Goal: Task Accomplishment & Management: Complete application form

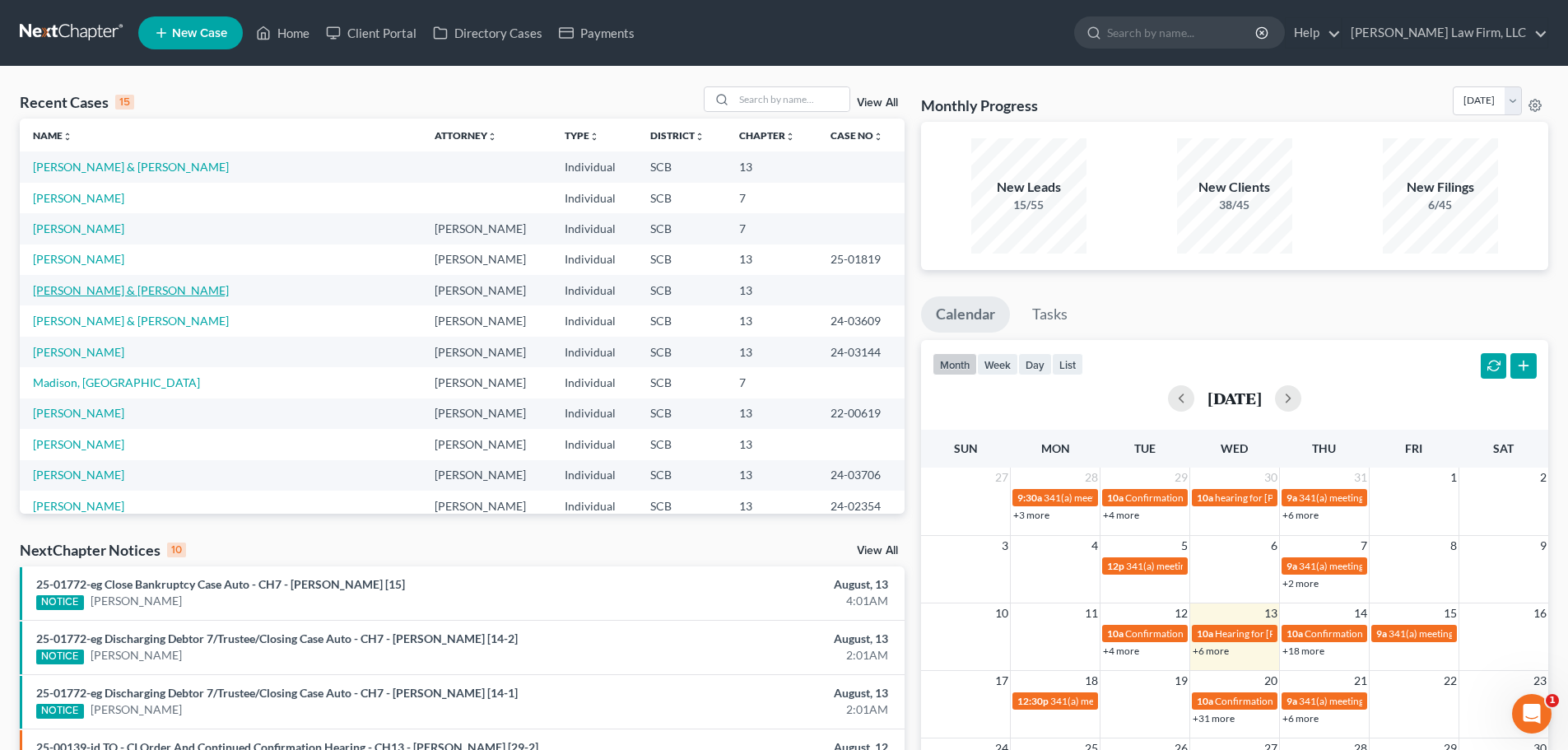
click at [100, 294] on link "[PERSON_NAME] & [PERSON_NAME]" at bounding box center [131, 289] width 196 height 14
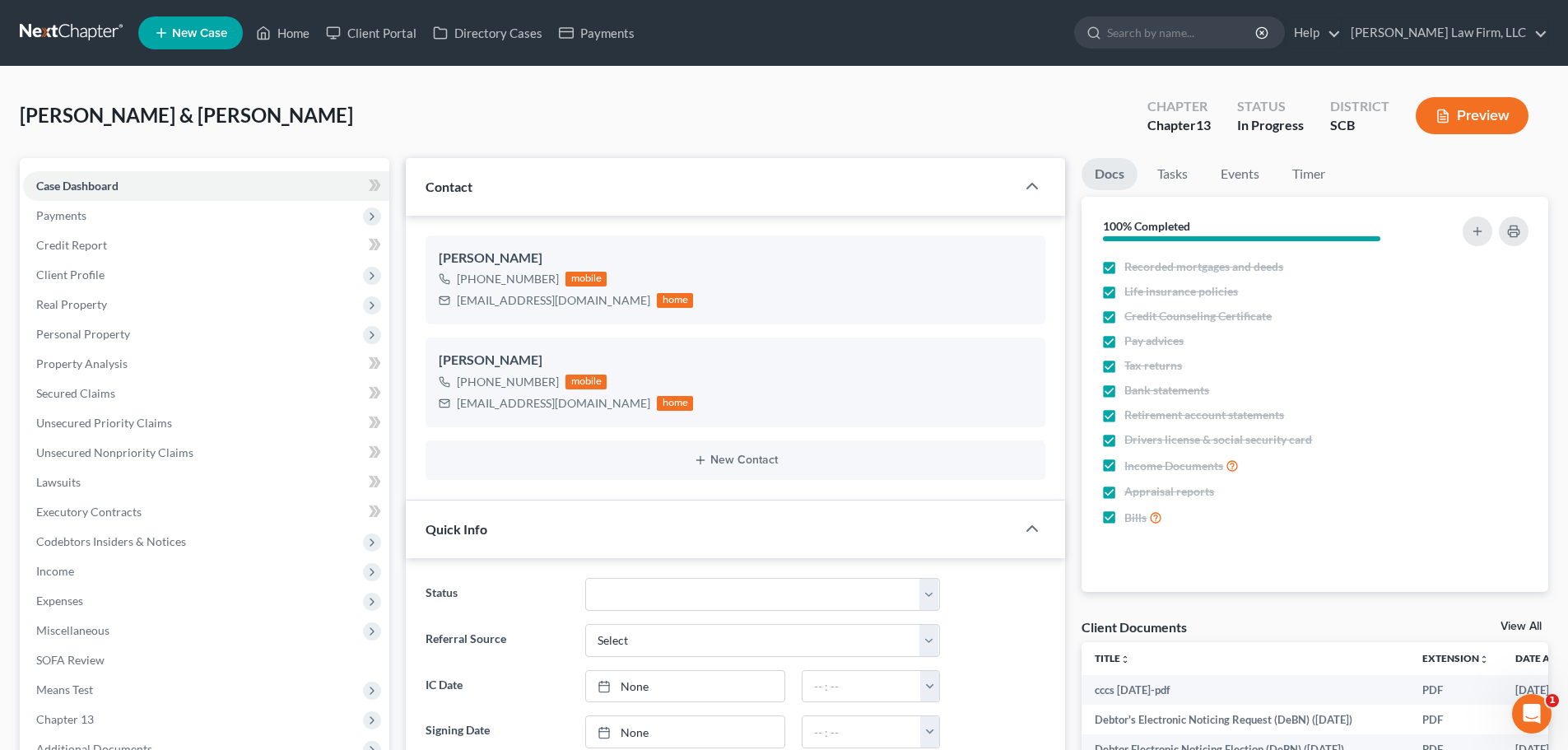
select select "0"
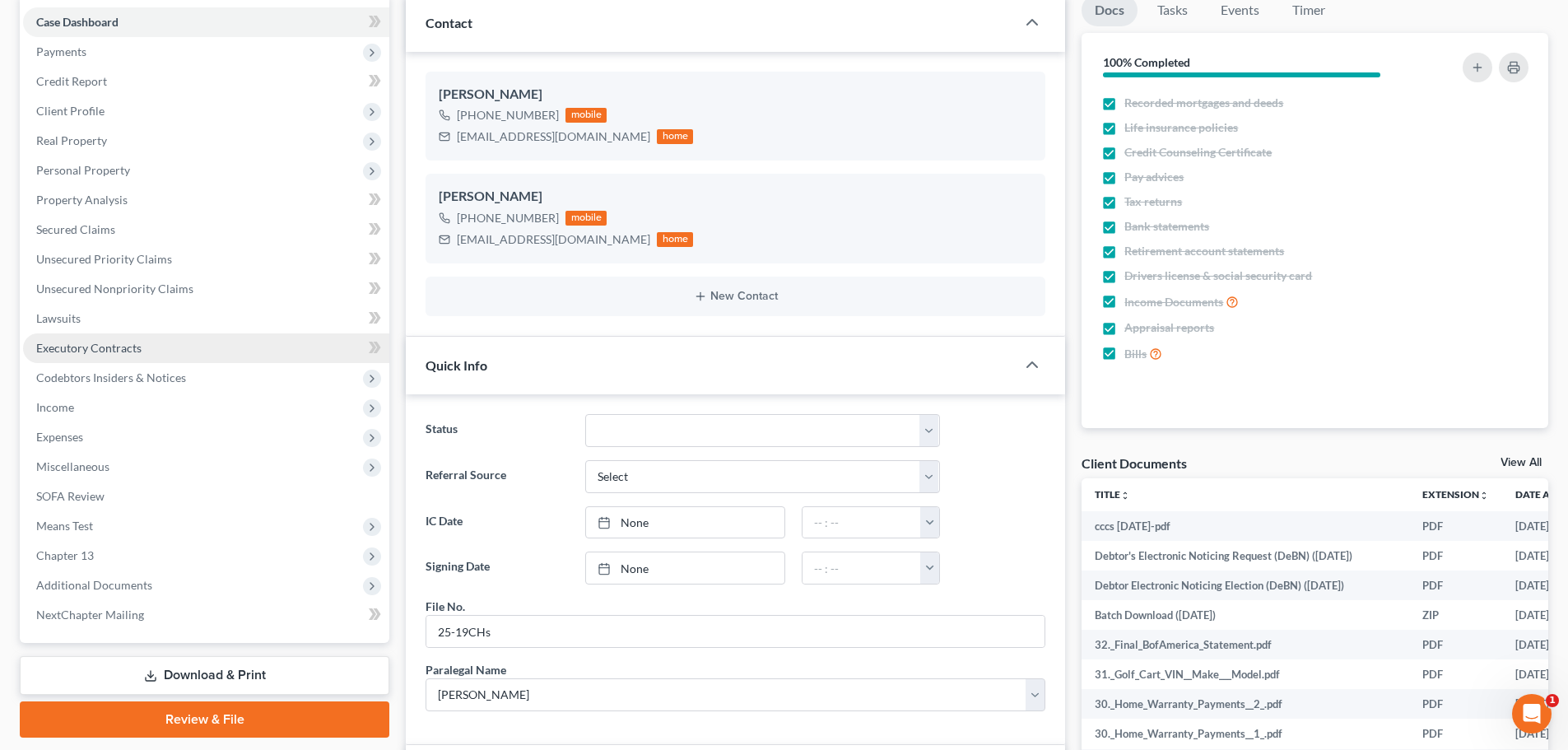
scroll to position [165, 0]
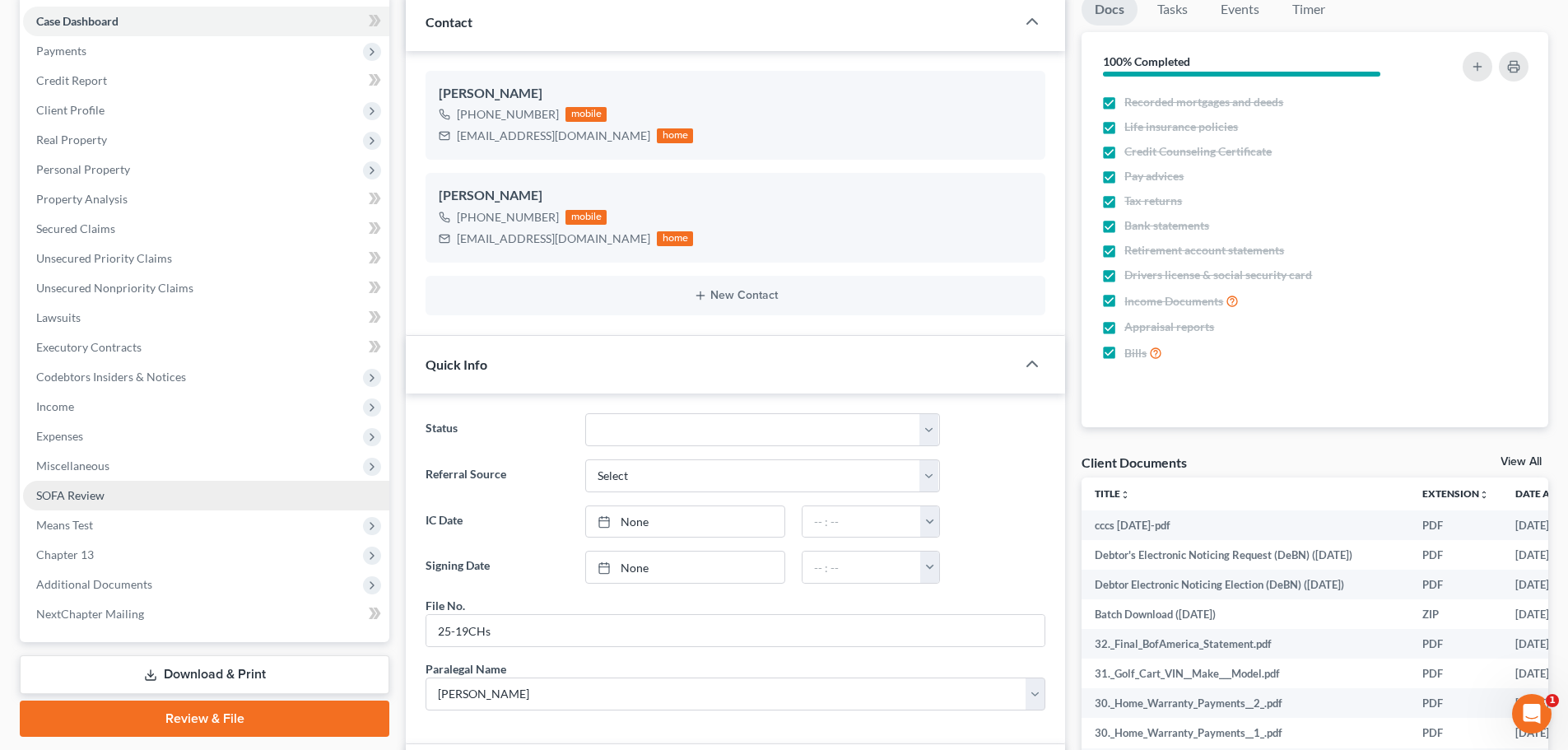
click at [97, 496] on span "SOFA Review" at bounding box center [70, 495] width 69 height 14
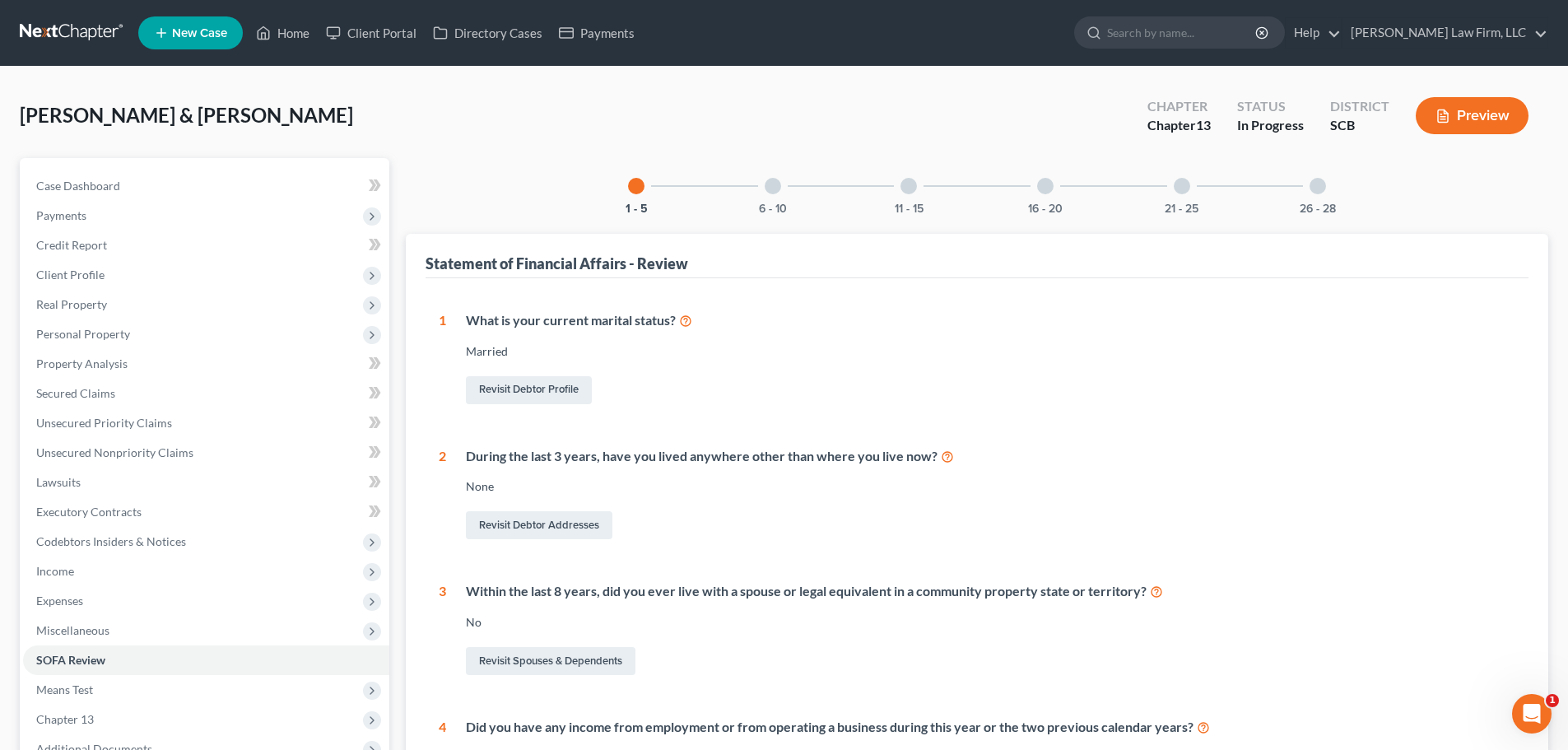
click at [777, 193] on div "6 - 10" at bounding box center [773, 186] width 56 height 56
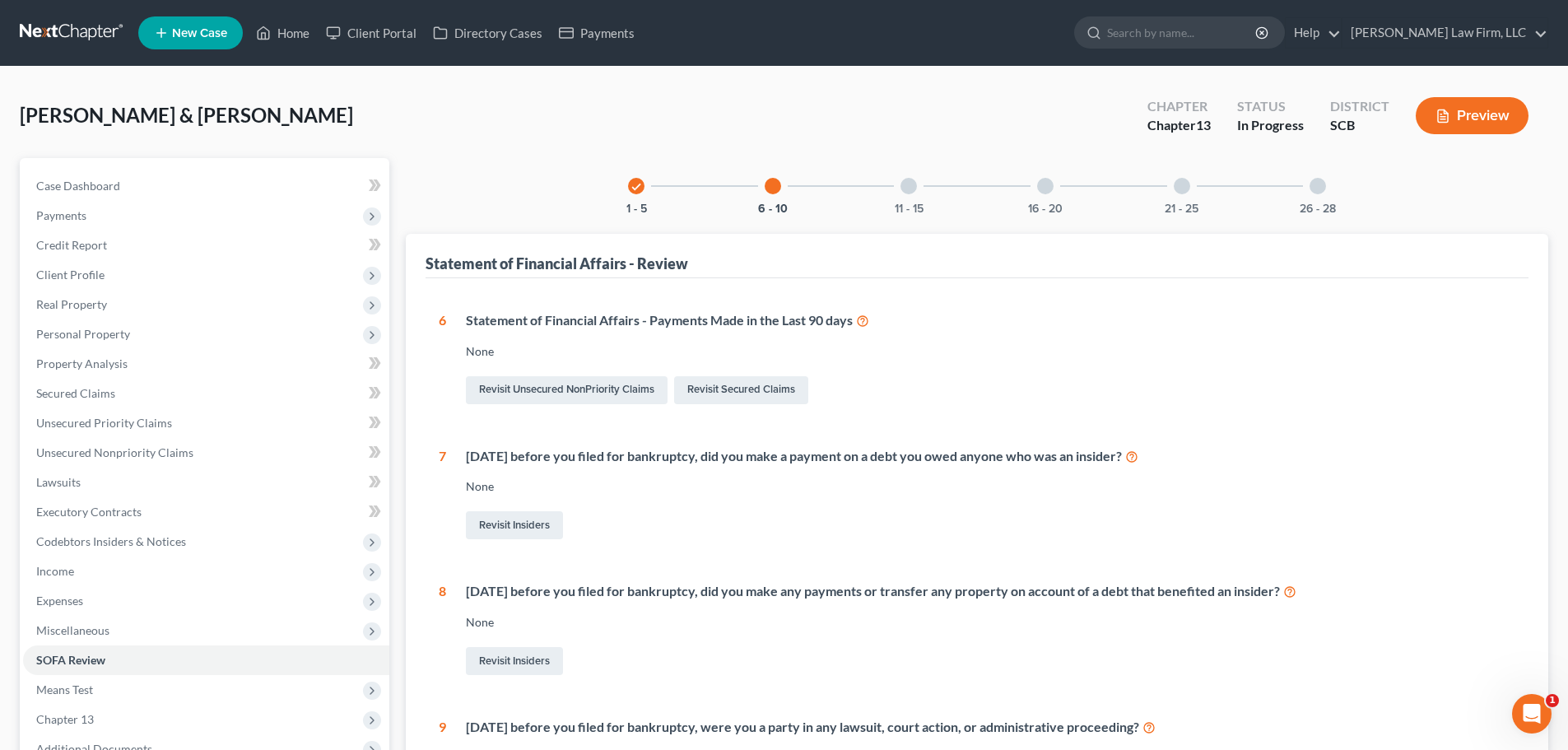
scroll to position [82, 0]
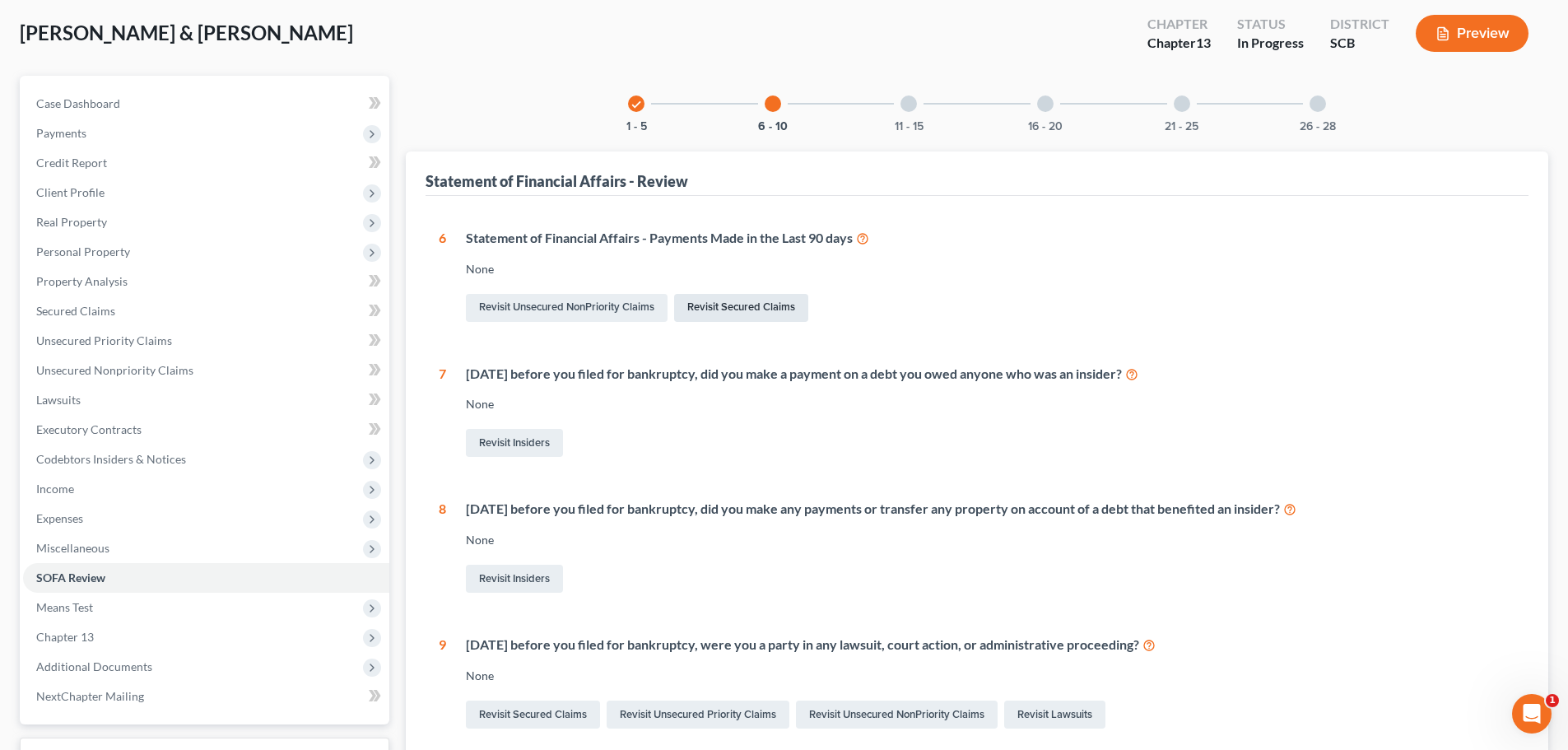
click at [737, 304] on link "Revisit Secured Claims" at bounding box center [741, 307] width 134 height 28
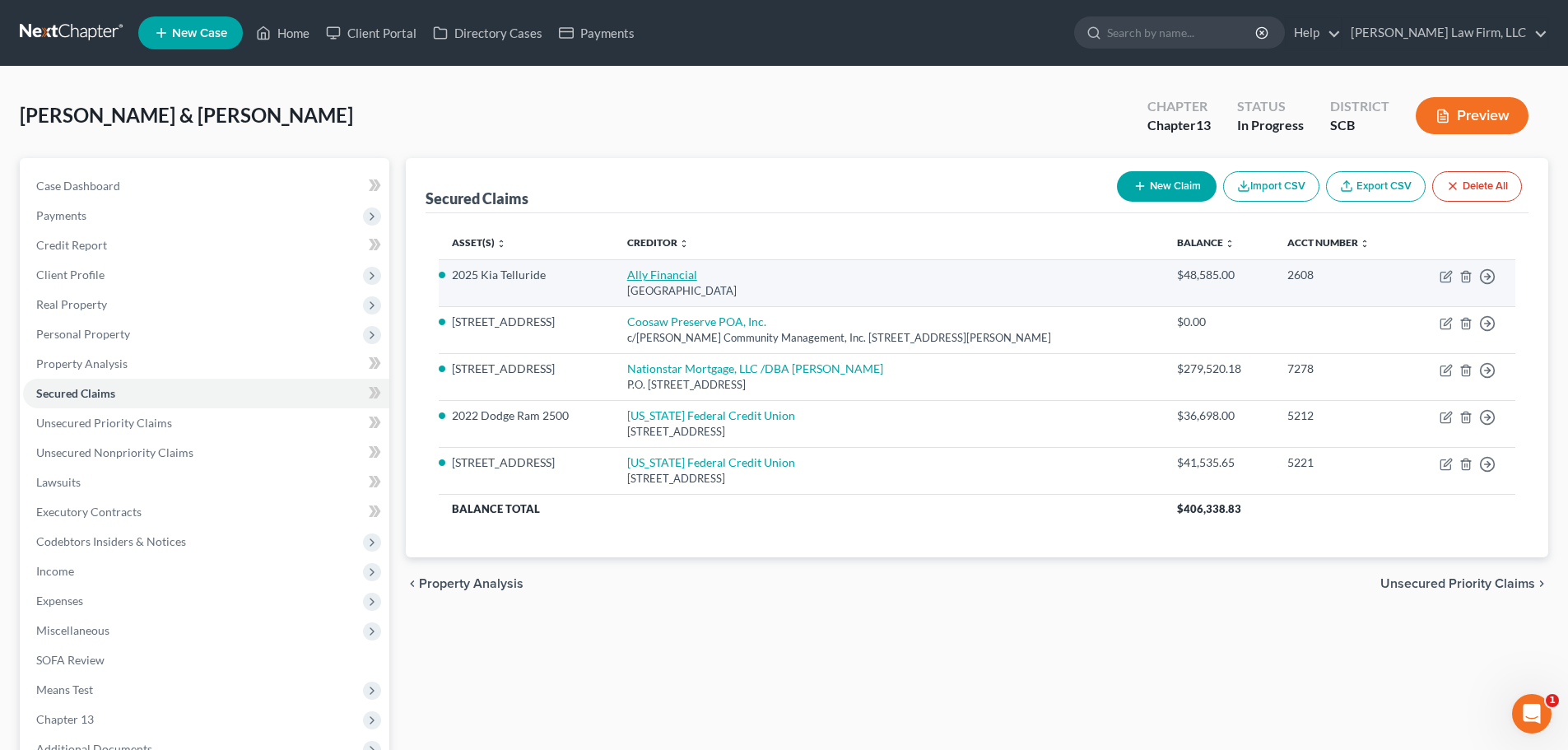
click at [666, 277] on link "Ally Financial" at bounding box center [663, 274] width 70 height 14
select select "24"
select select "0"
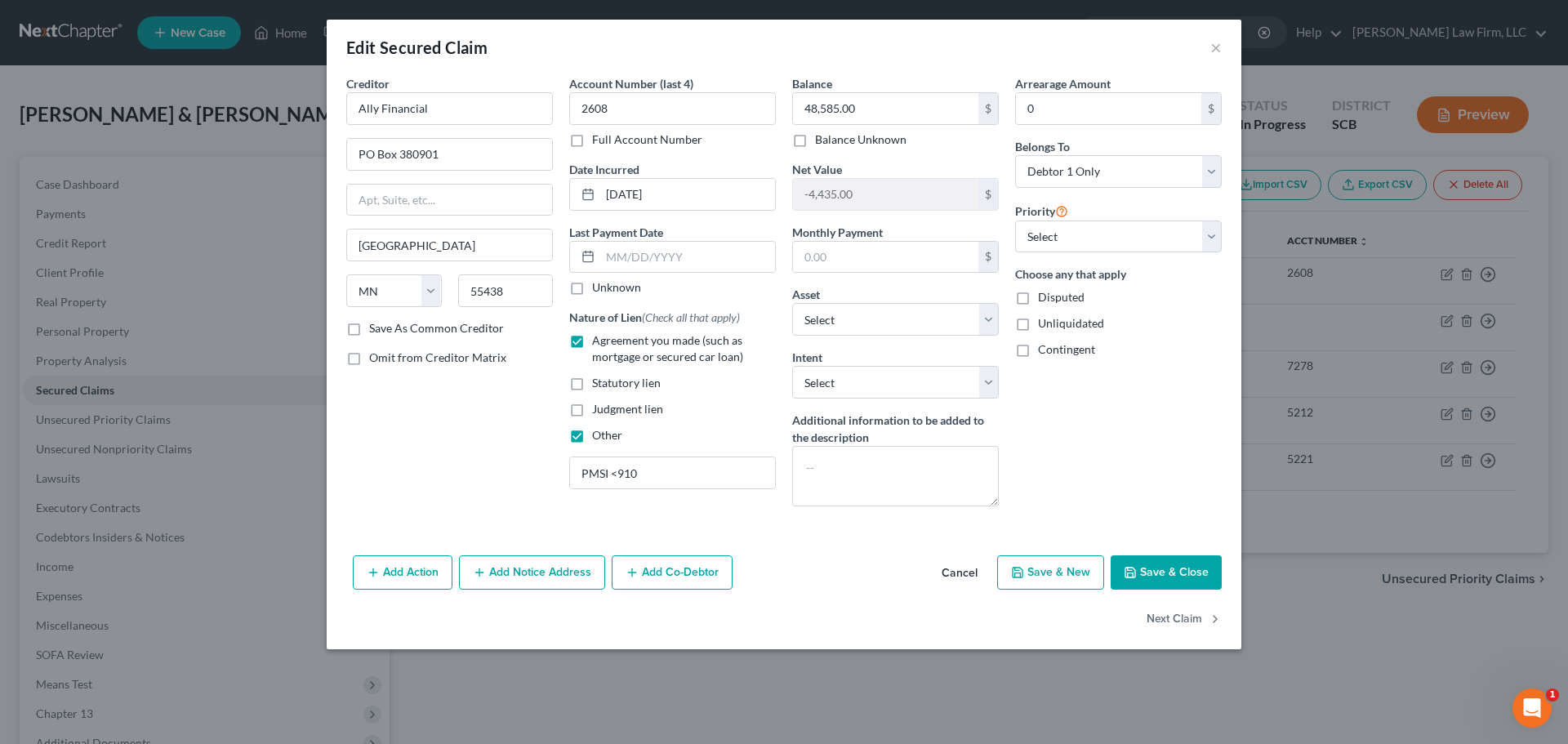
click at [1179, 578] on button "Save & Close" at bounding box center [1167, 572] width 111 height 34
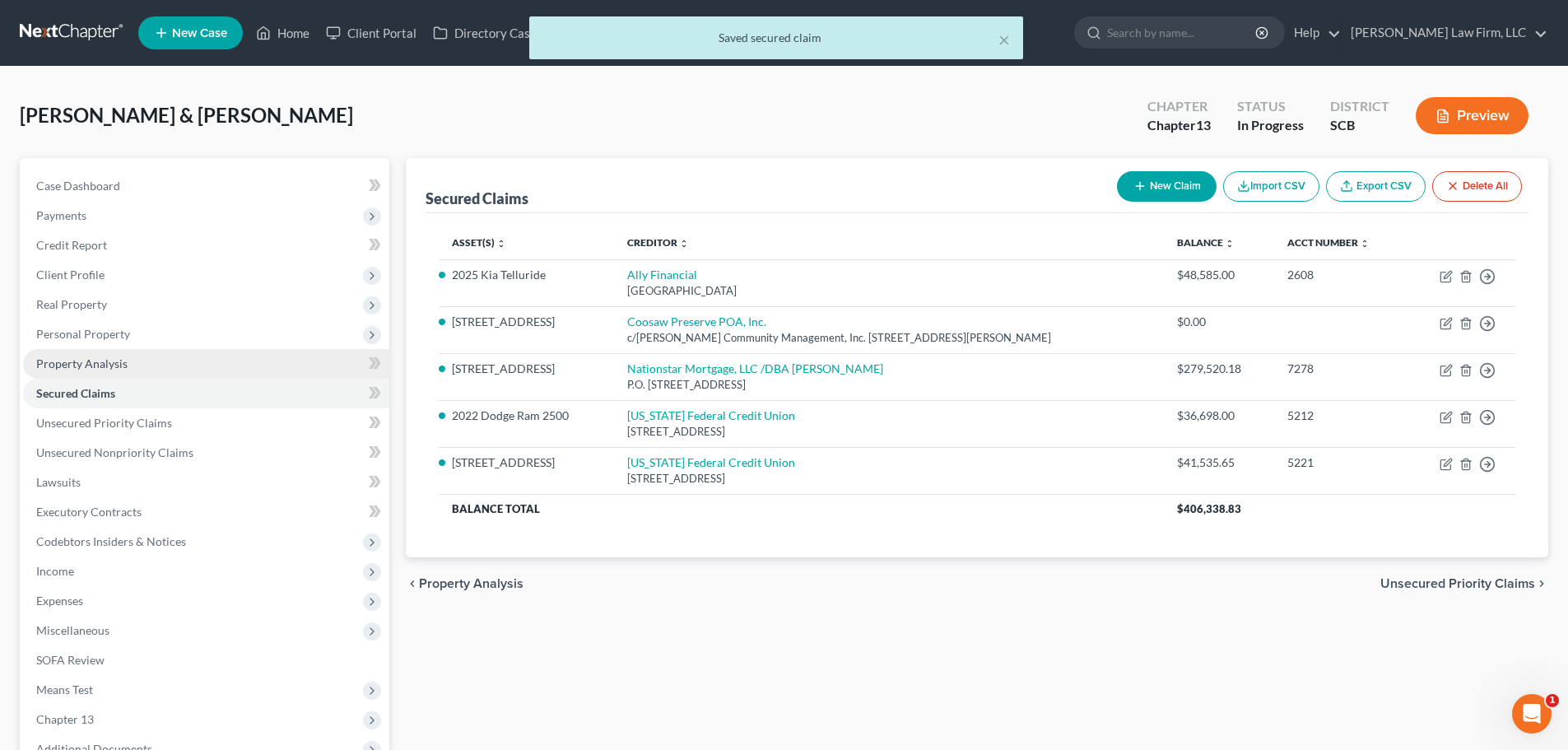
click at [102, 368] on span "Property Analysis" at bounding box center [82, 363] width 91 height 14
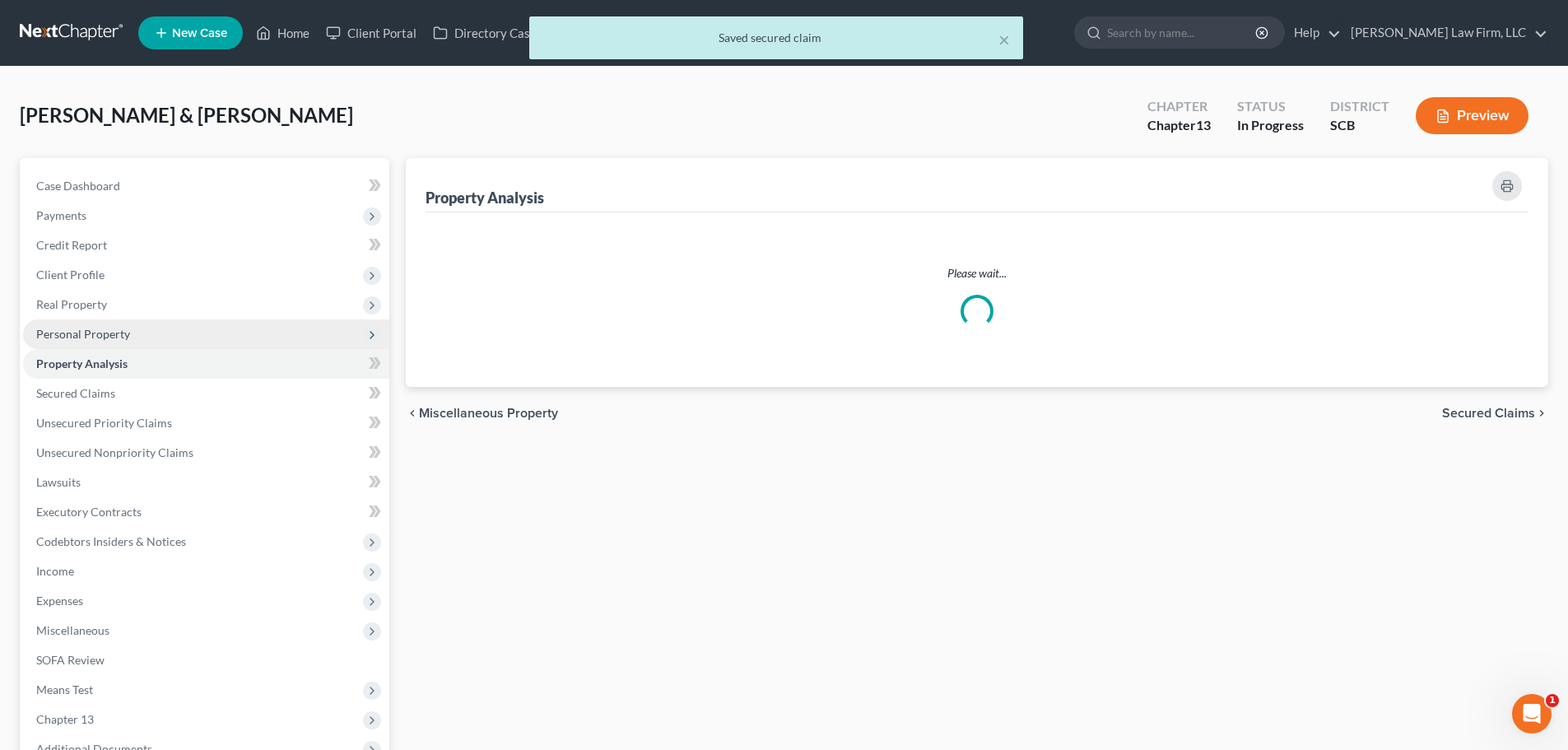
click at [118, 331] on span "Personal Property" at bounding box center [83, 333] width 94 height 14
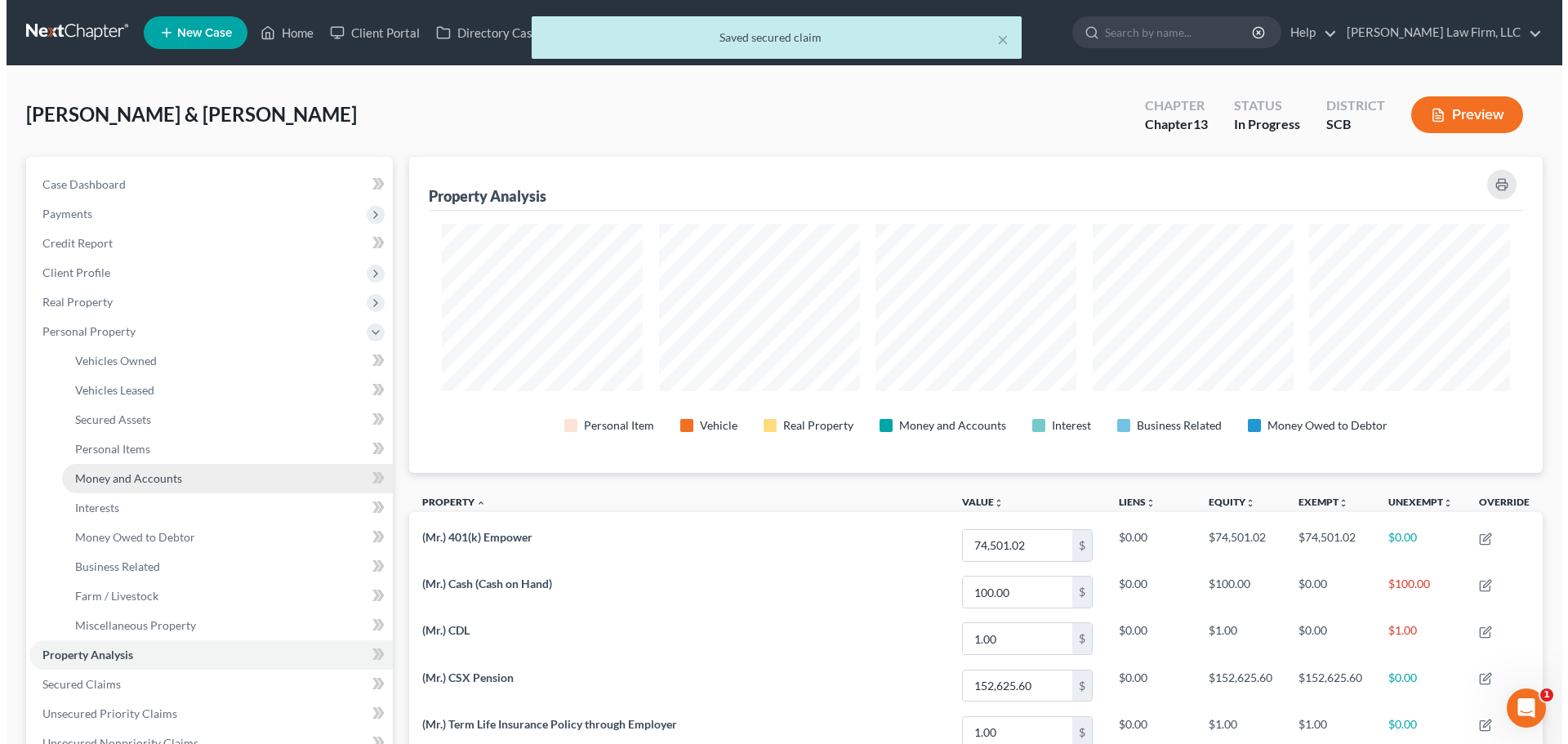
scroll to position [316, 1133]
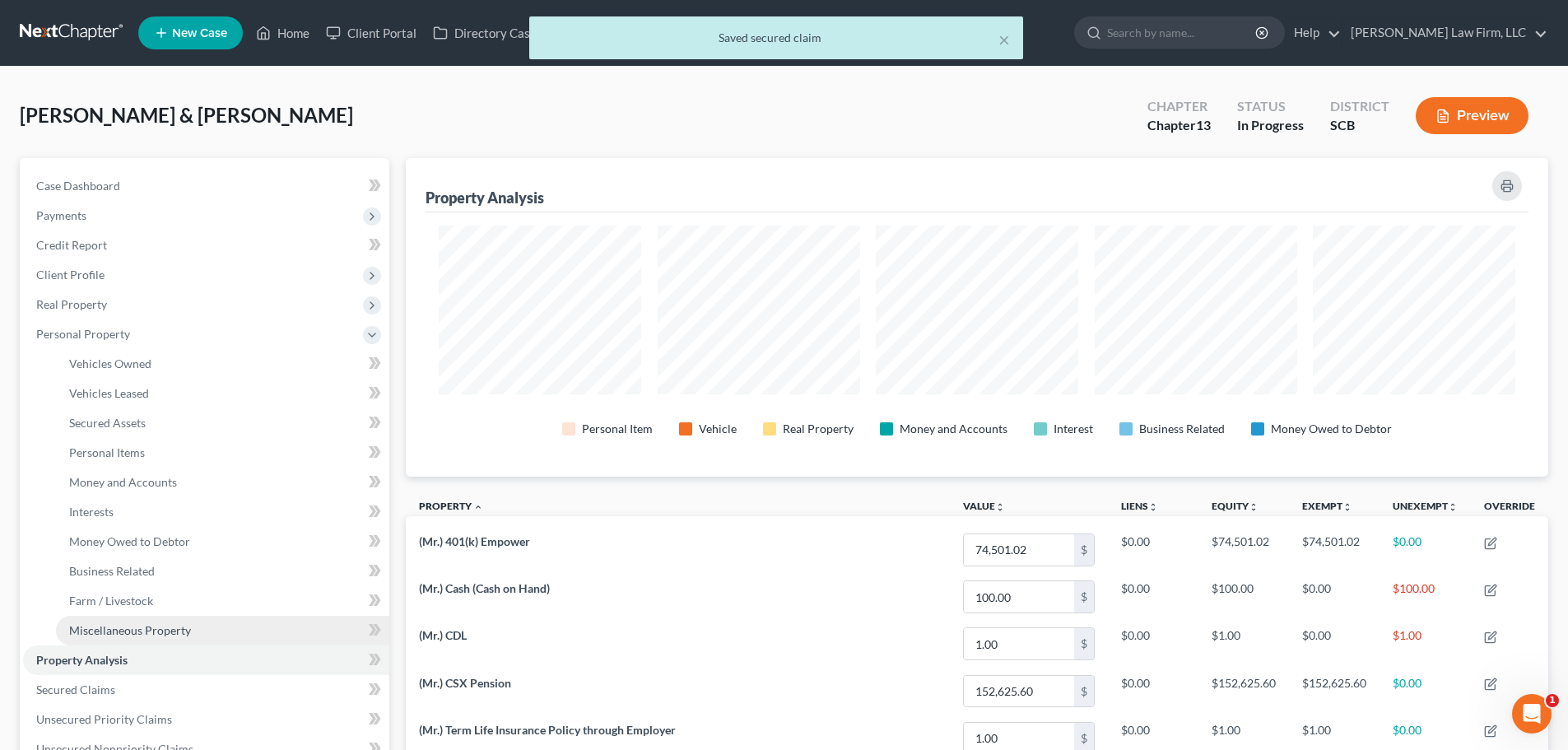
click at [98, 622] on link "Miscellaneous Property" at bounding box center [223, 630] width 333 height 30
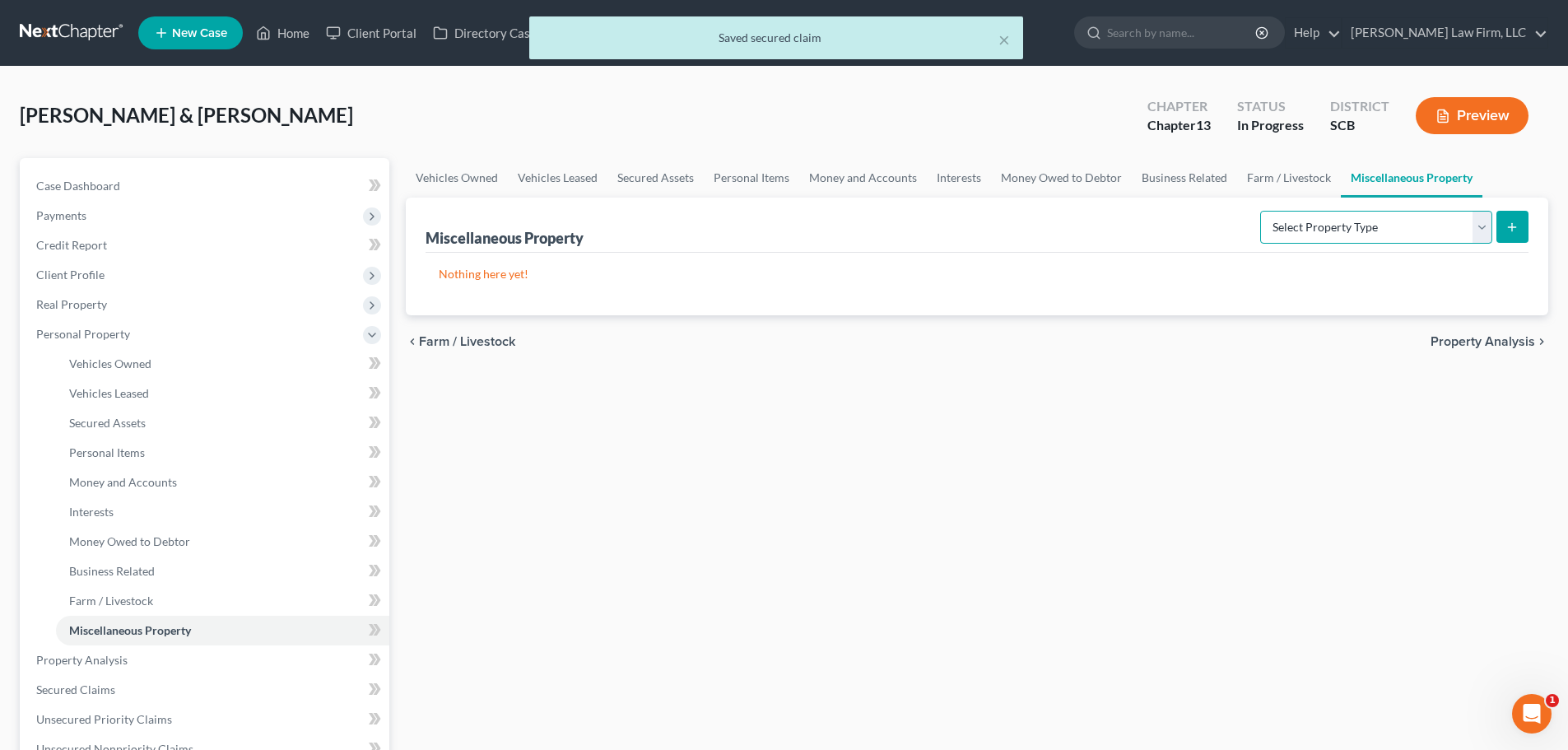
click at [1333, 231] on select "Select Property Type Assigned for Creditor Benefit Within 1 Year Holding for An…" at bounding box center [1377, 227] width 232 height 33
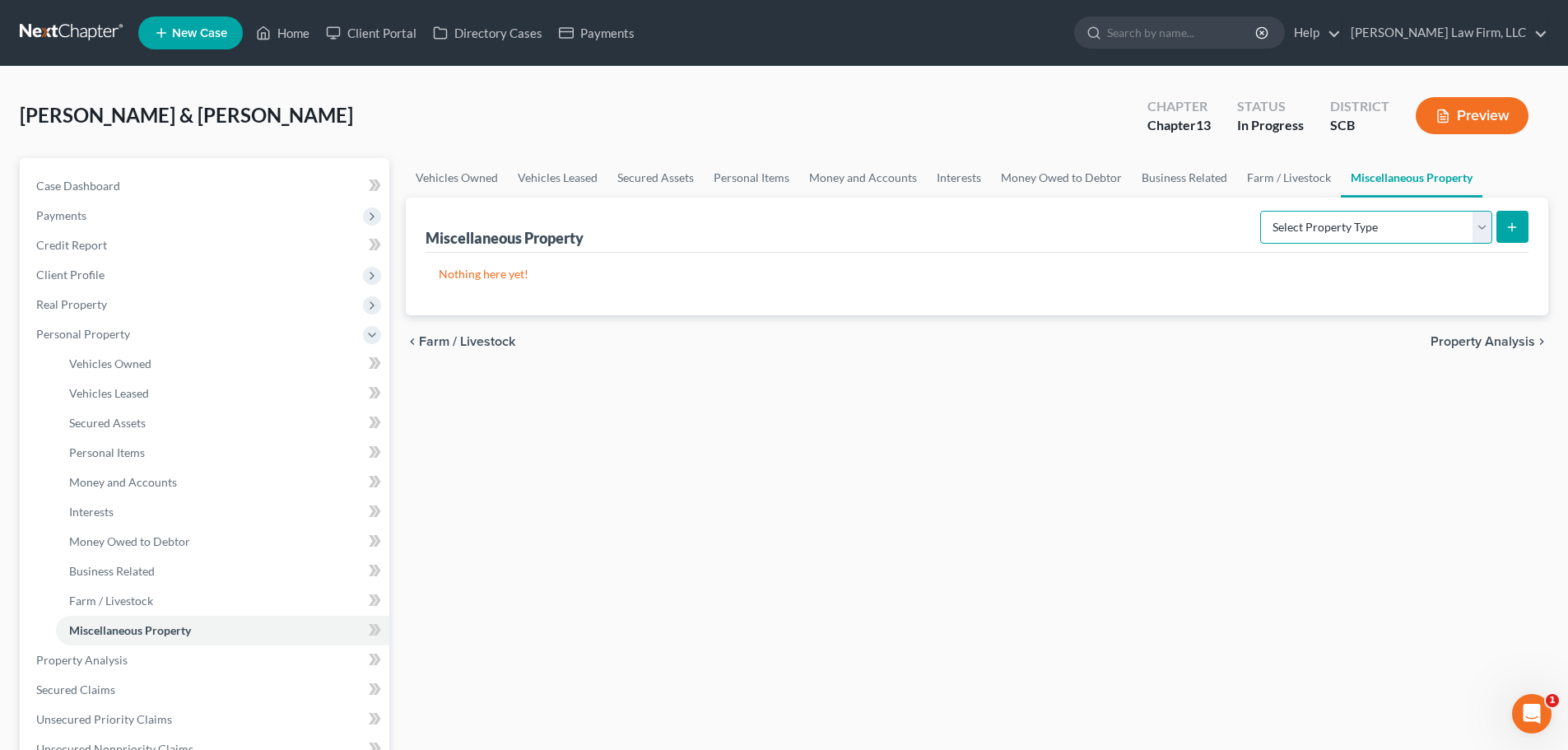
select select "transferred"
click at [1260, 210] on select "Select Property Type Assigned for Creditor Benefit Within 1 Year Holding for An…" at bounding box center [1377, 227] width 232 height 33
click at [1507, 230] on icon "submit" at bounding box center [1513, 227] width 13 height 13
select select "Ordinary (within 2 years)"
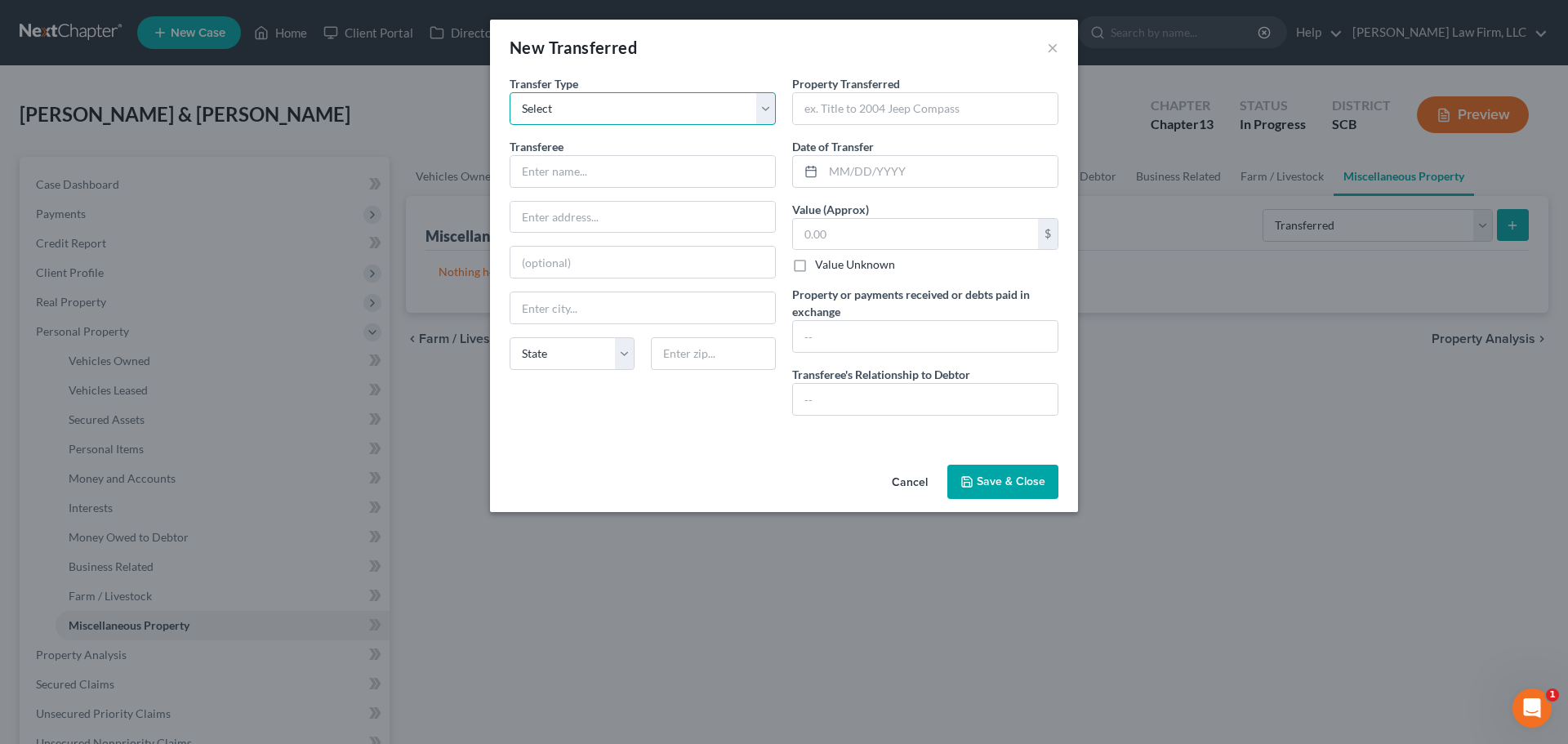
click at [710, 110] on select "Select Ordinary (within 2 years) Within 10 Years" at bounding box center [643, 109] width 266 height 33
click at [510, 93] on select "Select Ordinary (within 2 years) Within 10 Years" at bounding box center [643, 109] width 266 height 33
click at [690, 173] on input "text" at bounding box center [642, 171] width 264 height 31
type input "Facebook Marketplace"
click at [895, 111] on input "text" at bounding box center [926, 109] width 264 height 31
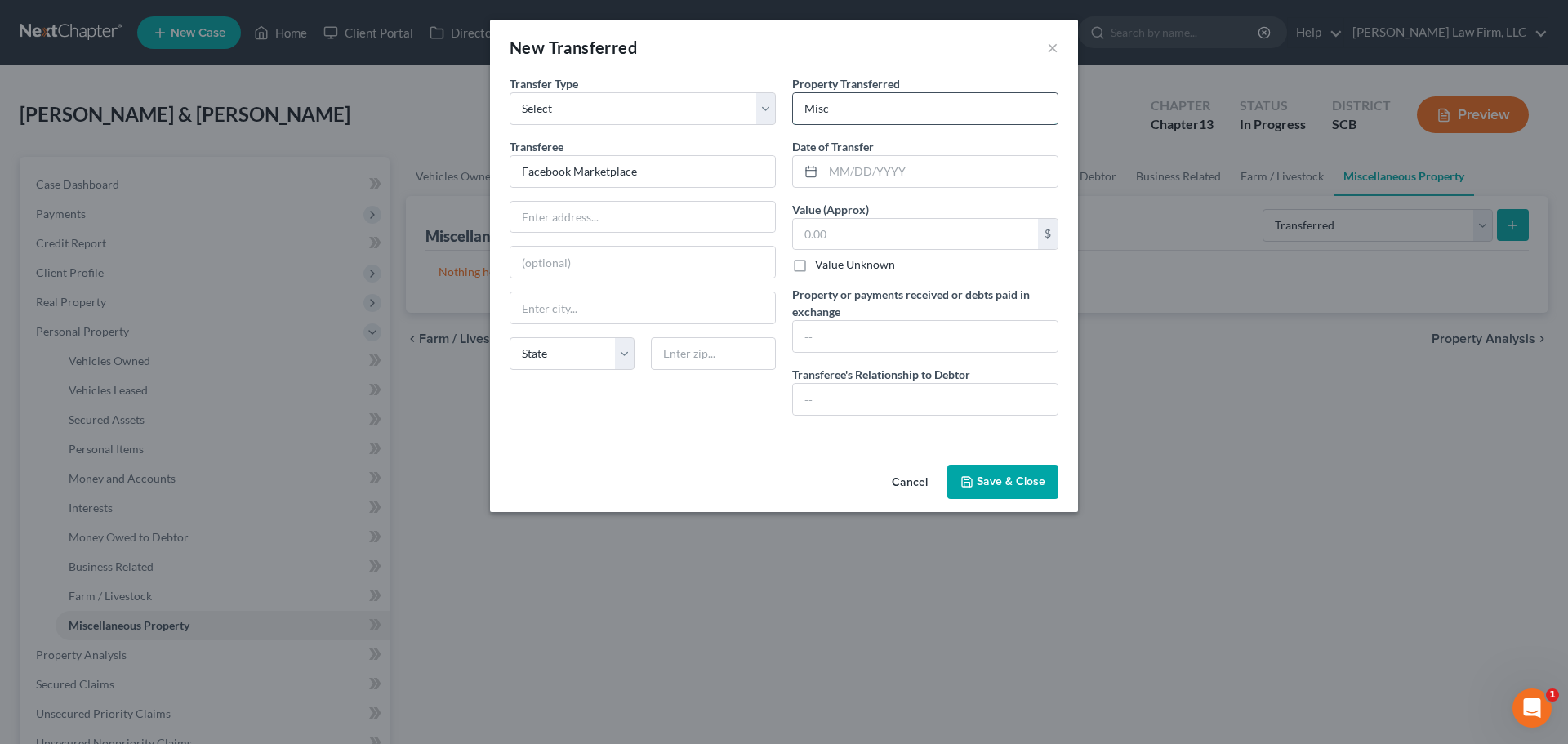
type input "Miscellaneous Clothing and Household Items."
click at [889, 176] on input "text" at bounding box center [941, 171] width 234 height 31
type input "08/01/2025"
click at [898, 227] on input "text" at bounding box center [915, 234] width 245 height 31
type input "890"
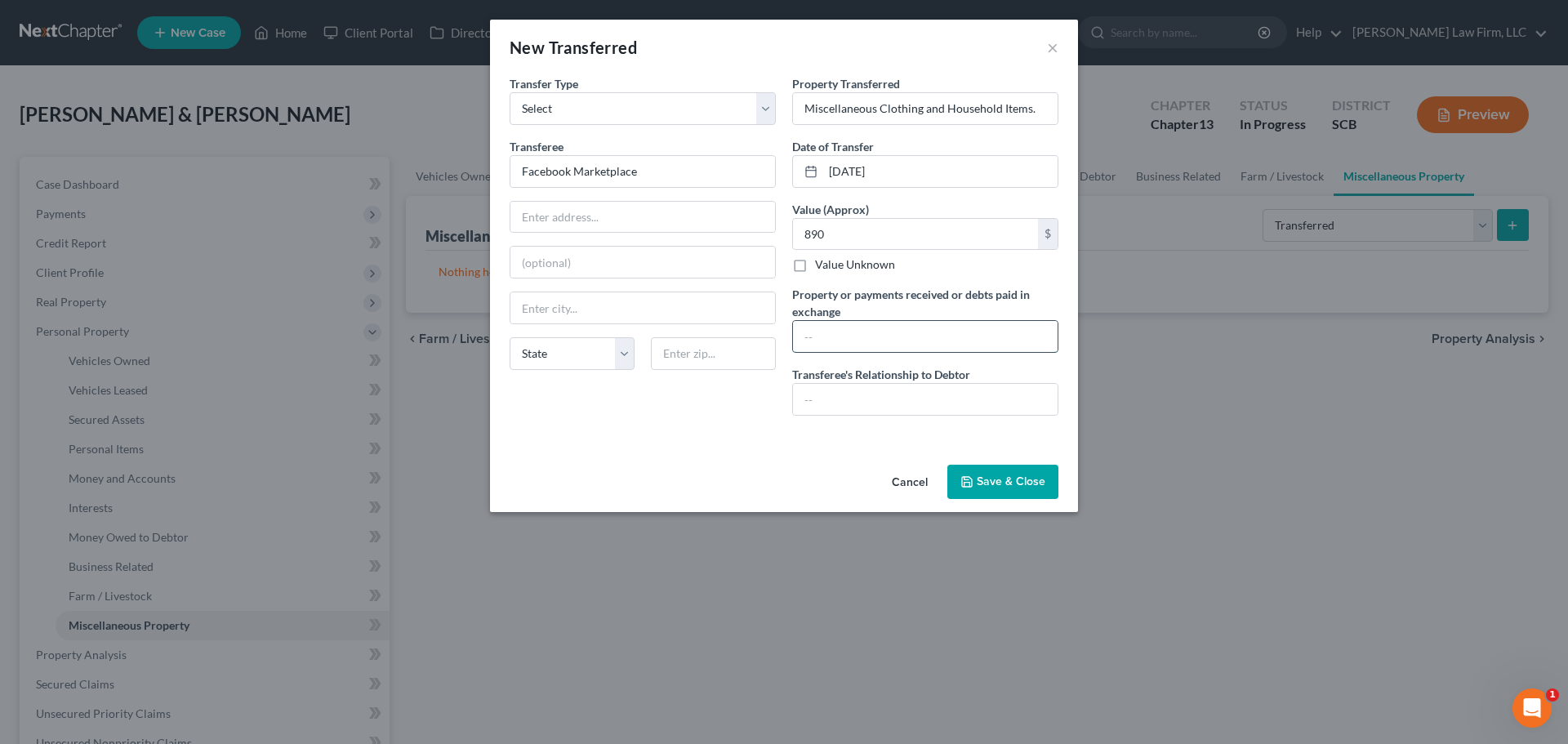
click at [913, 326] on input "text" at bounding box center [926, 336] width 264 height 31
click at [914, 395] on input "text" at bounding box center [926, 398] width 264 height 31
type input "u"
type input "Unrelated 3rd Party"
click at [911, 343] on input "text" at bounding box center [926, 336] width 264 height 31
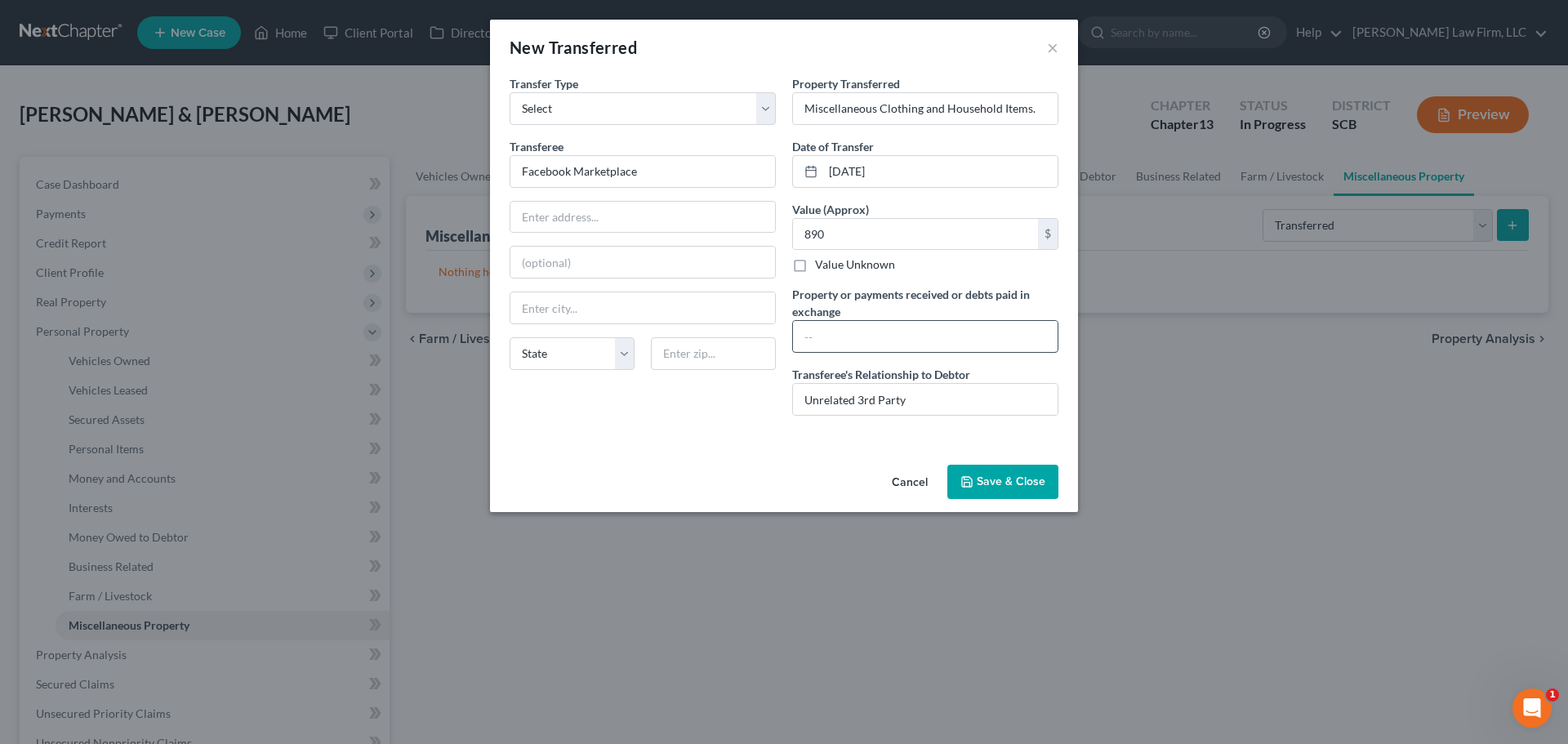
click at [903, 329] on input "text" at bounding box center [926, 336] width 264 height 31
paste input "The debtors received $100 in proceeds from the sale of these items. They used p…"
type input "The debtors received $100 in proceeds from the sale of these items. They used p…"
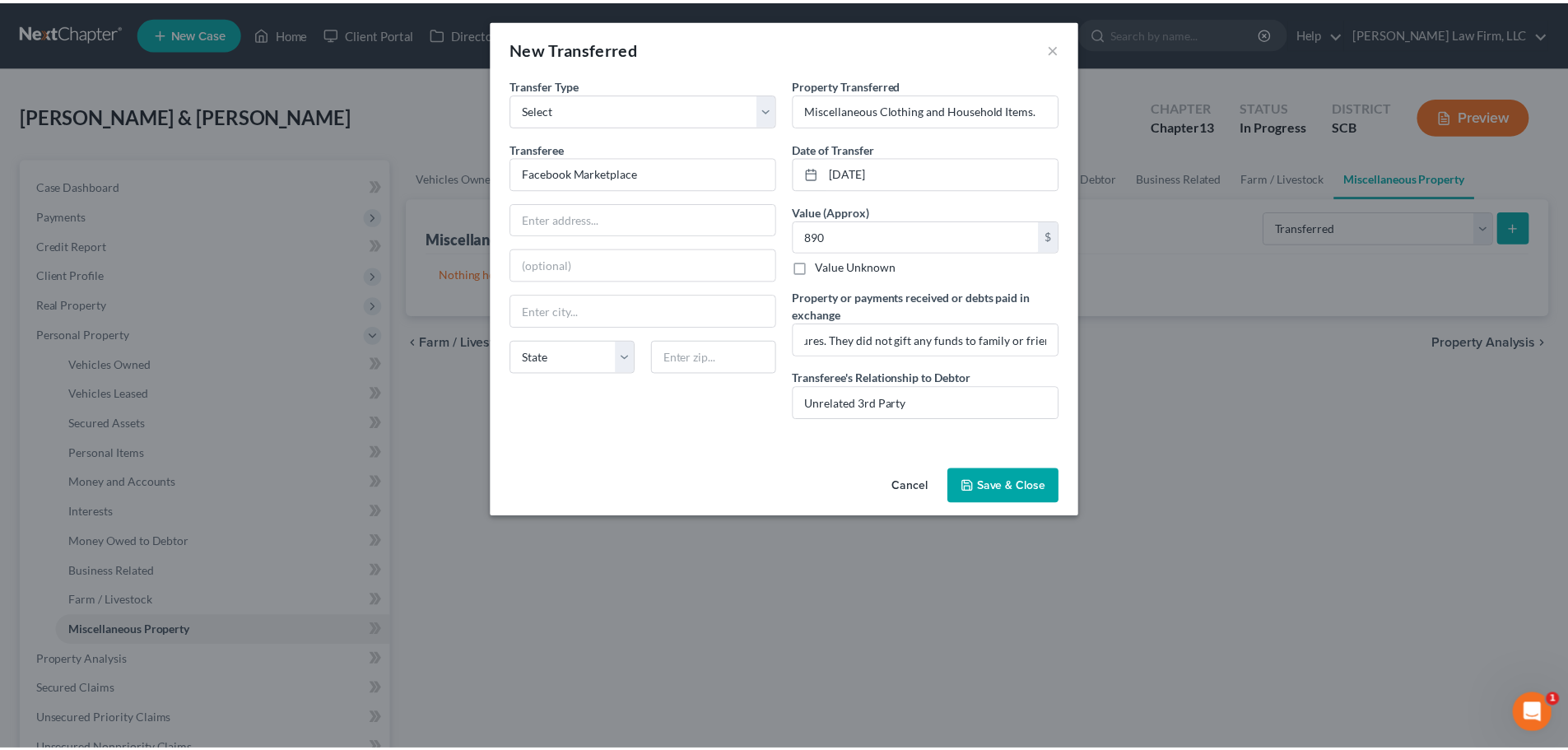
scroll to position [0, 0]
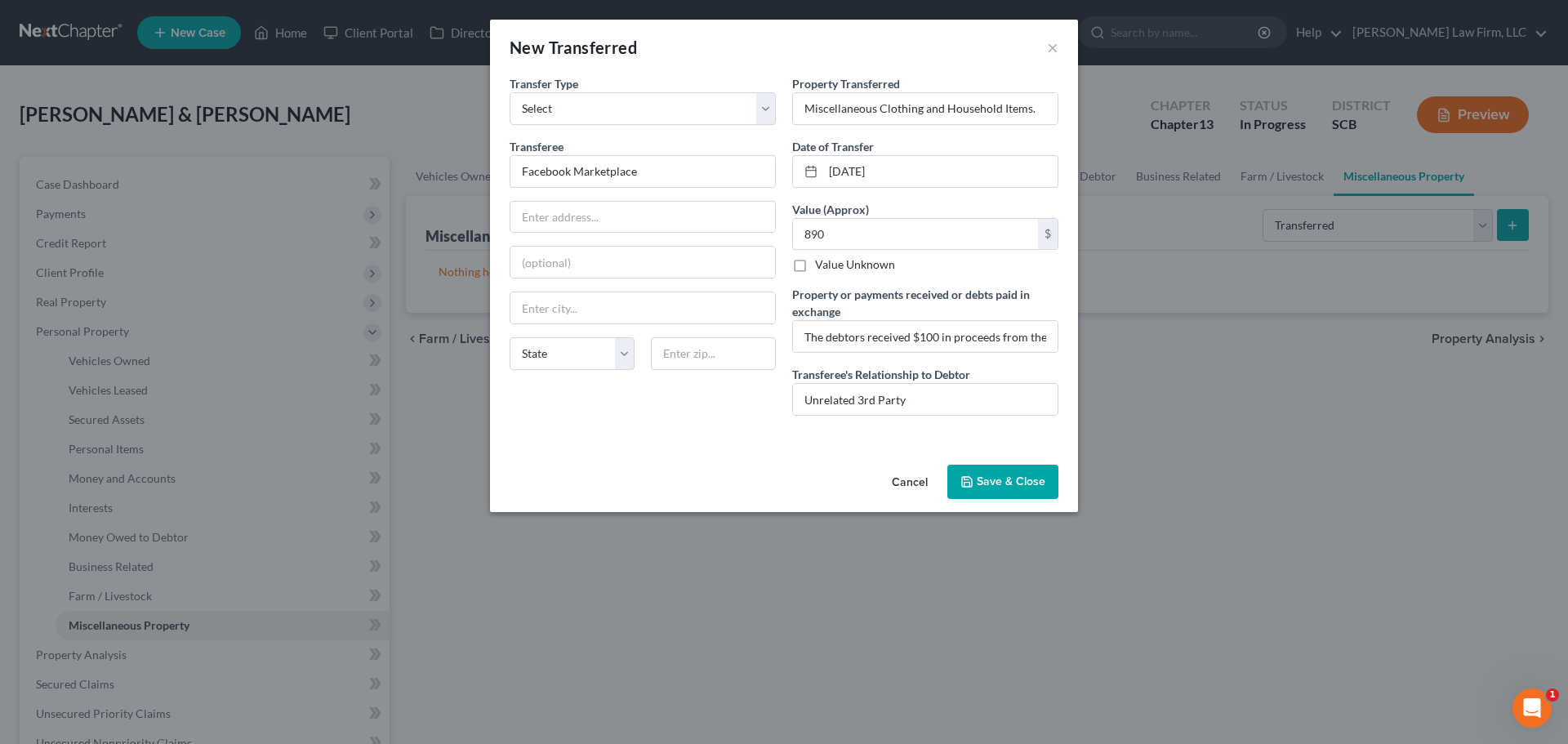
click at [1011, 484] on button "Save & Close" at bounding box center [1003, 482] width 111 height 34
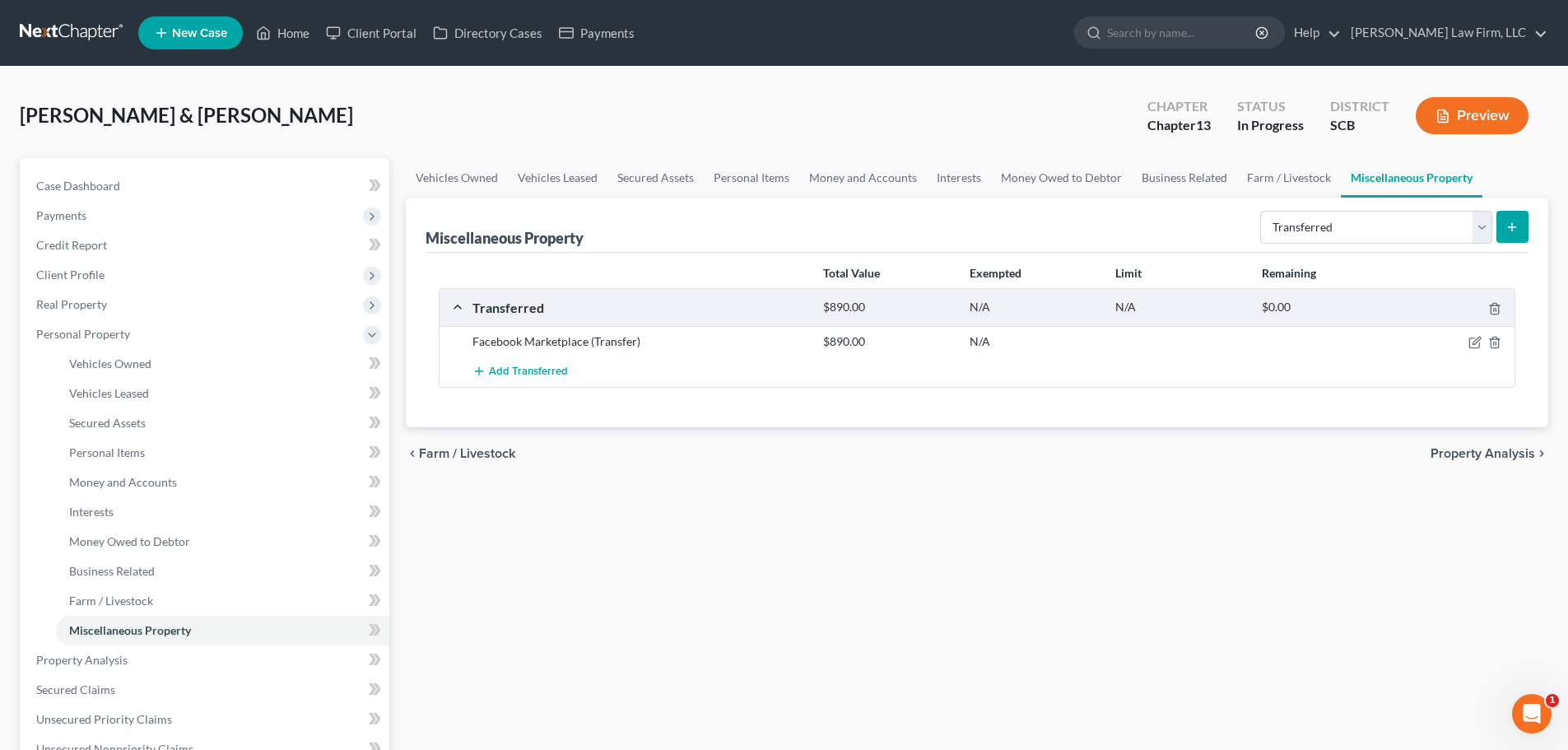
click at [839, 510] on div "Vehicles Owned Vehicles Leased Secured Assets Personal Items Money and Accounts…" at bounding box center [978, 678] width 1160 height 1039
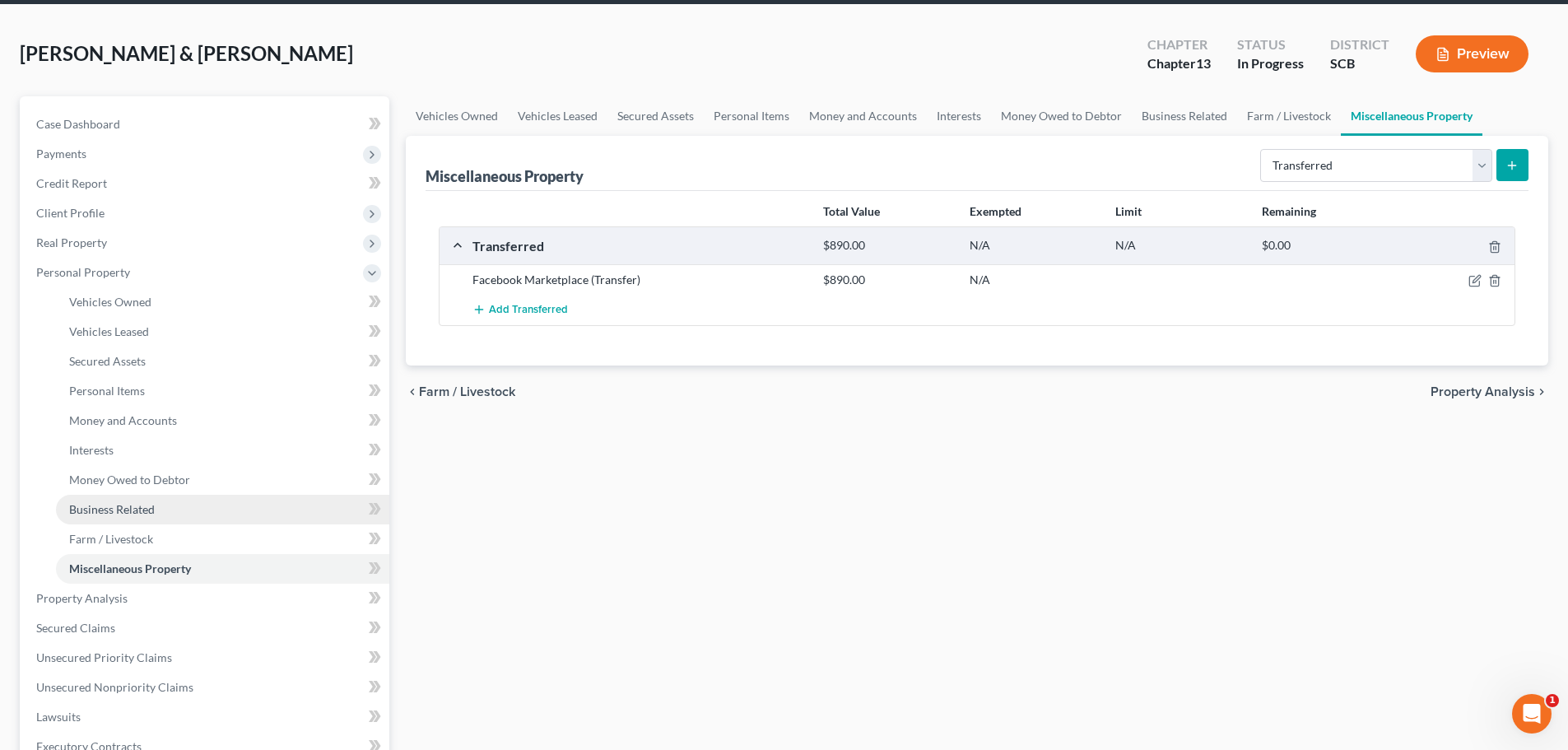
scroll to position [510, 0]
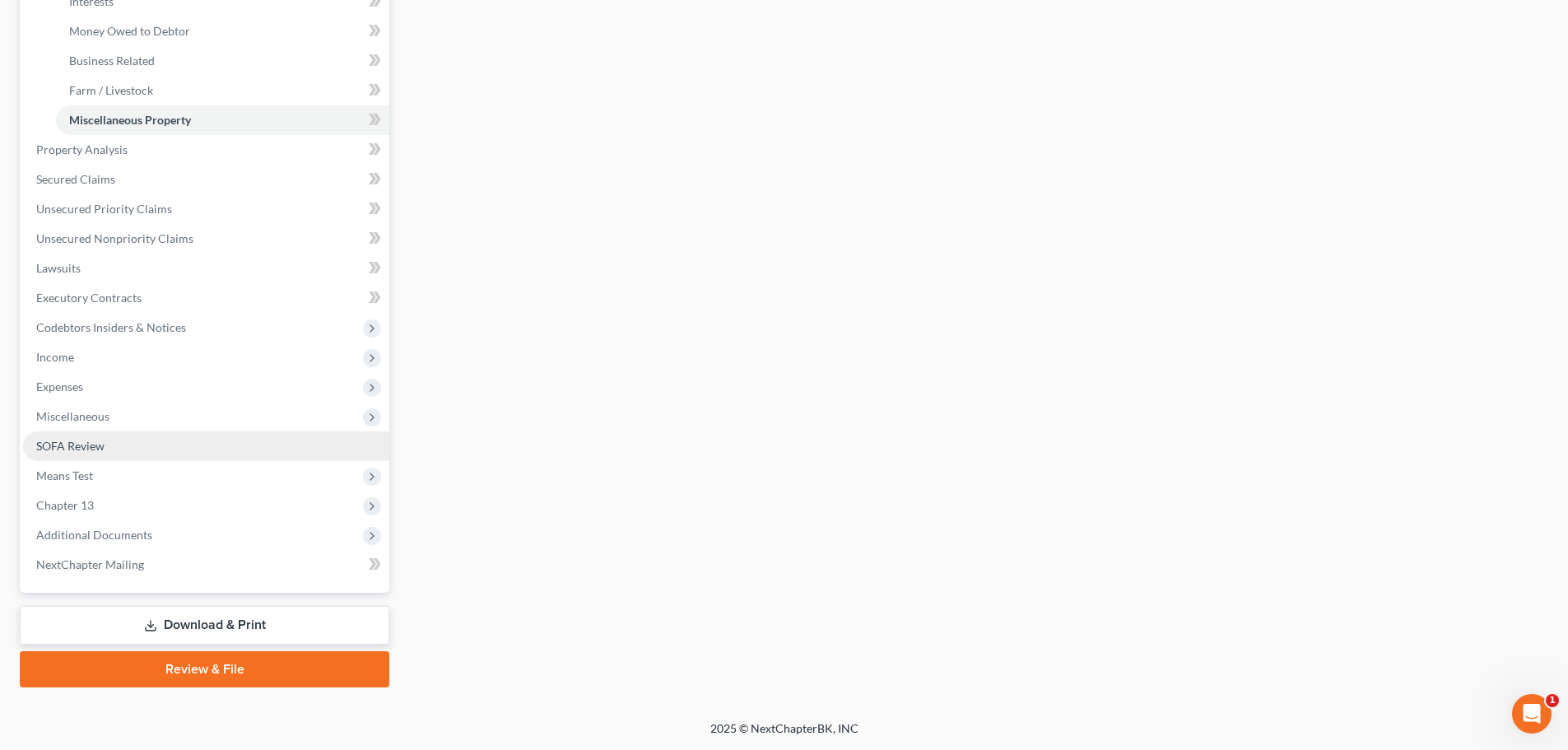
click at [93, 441] on span "SOFA Review" at bounding box center [70, 445] width 69 height 14
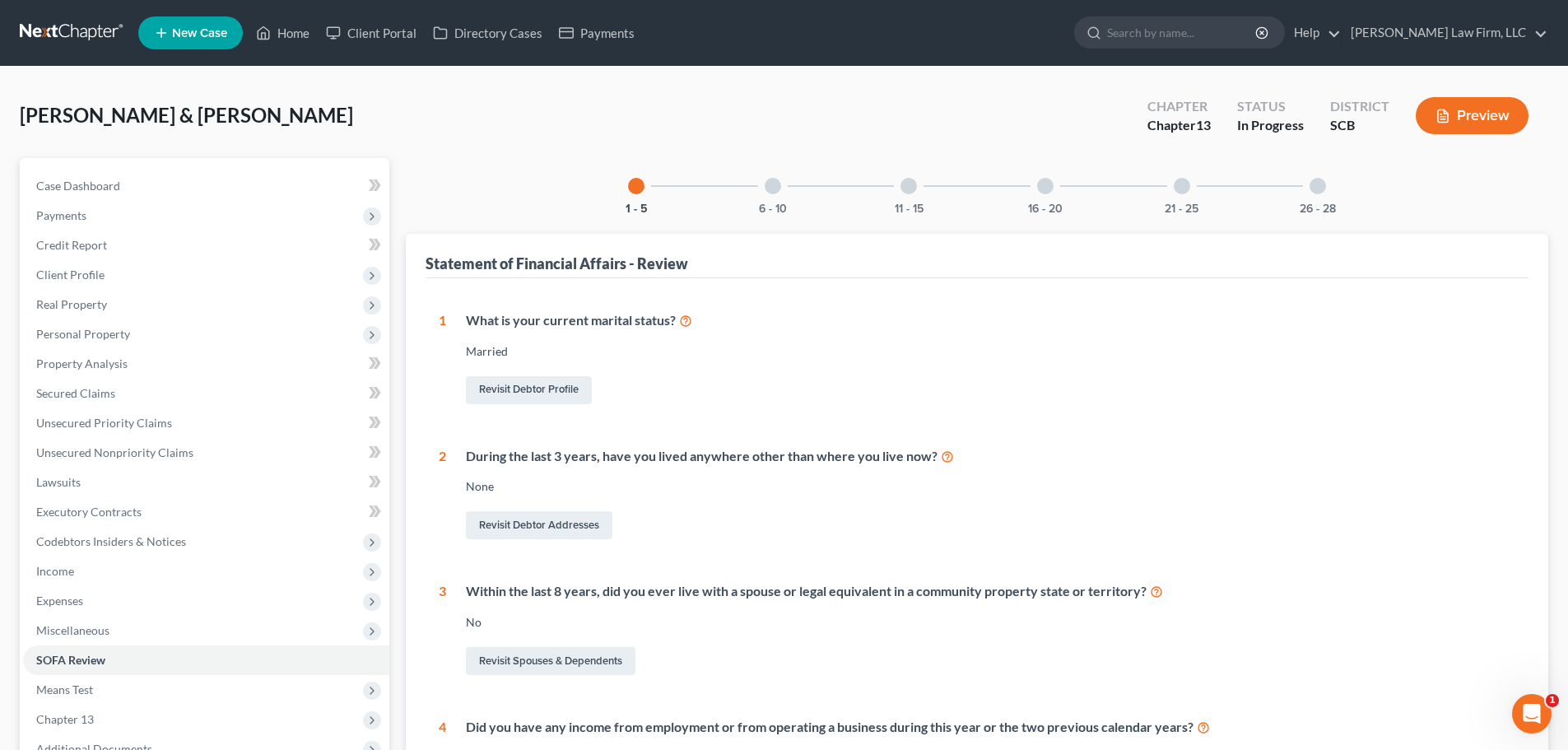
click at [1318, 188] on div at bounding box center [1318, 186] width 16 height 16
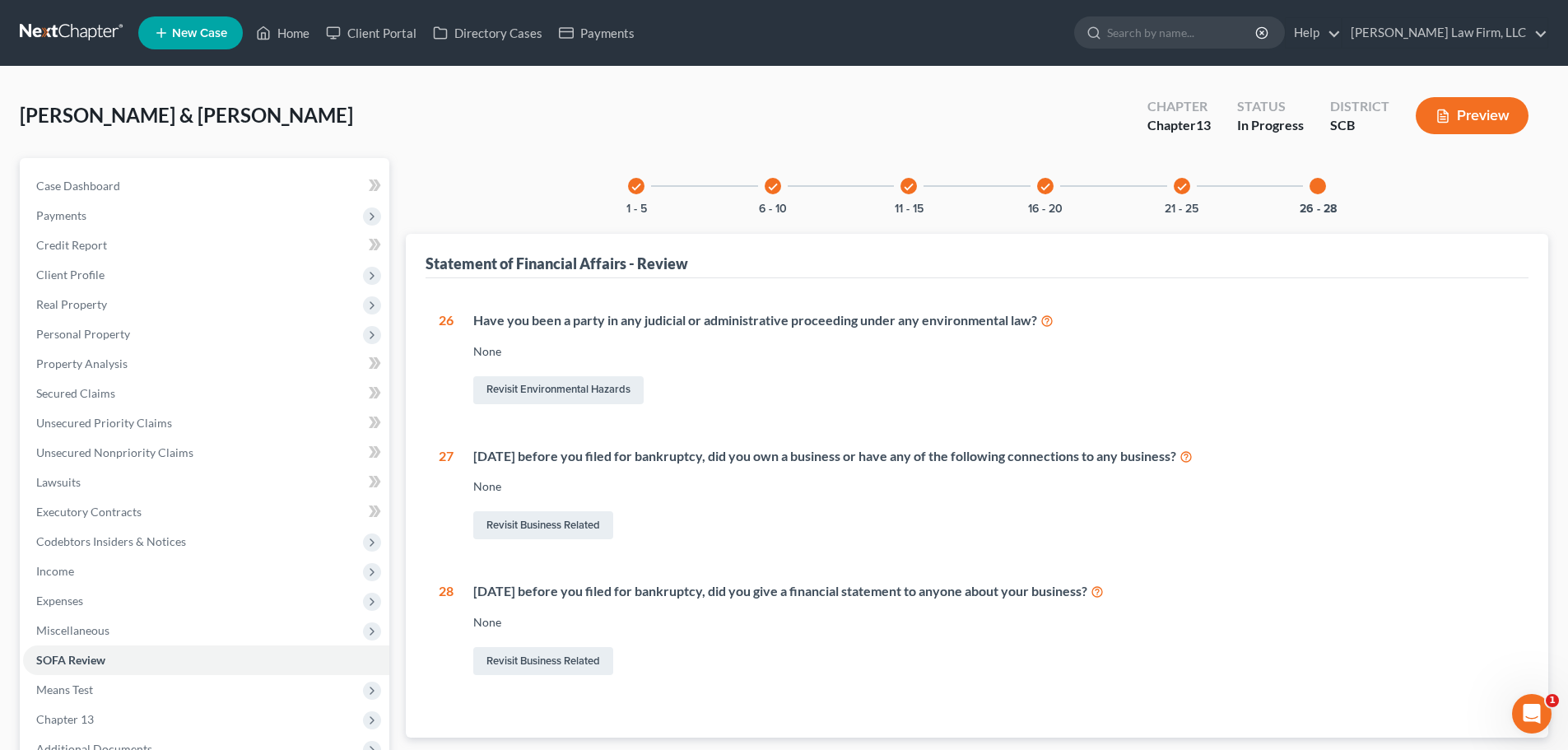
click at [954, 366] on div "Have you been a party in any judicial or administrative proceeding under any en…" at bounding box center [983, 359] width 1062 height 96
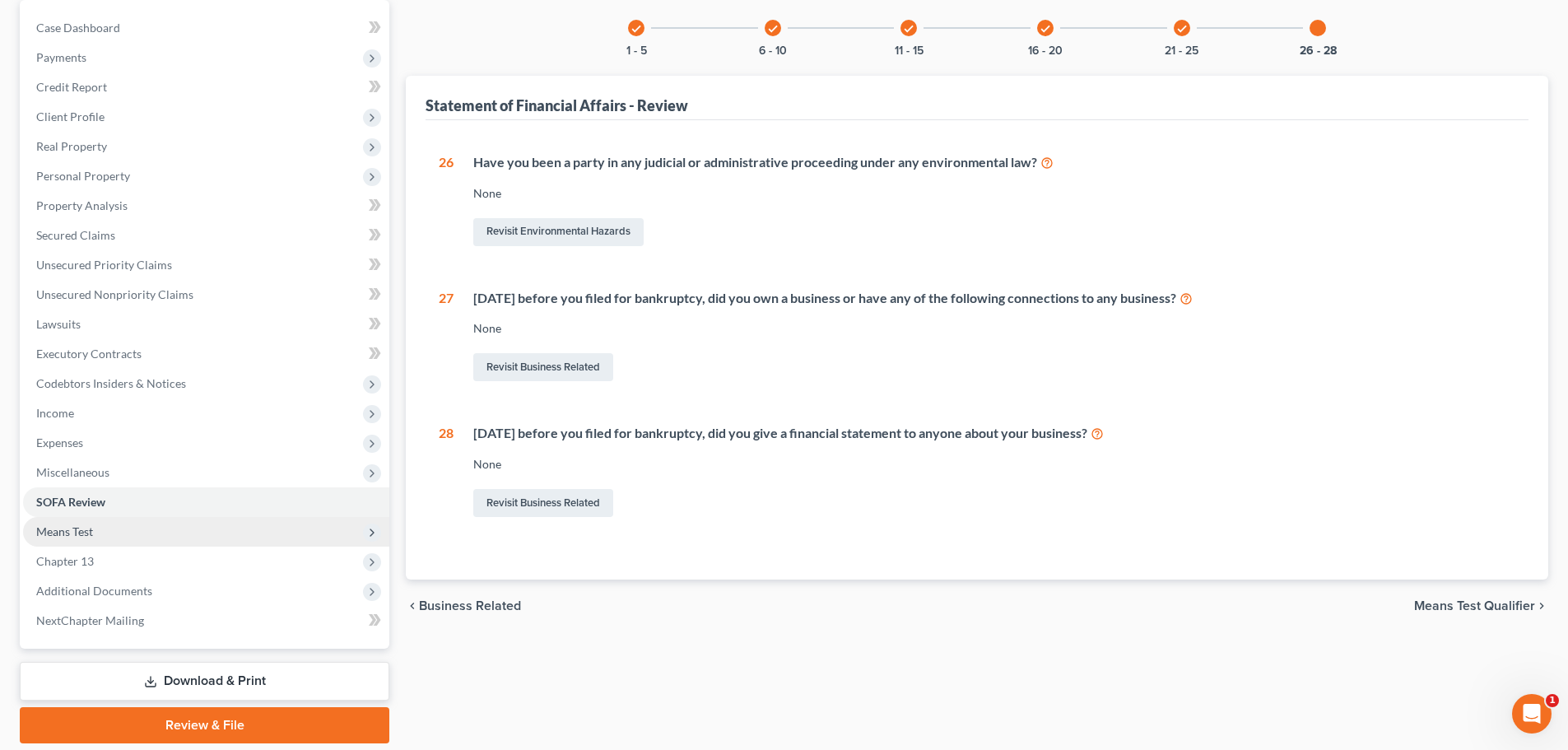
scroll to position [165, 0]
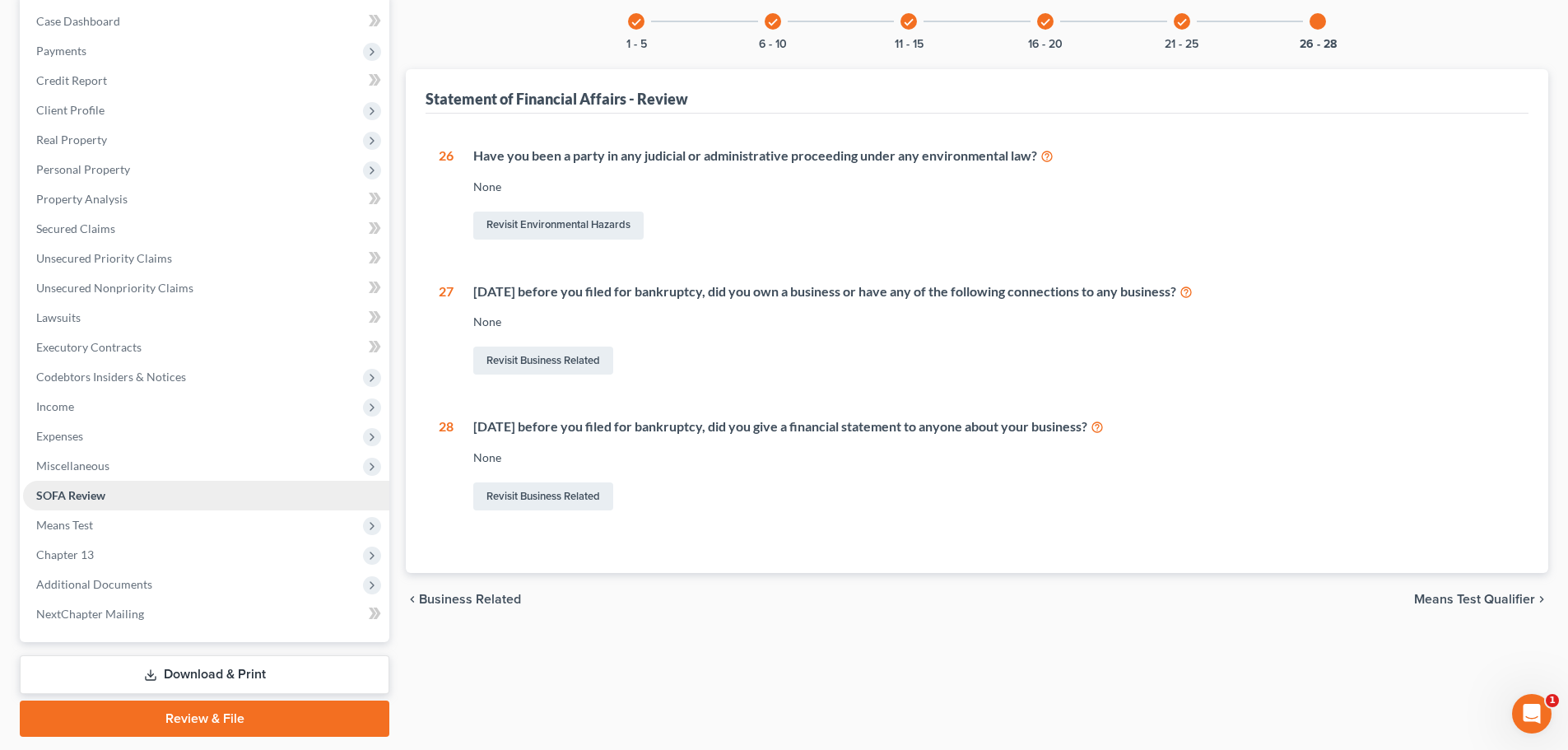
click at [82, 499] on span "SOFA Review" at bounding box center [70, 495] width 69 height 14
click at [764, 28] on div "check 6 - 10" at bounding box center [773, 21] width 56 height 56
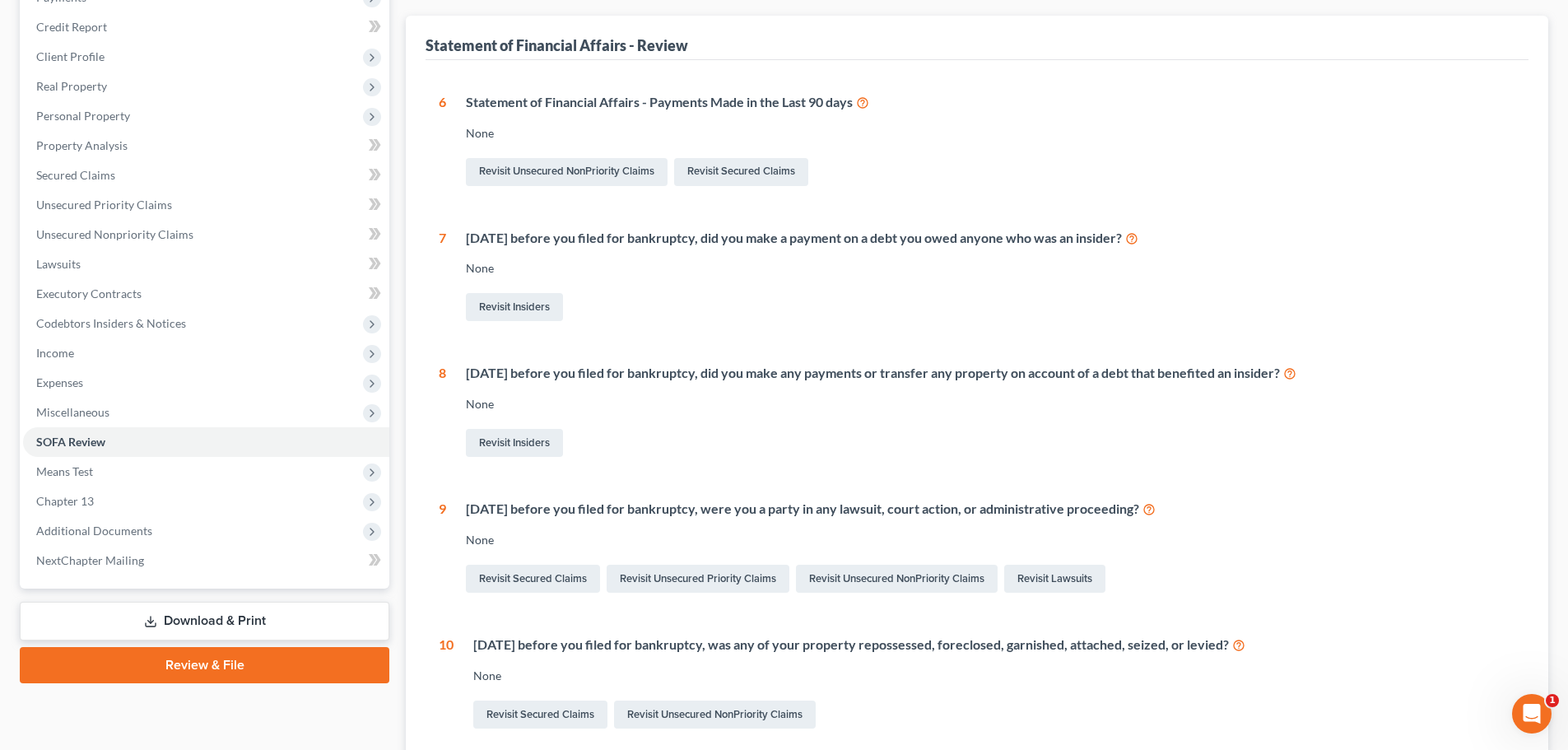
scroll to position [247, 0]
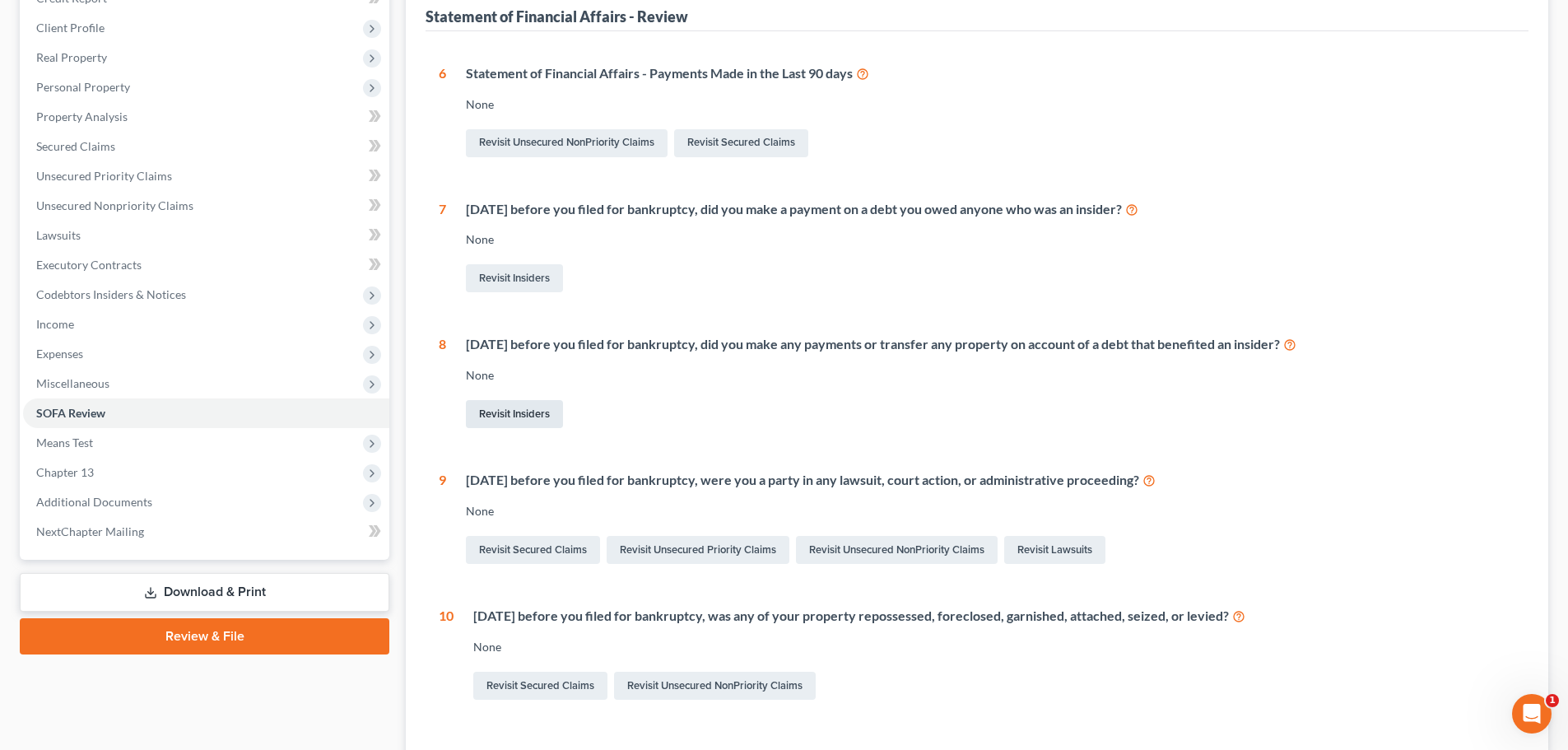
click at [500, 408] on link "Revisit Insiders" at bounding box center [514, 413] width 97 height 28
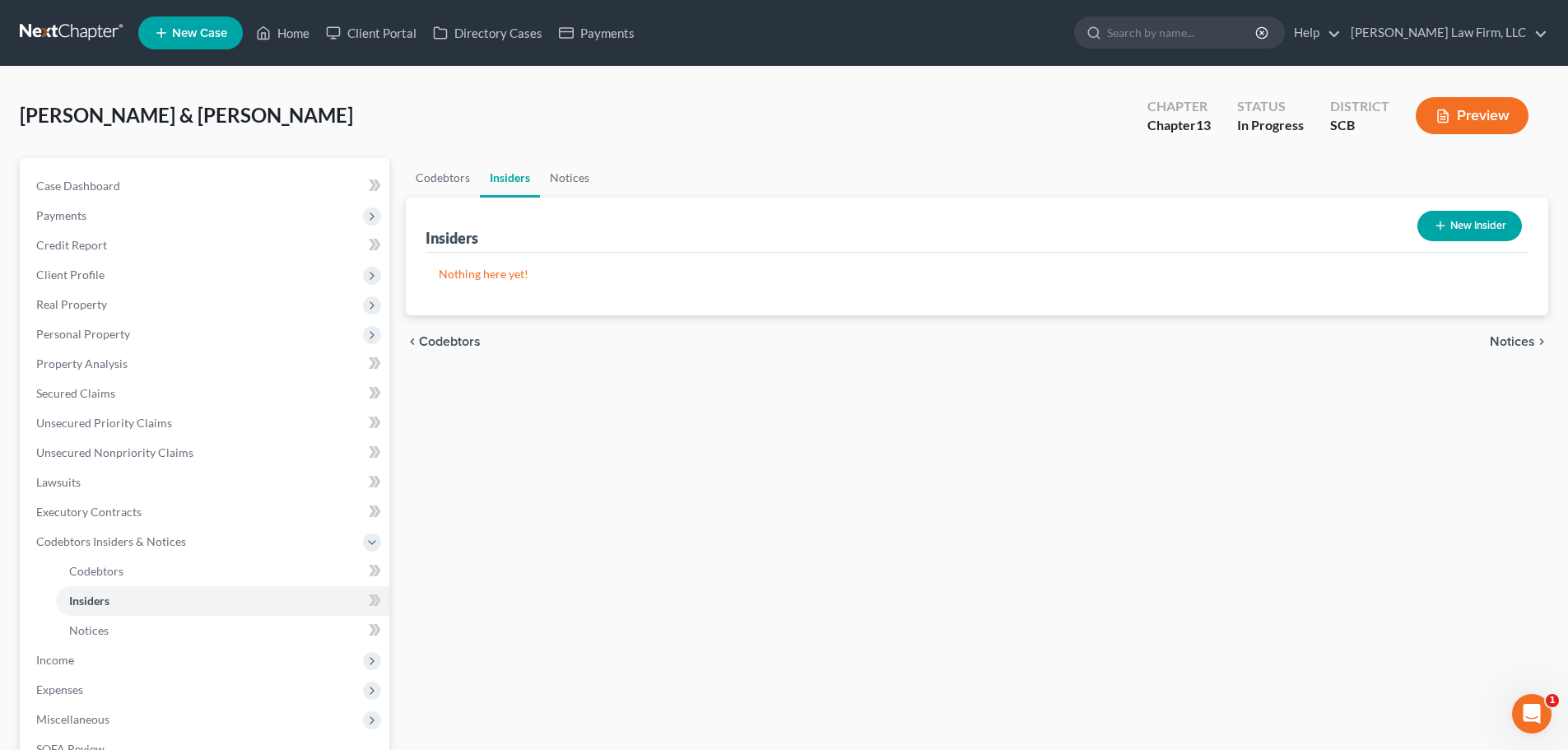
click at [1486, 214] on button "New Insider" at bounding box center [1470, 226] width 105 height 30
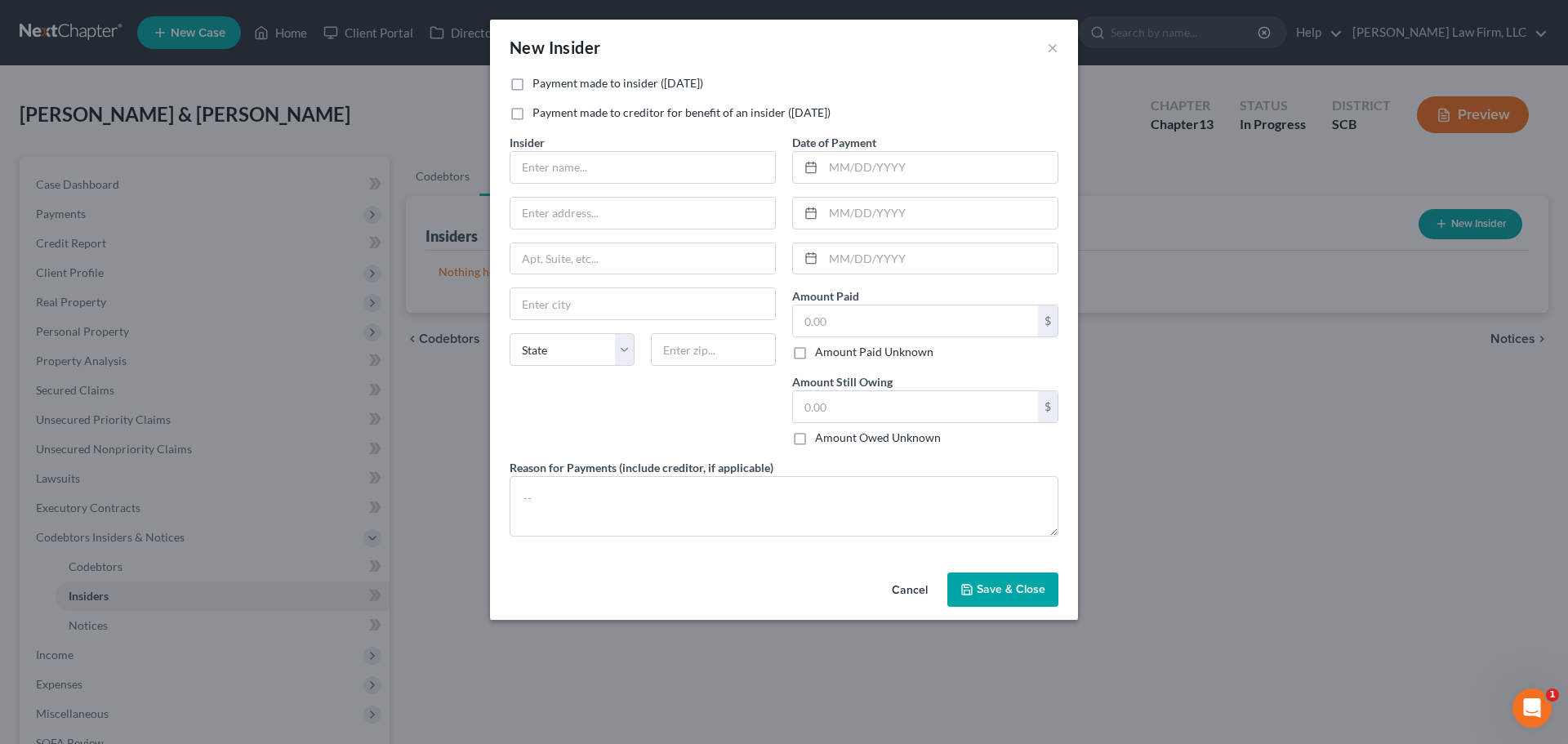
drag, startPoint x: 520, startPoint y: 86, endPoint x: 551, endPoint y: 141, distance: 63.1
click at [533, 86] on label "Payment made to insider (within 1 year)" at bounding box center [618, 83] width 171 height 16
click at [539, 86] on input "Payment made to insider (within 1 year)" at bounding box center [544, 80] width 10 height 10
checkbox input "true"
click at [564, 160] on input "text" at bounding box center [642, 167] width 264 height 31
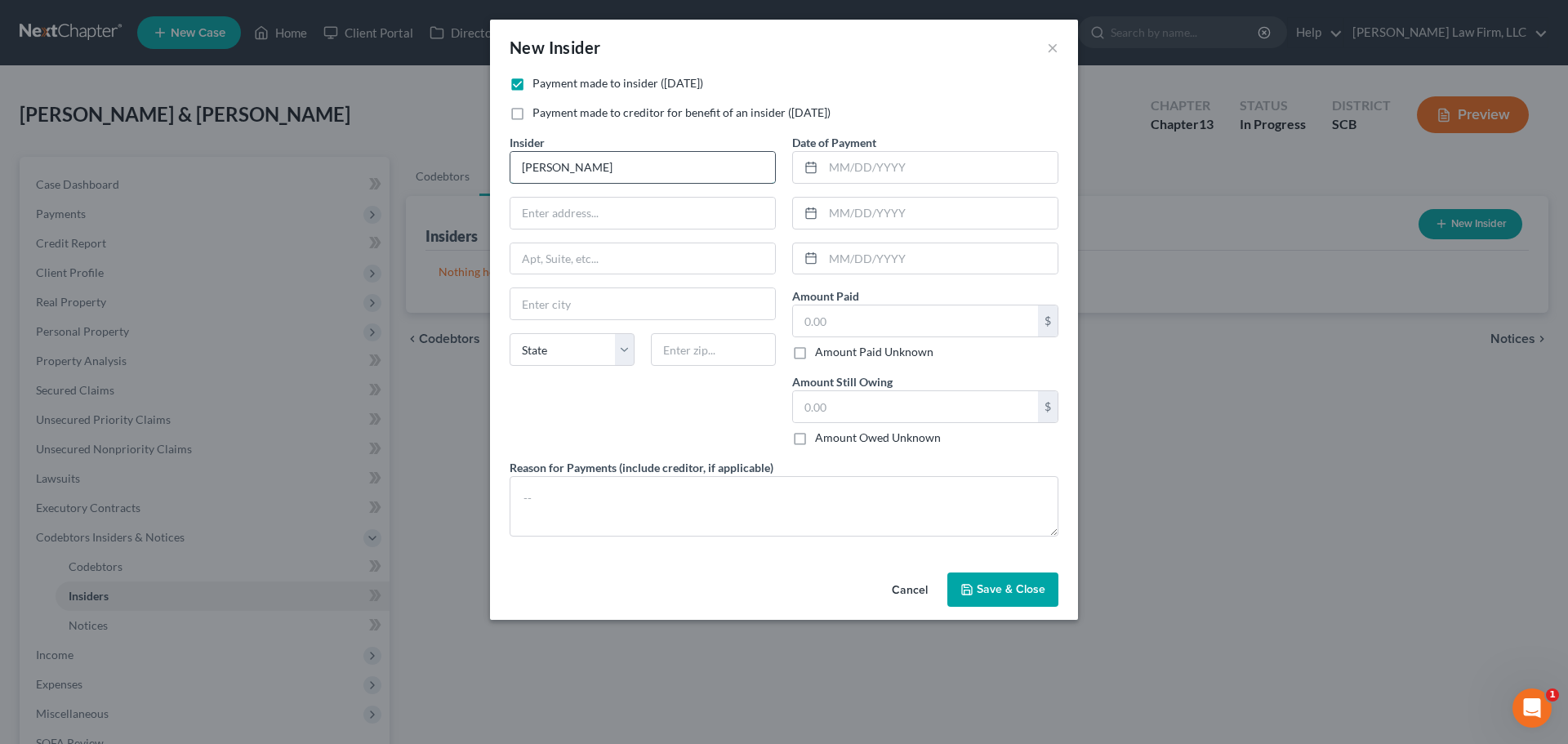
type input "[PERSON_NAME]"
type input "1844 Union Rd."
type input "37055"
type input "Dickson"
select select "44"
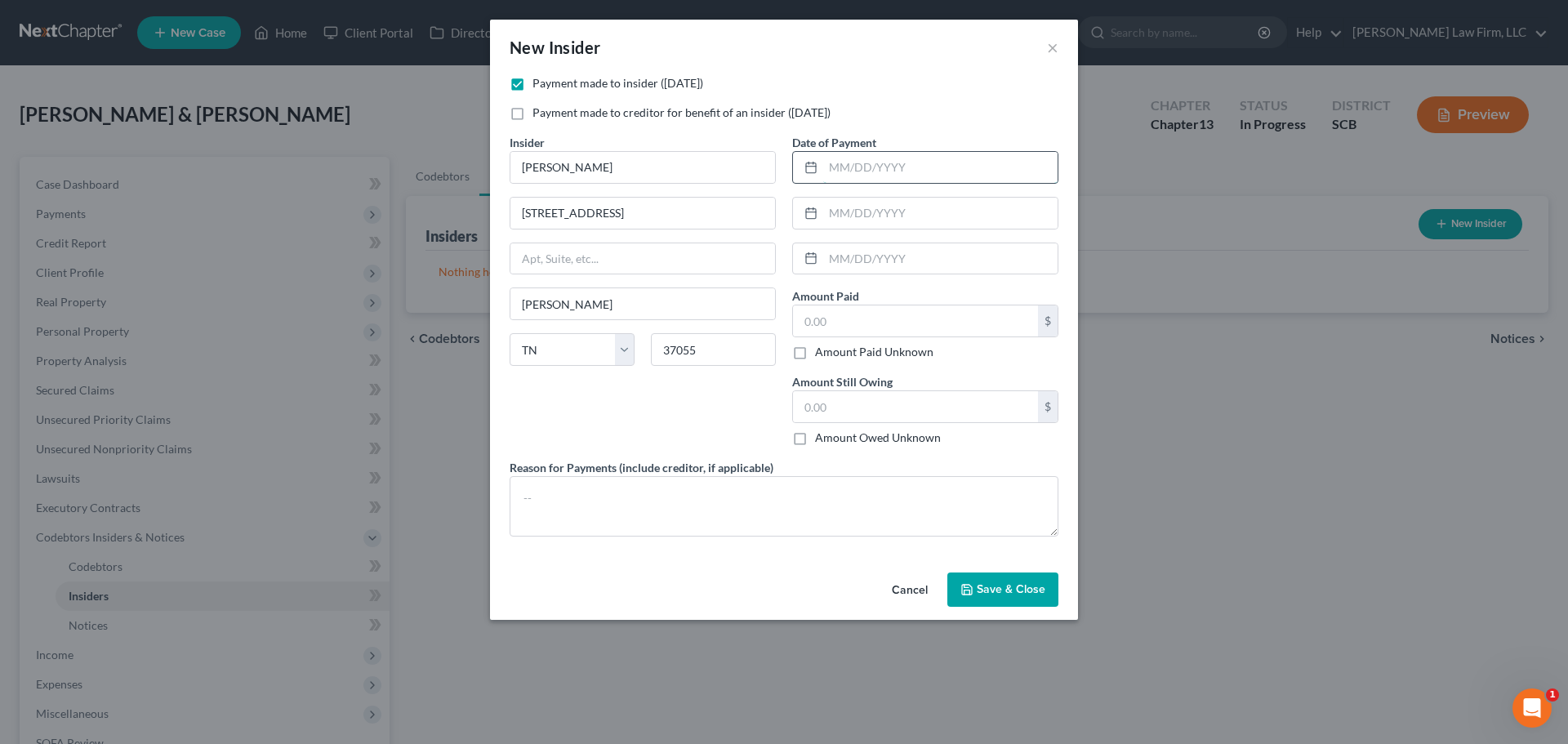
click at [854, 171] on input "text" at bounding box center [941, 167] width 234 height 31
type input "8/1/25"
type input "7/1/25"
type input "6/1/25"
click at [904, 328] on input "text" at bounding box center [915, 320] width 245 height 31
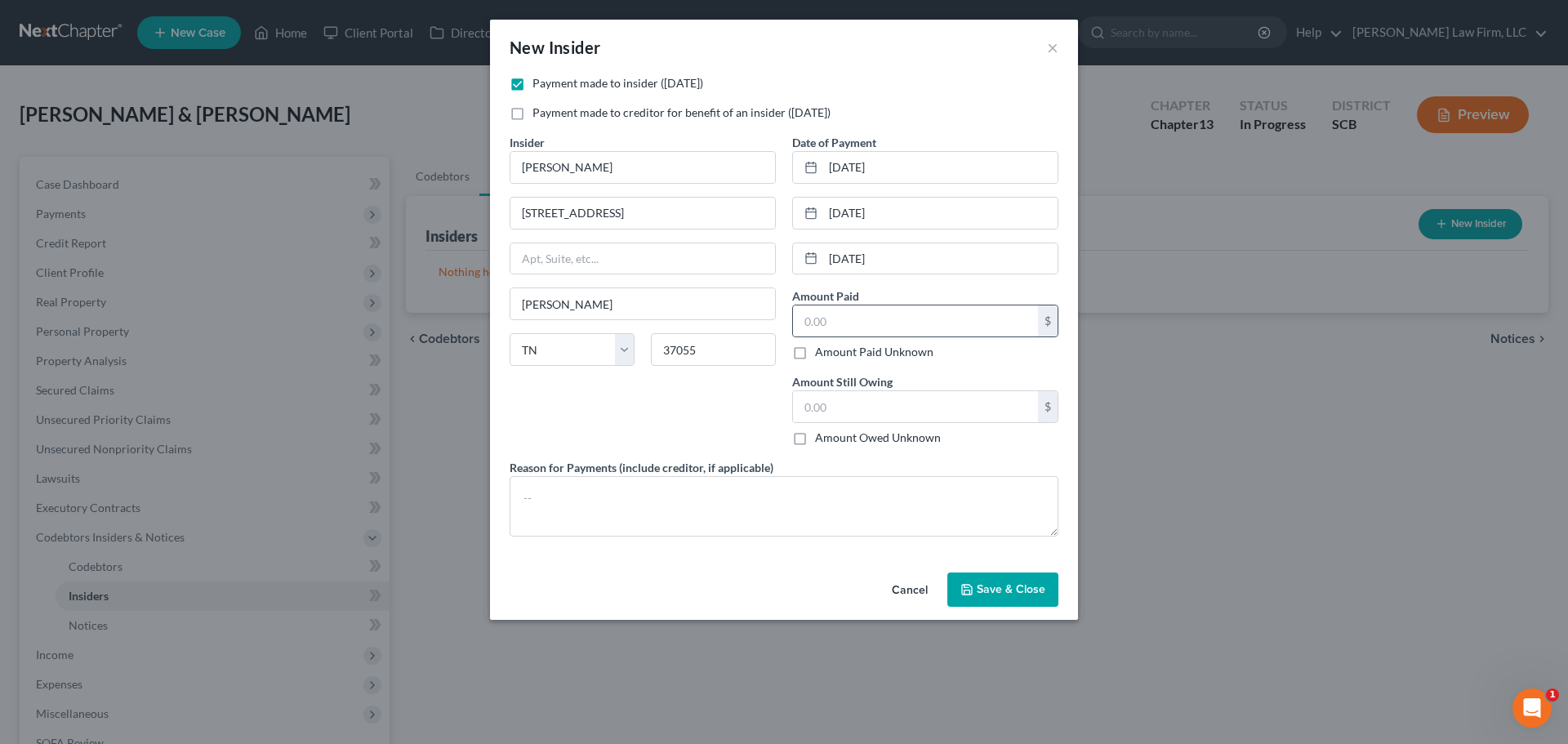
click at [879, 337] on div "$" at bounding box center [926, 321] width 266 height 33
click at [868, 304] on div "Amount Paid $ Amount Paid Unknown Balance Undetermined $ Amount Paid Unknown" at bounding box center [926, 323] width 266 height 73
click at [870, 318] on input "text" at bounding box center [915, 320] width 245 height 31
type input "8,702.52"
click at [892, 417] on input "text" at bounding box center [915, 406] width 245 height 31
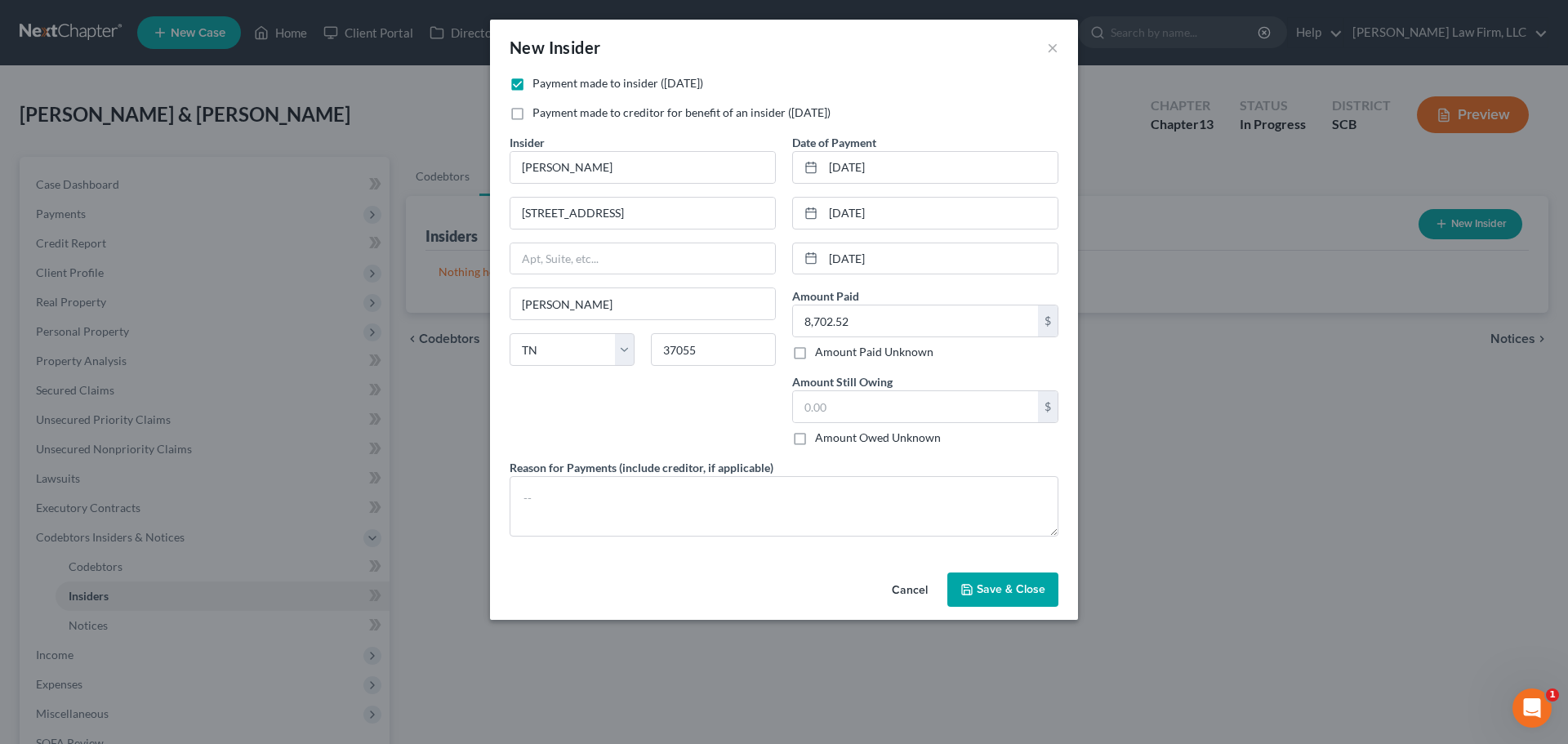
click at [830, 110] on label "Payment made to creditor for benefit of an insider (within 1 year)" at bounding box center [682, 112] width 298 height 16
click at [550, 110] on input "Payment made to creditor for benefit of an insider (within 1 year)" at bounding box center [544, 110] width 10 height 10
checkbox input "true"
click at [533, 76] on label "Payment made to insider (within 1 year)" at bounding box center [618, 83] width 171 height 16
click at [539, 76] on input "Payment made to insider (within 1 year)" at bounding box center [544, 80] width 10 height 10
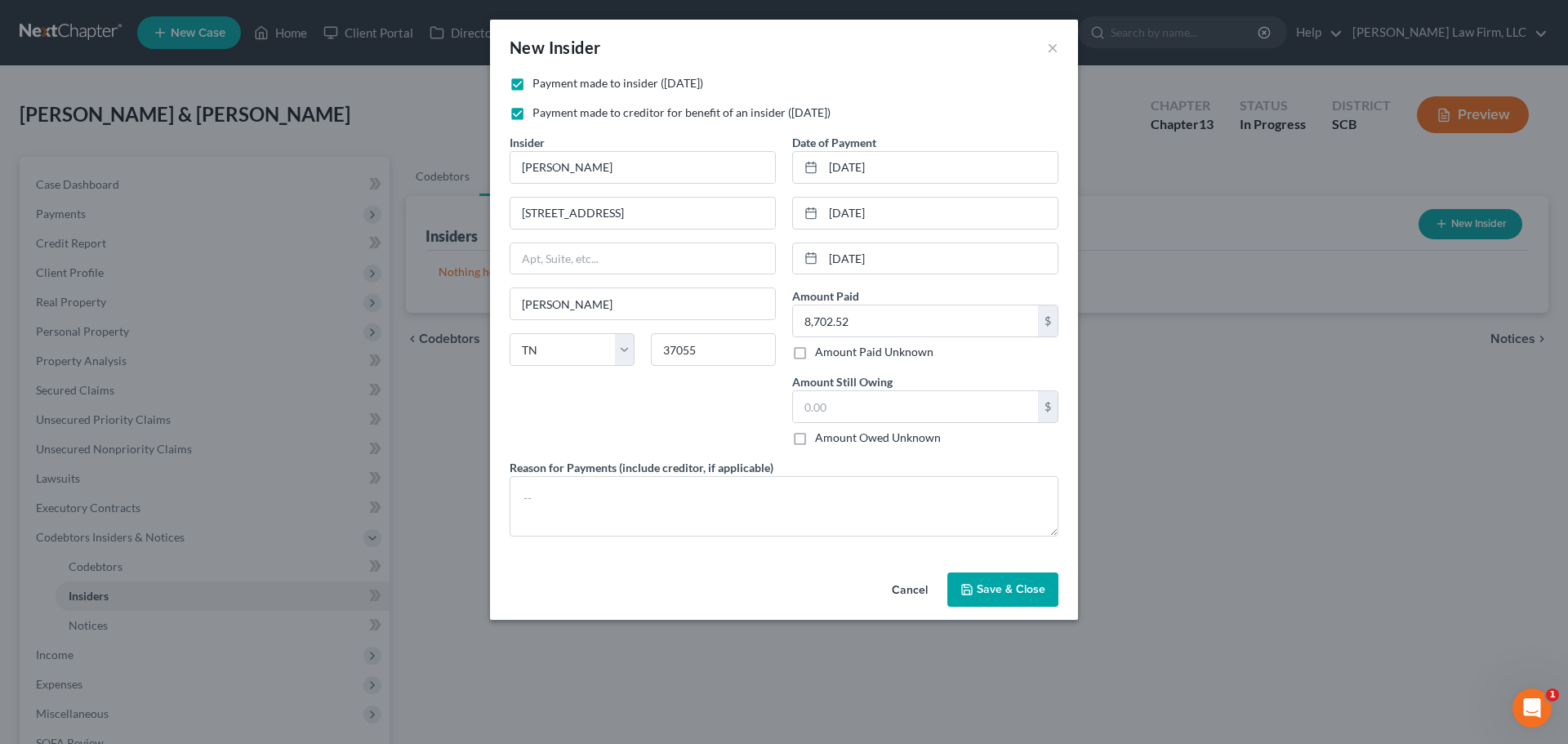
checkbox input "false"
click at [869, 411] on input "text" at bounding box center [915, 406] width 245 height 31
click at [752, 500] on textarea at bounding box center [784, 506] width 549 height 60
type textarea "104037.68"
click at [895, 414] on input "text" at bounding box center [915, 406] width 245 height 31
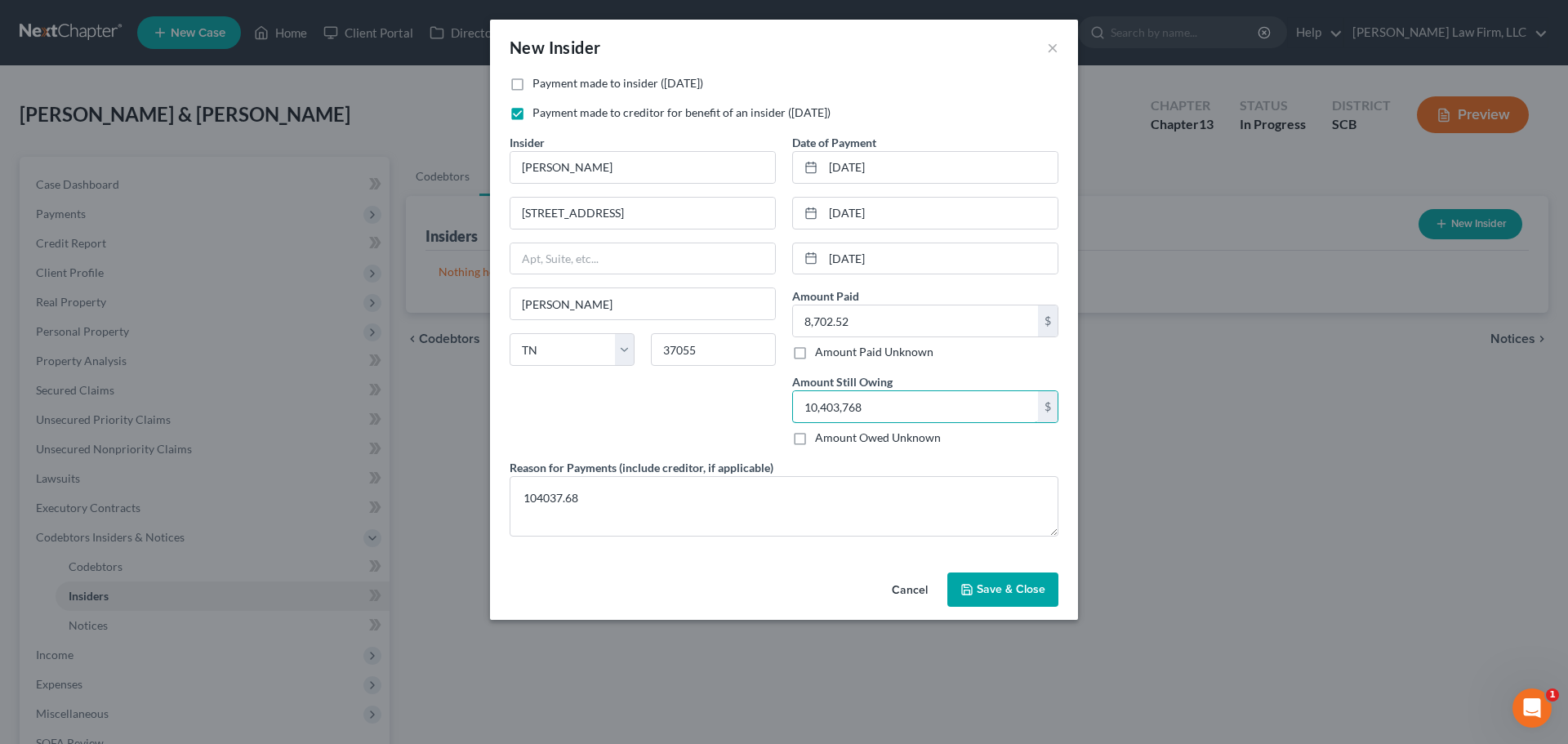
drag, startPoint x: 809, startPoint y: 408, endPoint x: 765, endPoint y: 411, distance: 44.1
click at [767, 410] on div "Payment made to insider (within 1 year) Payment made to creditor for benefit of…" at bounding box center [784, 313] width 565 height 474
type input "104,037.68"
click at [707, 500] on textarea "104037.68" at bounding box center [784, 506] width 549 height 60
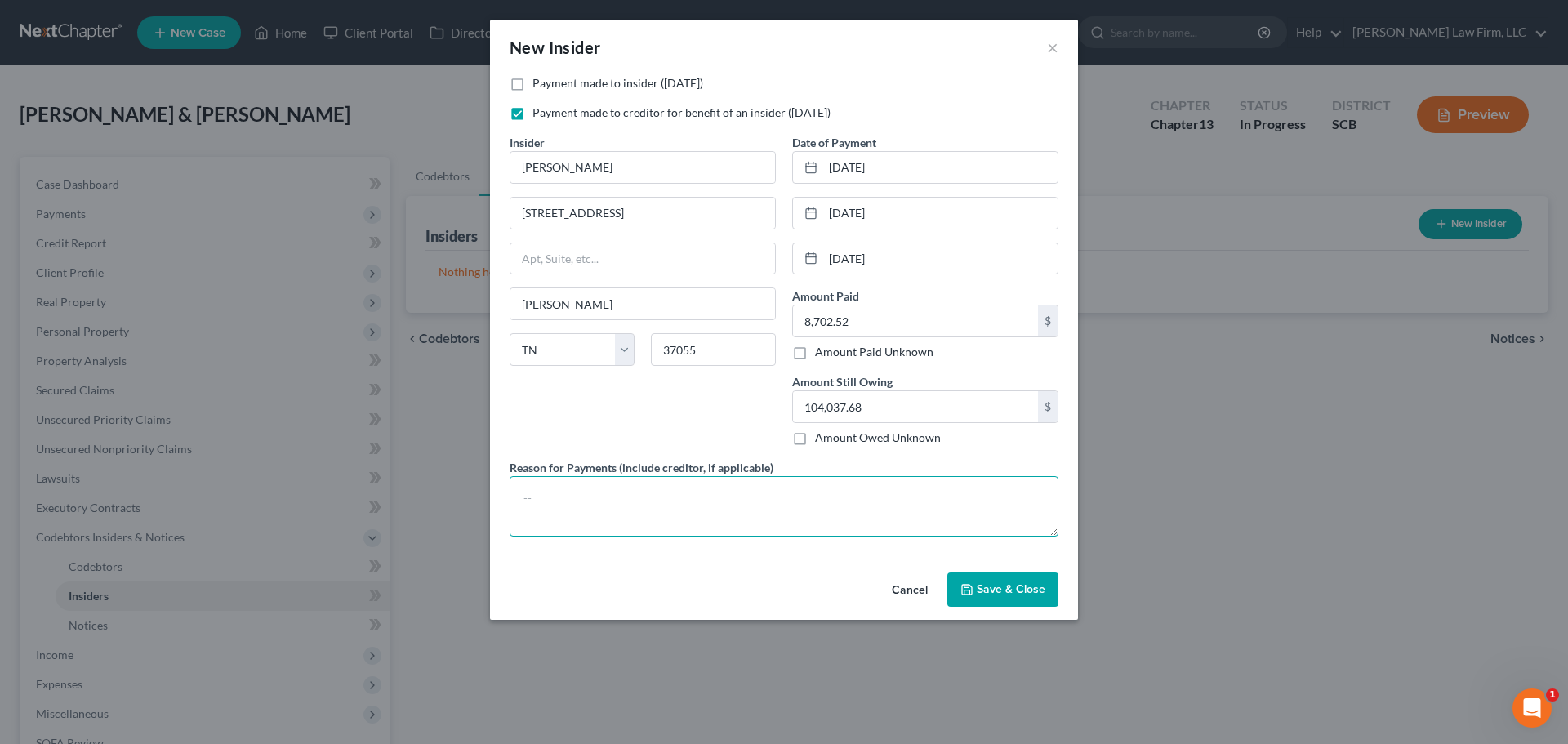
click at [714, 498] on textarea at bounding box center [784, 506] width 549 height 60
click at [706, 494] on textarea at bounding box center [784, 506] width 549 height 60
type textarea "M"
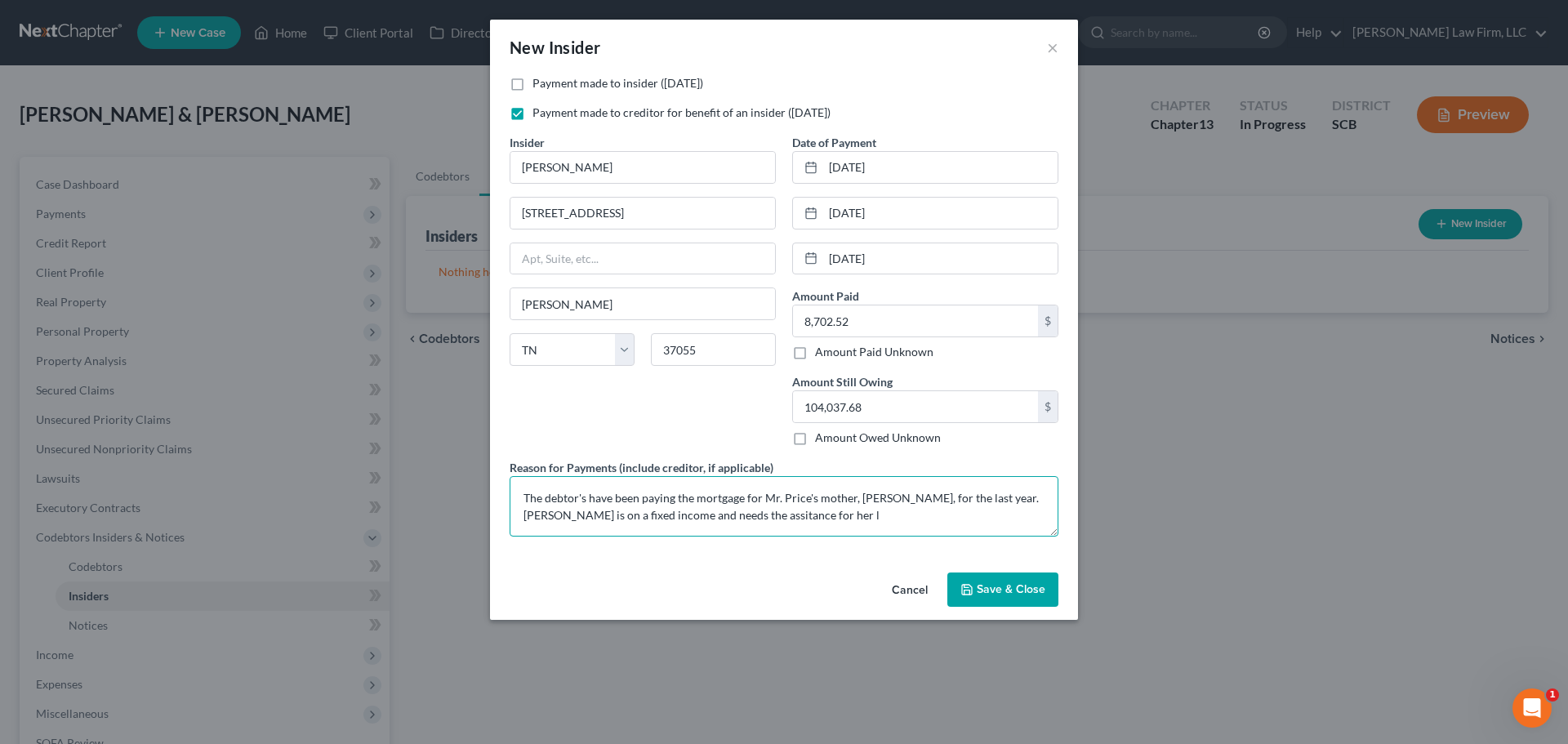
click at [747, 513] on textarea "The debtor's have been paying the mortgage for Mr. Price's mother, Colleen Pric…" at bounding box center [784, 506] width 549 height 60
click at [872, 514] on textarea "The debtor's have been paying the mortgage for Mr. Price's mother, Colleen Pric…" at bounding box center [784, 506] width 549 height 60
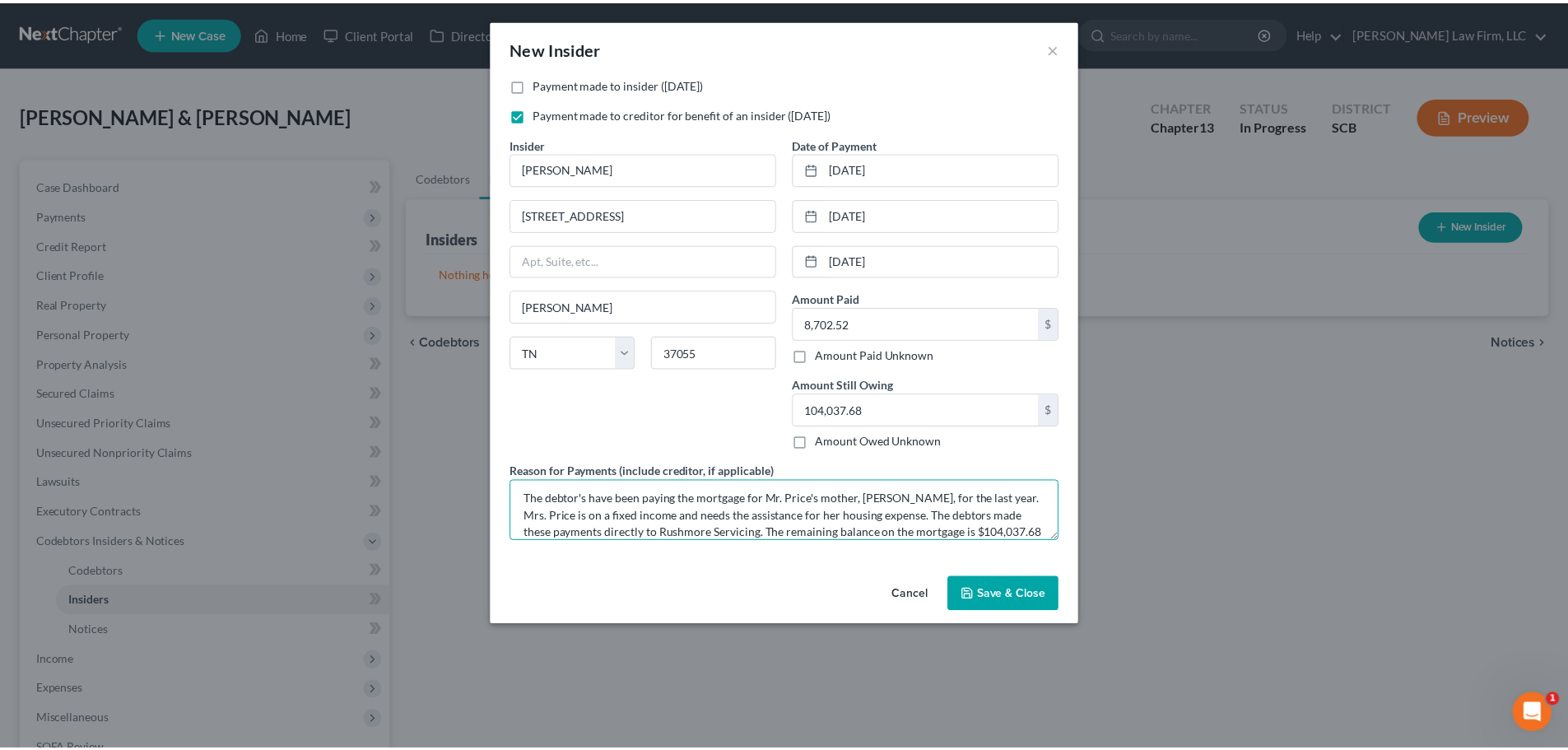
scroll to position [21, 0]
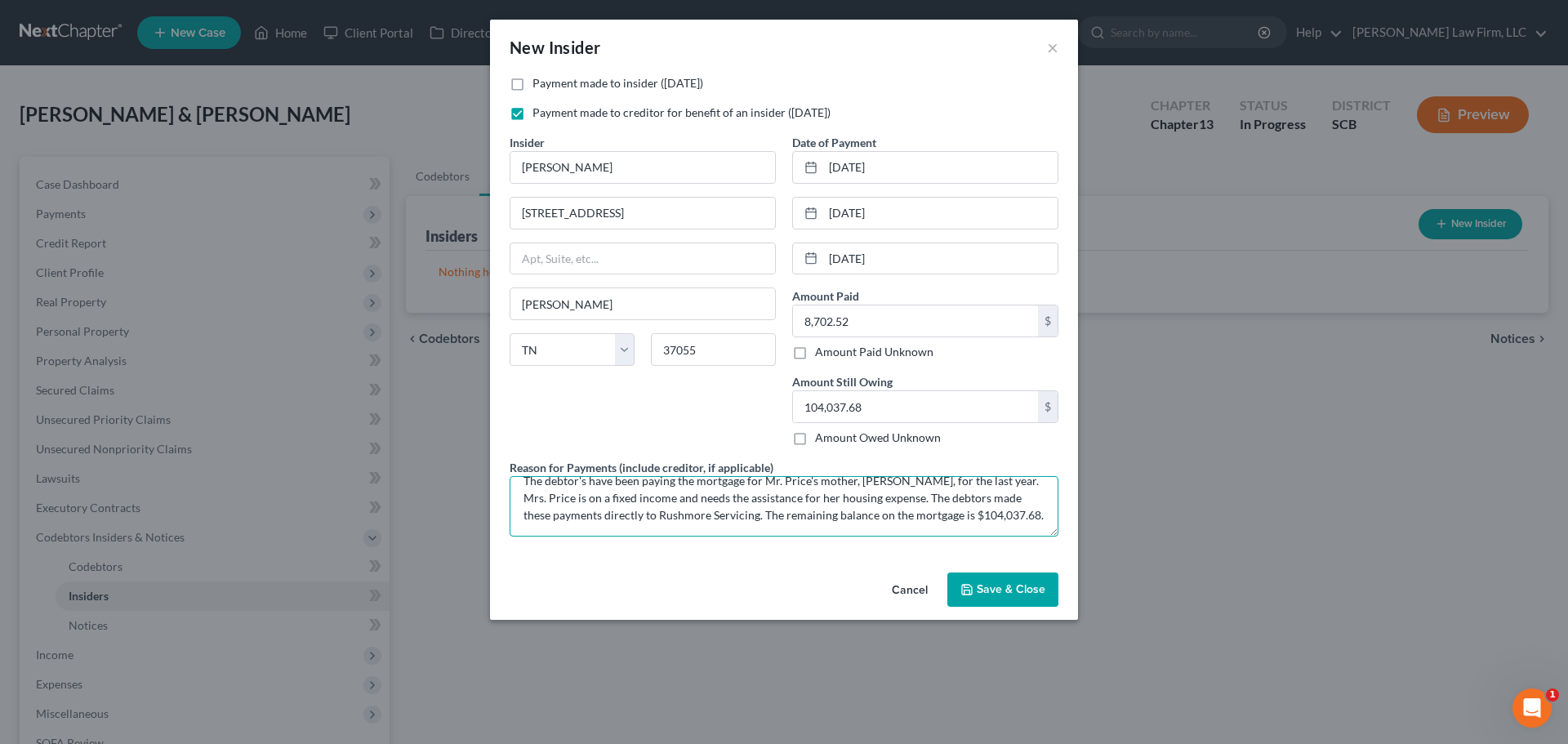
type textarea "The debtor's have been paying the mortgage for Mr. Price's mother, [PERSON_NAME…"
click at [1011, 586] on span "Save & Close" at bounding box center [1011, 589] width 69 height 14
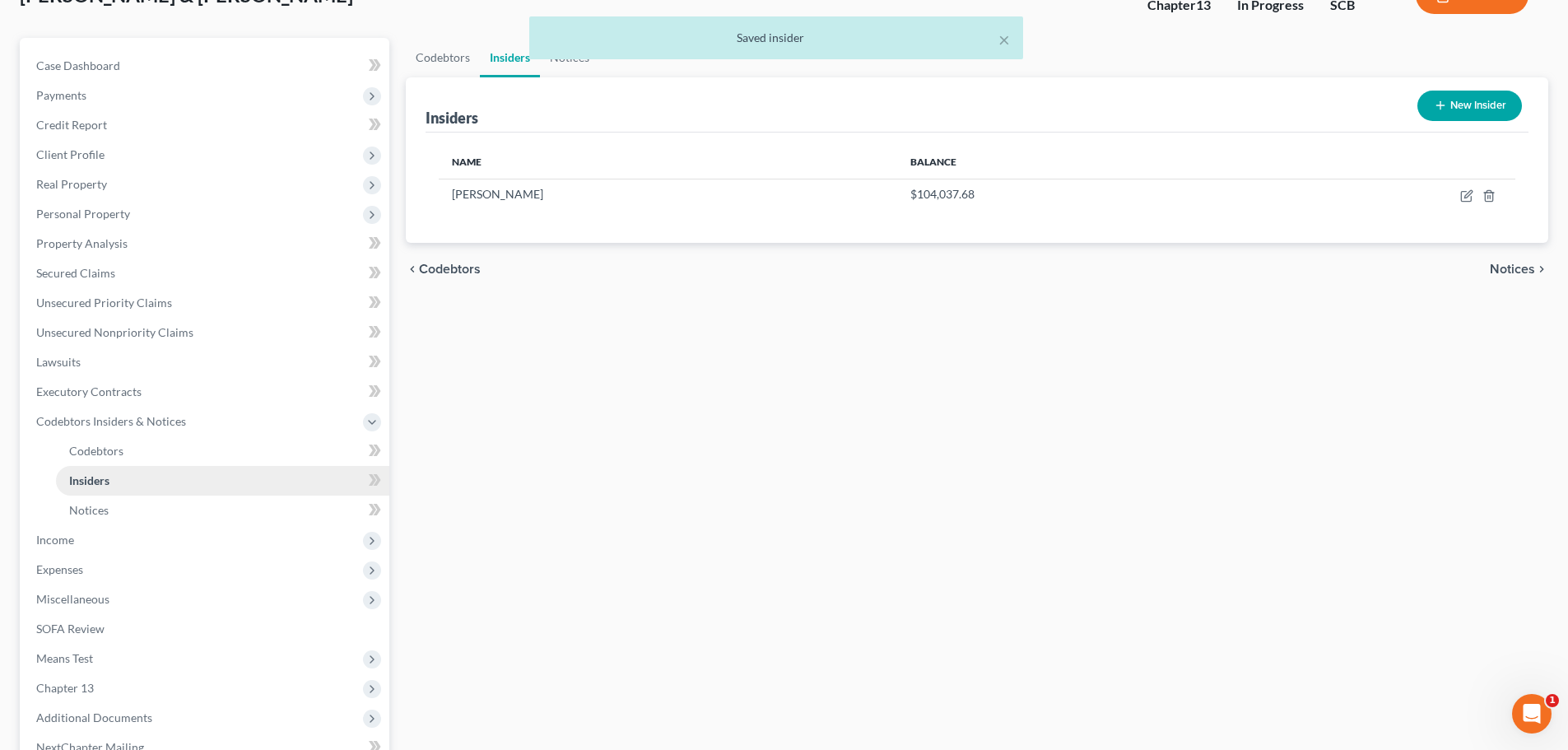
scroll to position [165, 0]
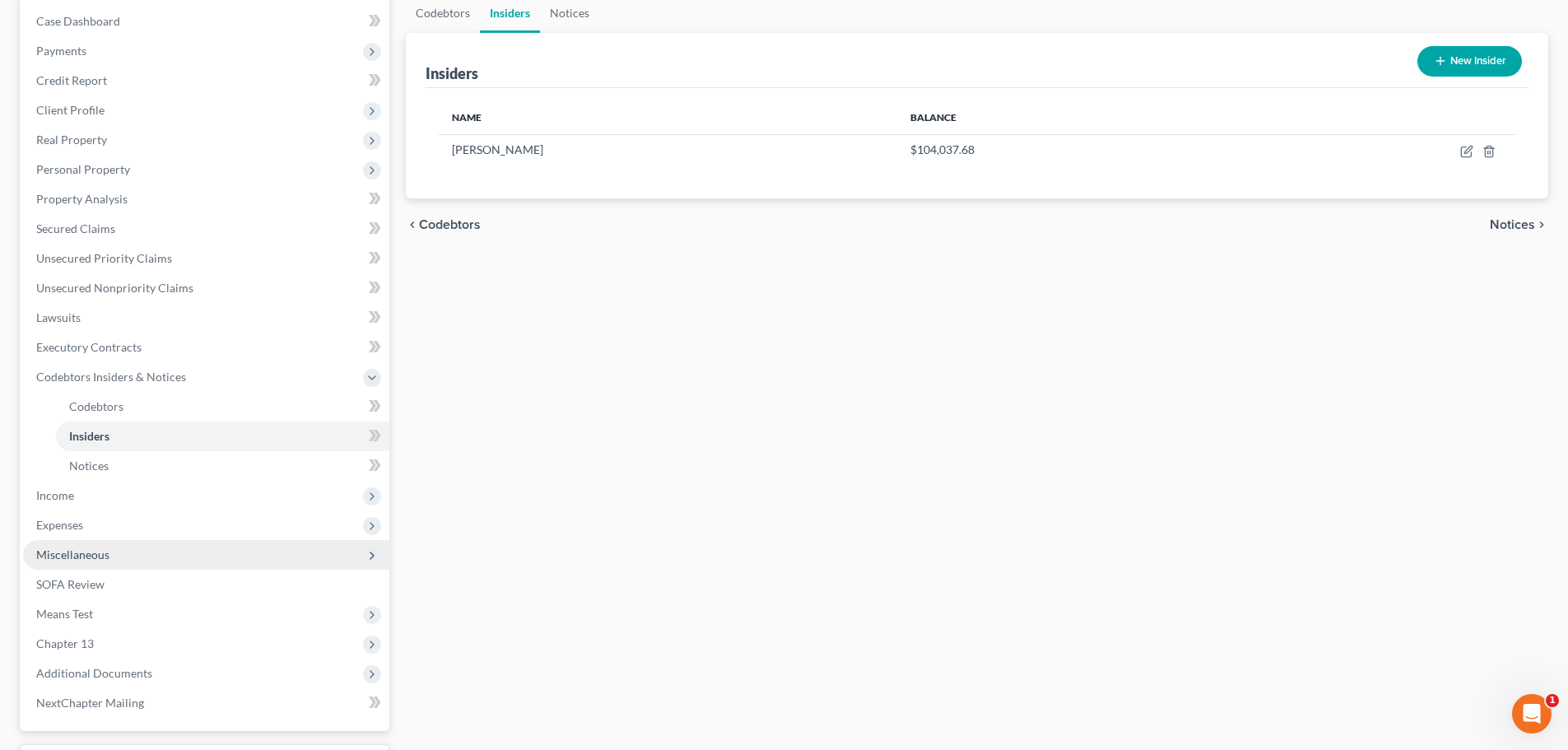
click at [94, 551] on span "Miscellaneous" at bounding box center [72, 554] width 73 height 14
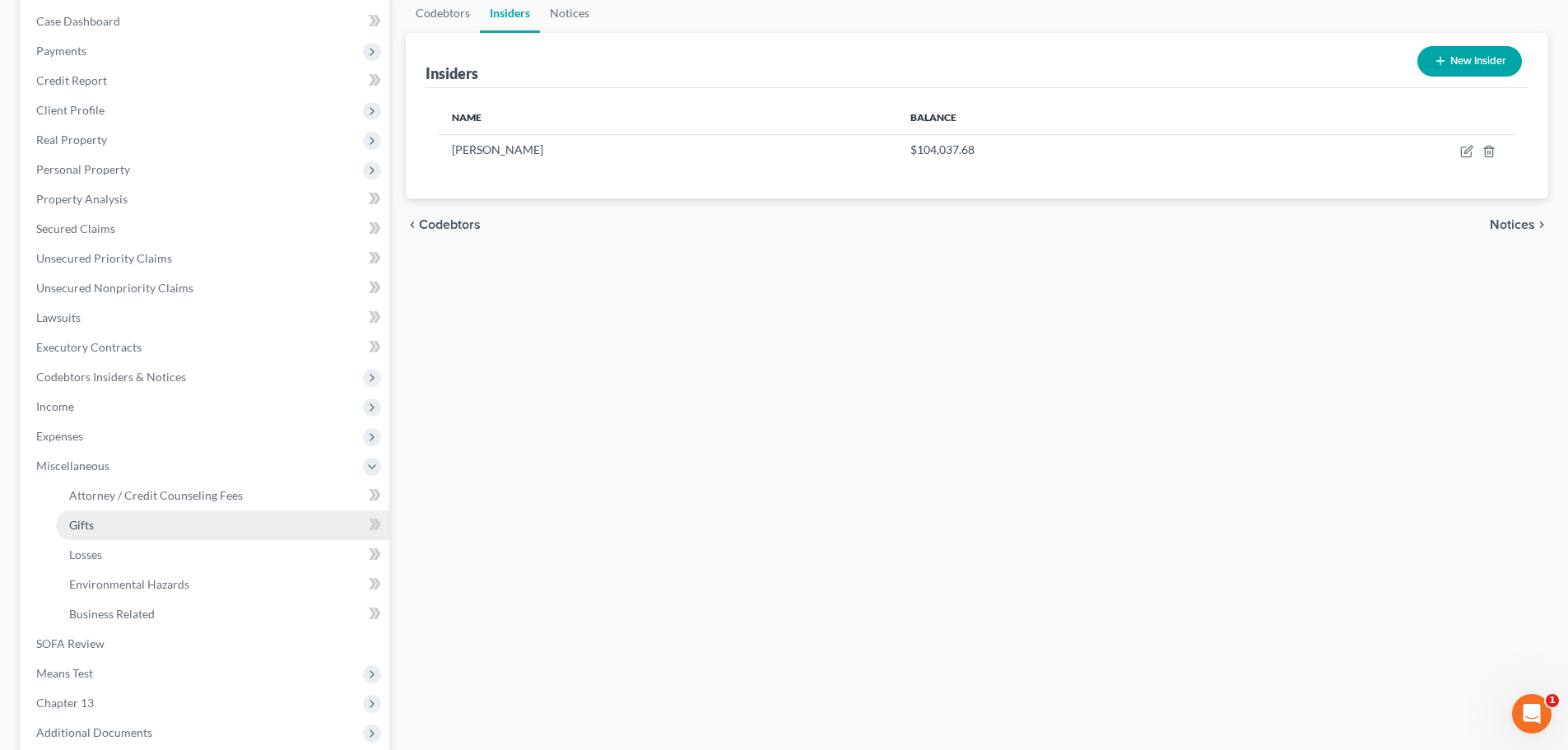
click at [91, 530] on span "Gifts" at bounding box center [82, 524] width 25 height 14
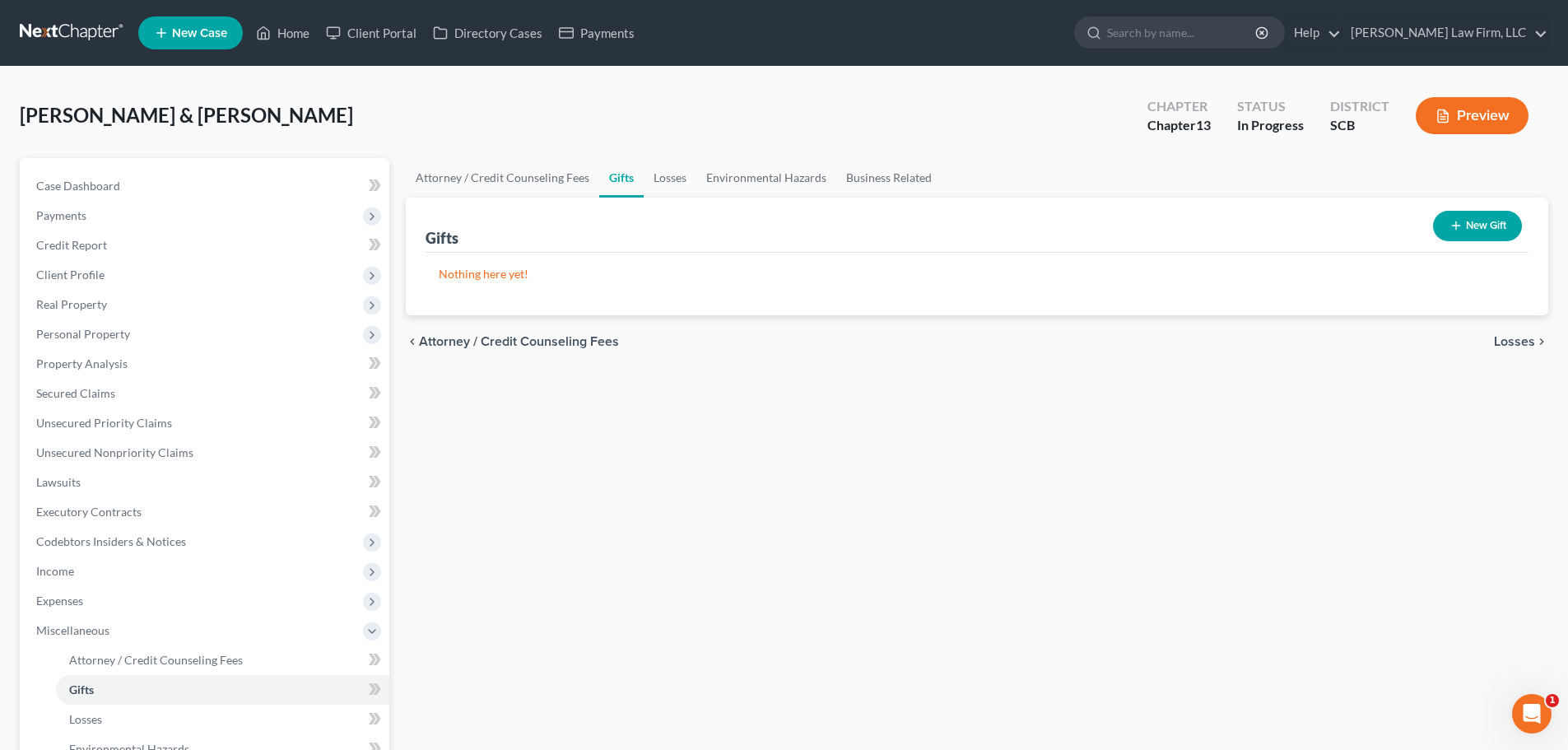
click at [1451, 228] on icon "button" at bounding box center [1457, 226] width 13 height 13
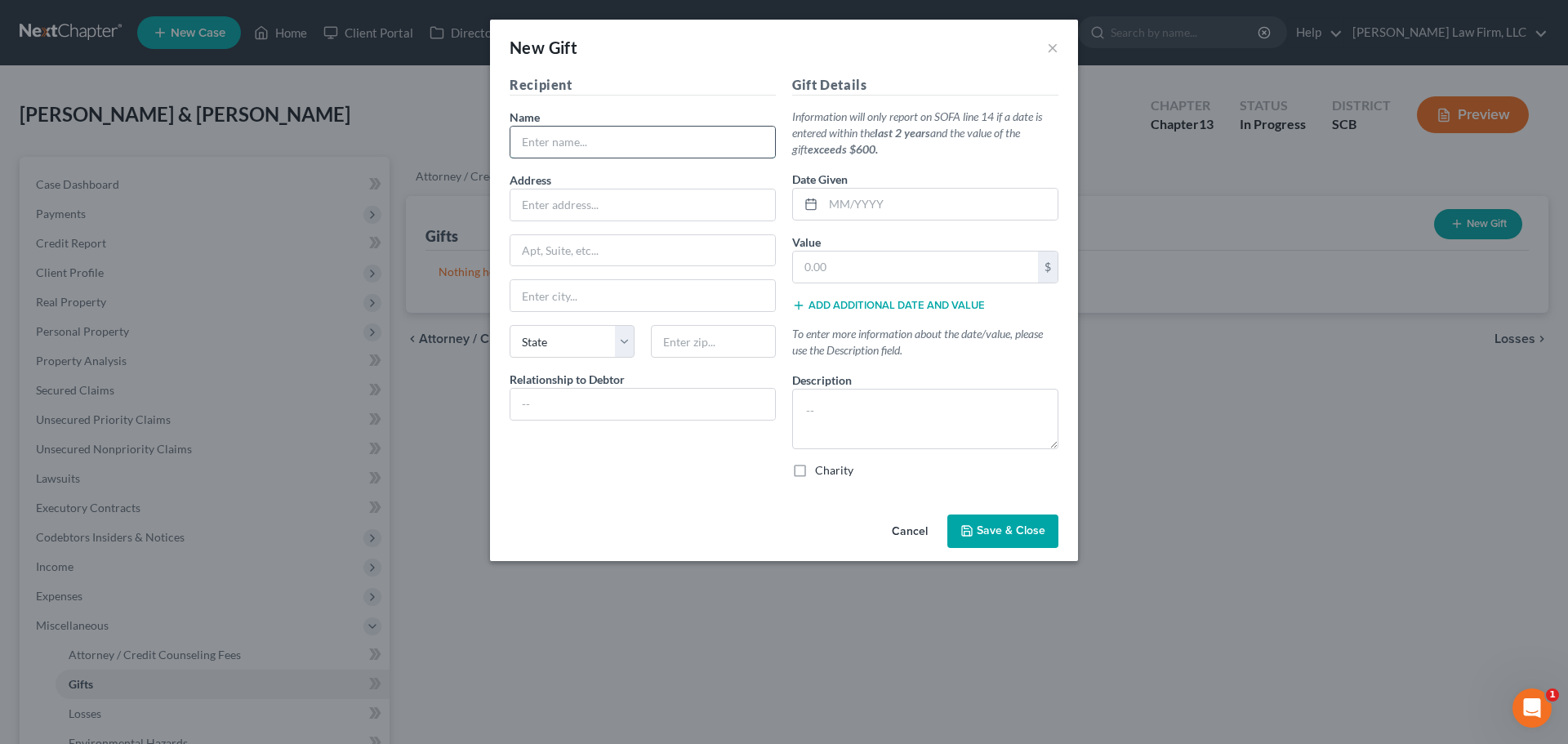
click at [715, 144] on input "text" at bounding box center [642, 142] width 264 height 31
type input "Newspring Church"
click at [579, 195] on input "P.O. Box 14407" at bounding box center [642, 205] width 264 height 31
type input "P.O. Box 1407"
type input "29622"
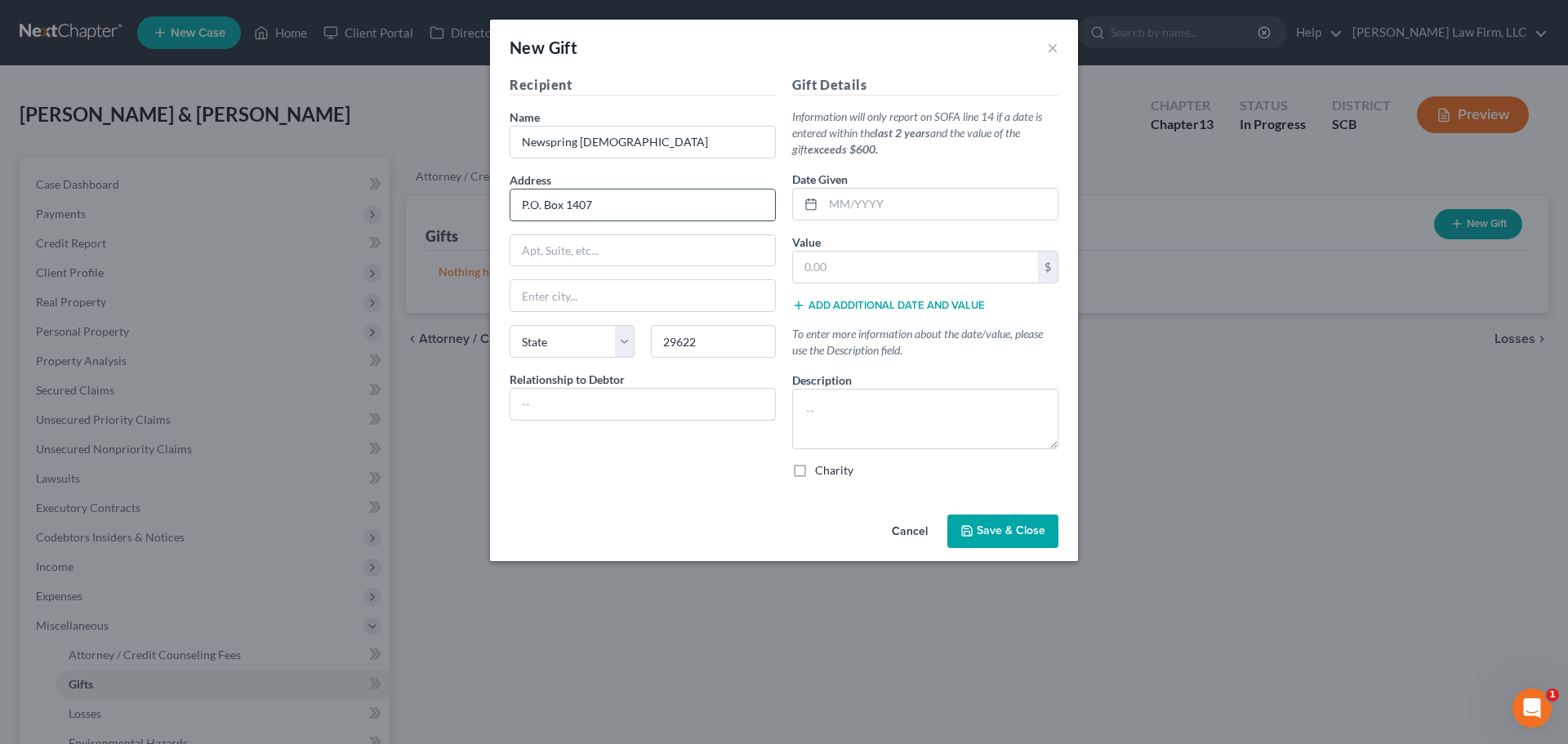
type input "Anderson"
select select "42"
click at [605, 398] on input "text" at bounding box center [642, 404] width 264 height 31
type input "Church"
click at [855, 210] on input "text" at bounding box center [941, 204] width 234 height 31
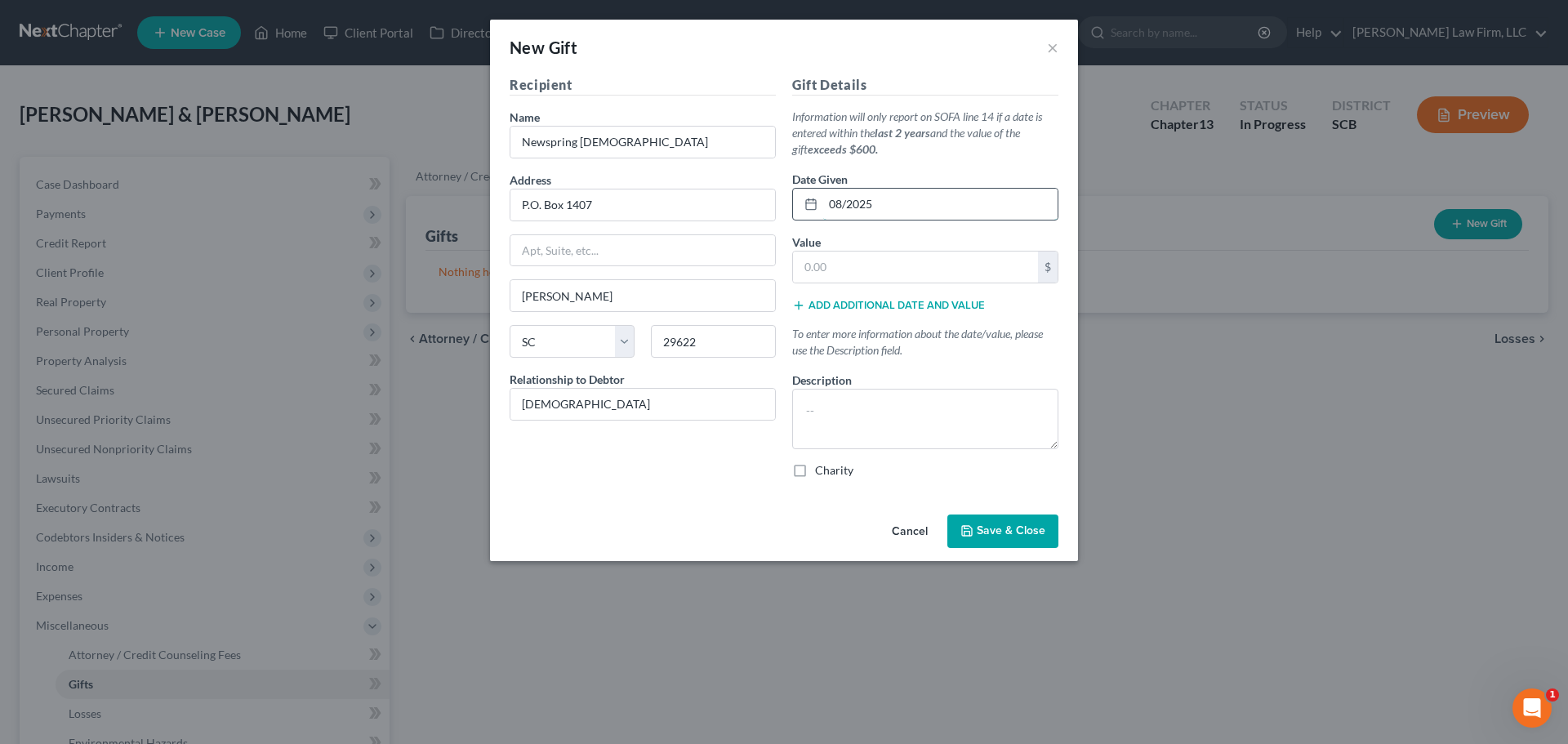
type input "08/2025"
type input "600"
click at [904, 402] on textarea at bounding box center [926, 419] width 266 height 60
type textarea "Religious Tithes and Donations- Given throughout the past two years."
click at [815, 468] on label "Charity" at bounding box center [834, 469] width 39 height 16
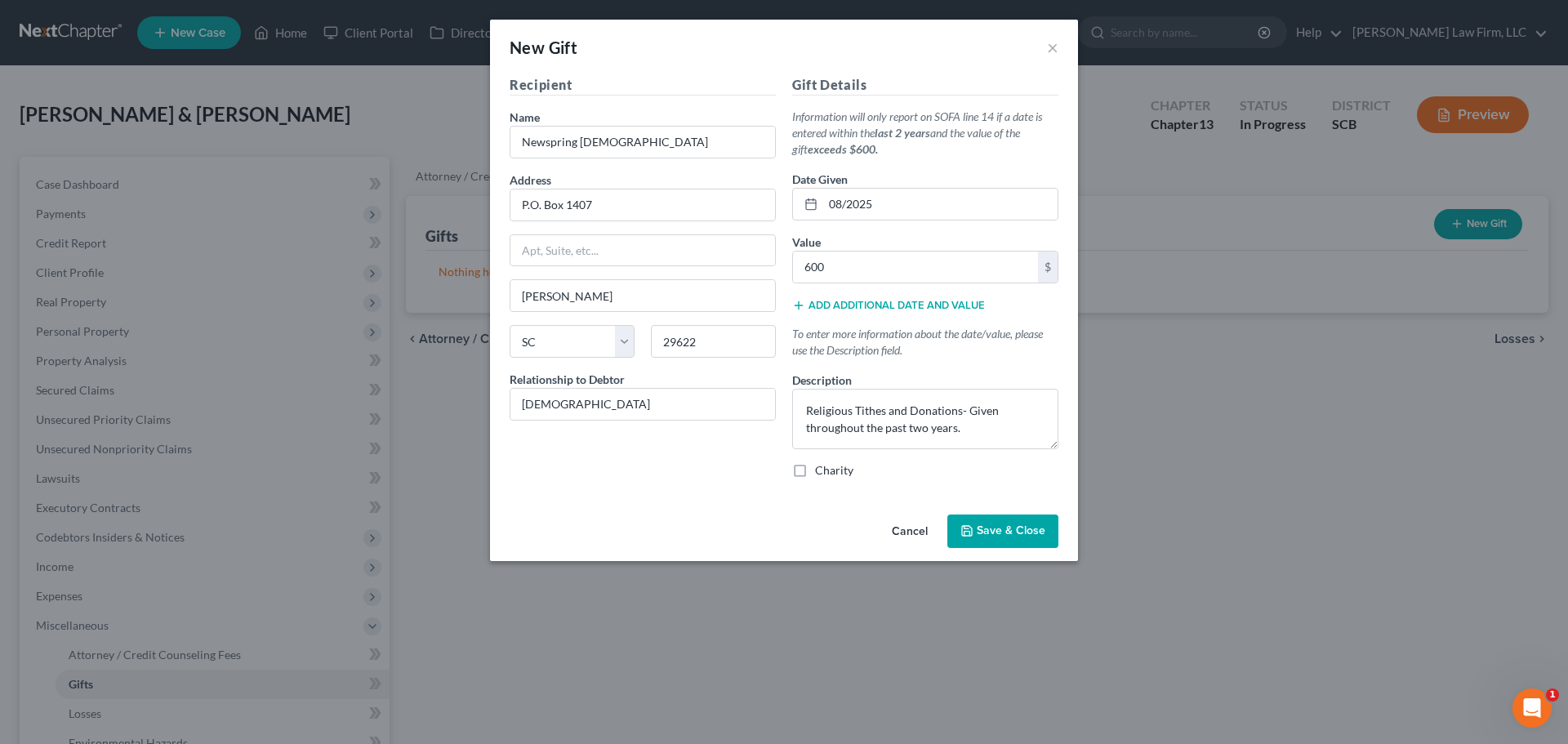
click at [822, 468] on input "Charity" at bounding box center [827, 466] width 10 height 10
checkbox input "true"
click at [989, 525] on span "Save & Close" at bounding box center [1011, 531] width 69 height 14
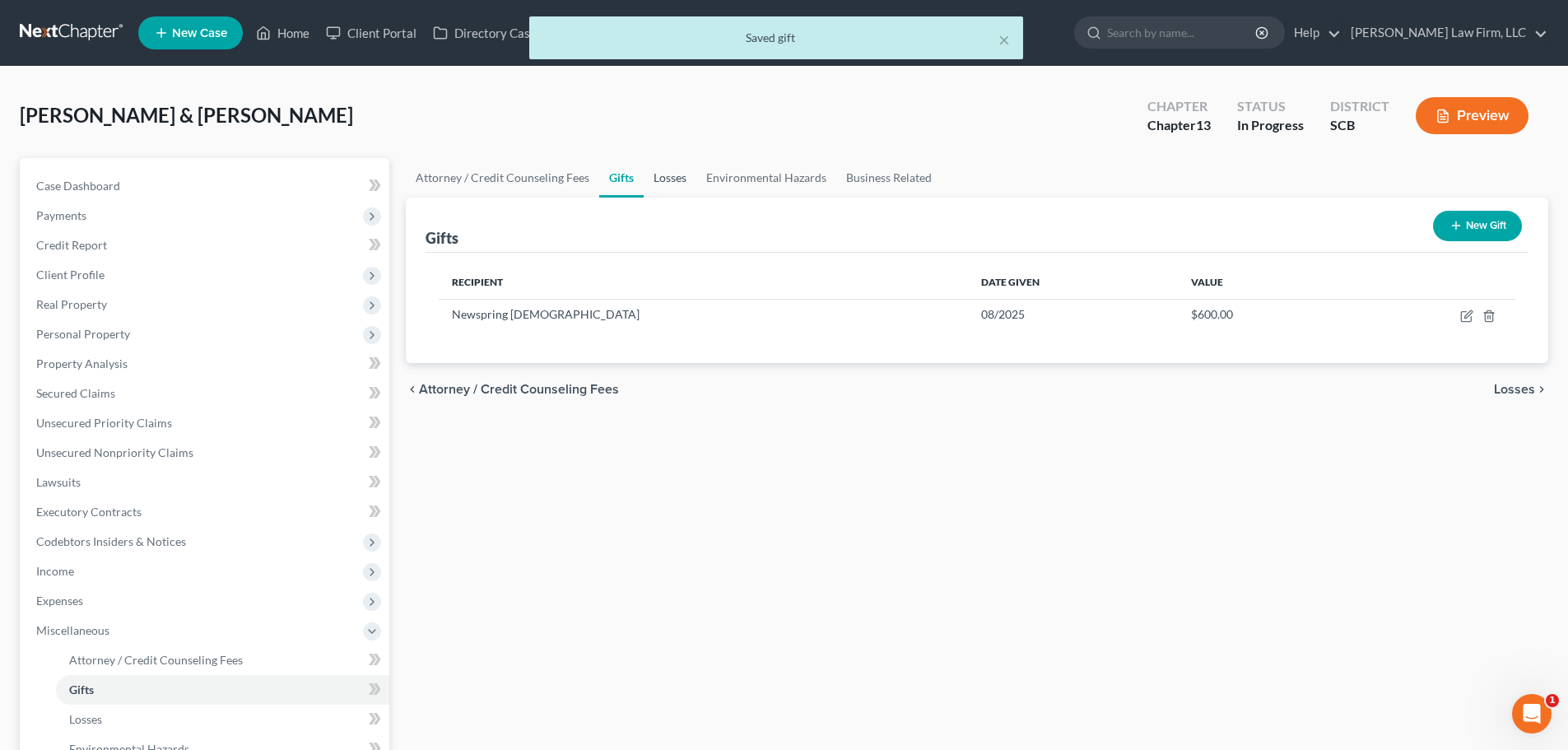
click at [685, 179] on link "Losses" at bounding box center [669, 178] width 52 height 40
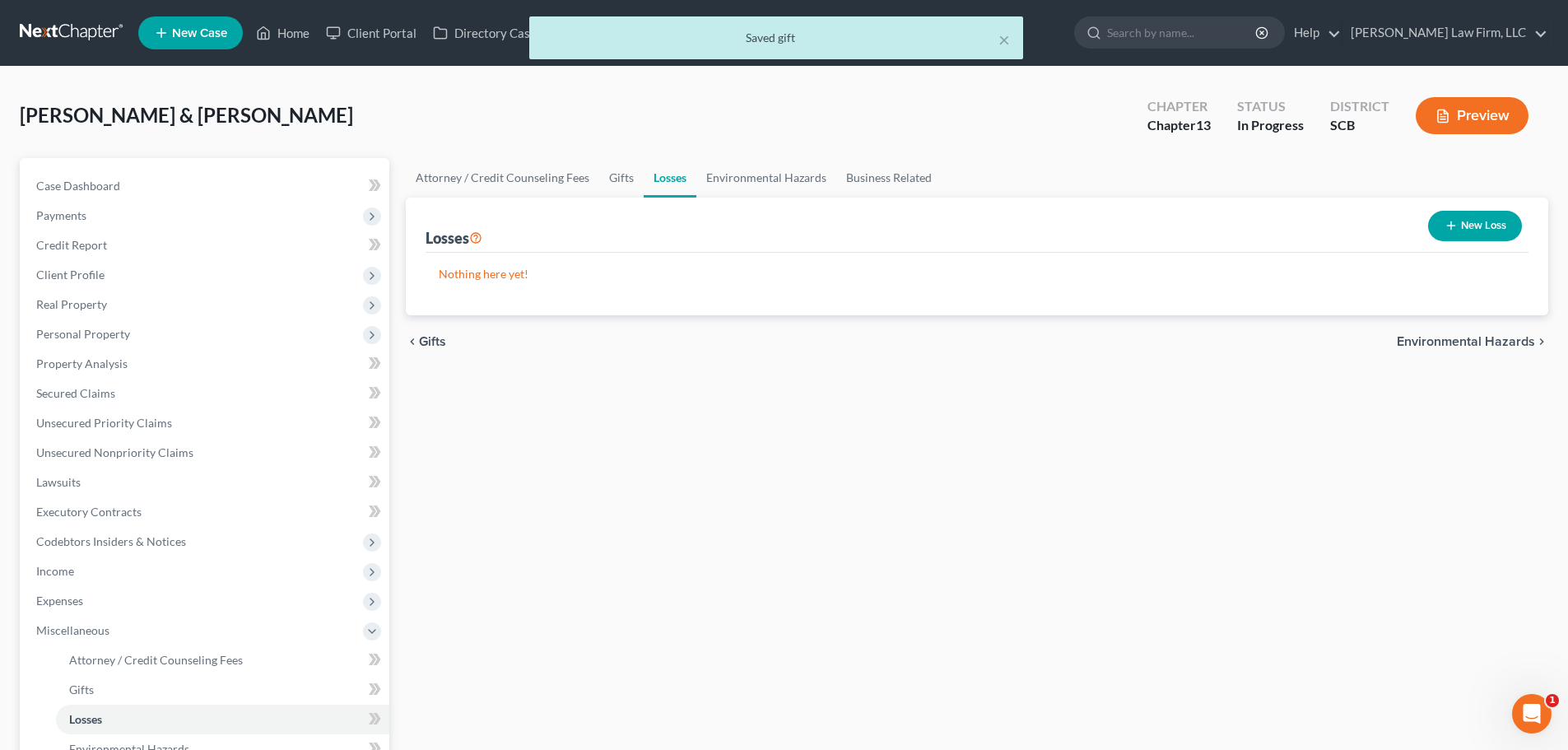
click at [1485, 229] on button "New Loss" at bounding box center [1475, 226] width 94 height 30
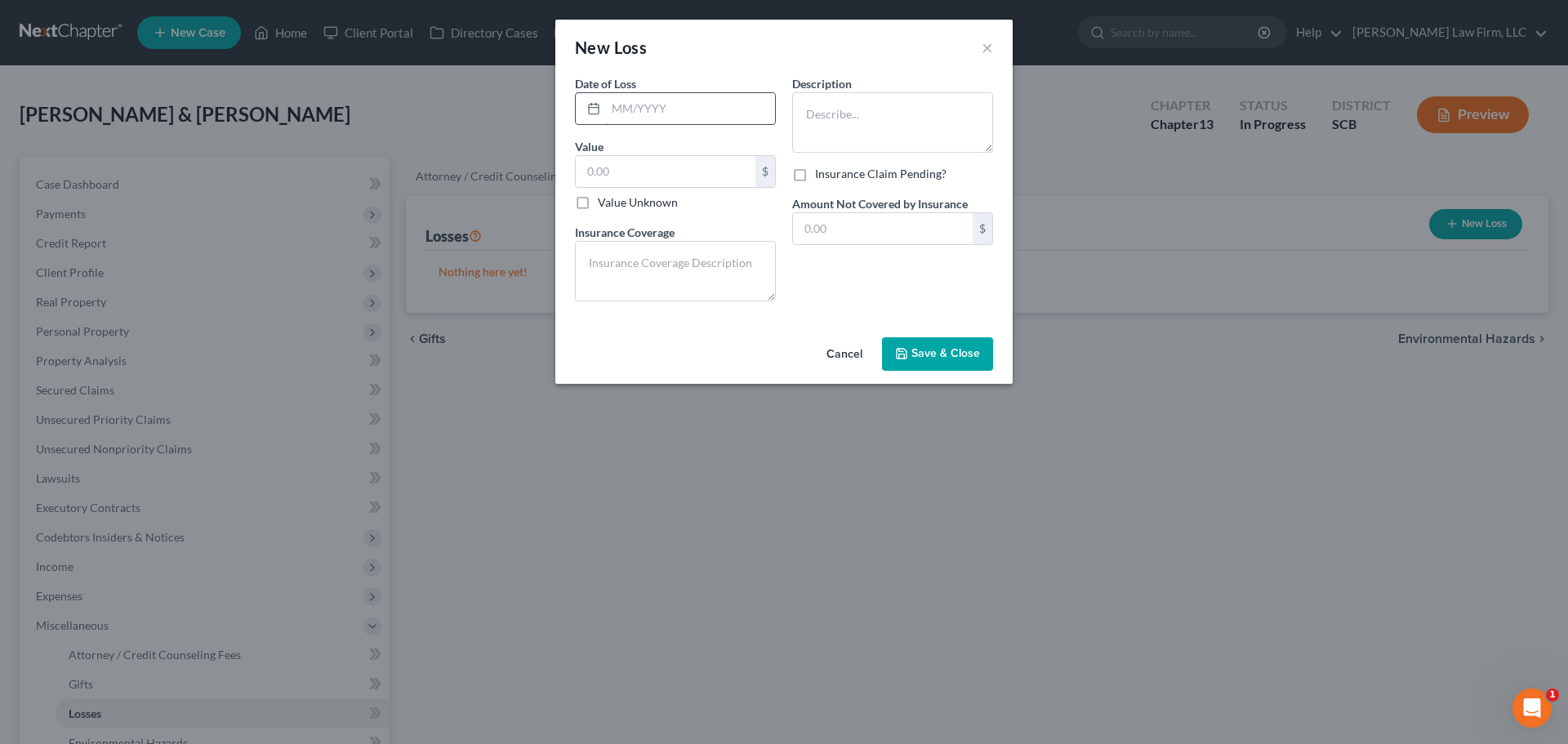
click at [676, 98] on input "text" at bounding box center [690, 109] width 169 height 31
type input "12/2024"
type input "30,000"
click at [884, 145] on textarea at bounding box center [893, 123] width 201 height 60
click at [929, 129] on textarea "Online Scam-" at bounding box center [893, 123] width 201 height 60
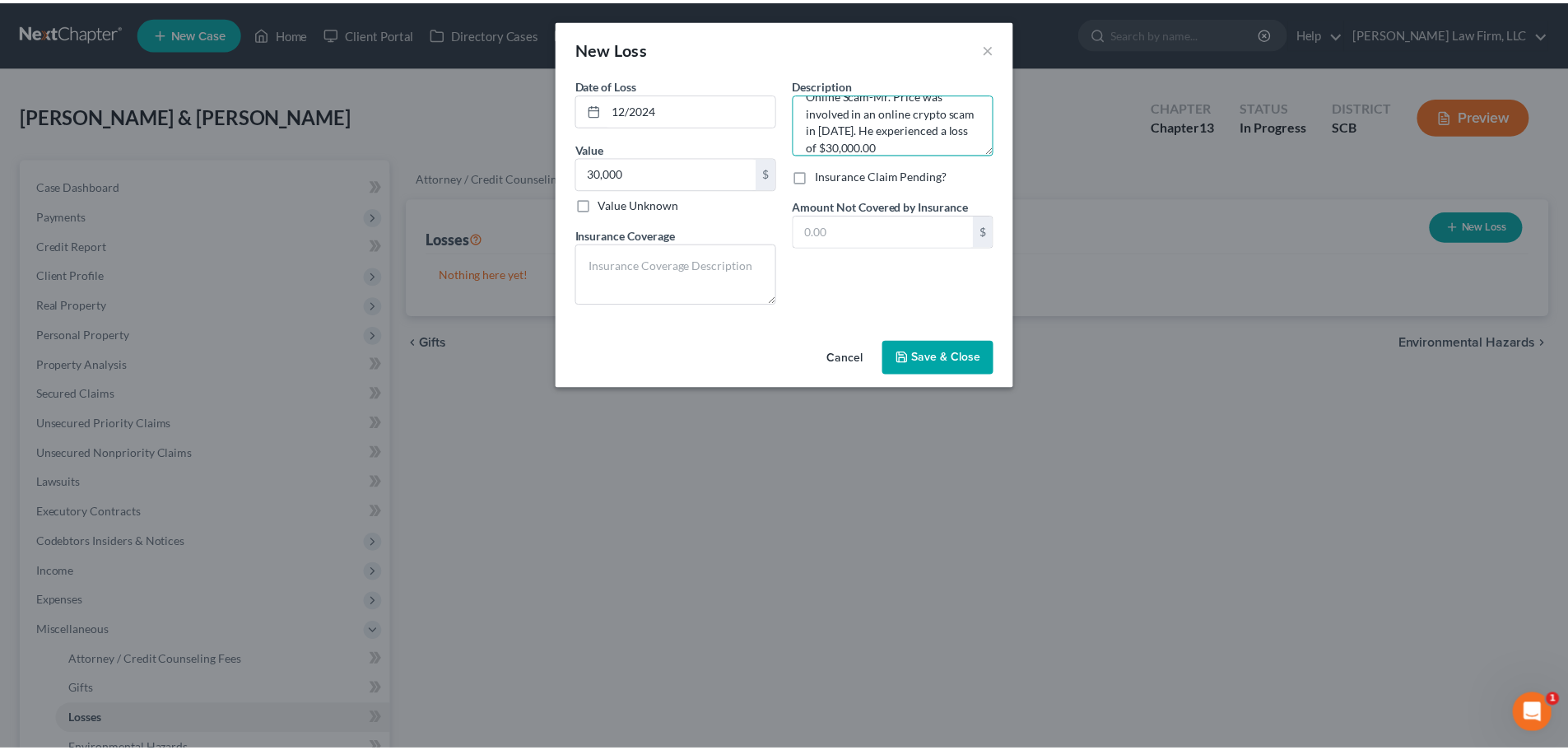
scroll to position [38, 0]
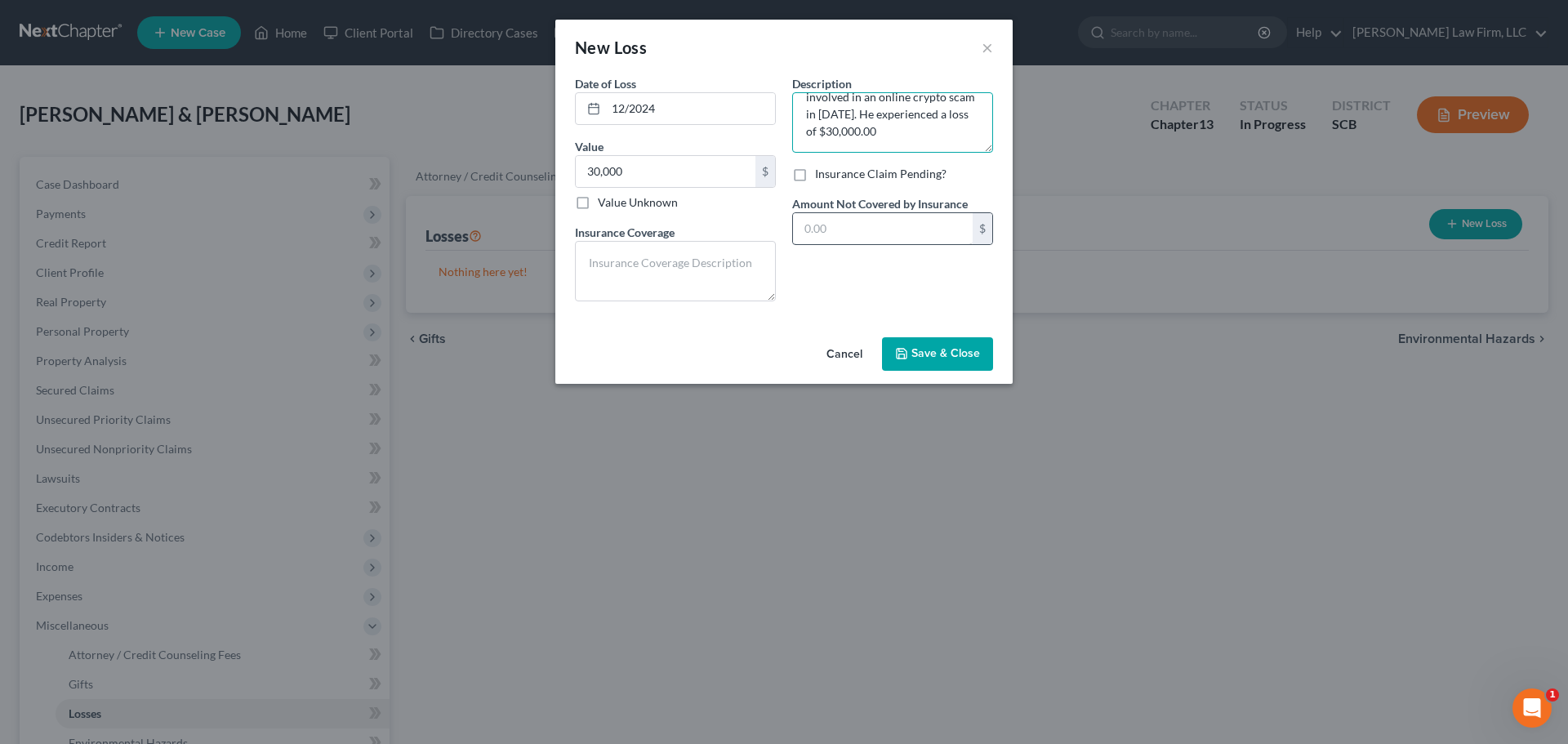
type textarea "Online Scam-Mr. Price was involved in an online crypto scam in [DATE]. He exper…"
click at [904, 236] on input "text" at bounding box center [883, 228] width 179 height 31
type input "0"
click at [723, 268] on textarea at bounding box center [675, 271] width 201 height 60
type textarea "There is no insurance coverage for this loss."
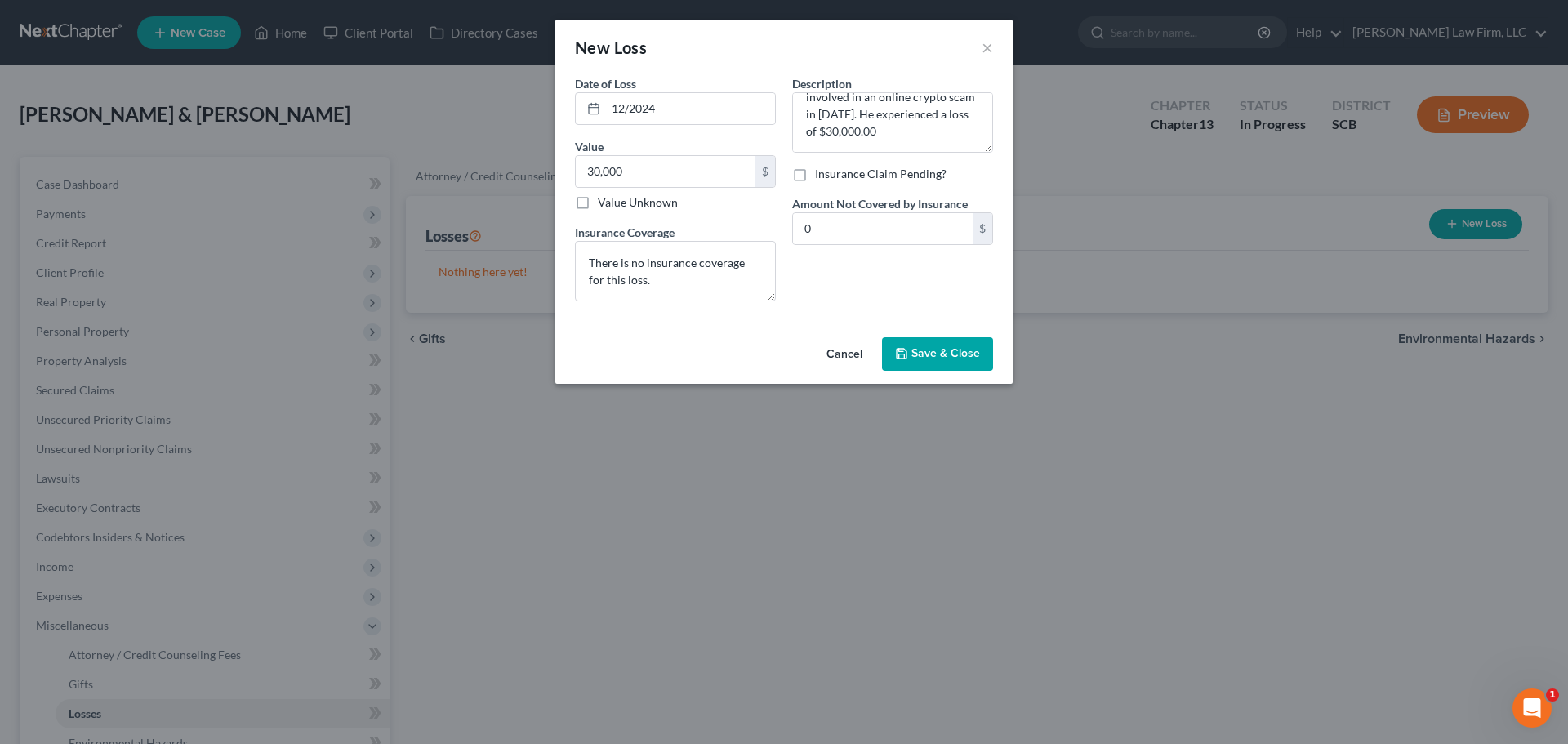
click at [939, 351] on span "Save & Close" at bounding box center [946, 354] width 69 height 14
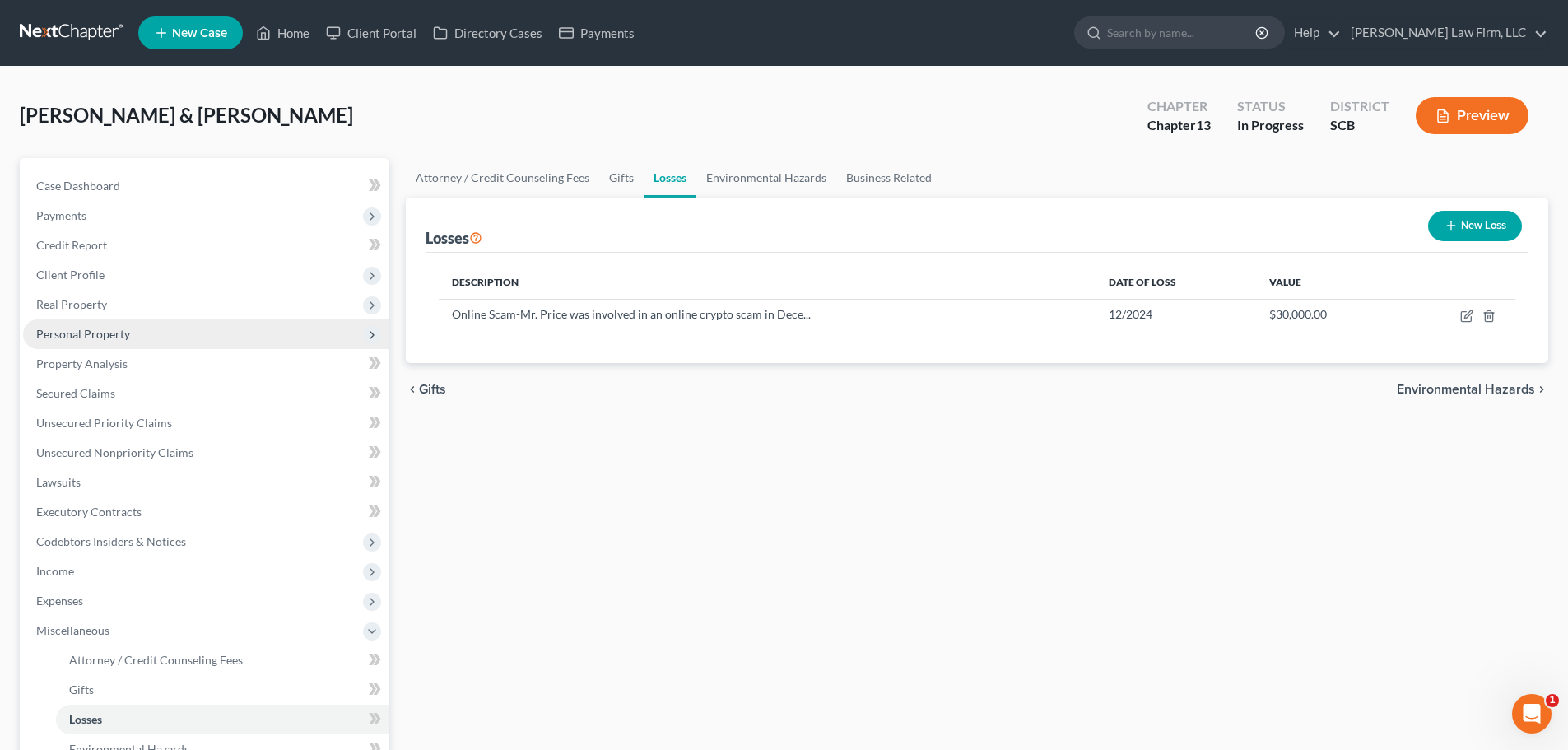
click at [100, 334] on span "Personal Property" at bounding box center [83, 333] width 94 height 14
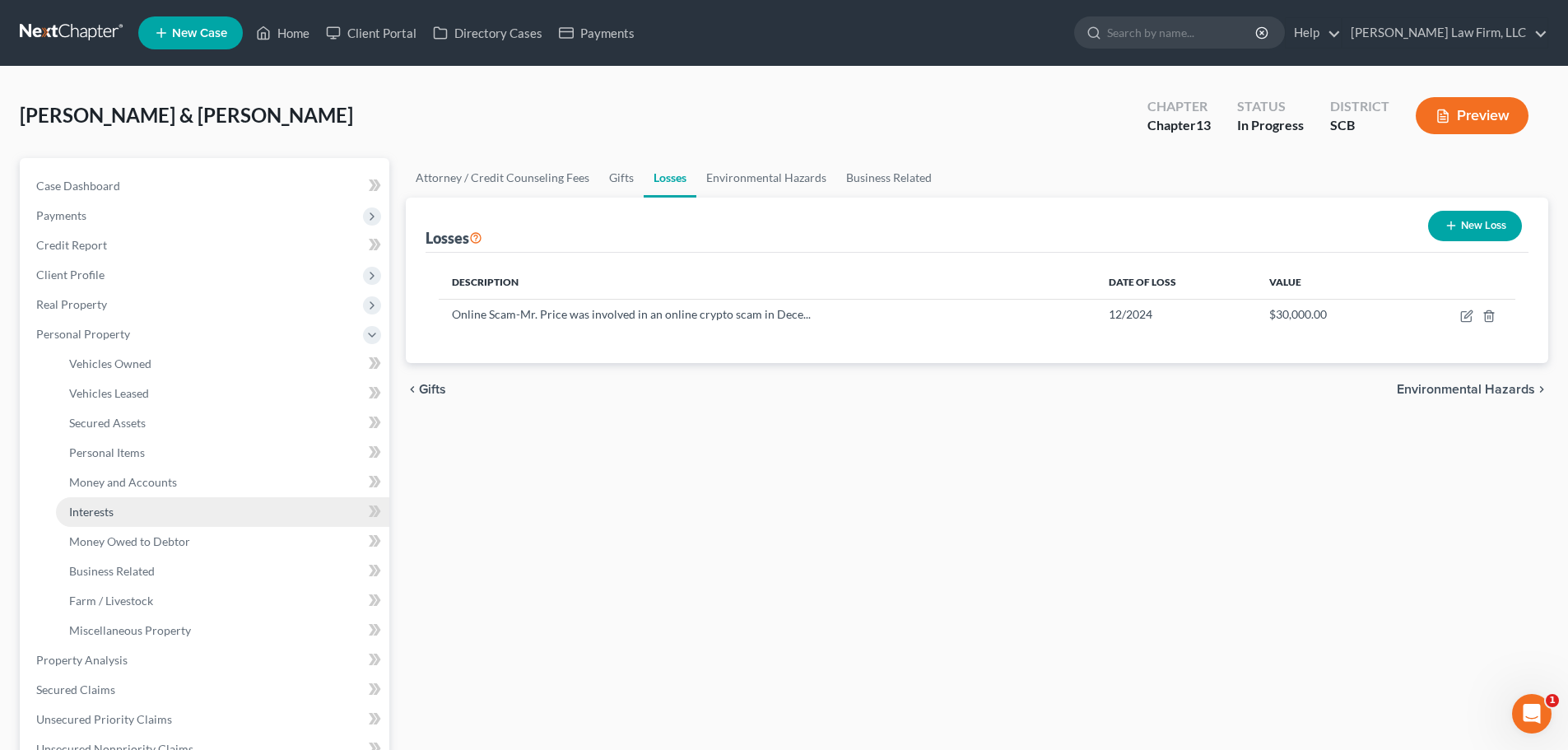
click at [115, 503] on link "Interests" at bounding box center [223, 511] width 333 height 30
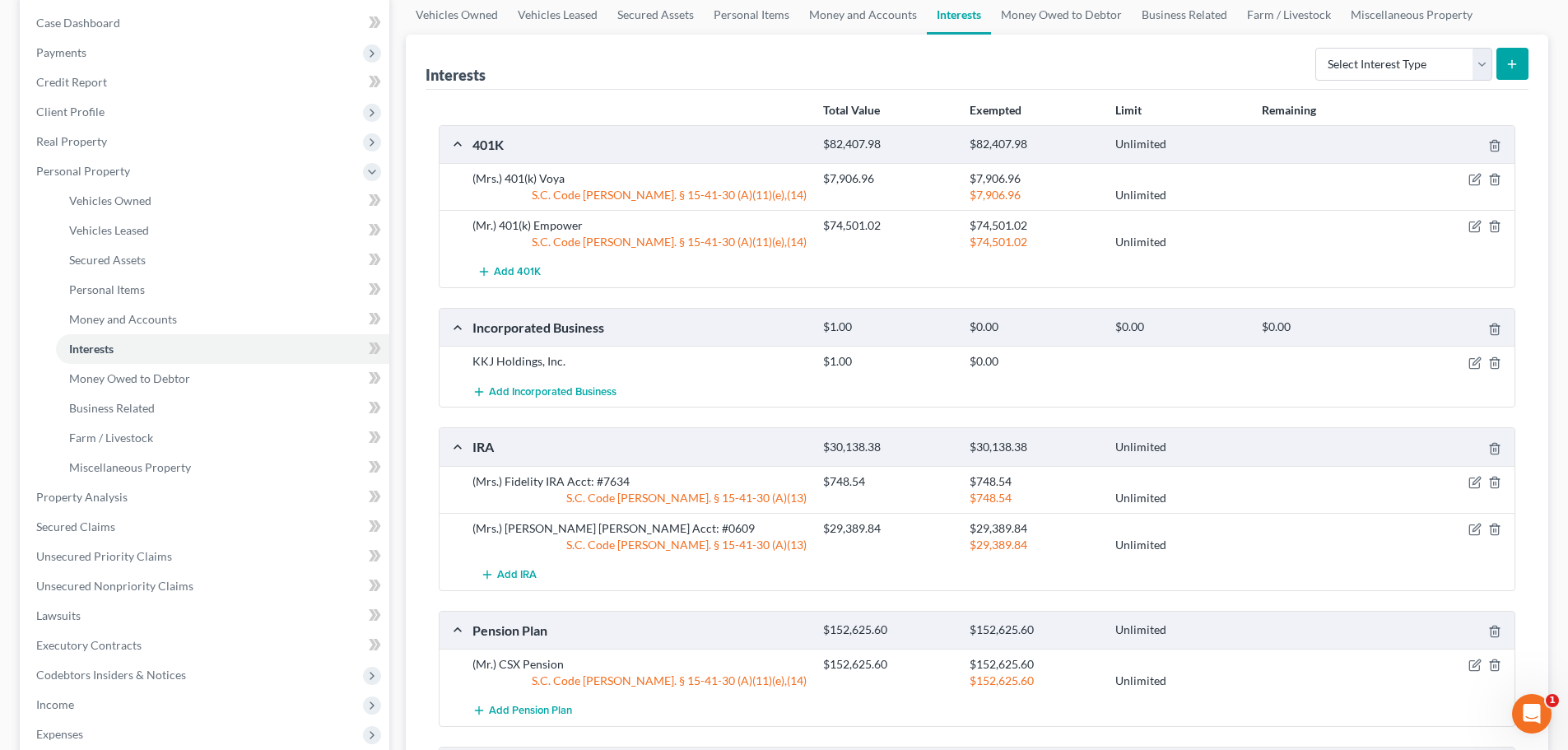
scroll to position [165, 0]
click at [1472, 362] on icon "button" at bounding box center [1476, 362] width 13 height 13
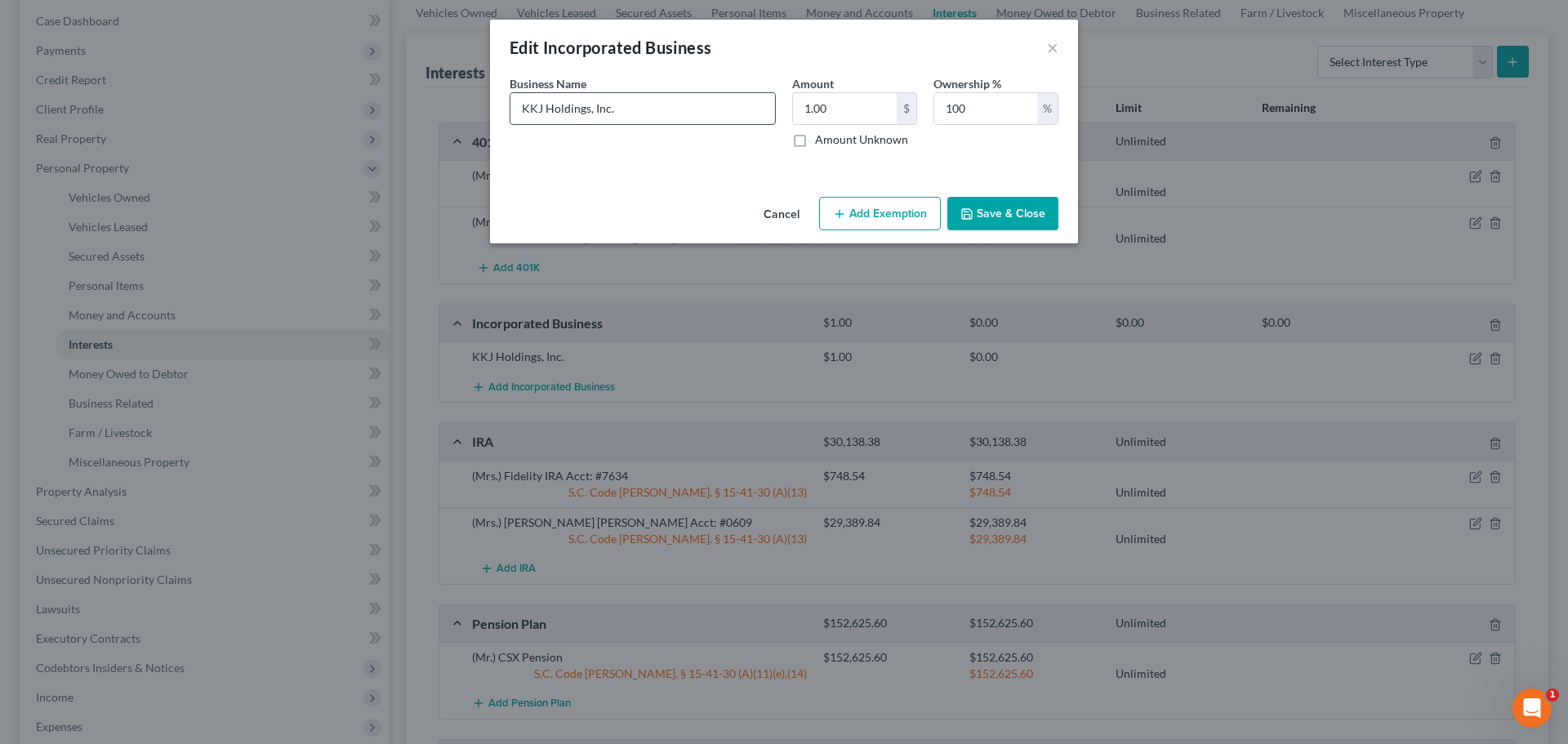
click at [704, 118] on input "KKJ Holdings, Inc." at bounding box center [642, 109] width 264 height 31
click at [667, 107] on input "KKJ Holdings, Inc." at bounding box center [642, 109] width 264 height 31
click at [788, 216] on button "Cancel" at bounding box center [782, 214] width 62 height 33
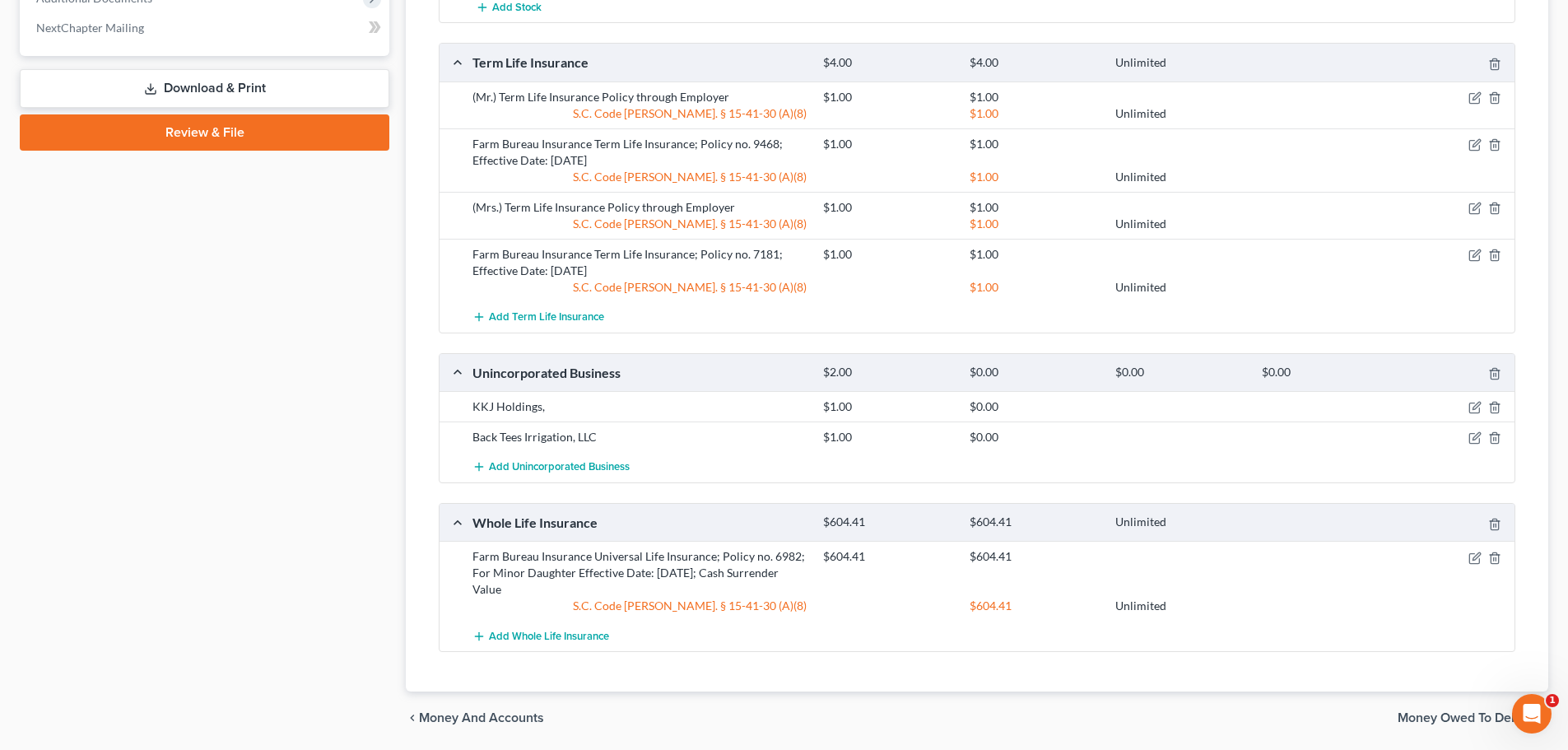
scroll to position [1070, 0]
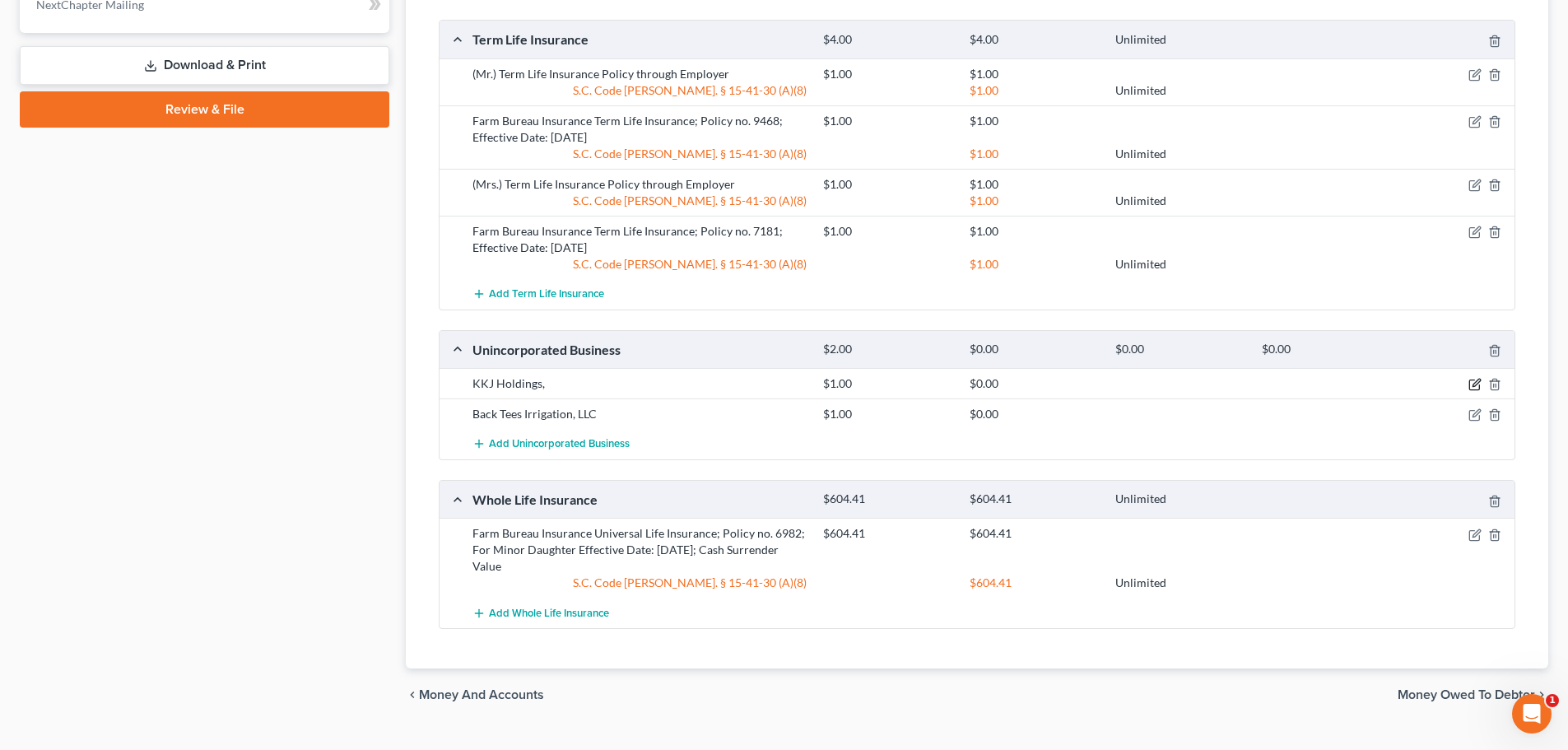
click at [1476, 383] on icon "button" at bounding box center [1477, 384] width 8 height 8
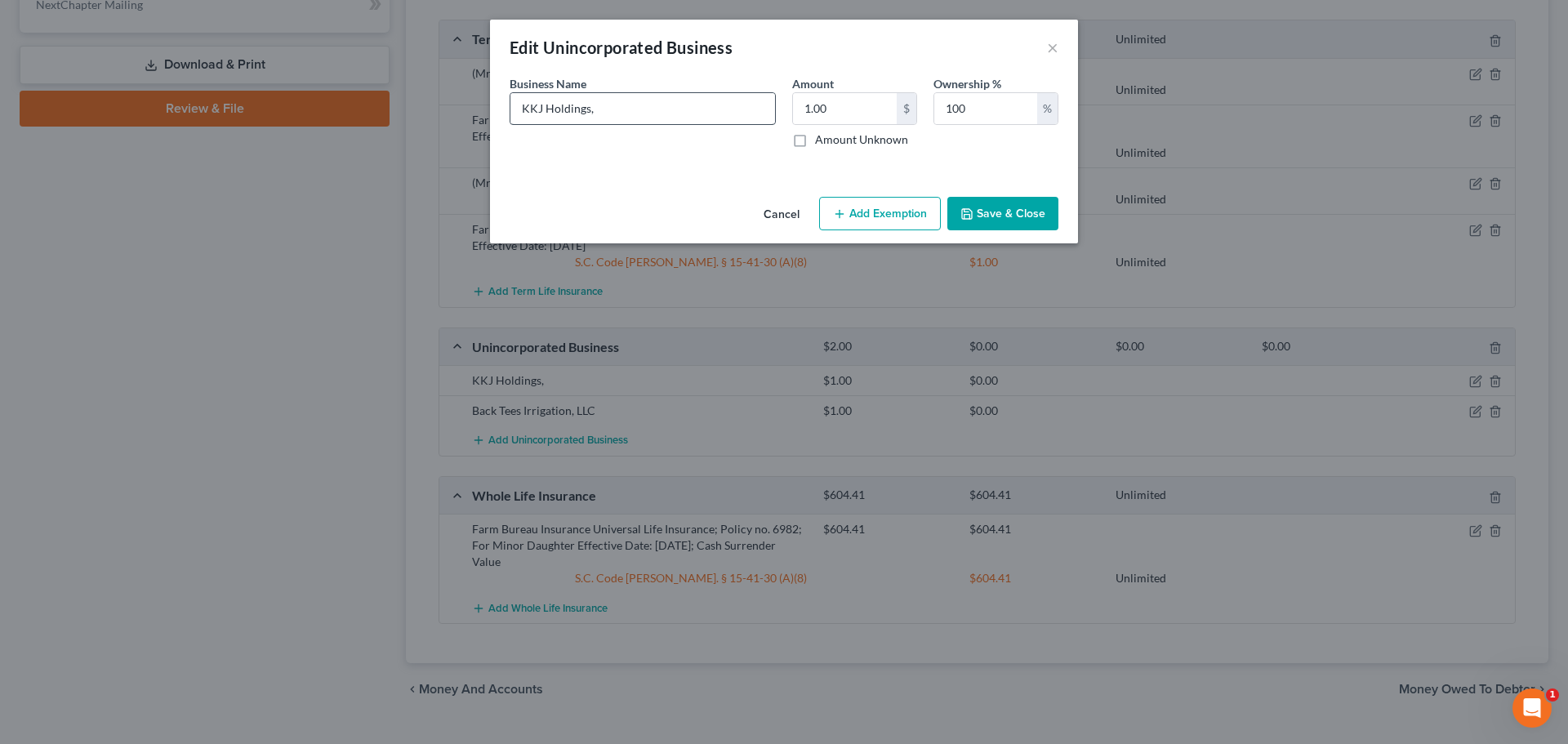
click at [654, 124] on div "KKJ Holdings," at bounding box center [643, 109] width 266 height 33
click at [653, 118] on input "KKJ Holdings," at bounding box center [642, 109] width 264 height 31
type input "KKJ Holdings, LLC"
click at [996, 207] on button "Save & Close" at bounding box center [1003, 213] width 111 height 34
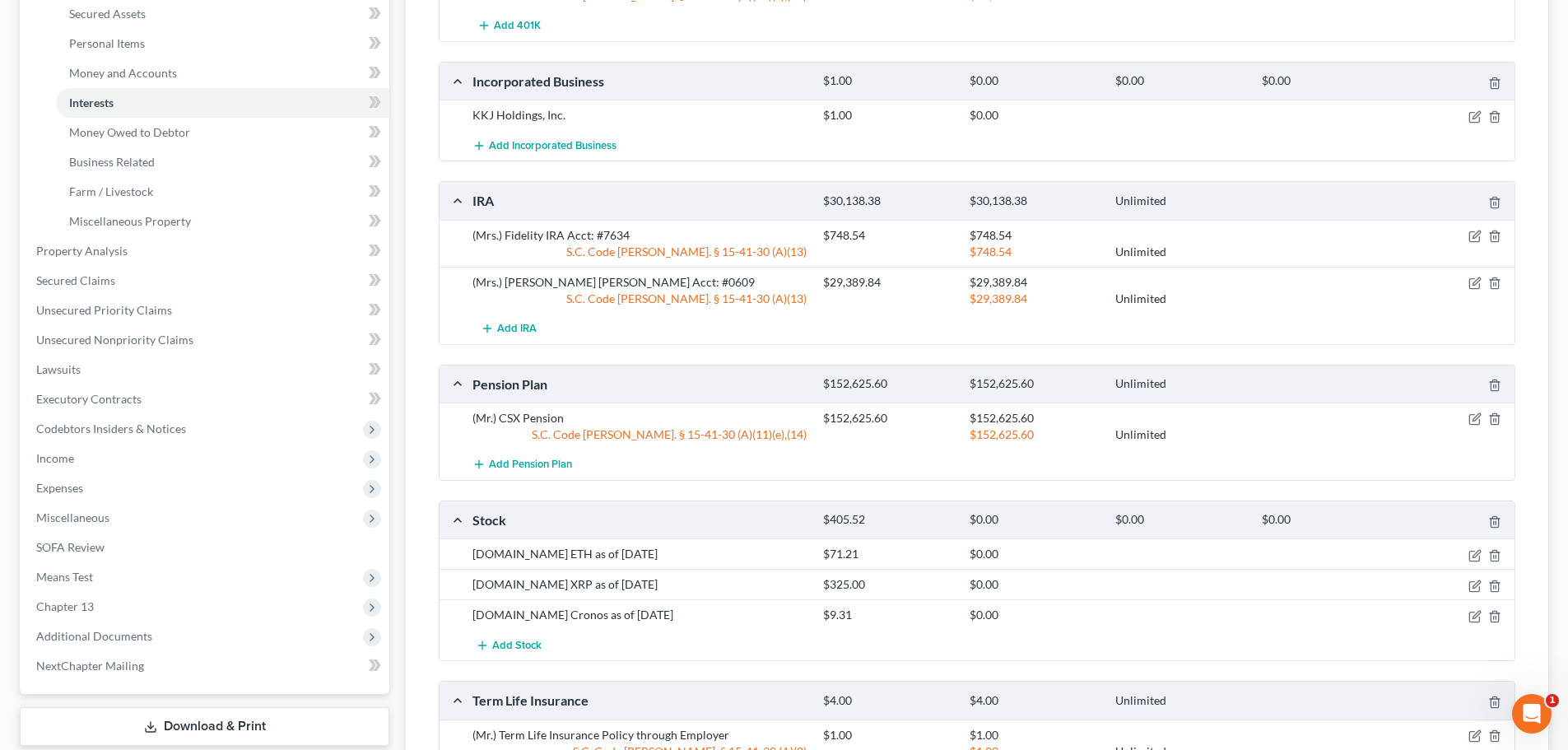
scroll to position [329, 0]
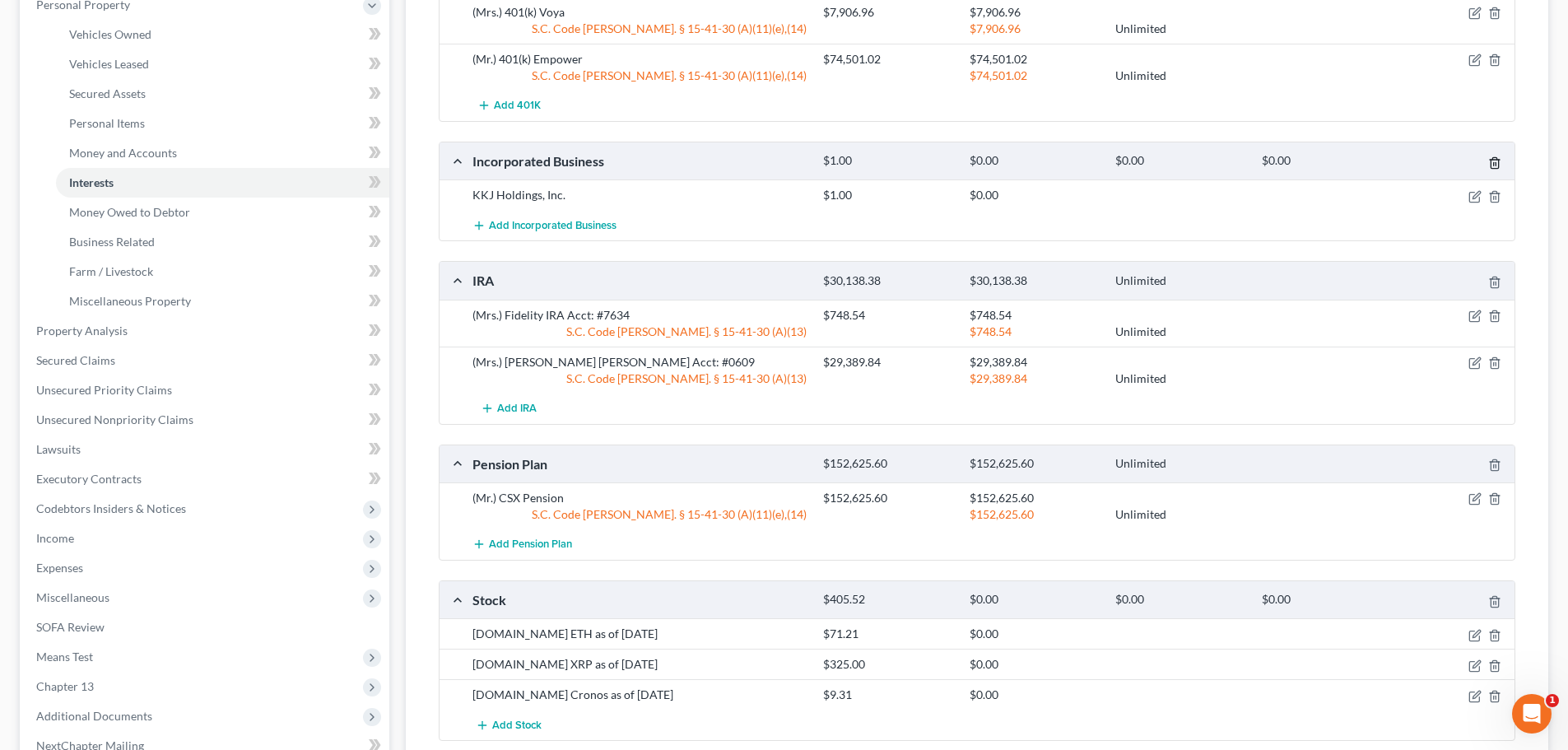
click at [1493, 163] on icon "button" at bounding box center [1495, 163] width 13 height 13
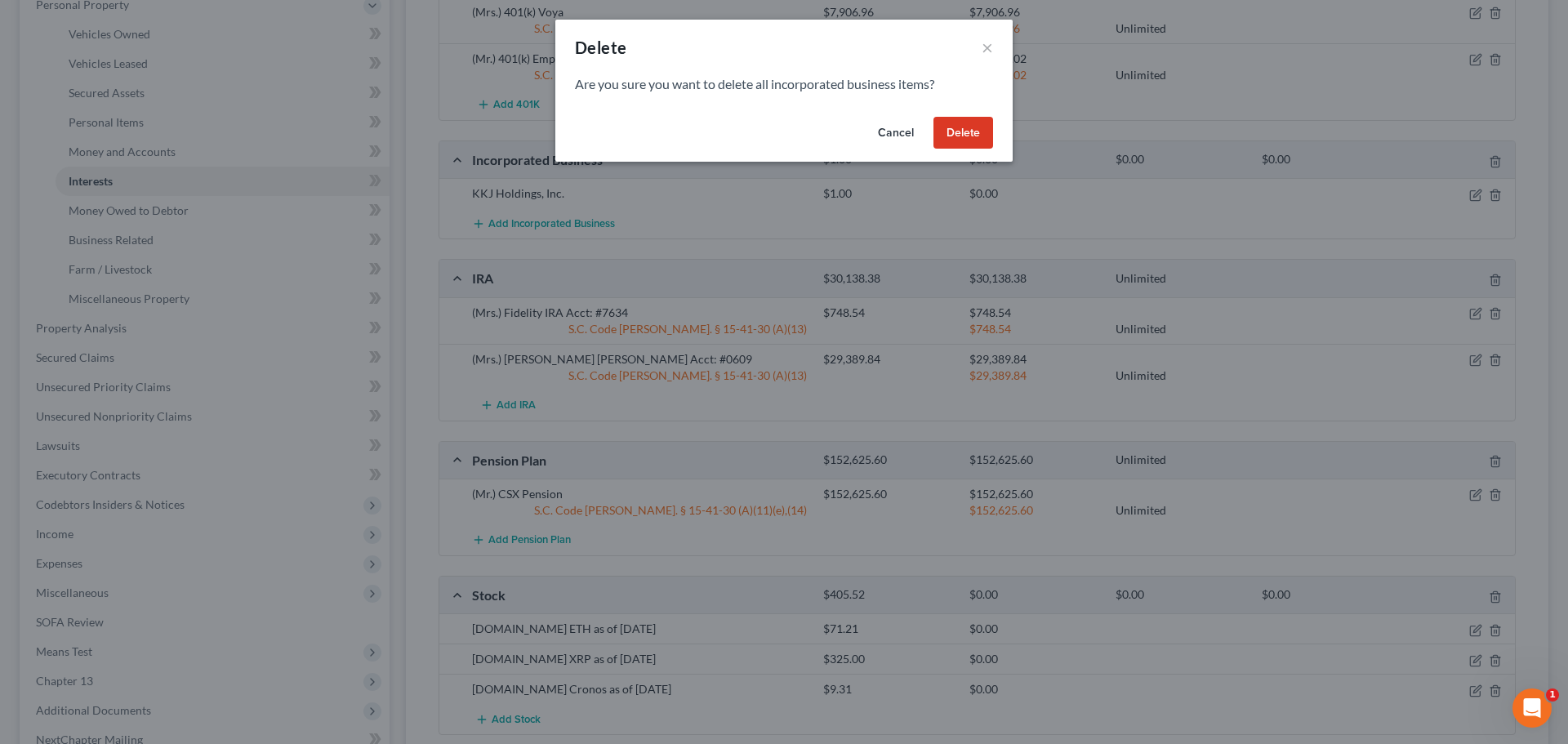
click at [951, 133] on button "Delete" at bounding box center [963, 133] width 60 height 33
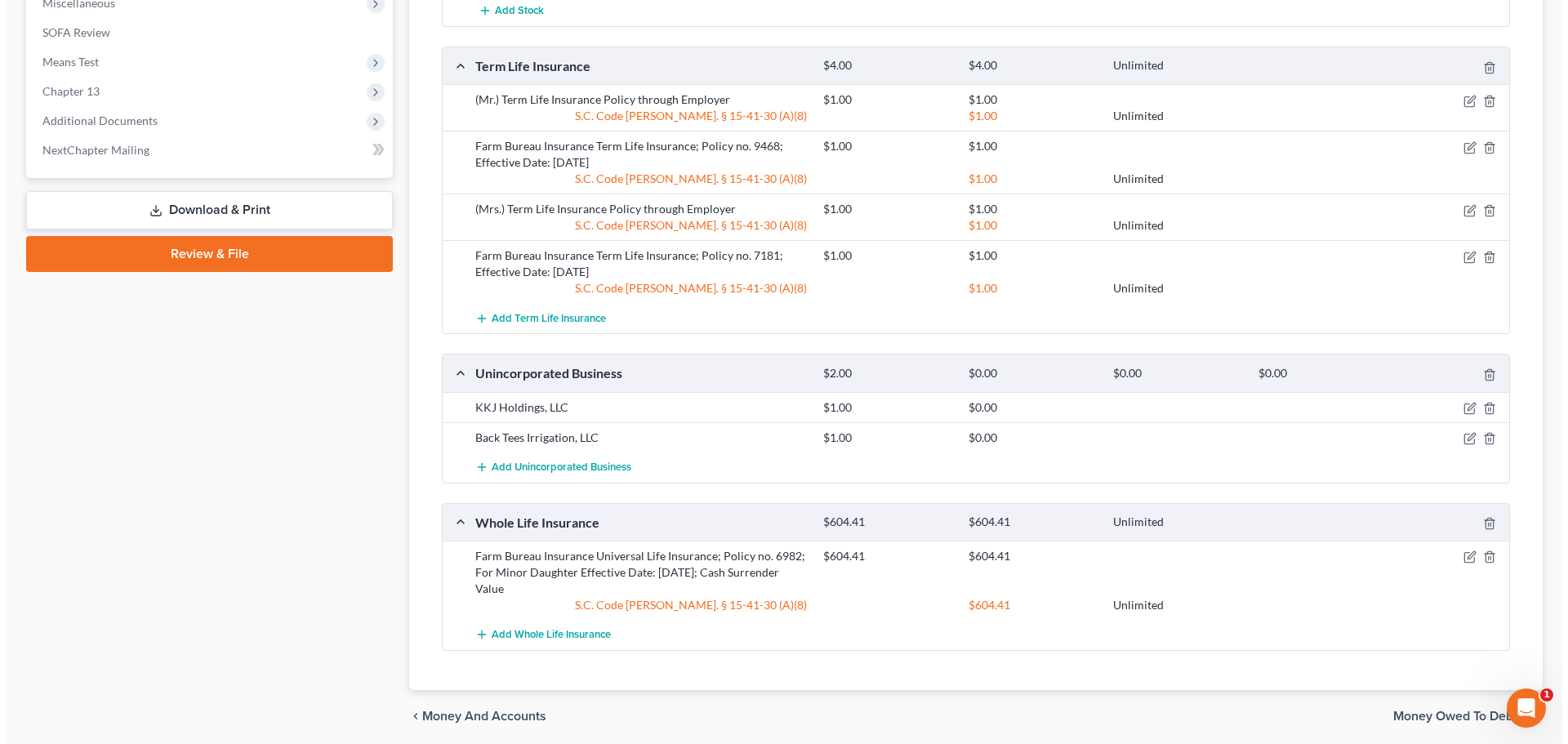
scroll to position [976, 0]
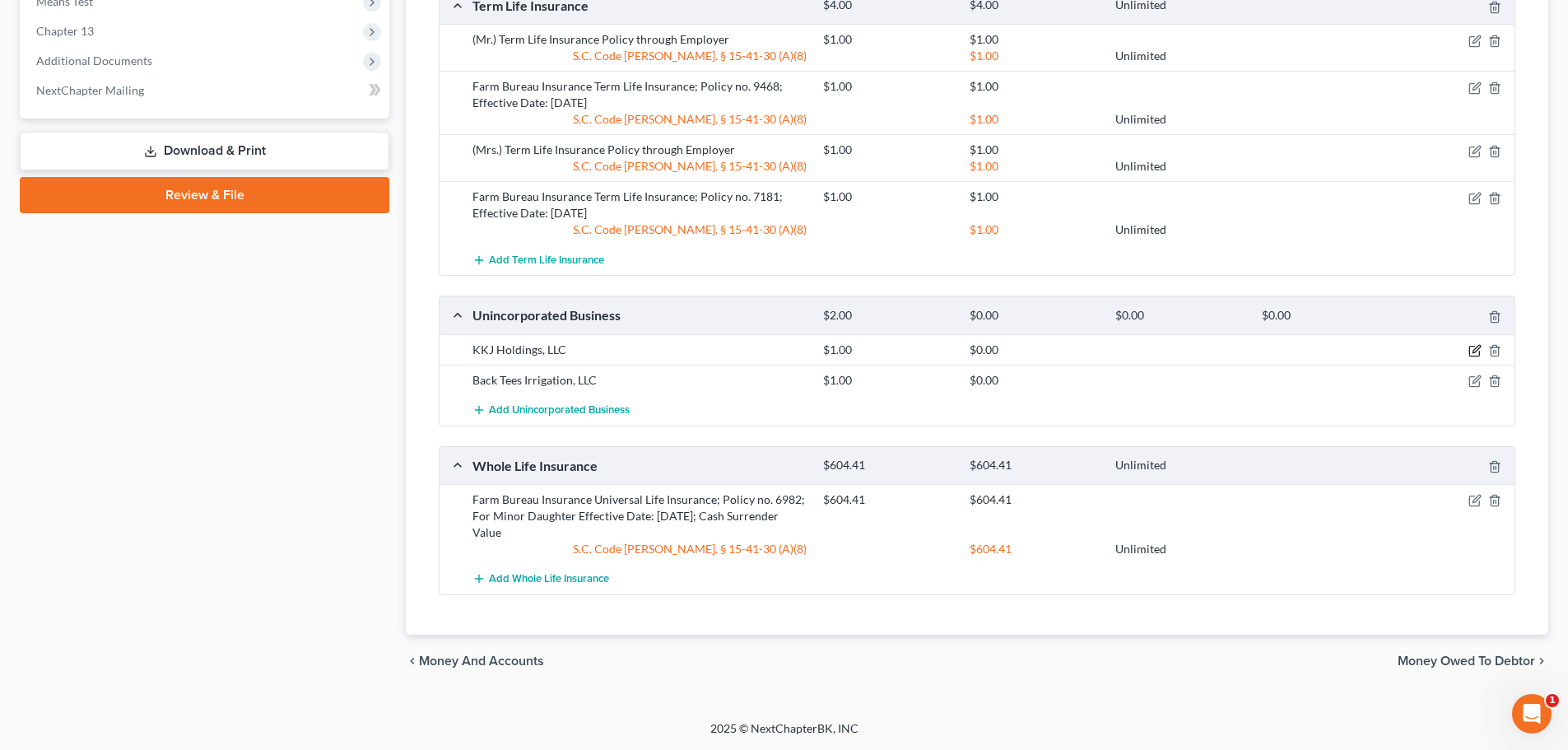
click at [1474, 351] on icon "button" at bounding box center [1477, 348] width 8 height 8
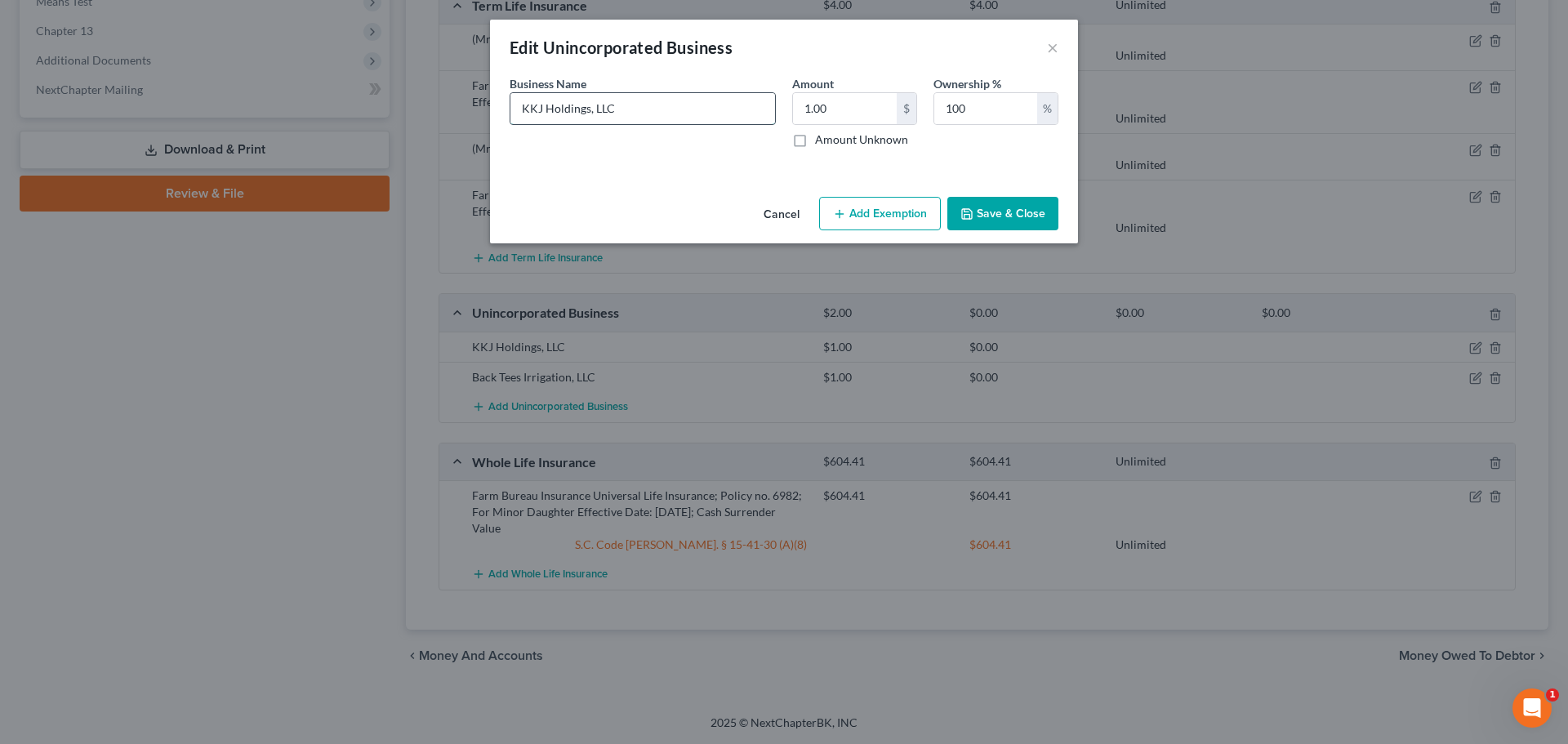
click at [647, 109] on input "KKJ Holdings, LLC" at bounding box center [642, 109] width 264 height 31
click at [667, 113] on input "KKJ Holdings, LLC" at bounding box center [642, 109] width 264 height 31
click at [866, 112] on input "1.00" at bounding box center [845, 109] width 104 height 31
click at [689, 105] on input "KKJ Holdings, LLC" at bounding box center [642, 109] width 264 height 31
click at [740, 106] on input "KKJ Holdings, LLC" at bounding box center [642, 109] width 264 height 31
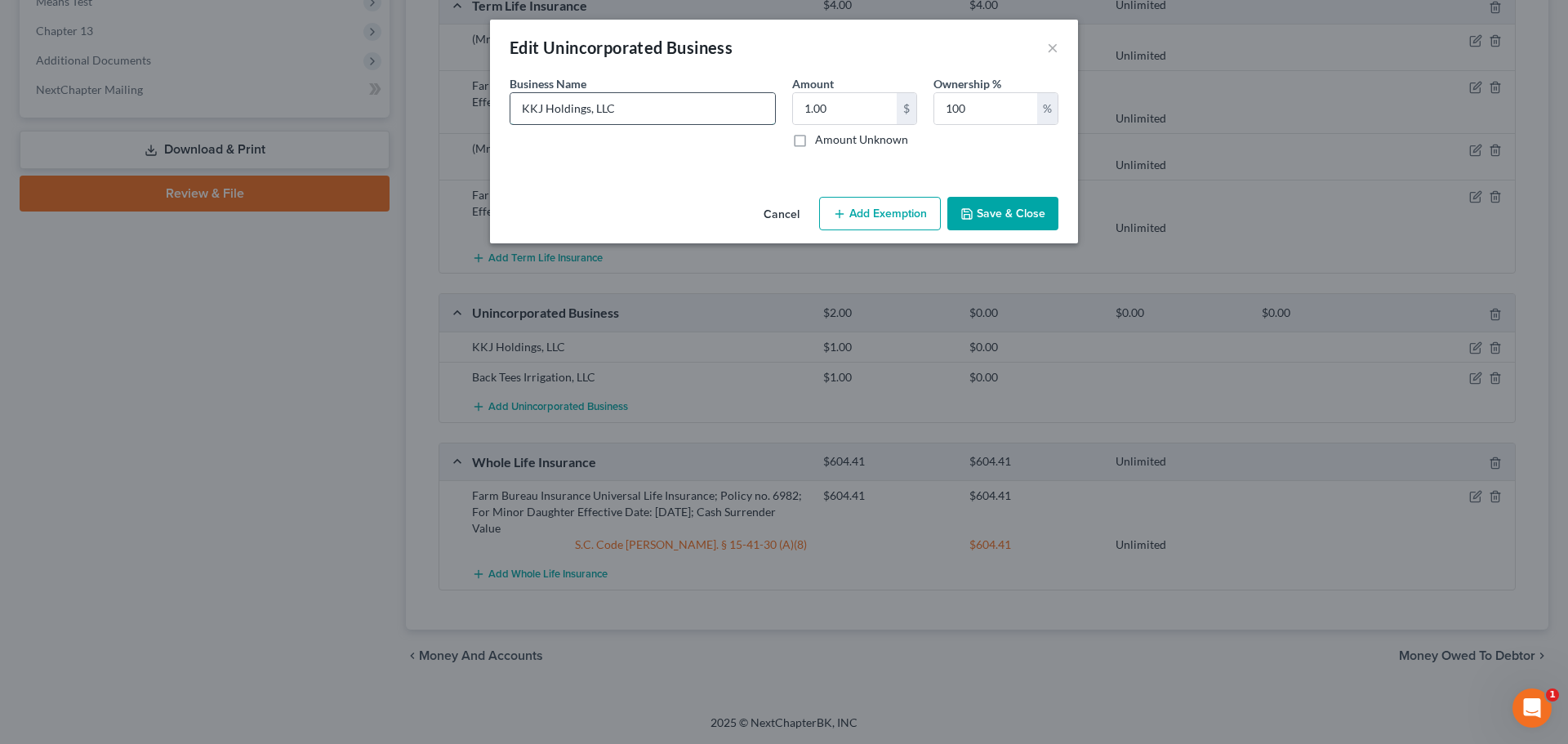
click at [740, 106] on input "KKJ Holdings, LLC" at bounding box center [642, 109] width 264 height 31
drag, startPoint x: 646, startPoint y: 110, endPoint x: 775, endPoint y: 126, distance: 130.0
click at [775, 125] on div "Business Name * KKJ Holdings, LLC- (The debtors opened this business in name on…" at bounding box center [642, 111] width 282 height 73
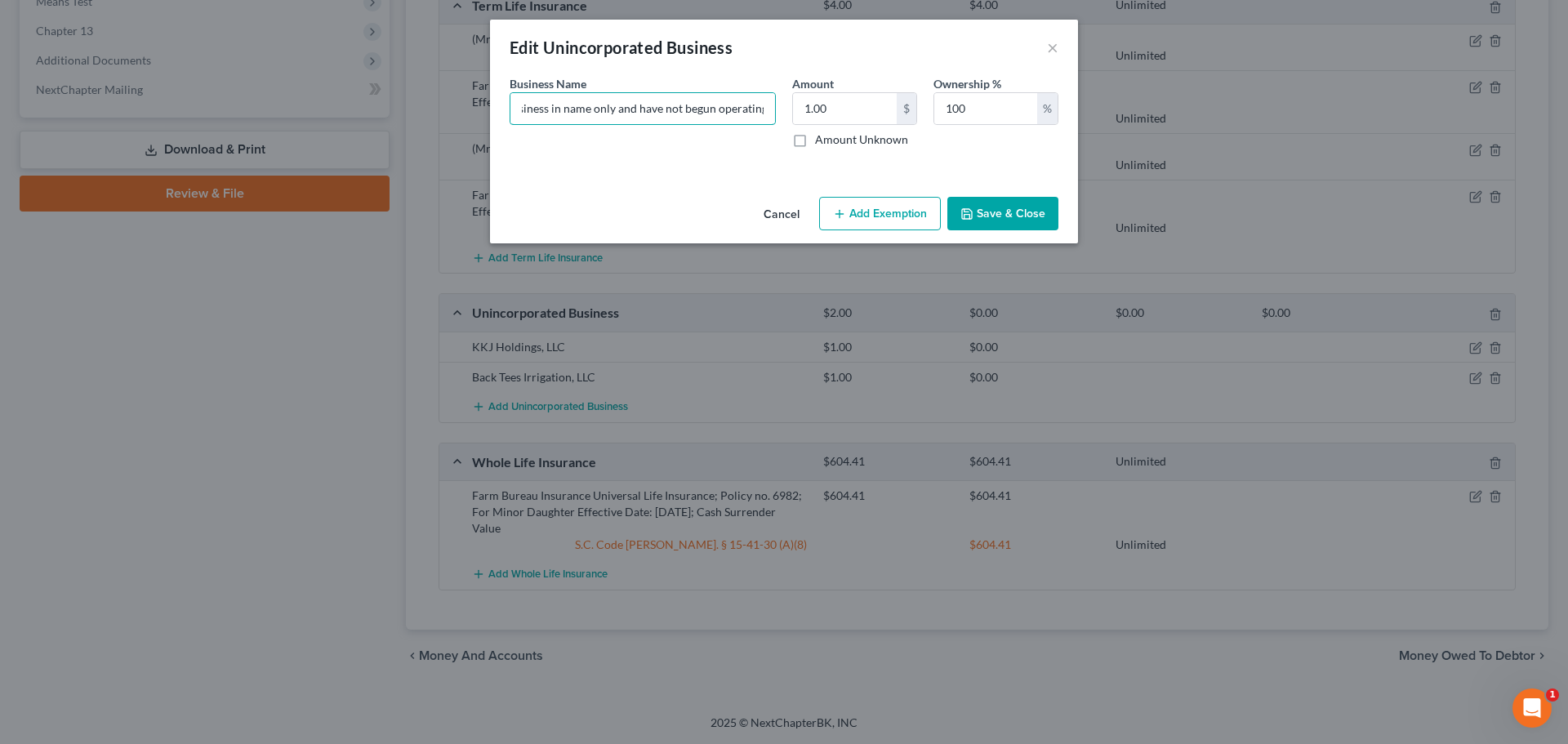
type input "KKJ Holdings, LLC- (The debtors opened this business in name only and have not …"
click at [987, 219] on button "Save & Close" at bounding box center [1003, 213] width 111 height 34
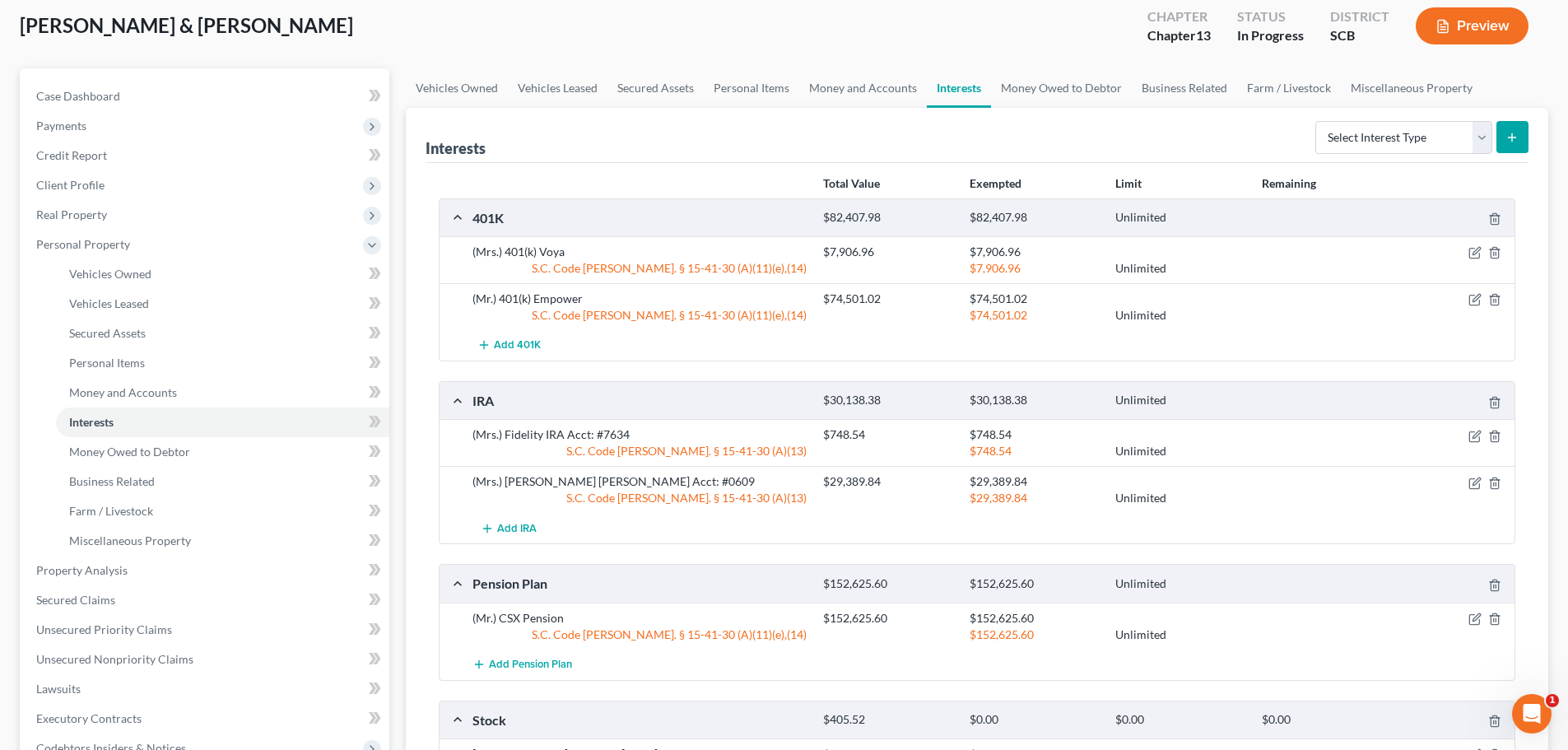
scroll to position [0, 0]
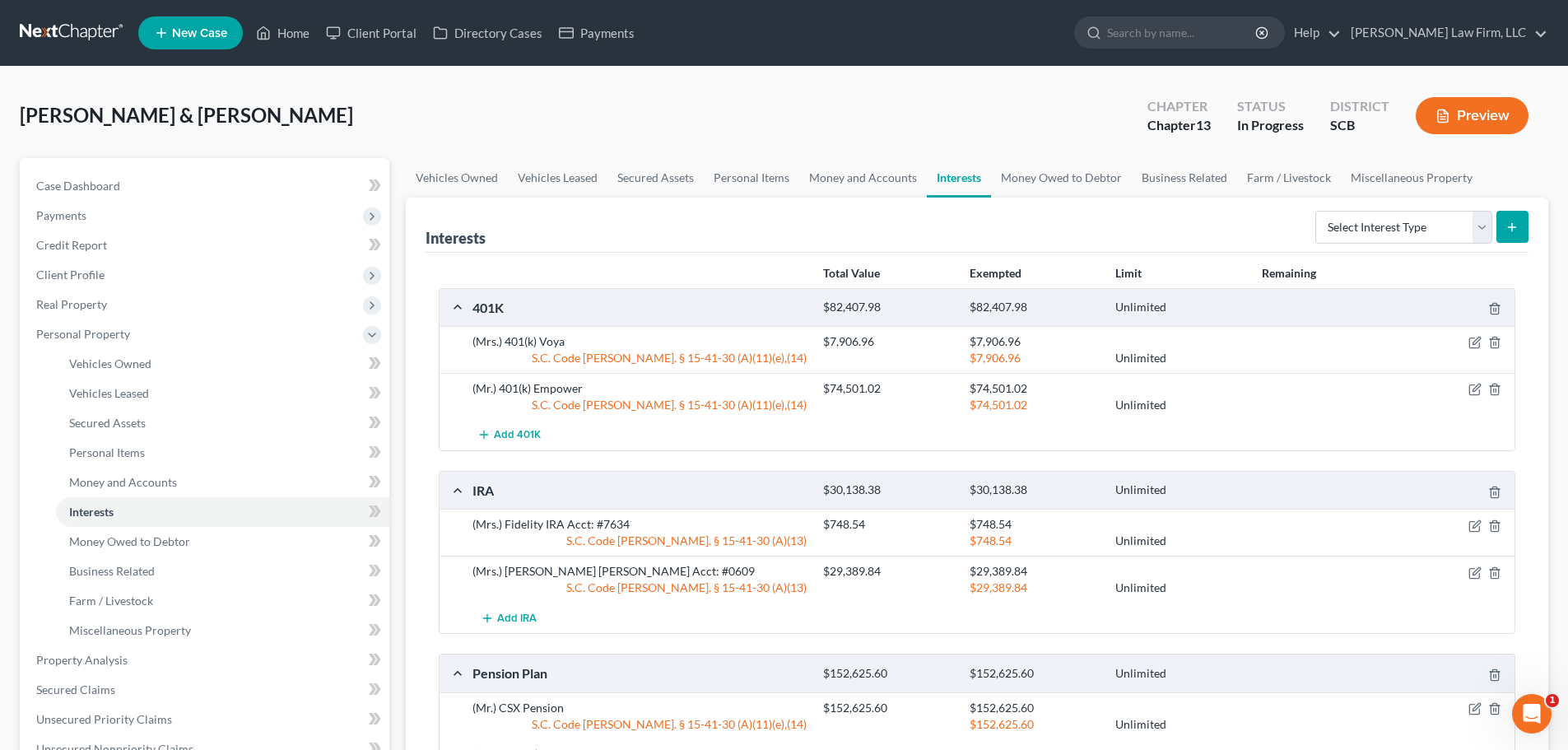
click at [58, 30] on link at bounding box center [72, 32] width 106 height 30
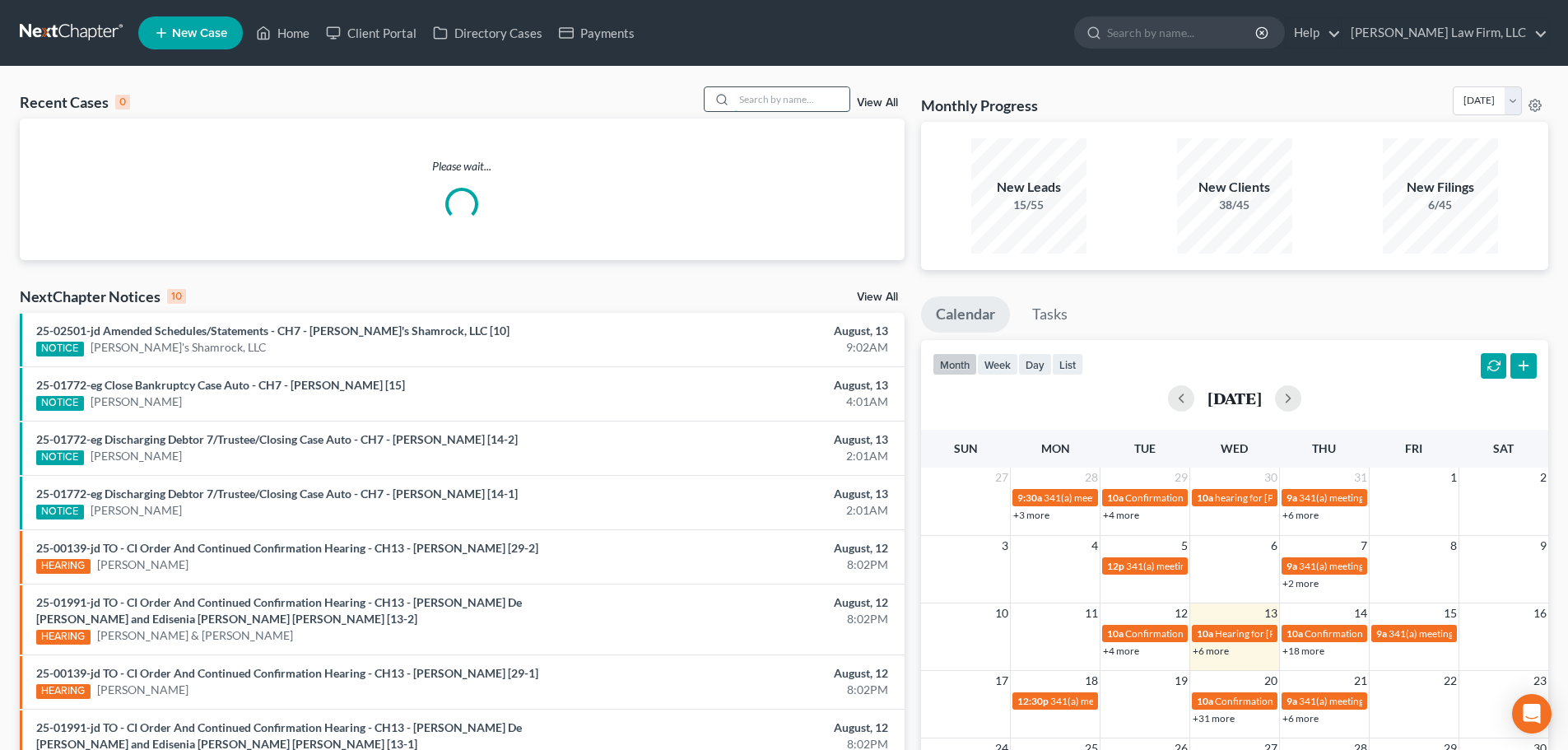
click at [795, 95] on input "search" at bounding box center [791, 99] width 115 height 24
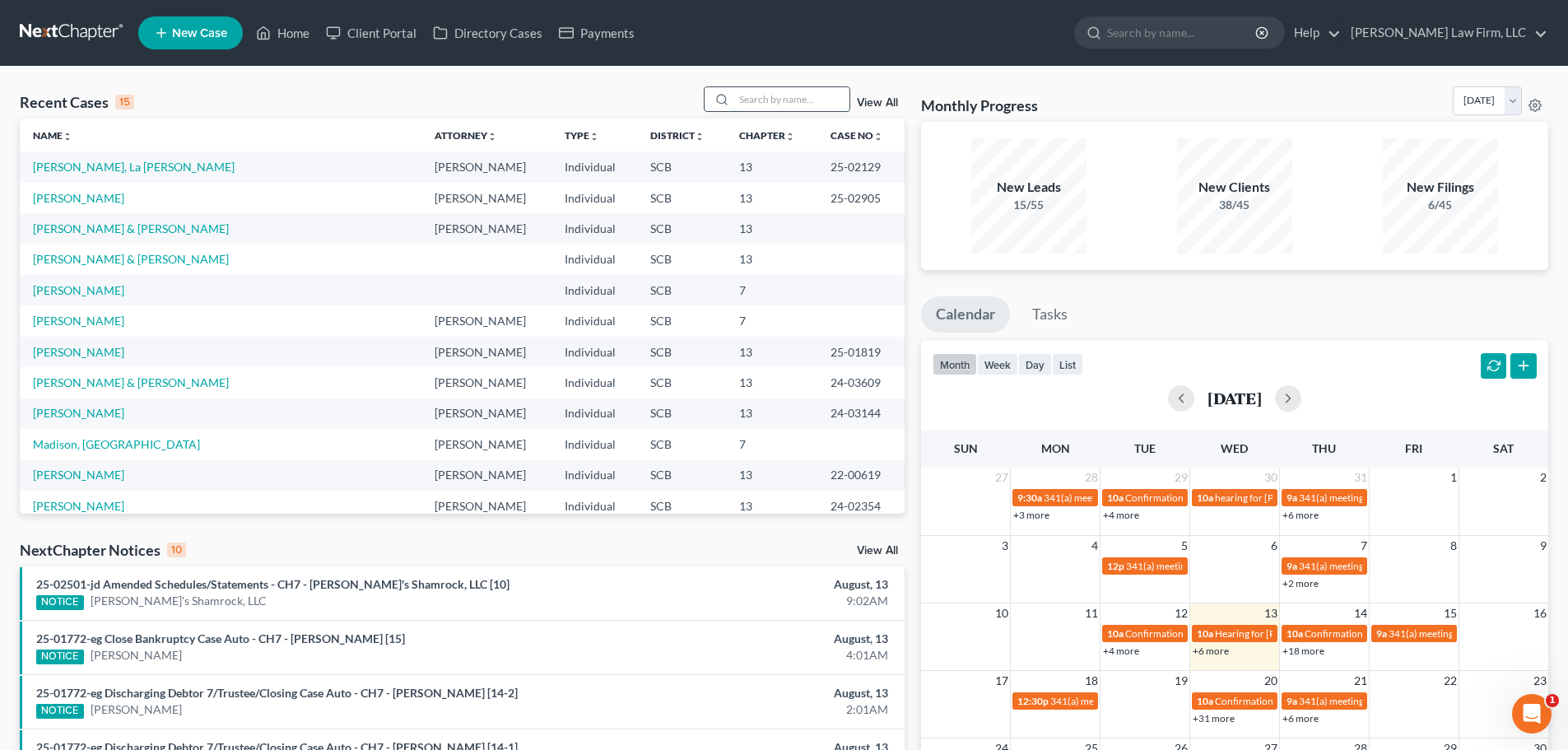
click at [814, 102] on input "search" at bounding box center [791, 99] width 115 height 24
type input "grishby"
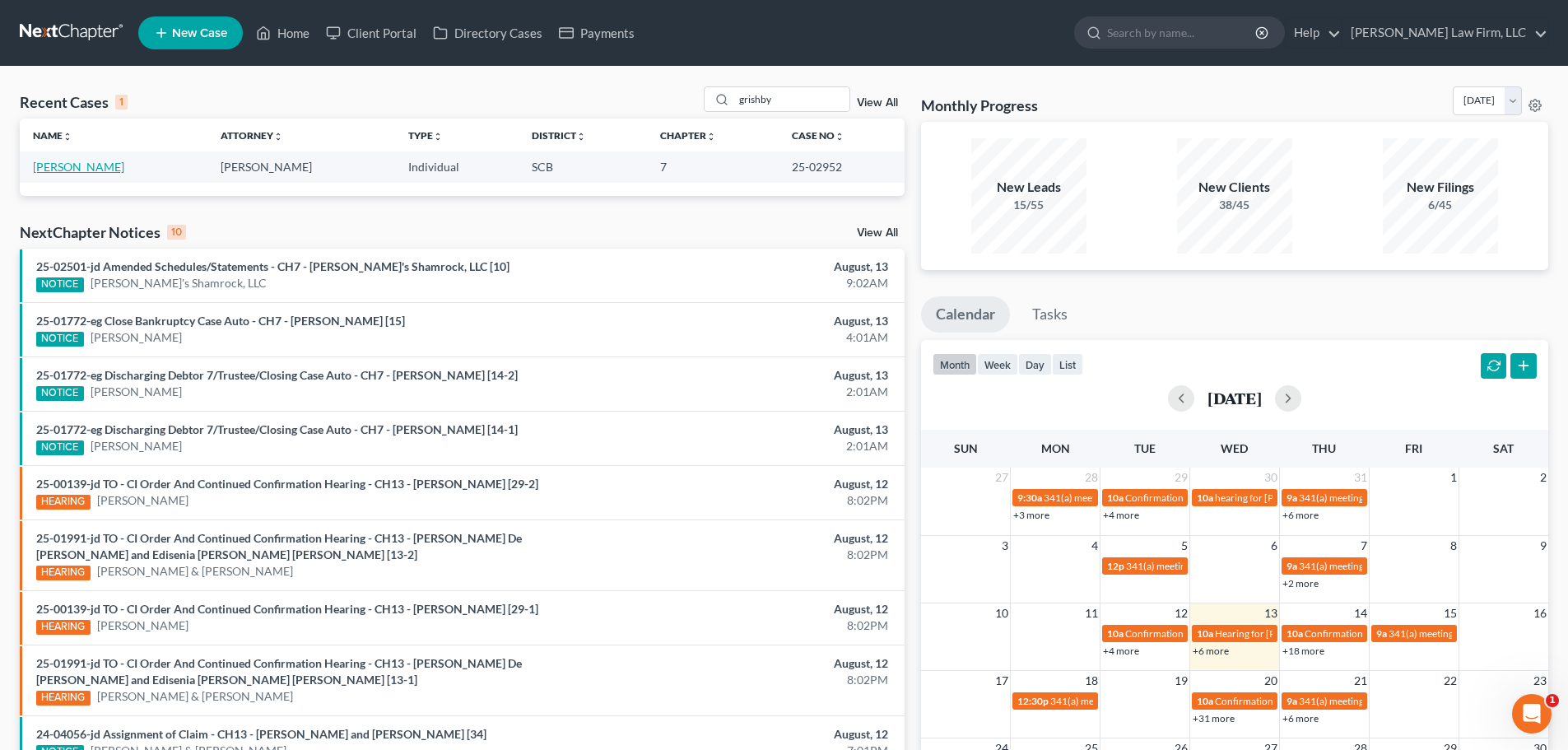
click at [79, 166] on link "Grishby, Anthony" at bounding box center [79, 167] width 91 height 14
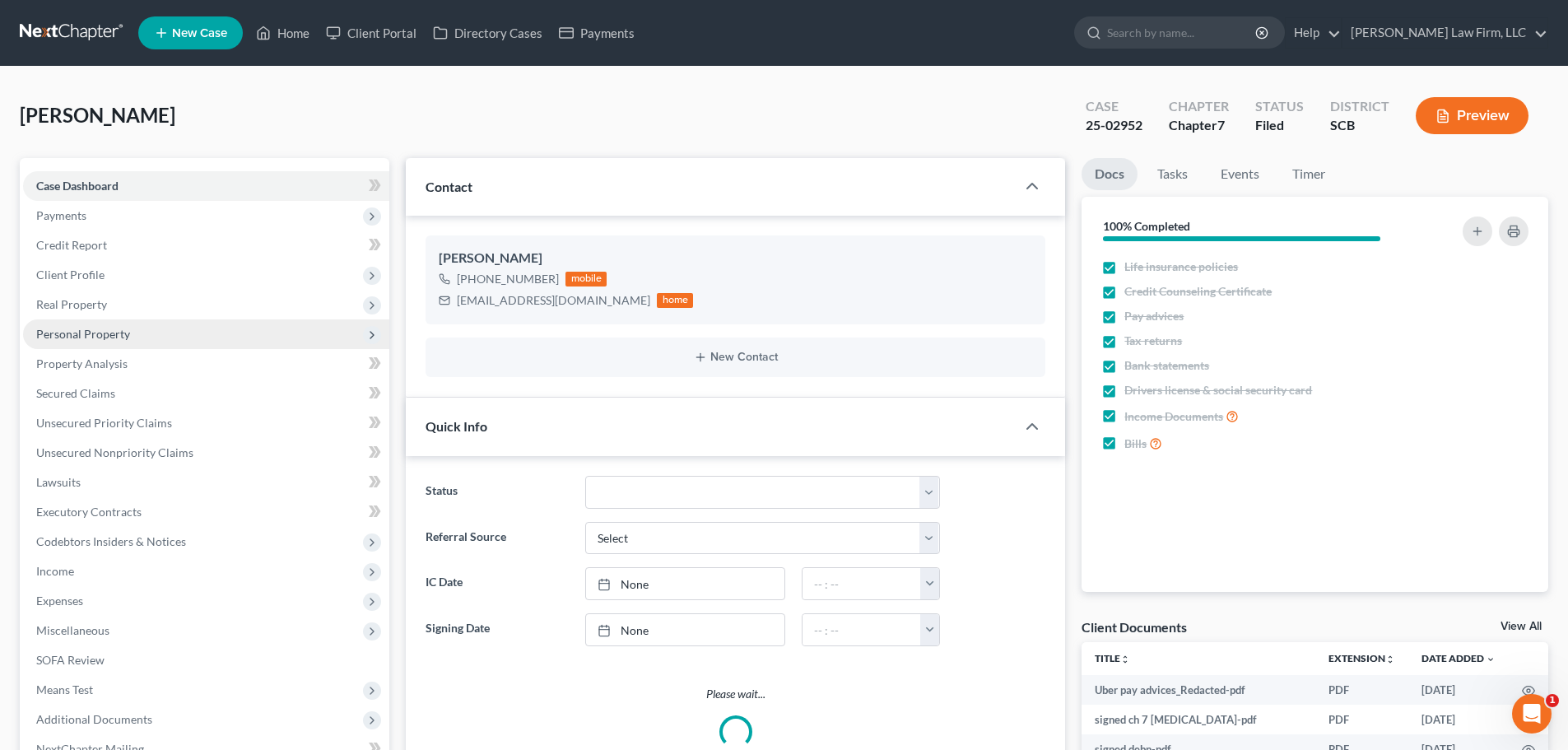
select select "1"
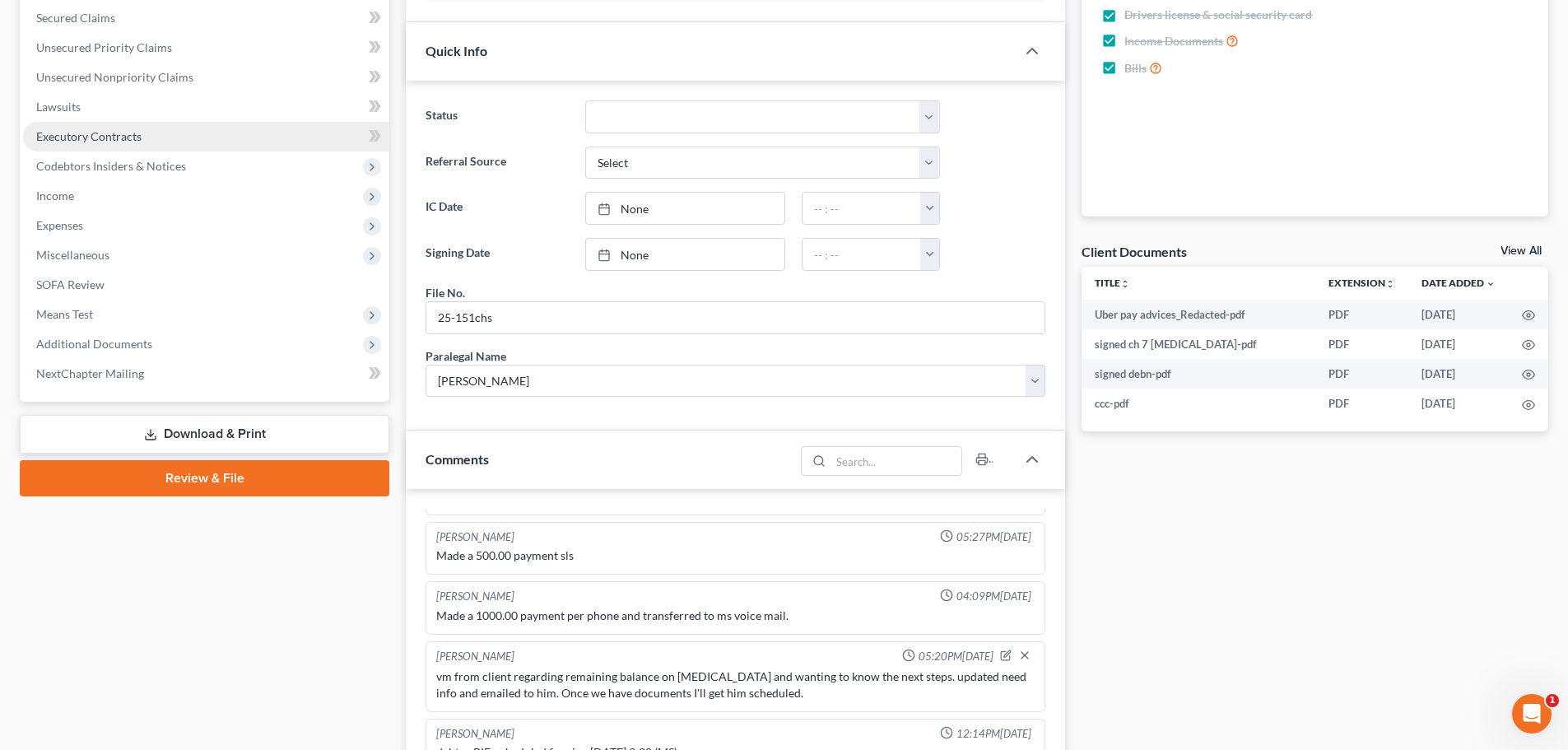
scroll to position [165, 0]
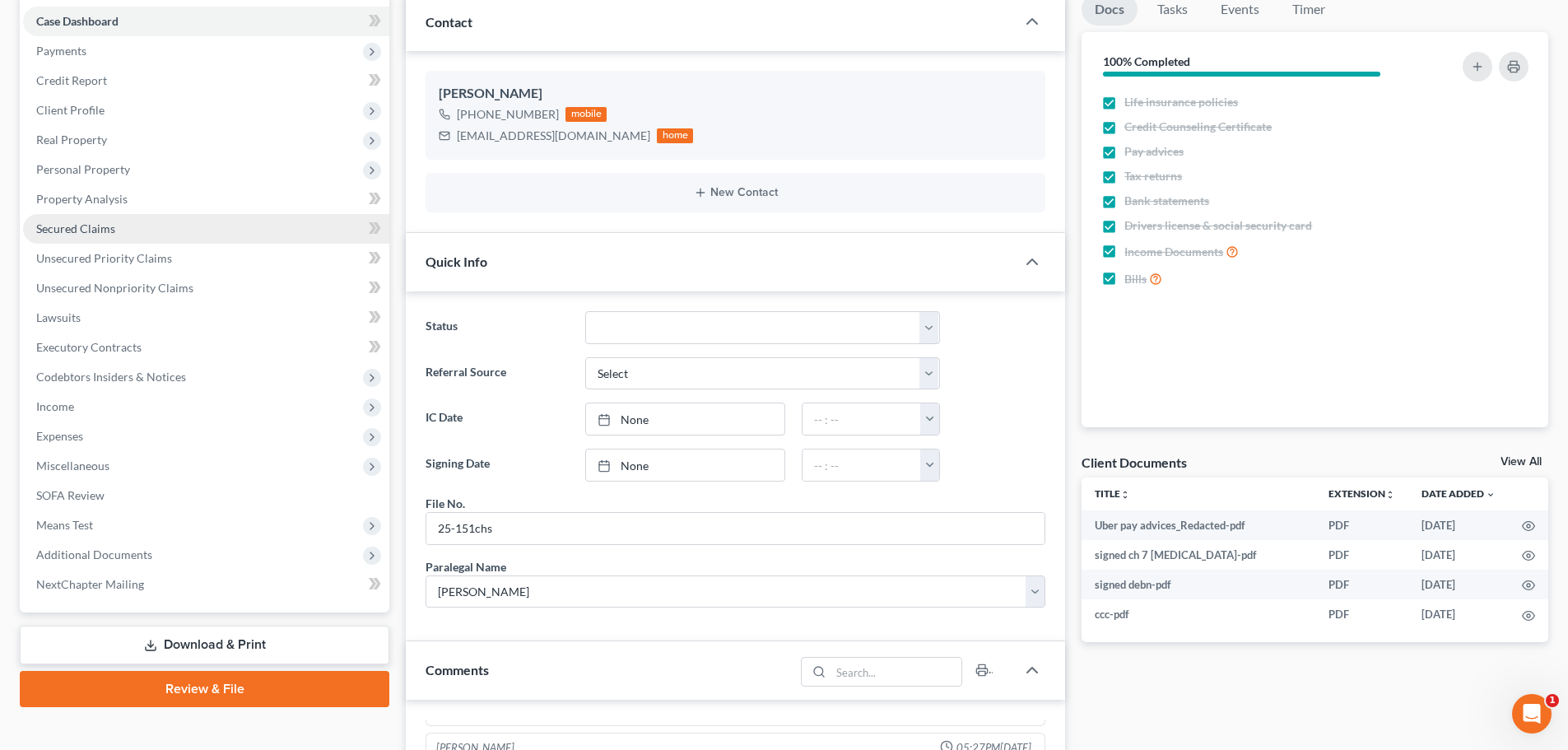
click at [100, 223] on span "Secured Claims" at bounding box center [75, 228] width 79 height 14
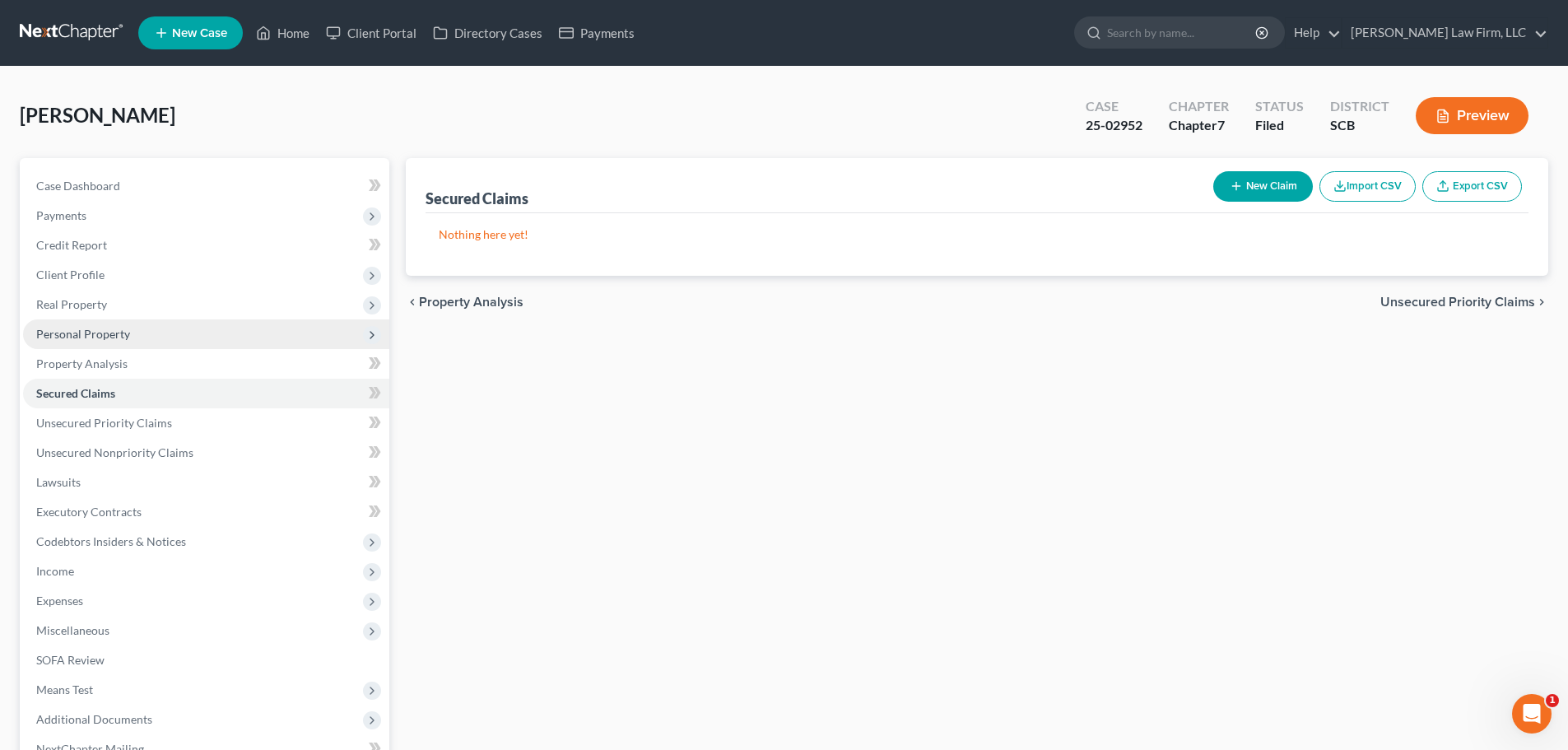
click at [83, 335] on span "Personal Property" at bounding box center [83, 333] width 94 height 14
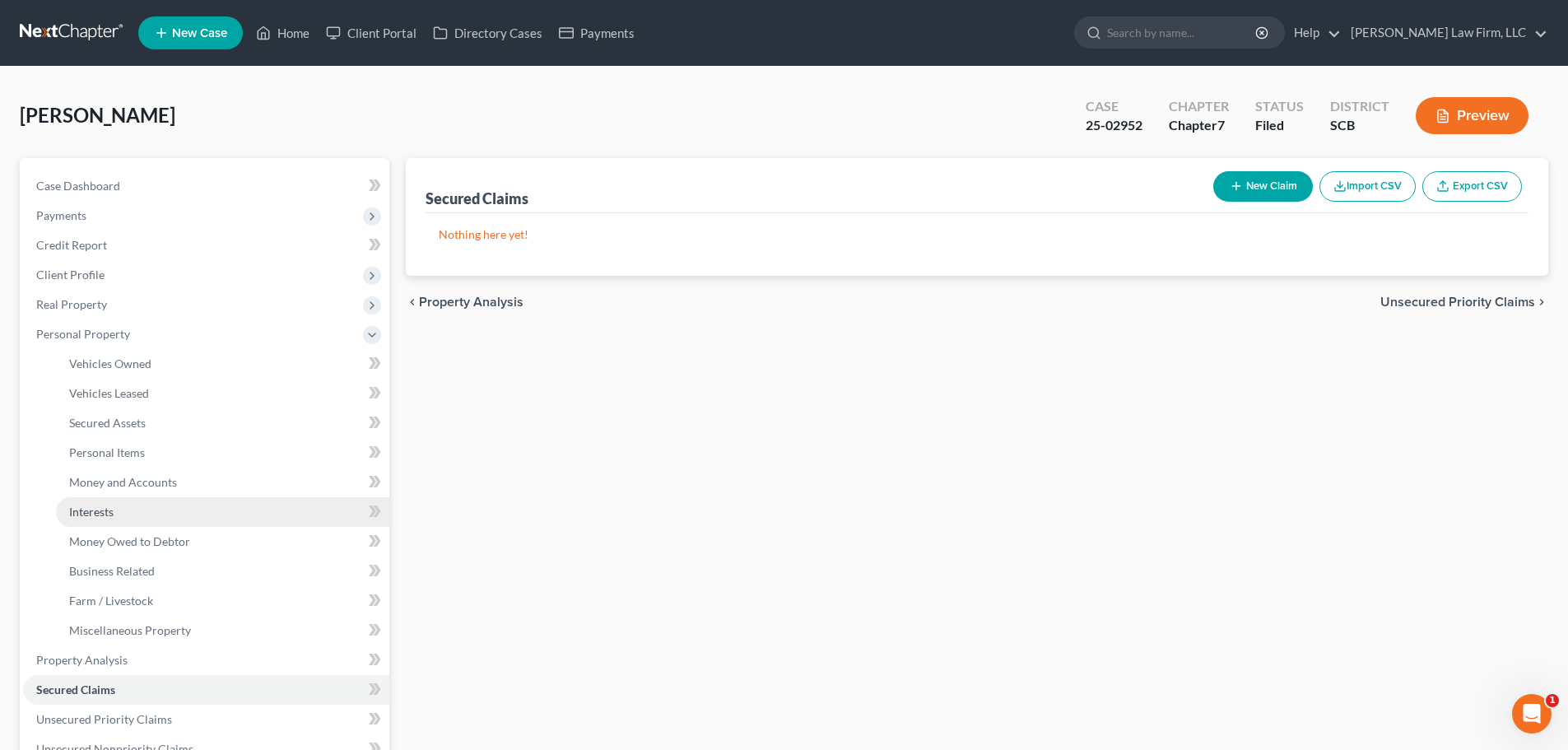
click at [112, 513] on span "Interests" at bounding box center [91, 511] width 45 height 14
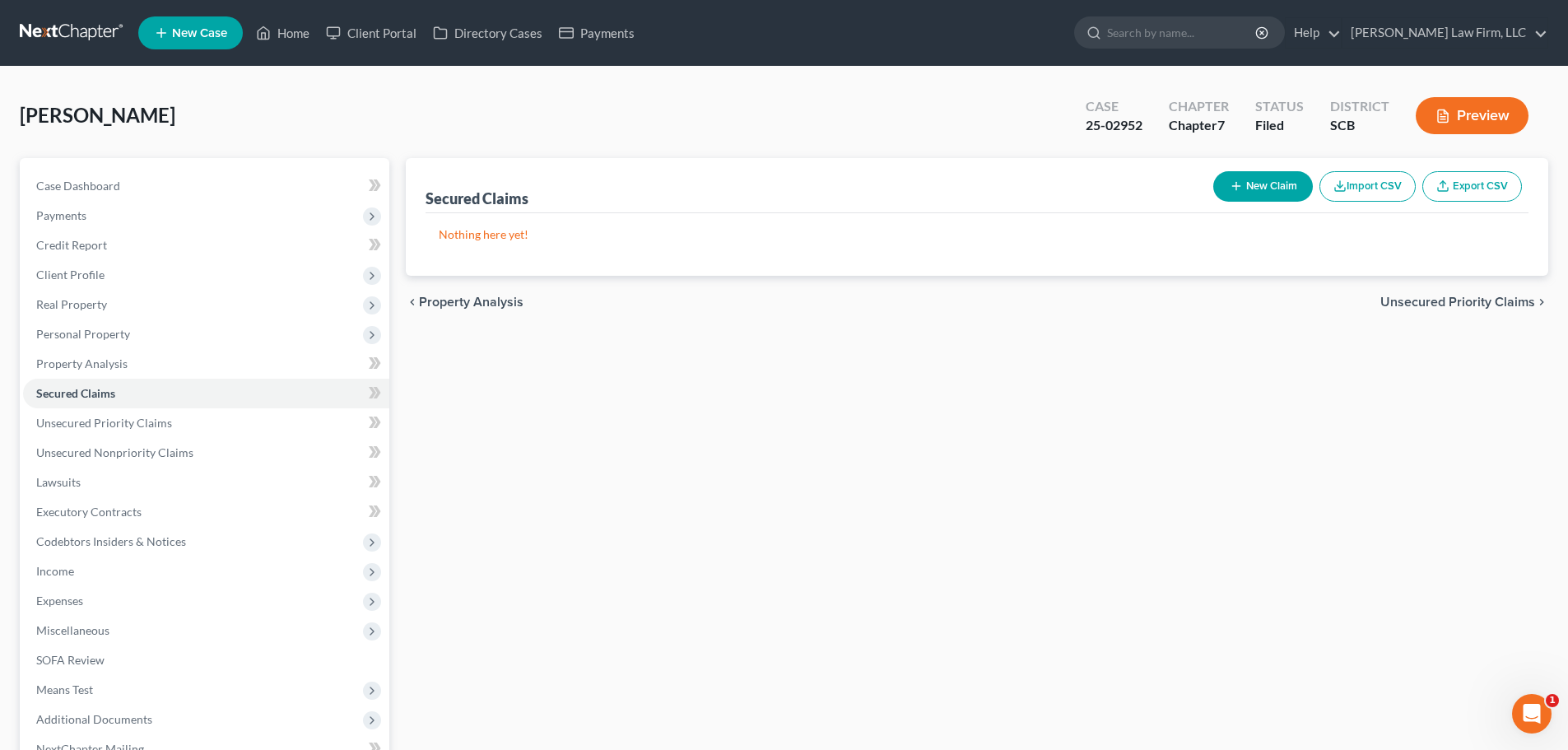
click at [63, 28] on link at bounding box center [72, 32] width 106 height 30
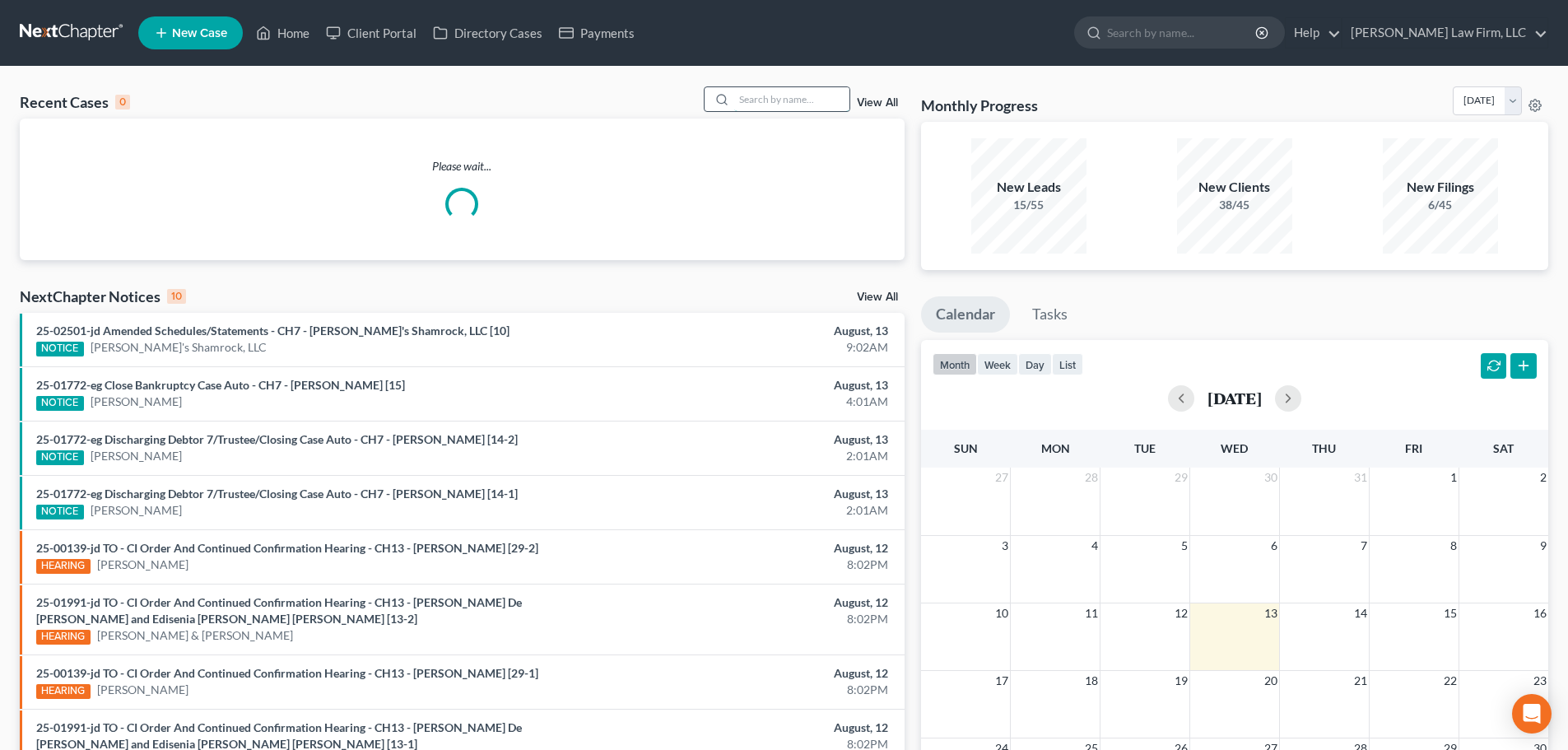
click at [830, 99] on input "search" at bounding box center [791, 99] width 115 height 24
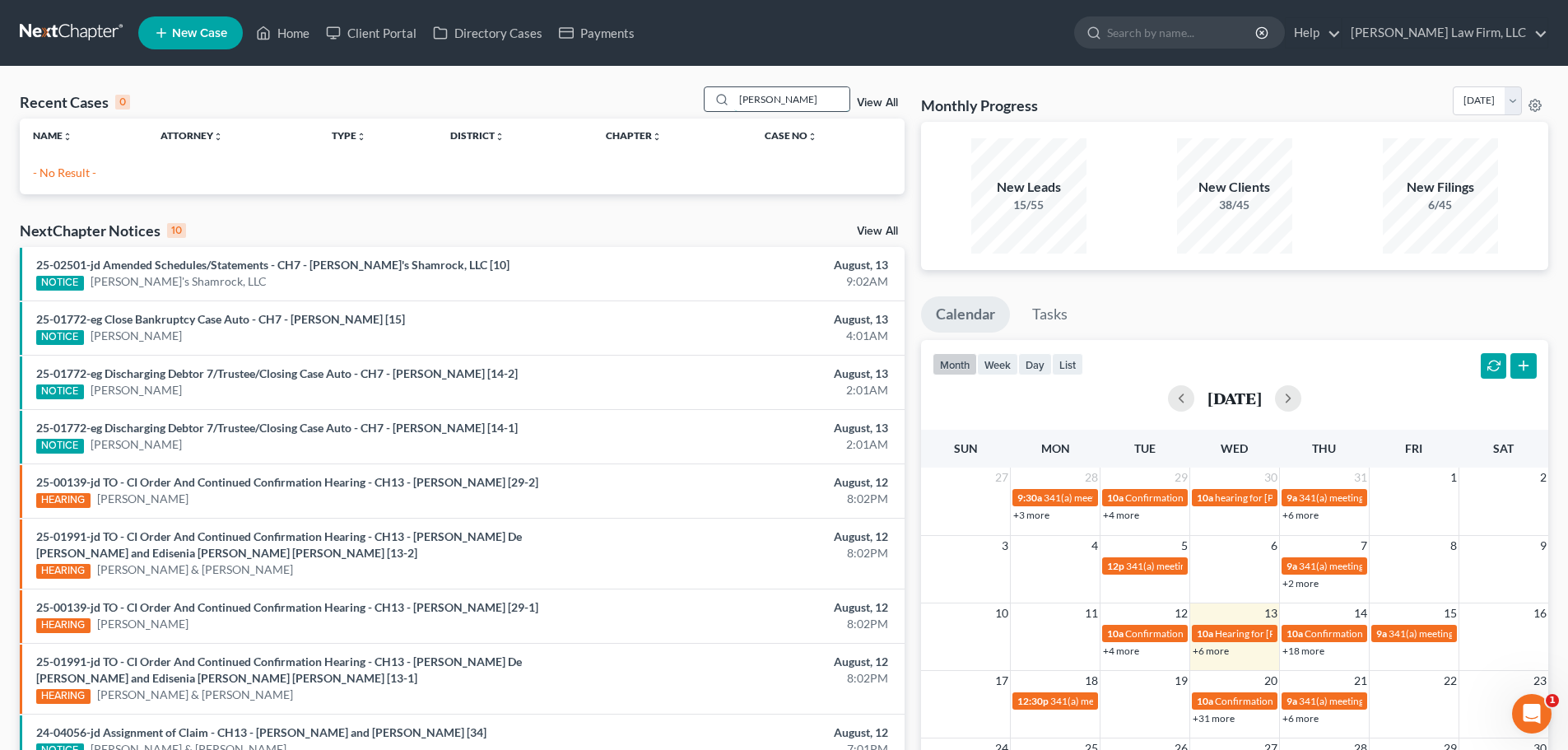
type input "o'brien"
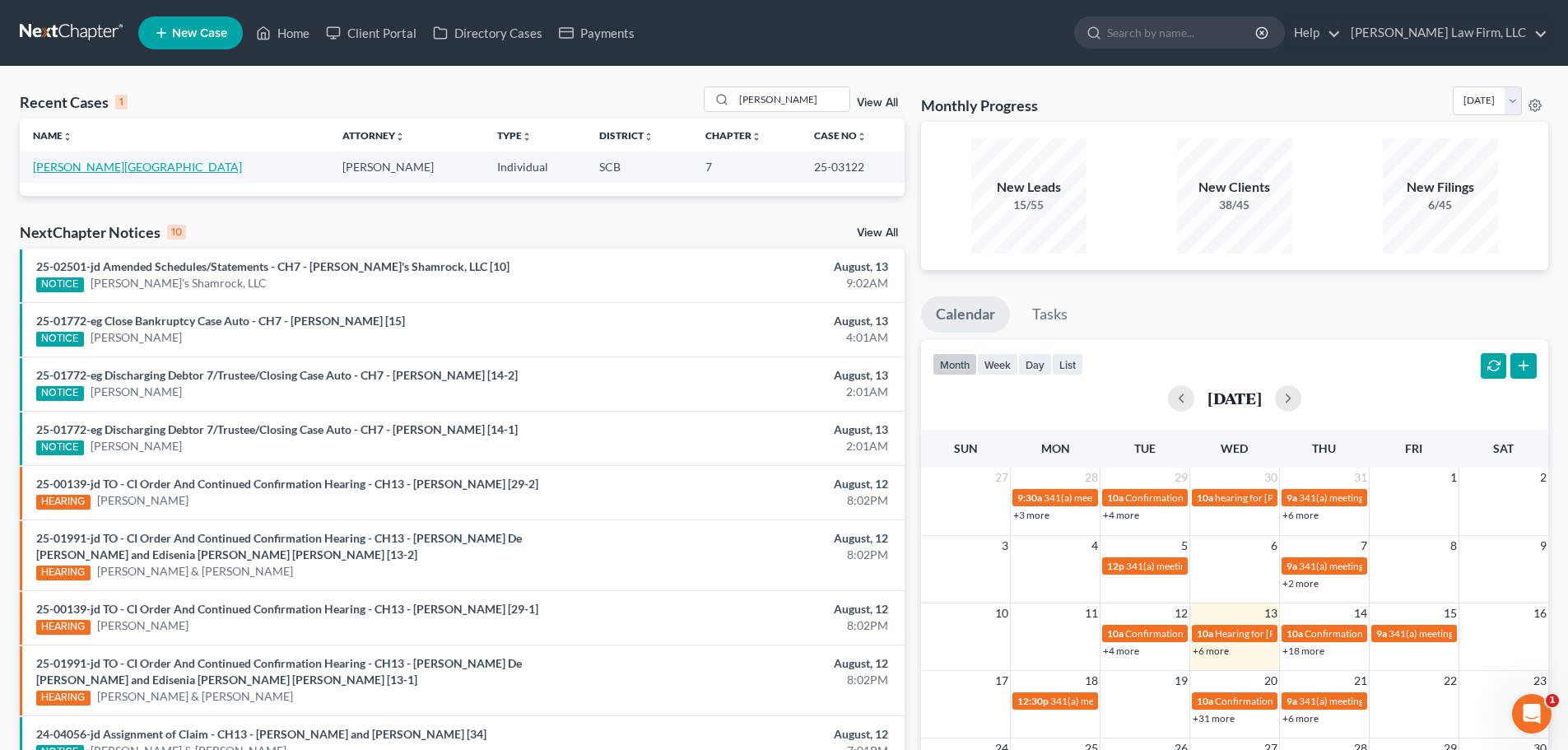
click at [92, 162] on link "O'Brien, Ashleigh" at bounding box center [138, 167] width 209 height 14
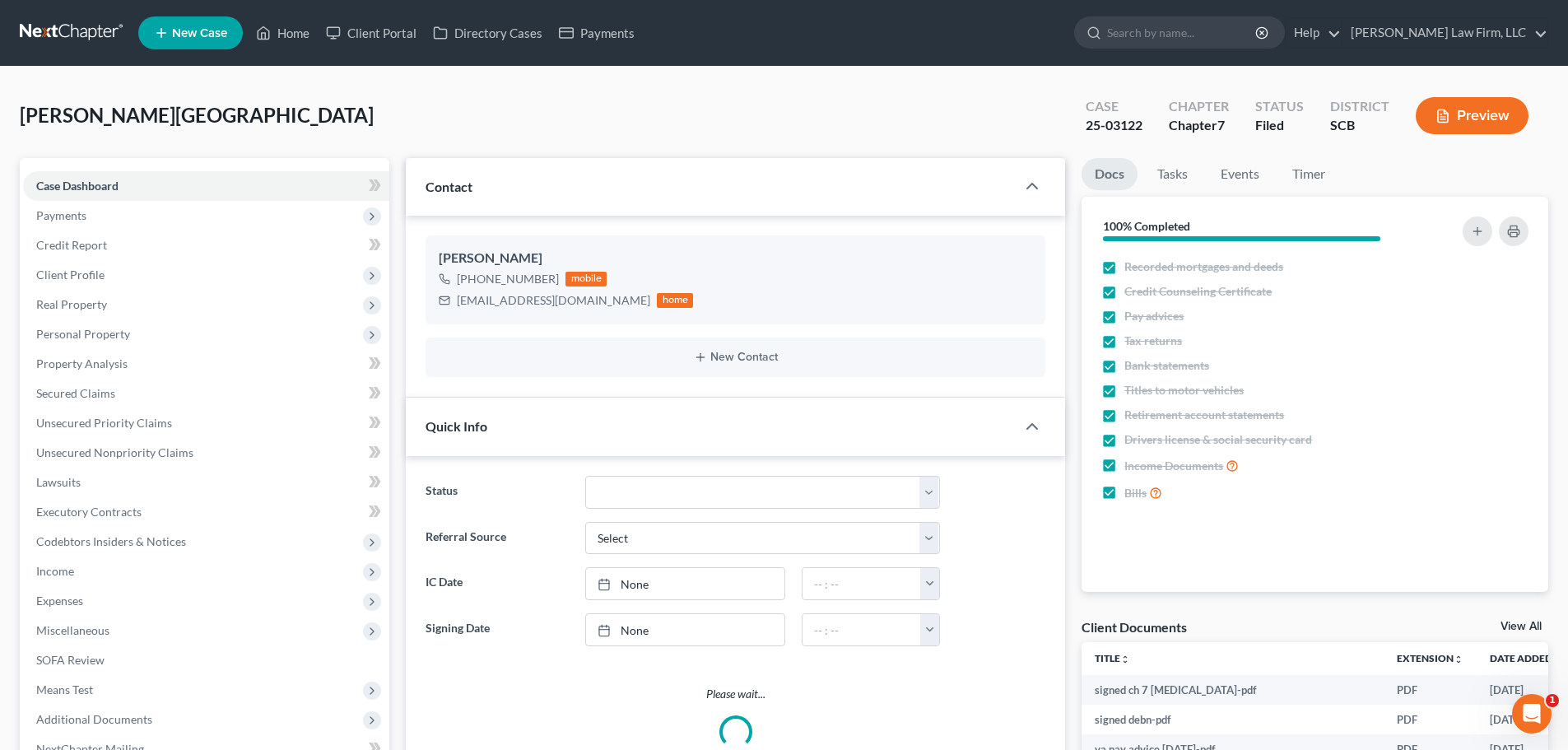
select select "1"
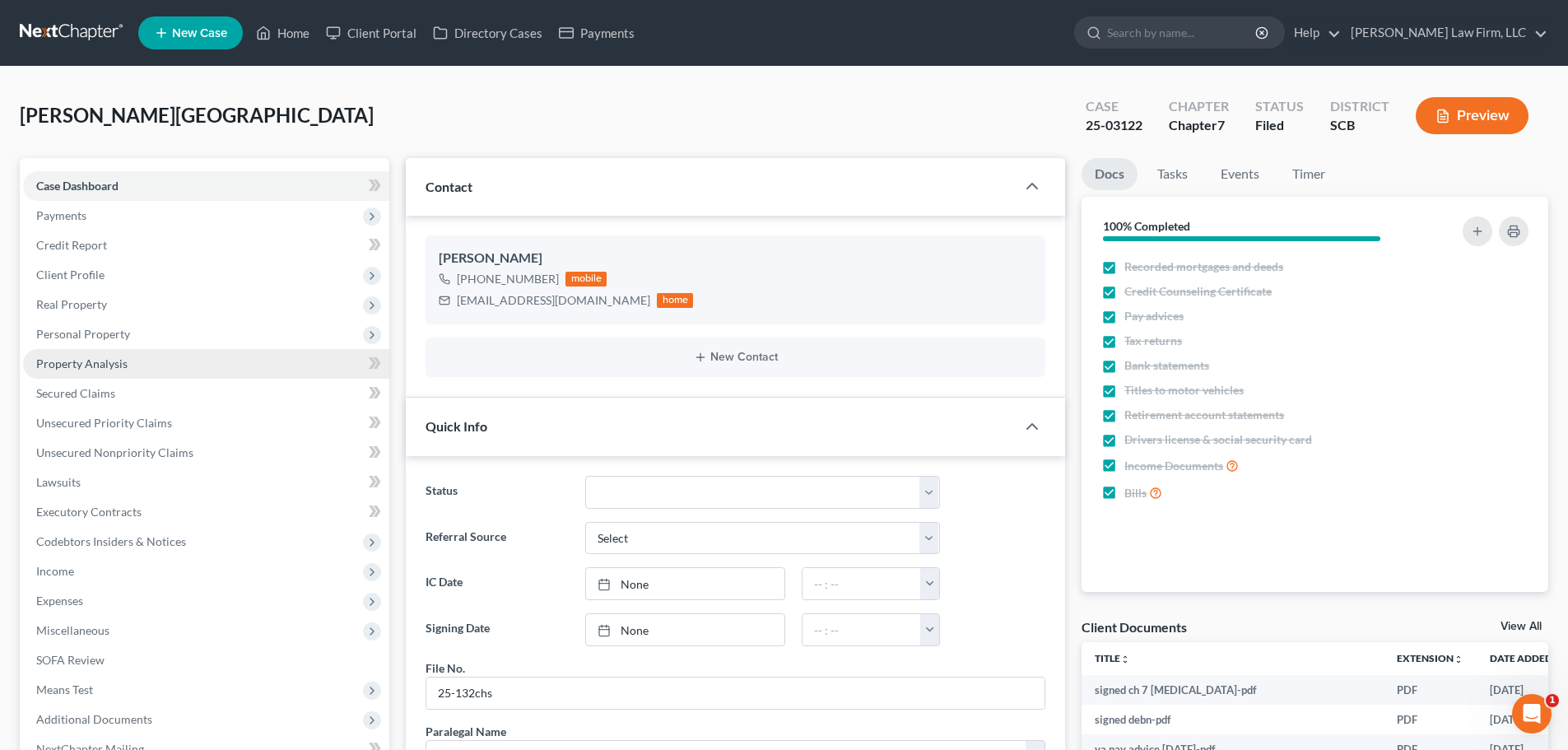
click at [103, 364] on span "Property Analysis" at bounding box center [82, 363] width 91 height 14
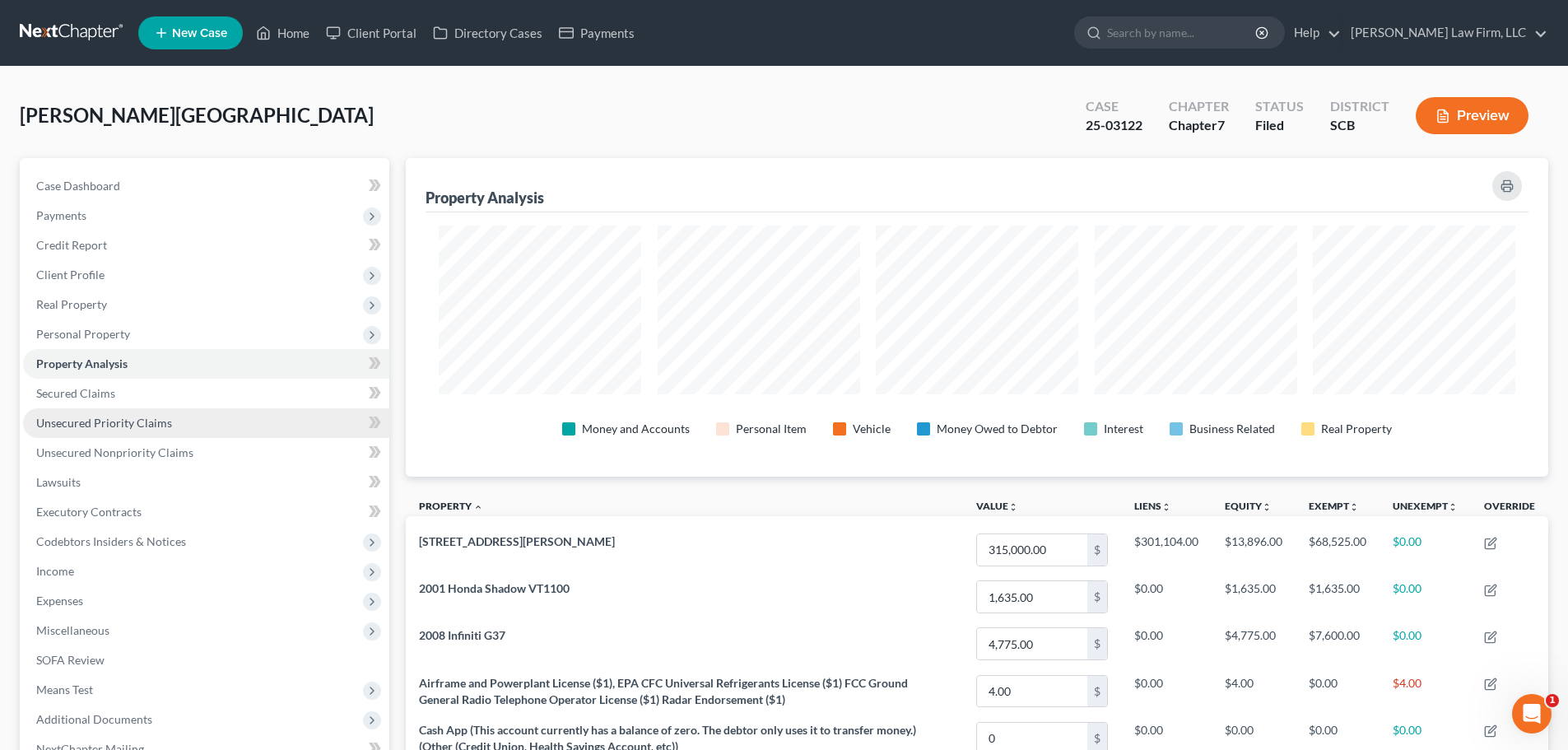
scroll to position [319, 1142]
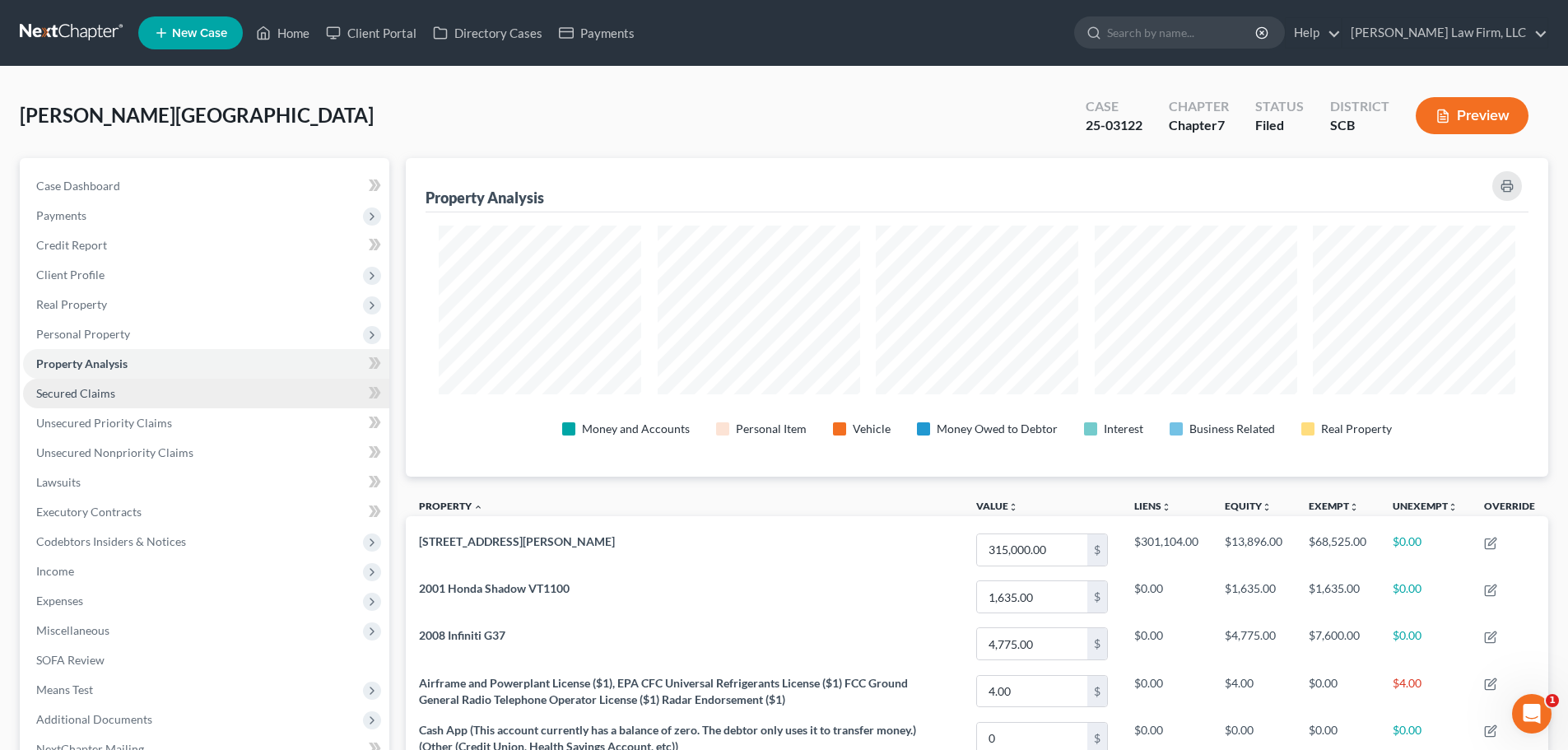
click at [80, 386] on span "Secured Claims" at bounding box center [75, 393] width 79 height 14
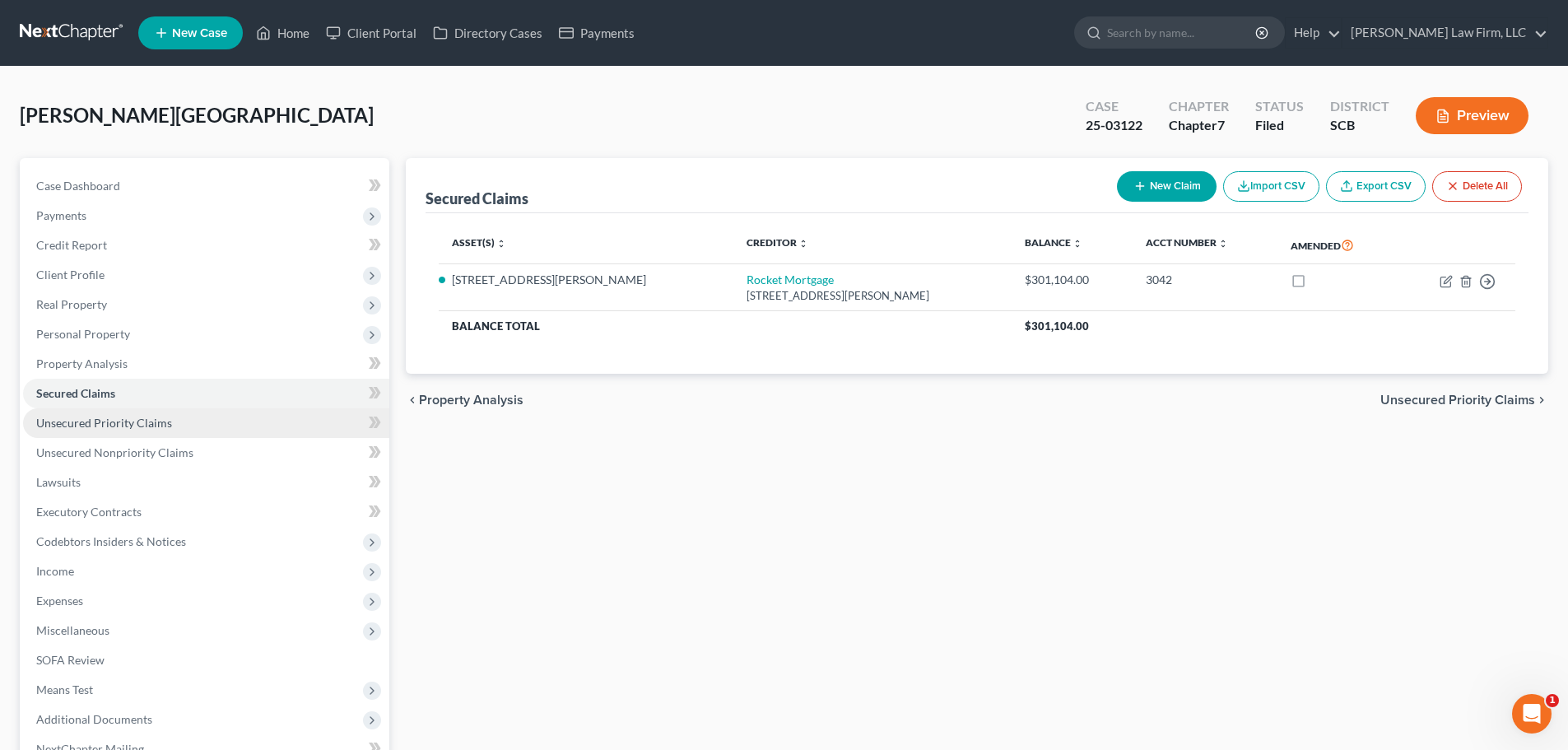
click at [89, 423] on span "Unsecured Priority Claims" at bounding box center [104, 423] width 136 height 14
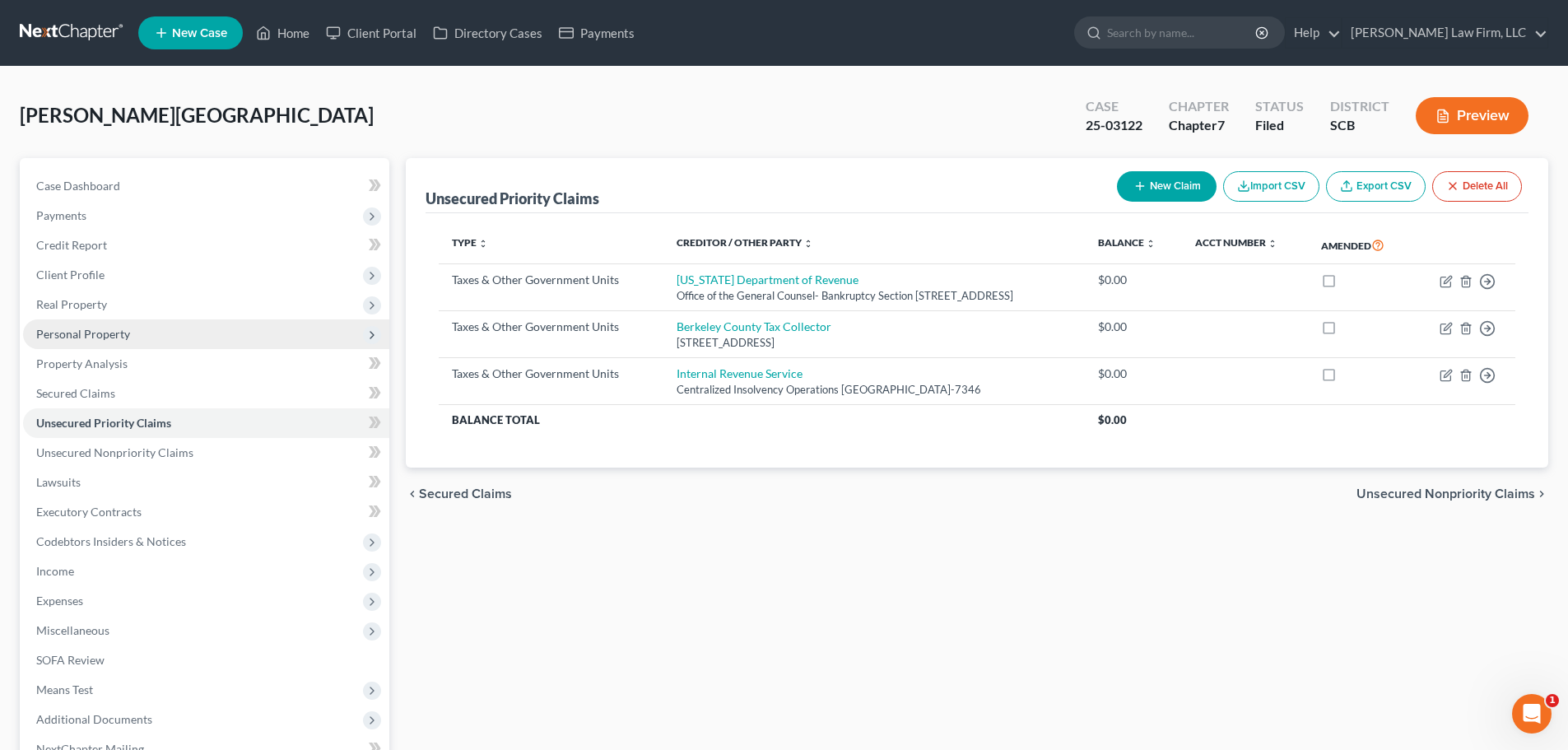
click at [101, 336] on span "Personal Property" at bounding box center [83, 333] width 94 height 14
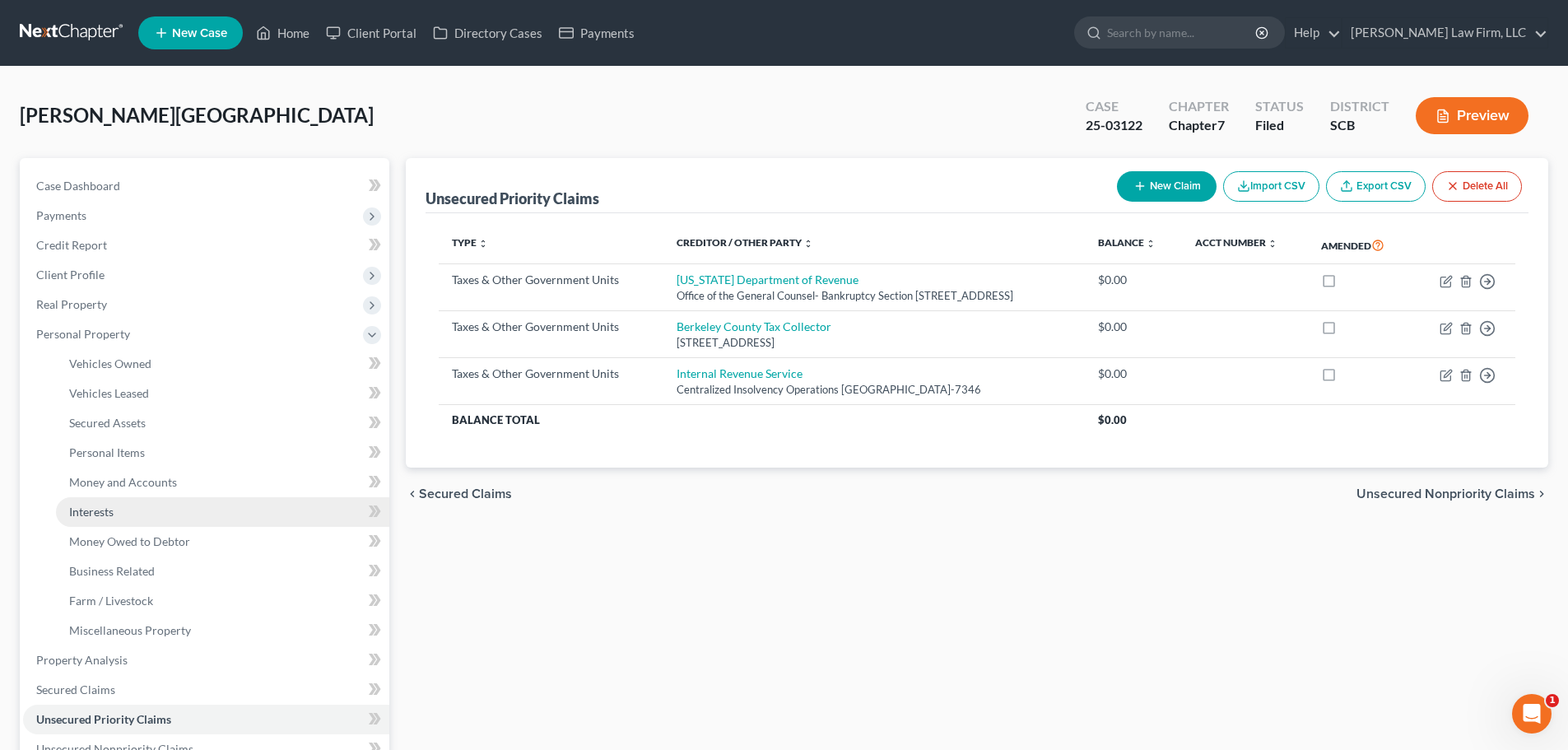
click at [105, 500] on link "Interests" at bounding box center [223, 511] width 333 height 30
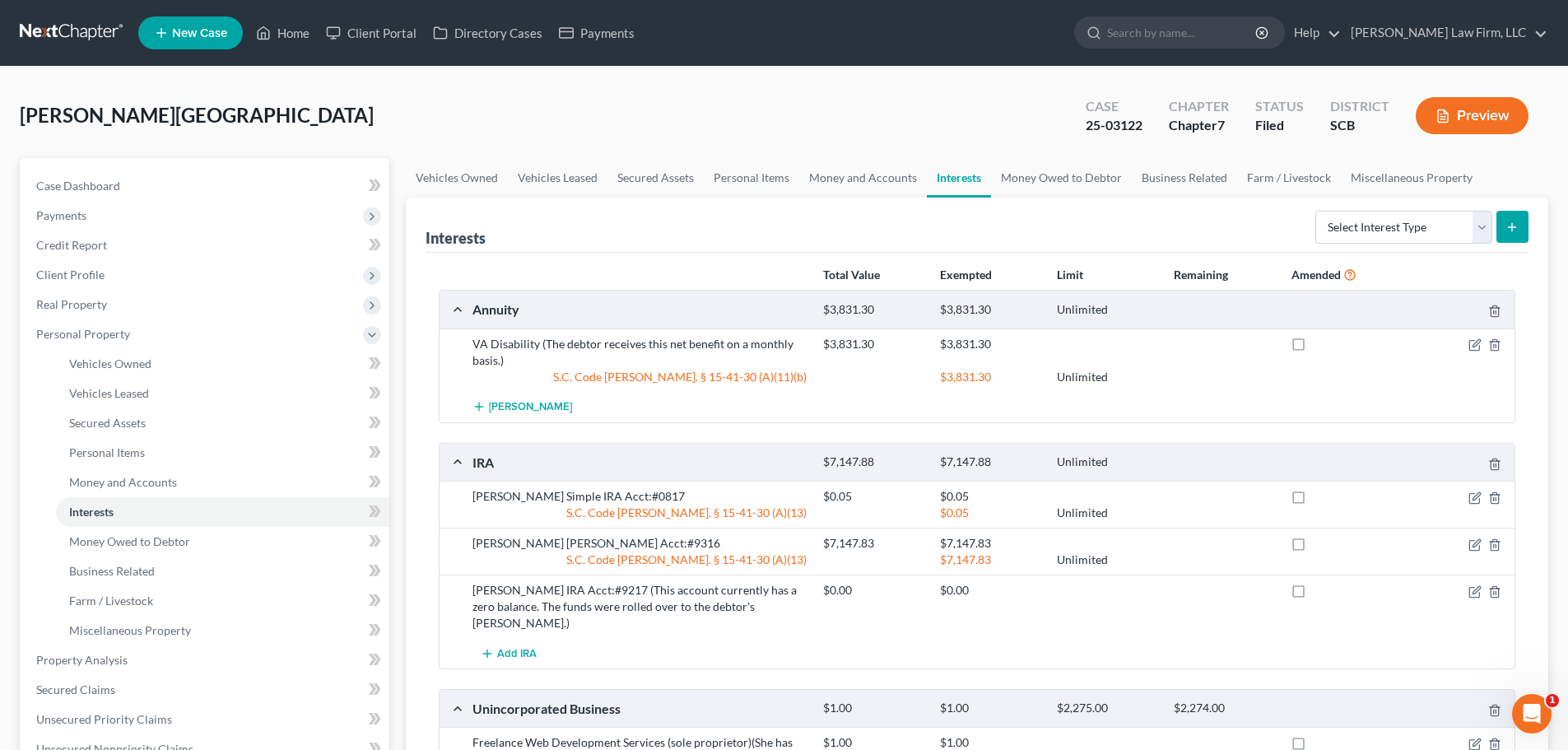
click at [82, 29] on link at bounding box center [72, 32] width 106 height 30
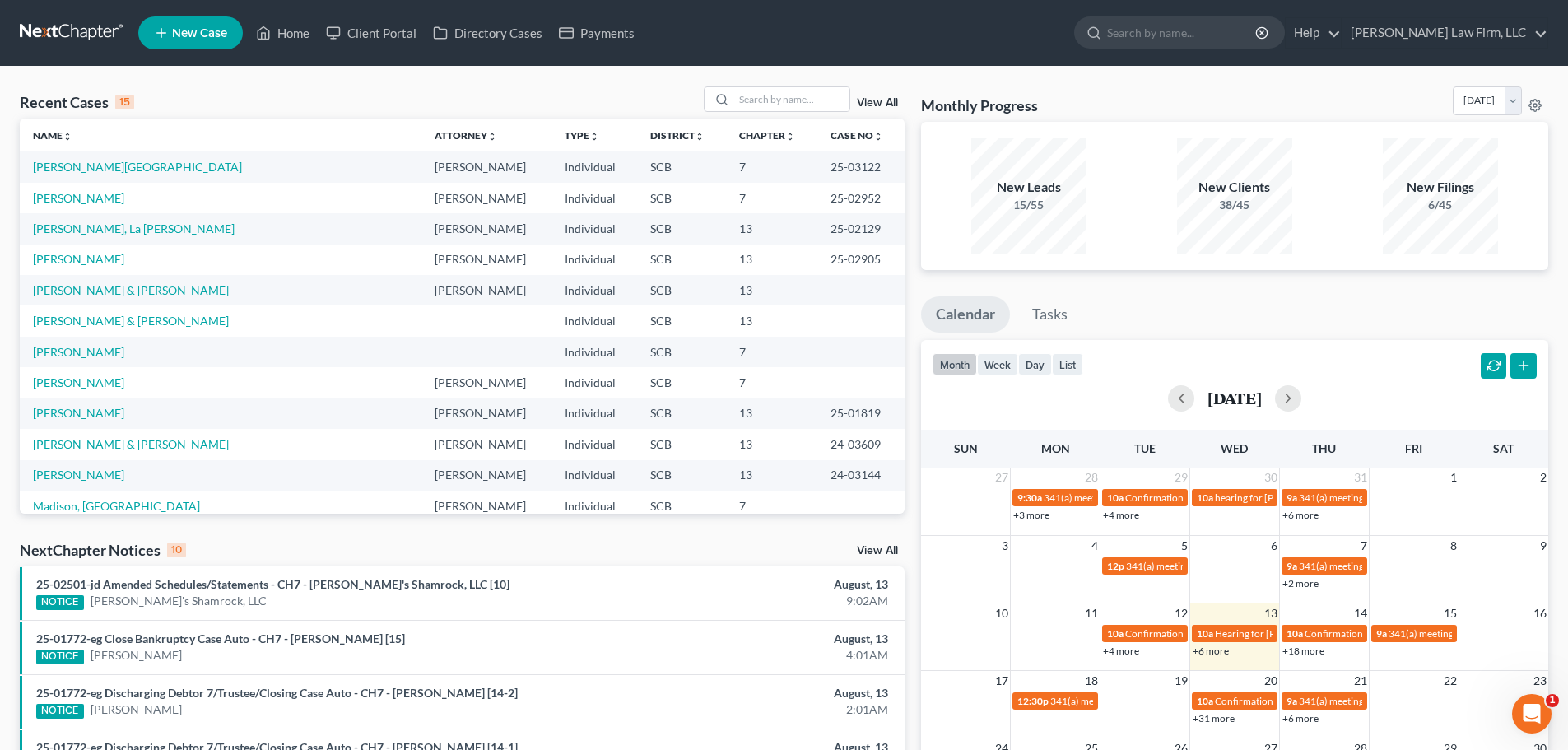
click at [88, 295] on link "[PERSON_NAME] & [PERSON_NAME]" at bounding box center [131, 289] width 196 height 14
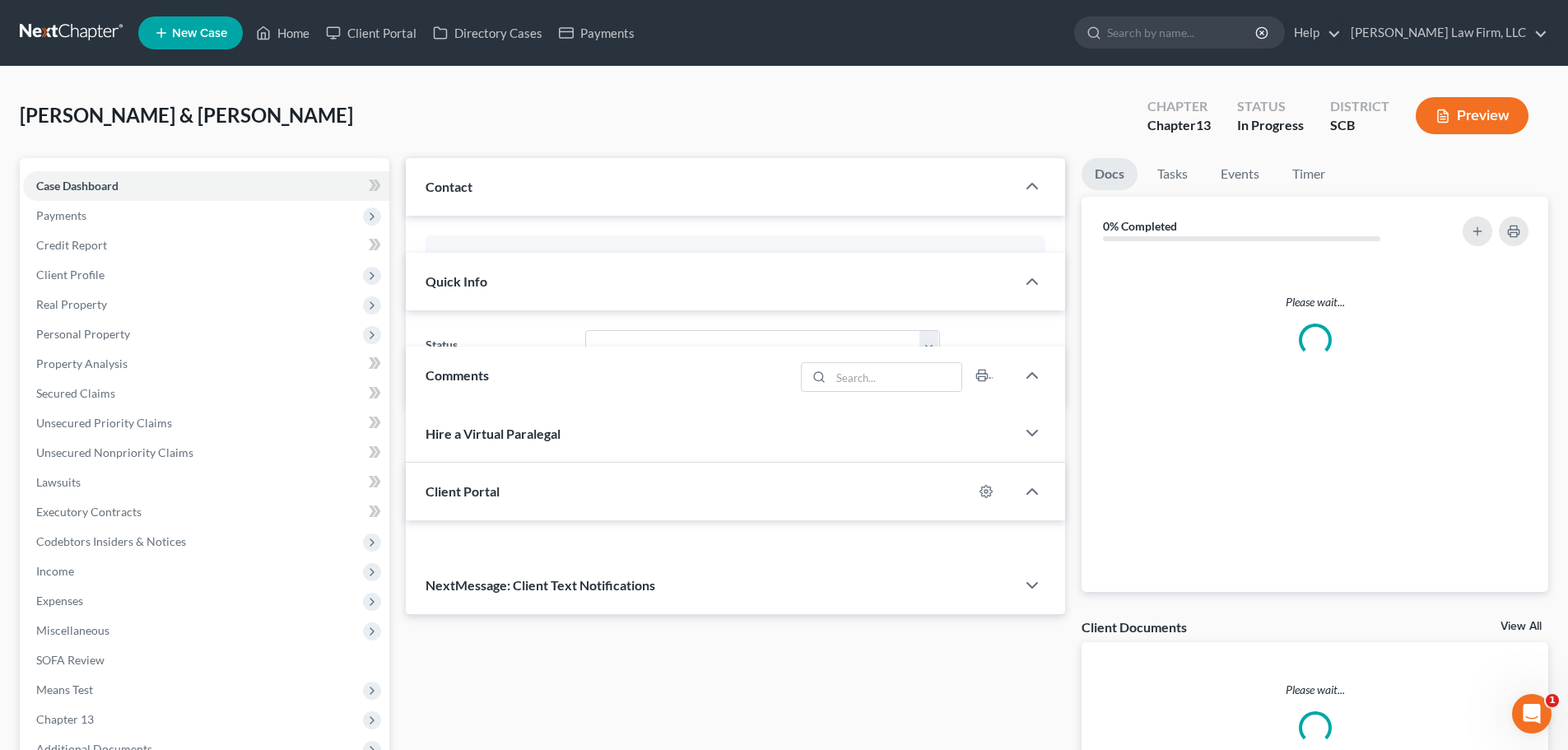
select select "0"
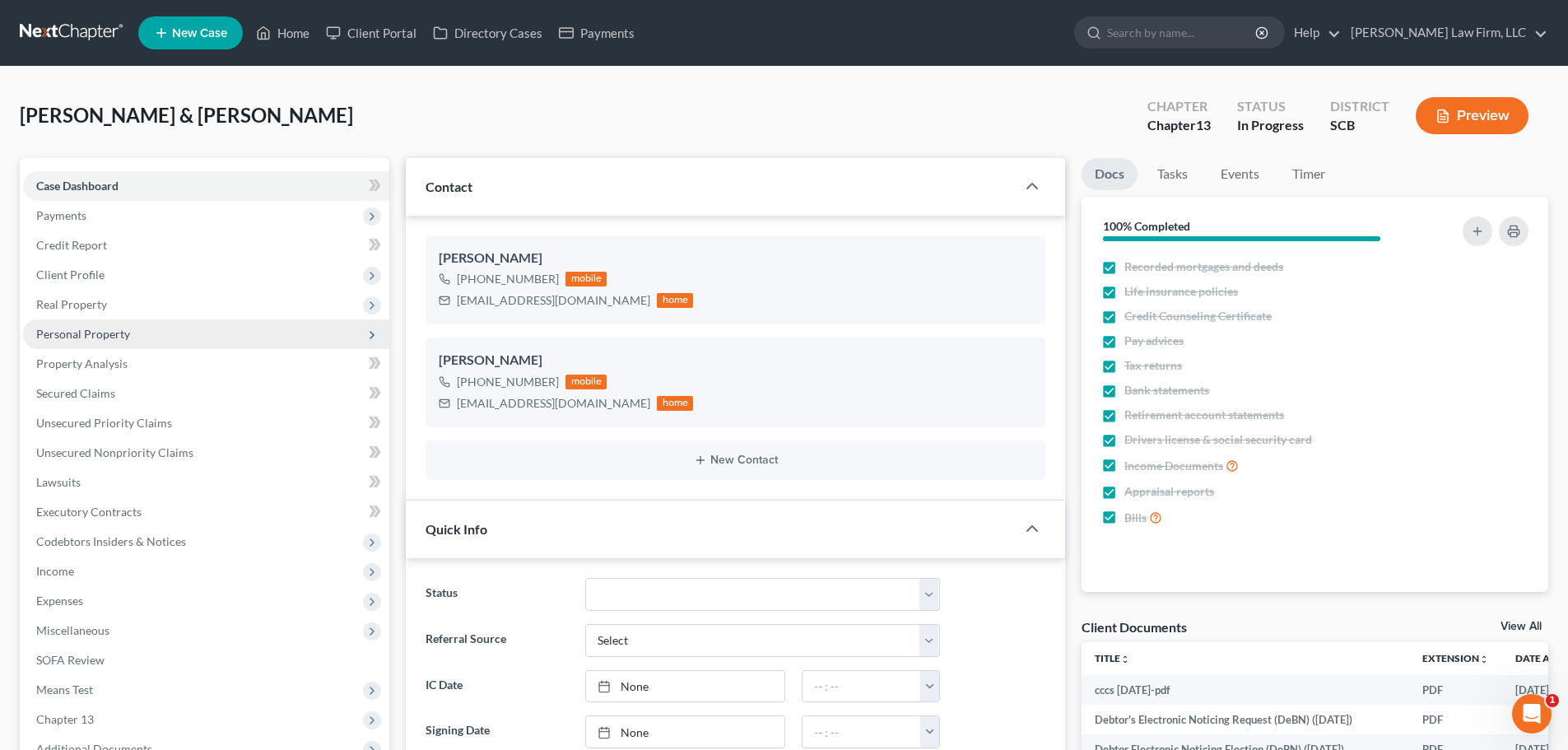
scroll to position [7, 0]
click at [109, 331] on span "Personal Property" at bounding box center [83, 333] width 94 height 14
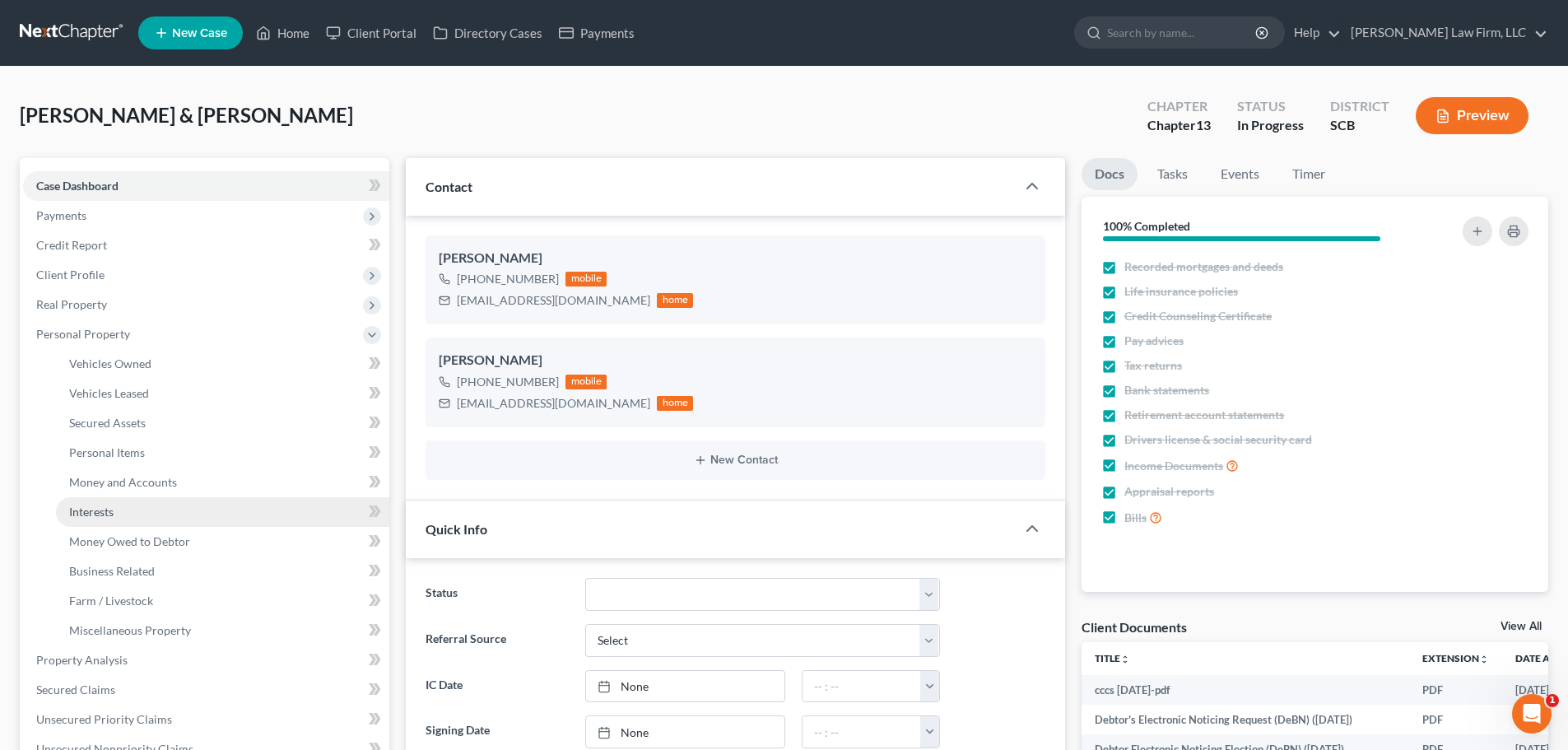
click at [119, 504] on link "Interests" at bounding box center [223, 511] width 333 height 30
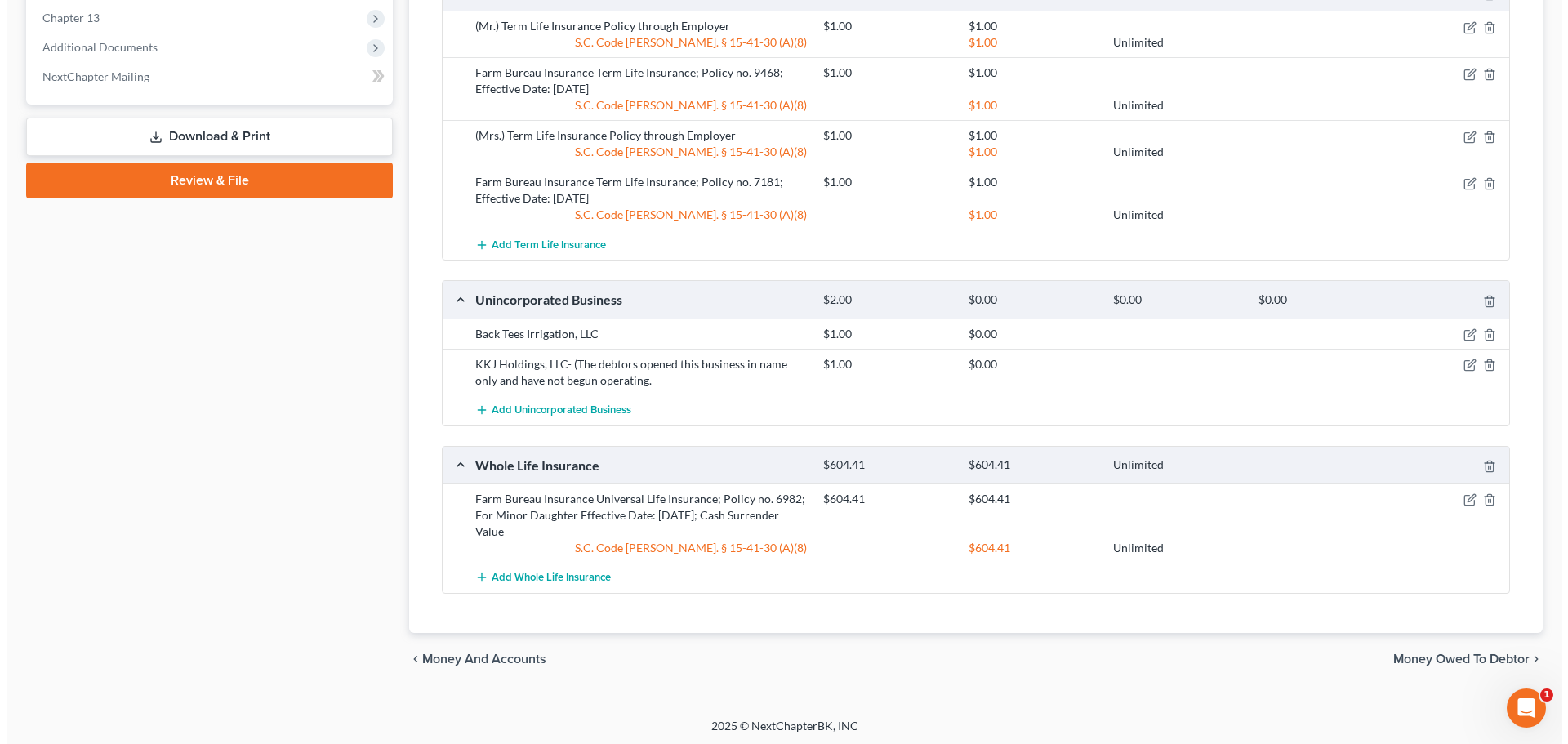
scroll to position [992, 0]
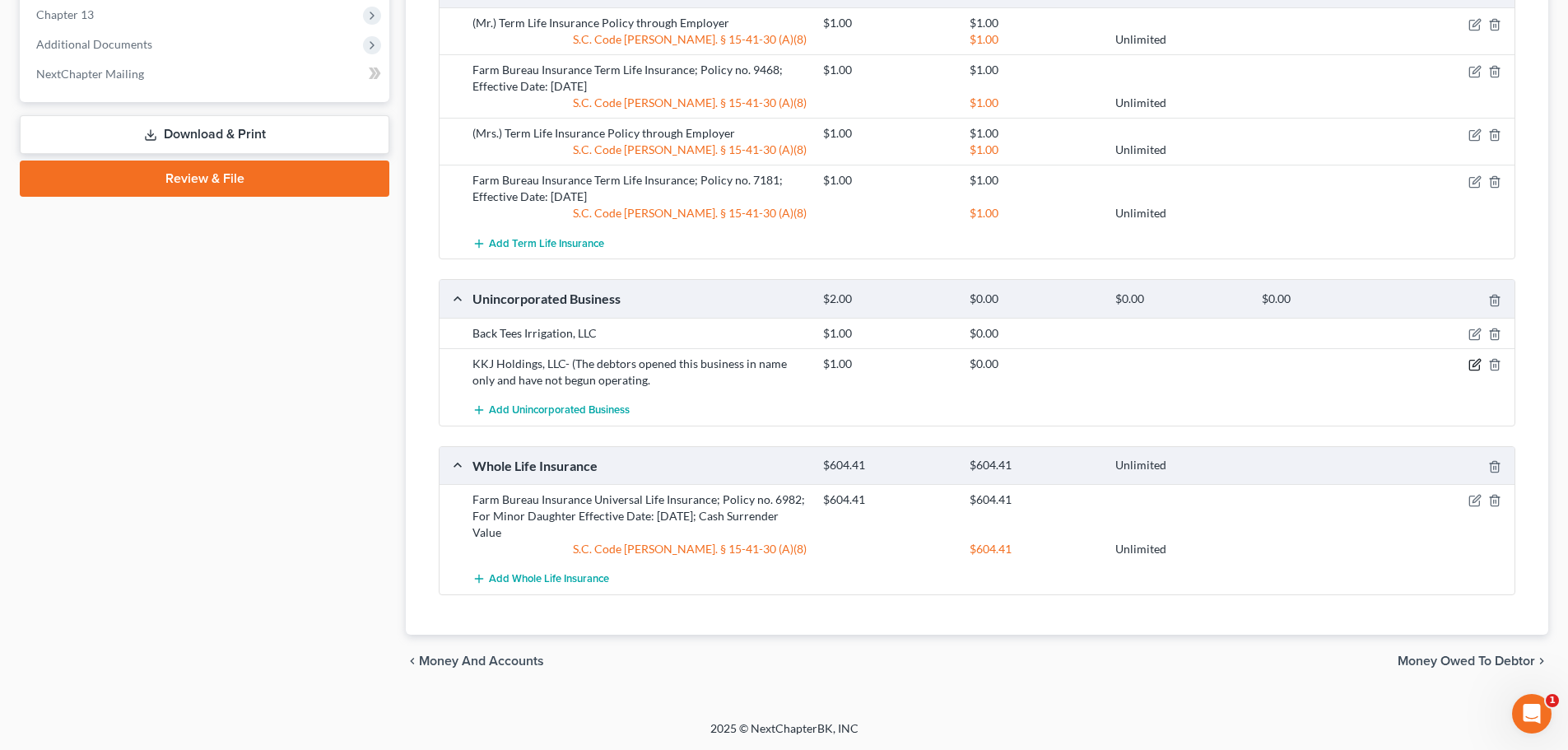
click at [1476, 362] on icon "button" at bounding box center [1476, 365] width 13 height 13
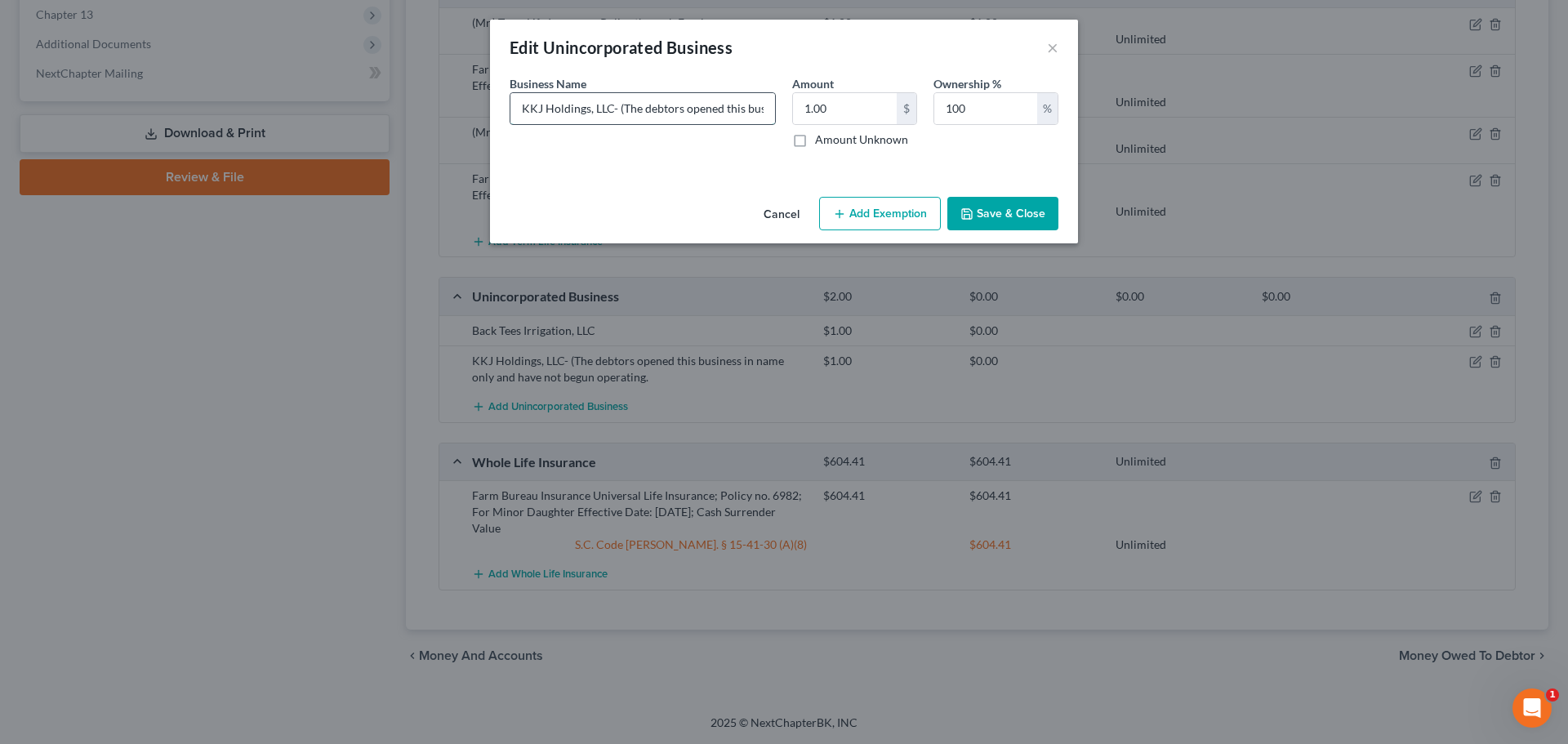
click at [670, 108] on input "KKJ Holdings, LLC- (The debtors opened this business in name only and have not …" at bounding box center [642, 109] width 264 height 31
drag, startPoint x: 622, startPoint y: 106, endPoint x: 781, endPoint y: 118, distance: 159.5
click at [781, 118] on div "Business Name * KKJ Holdings, LLC- (The debtors opened this business in name on…" at bounding box center [642, 111] width 282 height 73
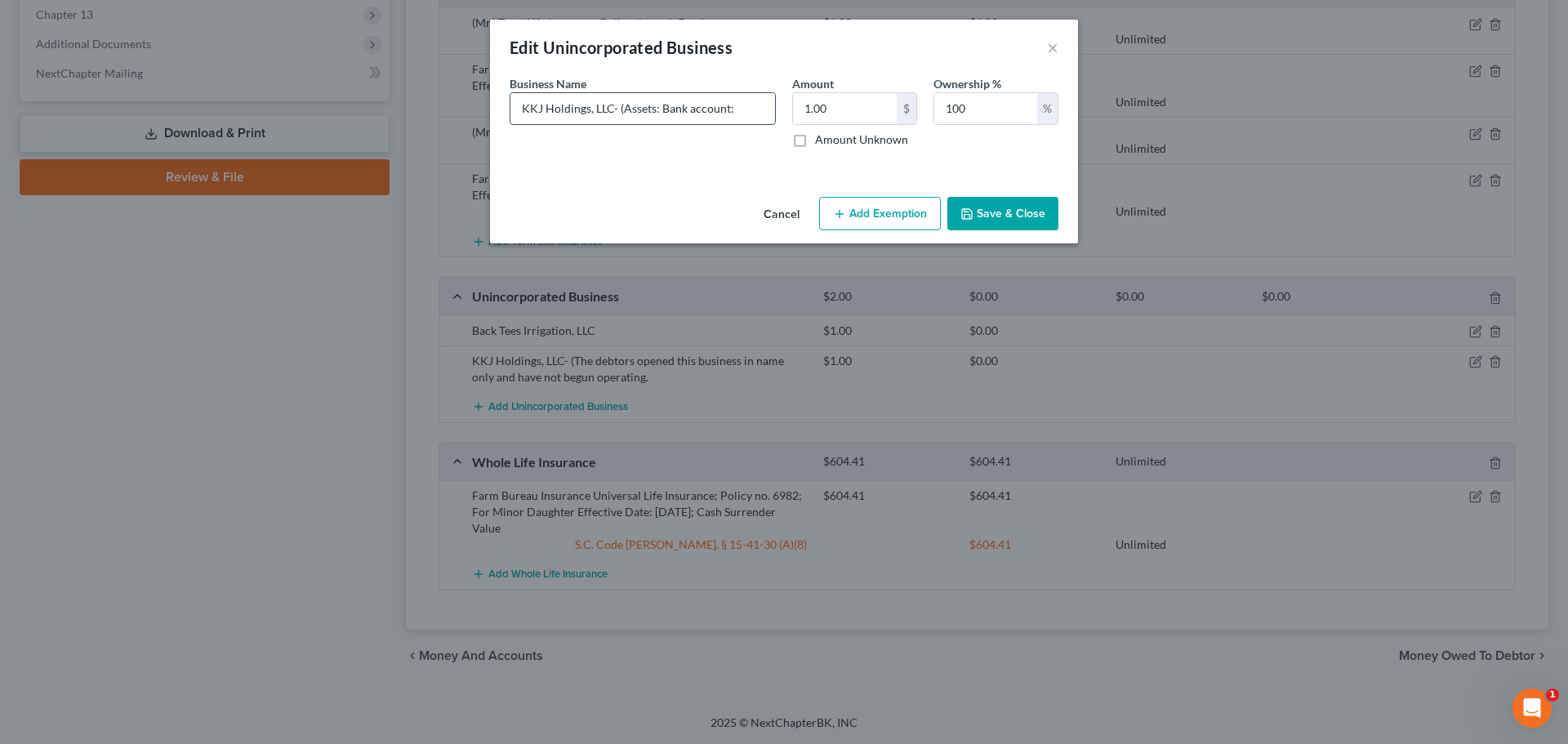
click at [752, 116] on input "KKJ Holdings, LLC- (Assets: Bank account:" at bounding box center [642, 109] width 264 height 31
type input "KKJ Holdings, LLC- (Assets: Bank account: $67.80)"
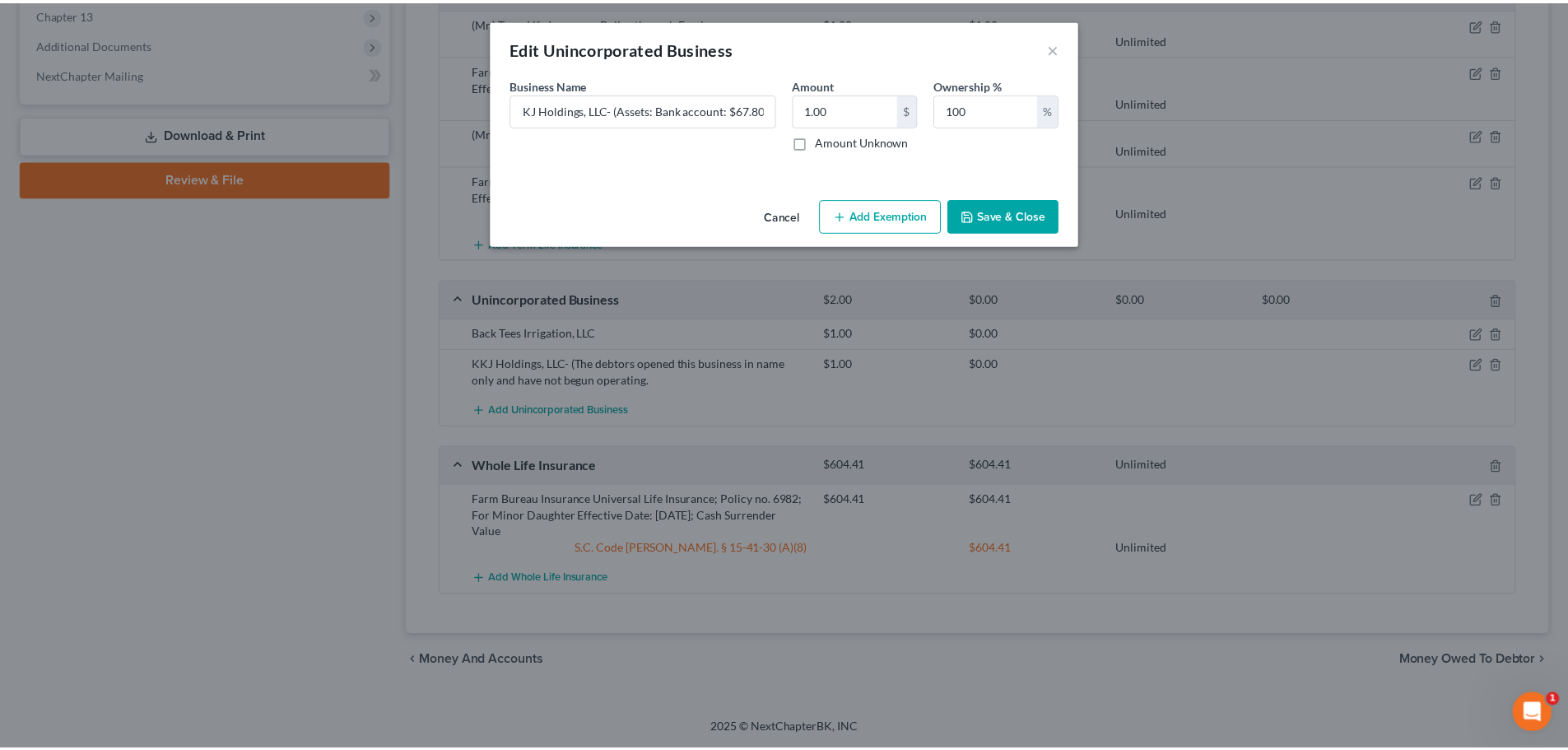
scroll to position [0, 0]
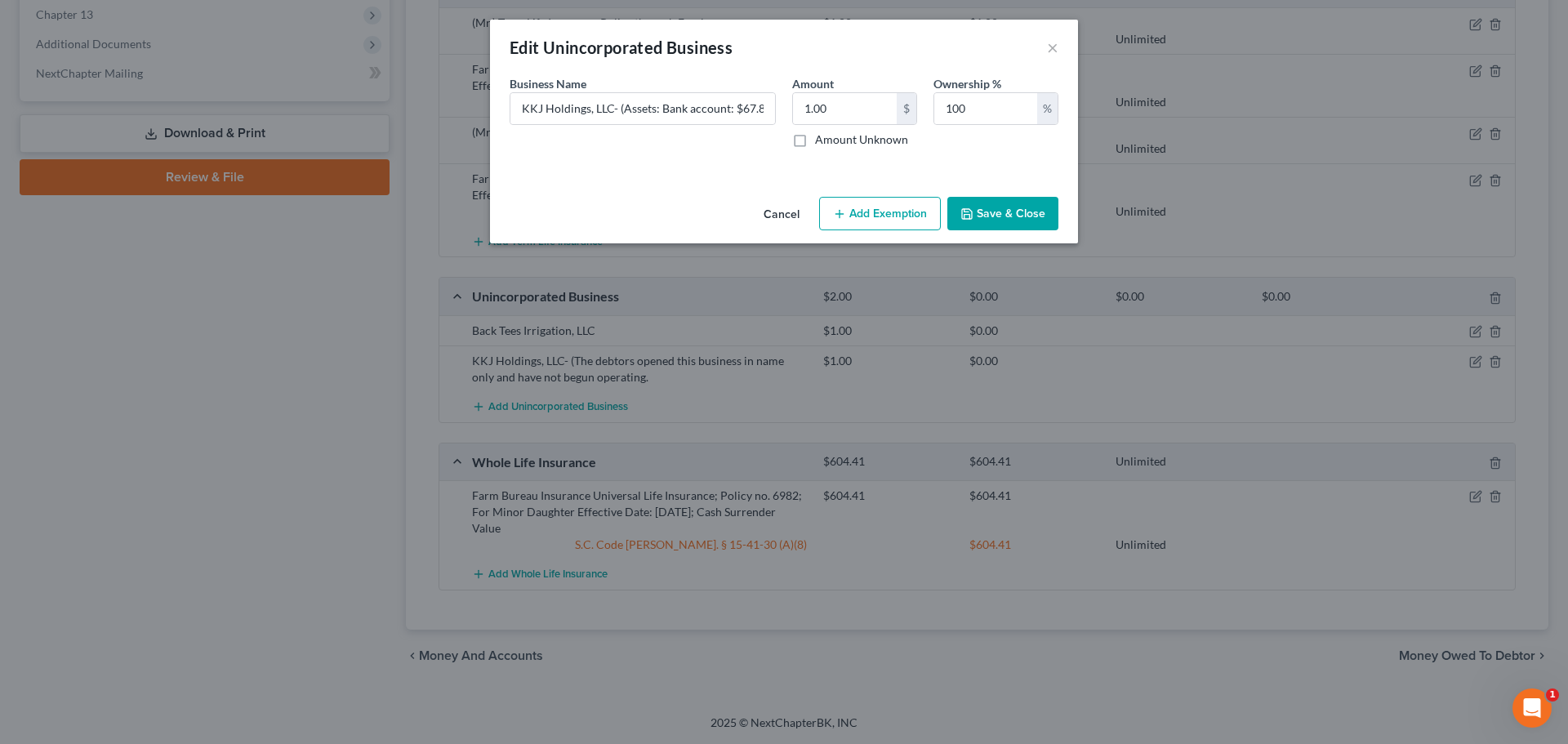
click at [983, 218] on button "Save & Close" at bounding box center [1003, 213] width 111 height 34
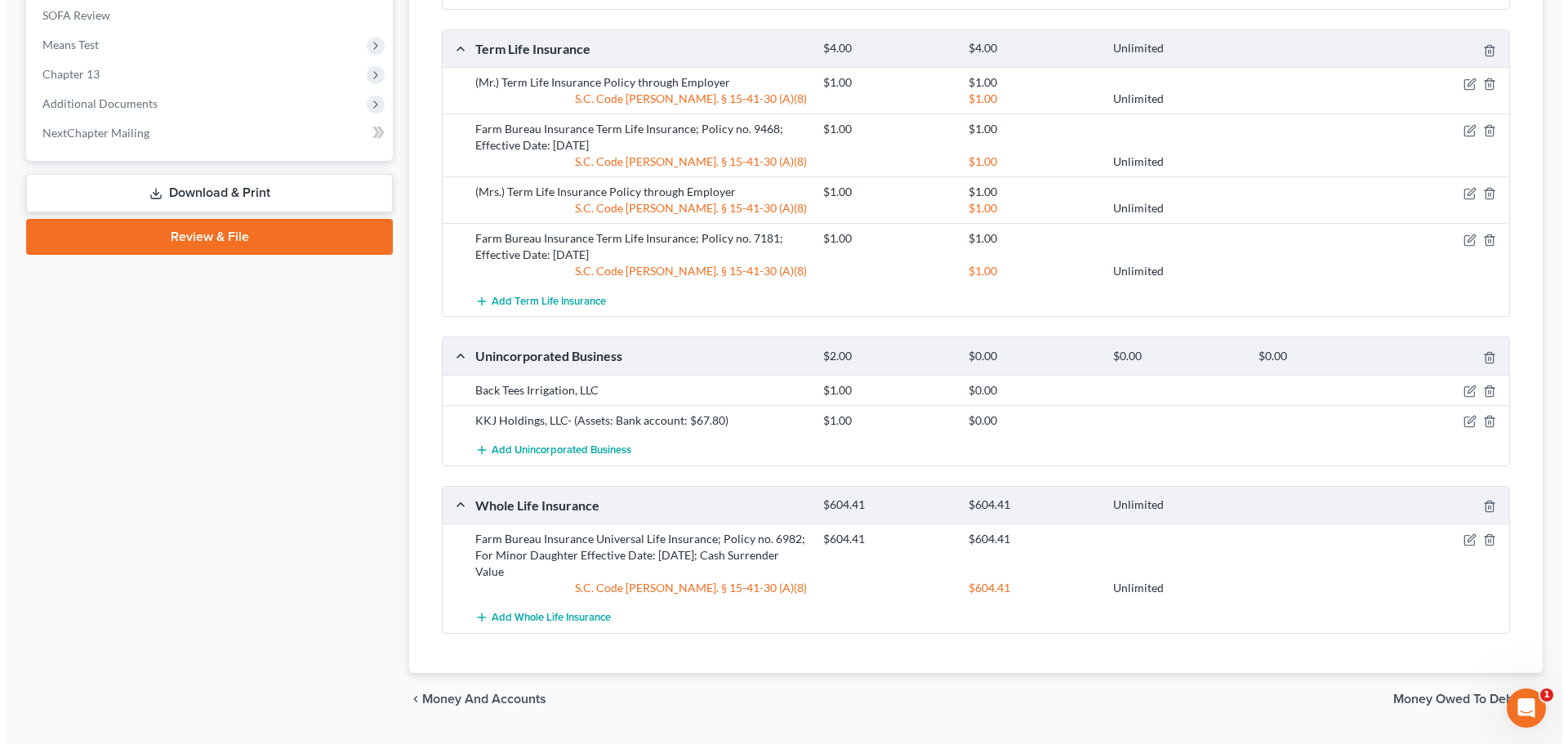
scroll to position [895, 0]
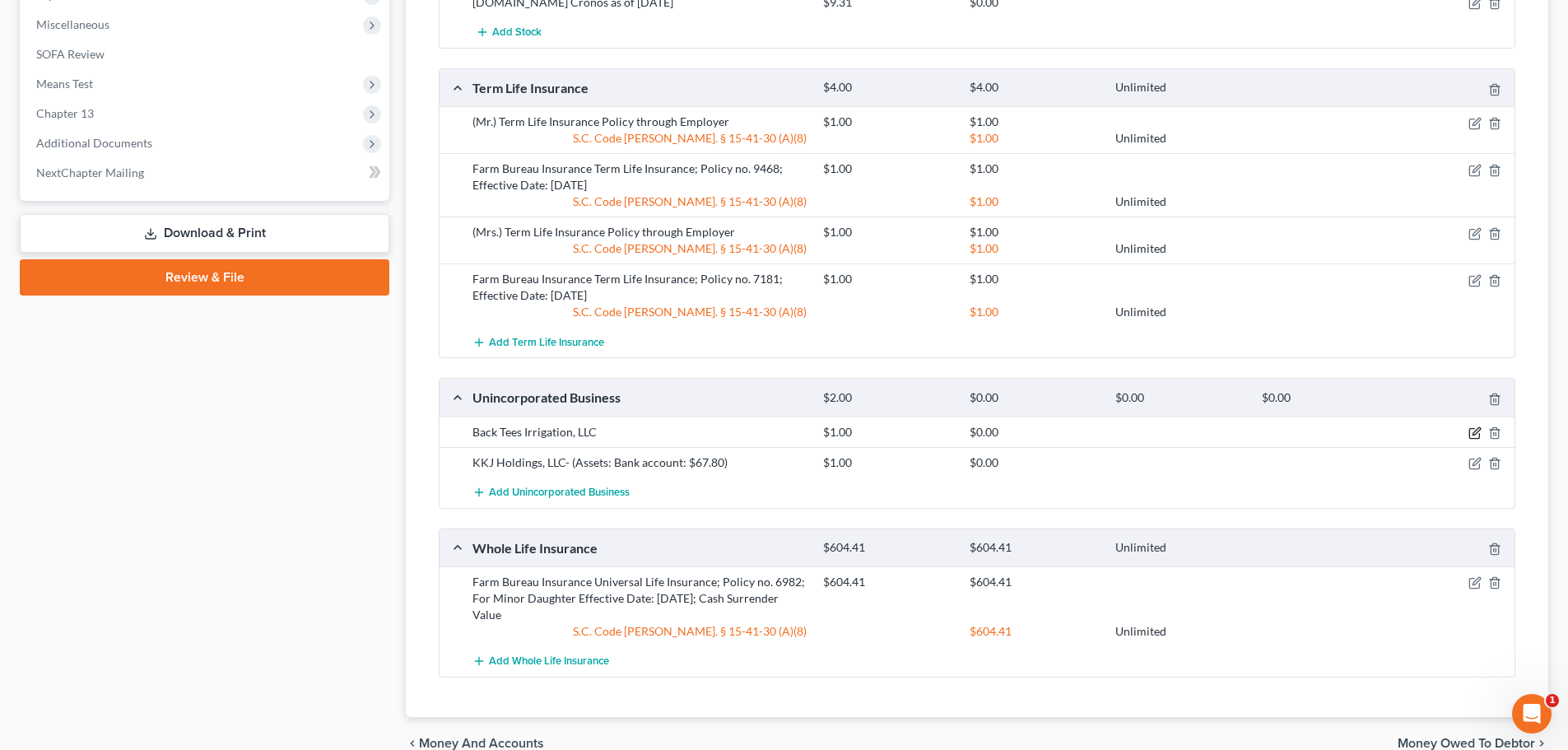
click at [1477, 429] on icon "button" at bounding box center [1476, 433] width 13 height 13
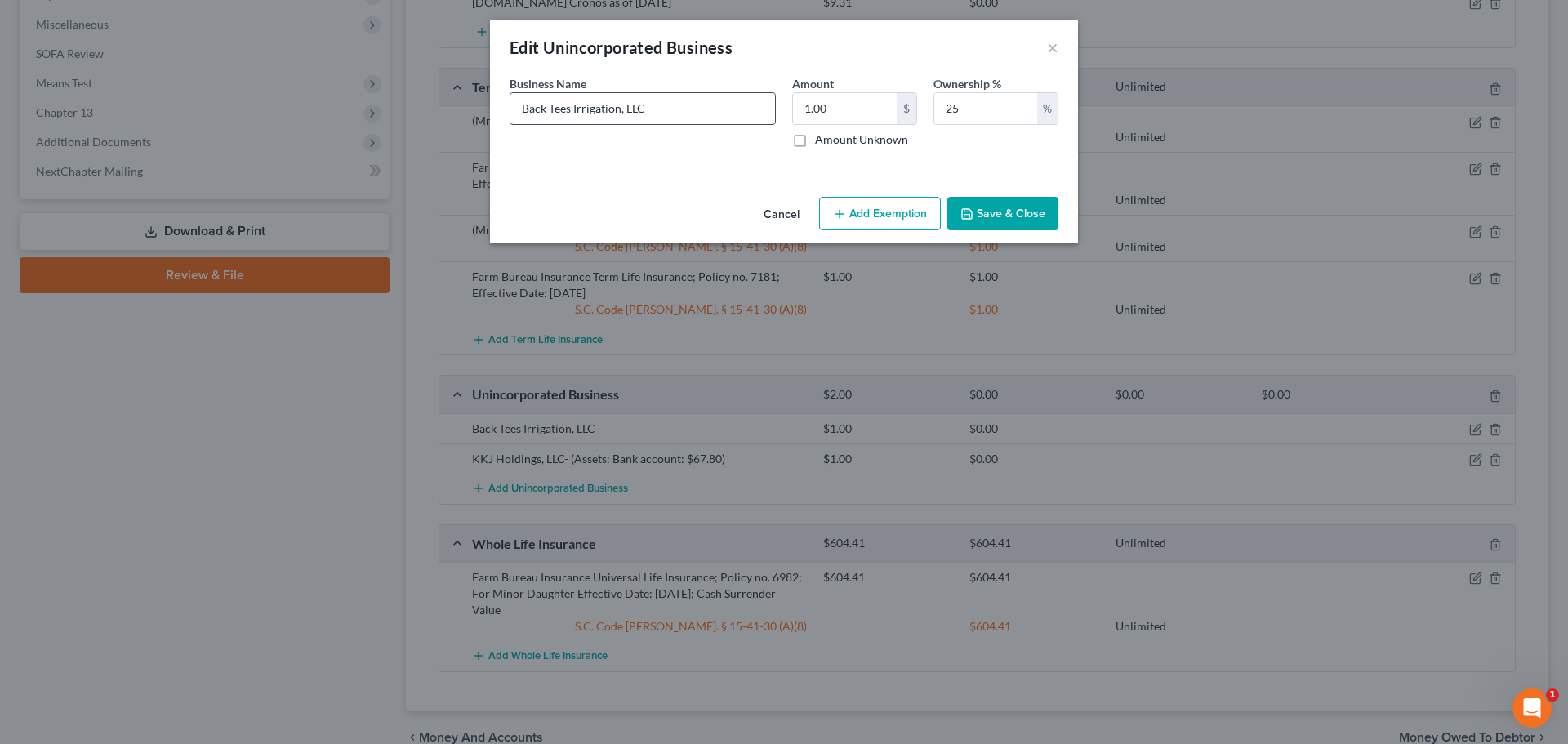
click at [714, 111] on input "Back Tees Irrigation, LLC" at bounding box center [642, 109] width 264 height 31
click at [762, 106] on input "Back Tees Irrigation, LLC- (Assets: Bank account: $" at bounding box center [642, 109] width 264 height 31
drag, startPoint x: 759, startPoint y: 106, endPoint x: 782, endPoint y: 109, distance: 23.2
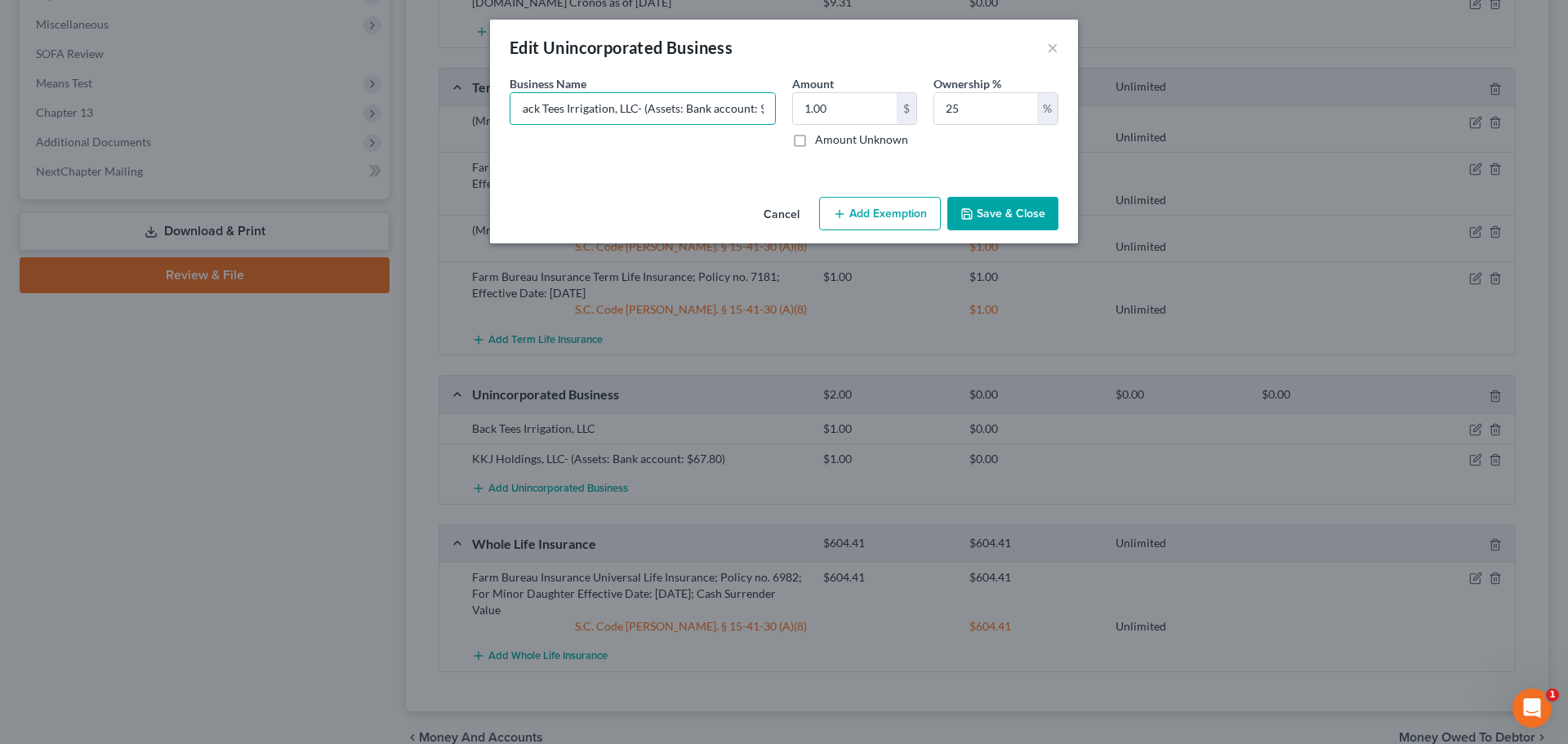
click at [782, 109] on div "Business Name * Back Tees Irrigation, LLC- (Assets: Bank account: $" at bounding box center [642, 111] width 282 height 73
type input "Back Tees Irrigation, LLC- (Assets: Bank account: $5,609.05)"
click at [981, 107] on input "25" at bounding box center [985, 109] width 103 height 31
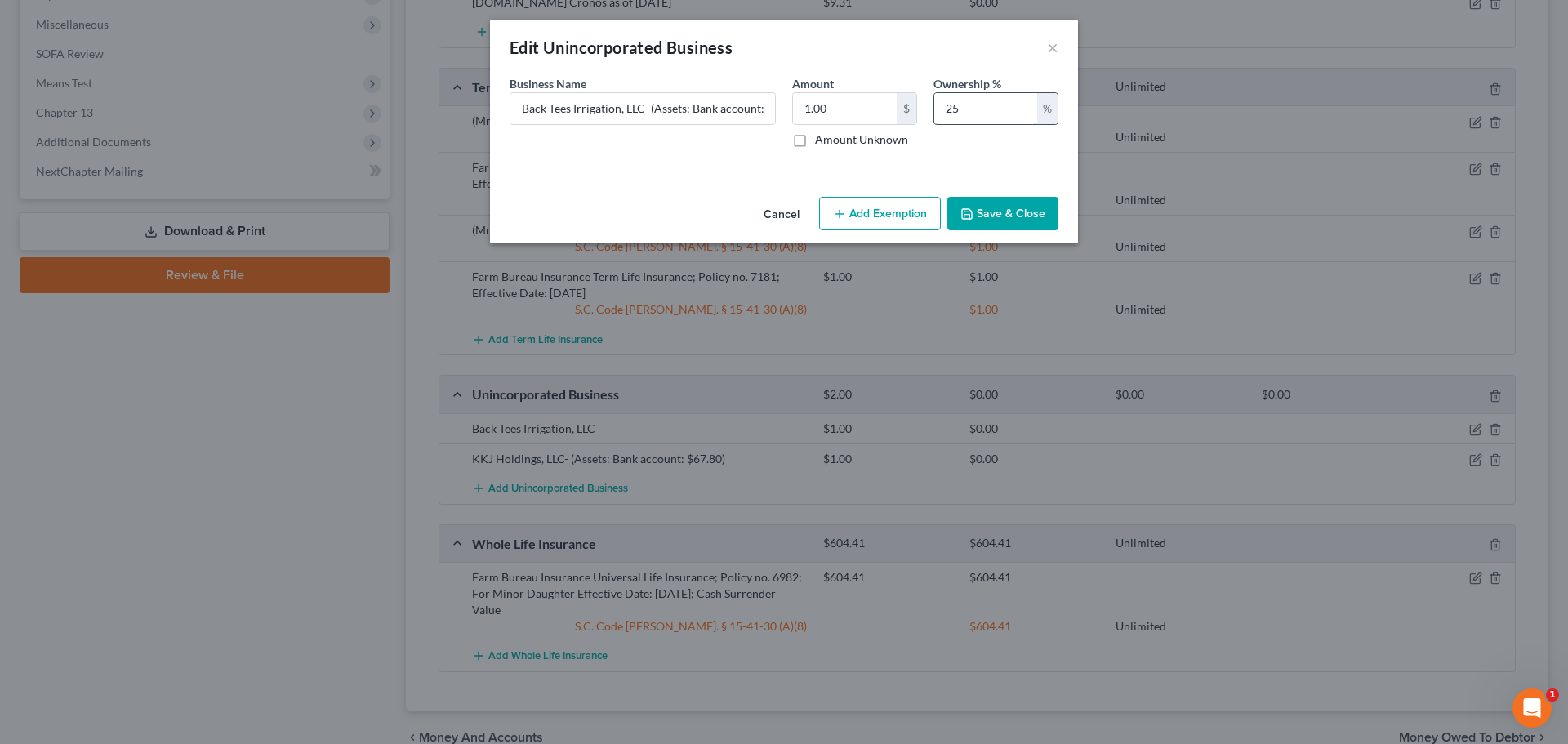
click at [981, 107] on input "25" at bounding box center [985, 109] width 103 height 31
type input "20"
click at [745, 105] on input "Back Tees Irrigation, LLC- (Assets: Bank account: $5,609.05)" at bounding box center [642, 109] width 264 height 31
drag, startPoint x: 758, startPoint y: 102, endPoint x: 775, endPoint y: 104, distance: 17.1
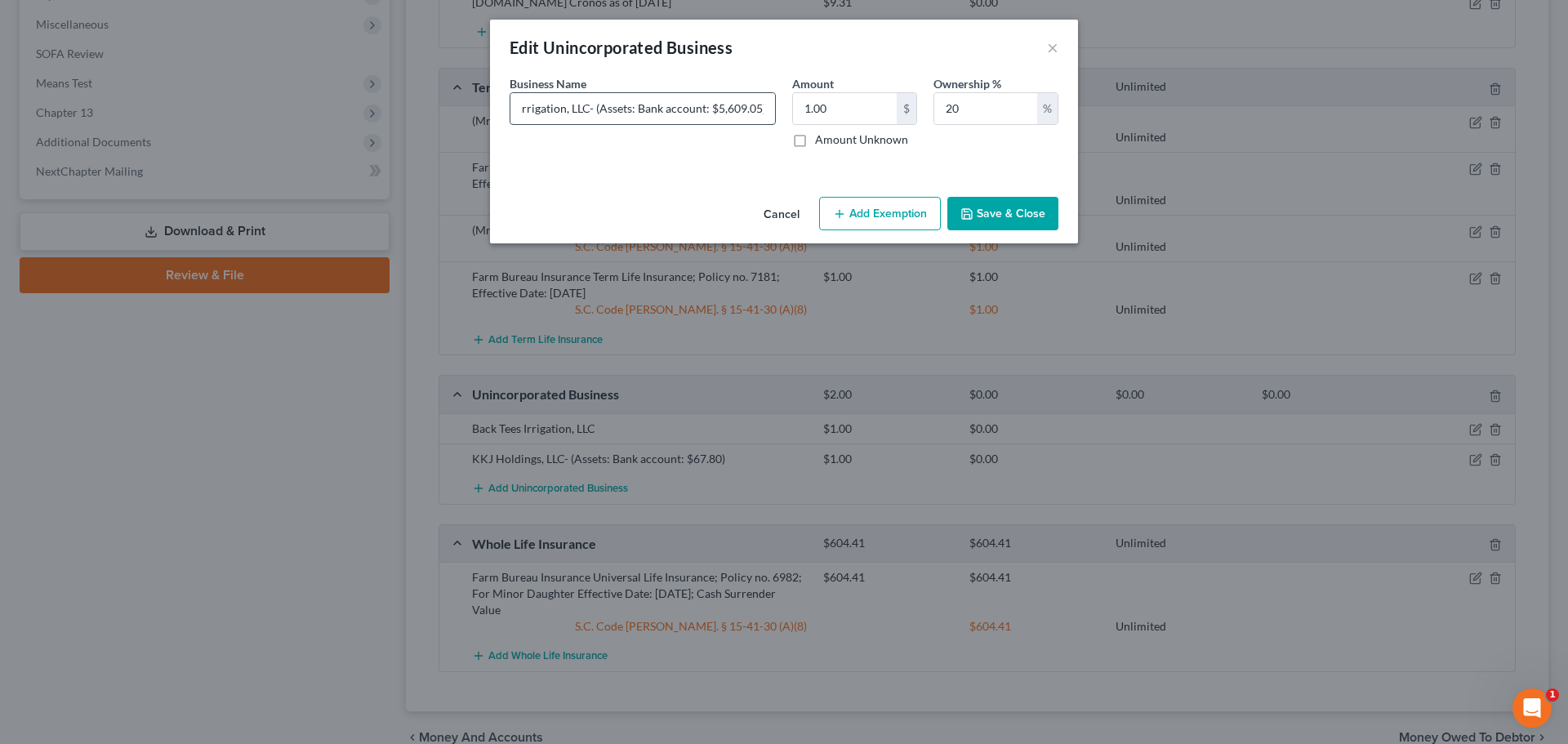
click at [775, 104] on input "Back Tees Irrigation, LLC- (Assets: Bank account: $5,609.05)" at bounding box center [642, 109] width 264 height 31
click at [760, 110] on input "Back Tees Irrigation, LLC- (Assets: Bank account: $5,609.05)" at bounding box center [642, 109] width 264 height 31
click at [594, 100] on input "Back Tees Irrigation, LLC- (Assets: Bank account: $5,609.05)" at bounding box center [642, 109] width 264 height 31
click at [1002, 209] on button "Save & Close" at bounding box center [1003, 213] width 111 height 34
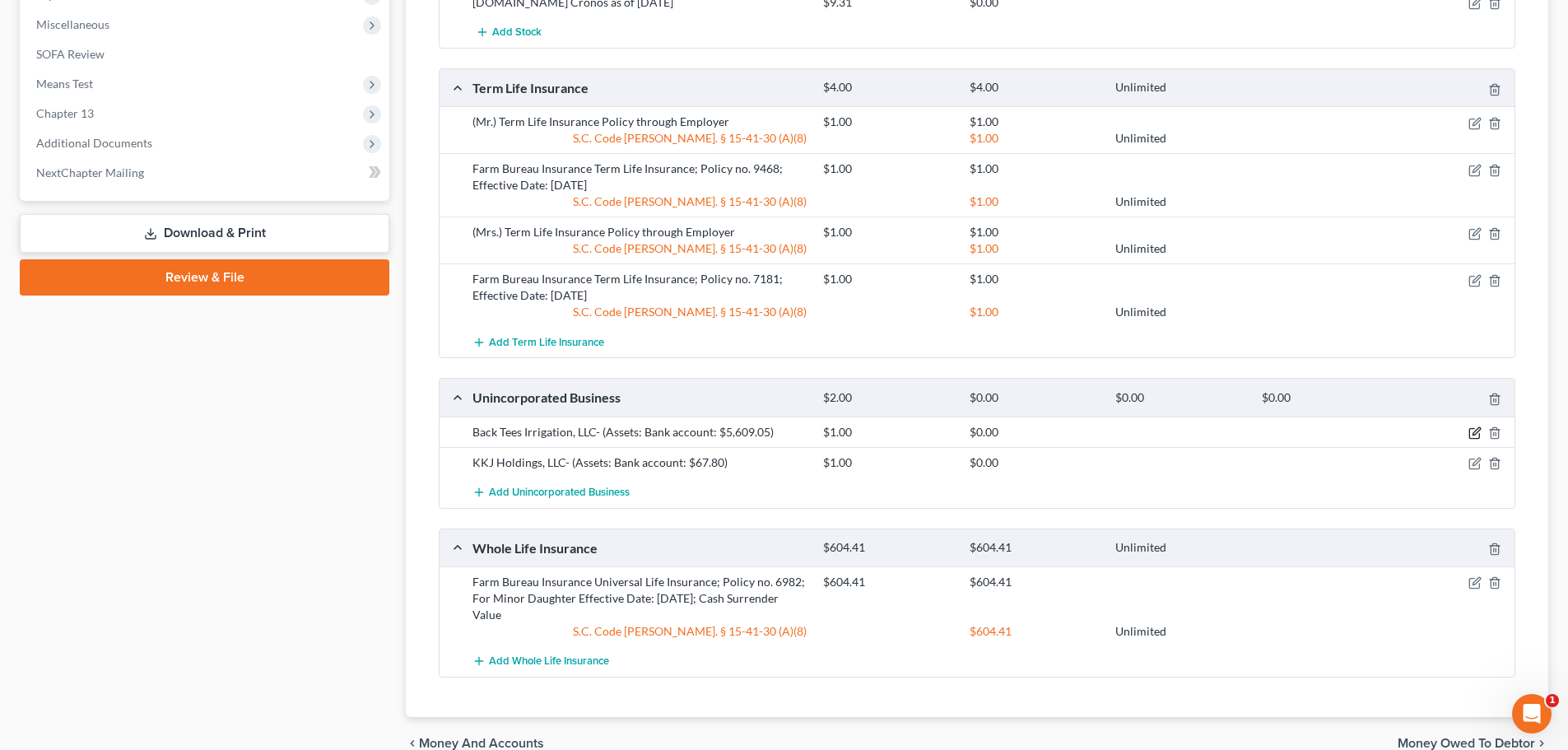
click at [1476, 437] on icon "button" at bounding box center [1476, 433] width 13 height 13
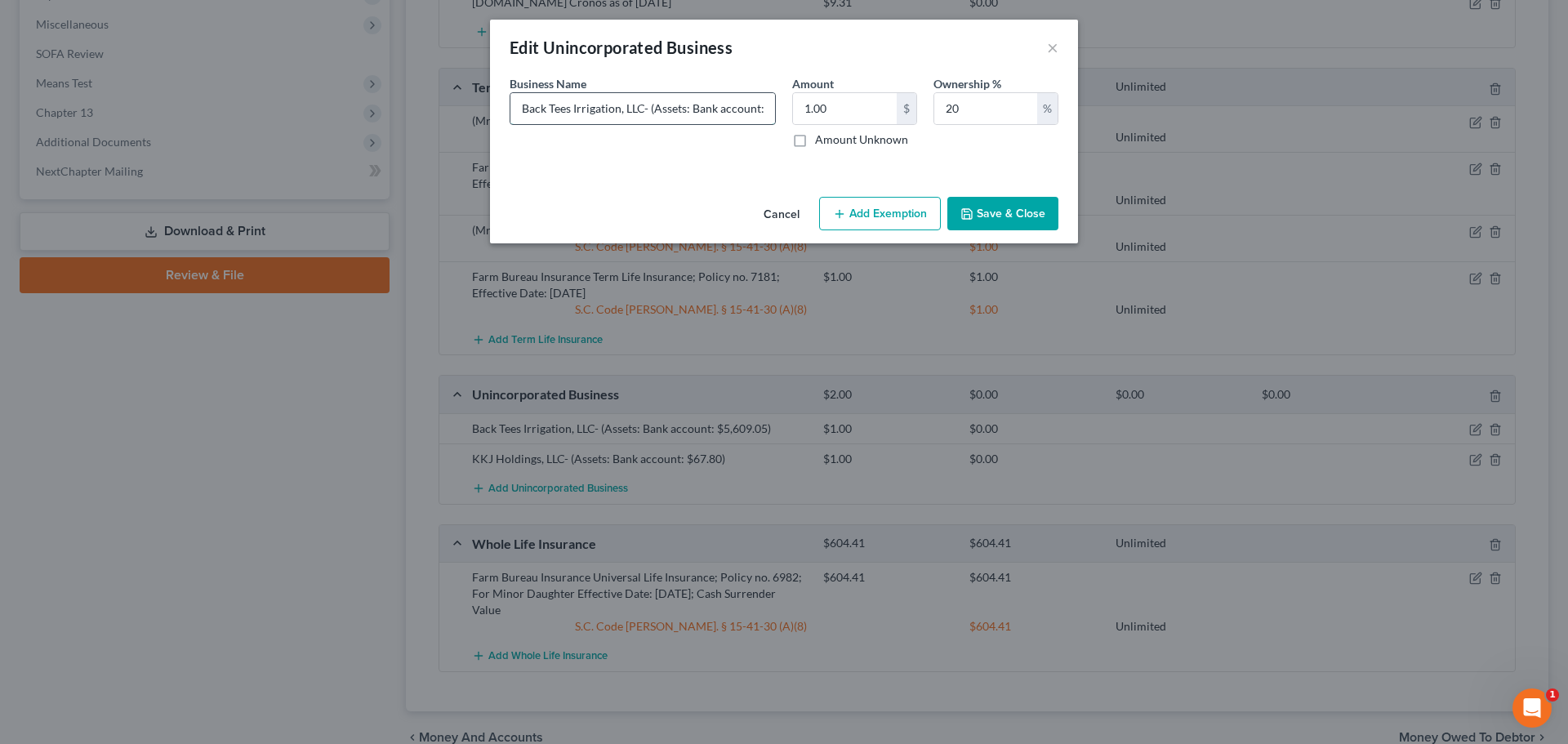
click at [743, 114] on input "Back Tees Irrigation, LLC- (Assets: Bank account: $5,609.05)" at bounding box center [642, 109] width 264 height 31
type input "Back Tees Irrigation, LLC- (Assets: Bank account: $5,609.05. No Liabilities)"
click at [1014, 214] on button "Save & Close" at bounding box center [1003, 213] width 111 height 34
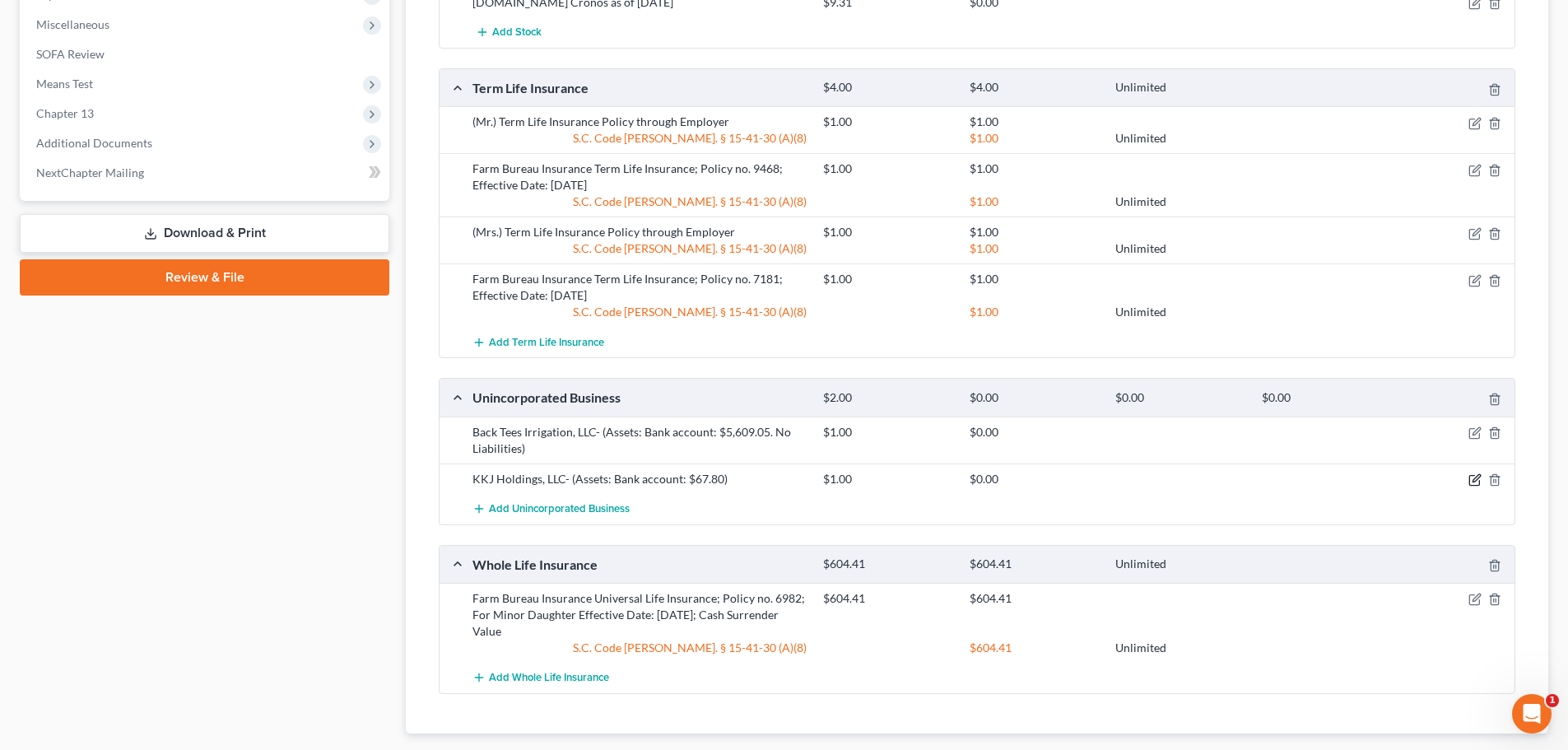
click at [1475, 479] on icon "button" at bounding box center [1477, 478] width 8 height 8
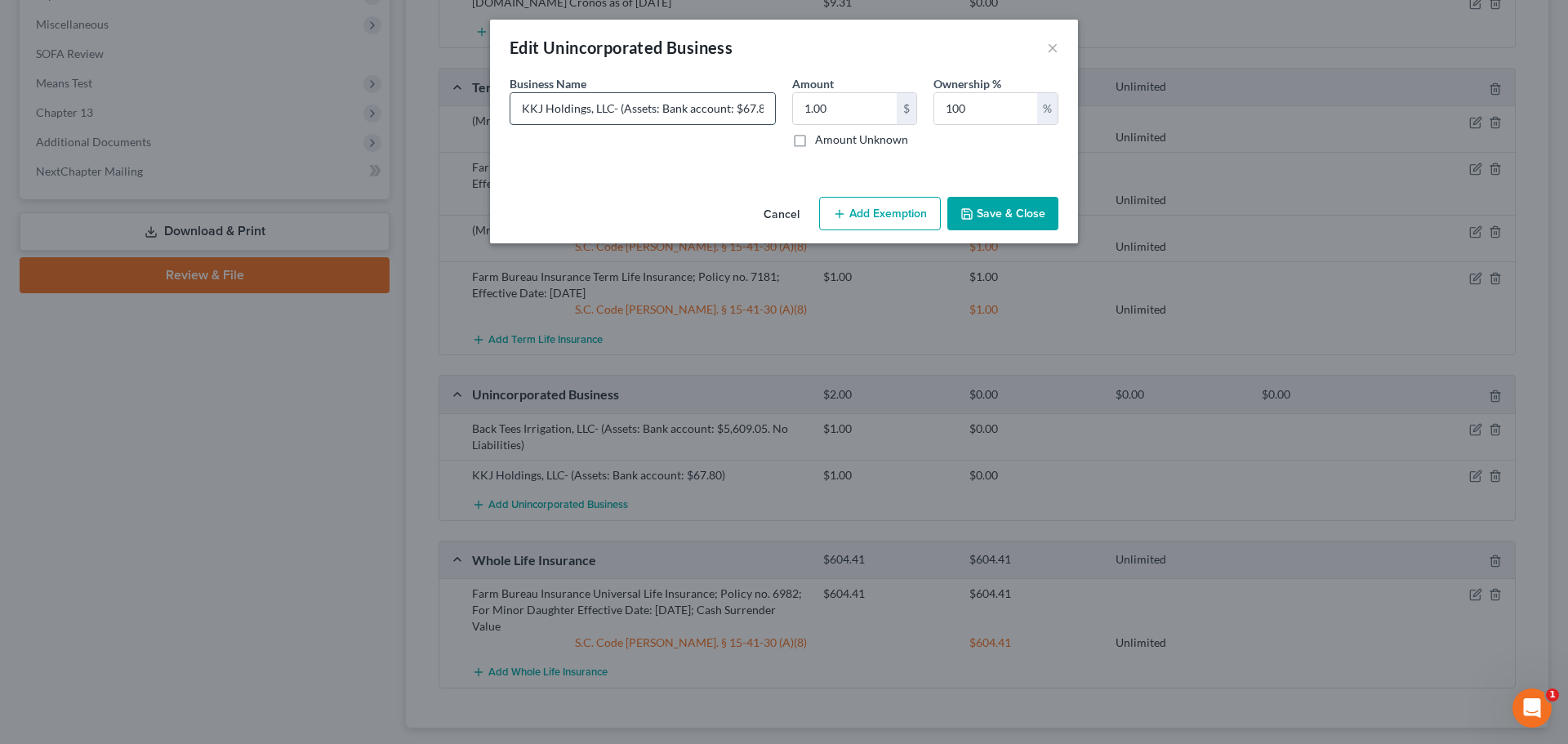
click at [673, 105] on input "KKJ Holdings, LLC- (Assets: Bank account: $67.80)" at bounding box center [642, 109] width 264 height 31
type input "KKJ Holdings, LLC- (Assets: Bank account: $67.80. No Liabilities.)"
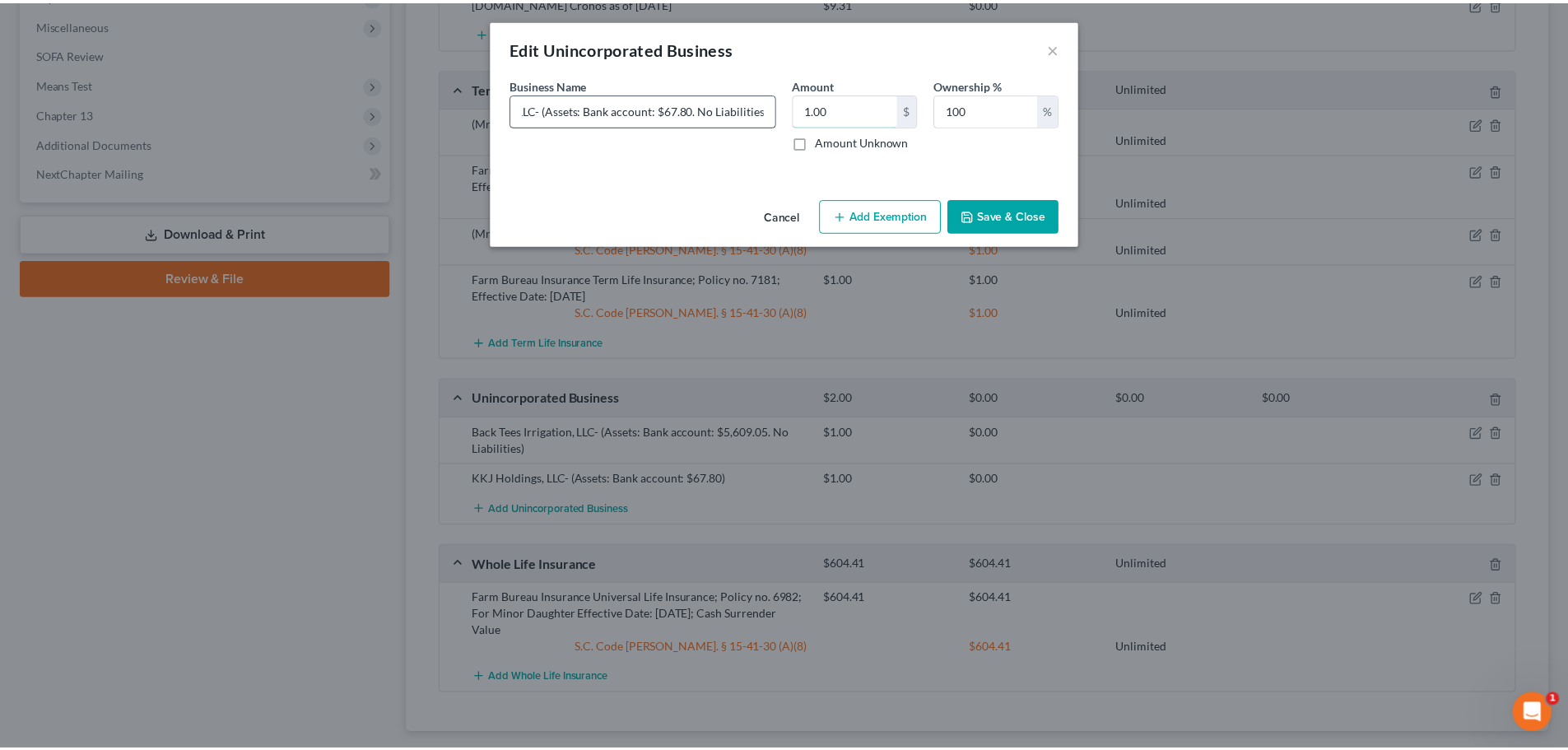
scroll to position [0, 0]
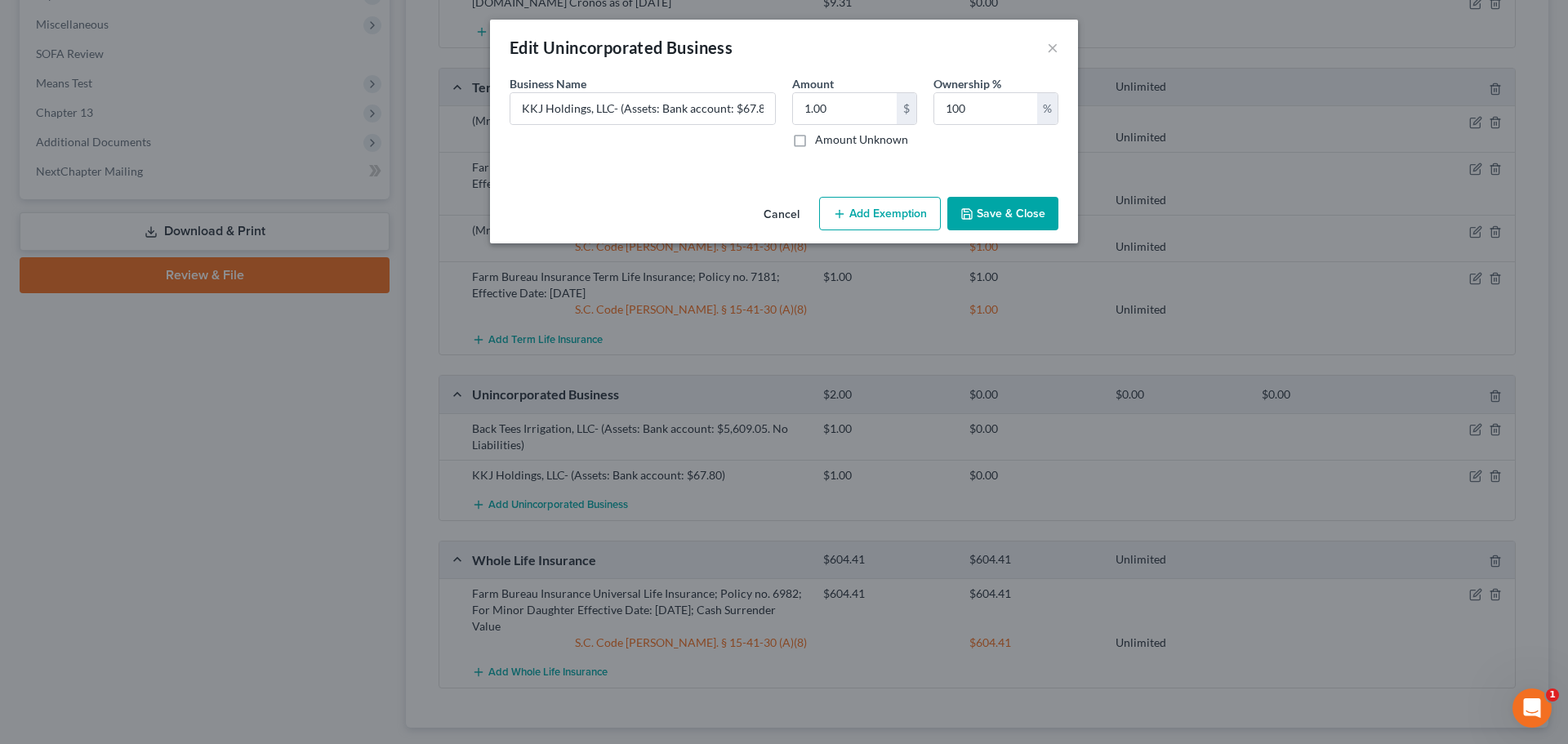
click at [980, 217] on button "Save & Close" at bounding box center [1003, 213] width 111 height 34
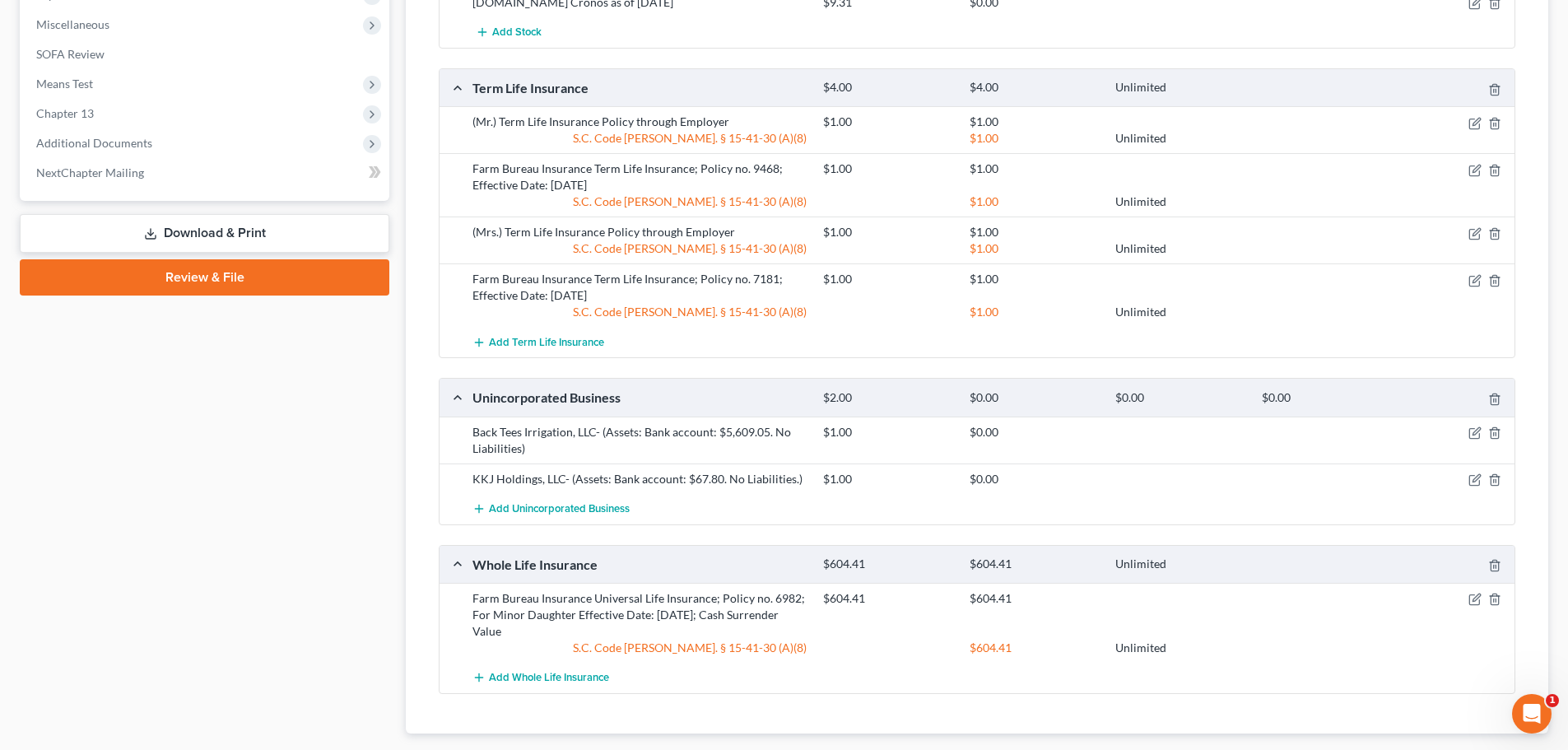
click at [791, 450] on div "Back Tees Irrigation, LLC- (Assets: Bank account: $5,609.05. No Liabilities)" at bounding box center [640, 440] width 350 height 33
click at [1472, 434] on icon "button" at bounding box center [1476, 433] width 13 height 13
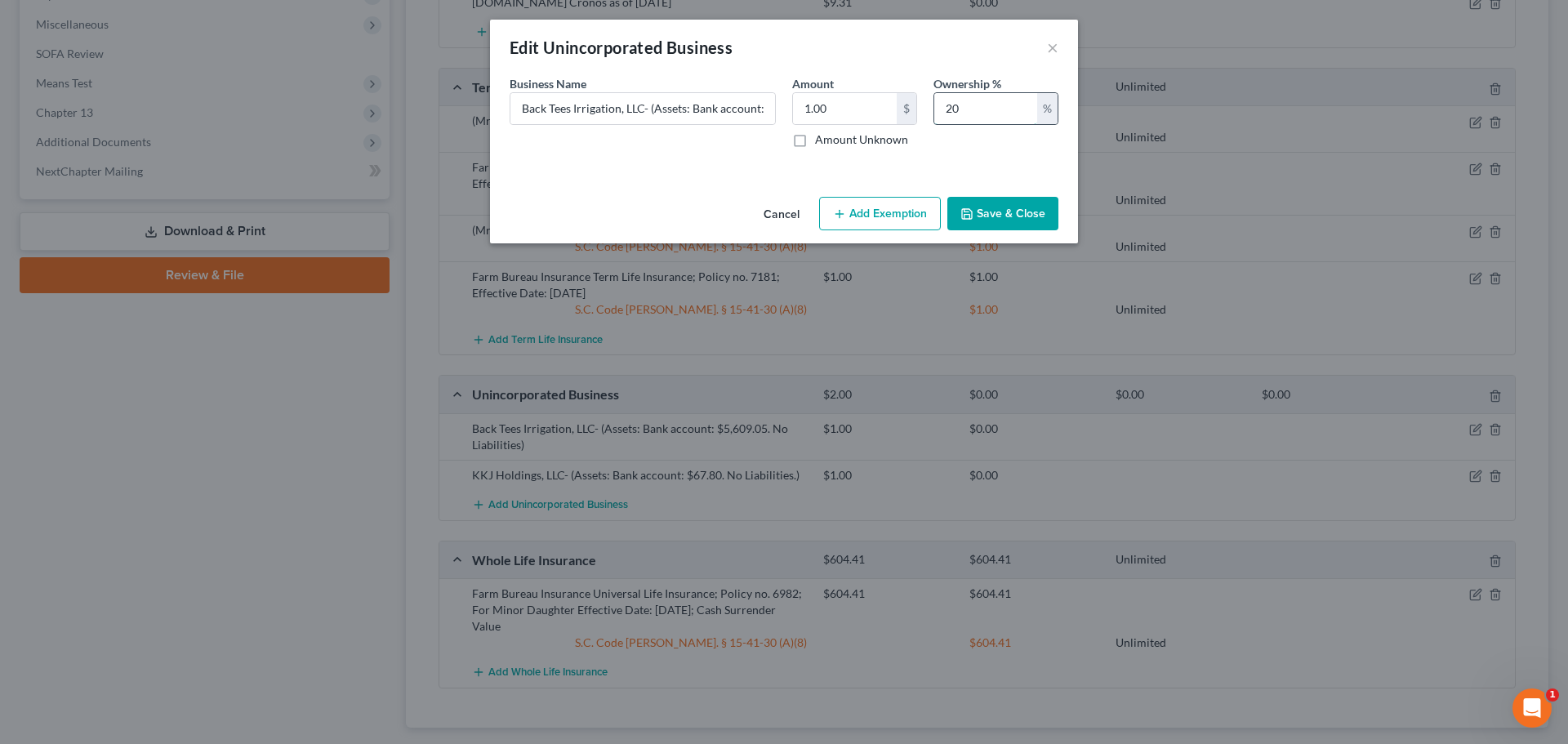
click at [990, 115] on input "20" at bounding box center [985, 109] width 103 height 31
type input "40"
click at [987, 216] on button "Save & Close" at bounding box center [1003, 213] width 111 height 34
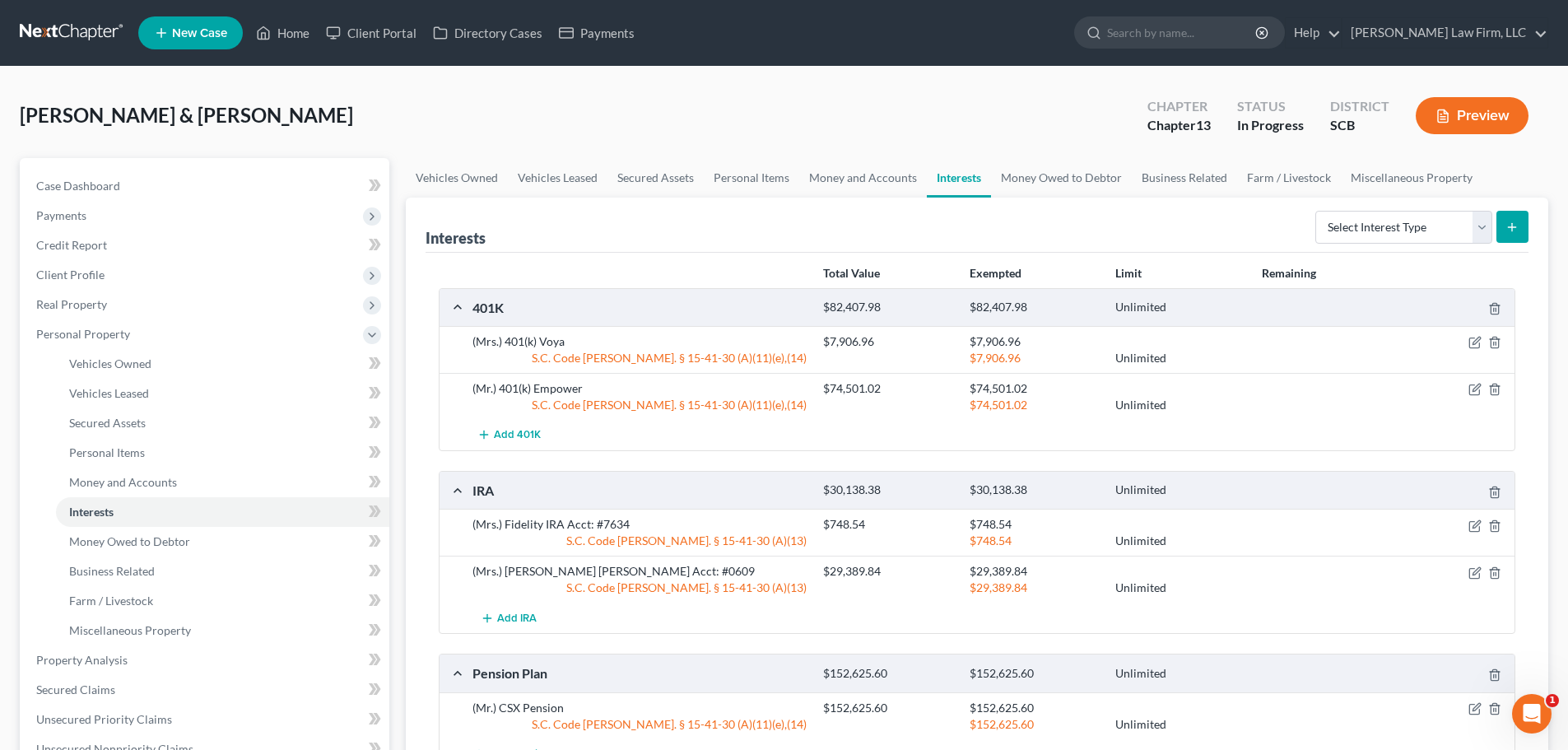
click at [77, 26] on link at bounding box center [72, 32] width 106 height 30
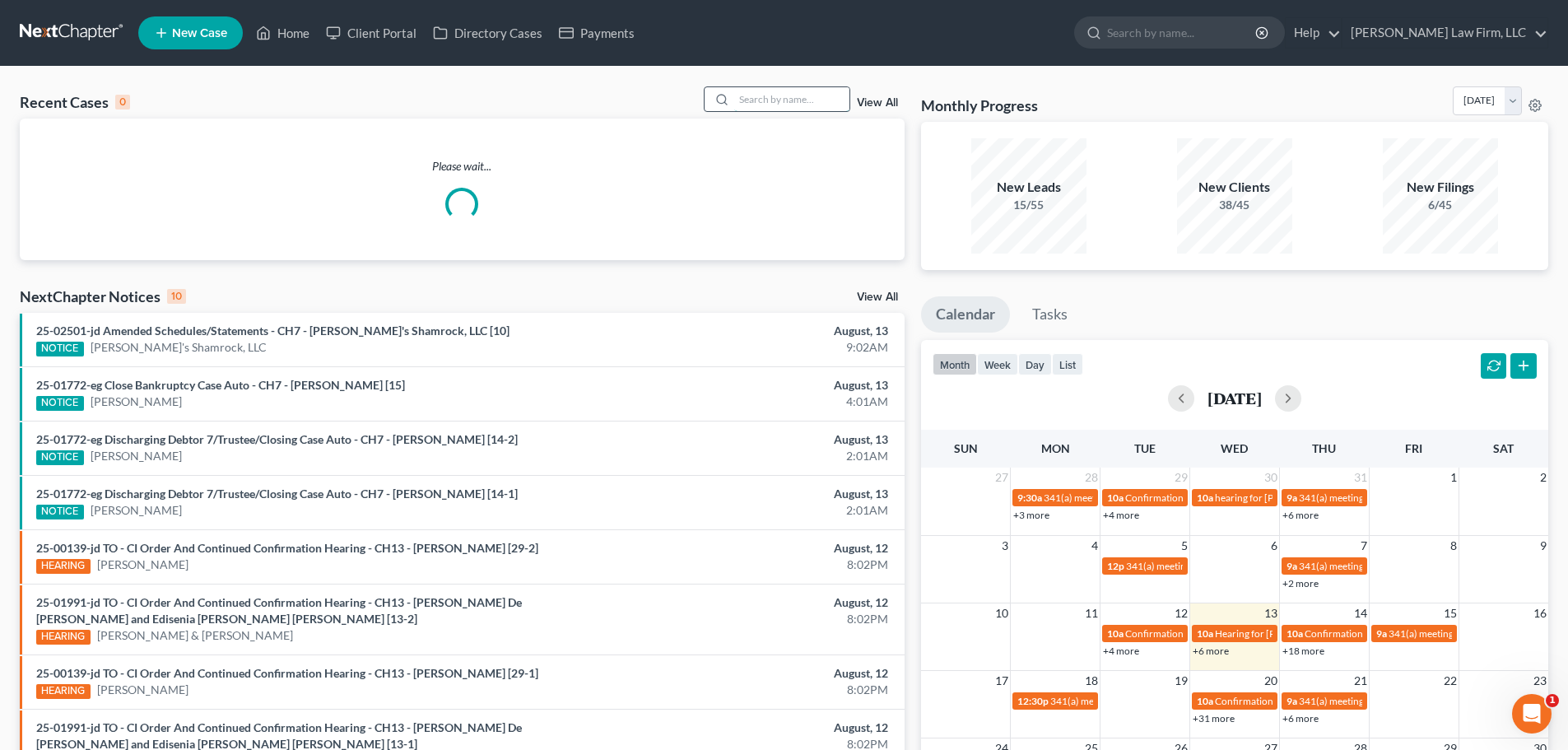
click at [788, 89] on input "search" at bounding box center [791, 99] width 115 height 24
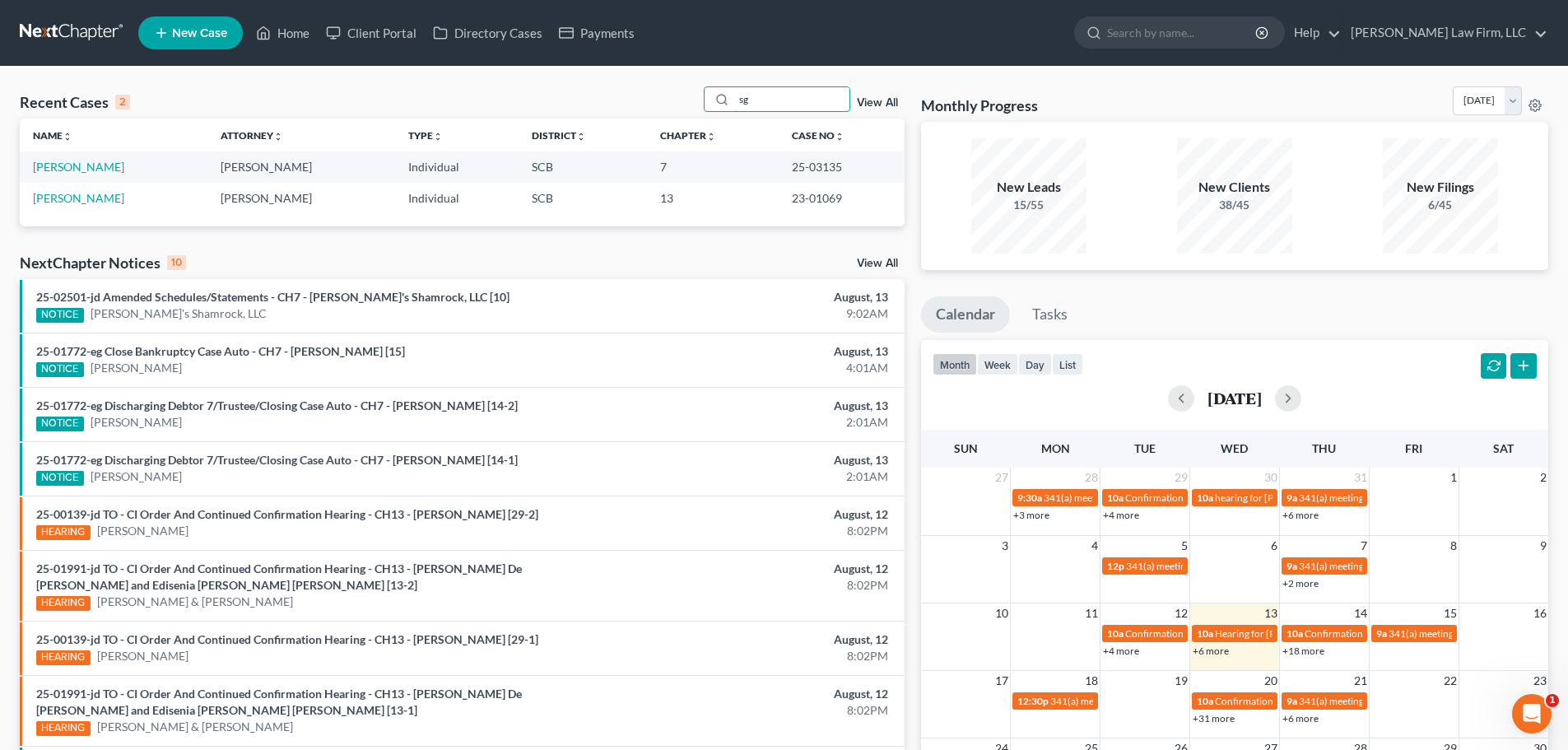
type input "sg"
click at [60, 174] on td "[PERSON_NAME]" at bounding box center [113, 167] width 188 height 30
click at [58, 167] on link "[PERSON_NAME]" at bounding box center [79, 167] width 91 height 14
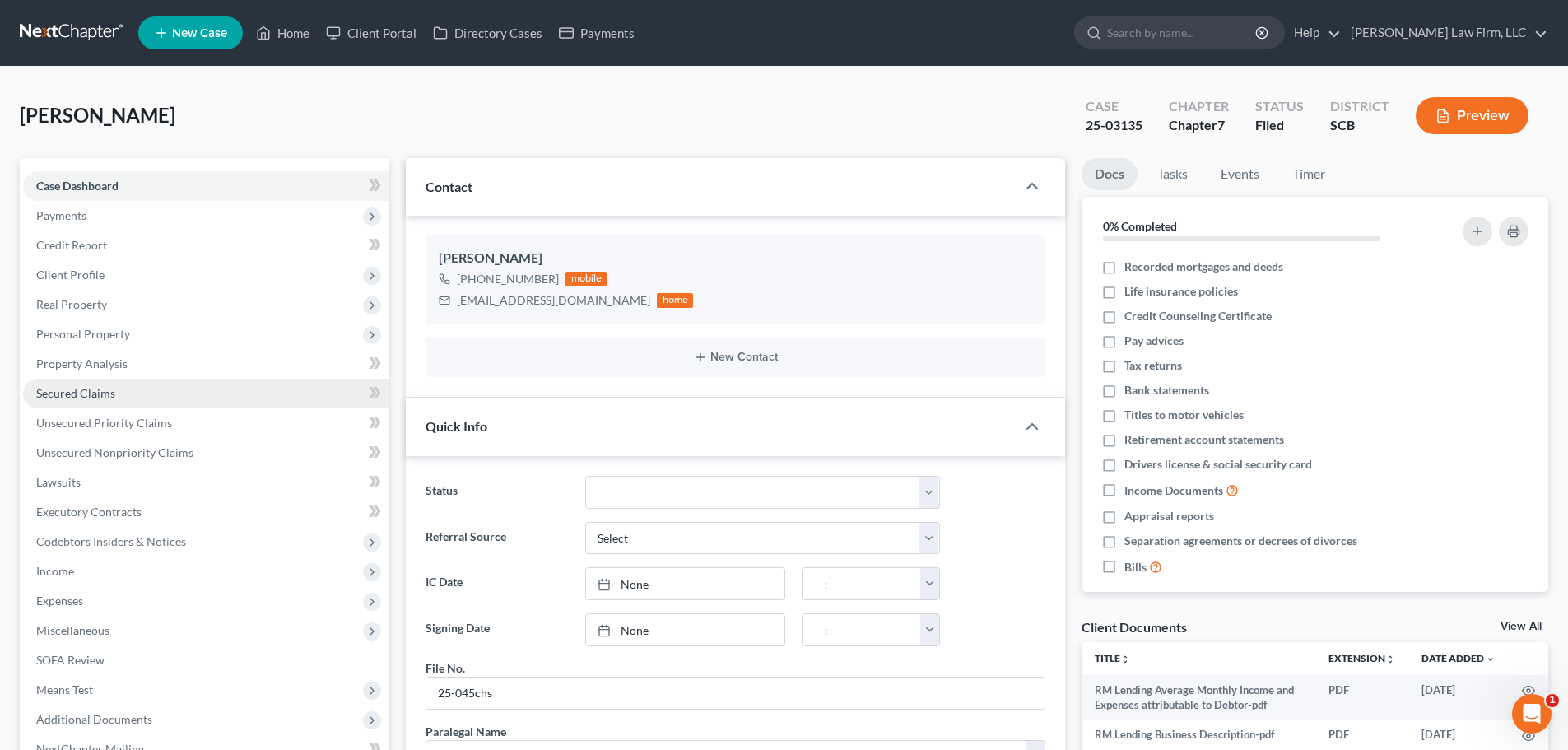
scroll to position [1517, 0]
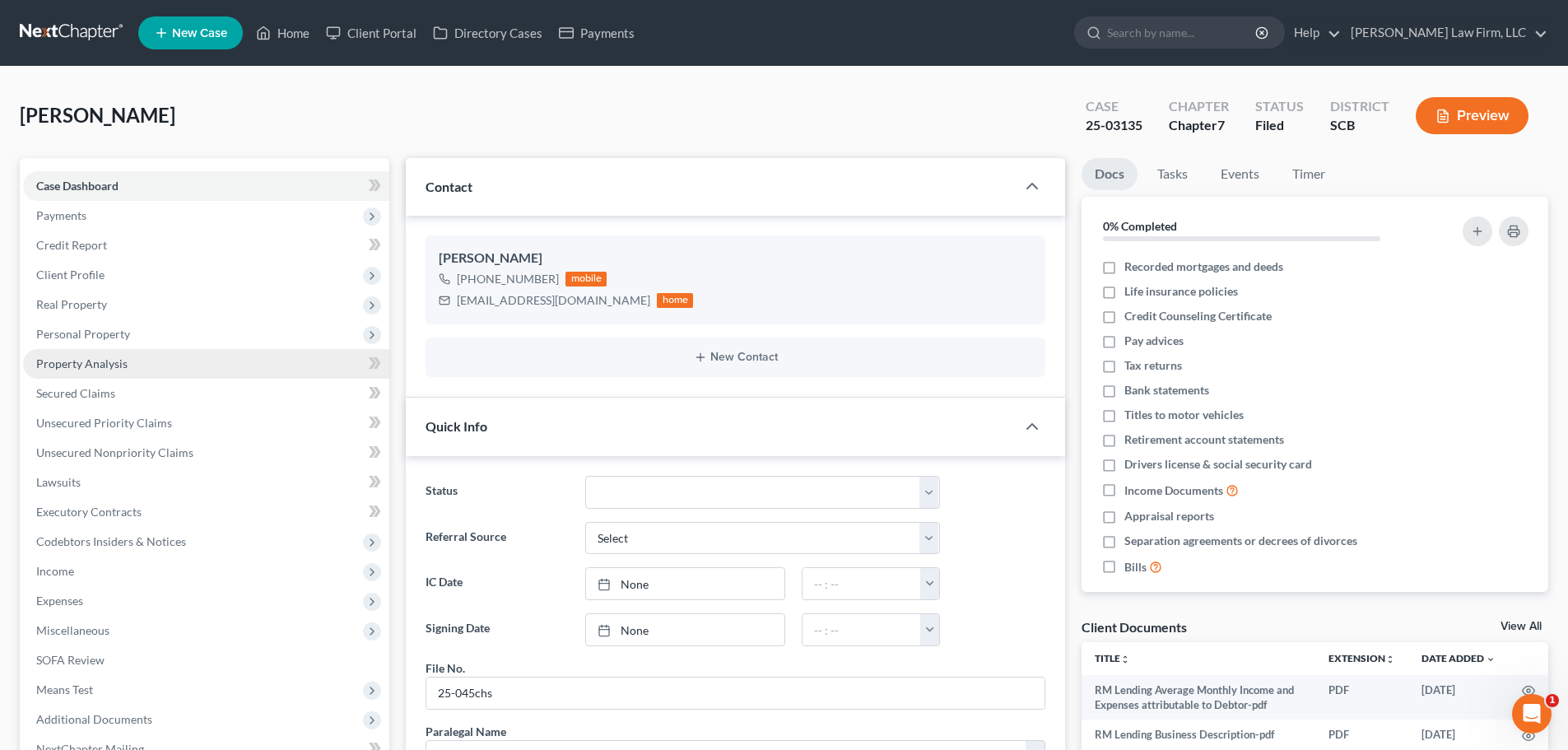
click at [107, 364] on span "Property Analysis" at bounding box center [82, 363] width 91 height 14
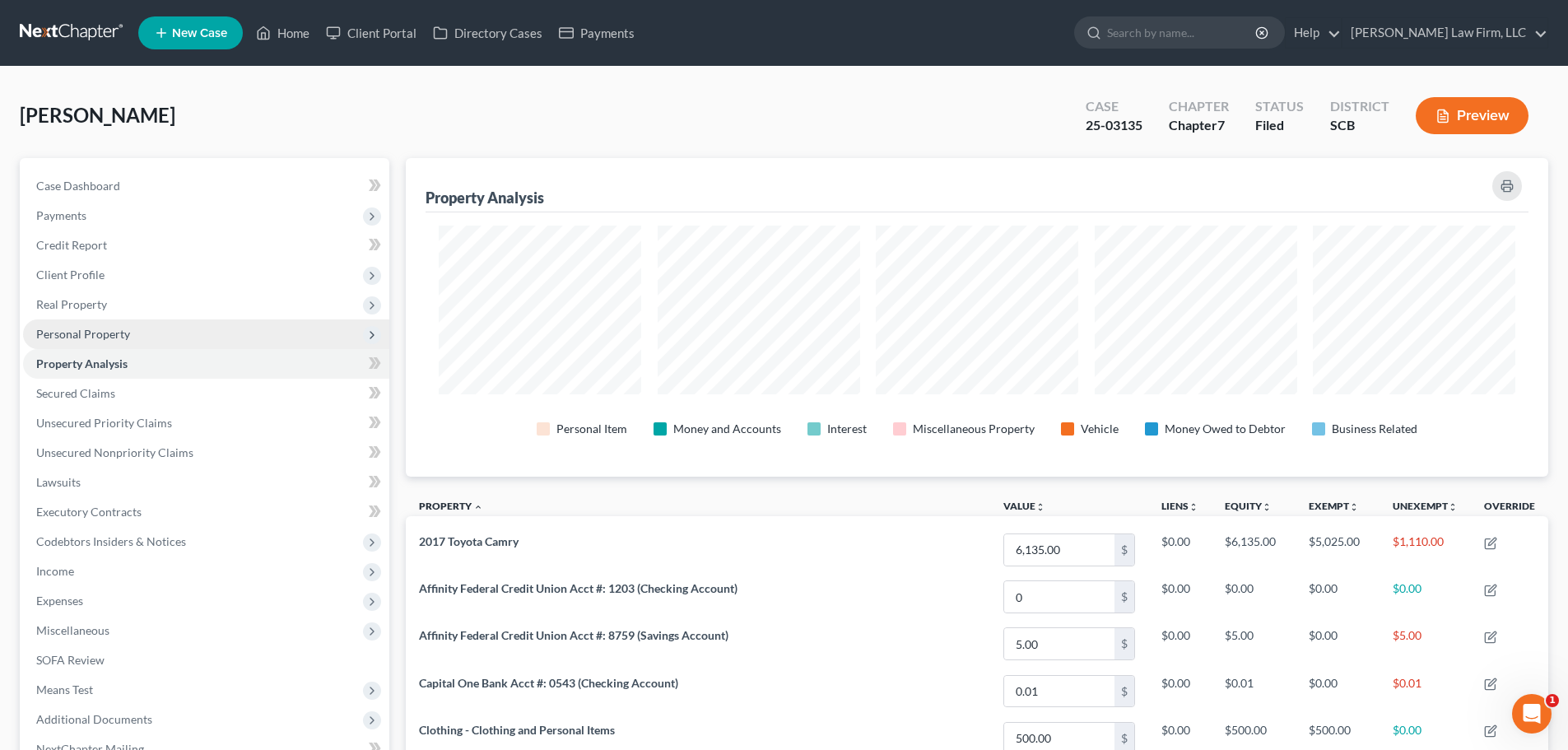
scroll to position [319, 1142]
click at [109, 347] on span "Personal Property" at bounding box center [206, 334] width 367 height 30
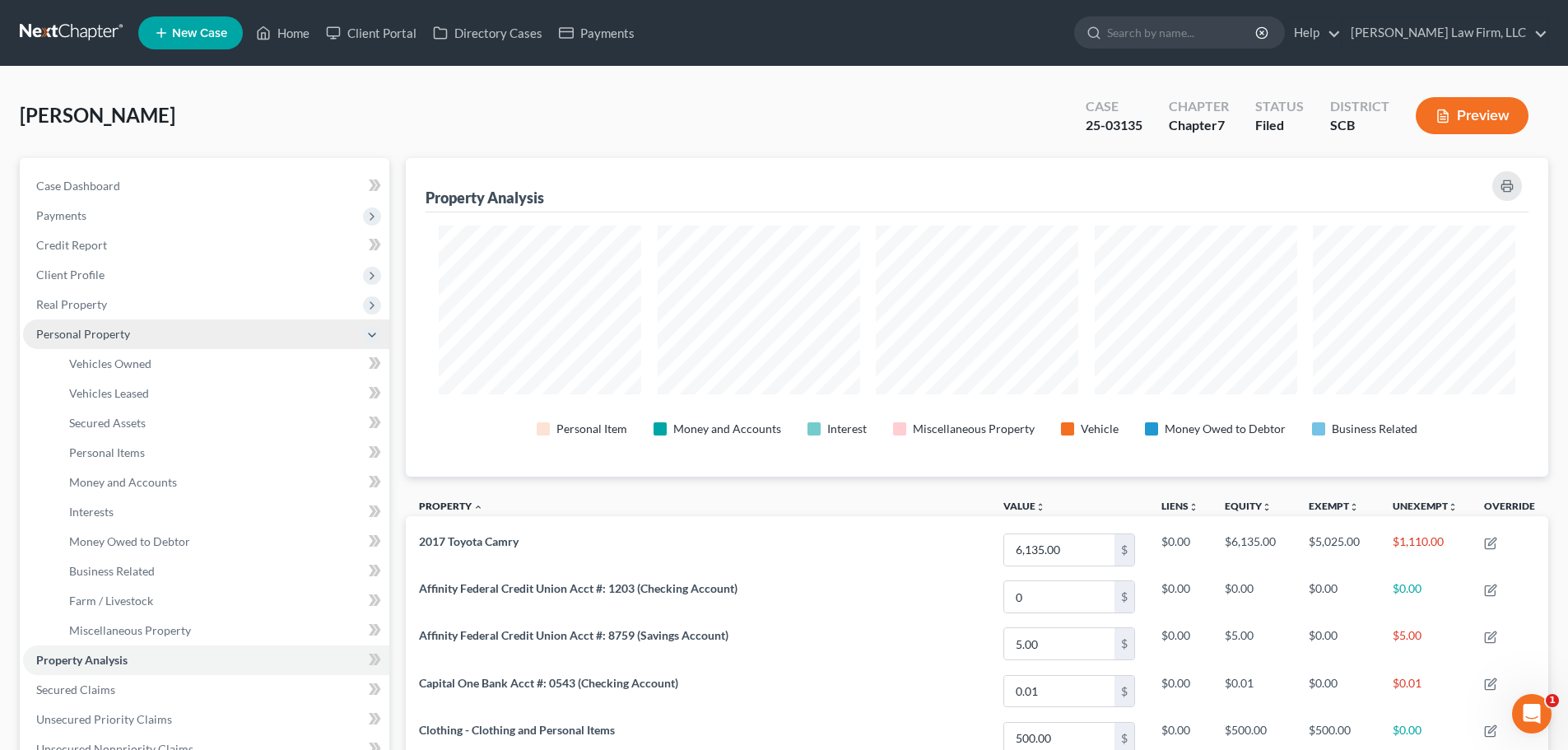
click at [111, 334] on span "Personal Property" at bounding box center [83, 333] width 94 height 14
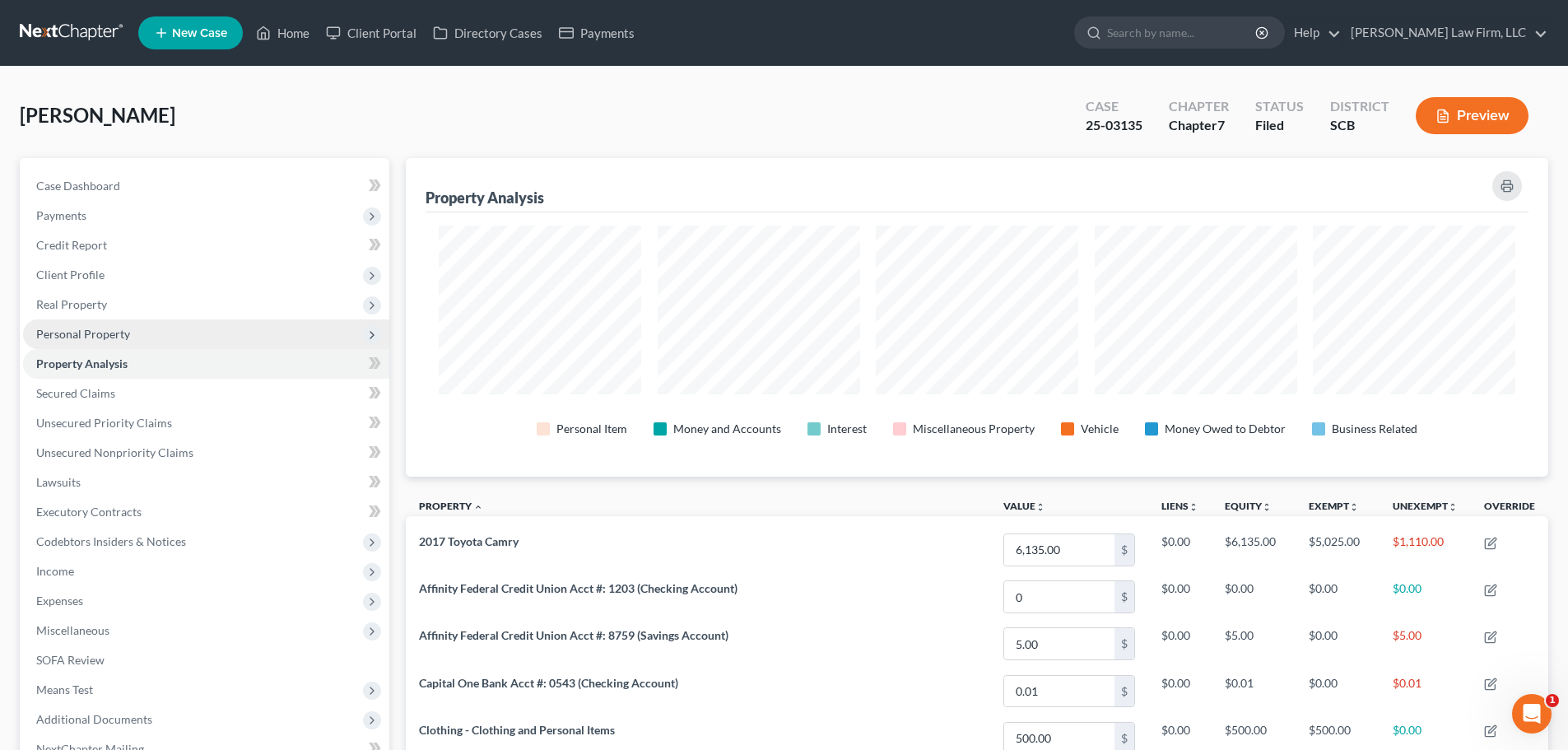
click at [115, 332] on span "Personal Property" at bounding box center [83, 333] width 94 height 14
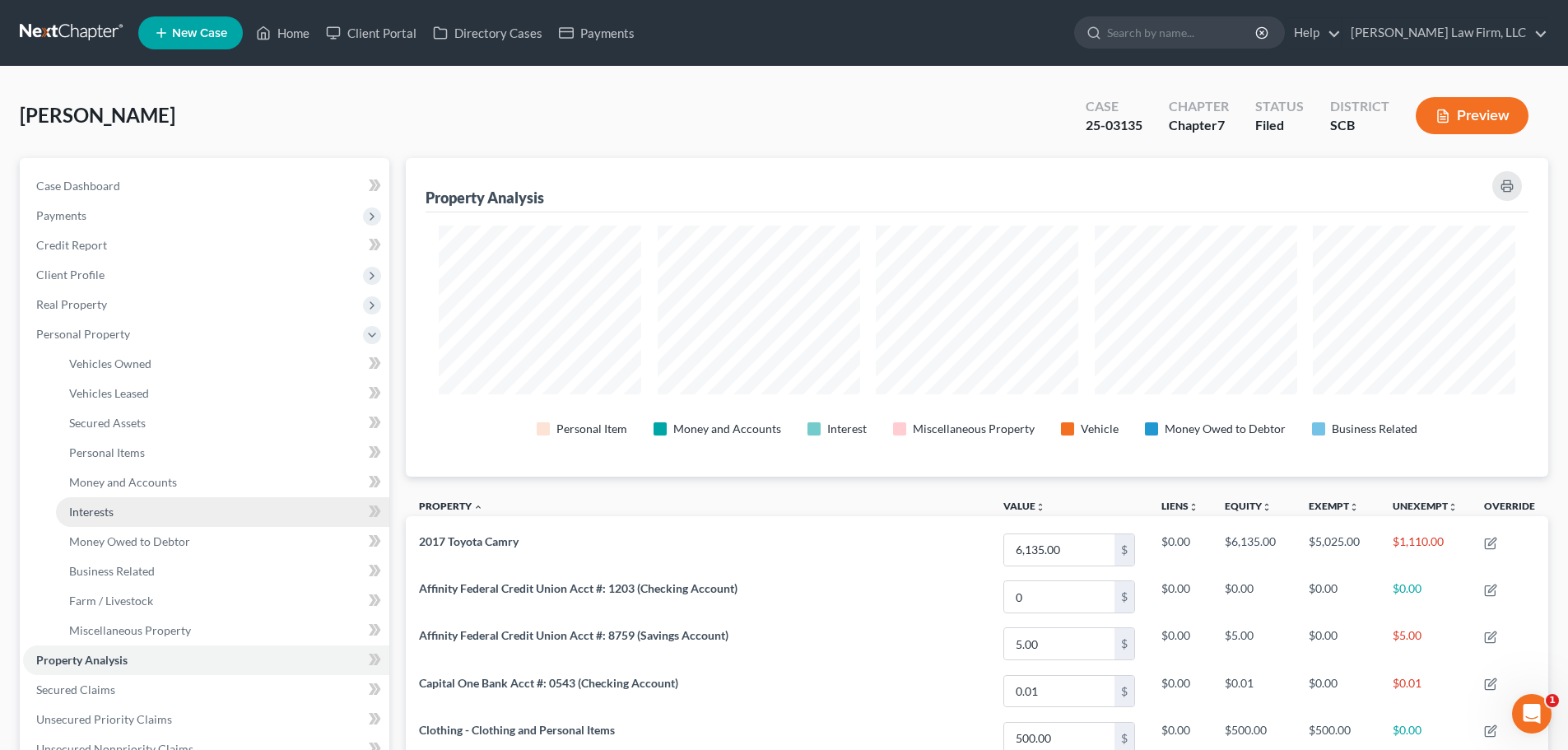
click at [116, 508] on link "Interests" at bounding box center [223, 511] width 333 height 30
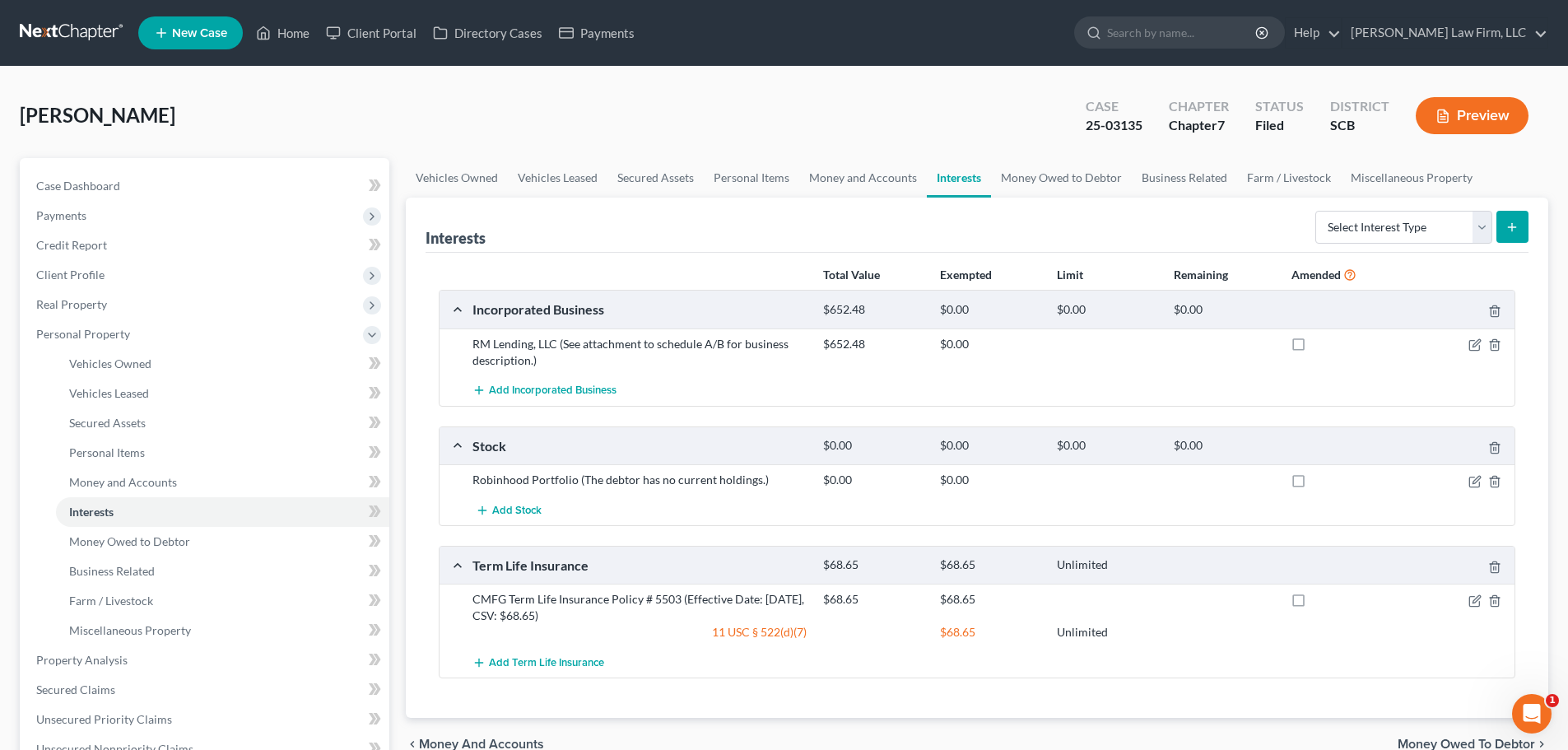
scroll to position [82, 0]
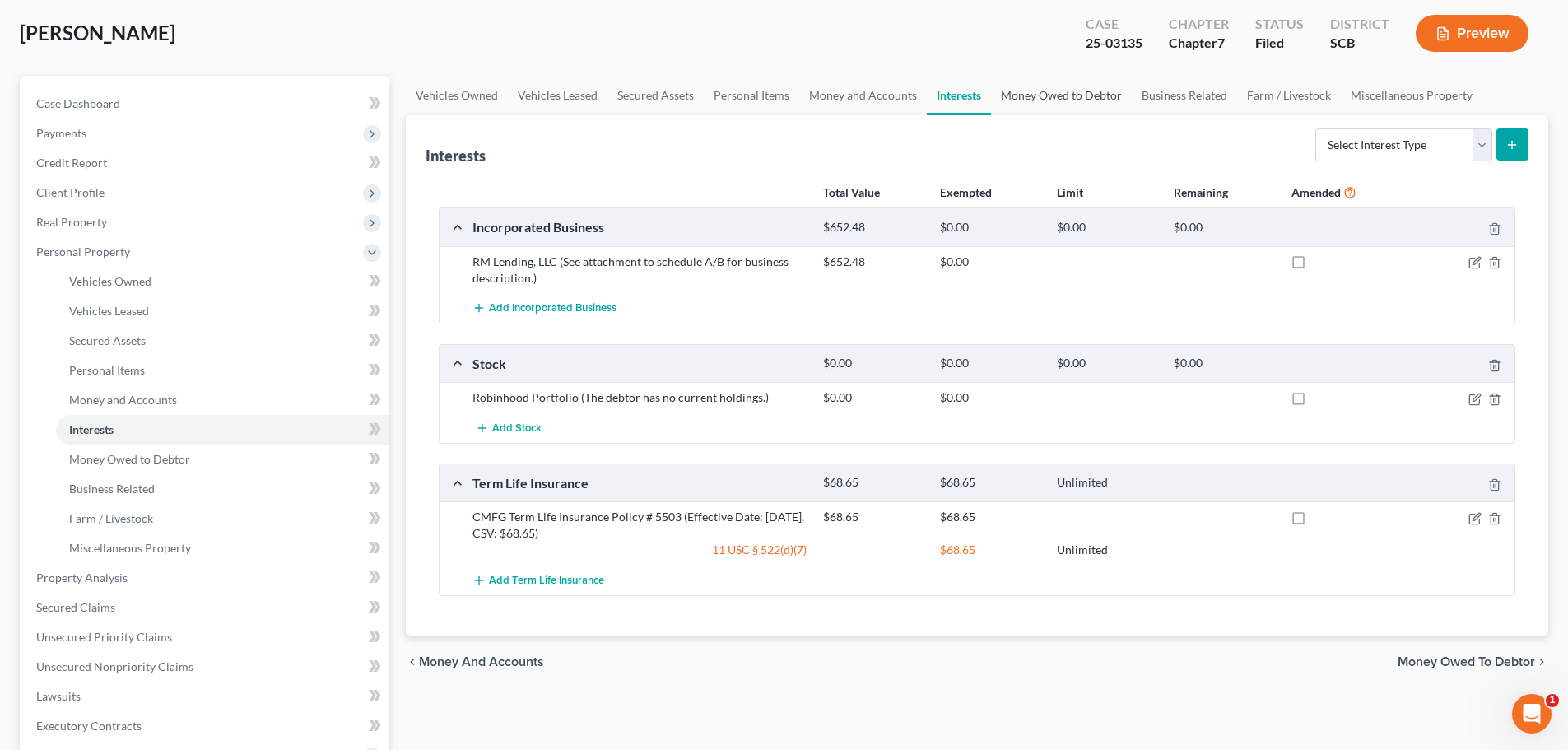
click at [991, 89] on link "Money Owed to Debtor" at bounding box center [1062, 96] width 141 height 40
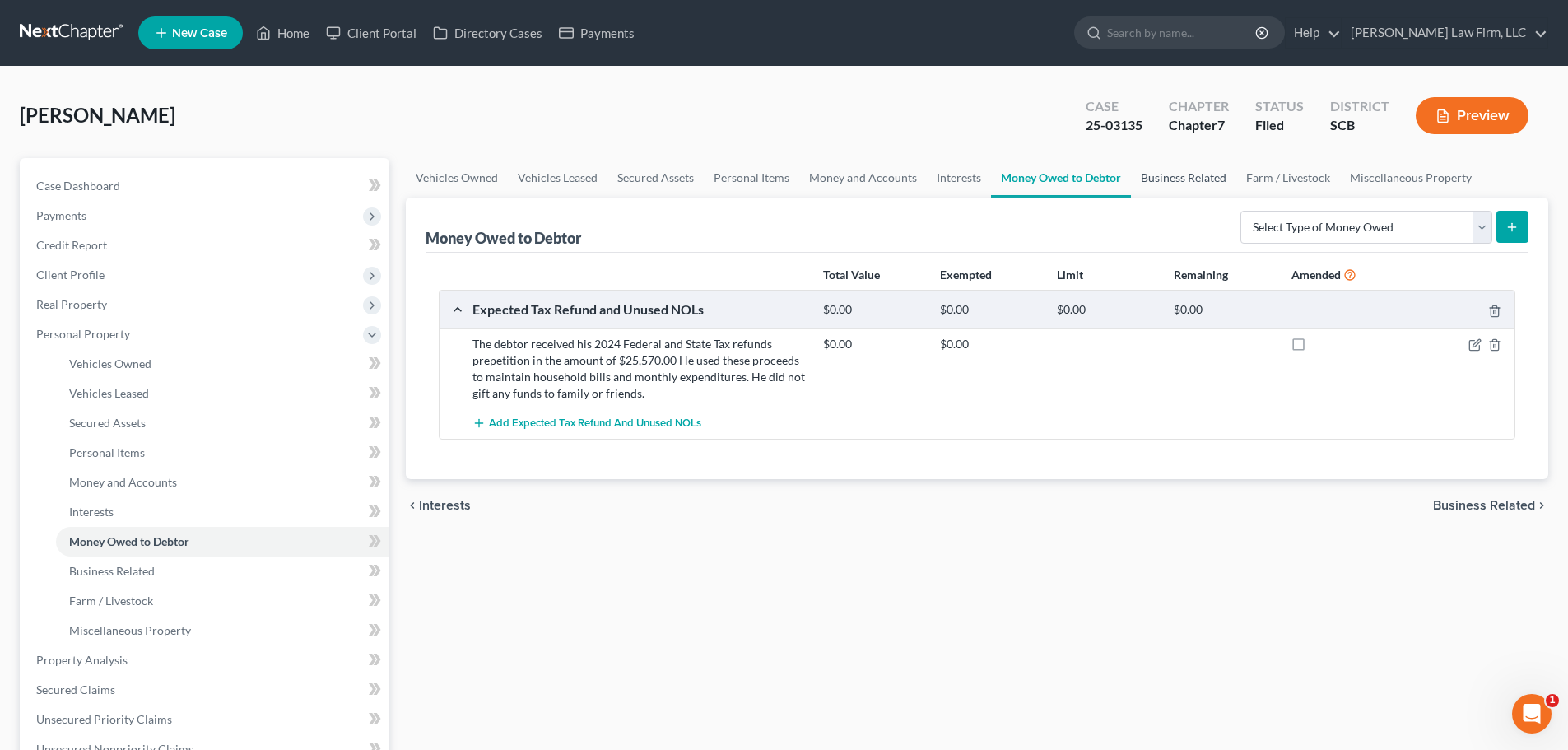
click at [1184, 182] on link "Business Related" at bounding box center [1183, 178] width 106 height 40
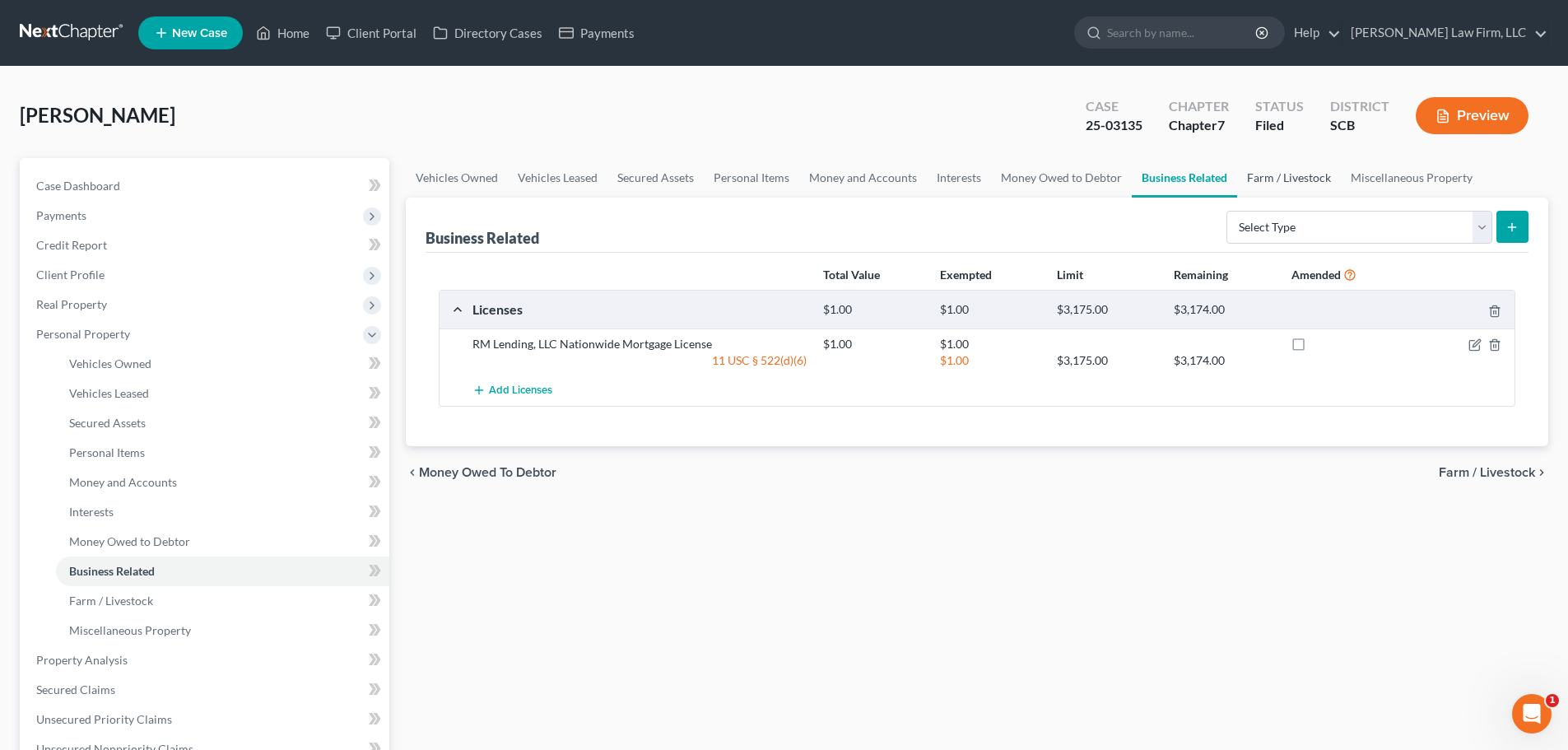
click at [1262, 180] on link "Farm / Livestock" at bounding box center [1289, 178] width 104 height 40
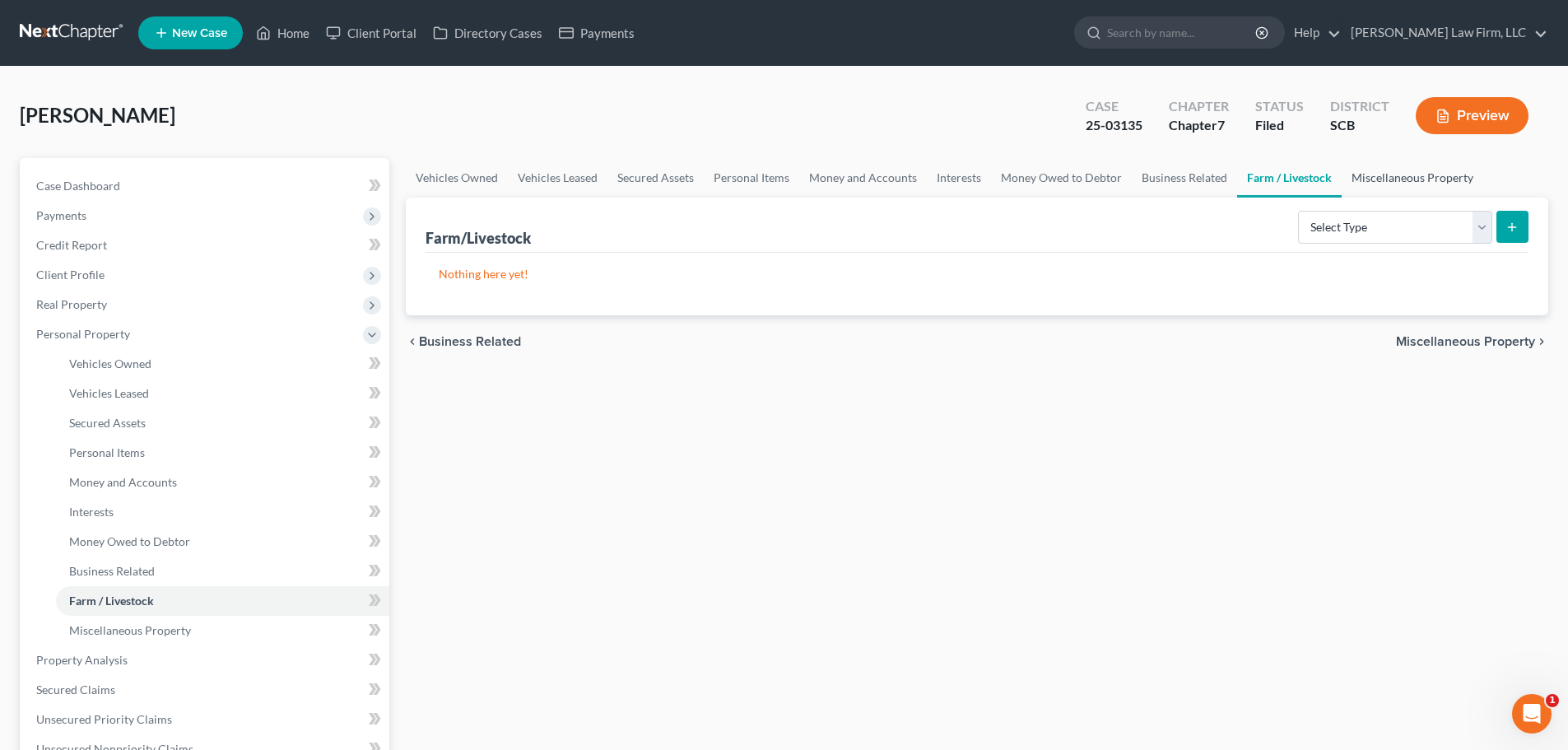
click at [1379, 183] on link "Miscellaneous Property" at bounding box center [1412, 178] width 142 height 40
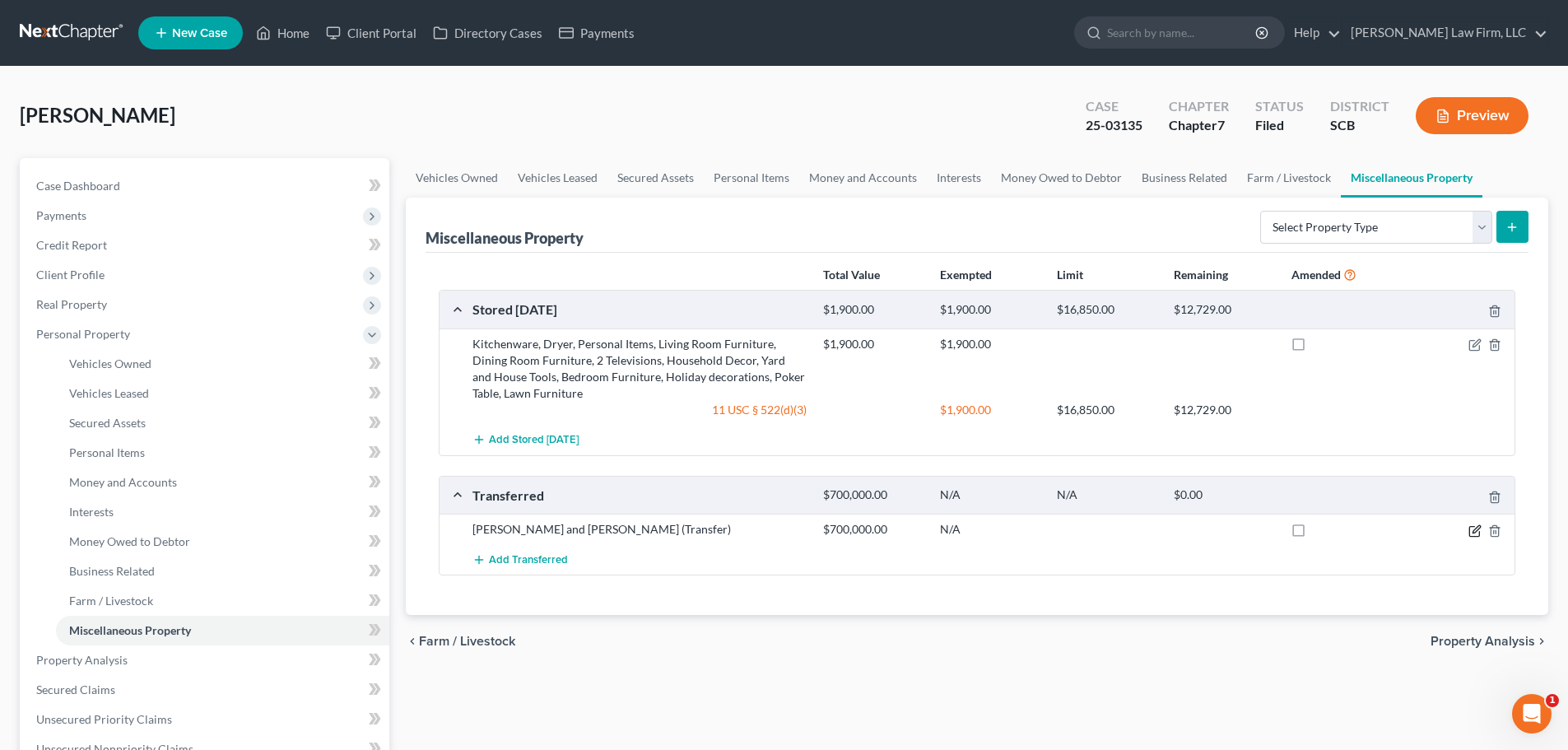
click at [1478, 530] on icon "button" at bounding box center [1477, 529] width 8 height 8
select select "Ordinary (within 2 years)"
select select "42"
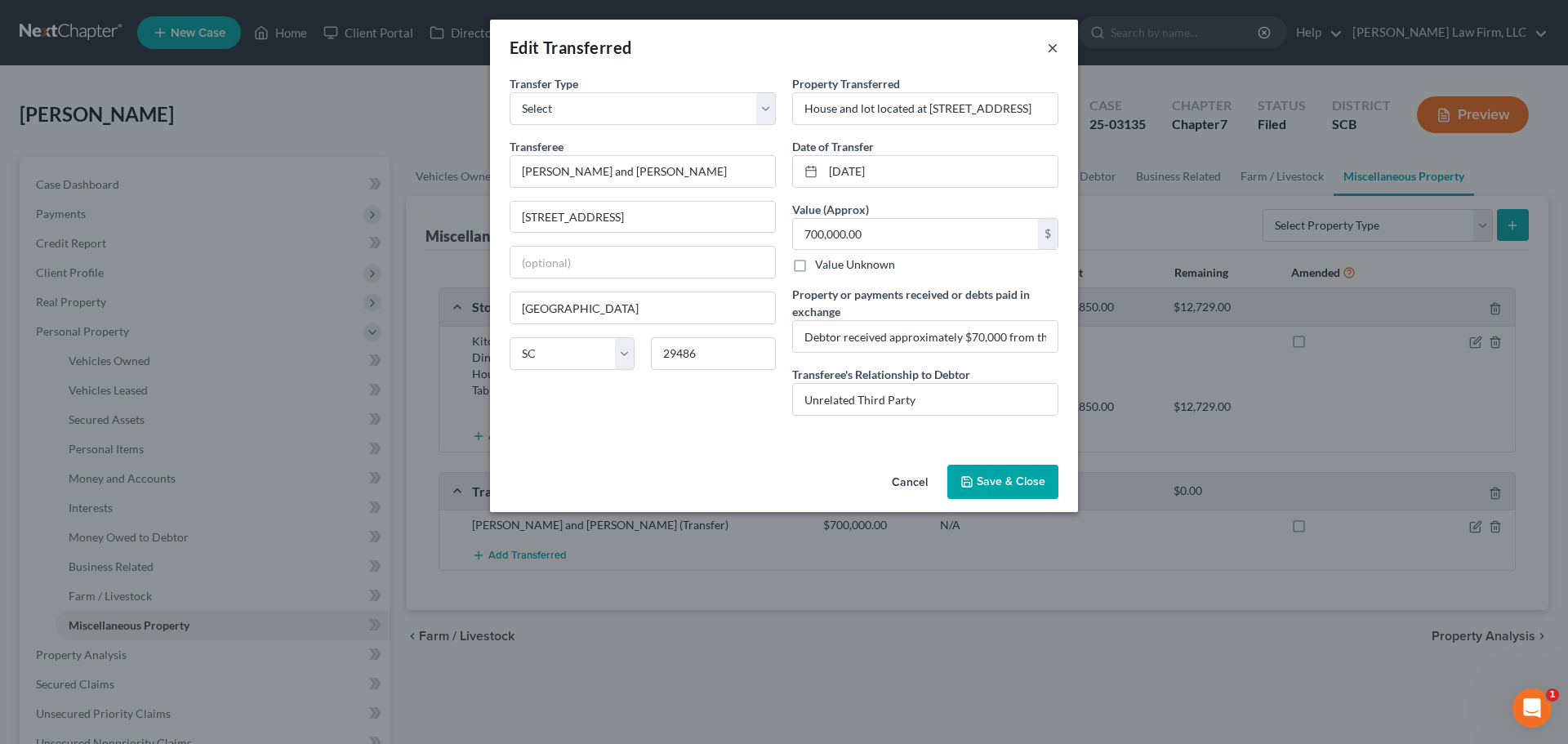
click at [1052, 50] on button "×" at bounding box center [1053, 47] width 11 height 20
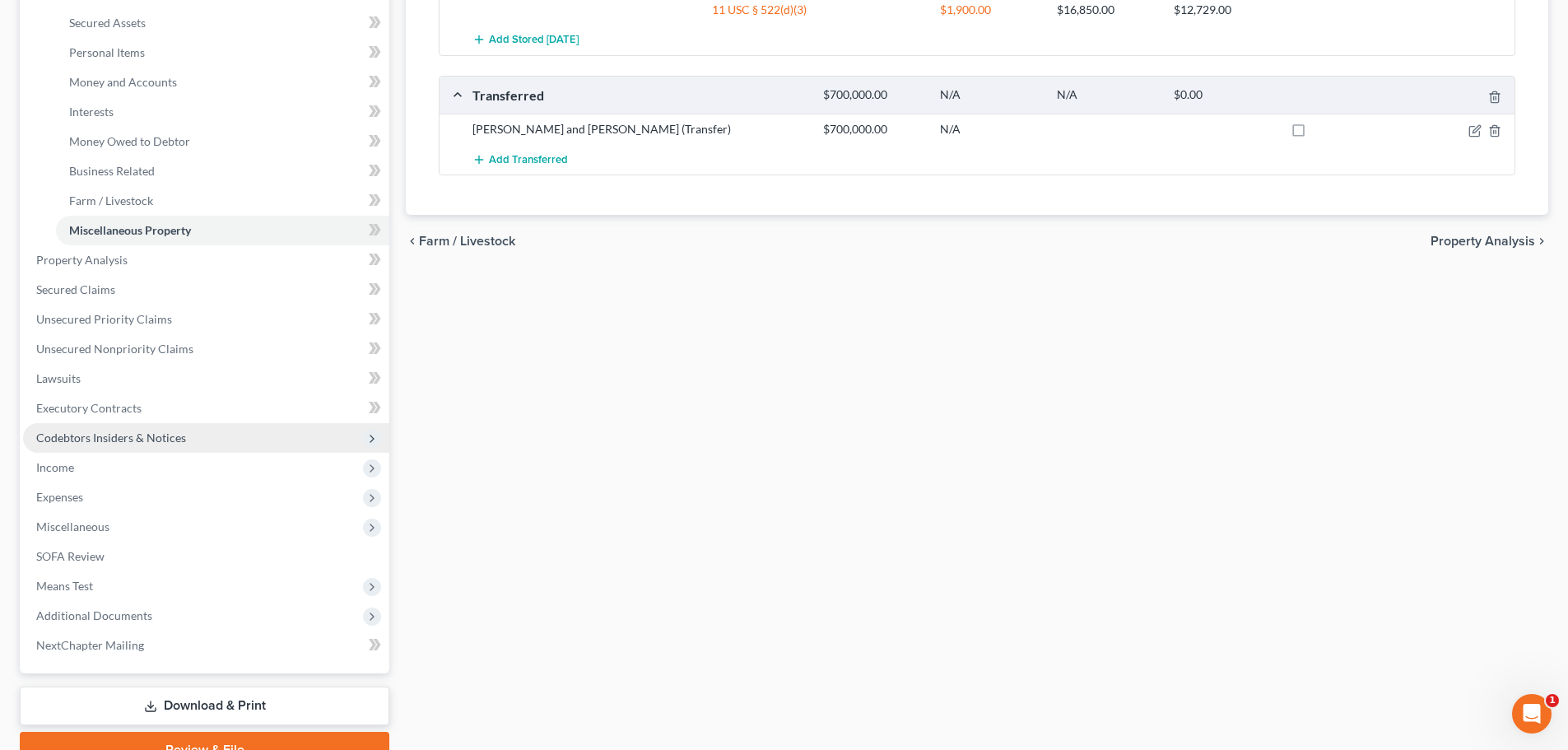
scroll to position [481, 0]
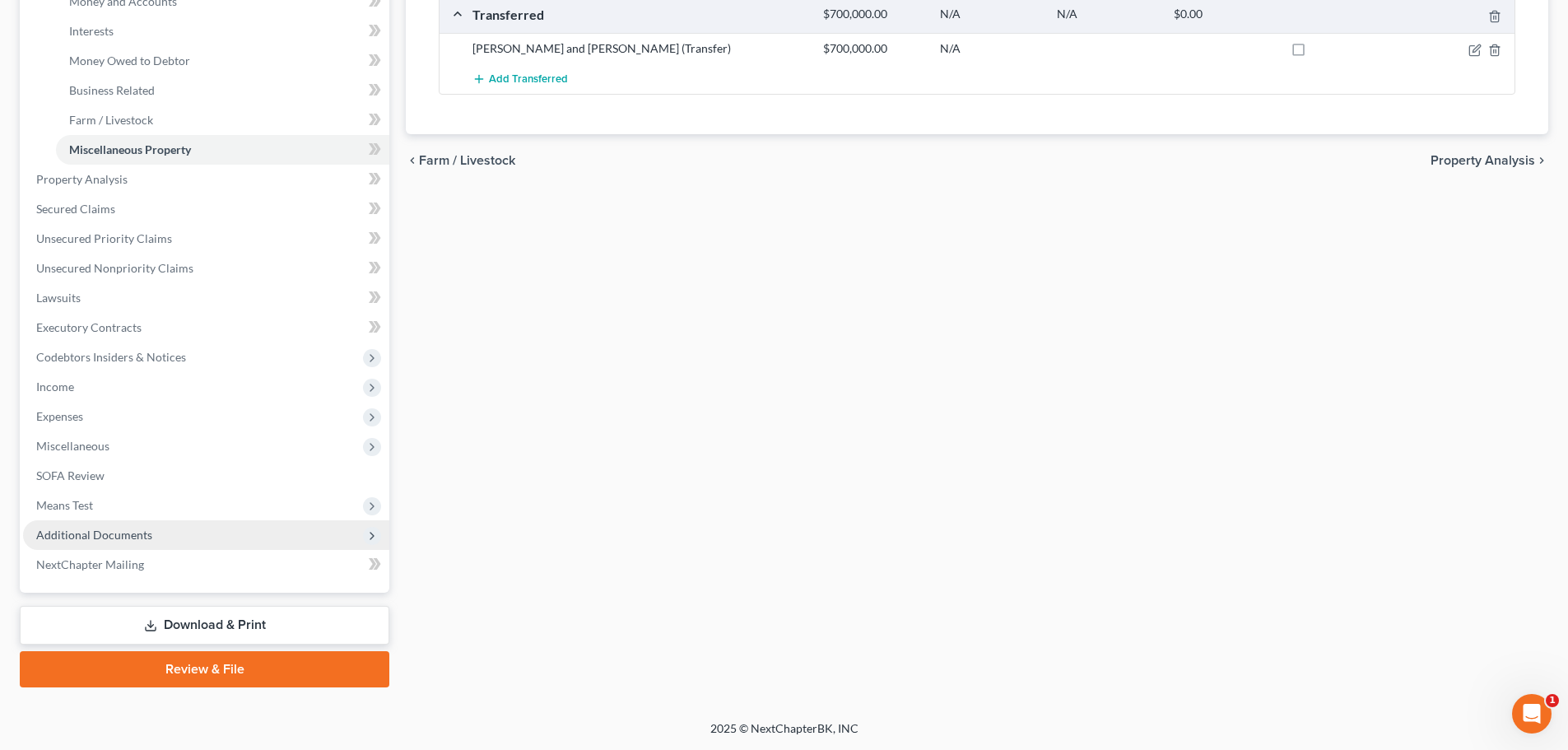
click at [133, 537] on span "Additional Documents" at bounding box center [94, 534] width 116 height 14
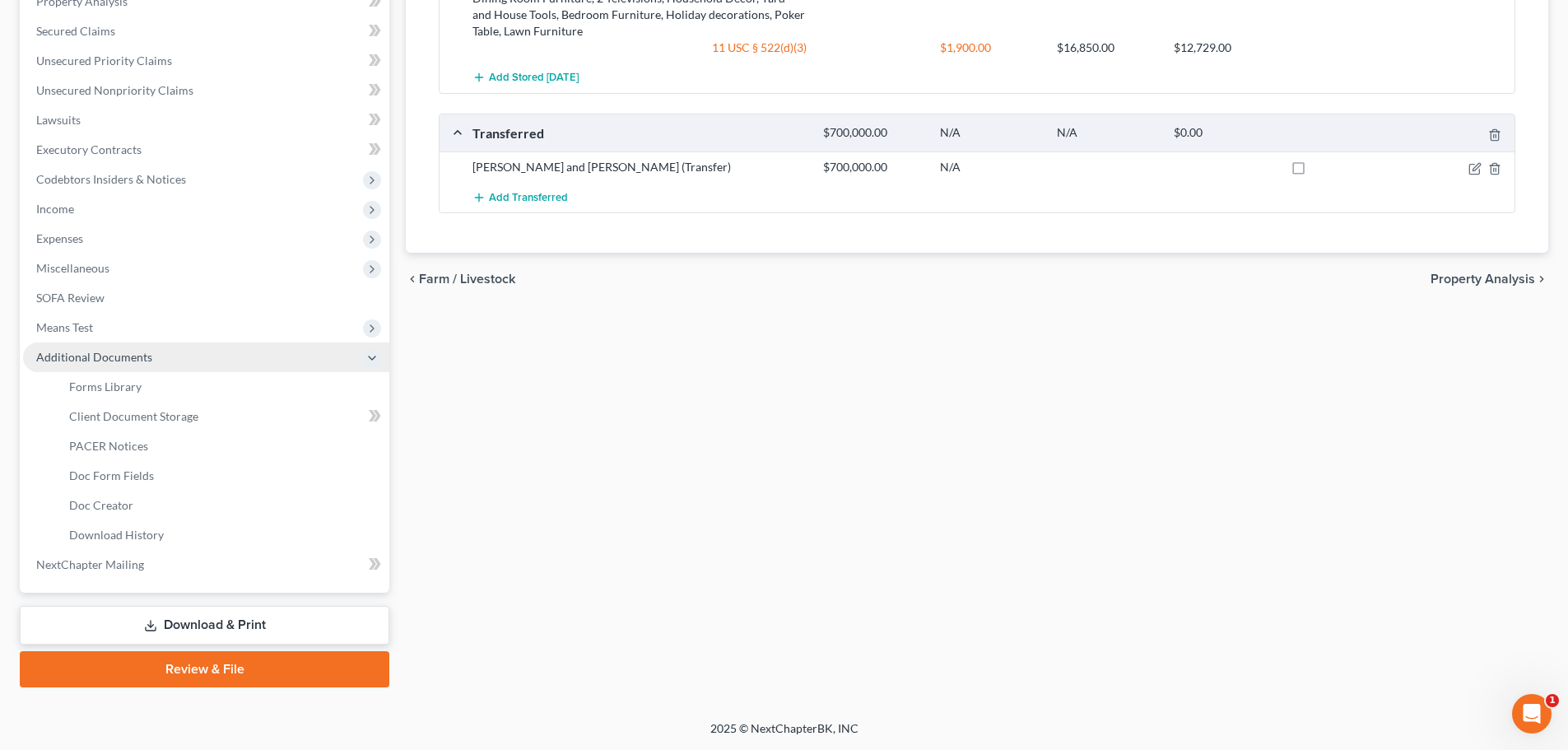
scroll to position [362, 0]
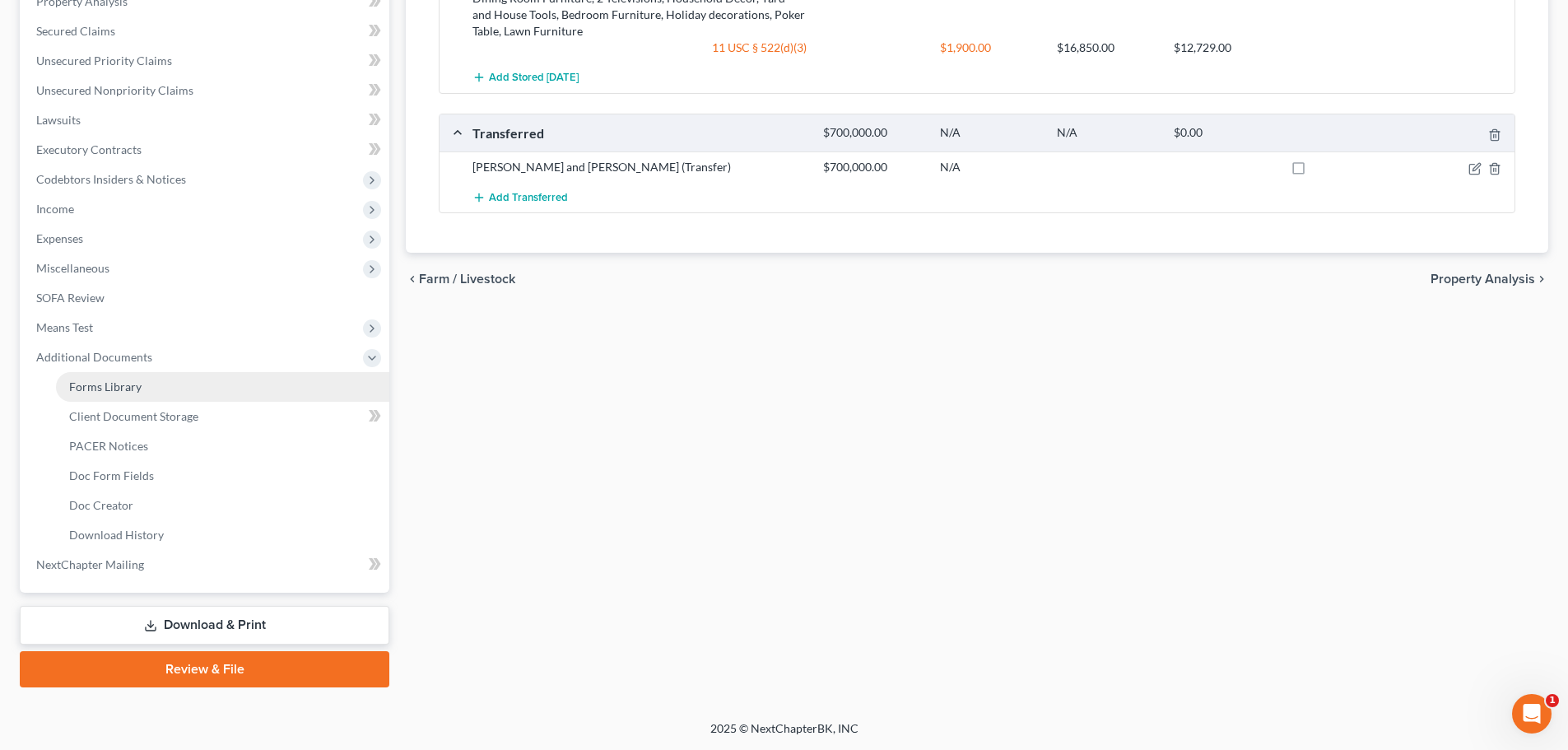
click at [149, 389] on link "Forms Library" at bounding box center [223, 386] width 333 height 30
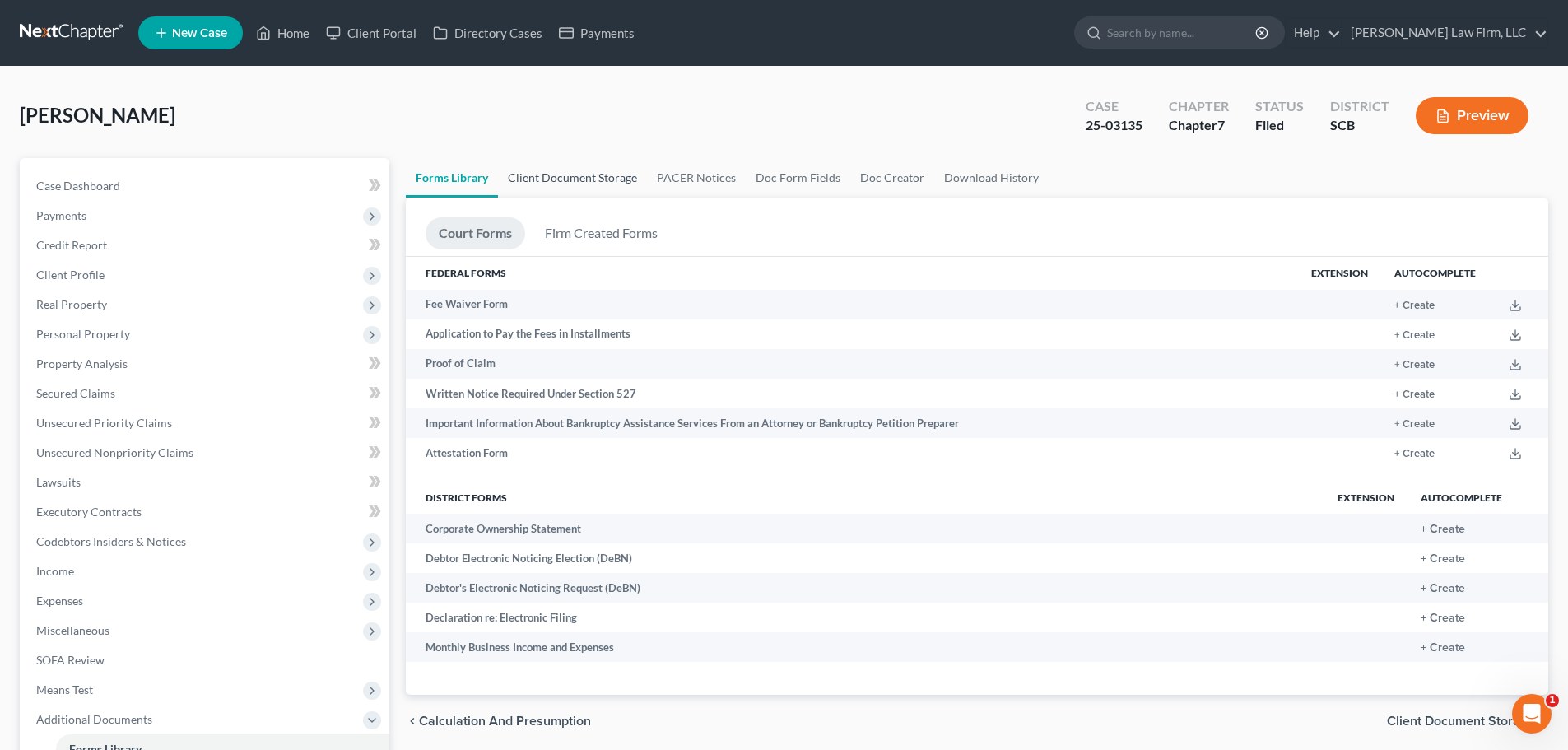
click at [596, 172] on link "Client Document Storage" at bounding box center [572, 178] width 149 height 40
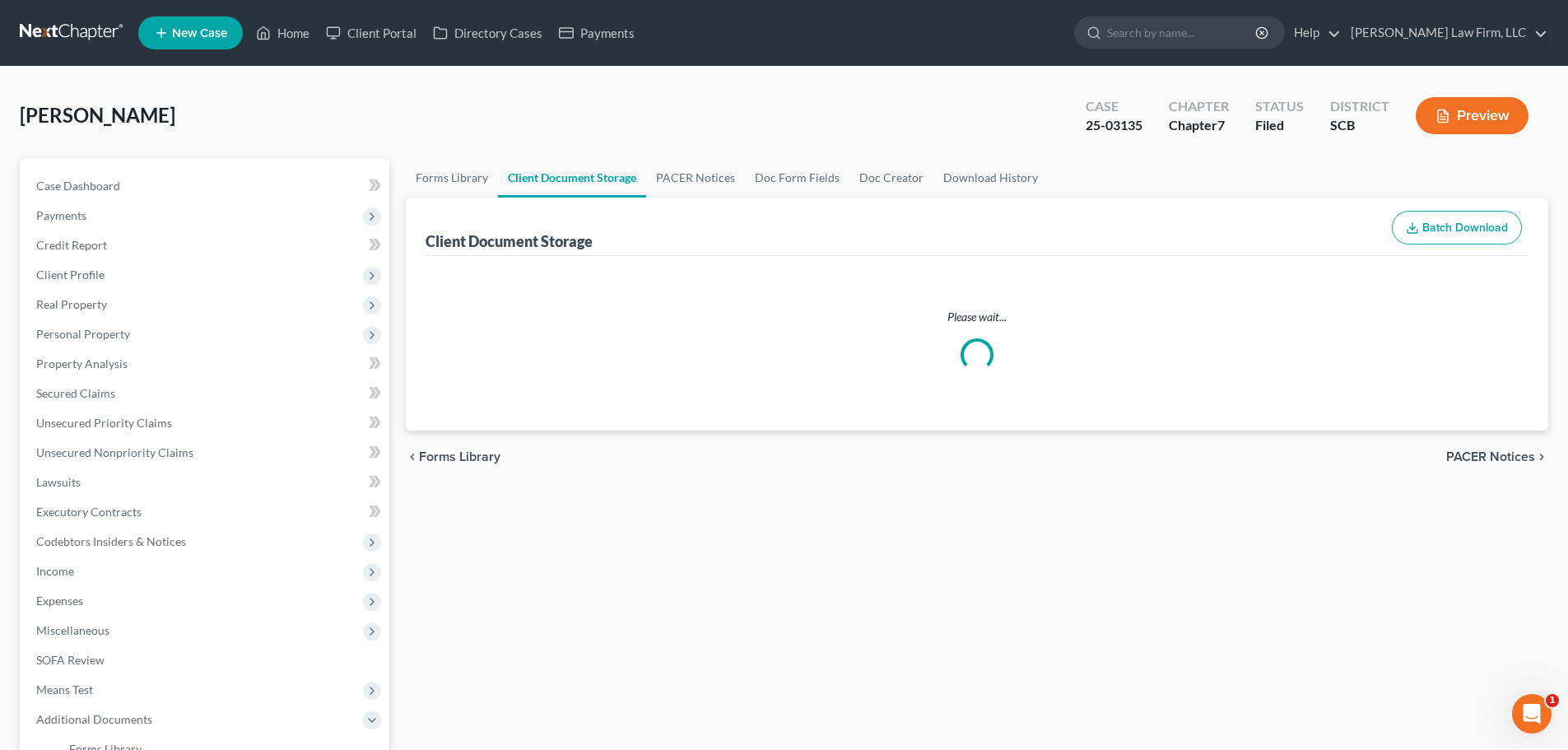
select select "6"
select select "16"
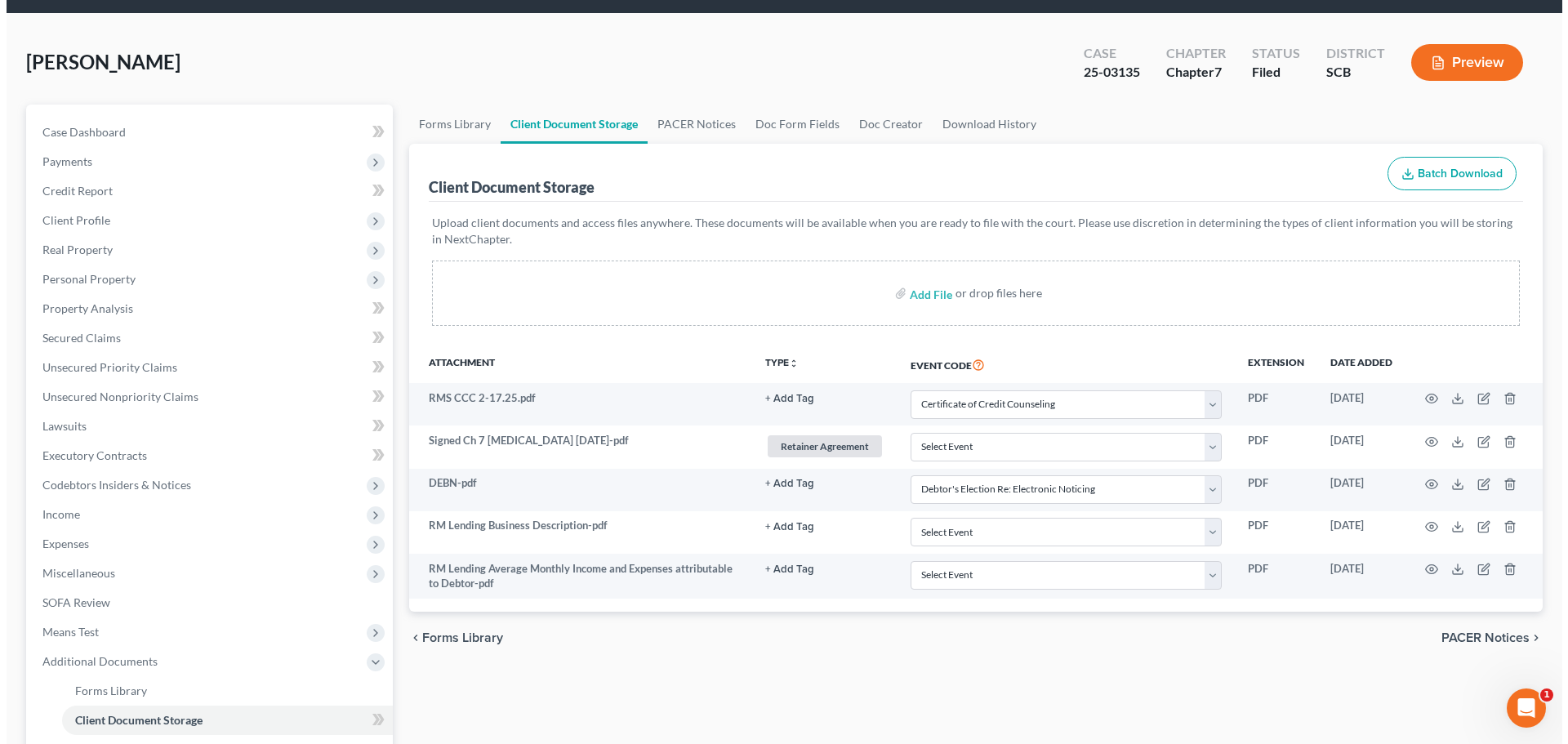
scroll to position [81, 0]
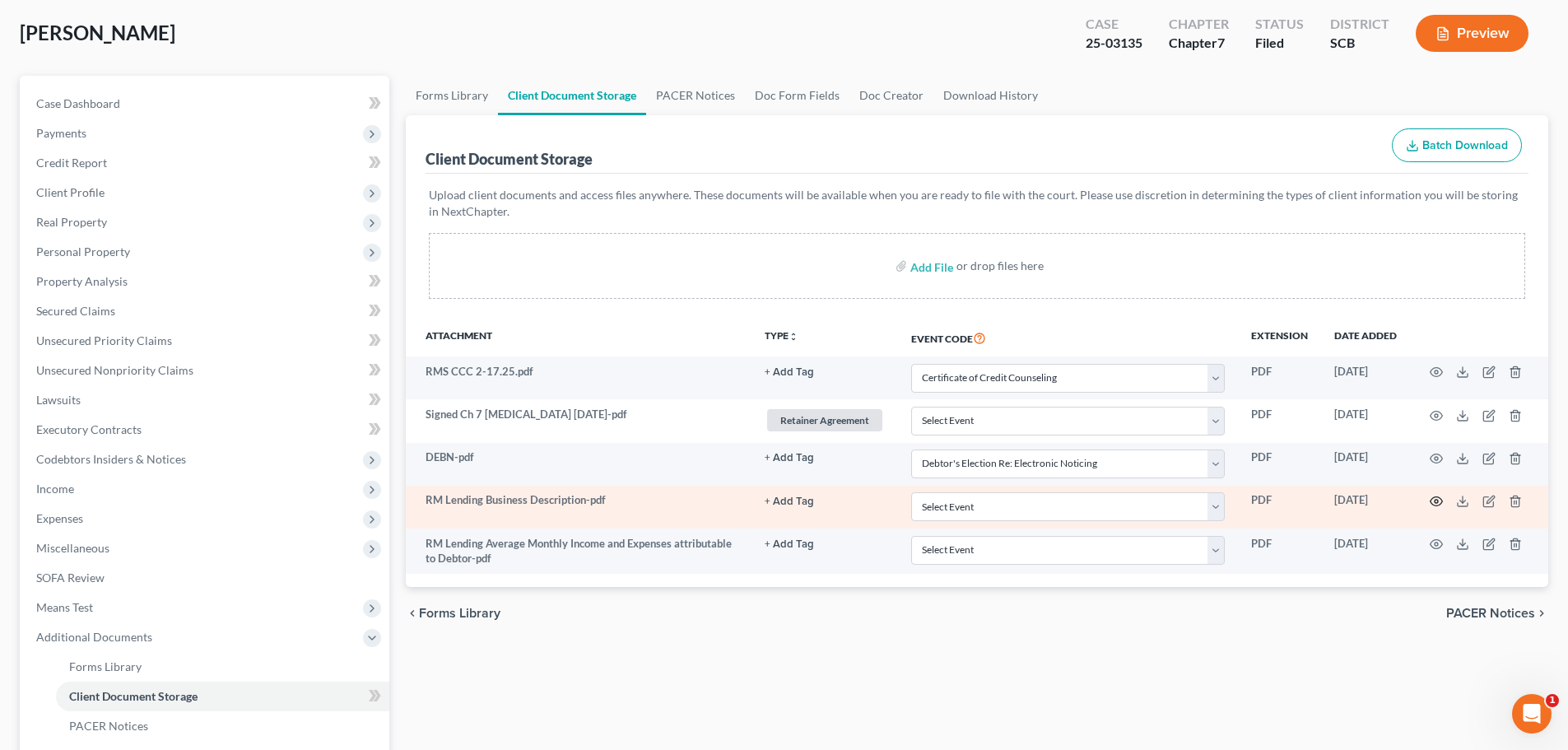
click at [1433, 499] on icon "button" at bounding box center [1437, 502] width 13 height 13
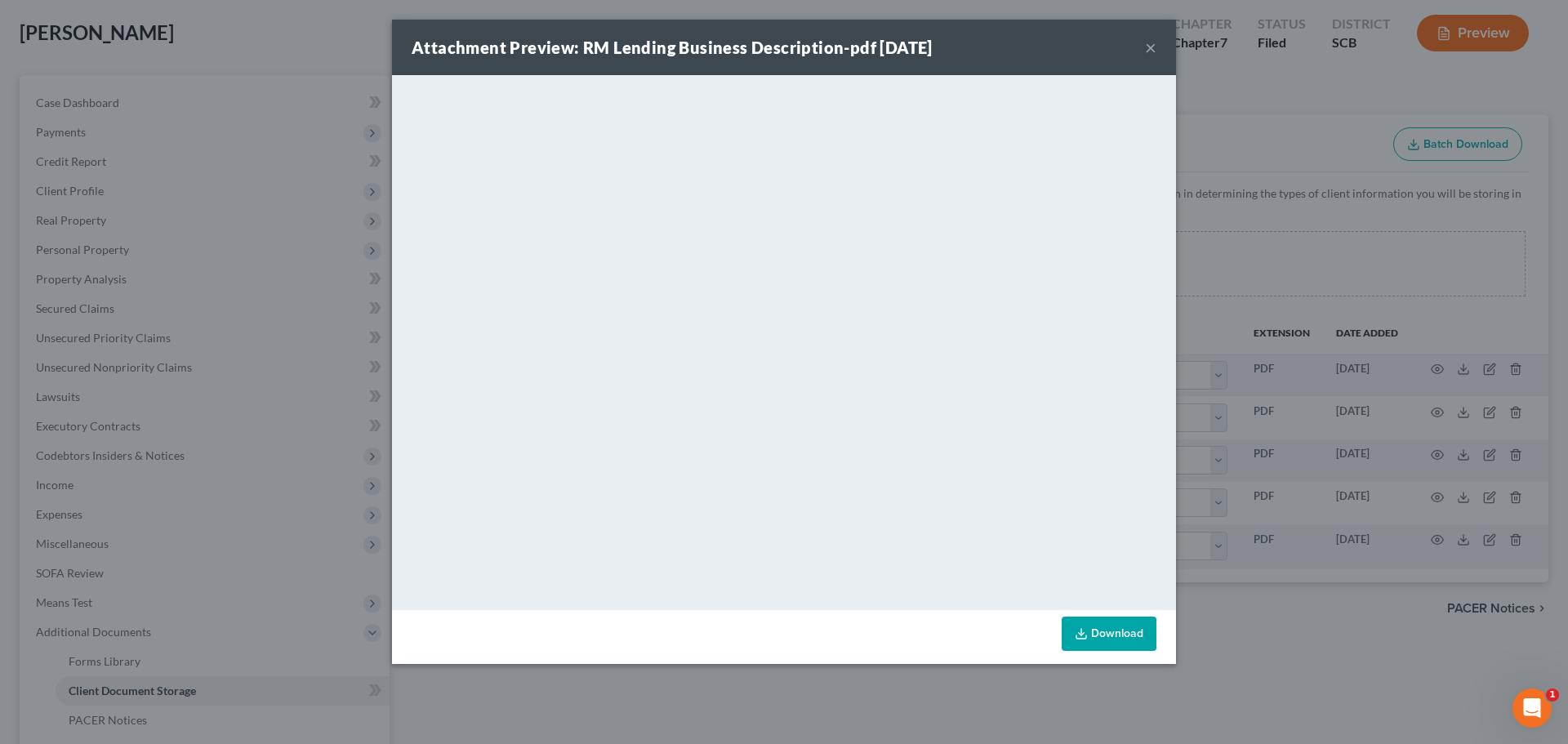
click at [1152, 50] on button "×" at bounding box center [1150, 47] width 11 height 20
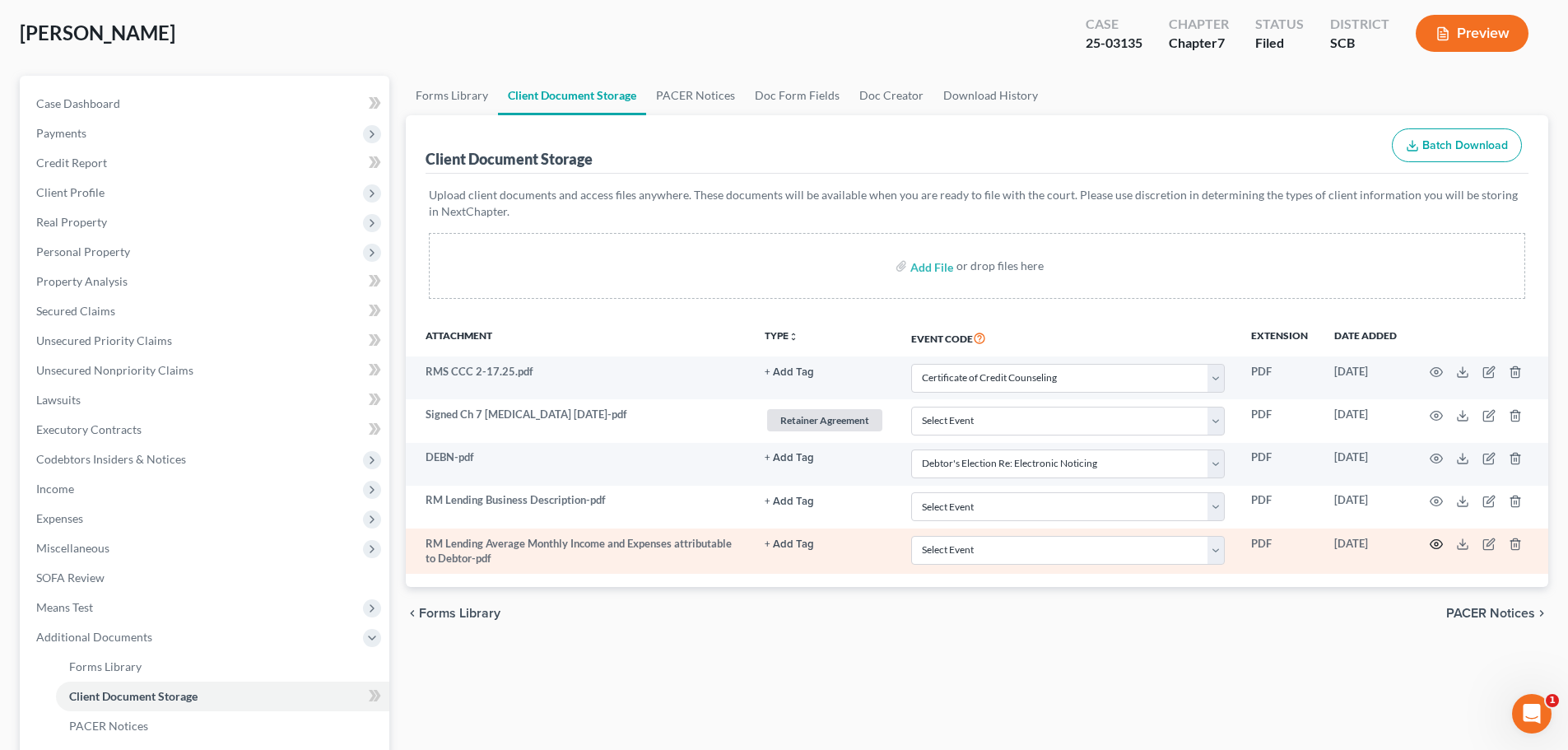
click at [1439, 543] on icon "button" at bounding box center [1437, 544] width 13 height 13
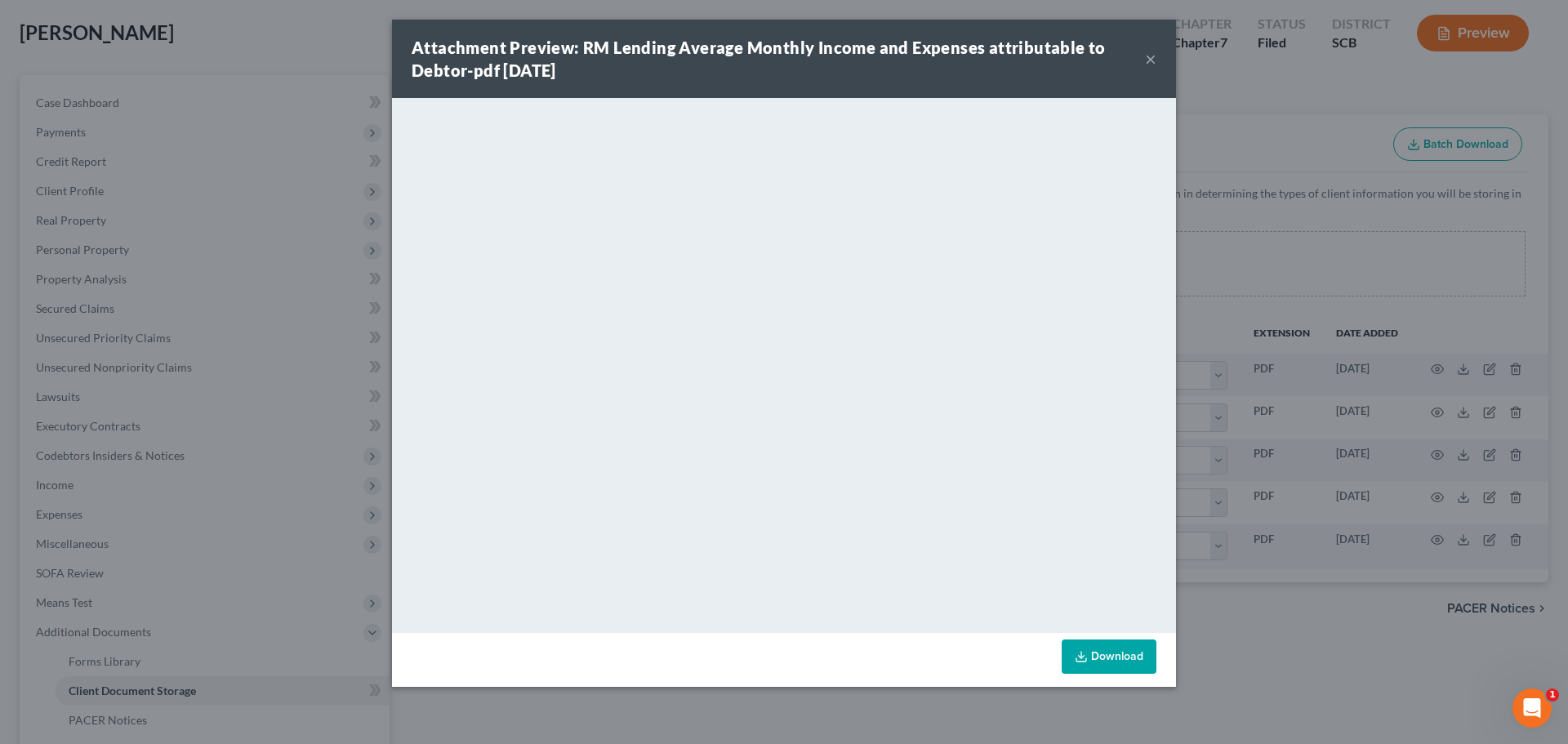
click at [1158, 52] on div "Attachment Preview: RM Lending Average Monthly Income and Expenses attributable…" at bounding box center [784, 59] width 784 height 78
click at [1152, 58] on button "×" at bounding box center [1150, 59] width 11 height 20
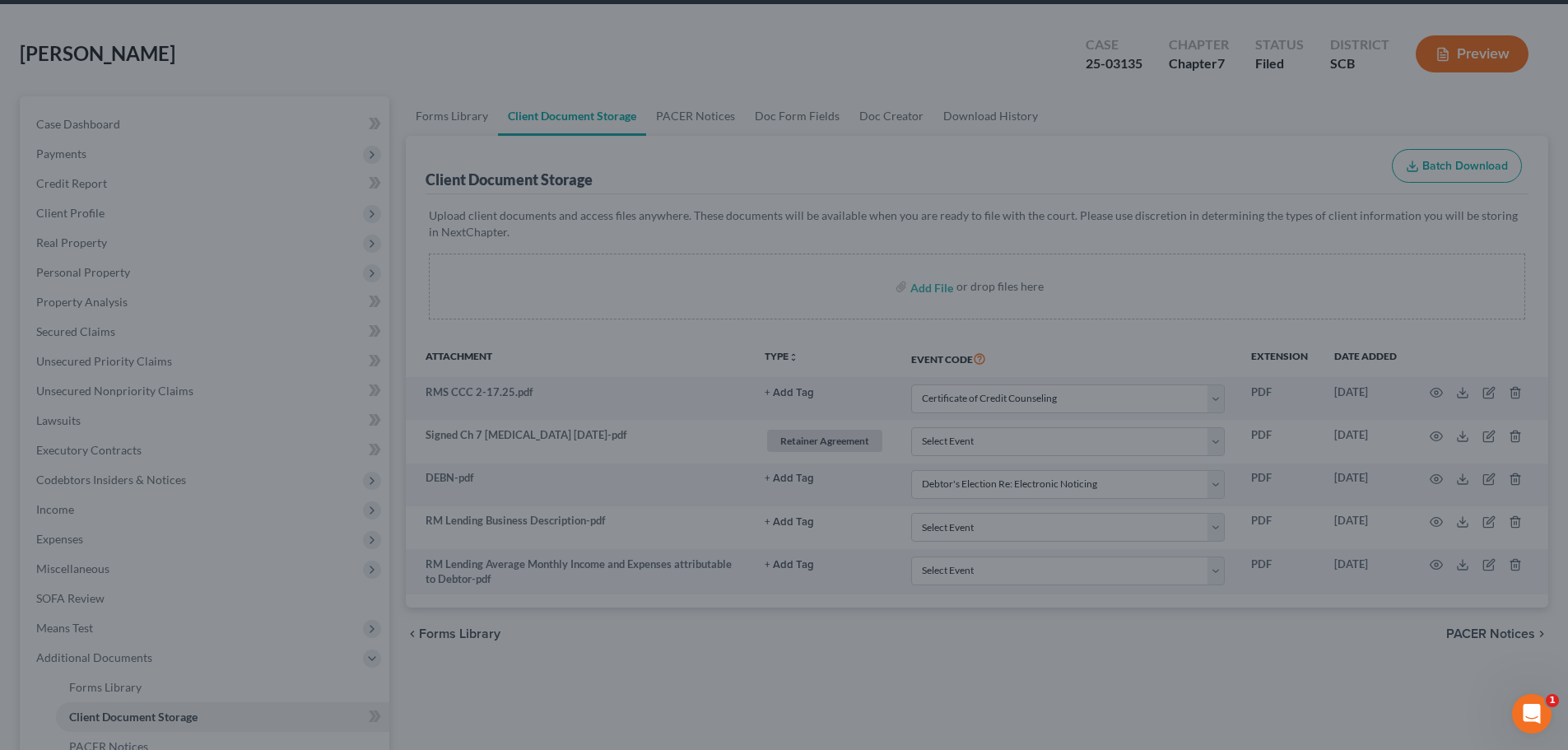
scroll to position [0, 0]
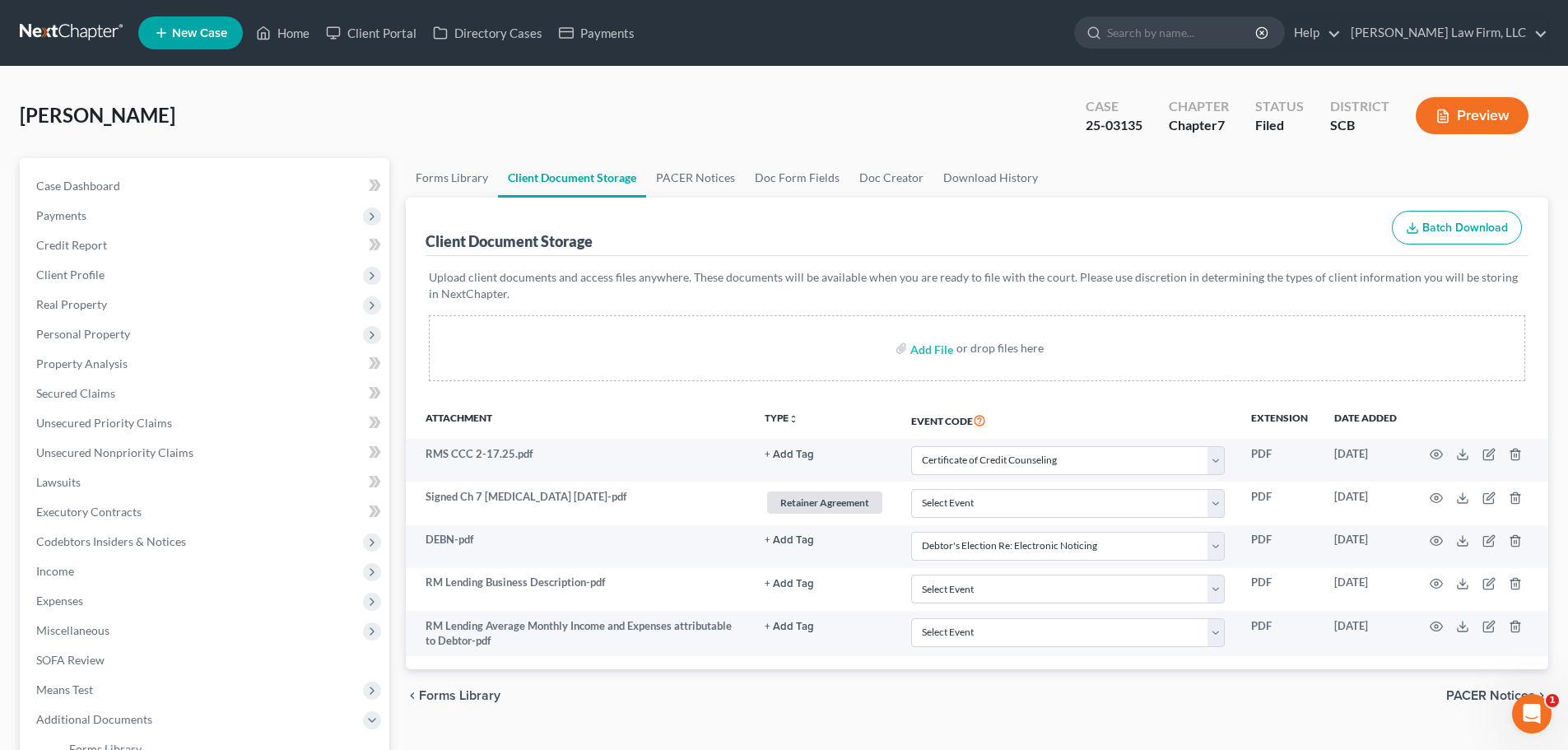
click at [58, 30] on link at bounding box center [72, 32] width 106 height 30
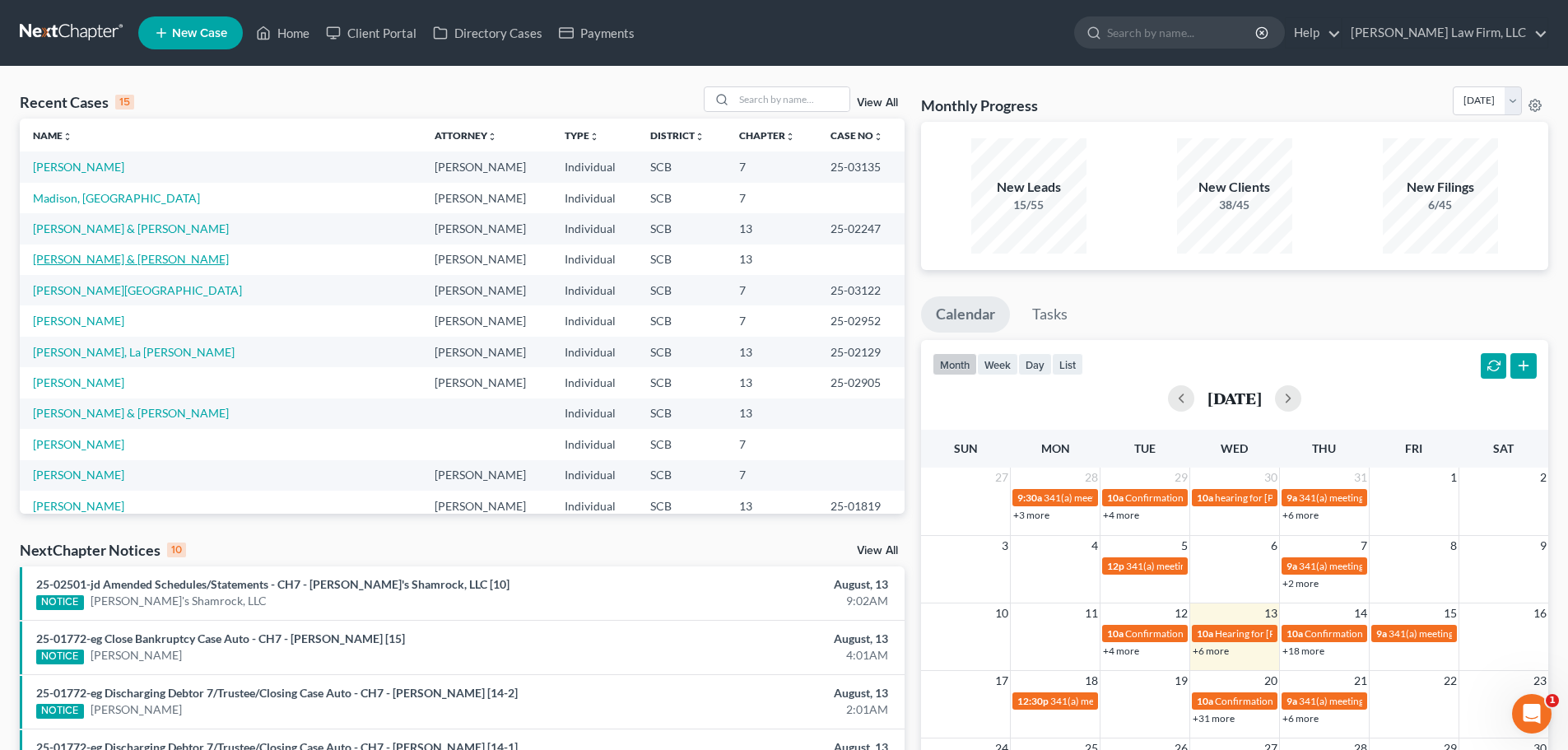
click at [92, 261] on link "[PERSON_NAME] & [PERSON_NAME]" at bounding box center [131, 259] width 196 height 14
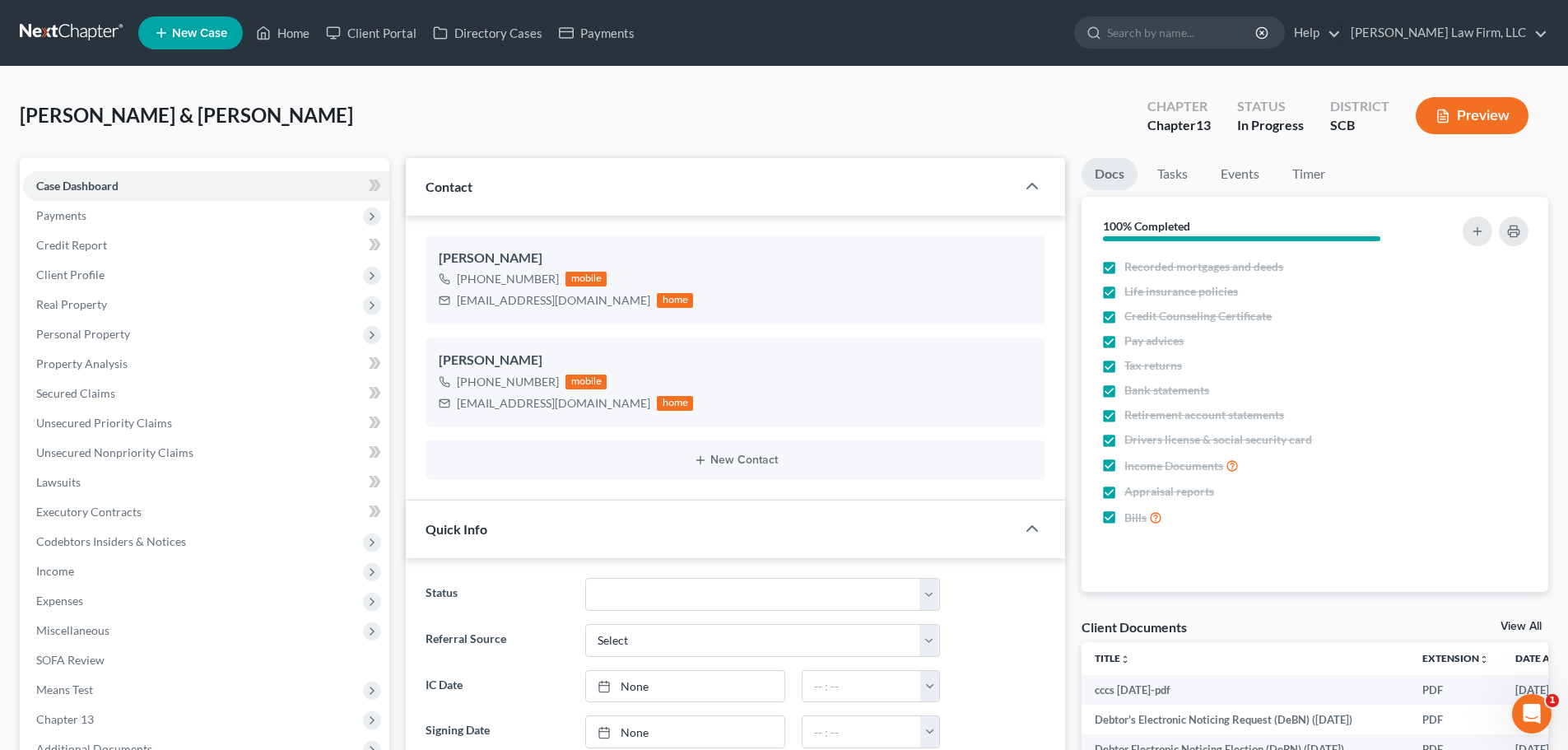
select select "0"
click at [42, 23] on link at bounding box center [72, 32] width 106 height 30
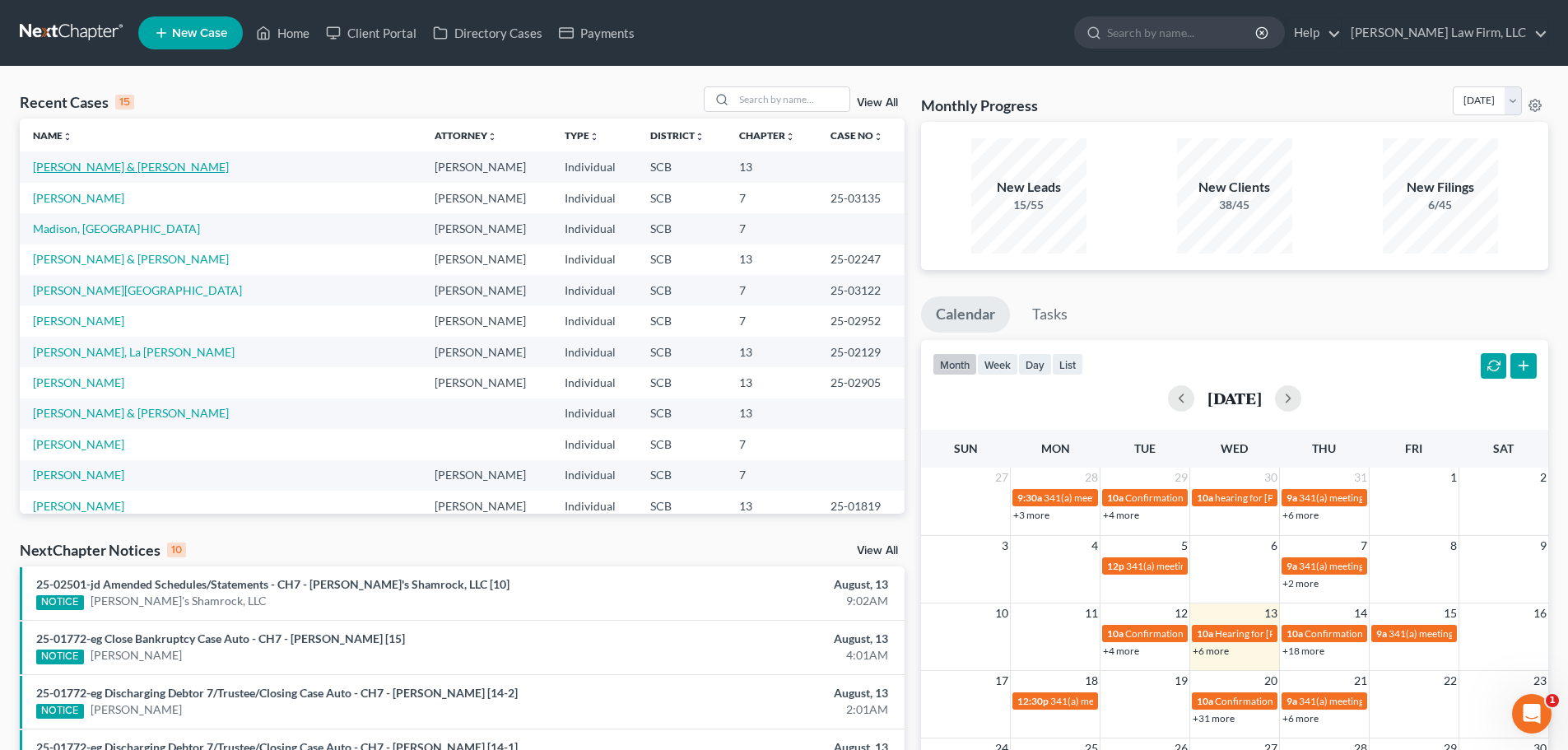
click at [91, 165] on link "[PERSON_NAME] & [PERSON_NAME]" at bounding box center [131, 167] width 196 height 14
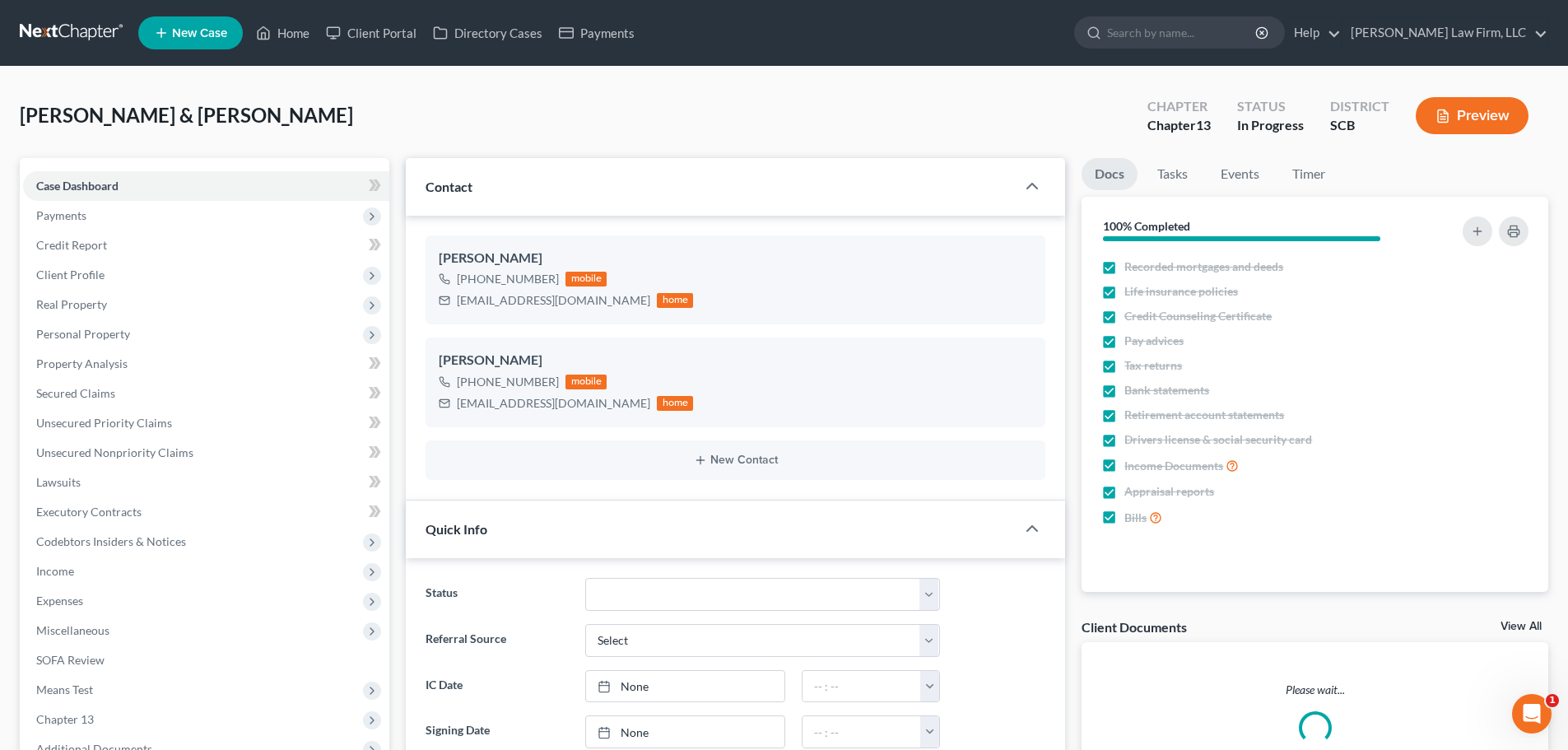
select select "0"
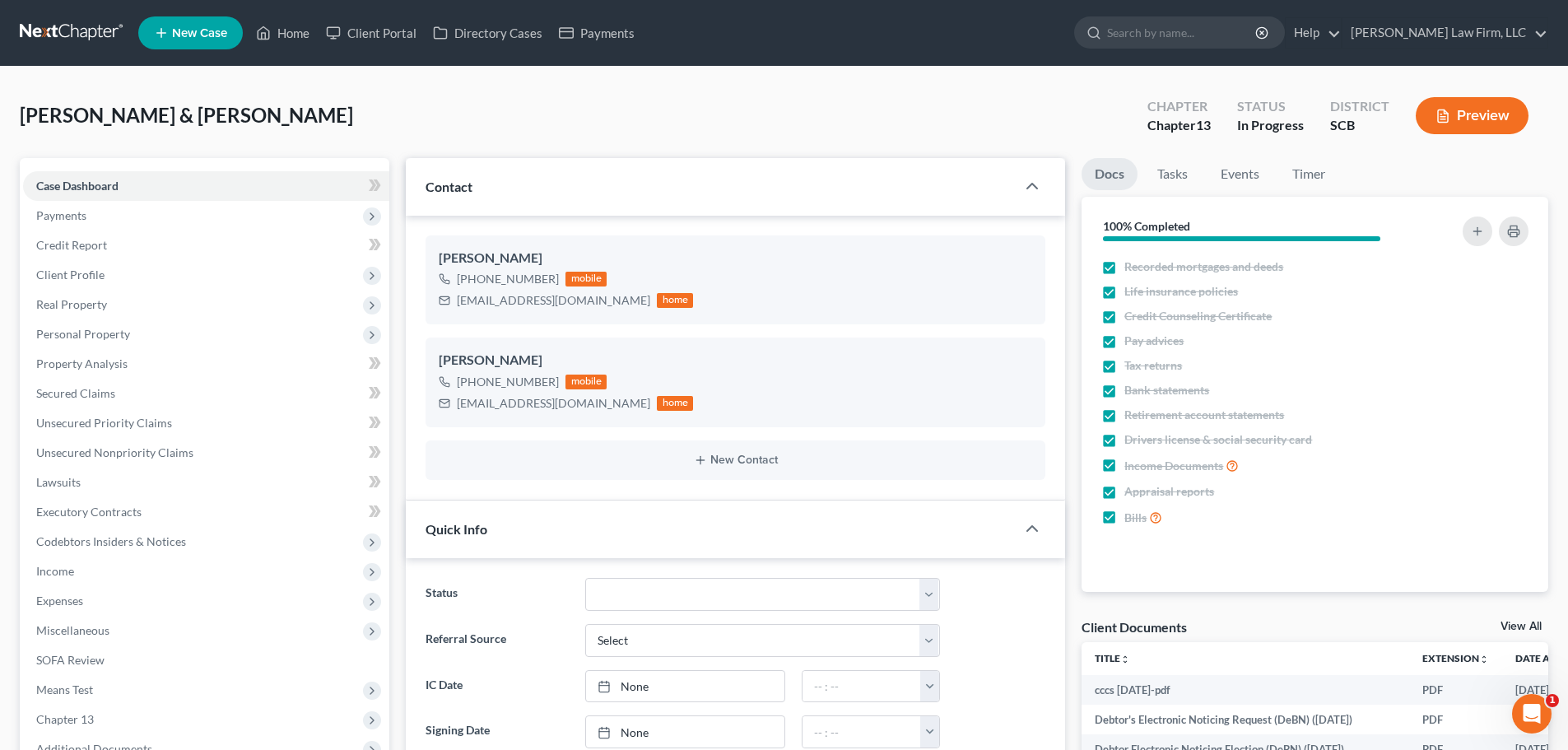
scroll to position [7, 0]
click at [48, 30] on link at bounding box center [72, 32] width 106 height 30
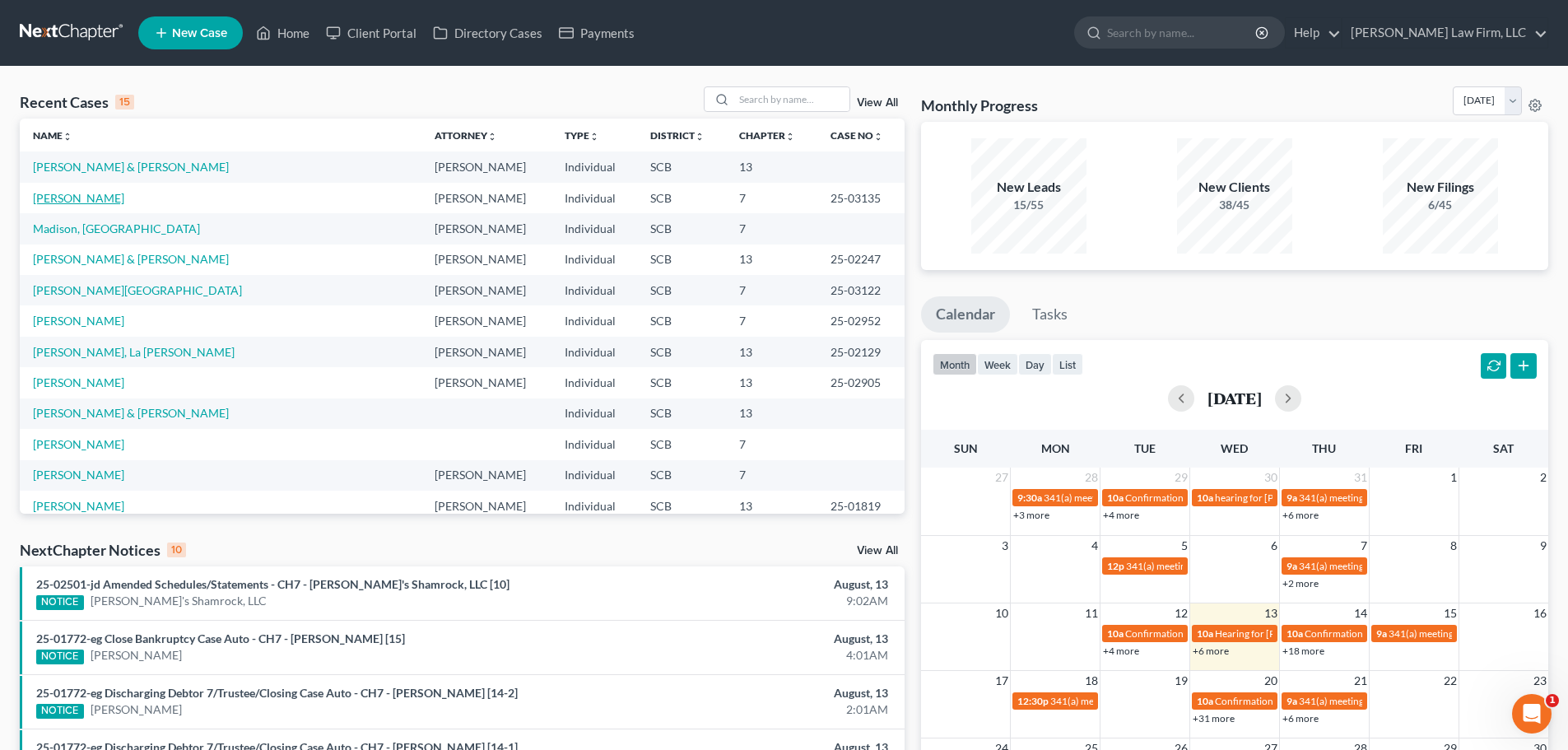
click at [75, 197] on link "[PERSON_NAME]" at bounding box center [79, 198] width 91 height 14
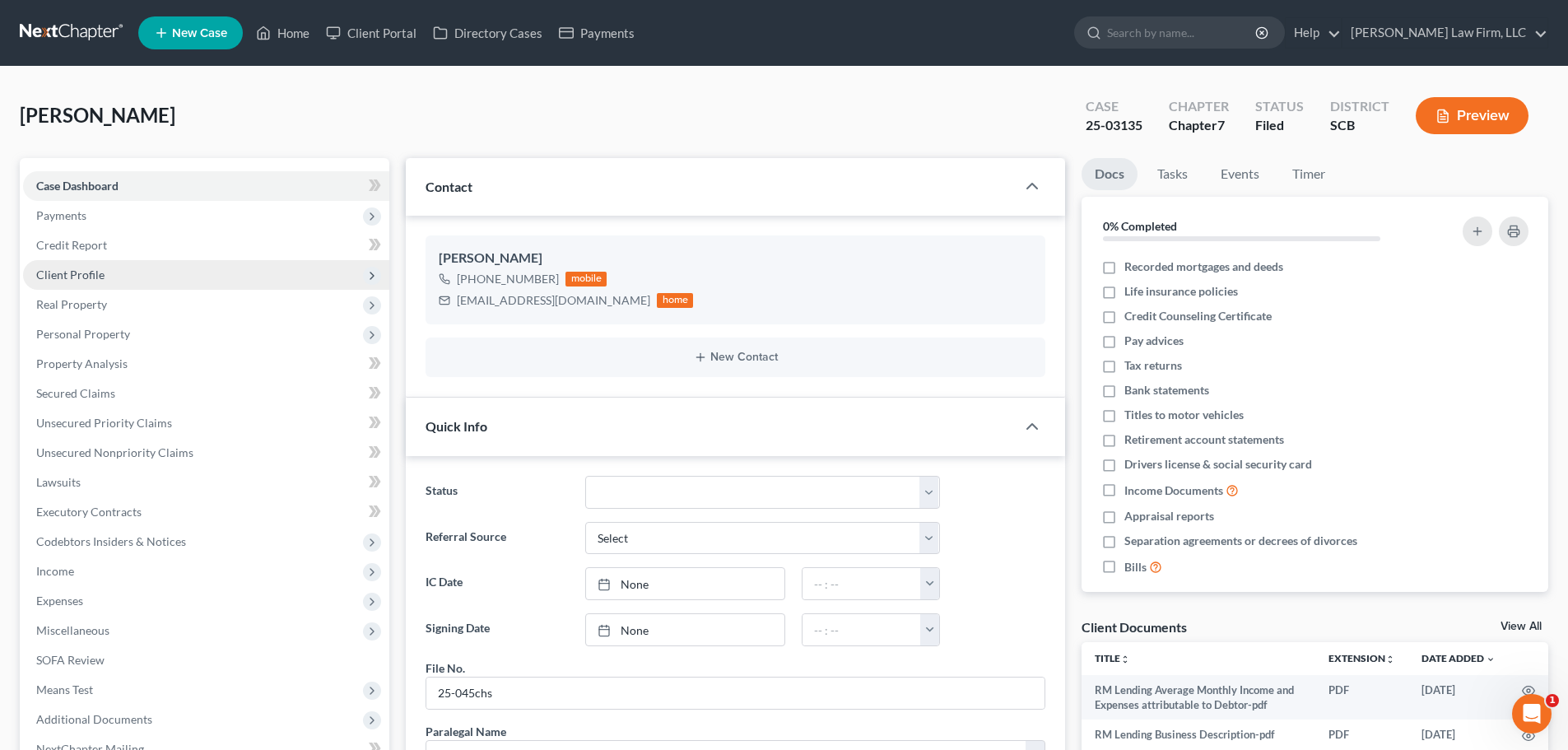
scroll to position [1517, 0]
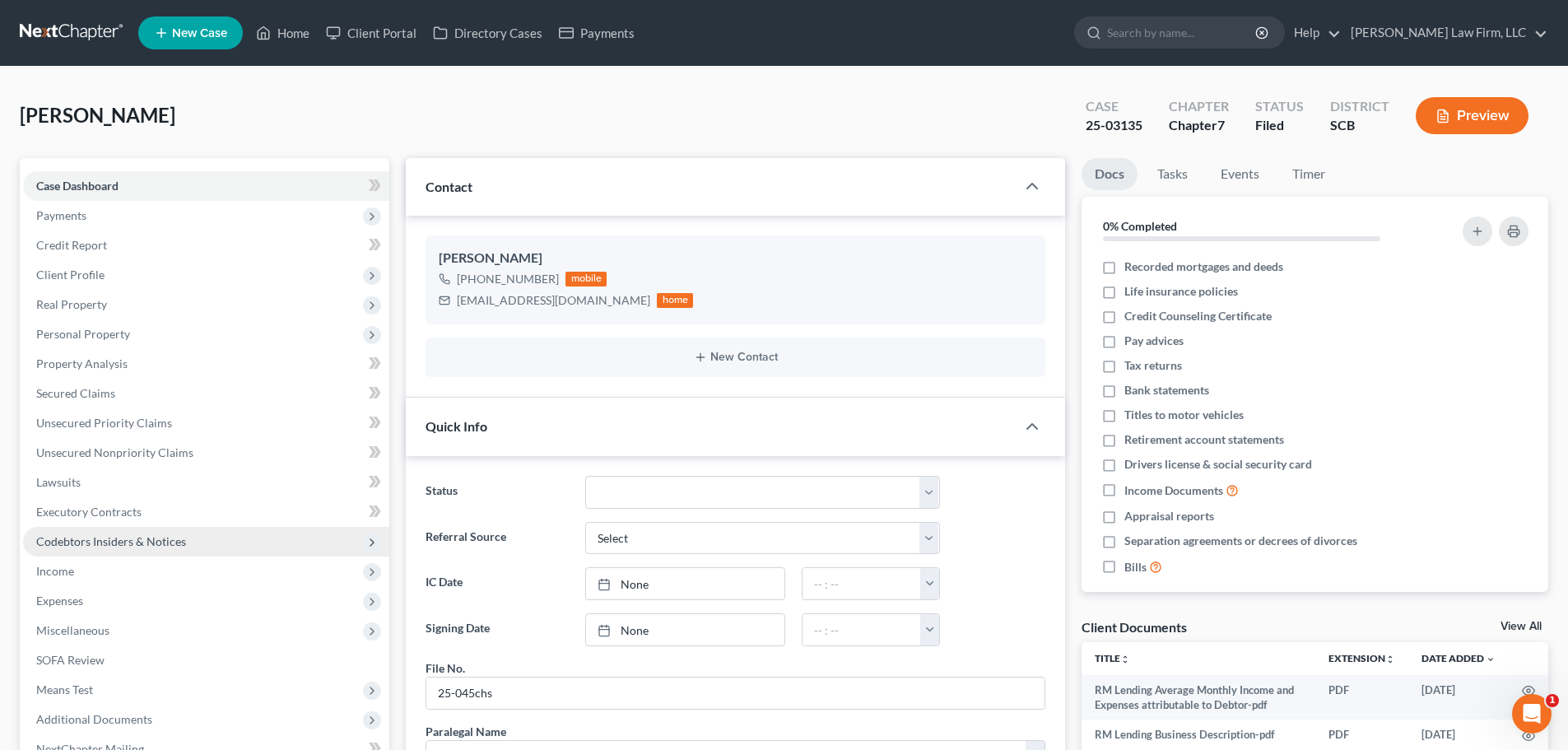
click at [103, 538] on span "Codebtors Insiders & Notices" at bounding box center [110, 541] width 149 height 14
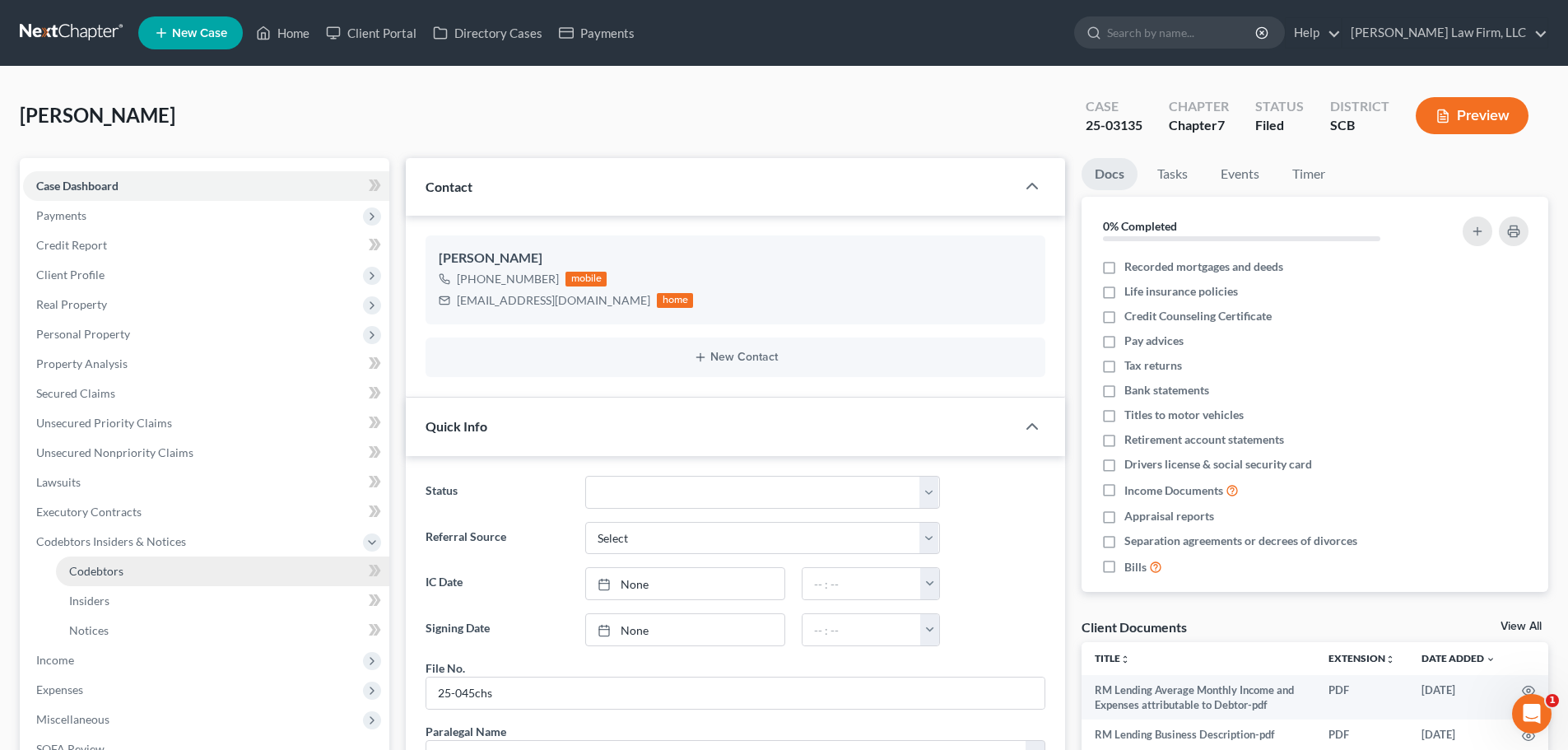
click at [102, 563] on span "Codebtors" at bounding box center [96, 570] width 54 height 14
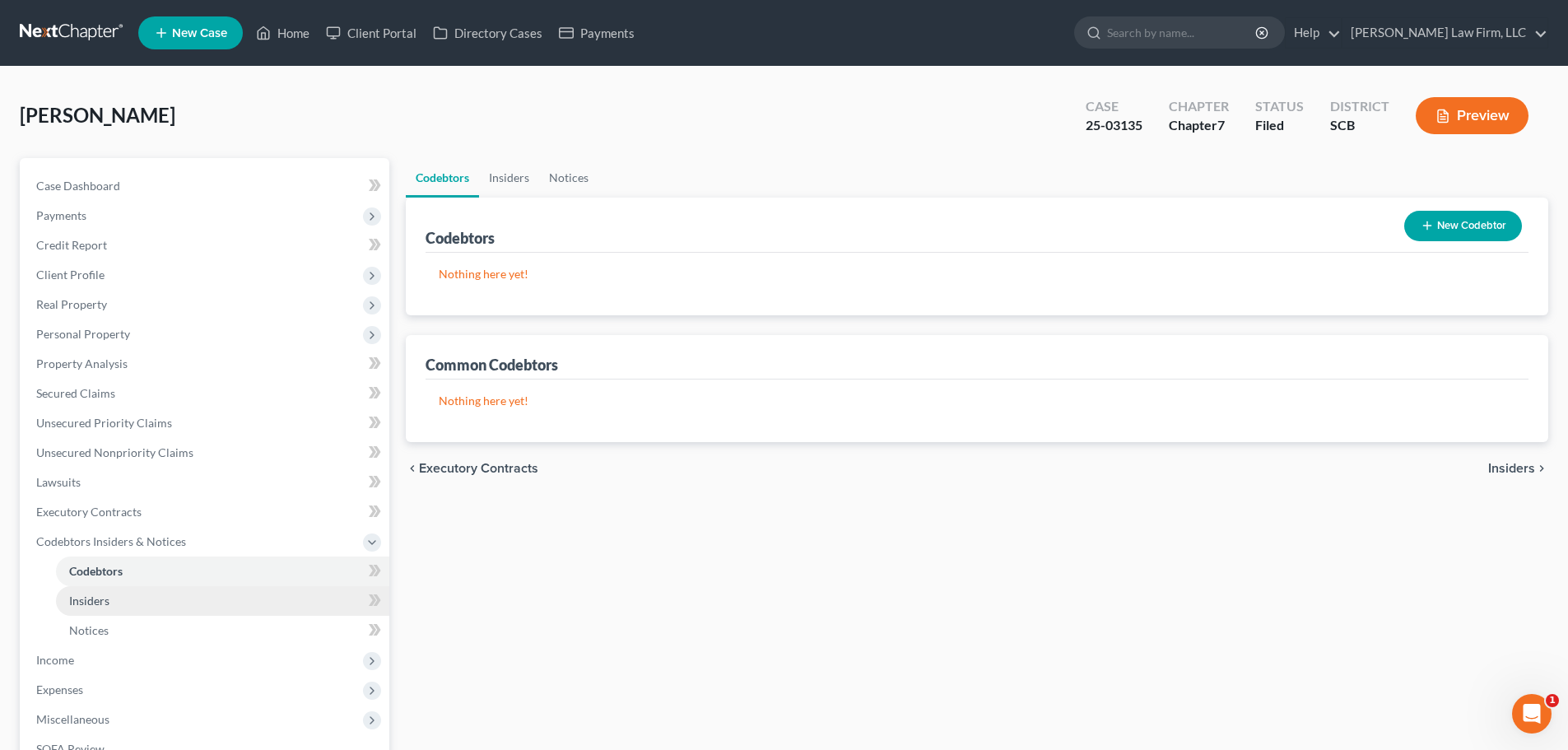
click at [96, 591] on link "Insiders" at bounding box center [223, 601] width 333 height 30
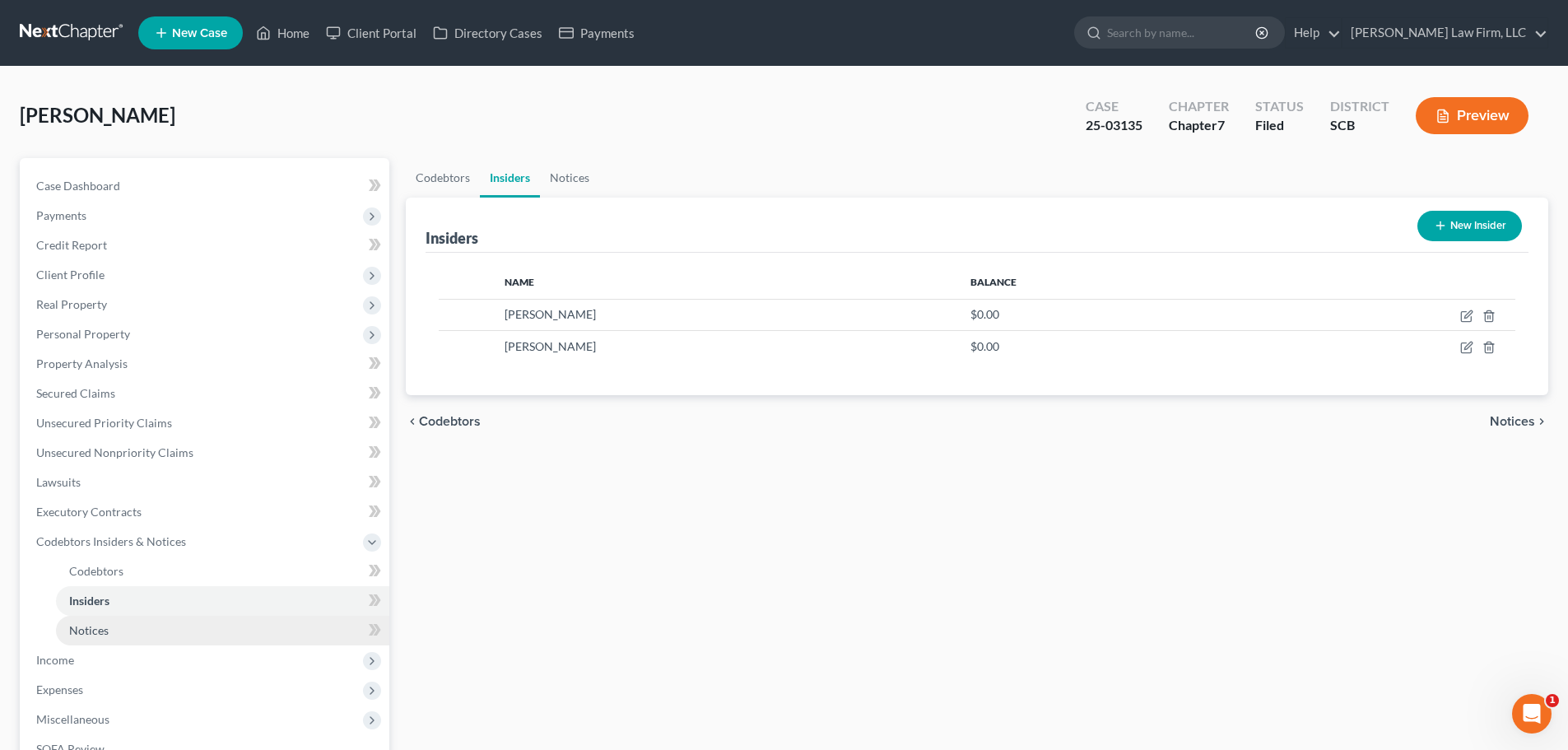
click at [96, 621] on link "Notices" at bounding box center [223, 630] width 333 height 30
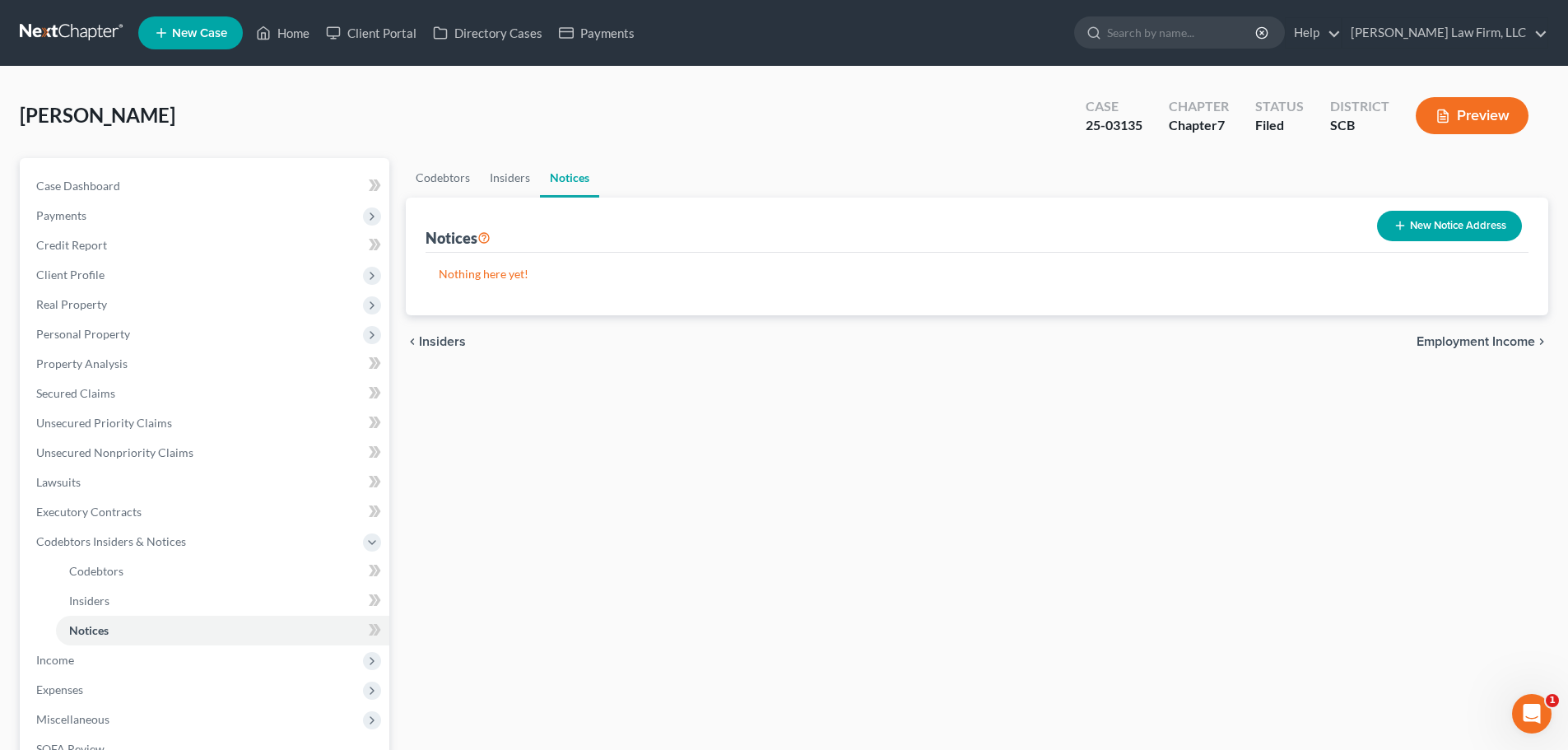
click at [45, 37] on link at bounding box center [72, 32] width 106 height 30
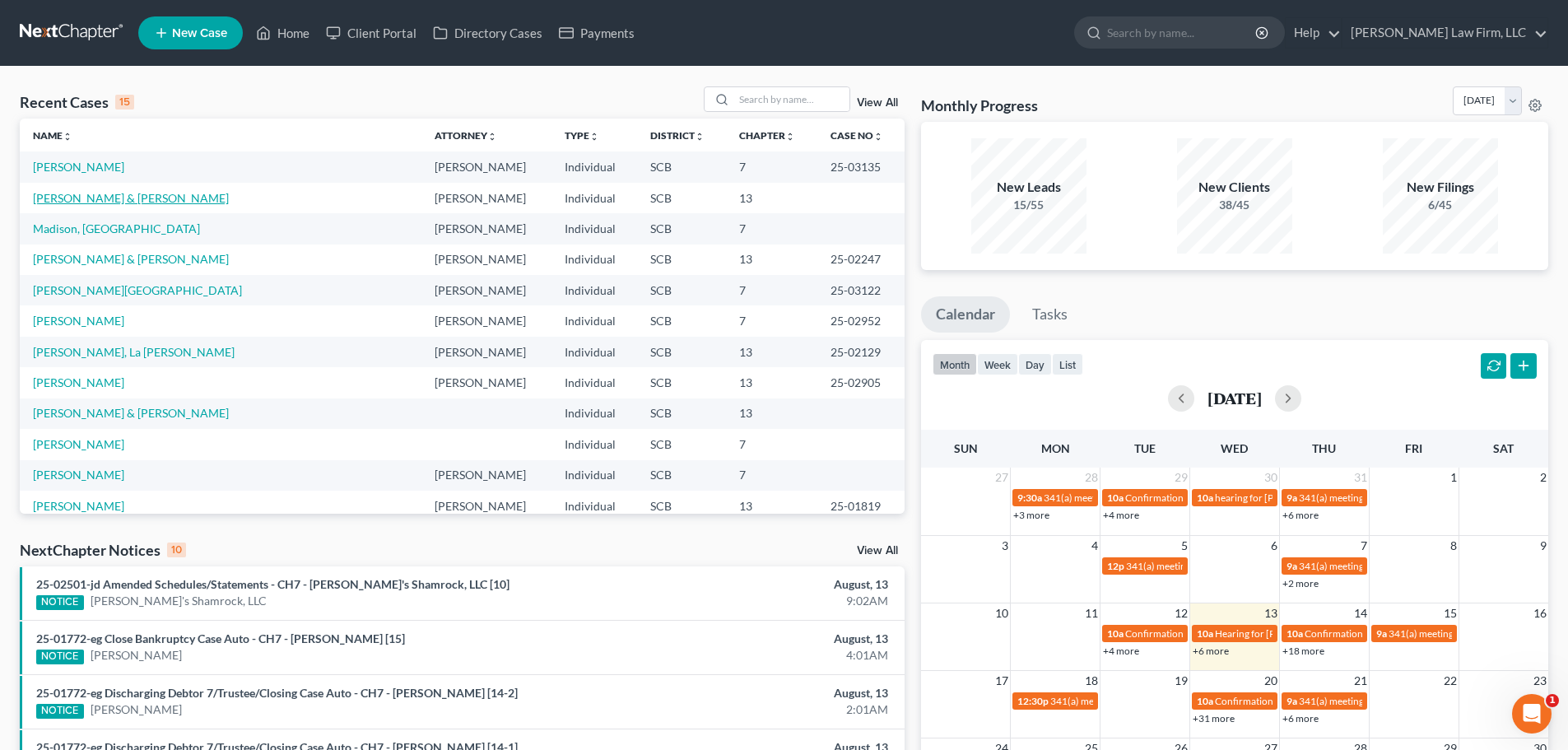
click at [94, 200] on link "[PERSON_NAME] & [PERSON_NAME]" at bounding box center [131, 198] width 196 height 14
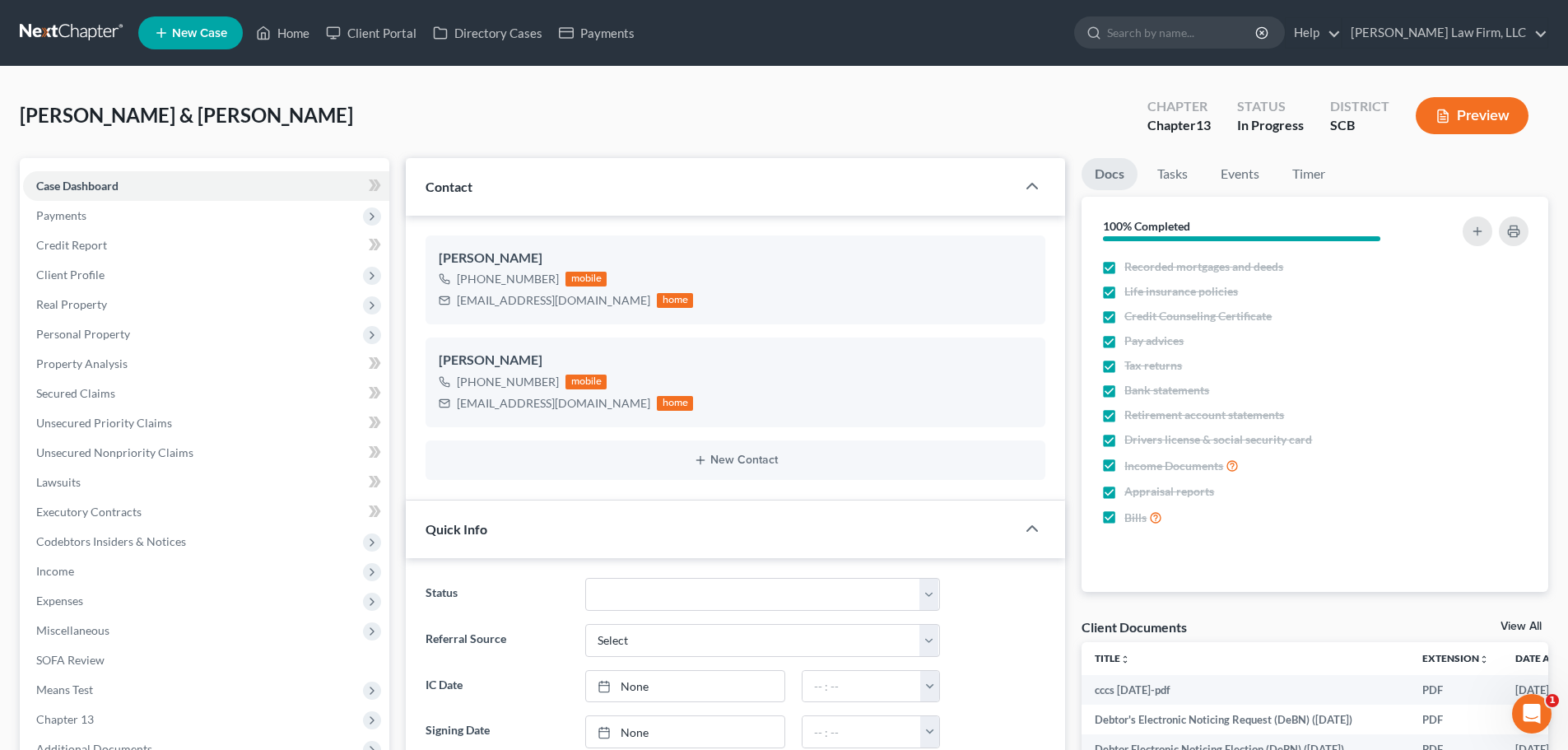
select select "0"
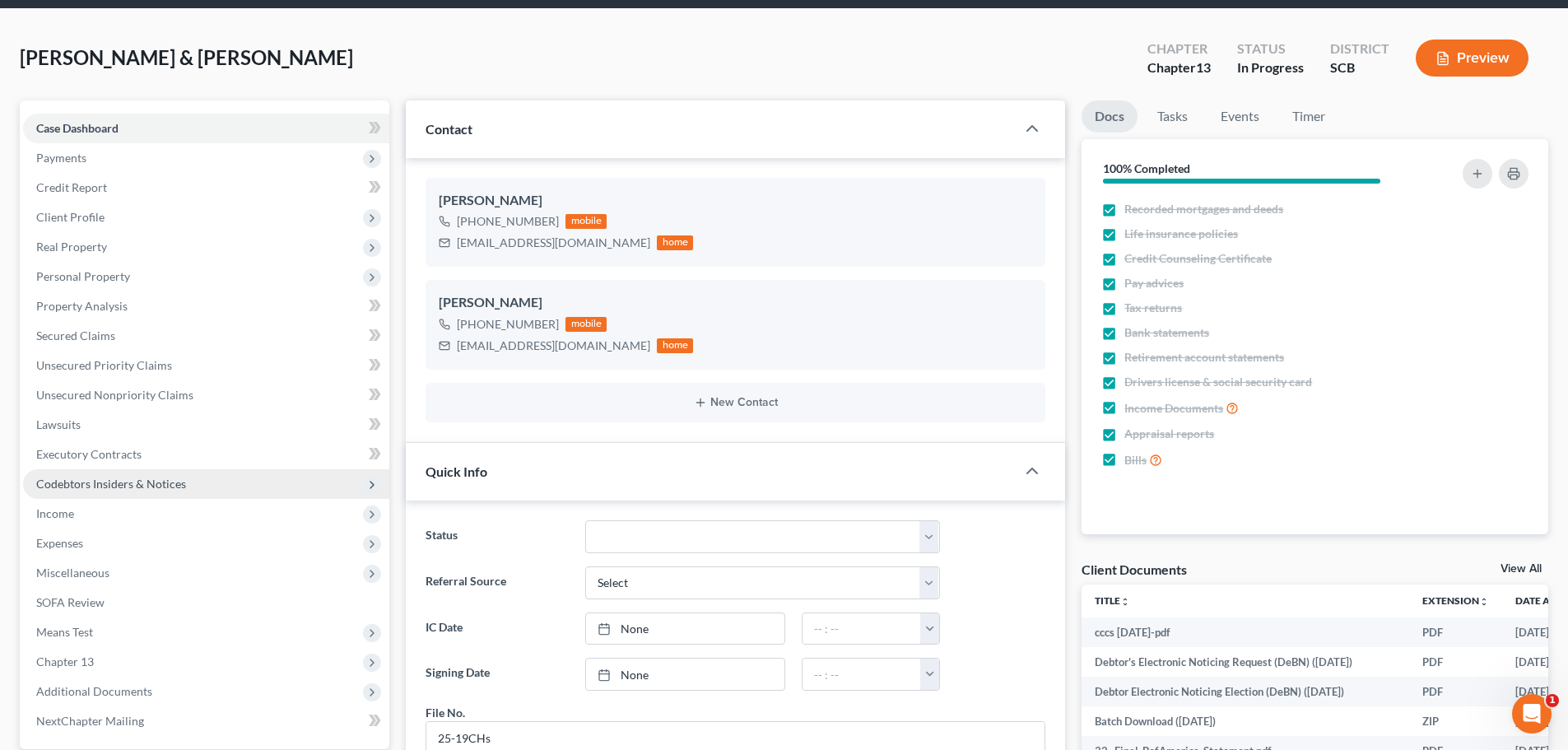
scroll to position [165, 0]
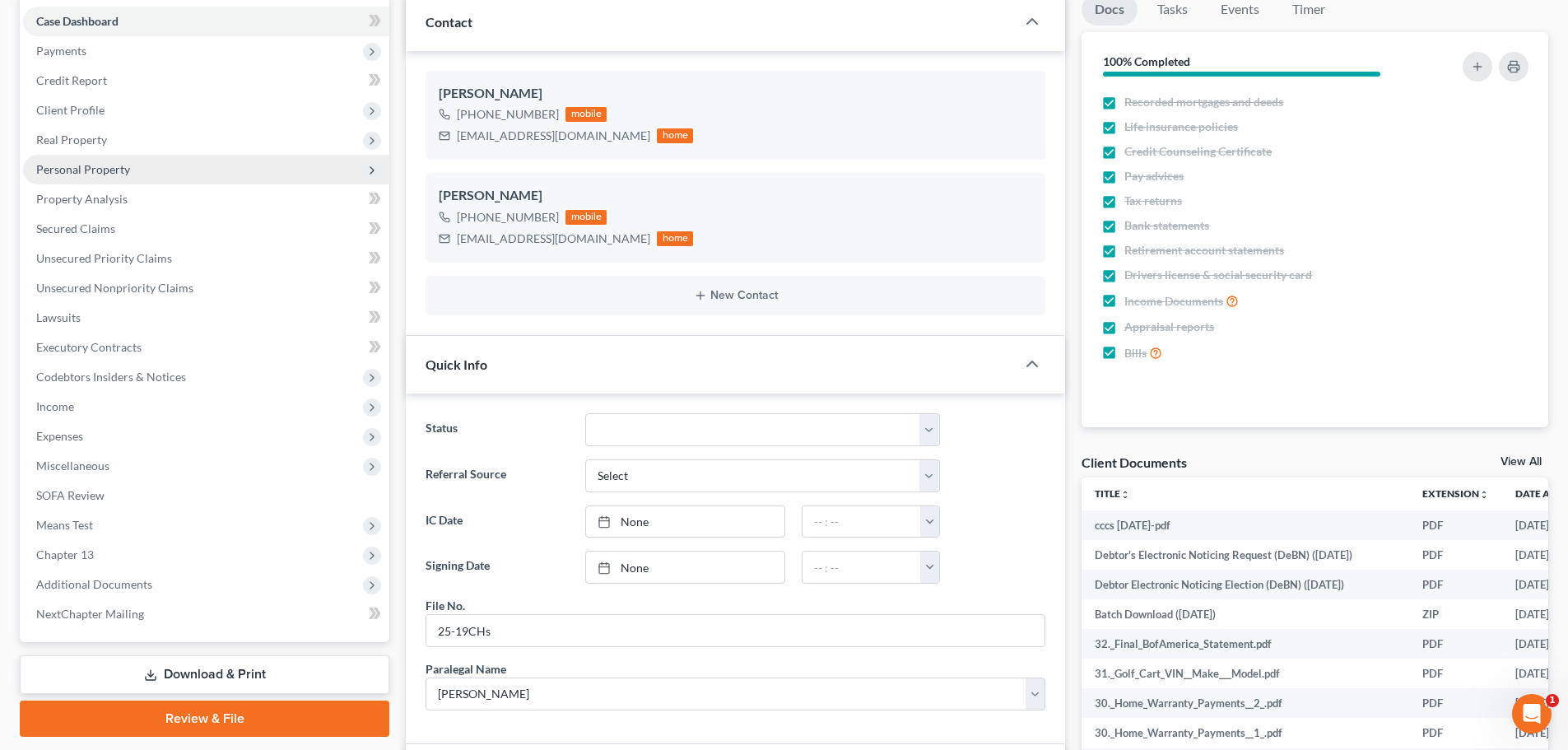
click at [93, 168] on span "Personal Property" at bounding box center [83, 168] width 94 height 14
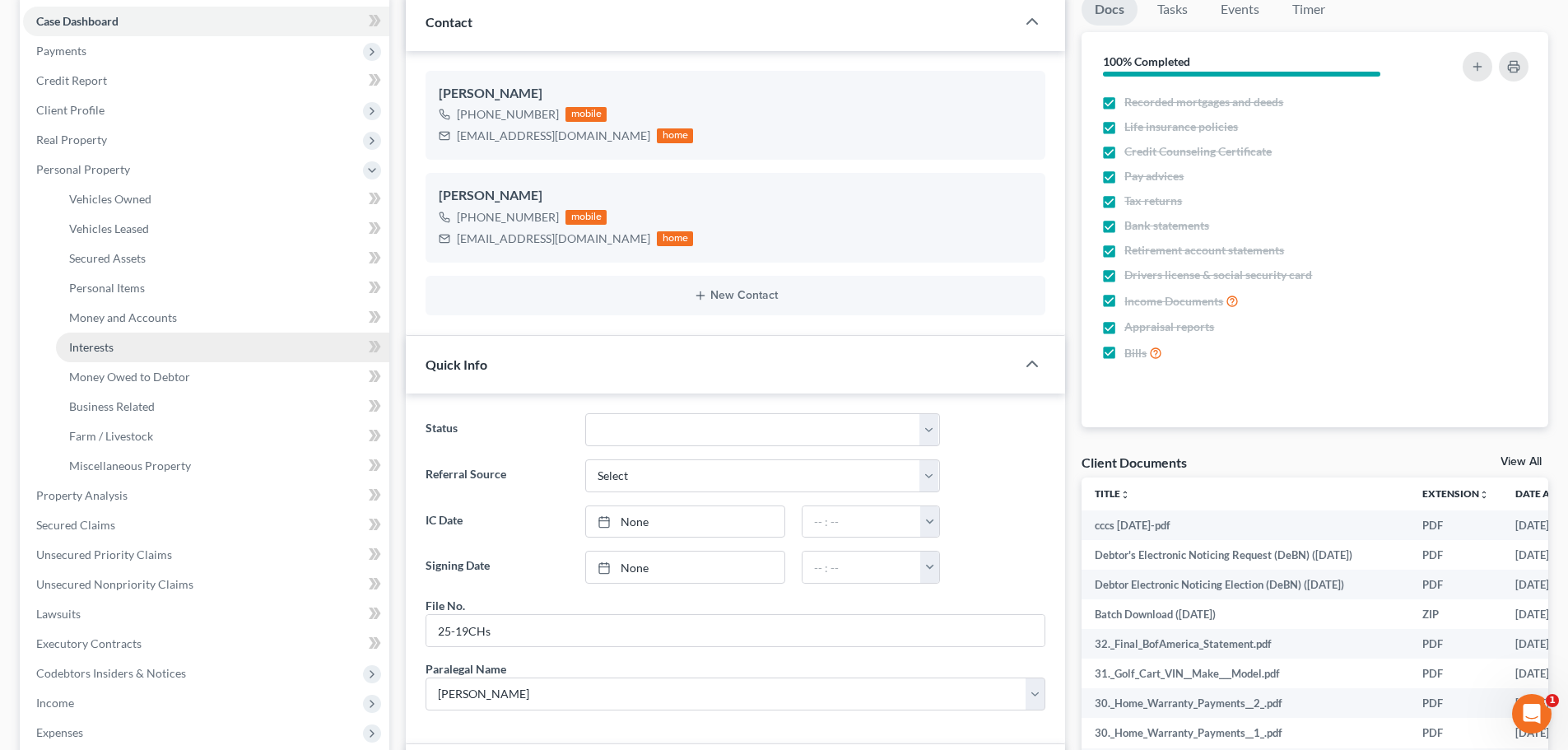
click at [100, 347] on span "Interests" at bounding box center [91, 346] width 45 height 14
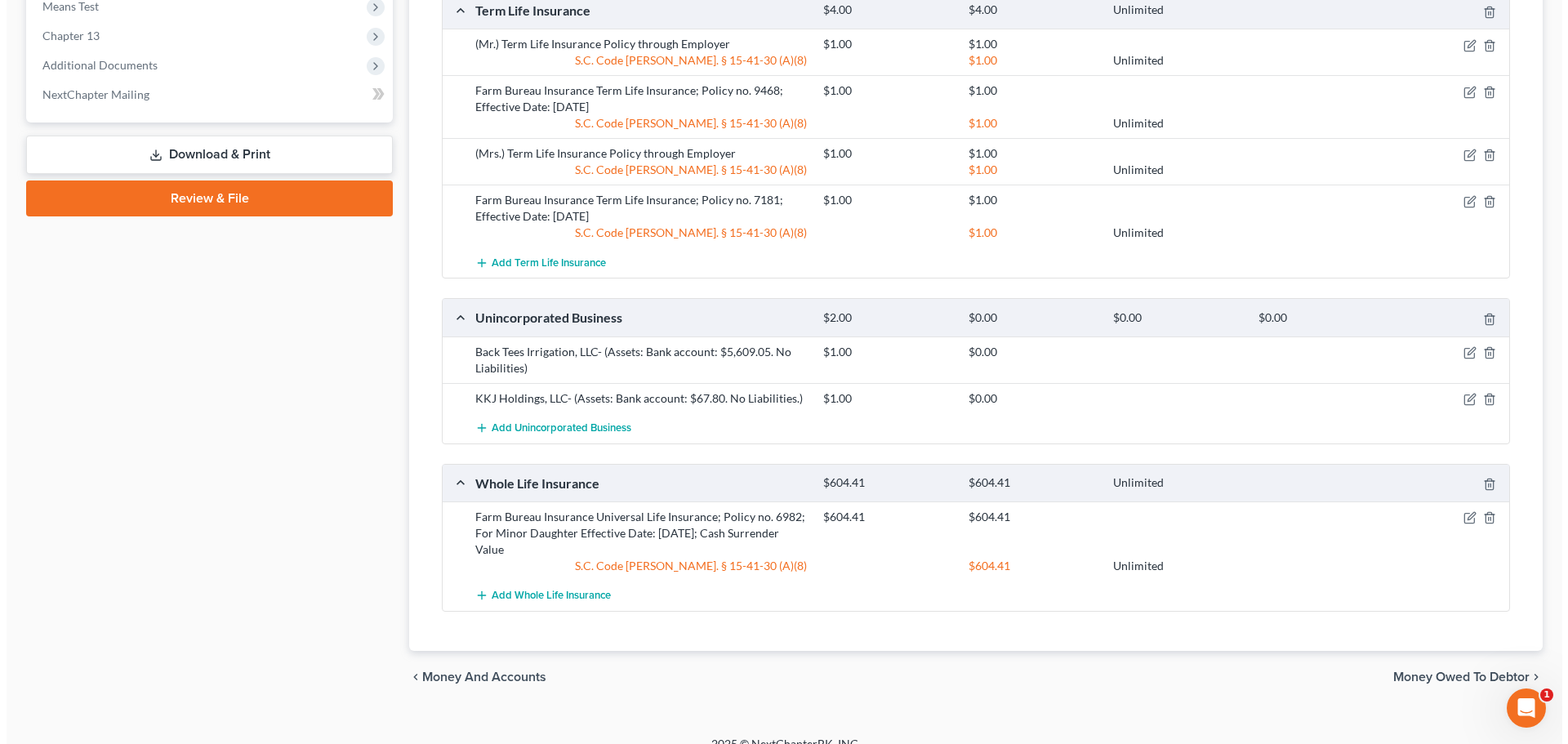
scroll to position [992, 0]
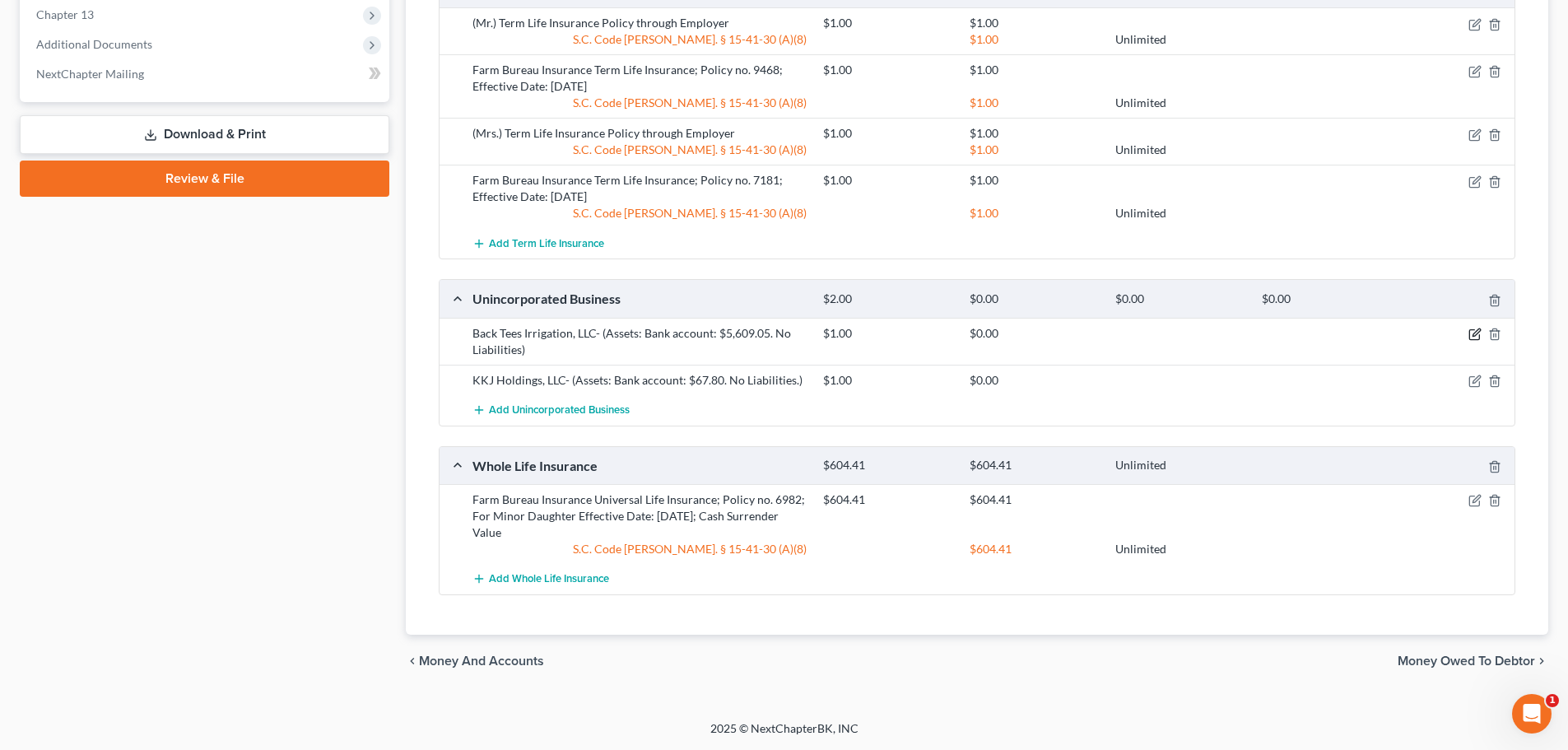
click at [1478, 333] on icon "button" at bounding box center [1477, 332] width 8 height 8
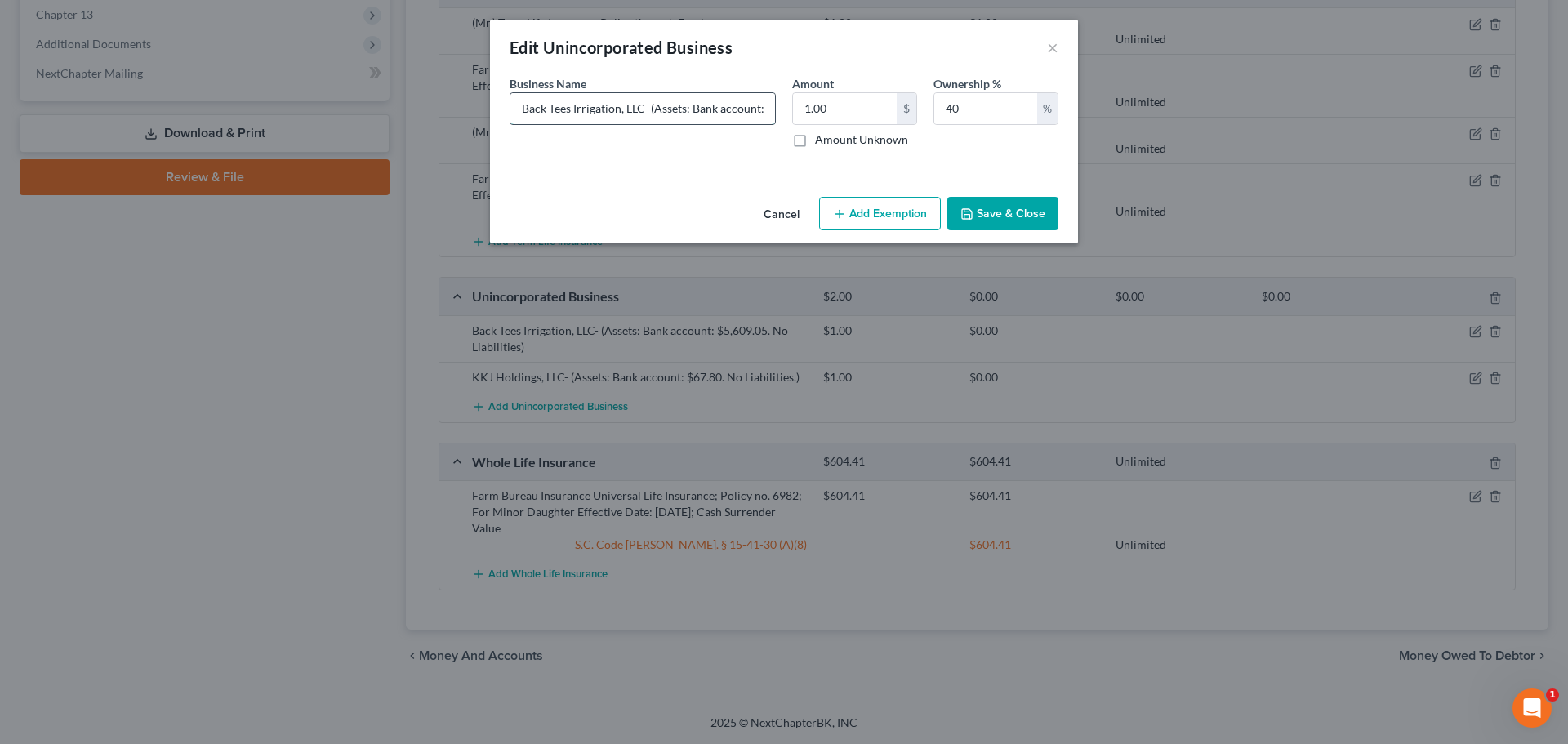
click at [639, 111] on input "Back Tees Irrigation, LLC- (Assets: Bank account: $5,609.05. No Liabilities)" at bounding box center [642, 109] width 264 height 31
drag, startPoint x: 579, startPoint y: 108, endPoint x: 677, endPoint y: 114, distance: 98.2
click at [677, 114] on input "Back Tees Irrigation, LLC- (Assets: Bank account: $5,609.05. No Liabilities)" at bounding box center [642, 109] width 264 height 31
click at [540, 110] on input "Back Tees Irrigation, LLC- (Assets: Bank account: $5,609.05. No Liabilities)" at bounding box center [642, 109] width 264 height 31
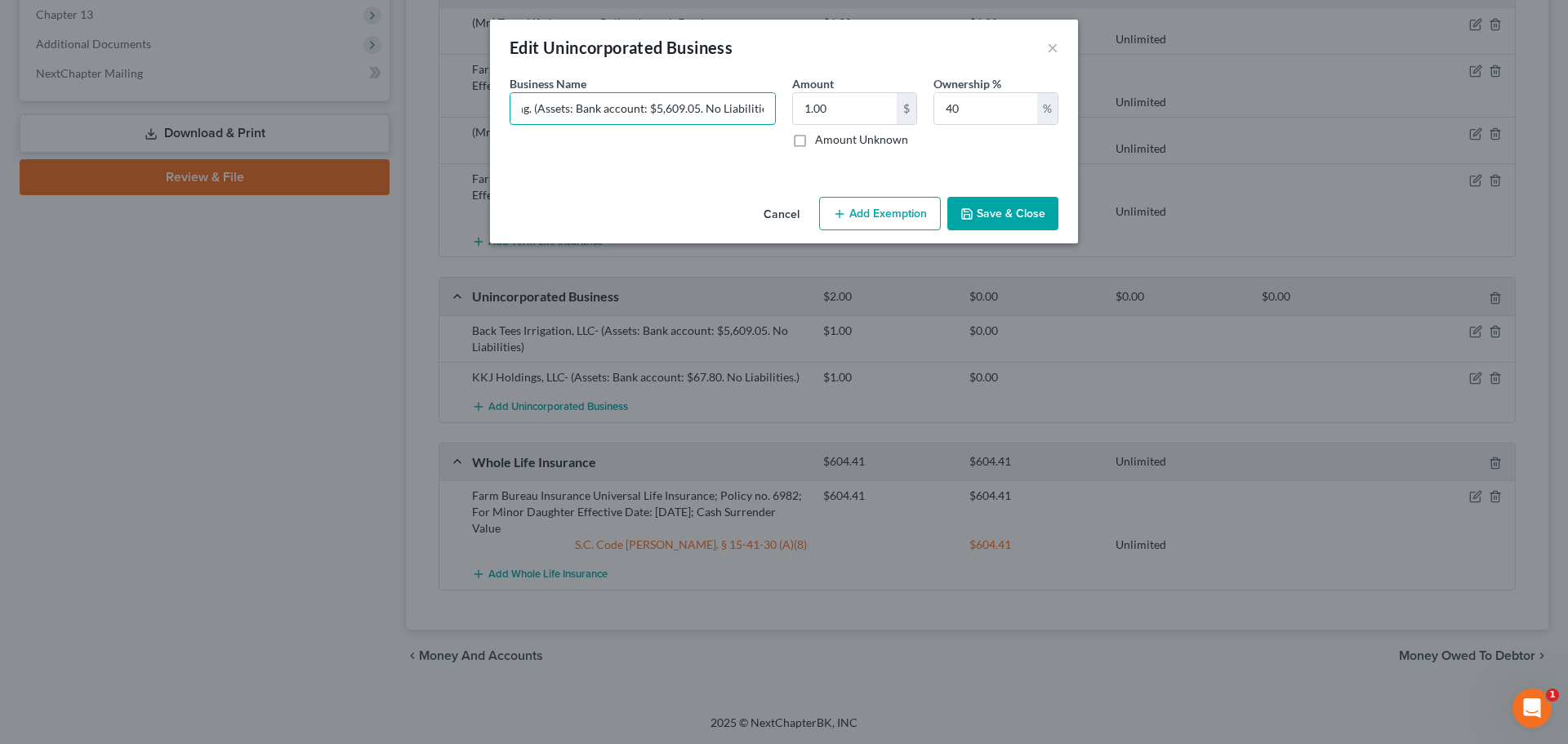
type input "Back Tees Irrigation, LLC-This business in open in name only and has not begun …"
click at [1001, 219] on button "Save & Close" at bounding box center [1003, 213] width 111 height 34
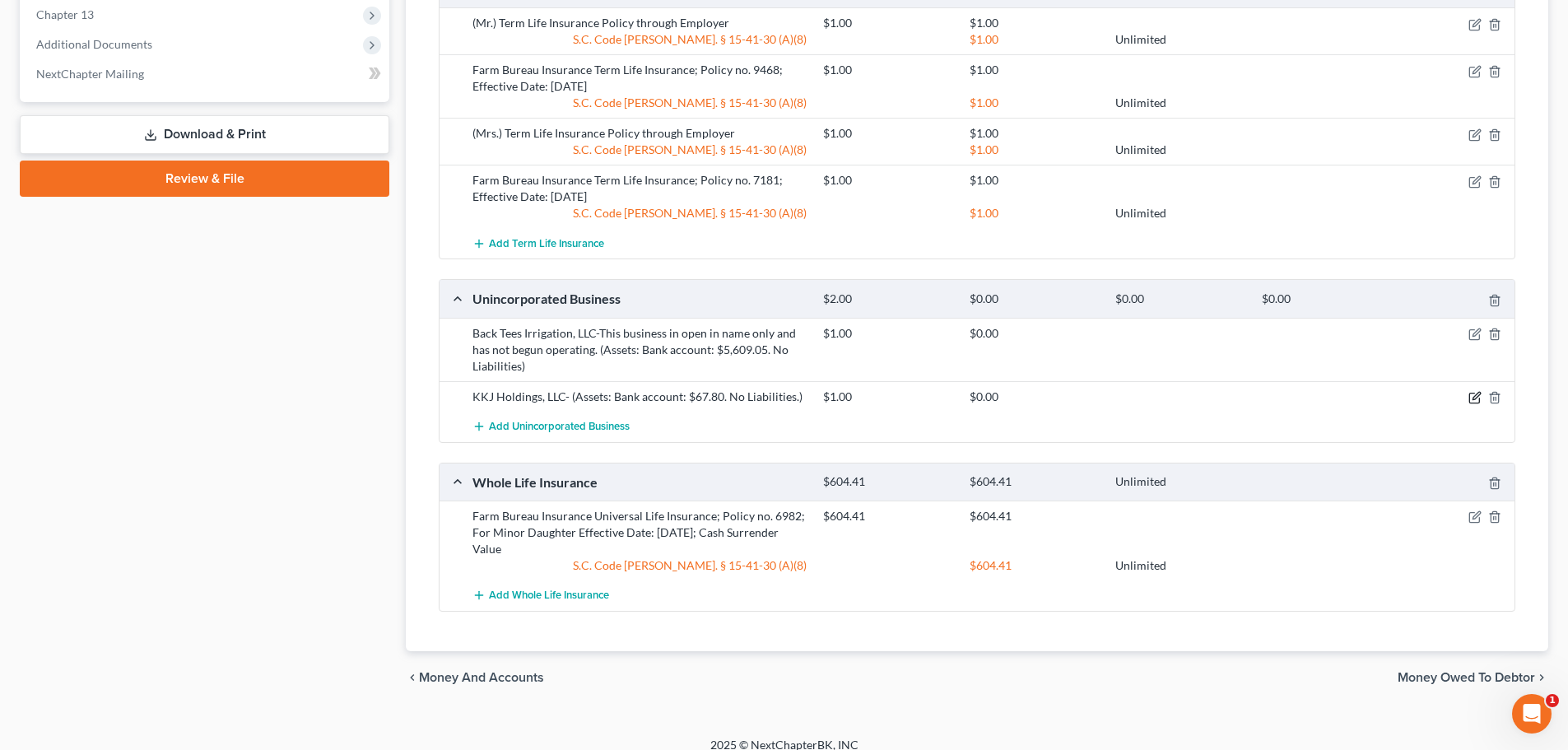
click at [1476, 395] on icon "button" at bounding box center [1476, 398] width 13 height 13
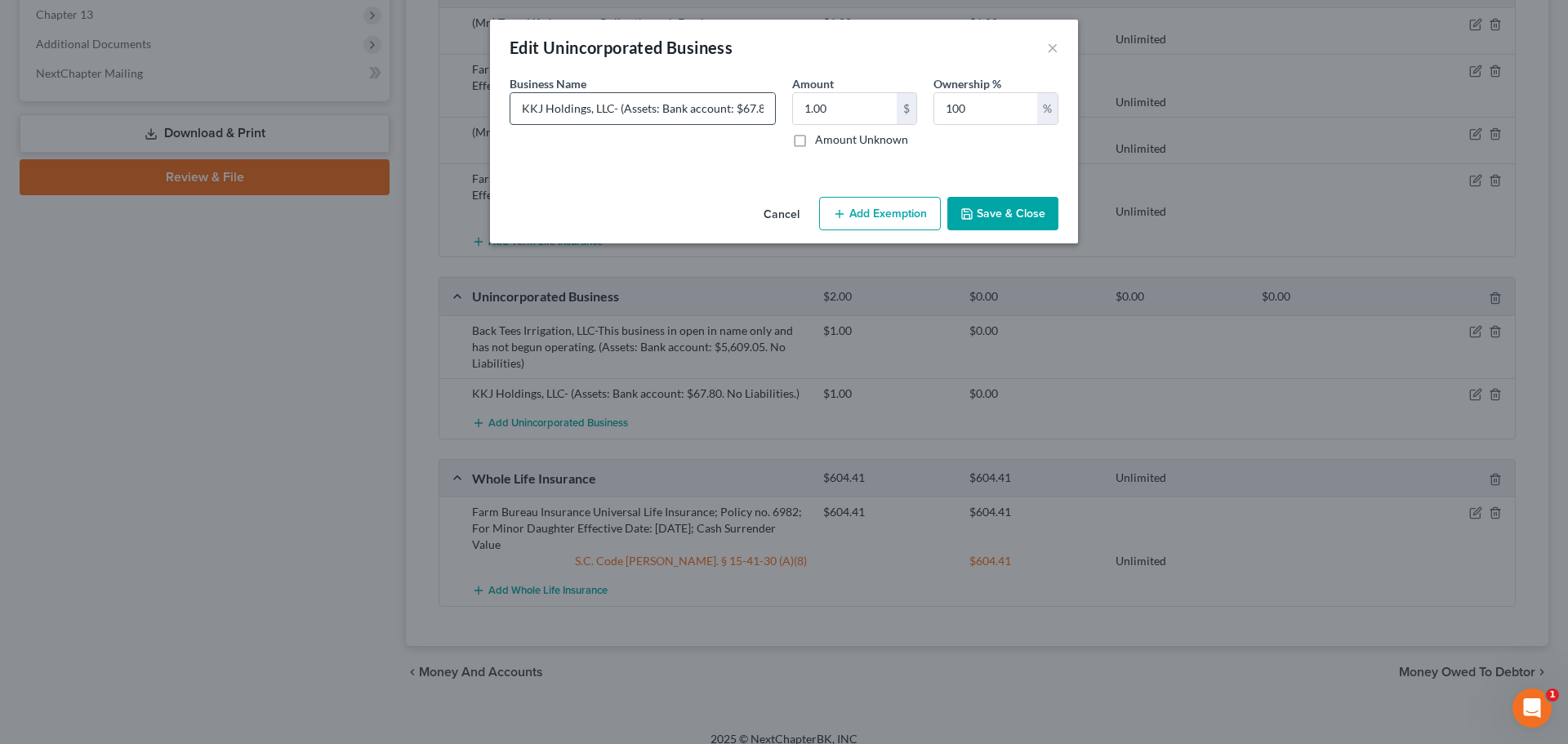
click at [619, 108] on input "KKJ Holdings, LLC- (Assets: Bank account: $67.80. No Liabilities.)" at bounding box center [642, 109] width 264 height 31
type input "KKJ Holdings, LLC- This business is open in name only and has not begun operati…"
click at [1023, 215] on button "Save & Close" at bounding box center [1003, 213] width 111 height 34
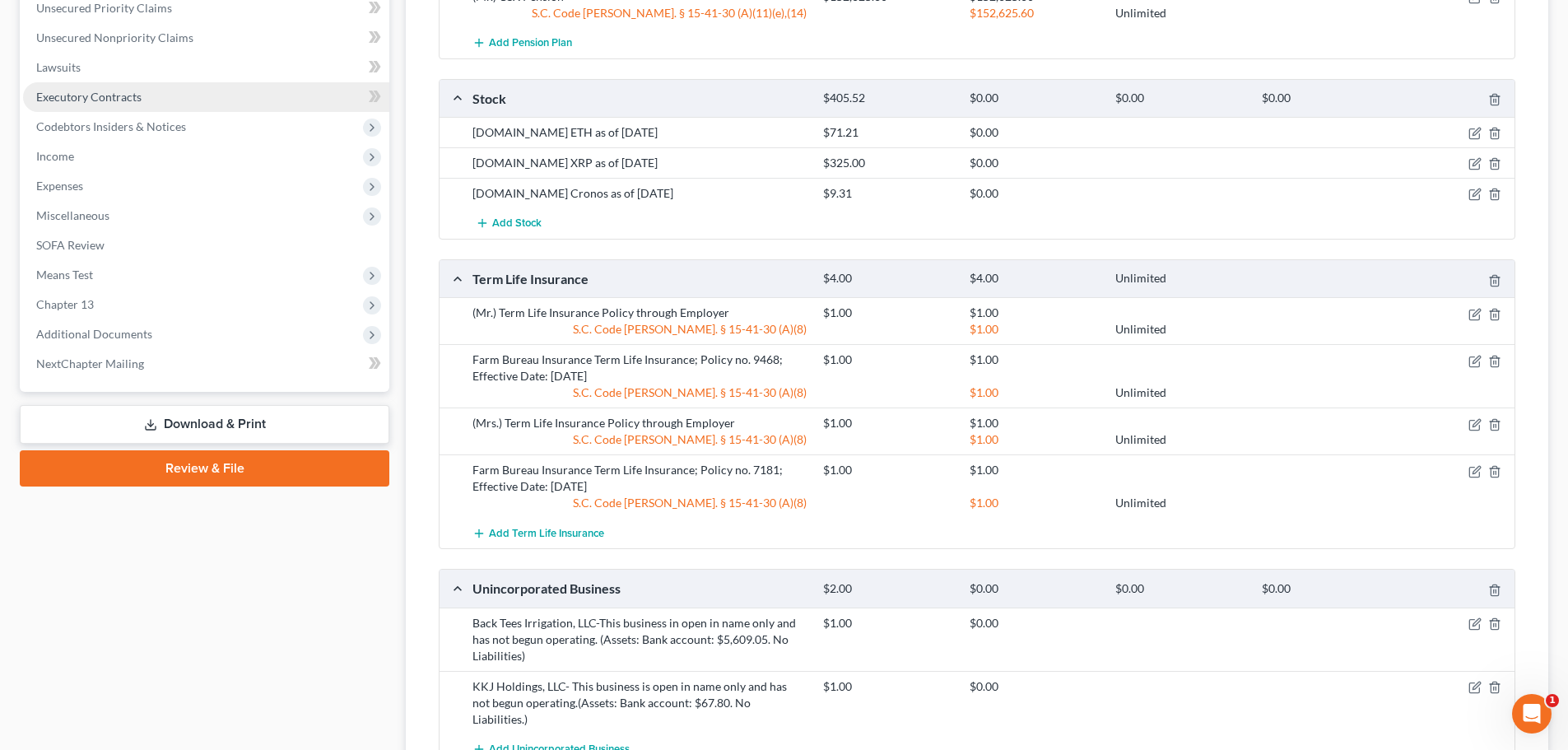
scroll to position [424, 0]
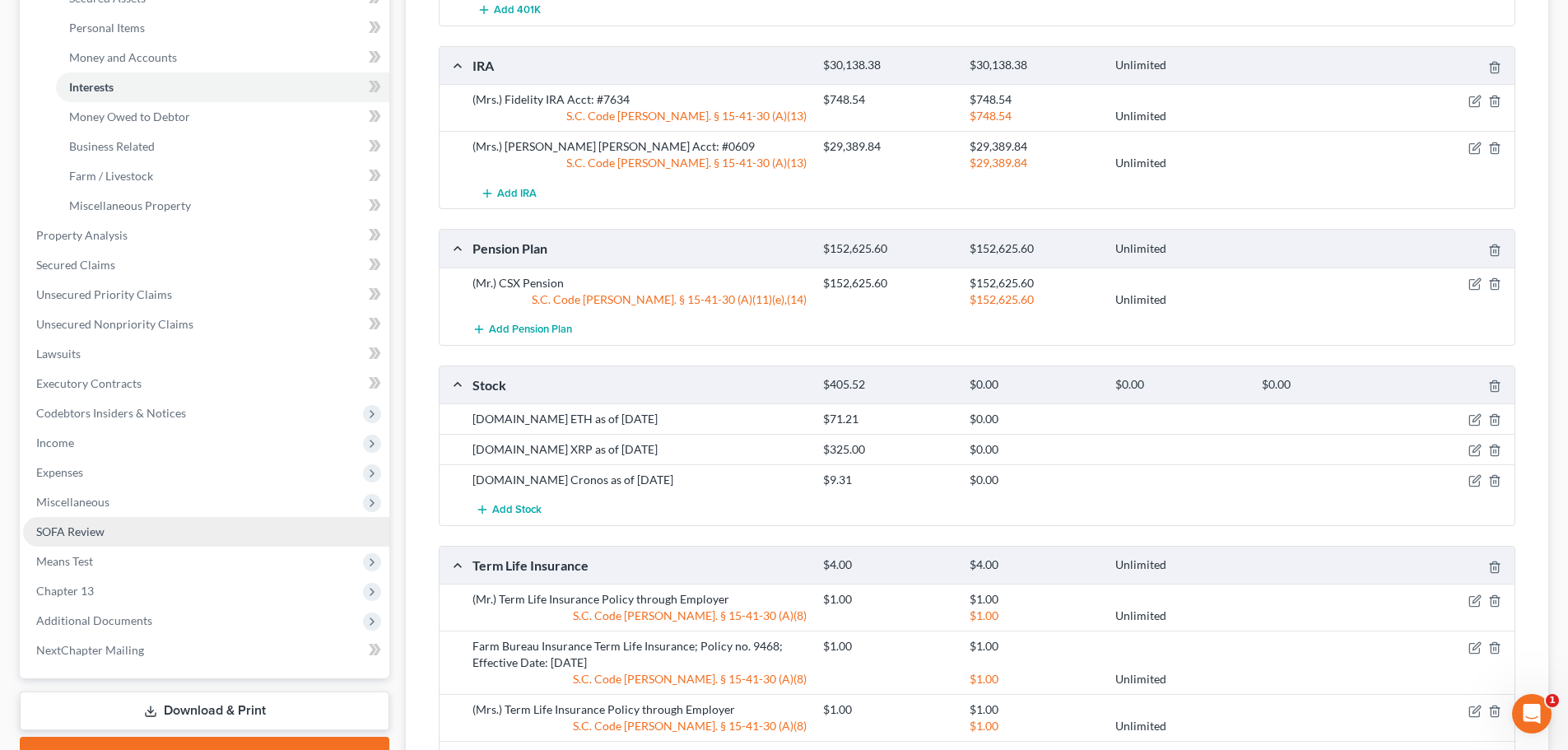
click at [89, 532] on span "SOFA Review" at bounding box center [70, 531] width 69 height 14
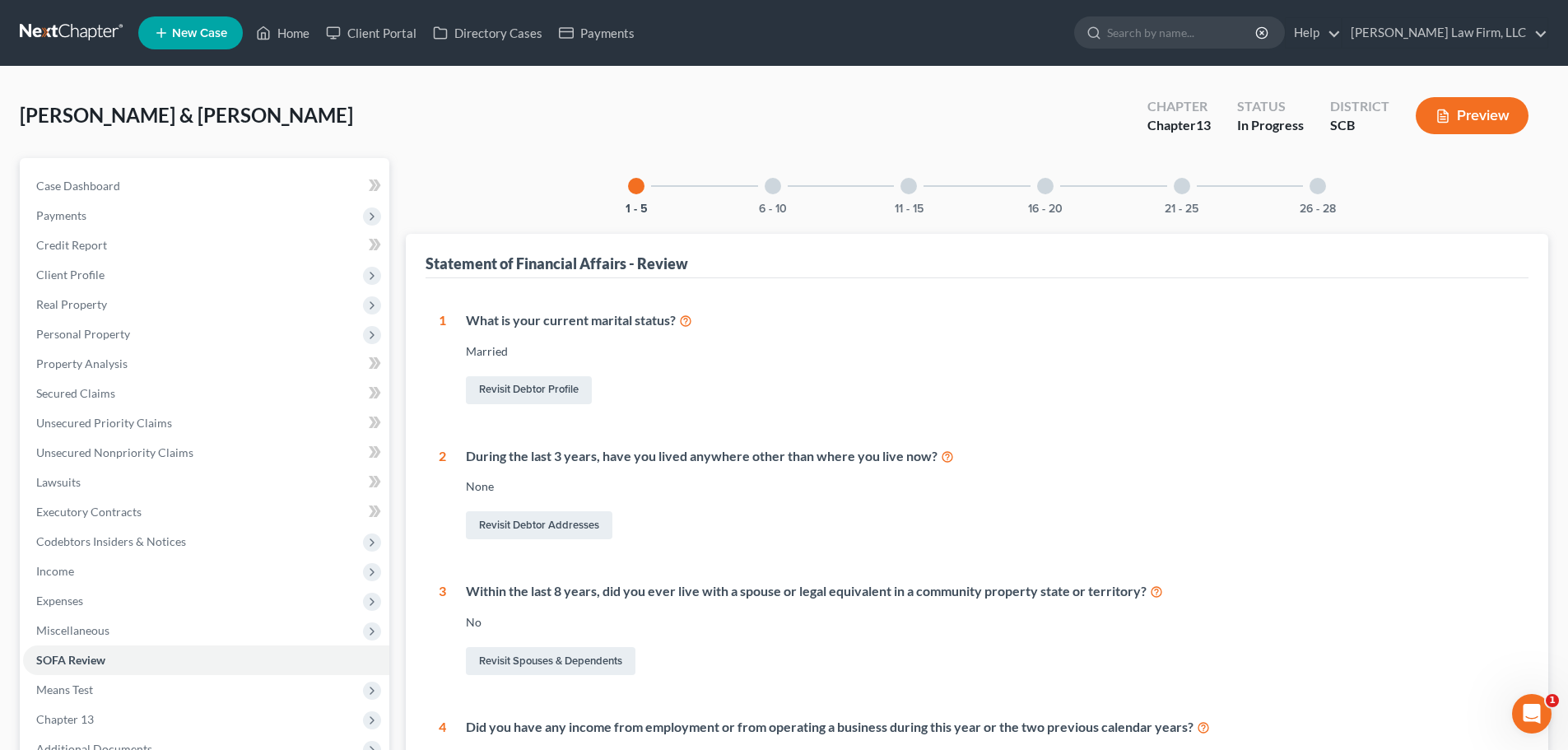
click at [1315, 184] on div at bounding box center [1318, 186] width 16 height 16
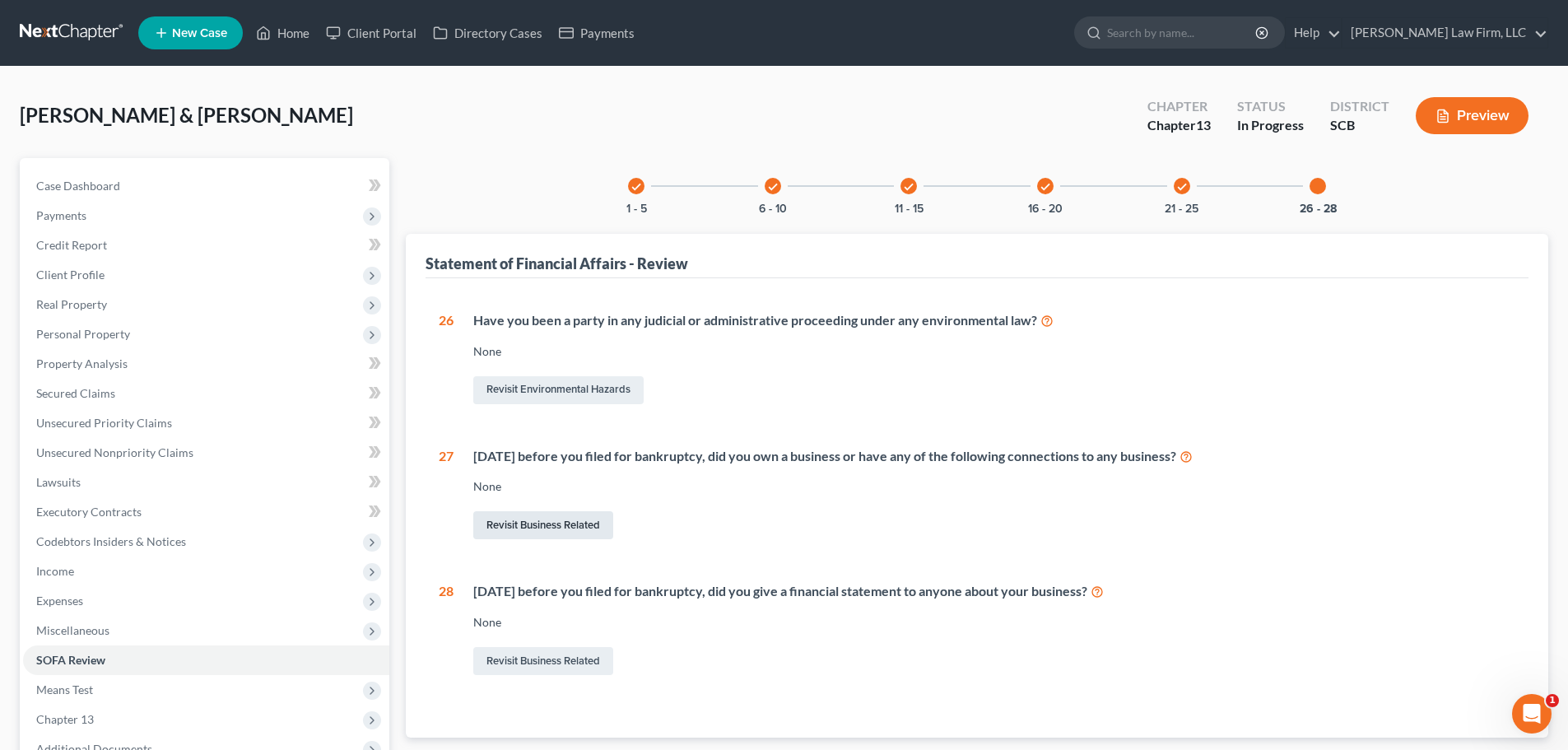
click at [554, 518] on link "Revisit Business Related" at bounding box center [543, 524] width 140 height 28
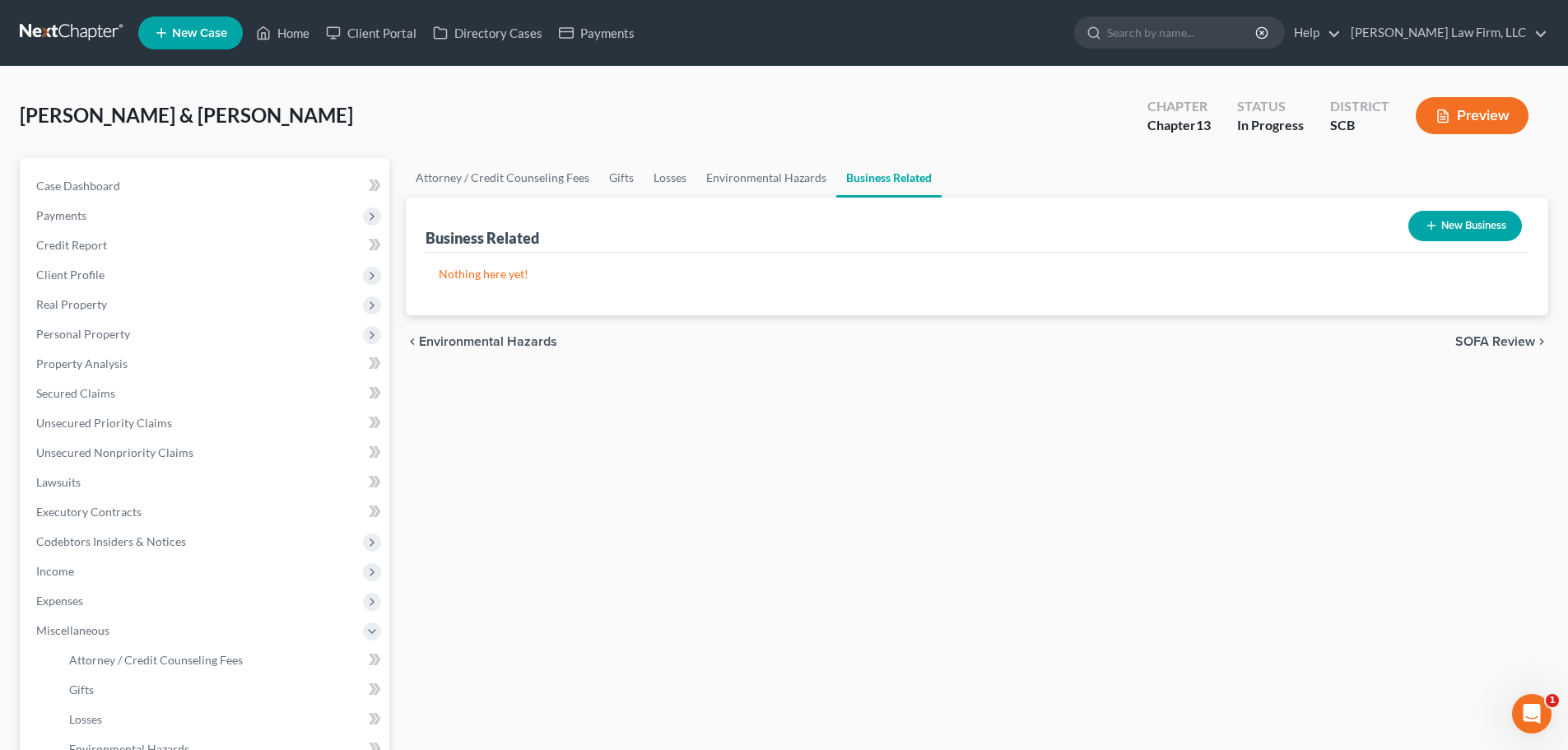
click at [1453, 218] on button "New Business" at bounding box center [1465, 226] width 113 height 30
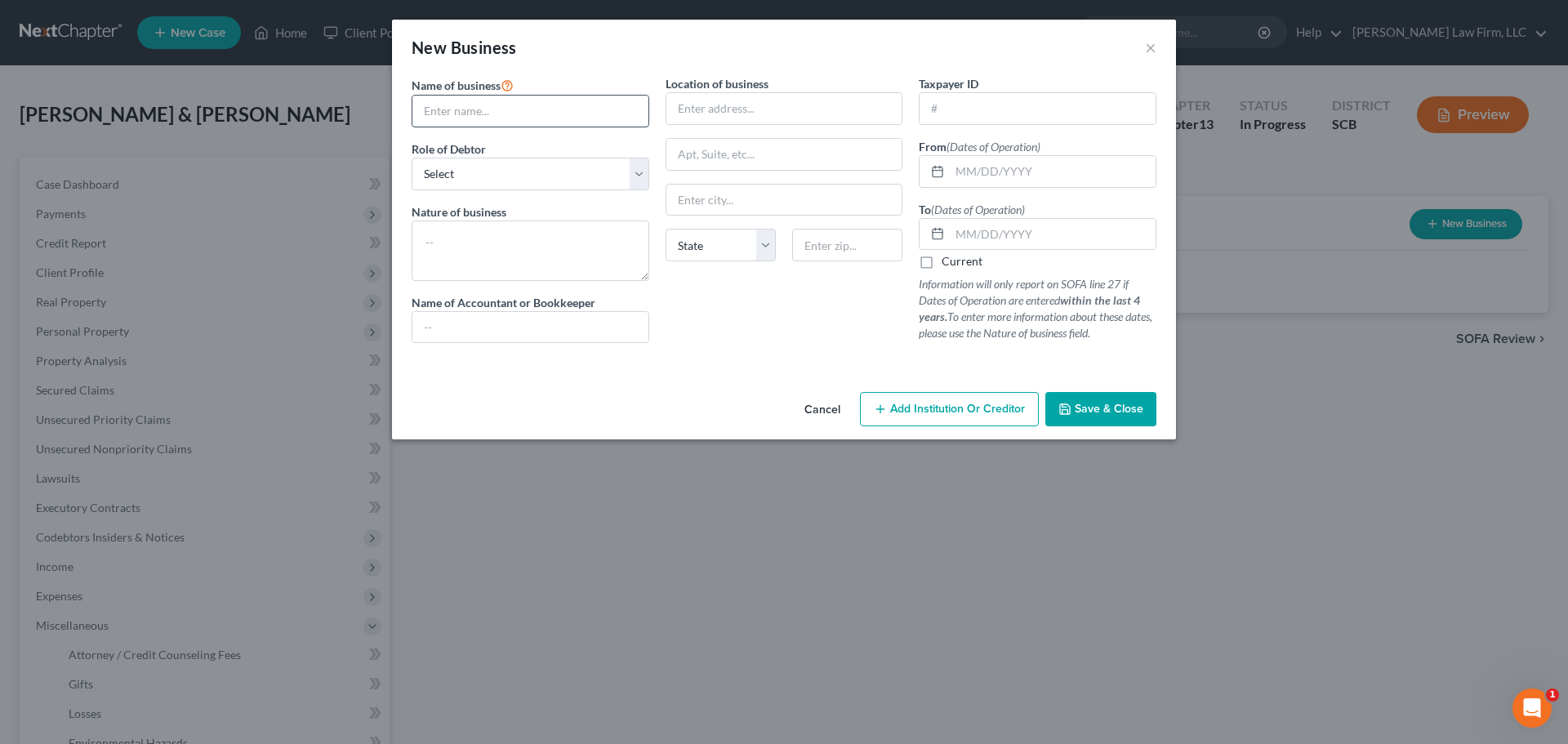
click at [588, 118] on input "text" at bounding box center [531, 110] width 236 height 31
type input "KKJ Holdings, LLC"
click at [463, 182] on select "Select A member of a limited liability company (LLC) or limited liability partn…" at bounding box center [531, 174] width 238 height 33
select select "member"
click at [412, 158] on select "Select A member of a limited liability company (LLC) or limited liability partn…" at bounding box center [531, 174] width 238 height 33
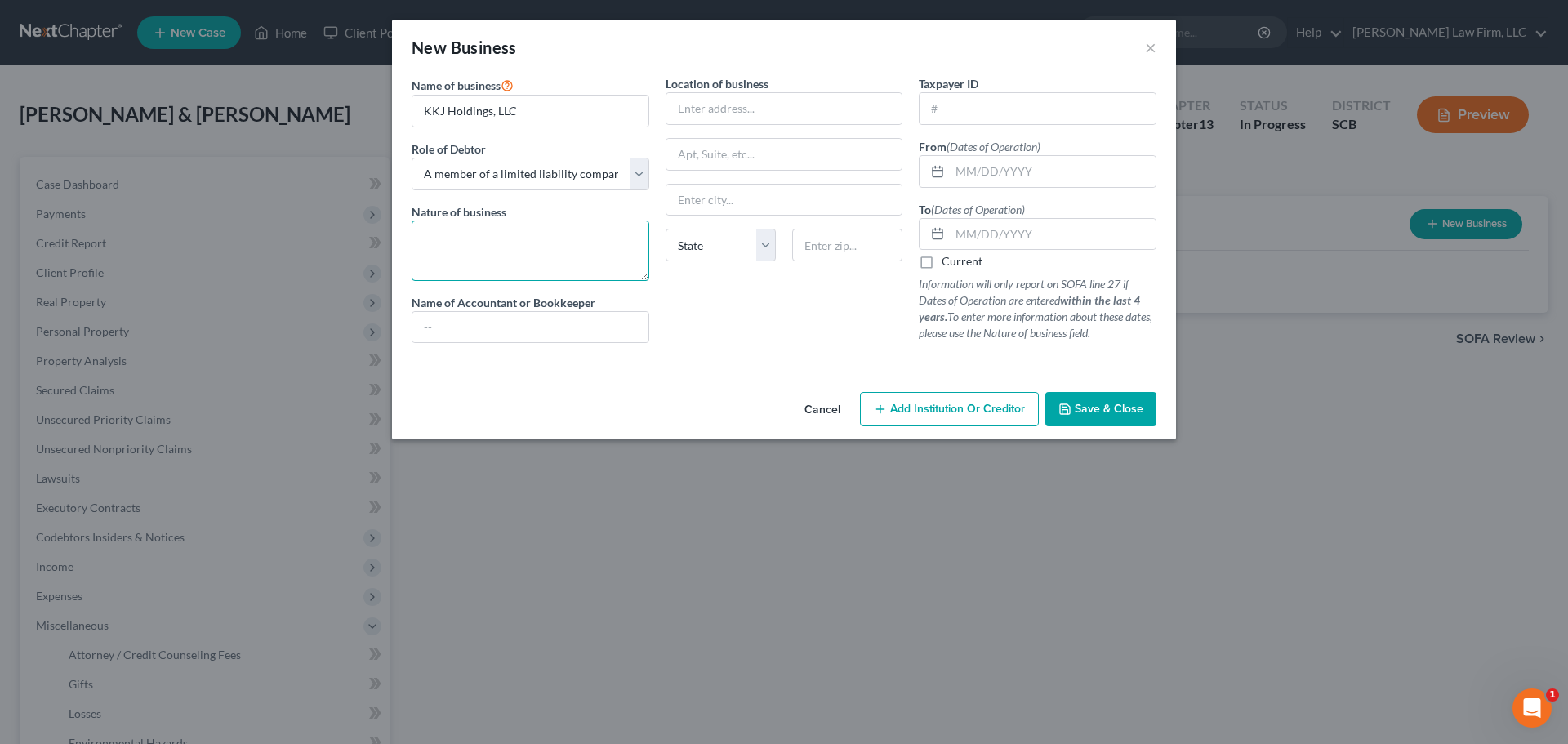
click at [468, 237] on textarea at bounding box center [531, 250] width 238 height 60
click at [516, 243] on textarea at bounding box center [531, 250] width 238 height 60
click at [962, 172] on input "text" at bounding box center [1053, 171] width 206 height 31
type input "0"
type input "[DATE]"
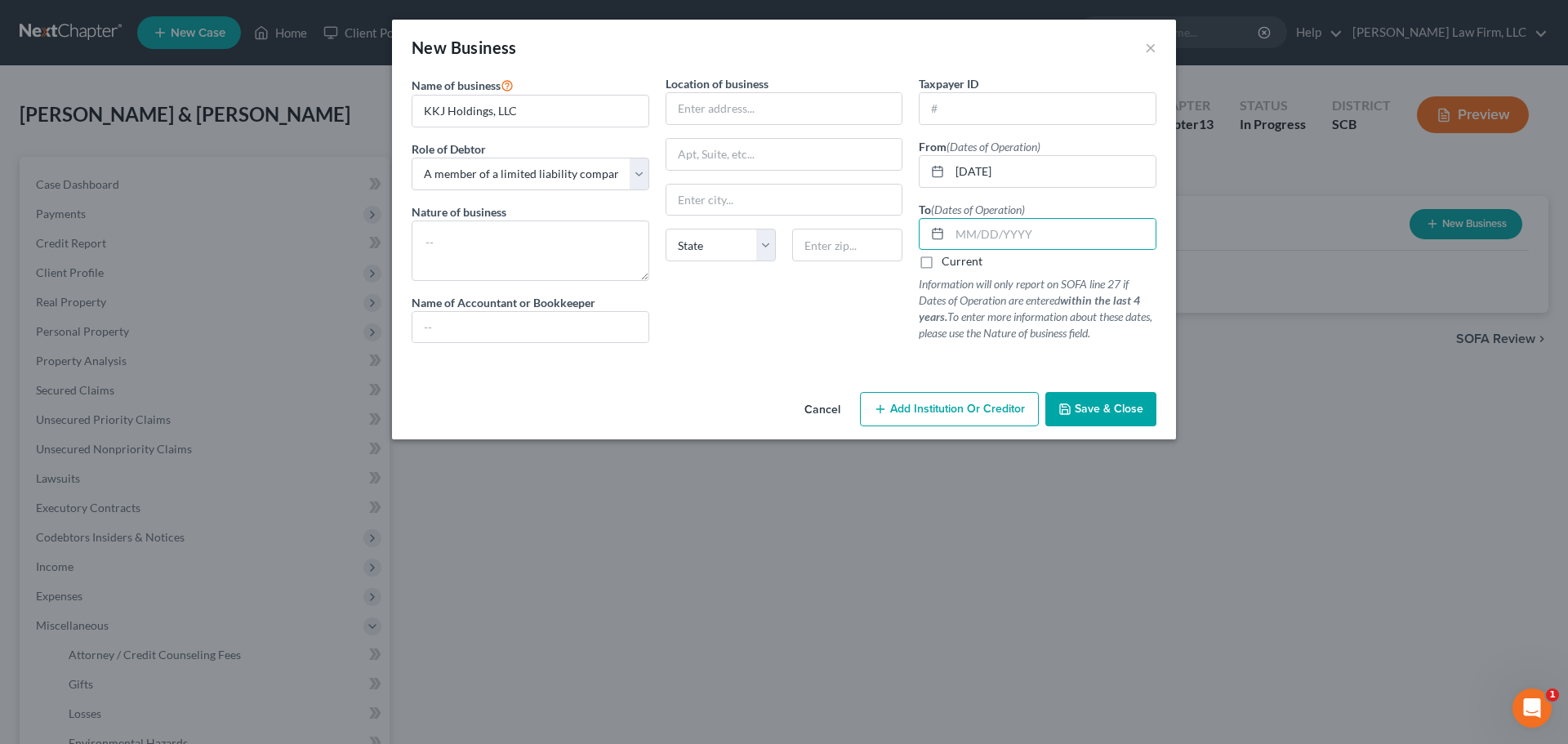
click at [942, 260] on label "Current" at bounding box center [962, 261] width 41 height 16
click at [948, 260] on input "Current" at bounding box center [953, 258] width 10 height 10
checkbox input "true"
click at [600, 253] on textarea at bounding box center [531, 250] width 238 height 60
click at [517, 331] on input "text" at bounding box center [531, 327] width 236 height 31
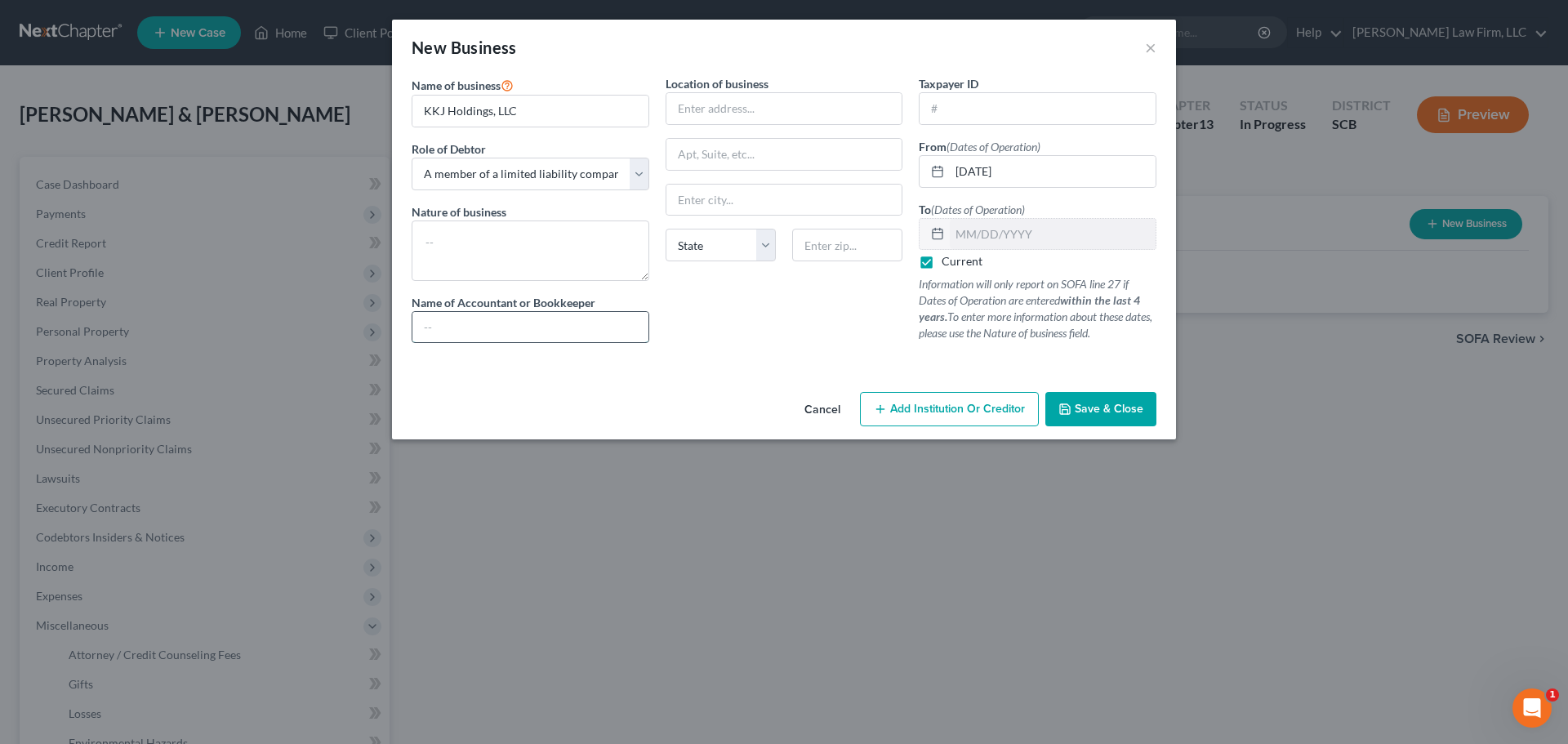
type input "N/A"
click at [524, 252] on textarea at bounding box center [531, 250] width 238 height 60
type textarea "Holding Company- This business is open in name only and has not begun operation…"
click at [825, 103] on input "text" at bounding box center [785, 109] width 236 height 31
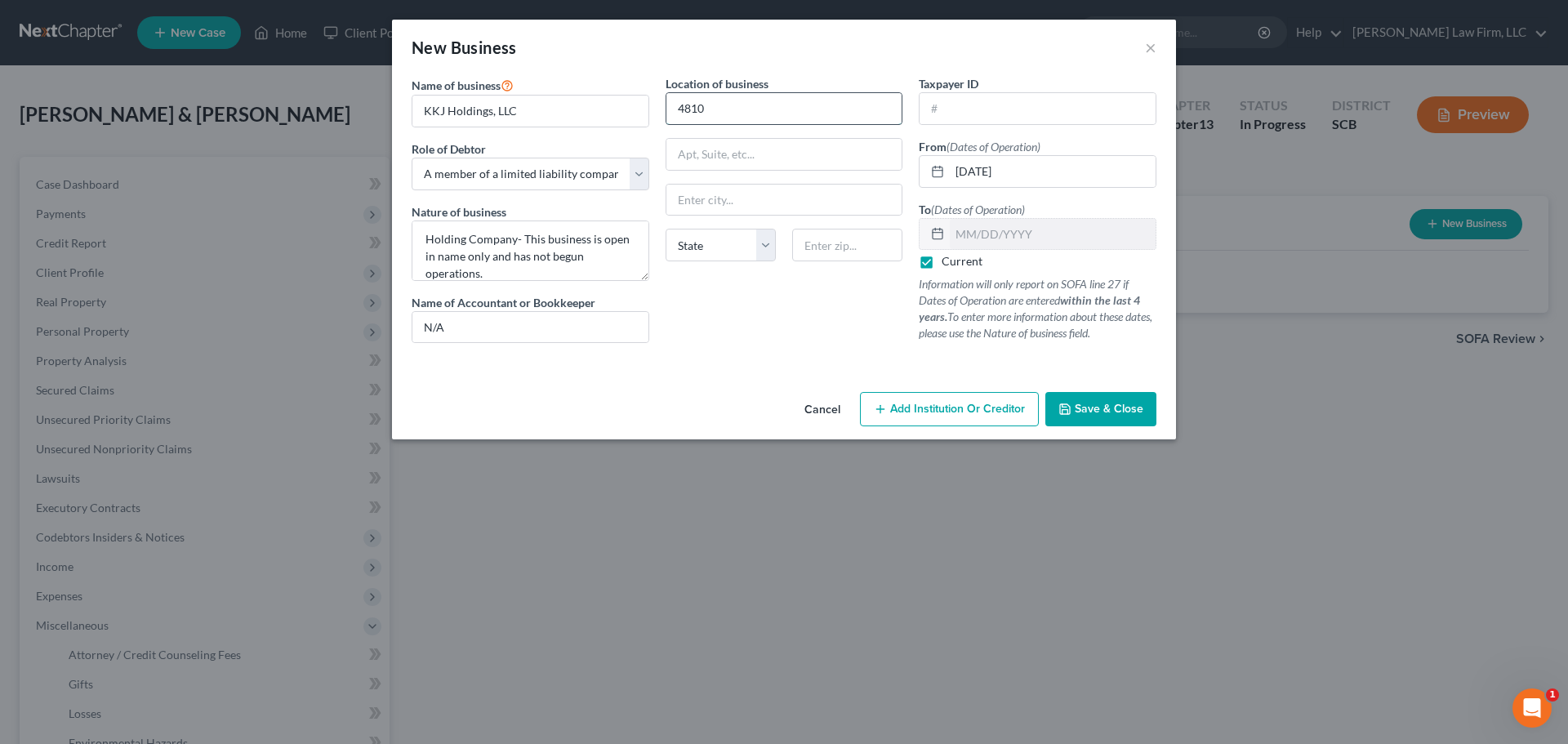
type input "[STREET_ADDRESS]"
type input "29456"
type input "[PERSON_NAME]"
select select "42"
click at [1098, 407] on span "Save & Close" at bounding box center [1109, 408] width 69 height 14
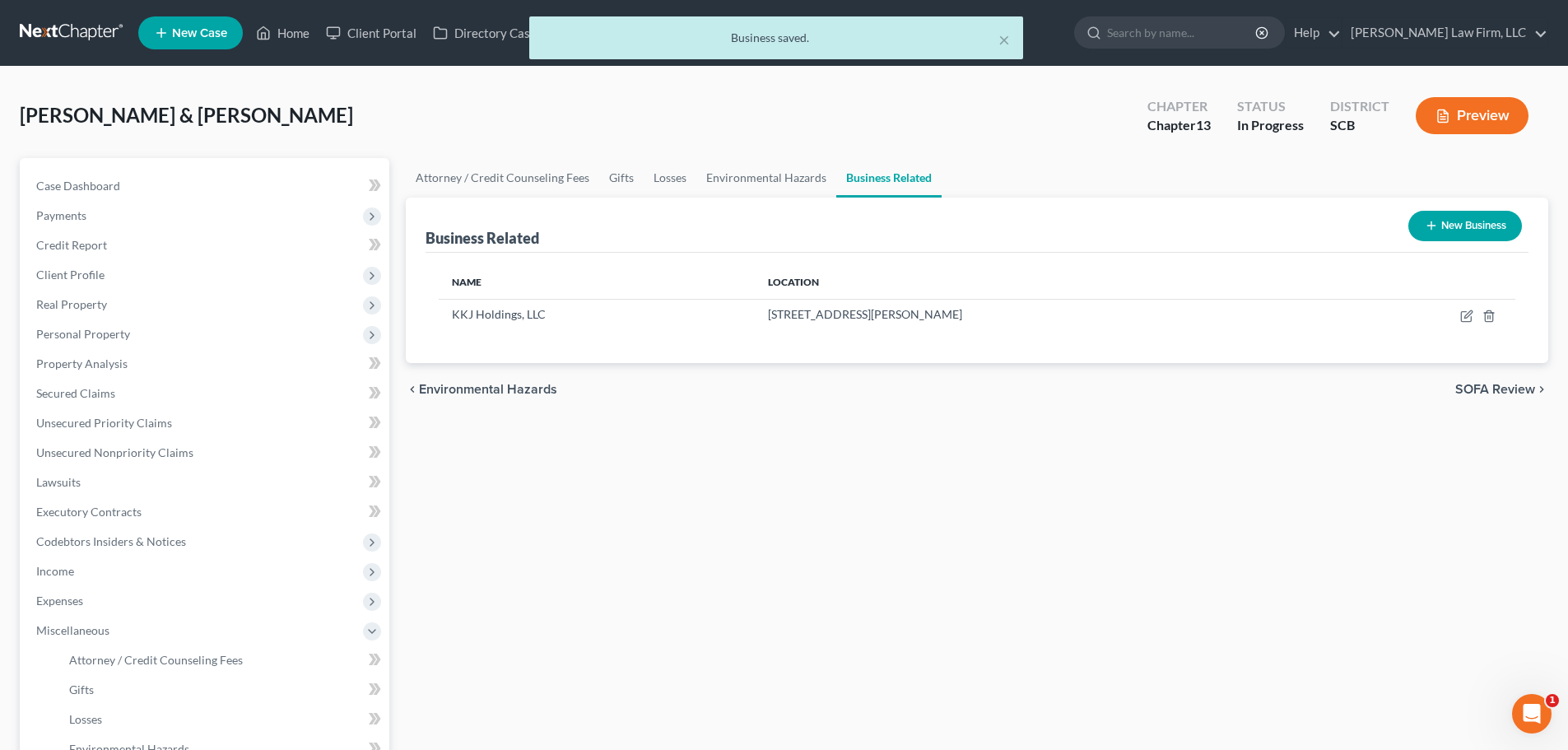
click at [969, 397] on div "chevron_left Environmental Hazards SOFA Review chevron_right" at bounding box center [977, 388] width 1142 height 52
click at [1463, 222] on button "New Business" at bounding box center [1465, 226] width 113 height 30
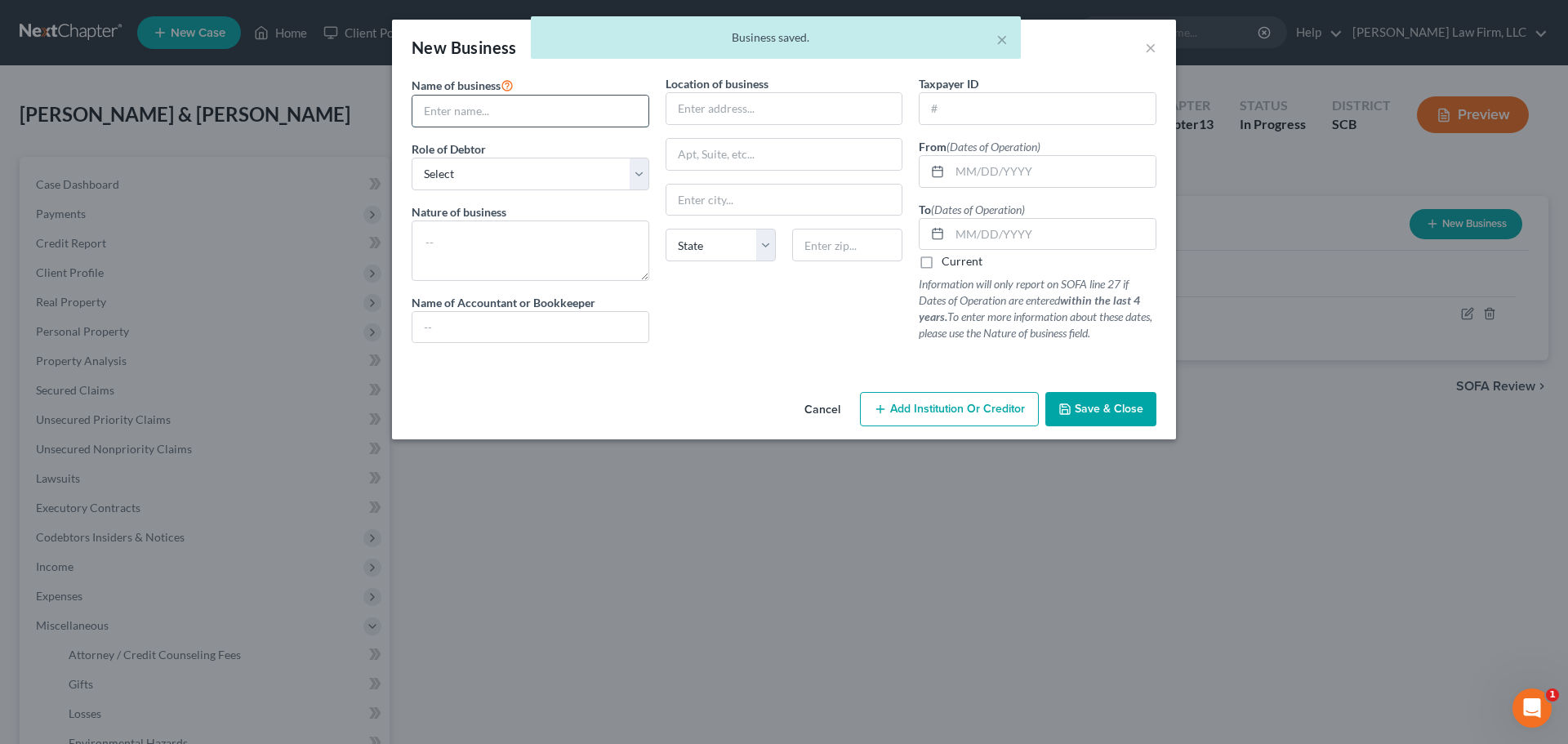
click at [511, 110] on input "text" at bounding box center [531, 110] width 236 height 31
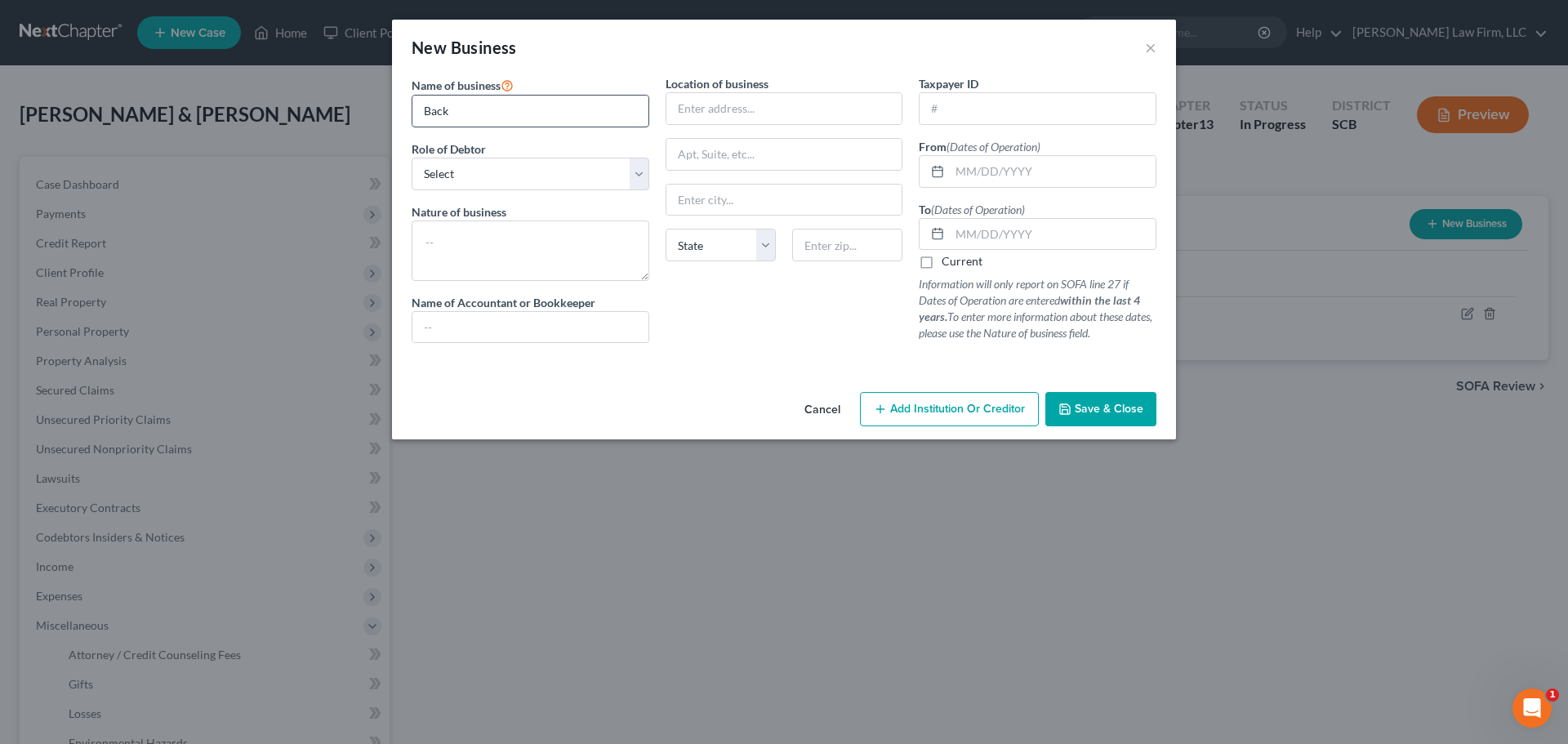
type input "Back Tees Irrigation, LLC"
click at [479, 172] on select "Select A member of a limited liability company (LLC) or limited liability partn…" at bounding box center [531, 174] width 238 height 33
select select "member"
click at [412, 158] on select "Select A member of a limited liability company (LLC) or limited liability partn…" at bounding box center [531, 174] width 238 height 33
click at [505, 236] on textarea at bounding box center [531, 250] width 238 height 60
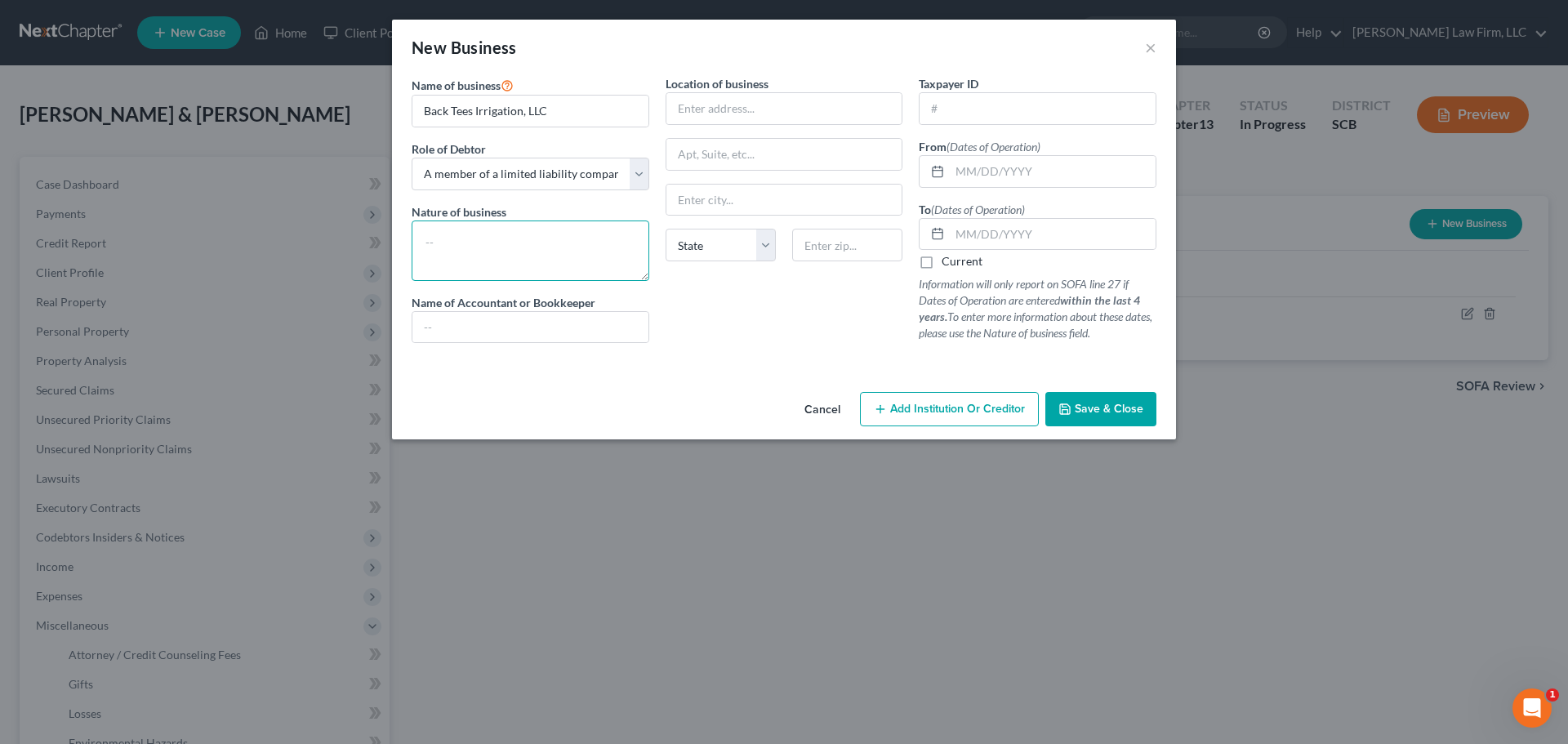
click at [509, 236] on textarea at bounding box center [531, 250] width 238 height 60
type textarea "I"
click at [545, 247] on textarea "Irrigation and Lawn Maintentance- This business is open in" at bounding box center [531, 250] width 238 height 60
click at [522, 260] on textarea "Irrigation and Lawn Maintenance- This business is open in" at bounding box center [531, 250] width 238 height 60
type textarea "Irrigation and Lawn Maintenance- This business is open in name only and has not…"
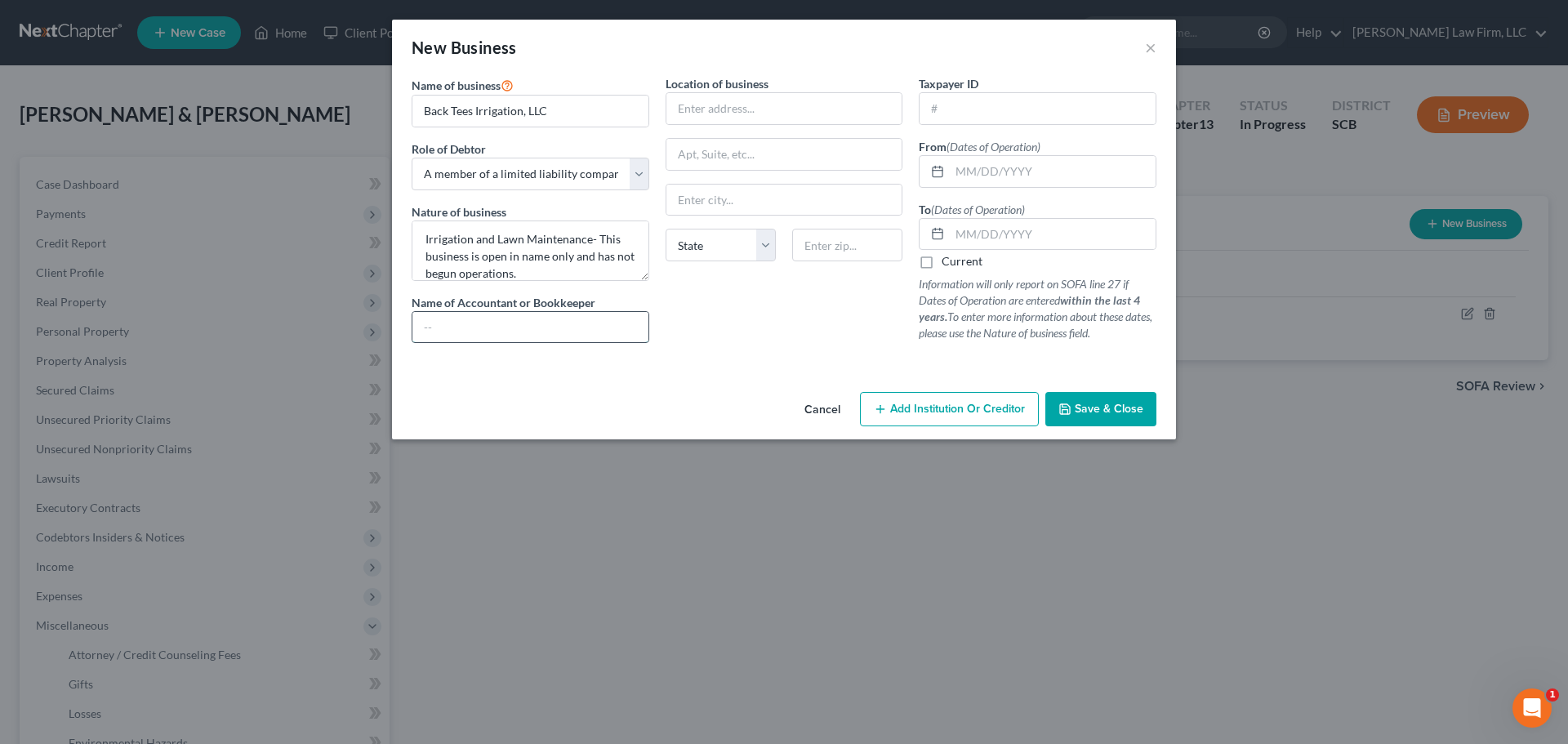
click at [533, 318] on input "text" at bounding box center [531, 327] width 236 height 31
type input "N/A"
click at [741, 105] on input "text" at bounding box center [785, 109] width 236 height 31
type input "[STREET_ADDRESS]"
click at [828, 237] on input "text" at bounding box center [847, 245] width 111 height 33
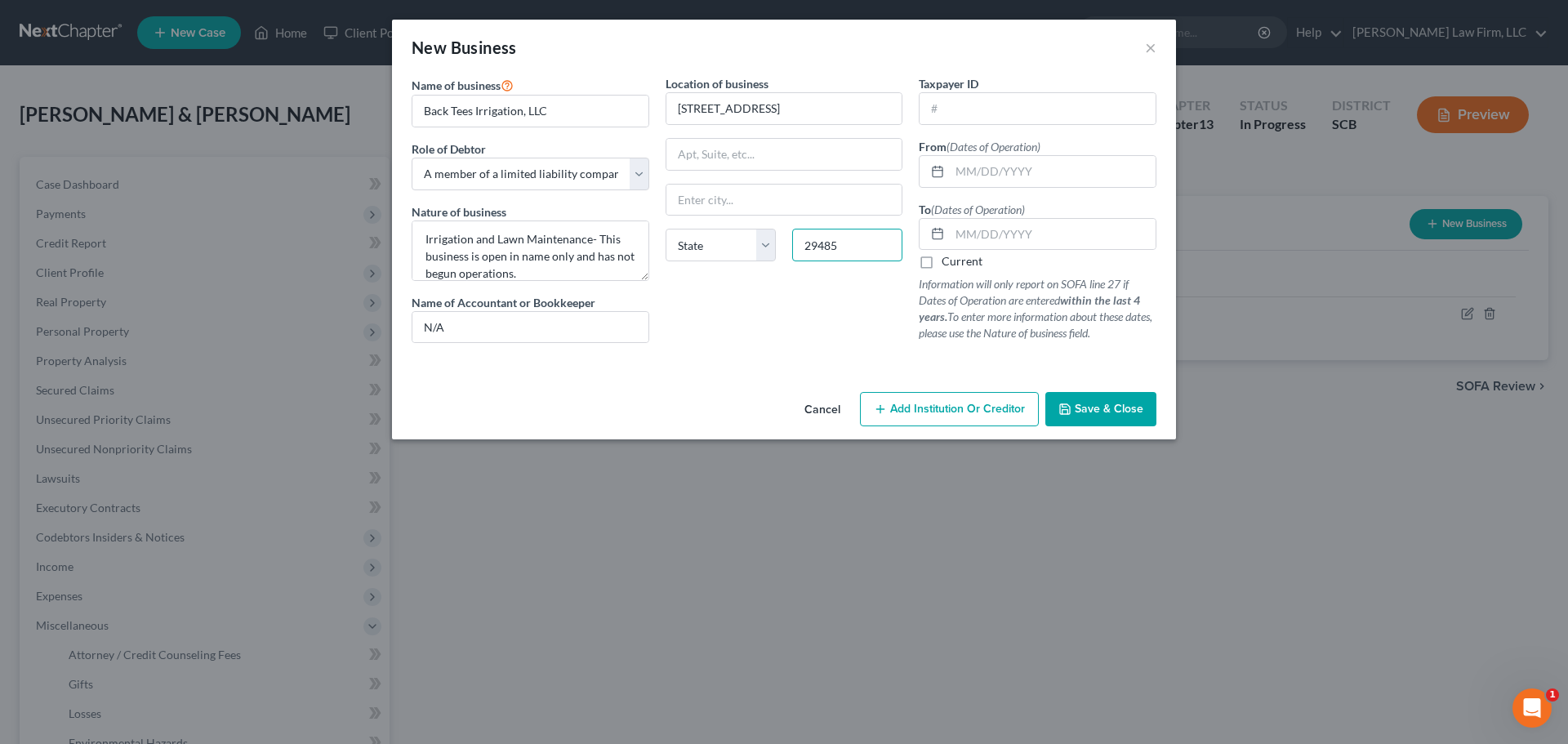
type input "29485"
type input "Summerville"
select select "42"
click at [1030, 158] on input "text" at bounding box center [1053, 171] width 206 height 31
type input "[DATE]"
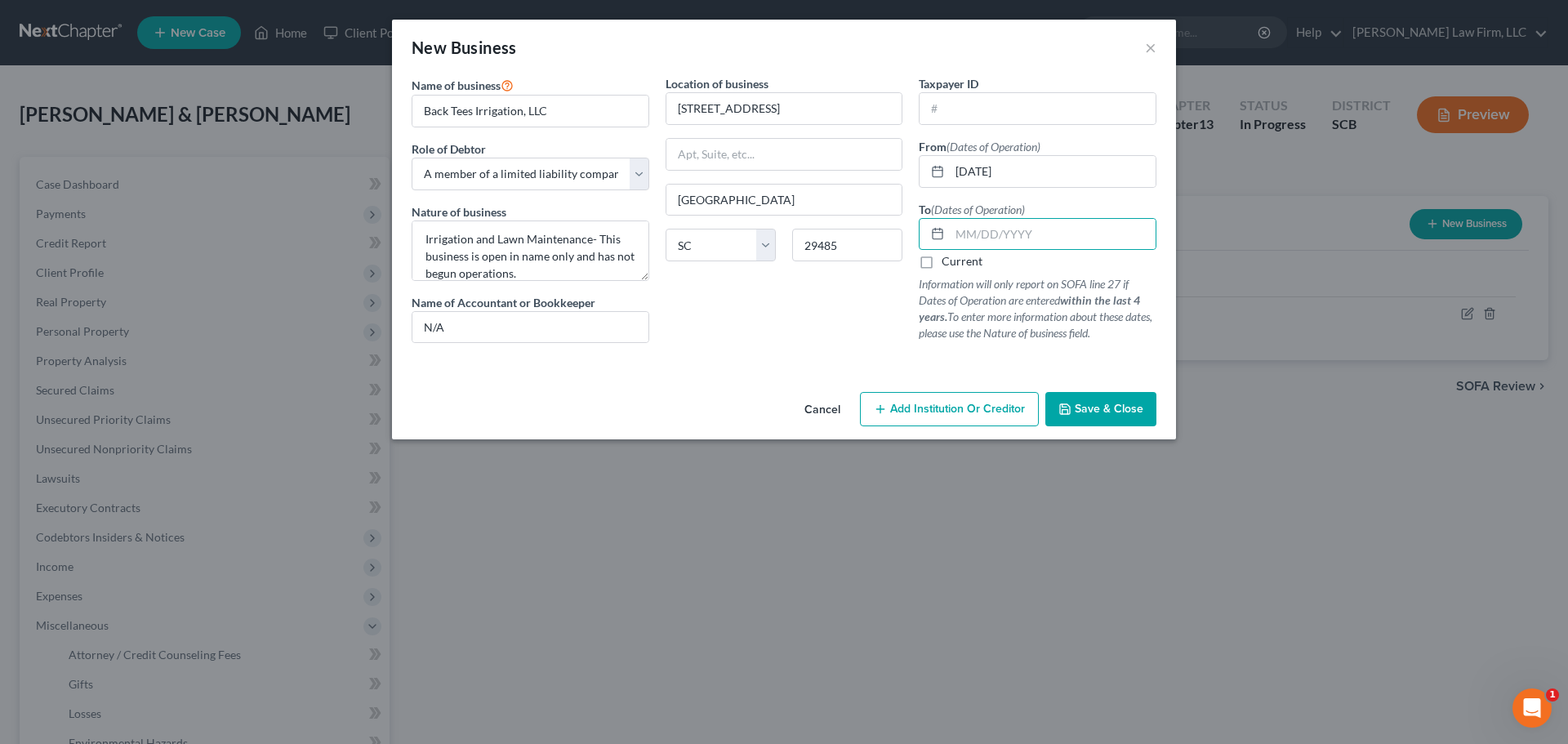
click at [965, 259] on label "Current" at bounding box center [962, 261] width 41 height 16
click at [959, 259] on input "Current" at bounding box center [953, 258] width 10 height 10
checkbox input "true"
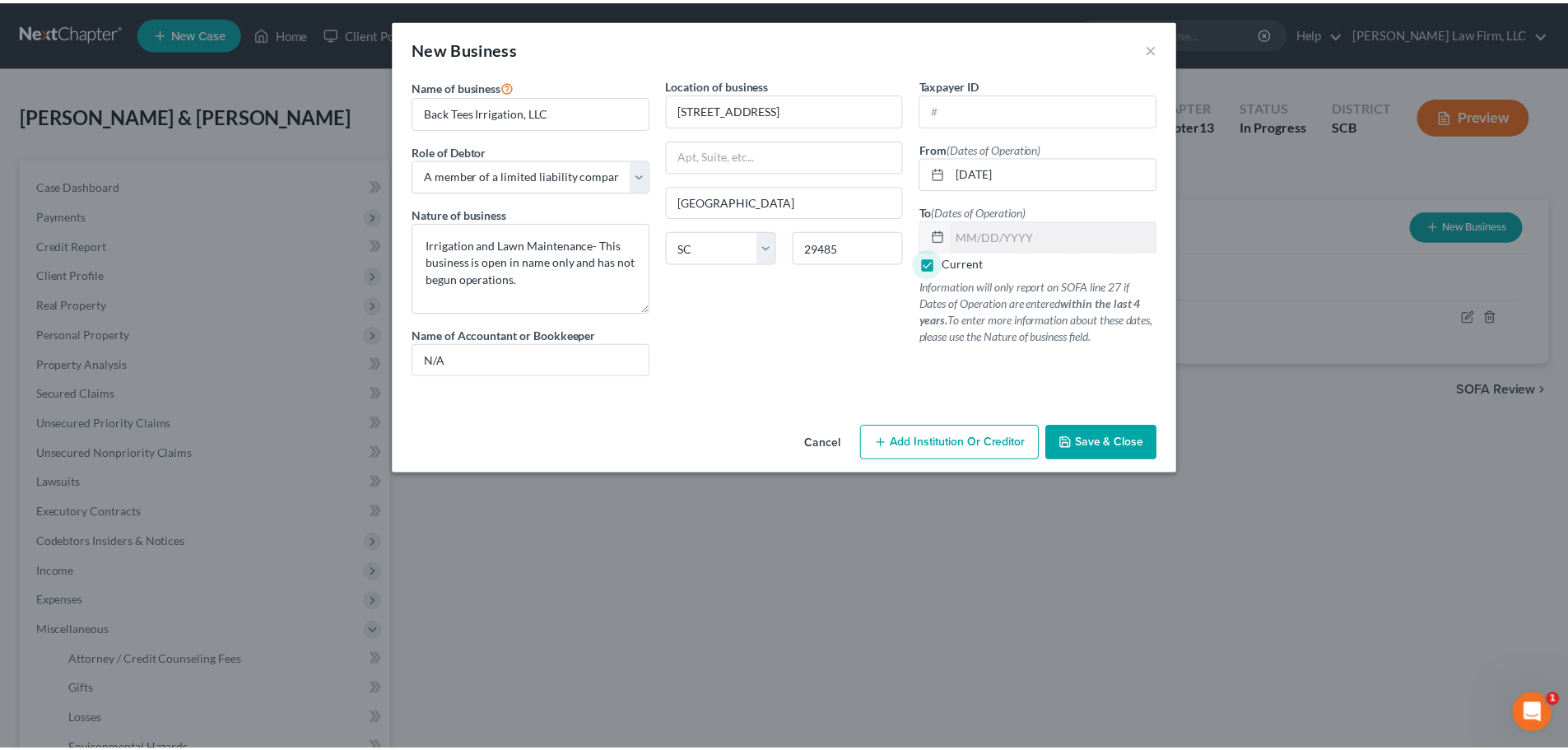
scroll to position [0, 0]
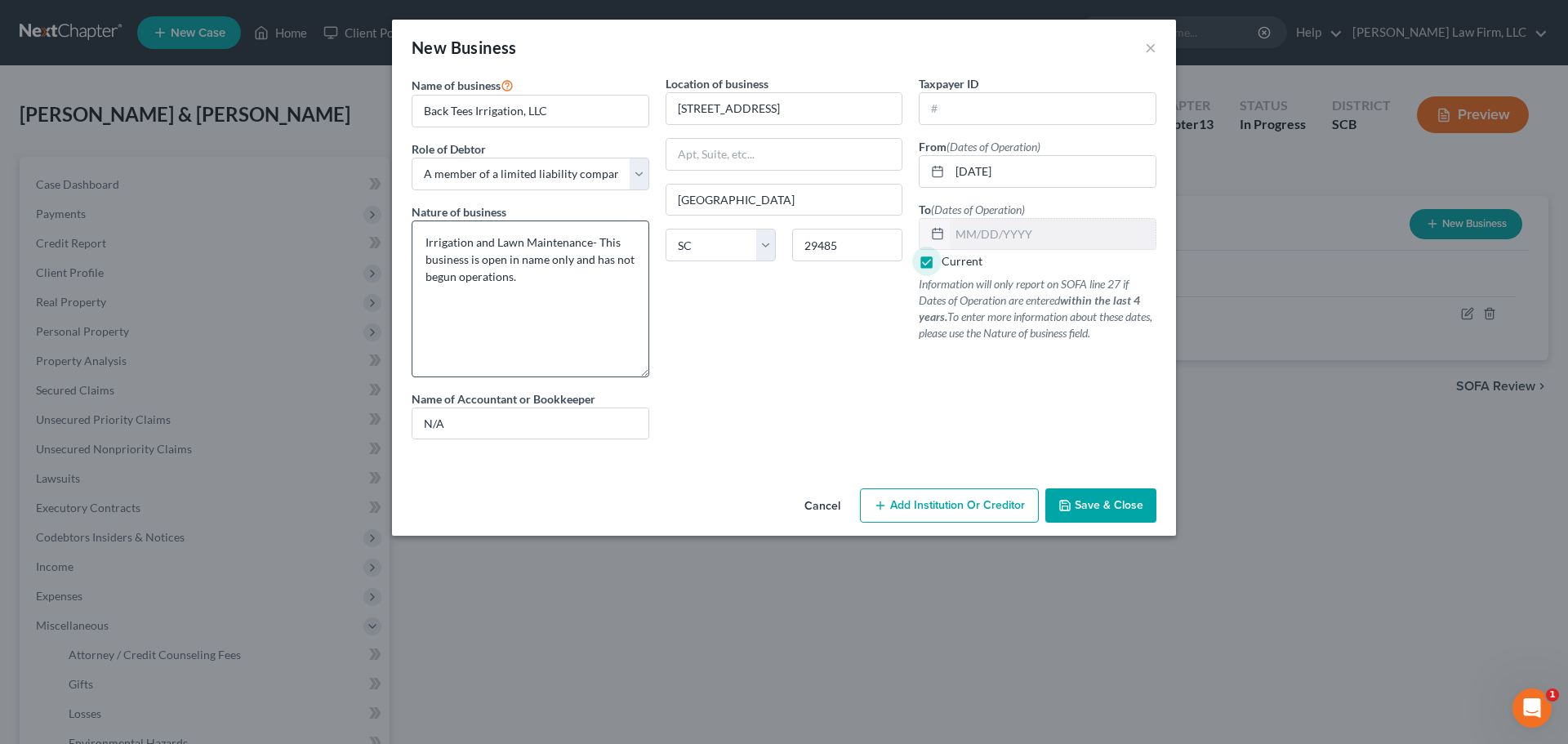
drag, startPoint x: 642, startPoint y: 275, endPoint x: 647, endPoint y: 371, distance: 96.1
click at [647, 371] on textarea "Irrigation and Lawn Maintenance- This business is open in name only and has not…" at bounding box center [531, 298] width 238 height 157
click at [576, 286] on textarea "Irrigation and Lawn Maintenance- This business is open in name only and has not…" at bounding box center [531, 298] width 238 height 157
click at [569, 298] on textarea "Irrigation and Lawn Maintenance- This business is open in name only and has not…" at bounding box center [531, 298] width 238 height 157
click at [594, 331] on textarea "Irrigation and Lawn Maintenance- This business is open in name only and has not…" at bounding box center [531, 298] width 238 height 157
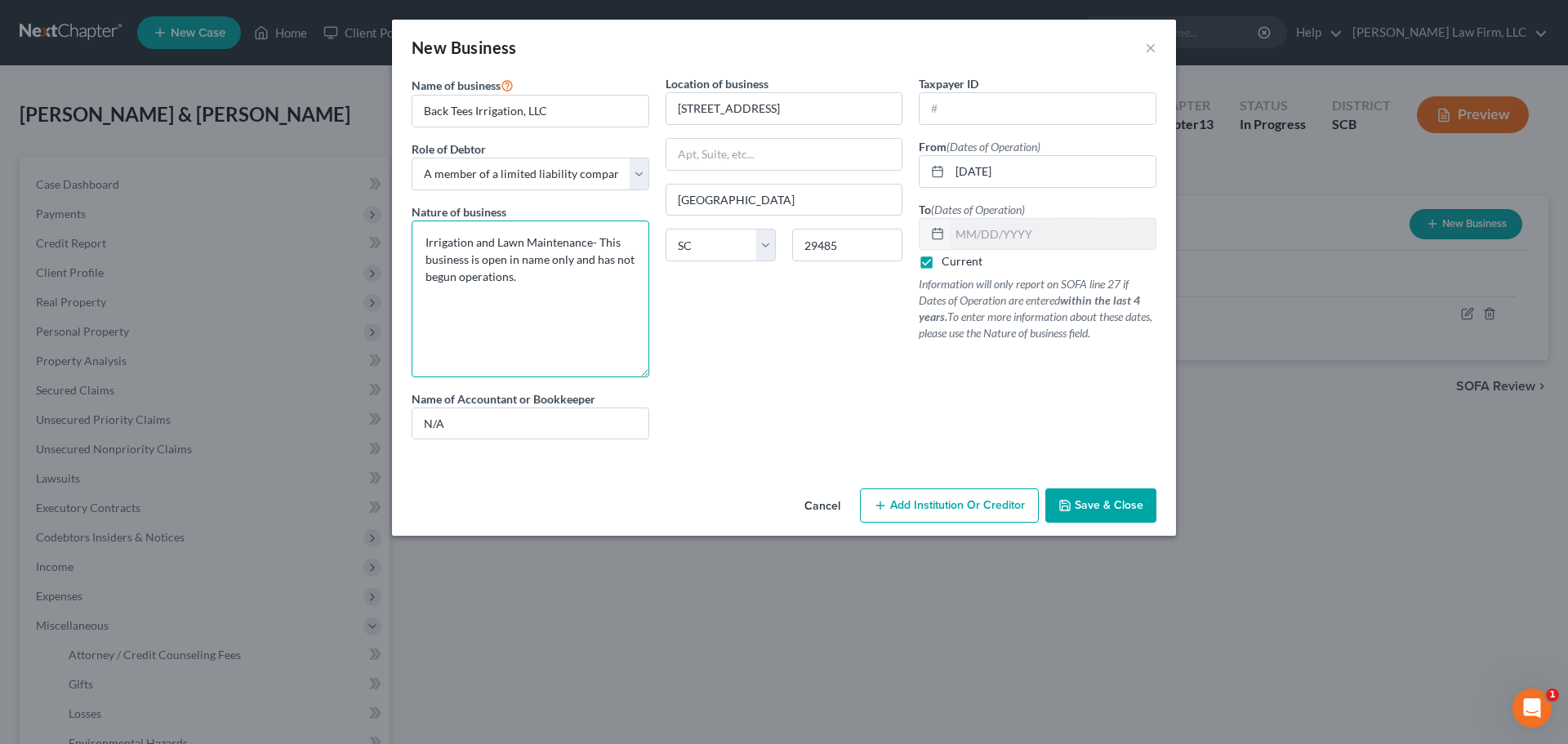
click at [563, 292] on textarea "Irrigation and Lawn Maintenance- This business is open in name only and has not…" at bounding box center [531, 298] width 238 height 157
click at [853, 385] on div "Location of business 4810 Black Cherry St. Summerville State AL AK AR AZ CA CO …" at bounding box center [784, 263] width 254 height 377
click at [545, 423] on input "N/A" at bounding box center [531, 423] width 236 height 31
click at [537, 329] on textarea "Irrigation and Lawn Maintenance- This business is open in name only and has not…" at bounding box center [531, 298] width 238 height 157
click at [597, 275] on textarea "Irrigation and Lawn Maintenance- This business is open in name only and has not…" at bounding box center [531, 298] width 238 height 157
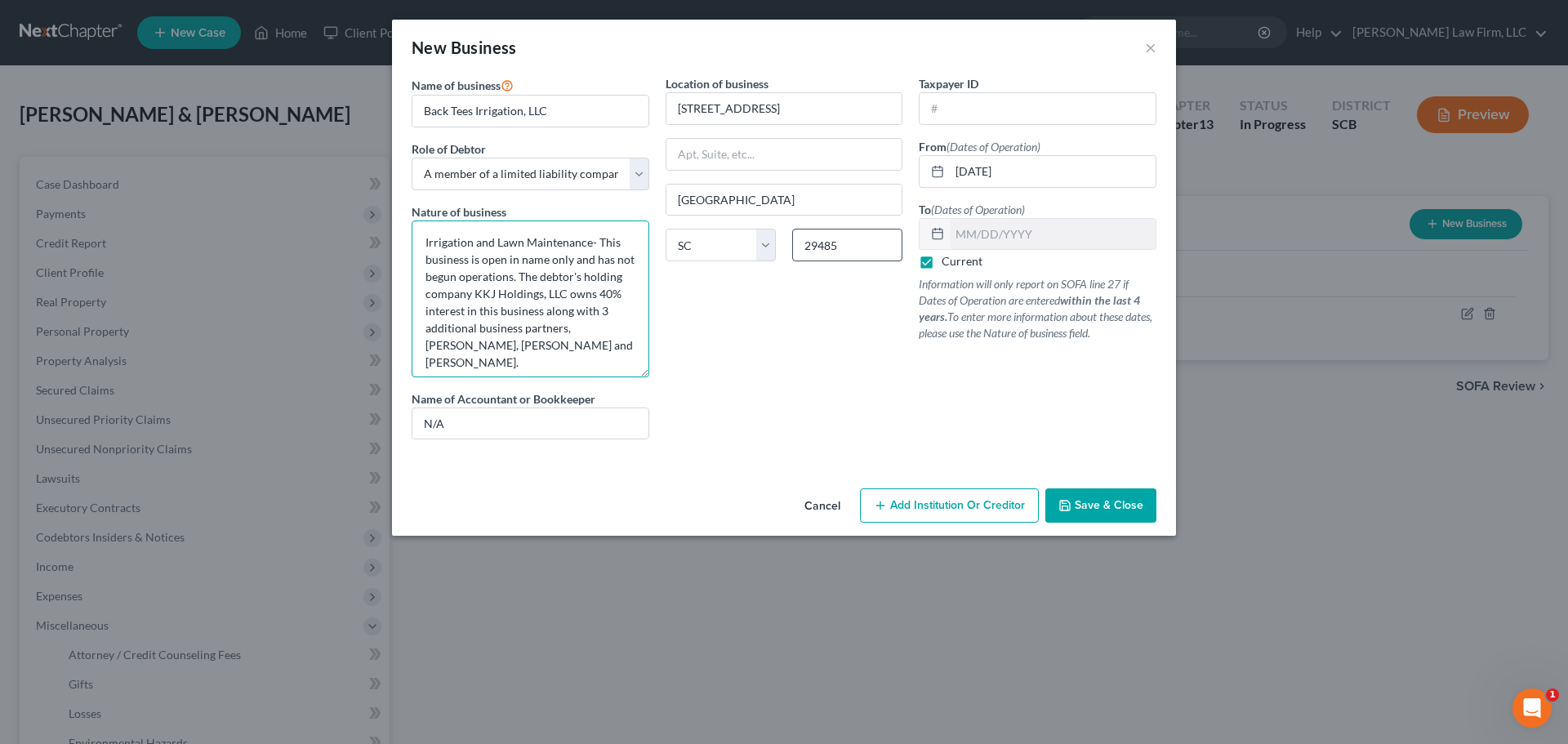
type textarea "Irrigation and Lawn Maintenance- This business is open in name only and has not…"
click at [765, 343] on div "Location of business 4810 Black Cherry St. Summerville State AL AK AR AZ CA CO …" at bounding box center [784, 263] width 254 height 377
click at [1113, 507] on span "Save & Close" at bounding box center [1109, 504] width 69 height 14
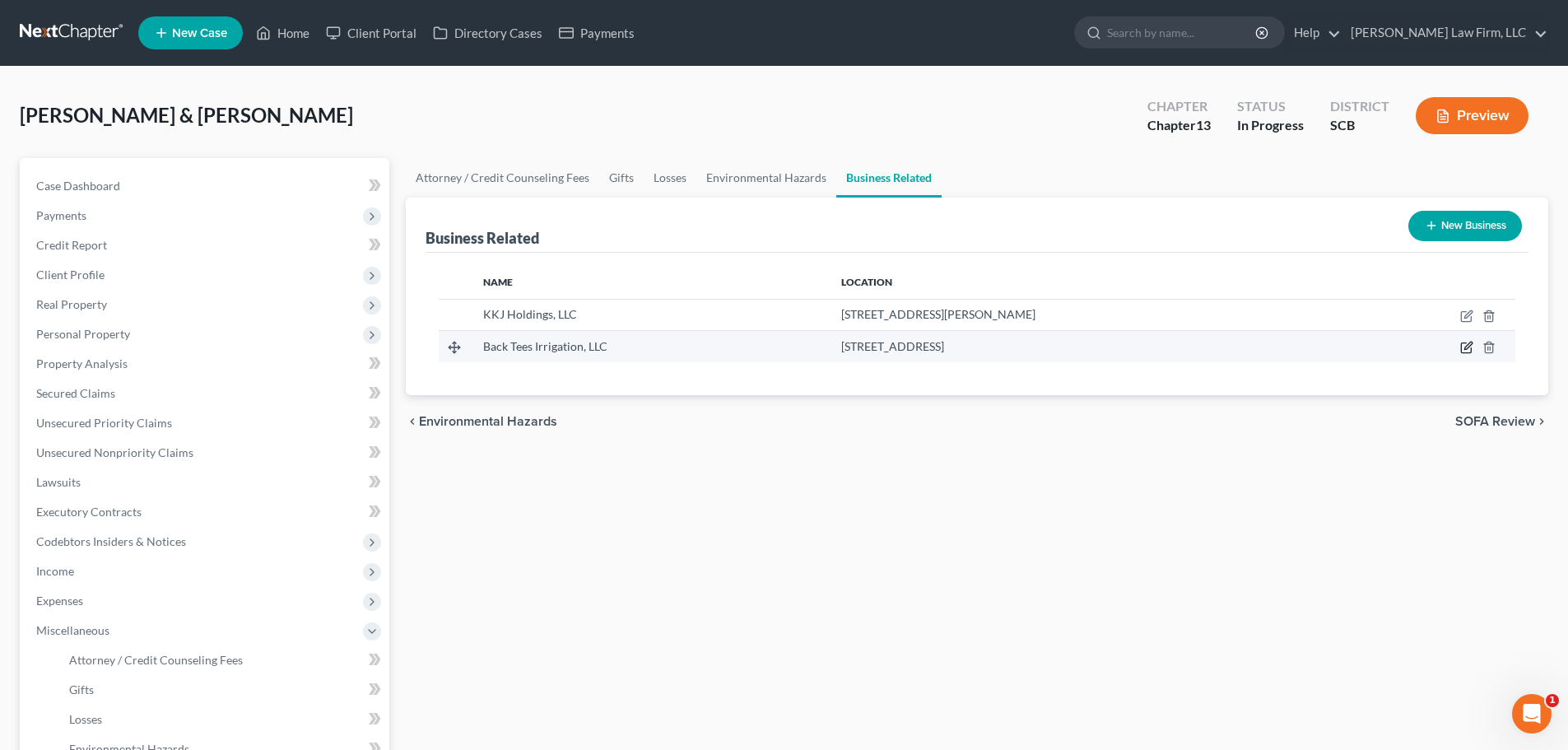
click at [1470, 349] on icon "button" at bounding box center [1467, 347] width 13 height 13
select select "member"
select select "42"
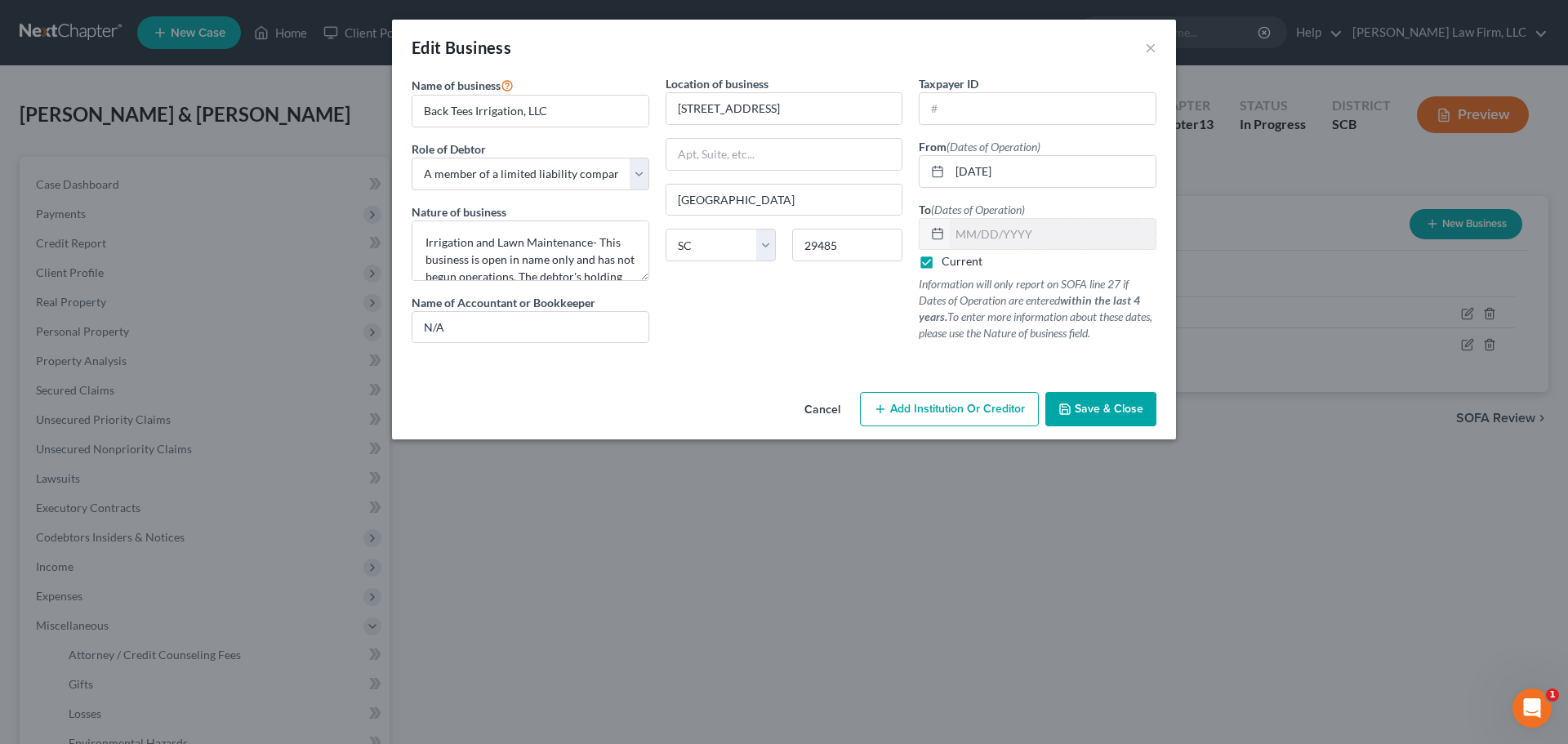
click at [810, 224] on div "Location of business 4810 Black Cherry St. Summerville State AL AK AR AZ CA CO …" at bounding box center [784, 215] width 254 height 280
click at [807, 190] on input "Summerville" at bounding box center [785, 199] width 236 height 31
drag, startPoint x: 709, startPoint y: 379, endPoint x: 806, endPoint y: 298, distance: 126.4
click at [725, 370] on div "Name of business * Back Tees Irrigation, LLC Role of Debtor * Select A member o…" at bounding box center [784, 230] width 784 height 311
drag, startPoint x: 883, startPoint y: 238, endPoint x: 724, endPoint y: 254, distance: 159.8
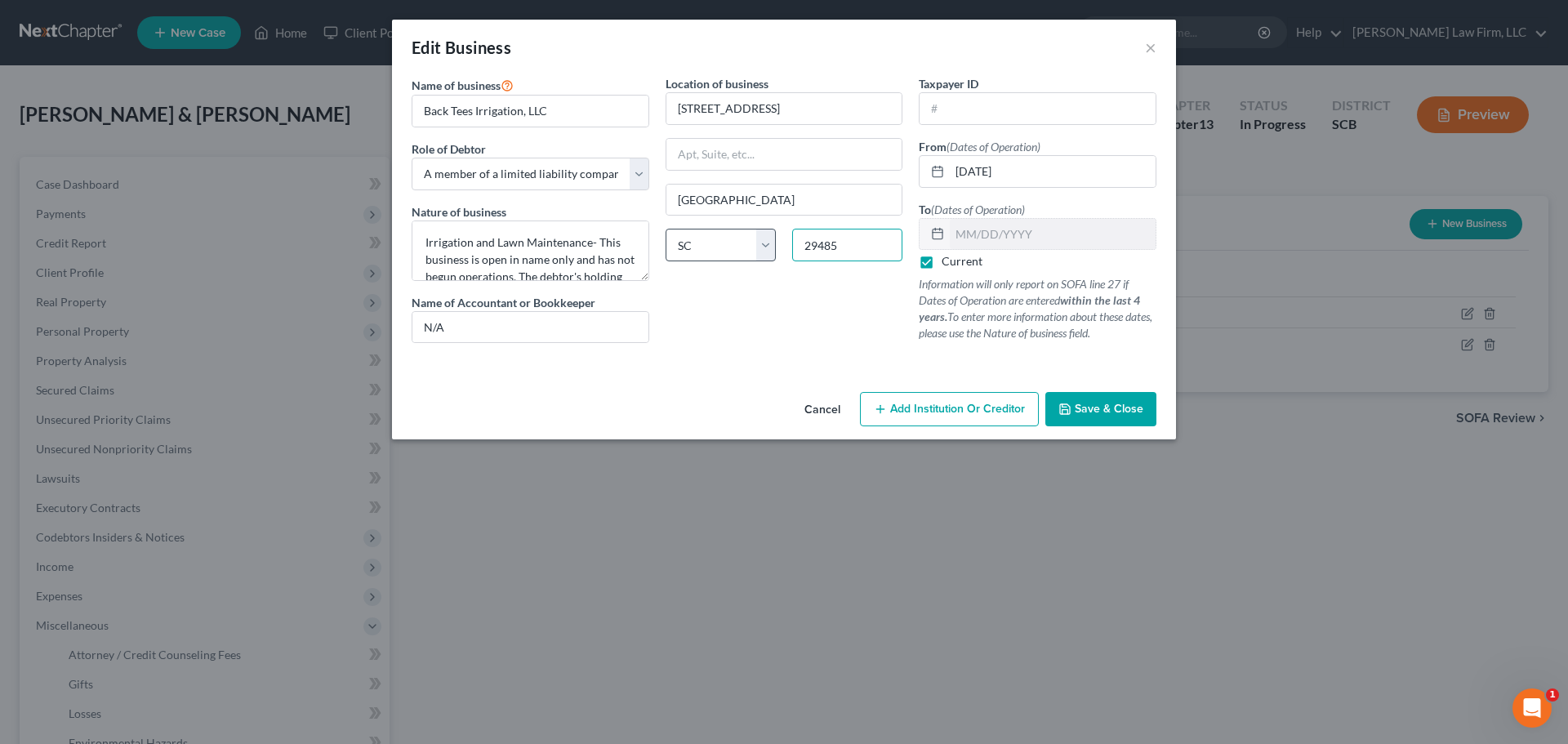
click at [733, 253] on div "State AL AK AR AZ CA CO CT DE DC FL GA GU HI ID IL IN IA KS KY LA ME MD MA MI M…" at bounding box center [784, 251] width 254 height 45
type input "29456"
type input "Ladson"
click at [1133, 414] on span "Save & Close" at bounding box center [1109, 408] width 69 height 14
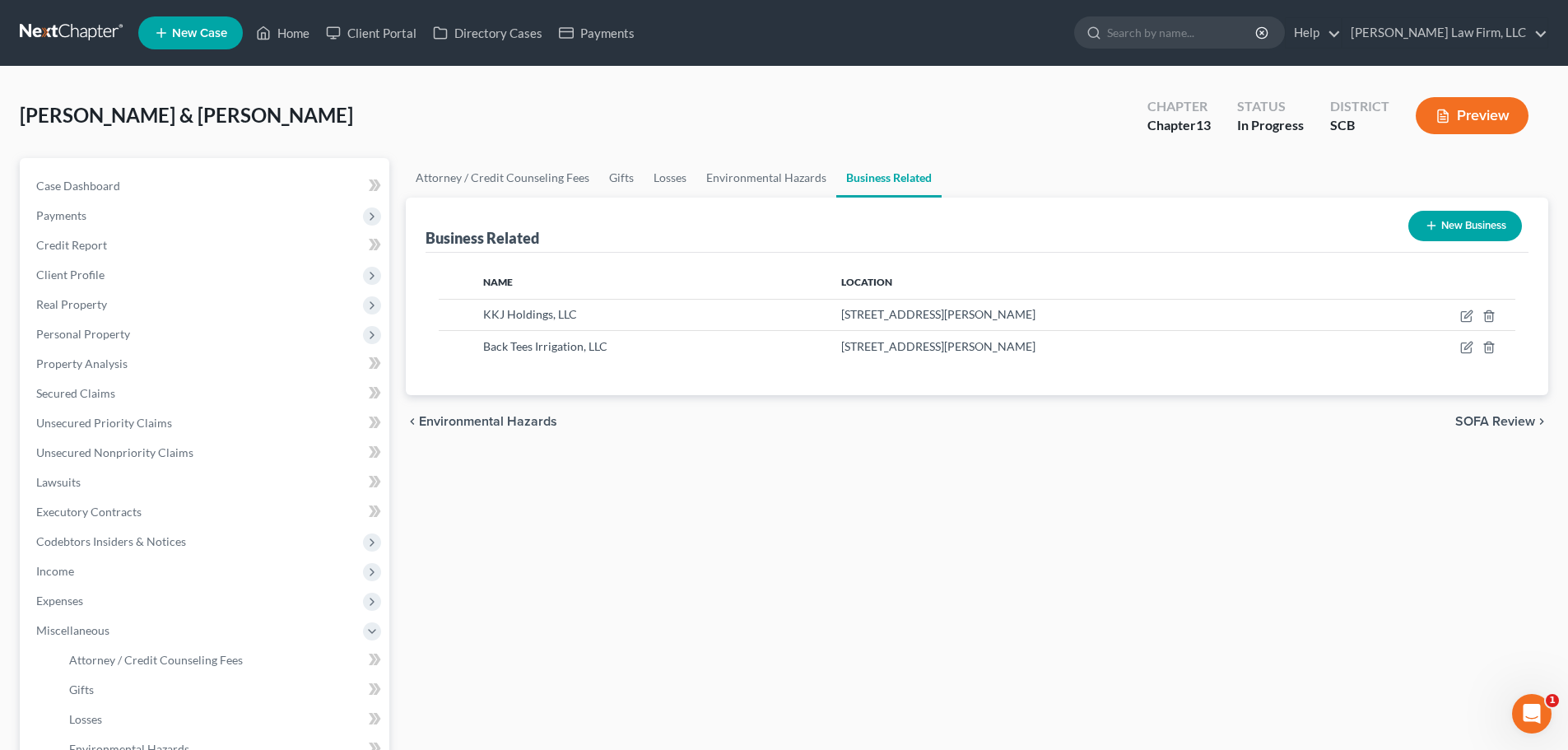
click at [802, 539] on div "Attorney / Credit Counseling Fees Gifts Losses Environmental Hazards Business R…" at bounding box center [978, 603] width 1160 height 891
click at [94, 190] on span "Case Dashboard" at bounding box center [78, 186] width 84 height 14
select select "0"
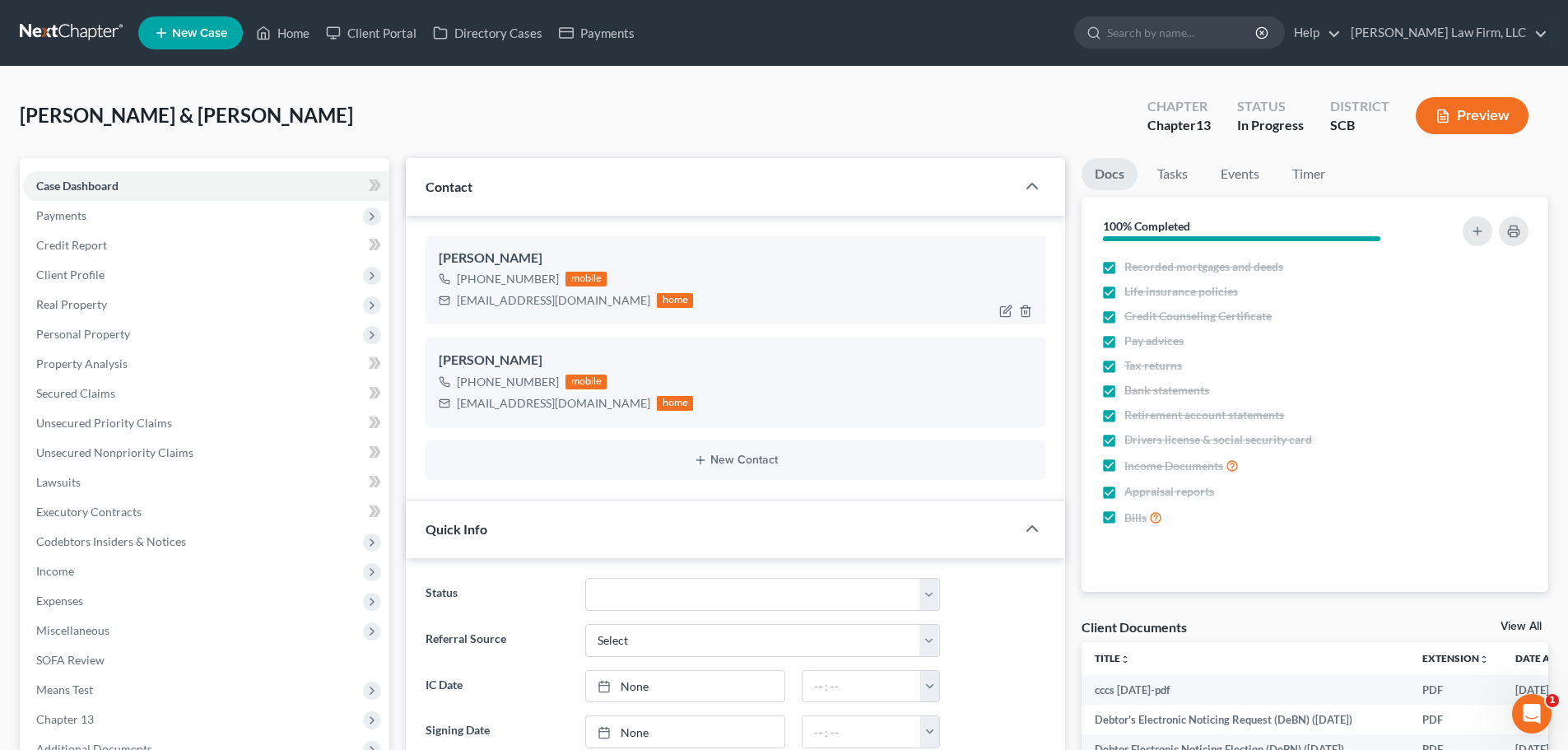
scroll to position [7, 0]
click at [68, 31] on link at bounding box center [72, 32] width 106 height 30
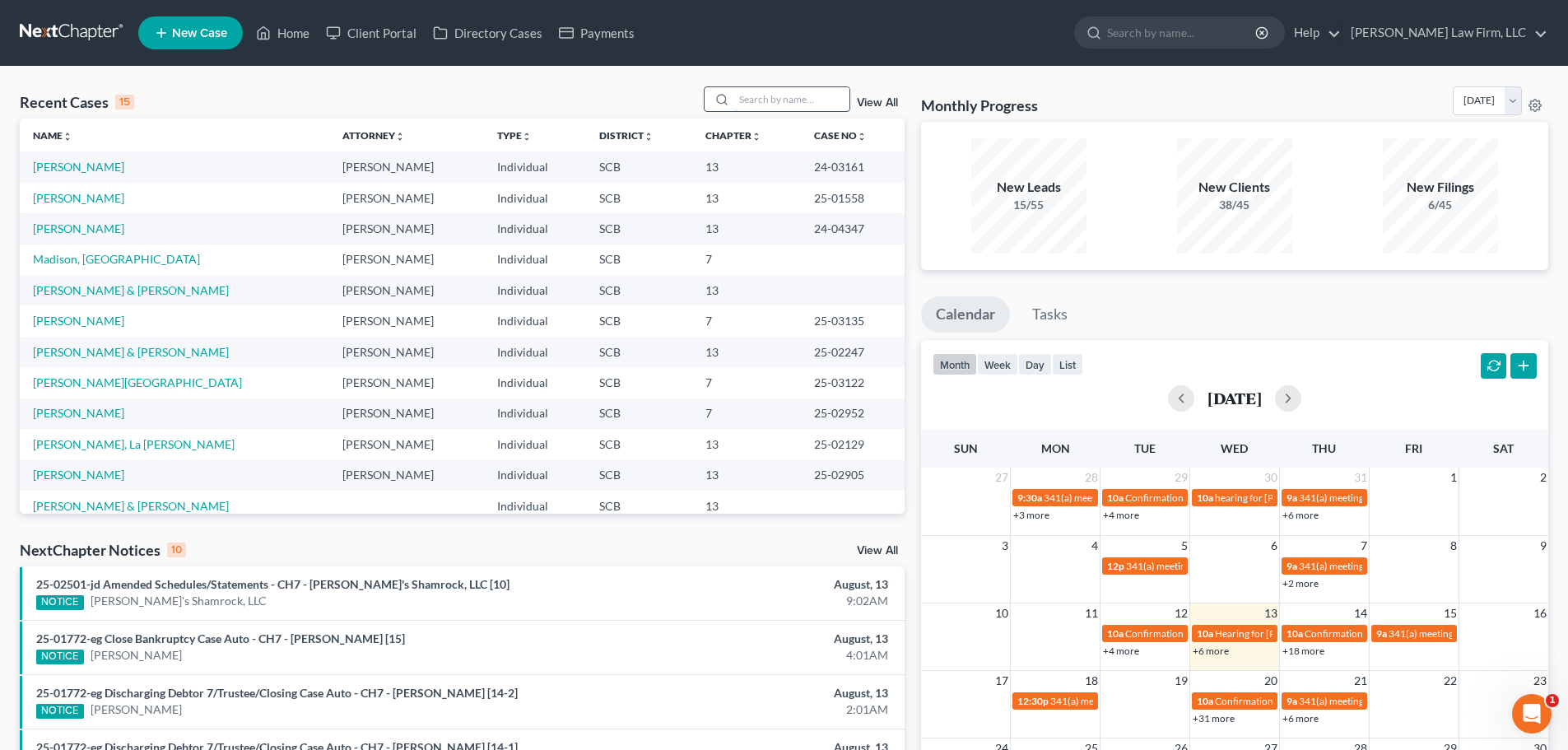
click at [827, 104] on input "search" at bounding box center [791, 99] width 115 height 24
type input "price"
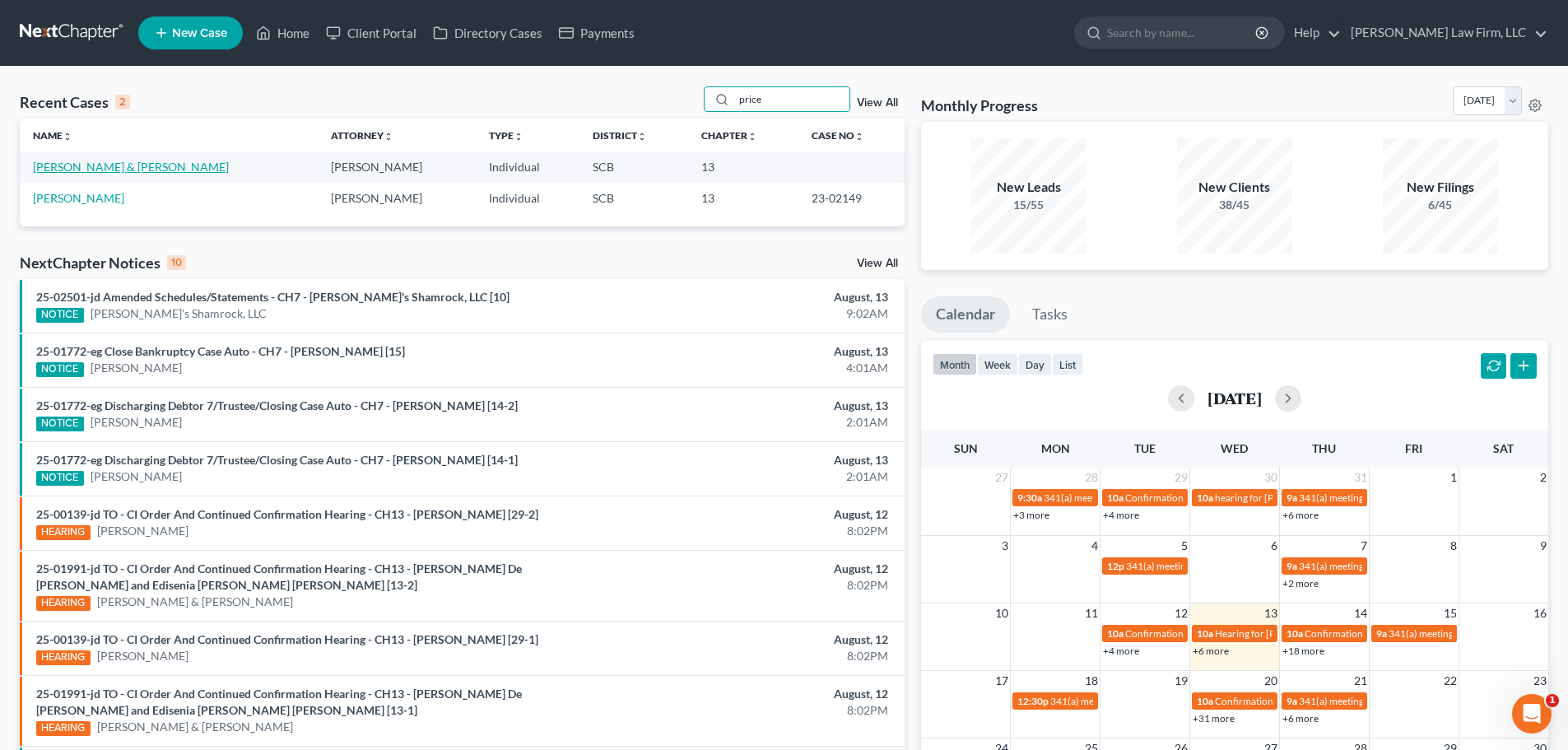
click at [106, 168] on link "[PERSON_NAME] & [PERSON_NAME]" at bounding box center [131, 167] width 196 height 14
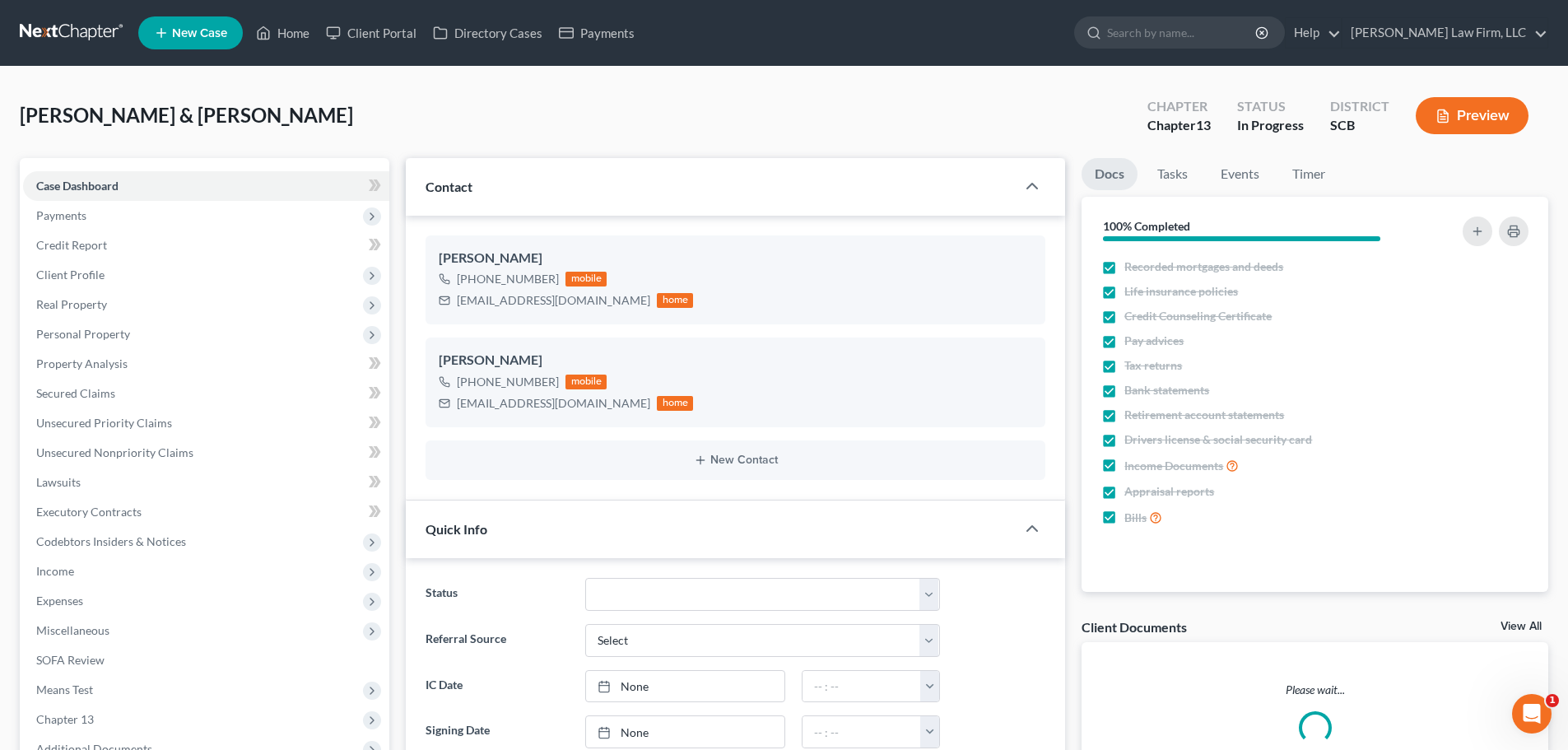
select select "0"
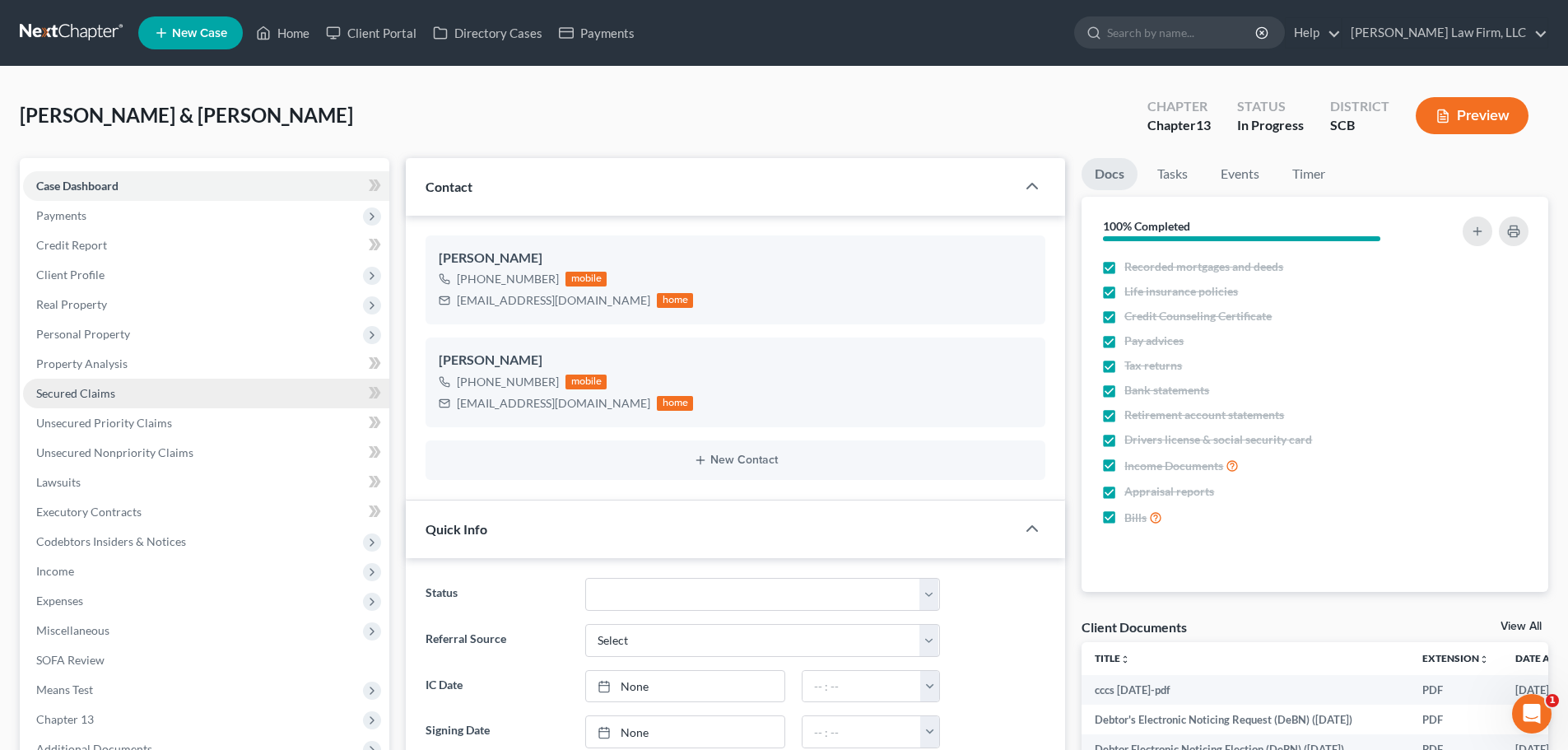
click at [76, 398] on span "Secured Claims" at bounding box center [75, 393] width 79 height 14
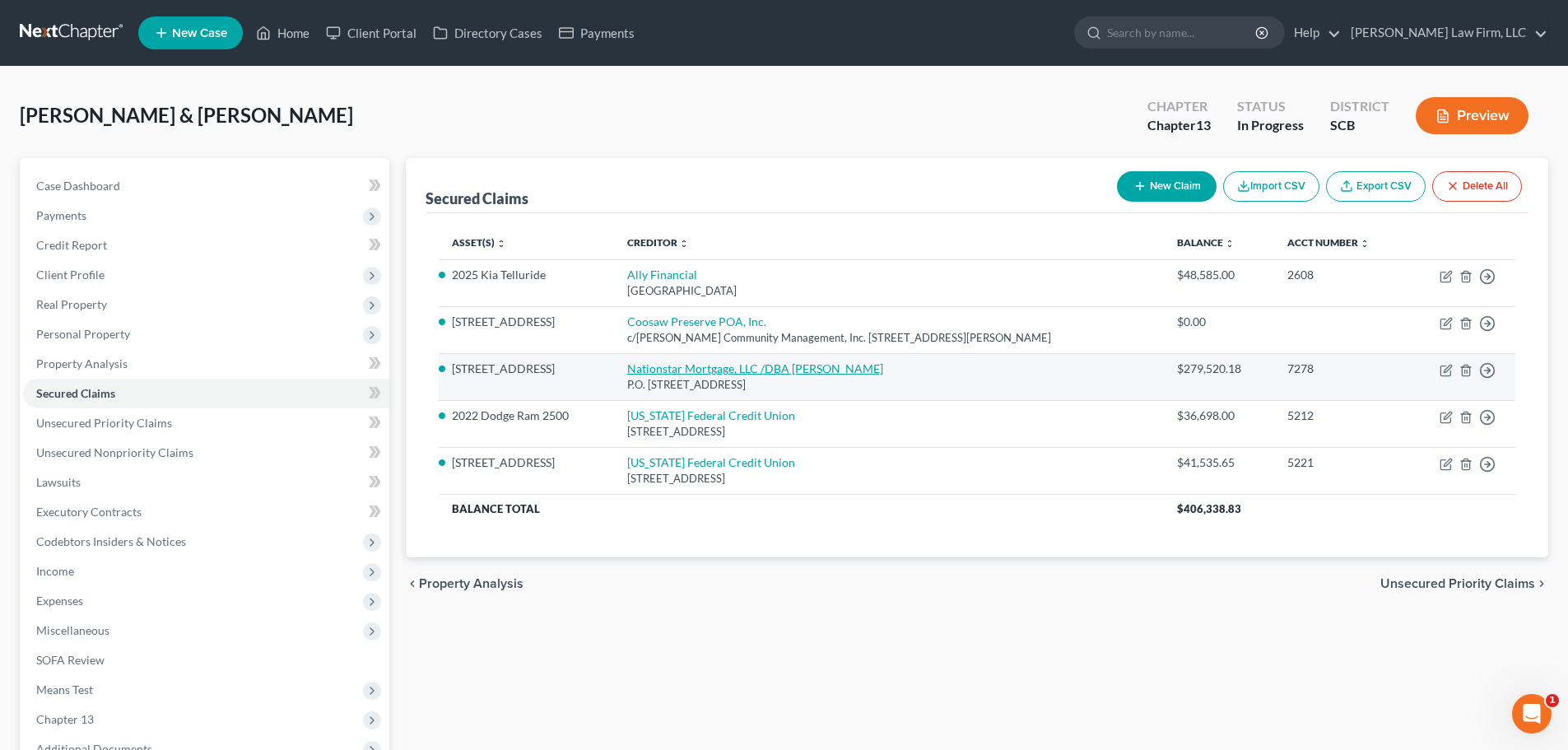
click at [689, 362] on link "Nationstar Mortgage, LLC /DBA [PERSON_NAME]" at bounding box center [755, 368] width 256 height 14
select select "45"
select select "0"
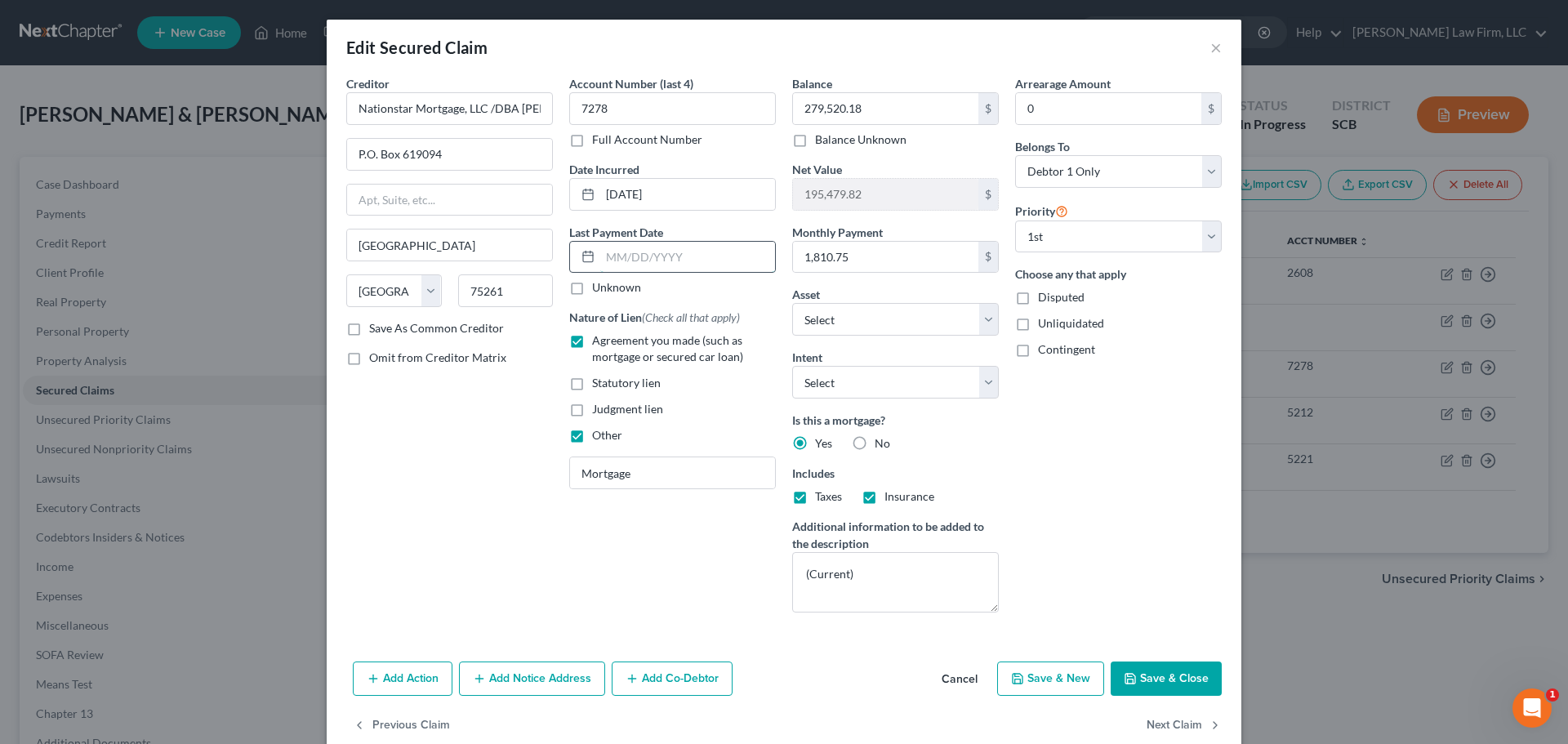
click at [607, 258] on input "text" at bounding box center [688, 257] width 175 height 31
type input "7"
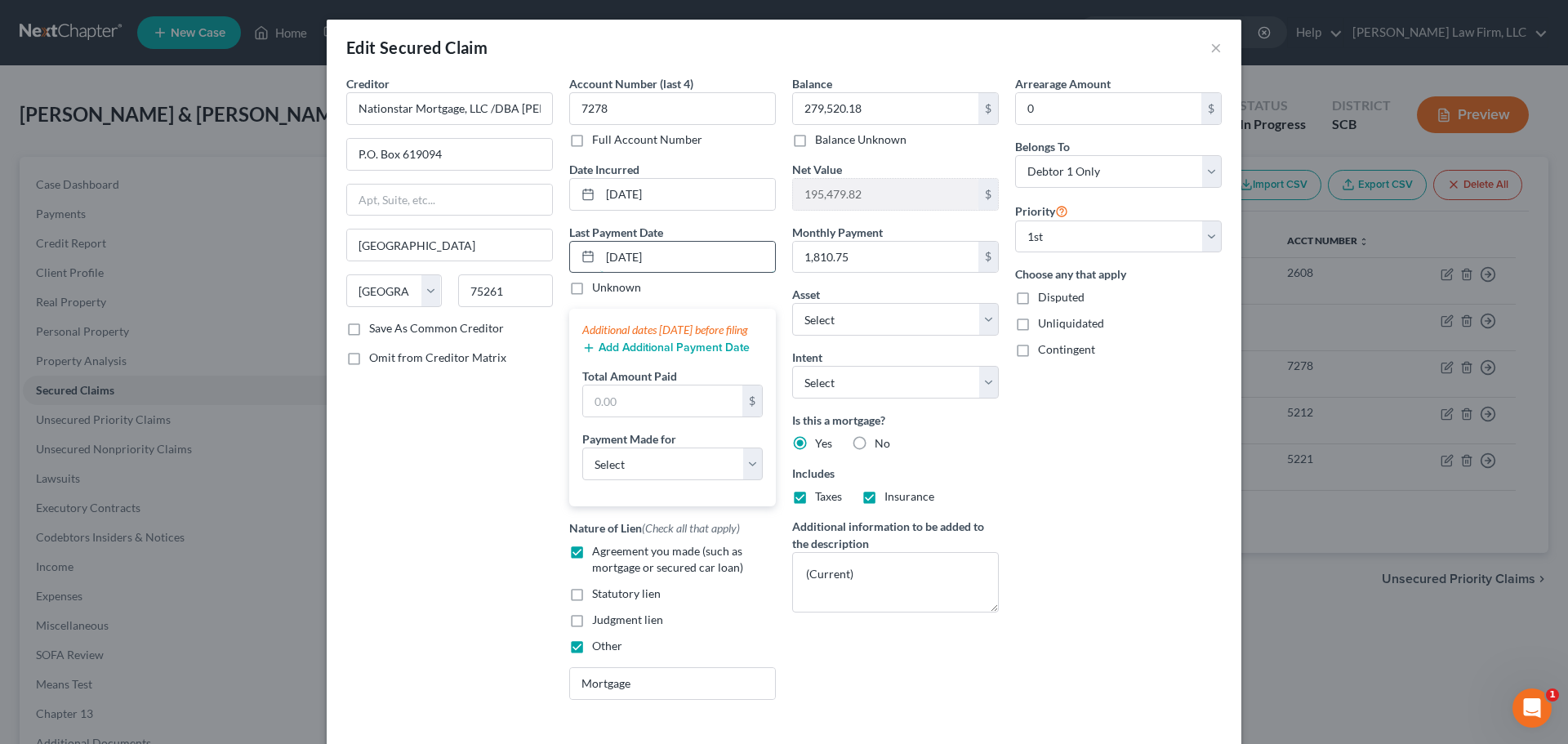
type input "[DATE]"
click at [646, 416] on input "text" at bounding box center [662, 400] width 160 height 31
click at [685, 416] on input "text" at bounding box center [662, 400] width 160 height 31
type input "1,850"
click at [673, 468] on select "Select Car Credit Card Loan Repayment Mortgage Other Suppliers Or Vendors" at bounding box center [673, 464] width 180 height 33
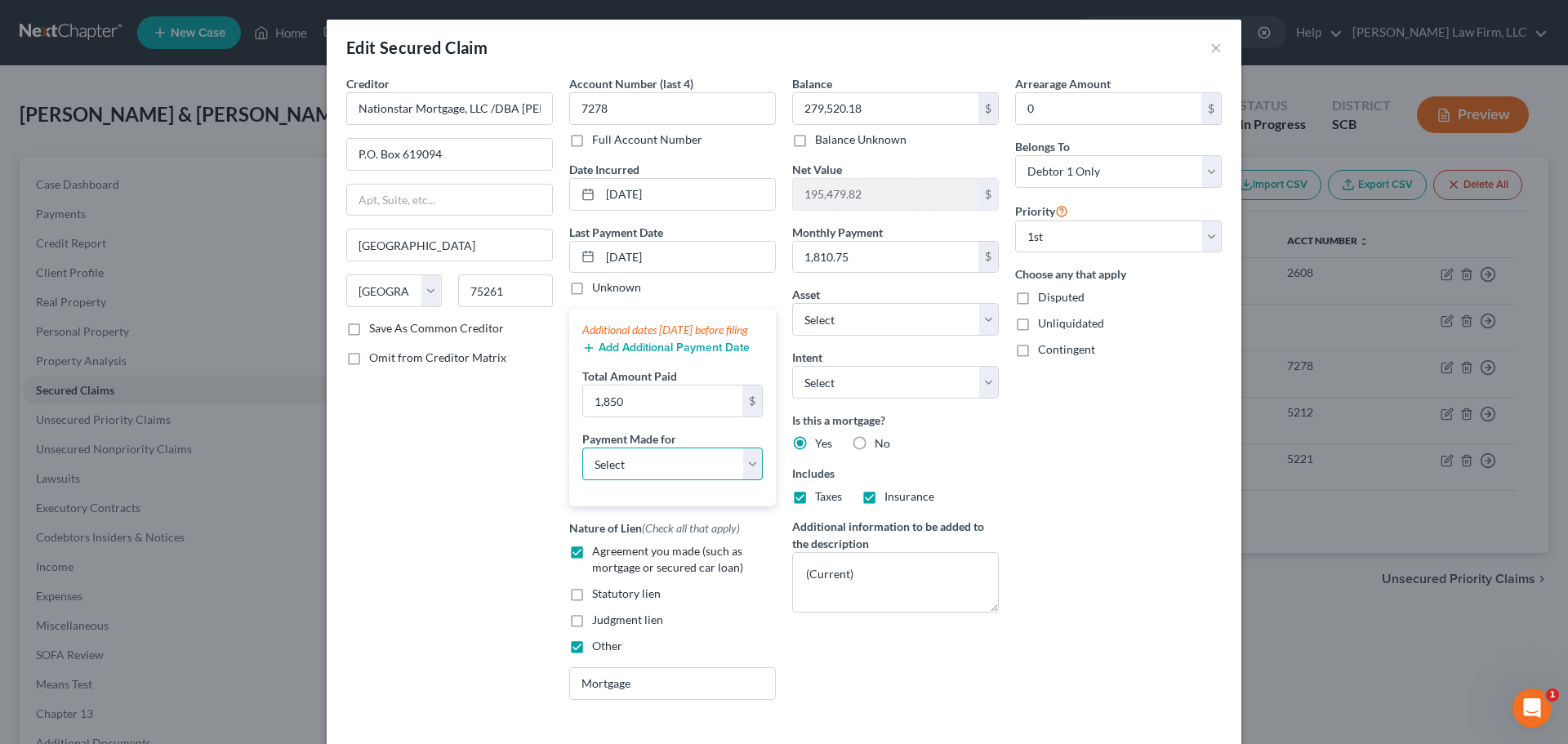
select select "3"
click at [583, 464] on select "Select Car Credit Card Loan Repayment Mortgage Other Suppliers Or Vendors" at bounding box center [673, 464] width 180 height 33
click at [636, 354] on button "Add Additional Payment Date" at bounding box center [666, 347] width 167 height 13
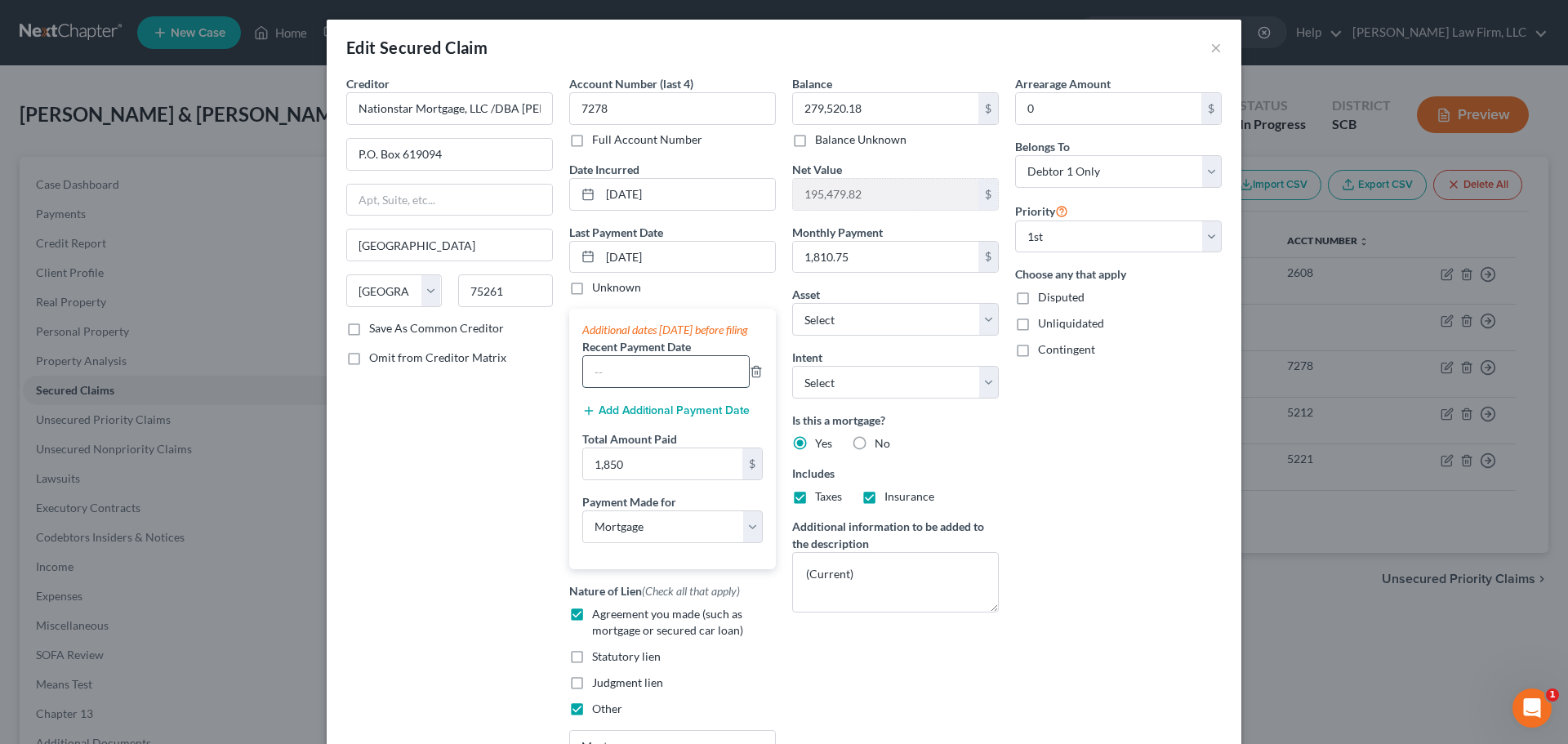
click at [636, 387] on input "text" at bounding box center [666, 371] width 166 height 31
click at [686, 383] on input "text" at bounding box center [666, 371] width 166 height 31
type input "6/23/25"
click at [685, 476] on input "1,850" at bounding box center [662, 464] width 160 height 31
type input "5,535.75"
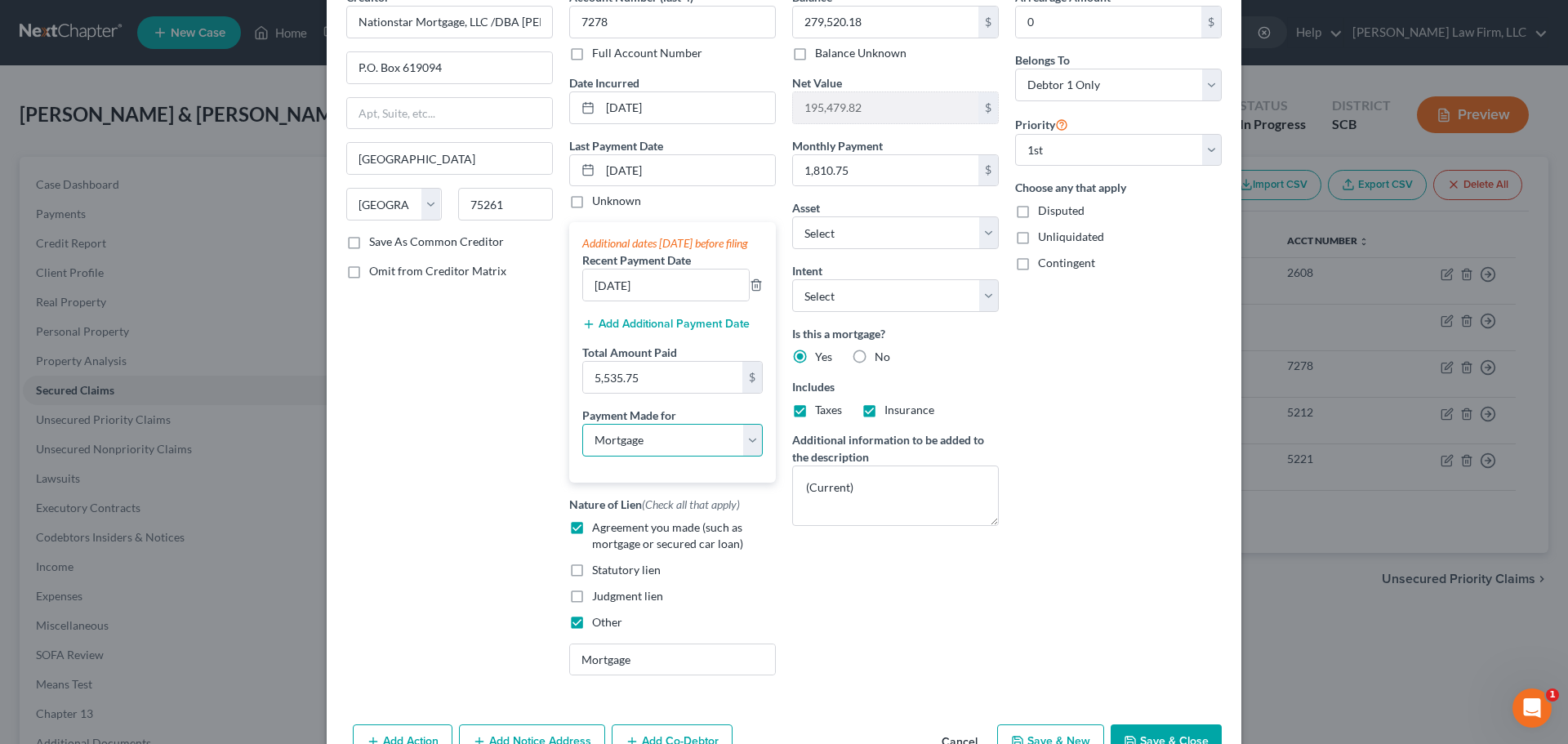
scroll to position [197, 0]
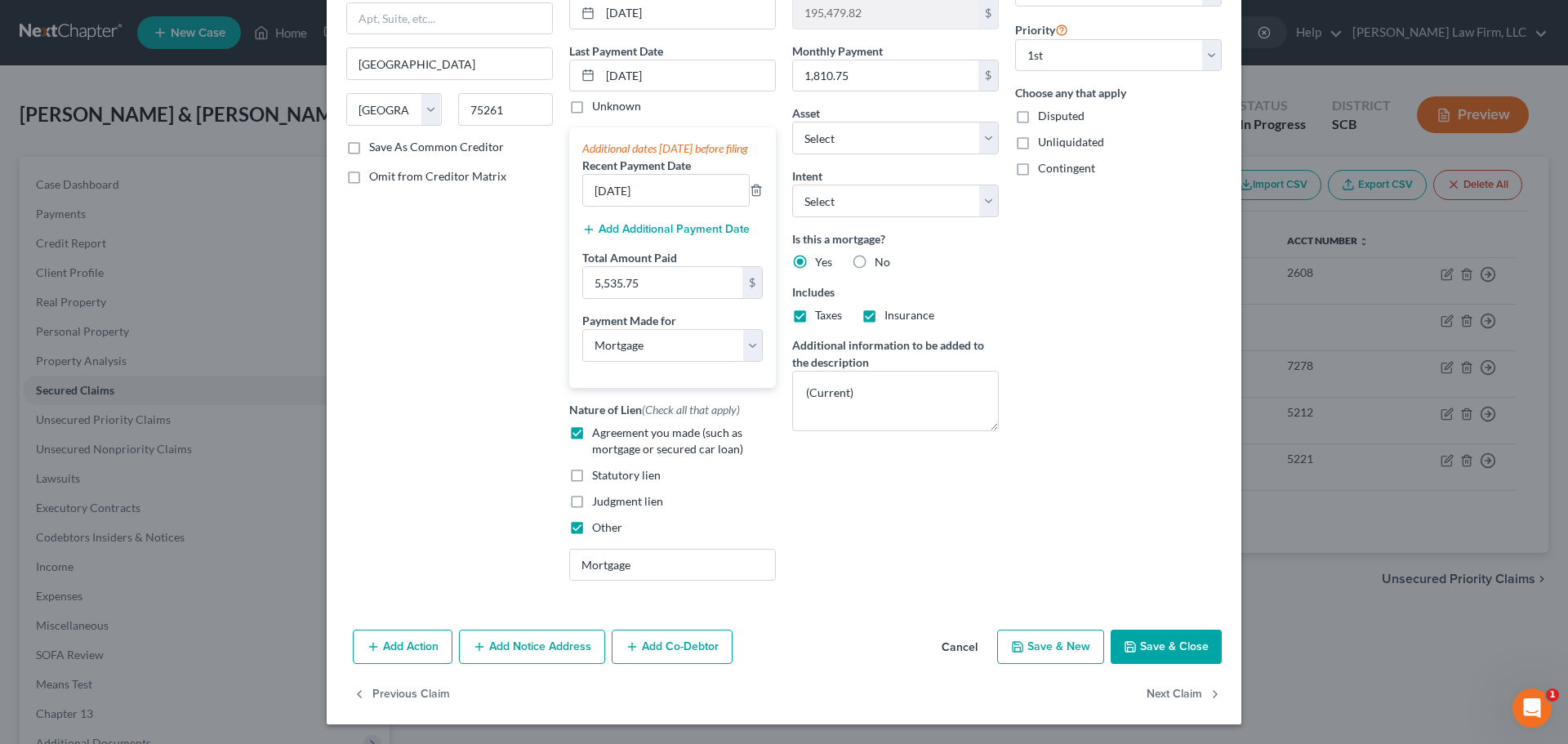
click at [1163, 644] on button "Save & Close" at bounding box center [1167, 647] width 111 height 34
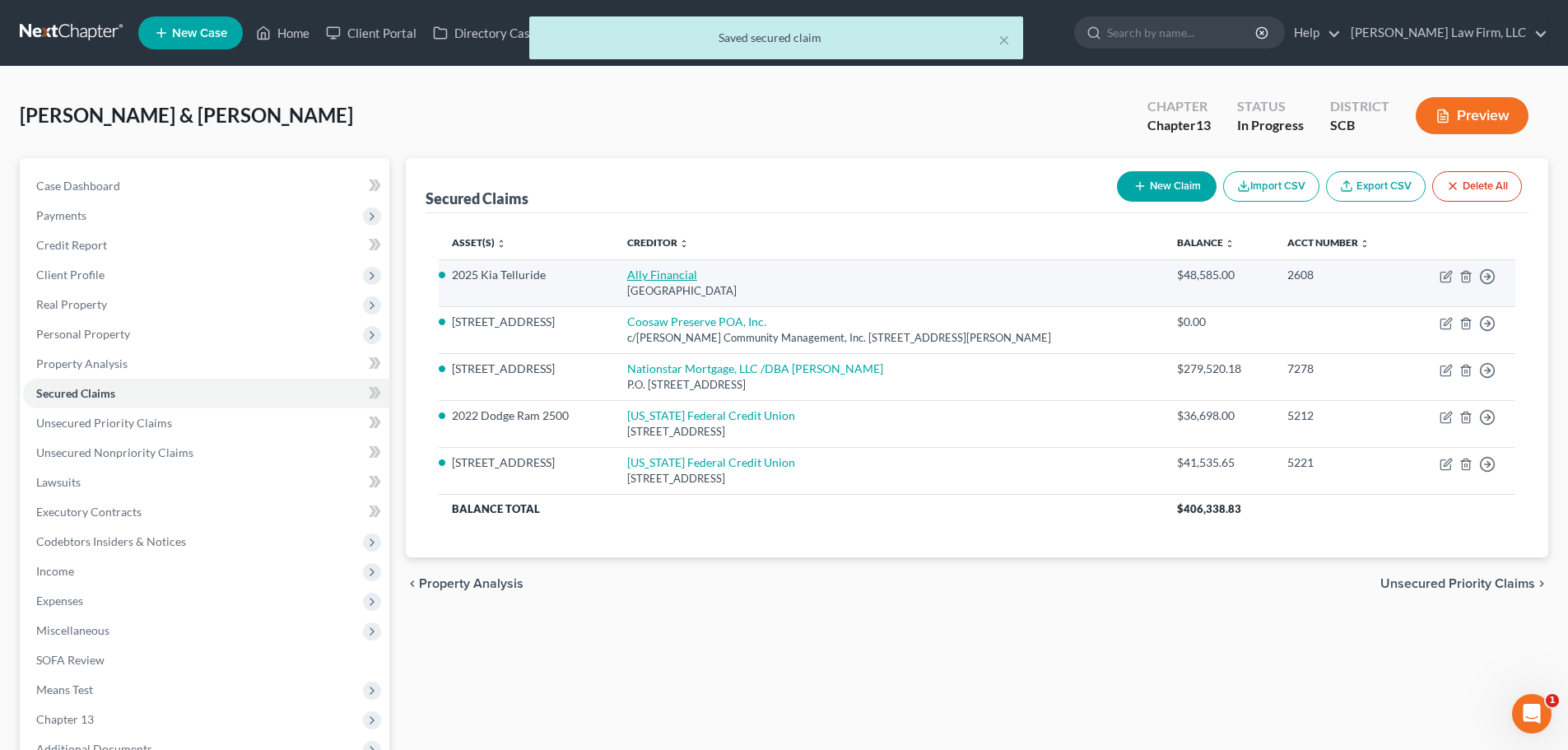
click at [672, 276] on link "Ally Financial" at bounding box center [663, 274] width 70 height 14
select select "24"
select select "0"
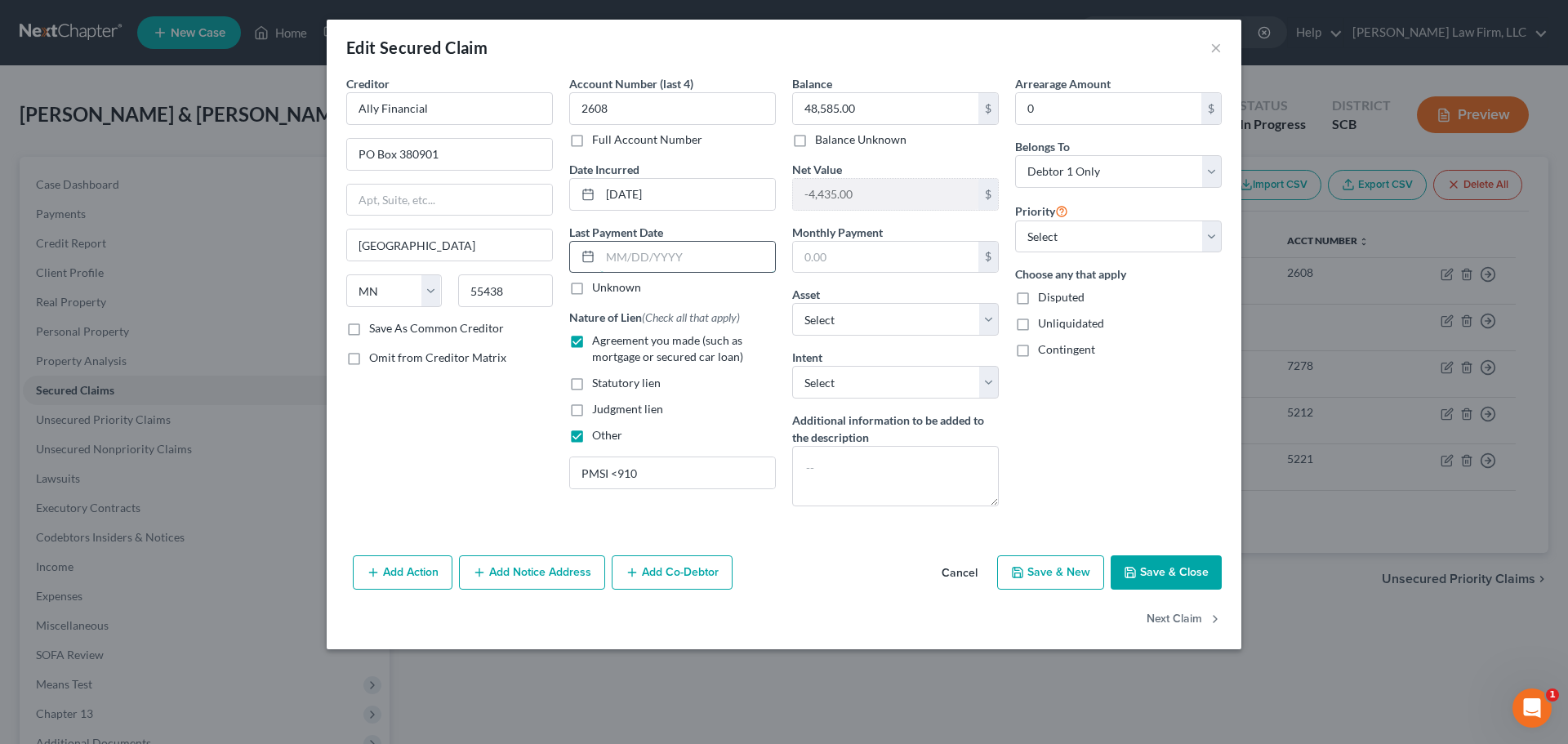
click at [617, 255] on input "text" at bounding box center [688, 257] width 175 height 31
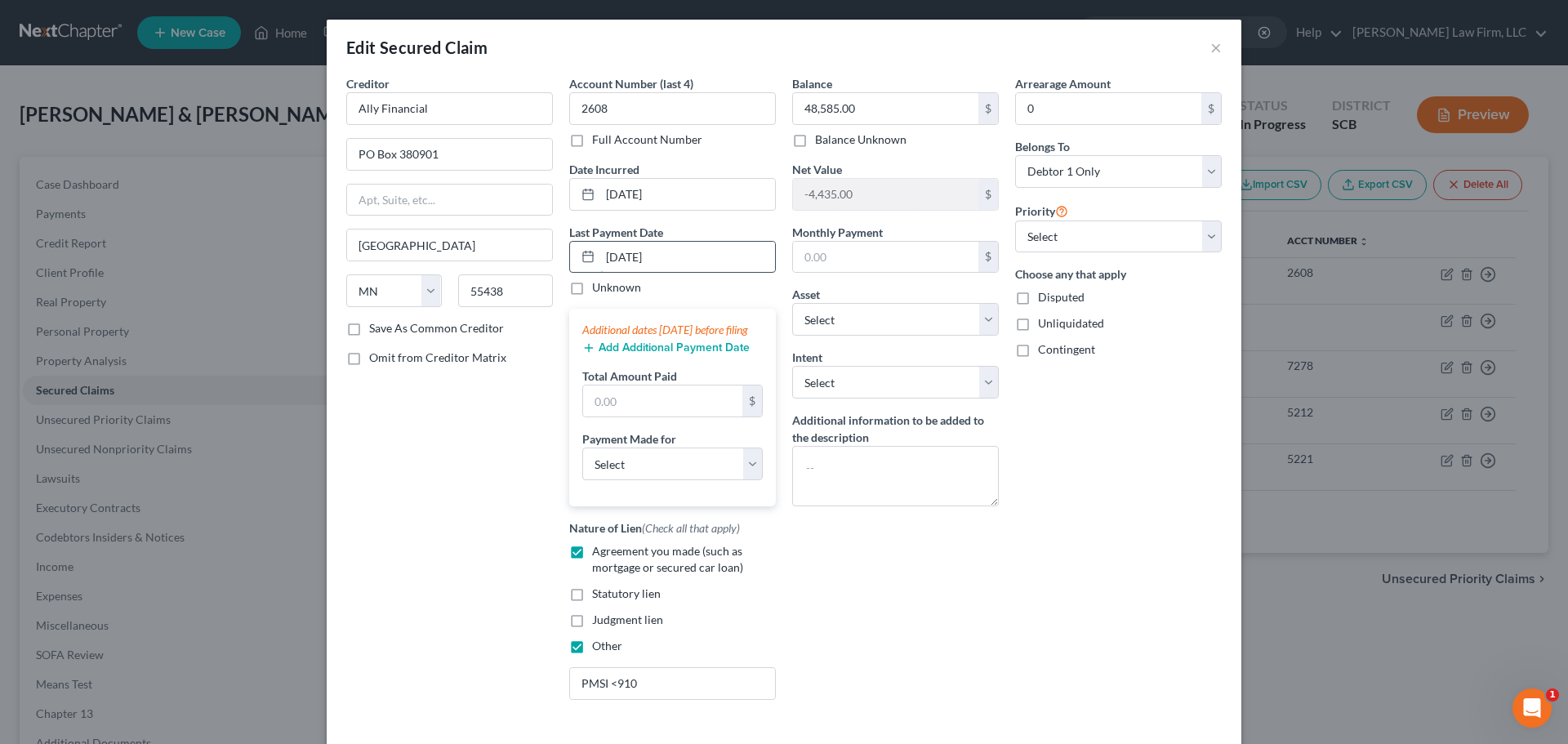
type input "7/21/25"
click at [651, 354] on button "Add Additional Payment Date" at bounding box center [666, 347] width 167 height 13
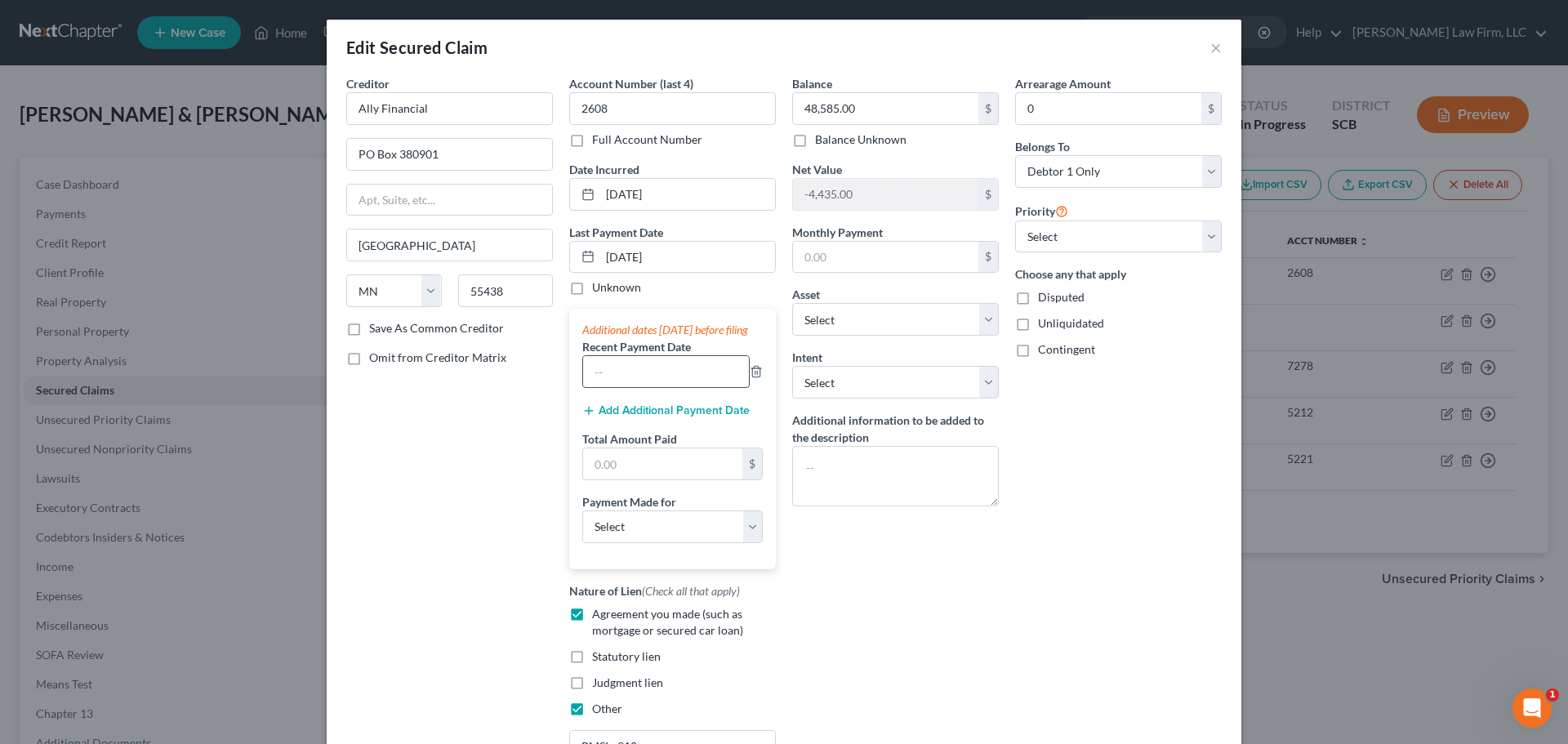
click at [692, 378] on input "text" at bounding box center [666, 371] width 166 height 31
type input "6/25/25"
click at [679, 542] on select "Select Car Credit Card Loan Repayment Mortgage Other Suppliers Or Vendors" at bounding box center [673, 526] width 180 height 33
select select "0"
click at [583, 526] on select "Select Car Credit Card Loan Repayment Mortgage Other Suppliers Or Vendors" at bounding box center [673, 526] width 180 height 33
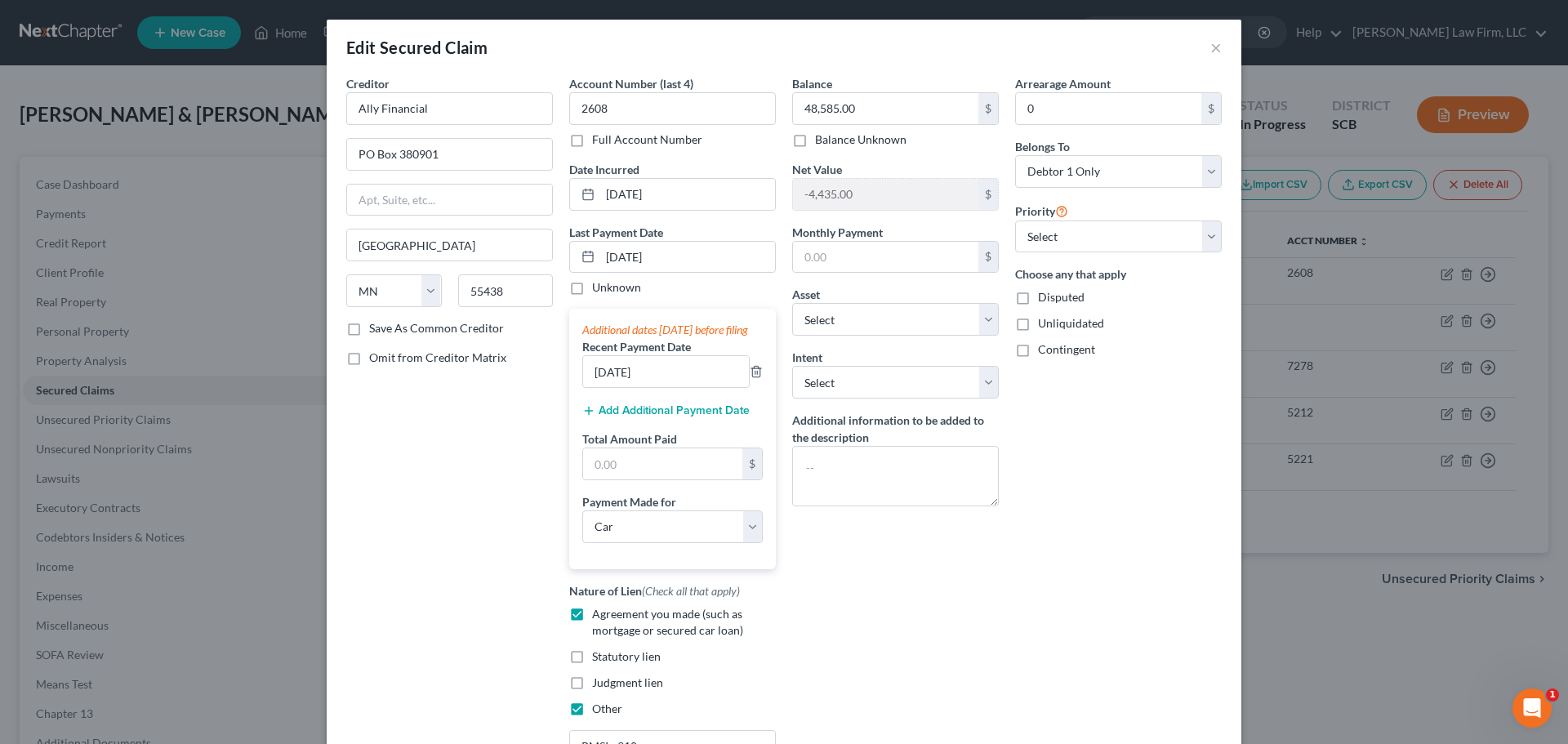
click at [697, 417] on button "Add Additional Payment Date" at bounding box center [666, 411] width 167 height 13
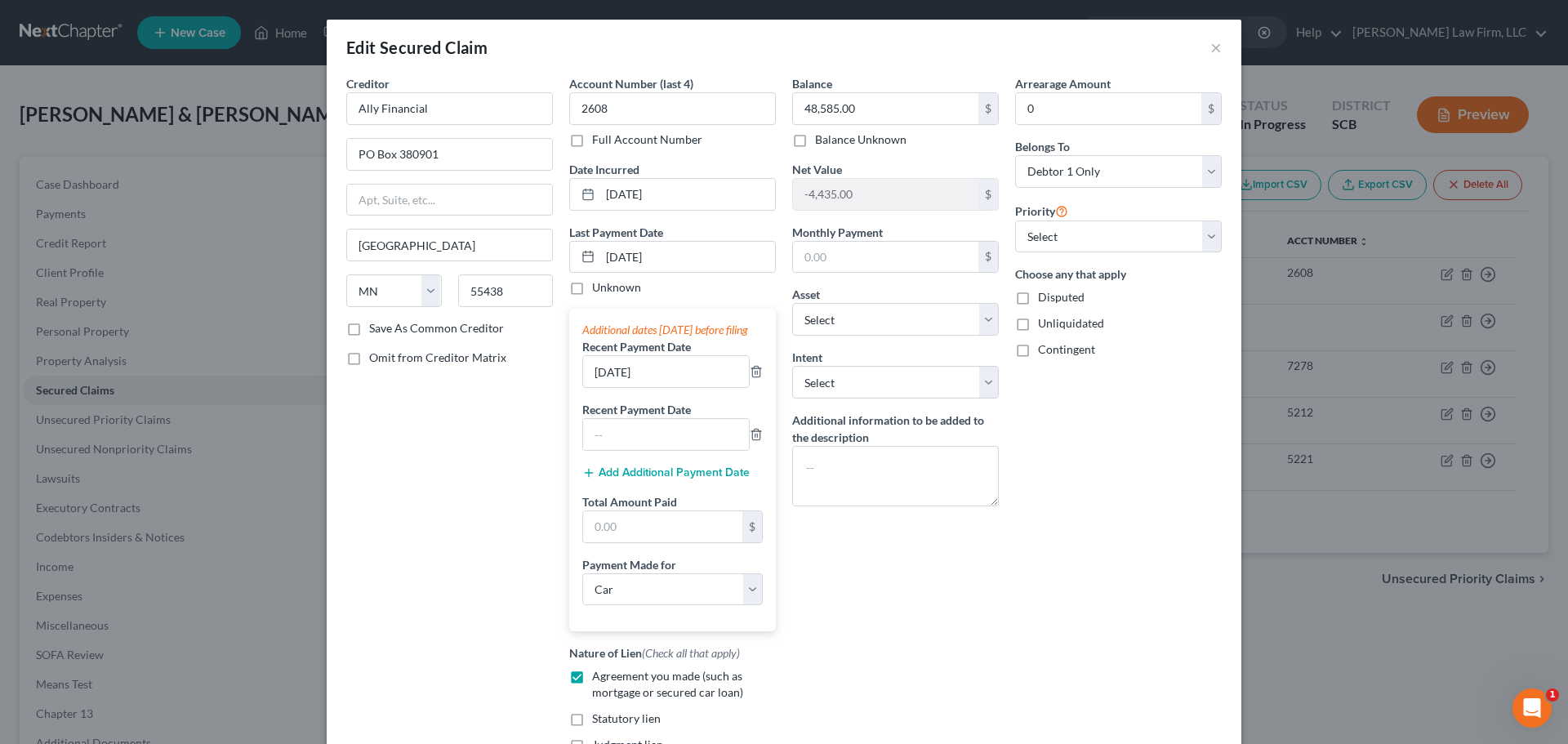
click at [647, 467] on div "Additional dates within 90 days before filing Recent Payment Date 6/25/25 Recen…" at bounding box center [673, 470] width 207 height 323
click at [651, 449] on input "text" at bounding box center [666, 434] width 166 height 31
type input "5/20/25"
click at [667, 542] on input "text" at bounding box center [662, 526] width 160 height 31
type input "2,441.55"
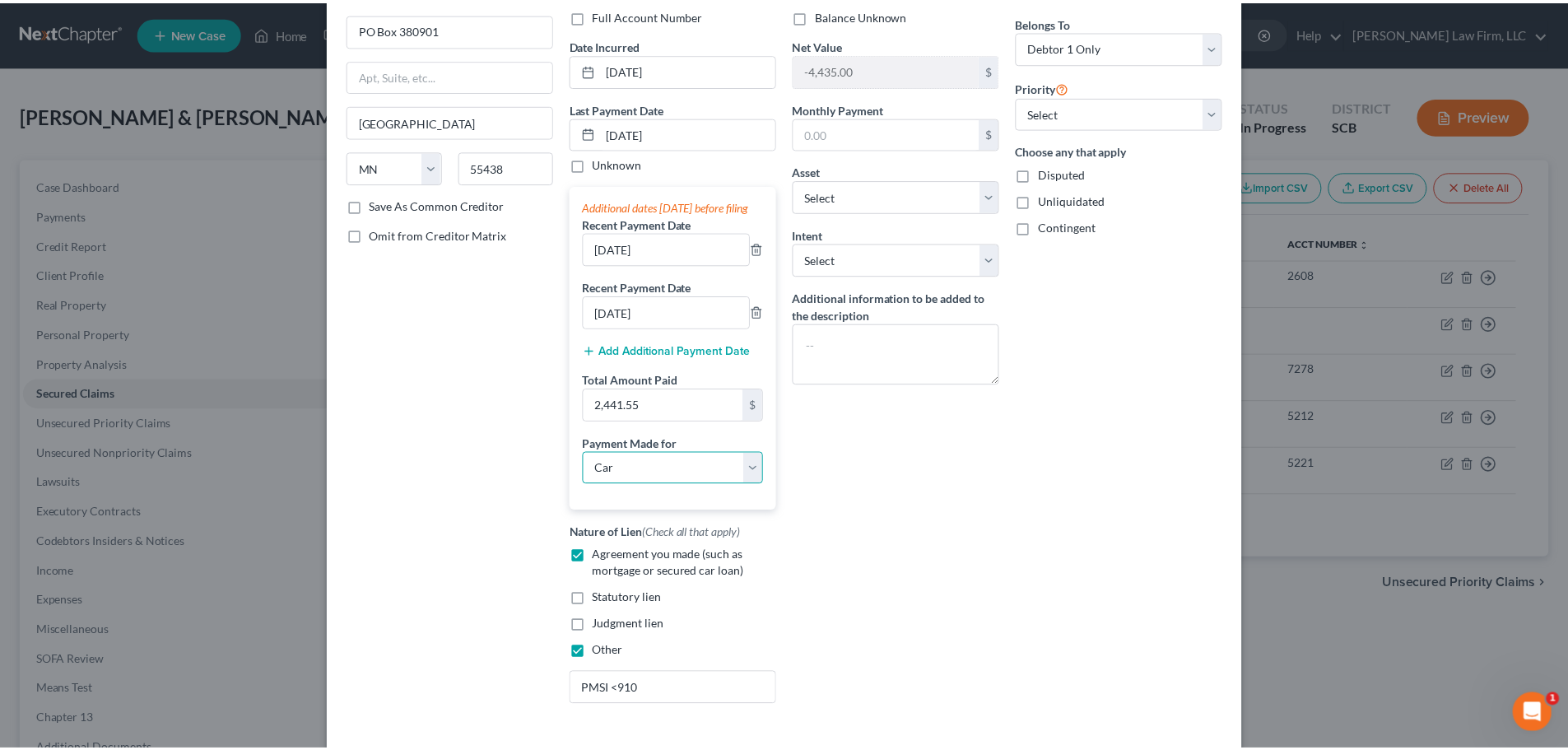
scroll to position [262, 0]
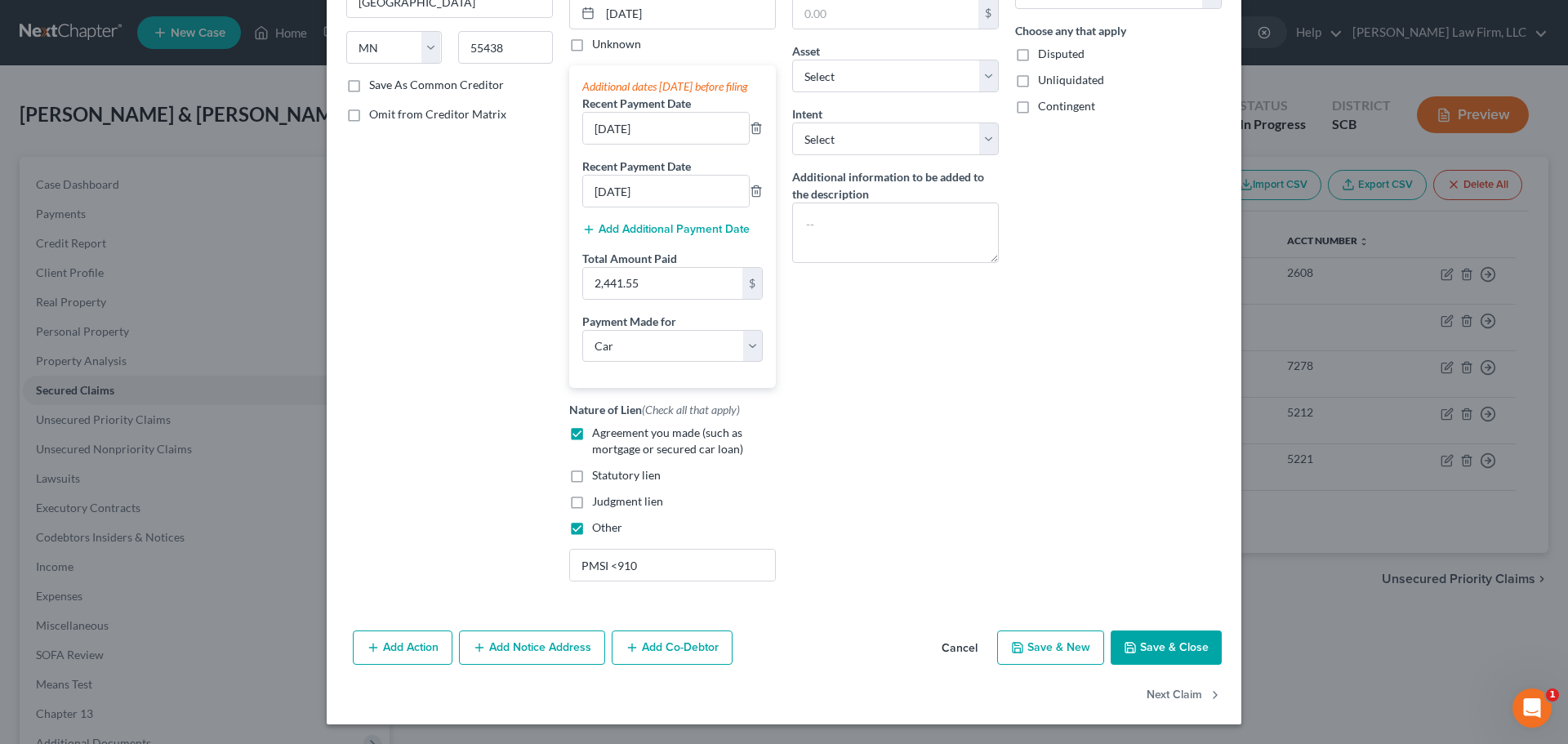
click at [1198, 650] on button "Save & Close" at bounding box center [1167, 648] width 111 height 34
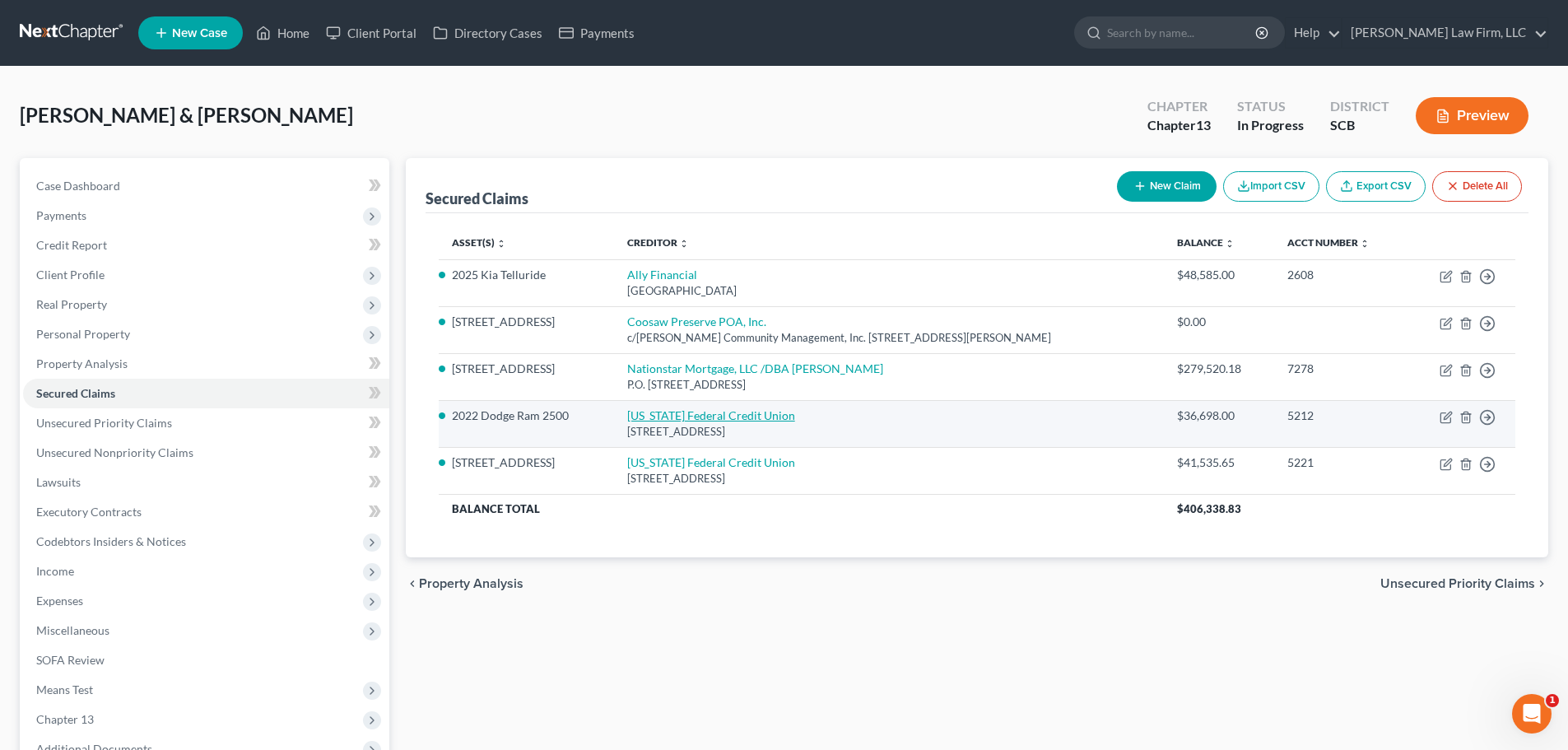
click at [726, 417] on link "[US_STATE] Federal Credit Union" at bounding box center [711, 415] width 168 height 14
select select "14"
select select "2"
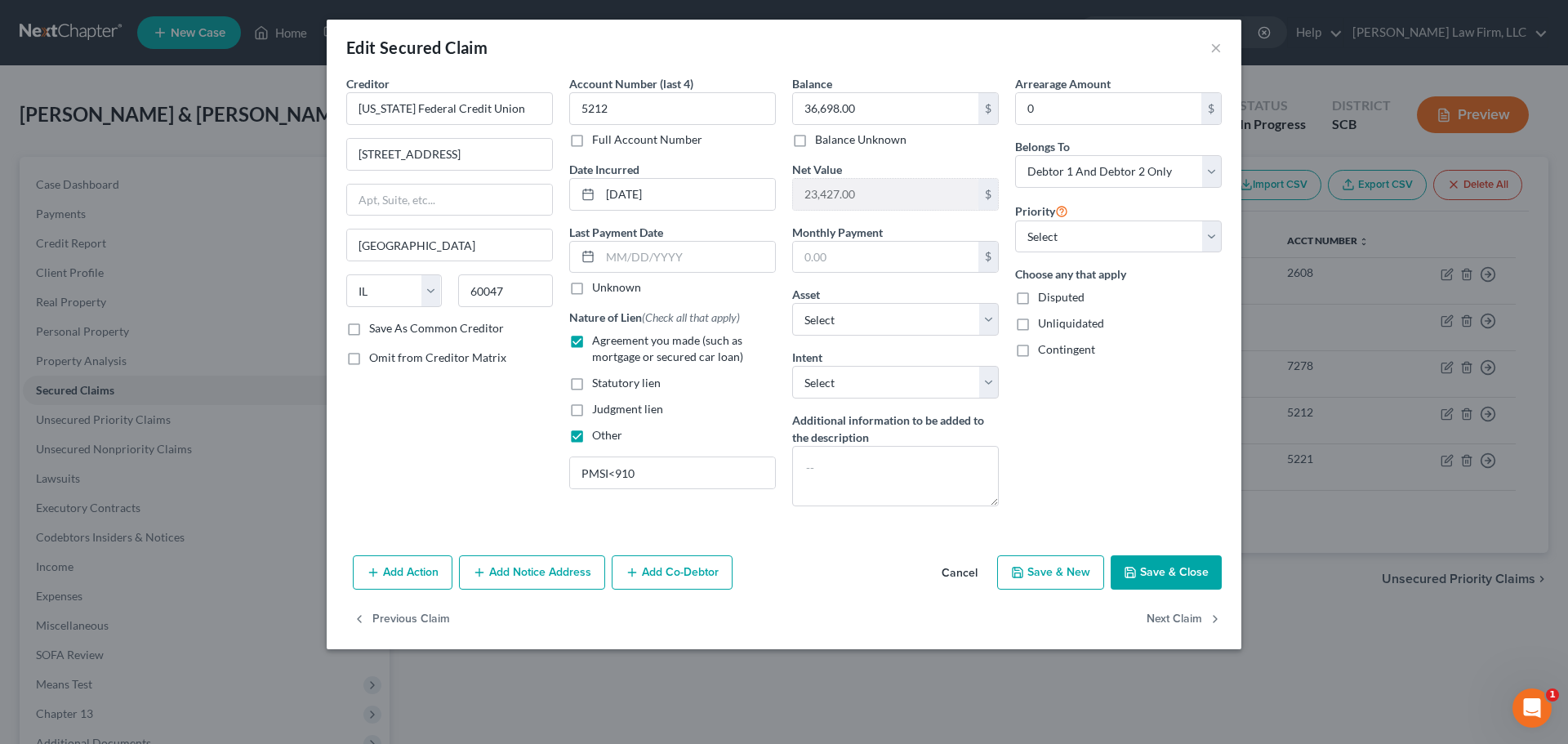
drag, startPoint x: 1175, startPoint y: 566, endPoint x: 969, endPoint y: 524, distance: 210.2
click at [1175, 568] on button "Save & Close" at bounding box center [1167, 572] width 111 height 34
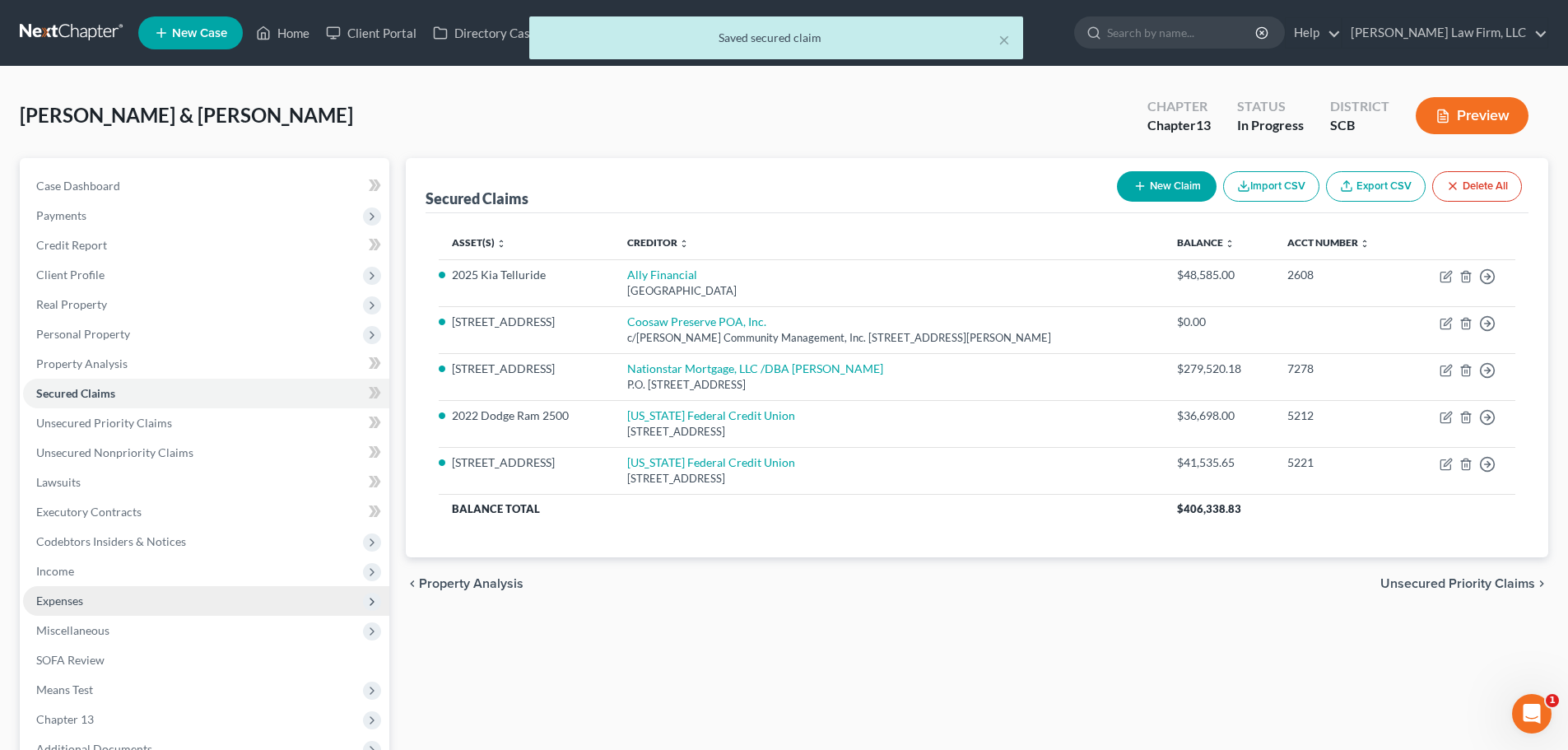
click at [105, 595] on span "Expenses" at bounding box center [206, 601] width 367 height 30
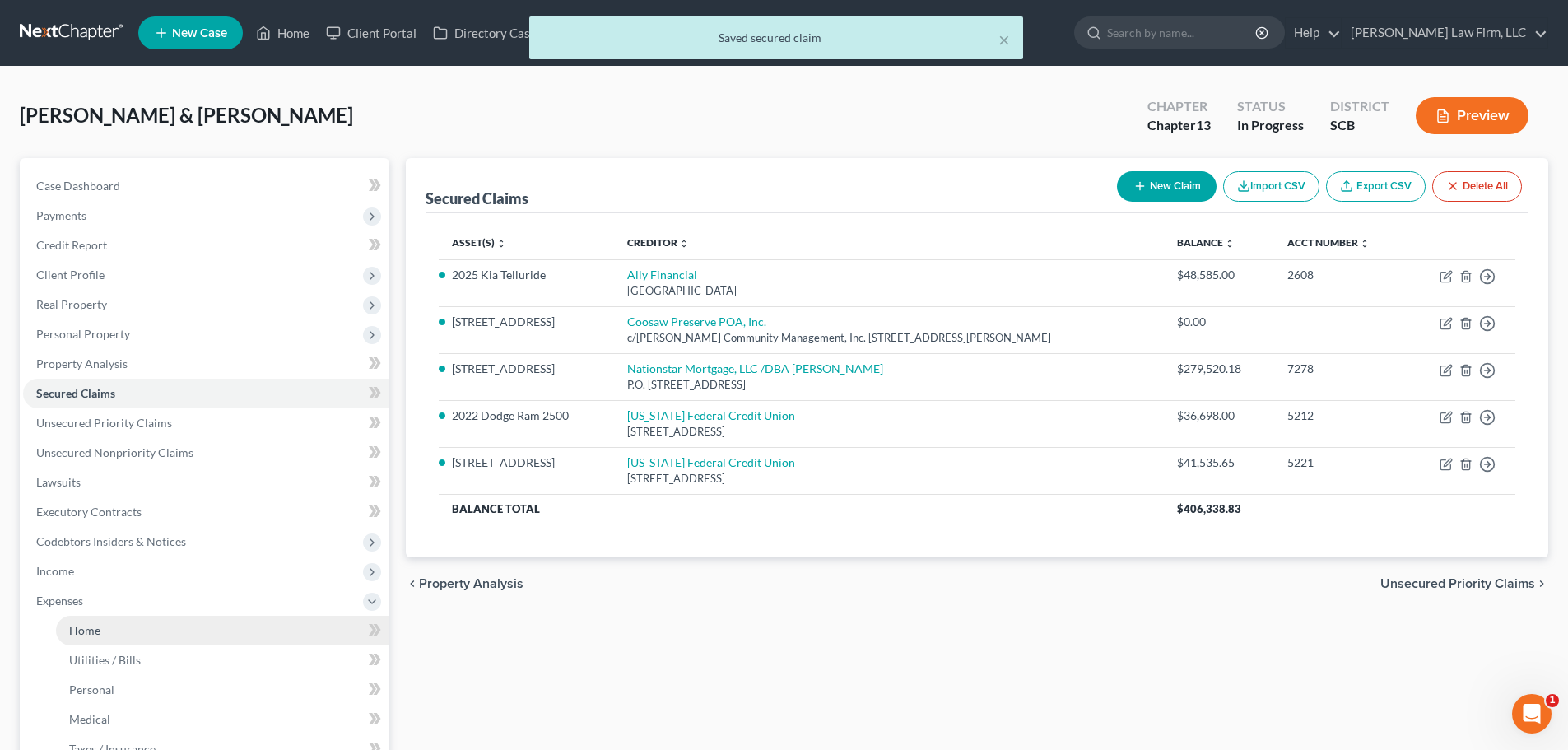
click at [125, 631] on link "Home" at bounding box center [223, 630] width 333 height 30
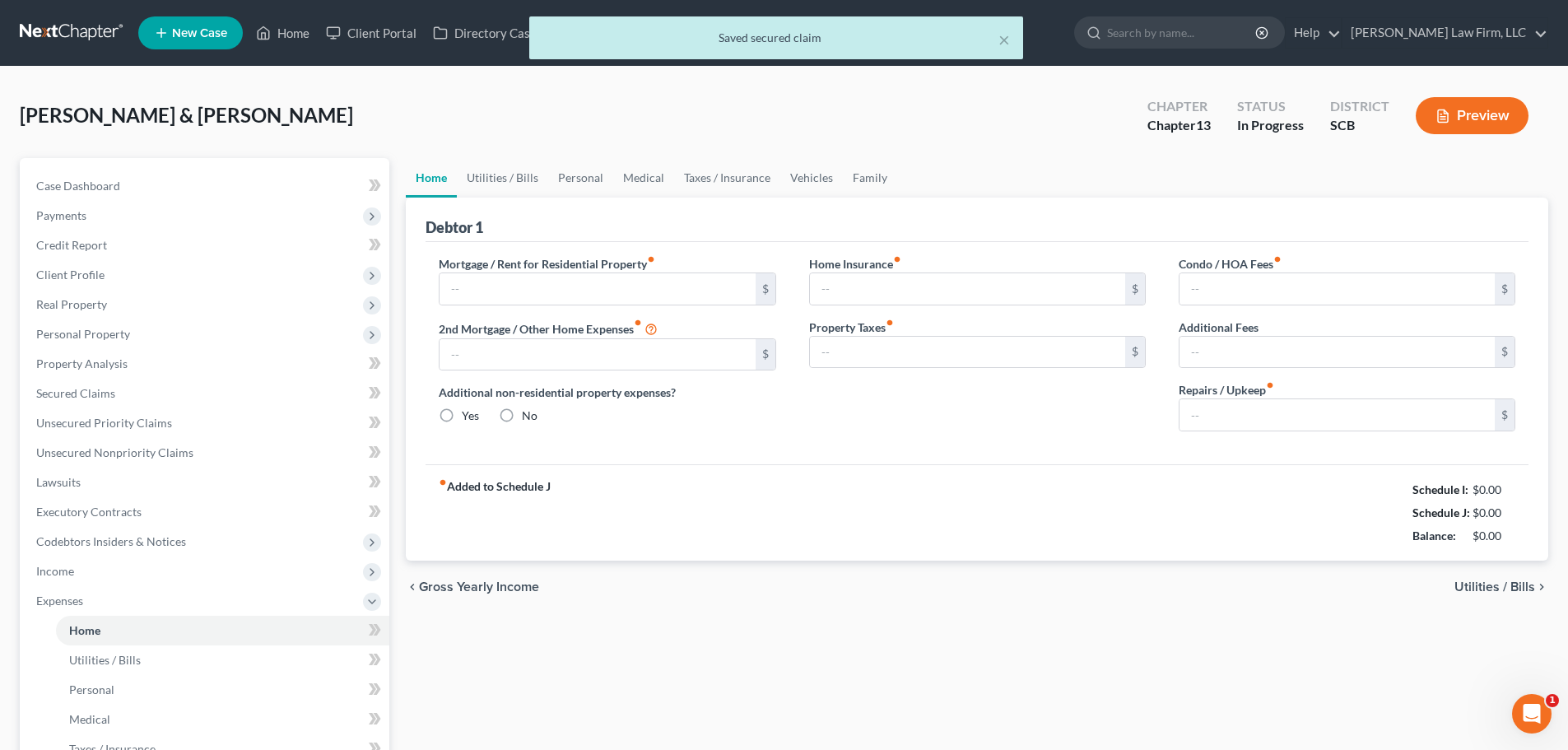
type input "1,810.75"
type input "360.52"
radio input "true"
type input "0.00"
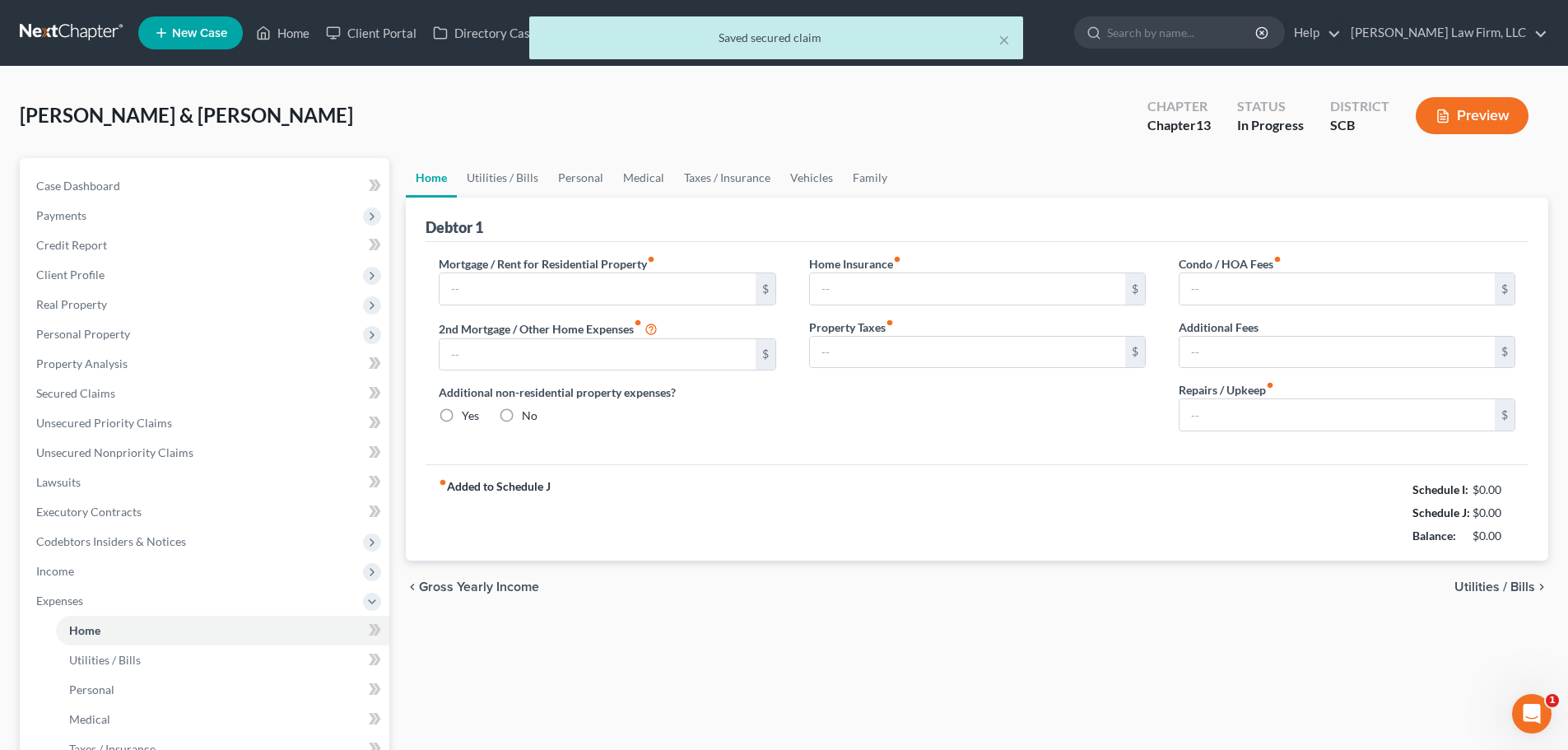
type input "76.99"
type input "25.00"
type input "265.00"
click at [505, 187] on link "Utilities / Bills" at bounding box center [503, 178] width 91 height 40
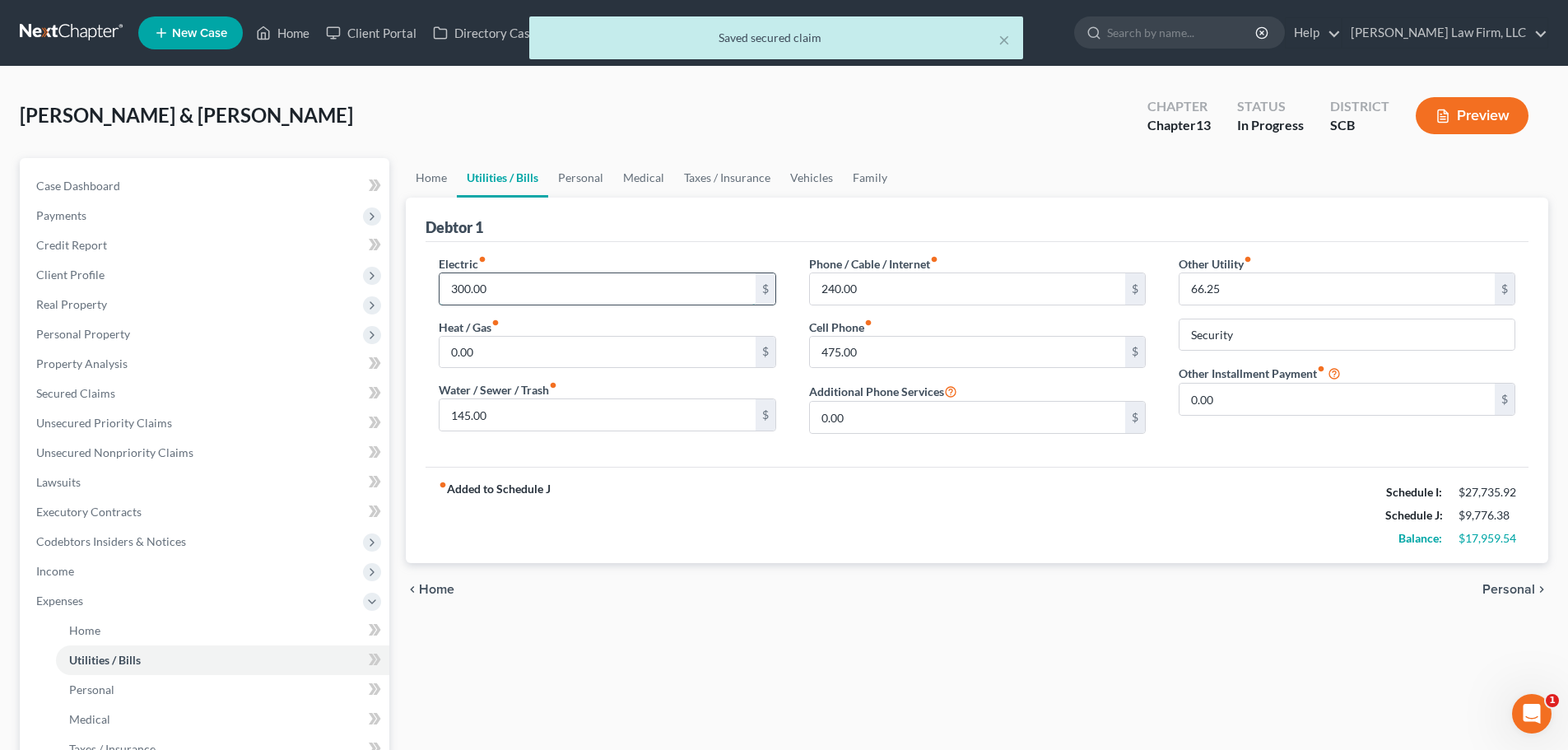
click at [547, 290] on input "300.00" at bounding box center [597, 288] width 315 height 31
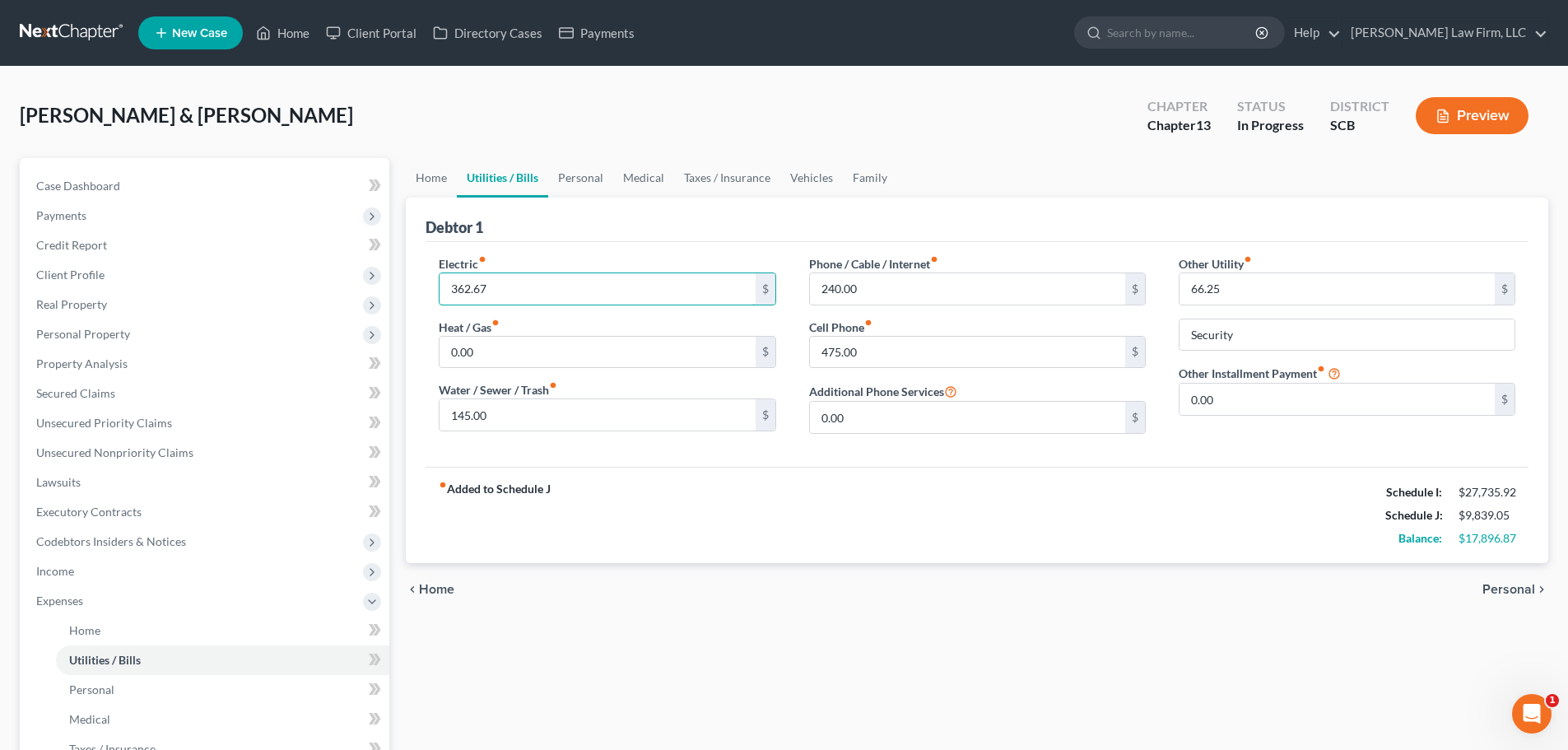
type input "362.67"
click at [1534, 585] on span "Personal" at bounding box center [1508, 589] width 52 height 13
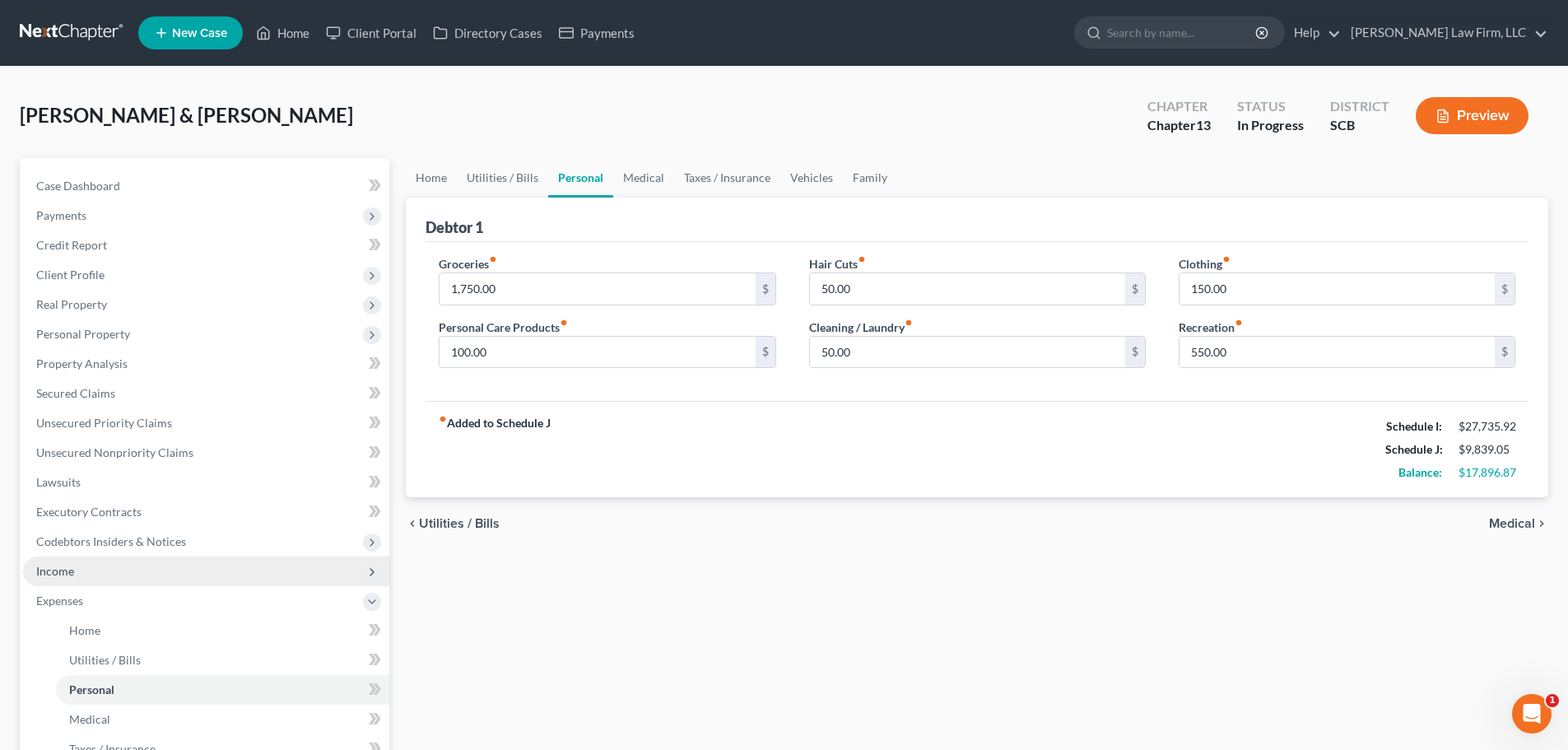
click at [81, 568] on span "Income" at bounding box center [206, 571] width 367 height 30
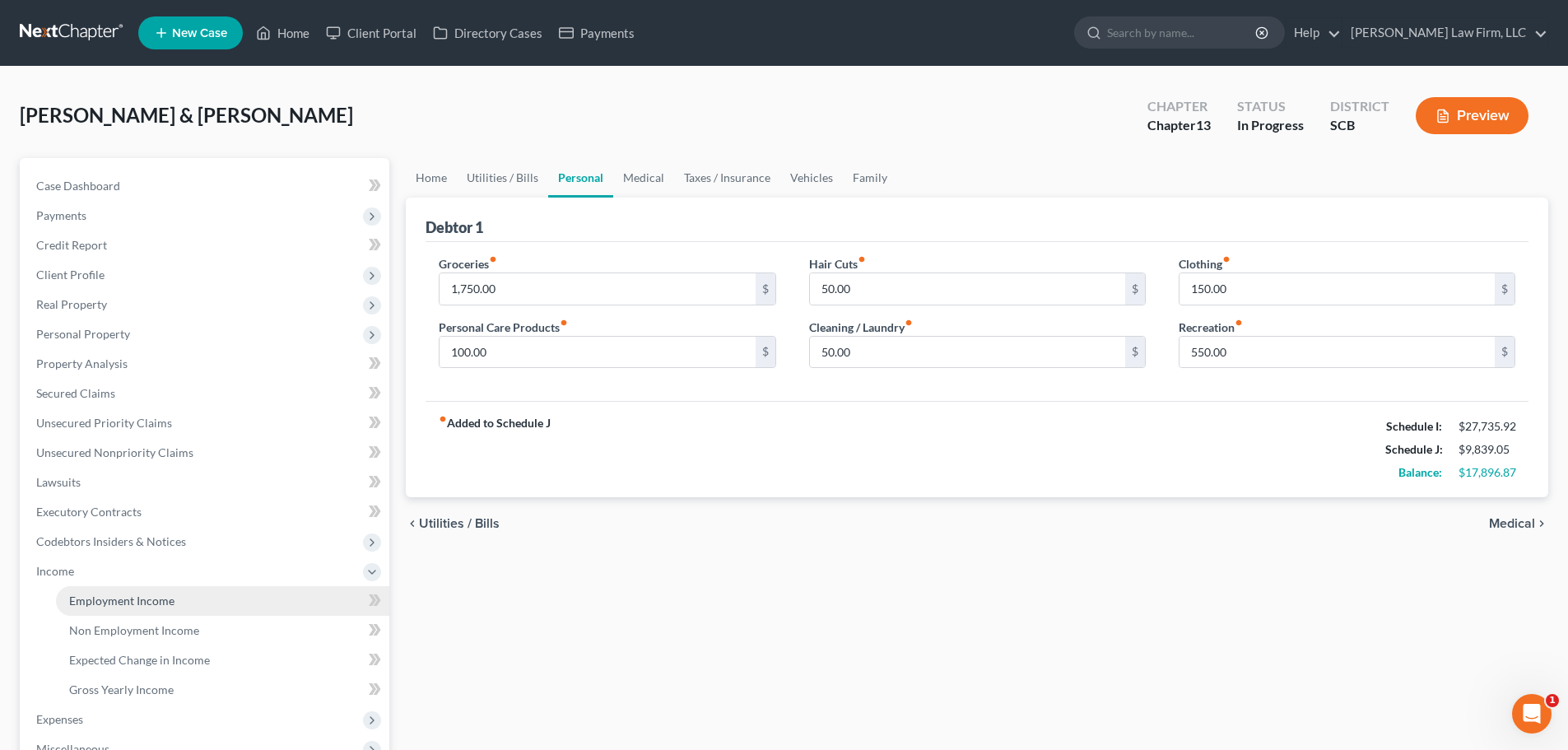
click at [103, 595] on span "Employment Income" at bounding box center [122, 600] width 106 height 14
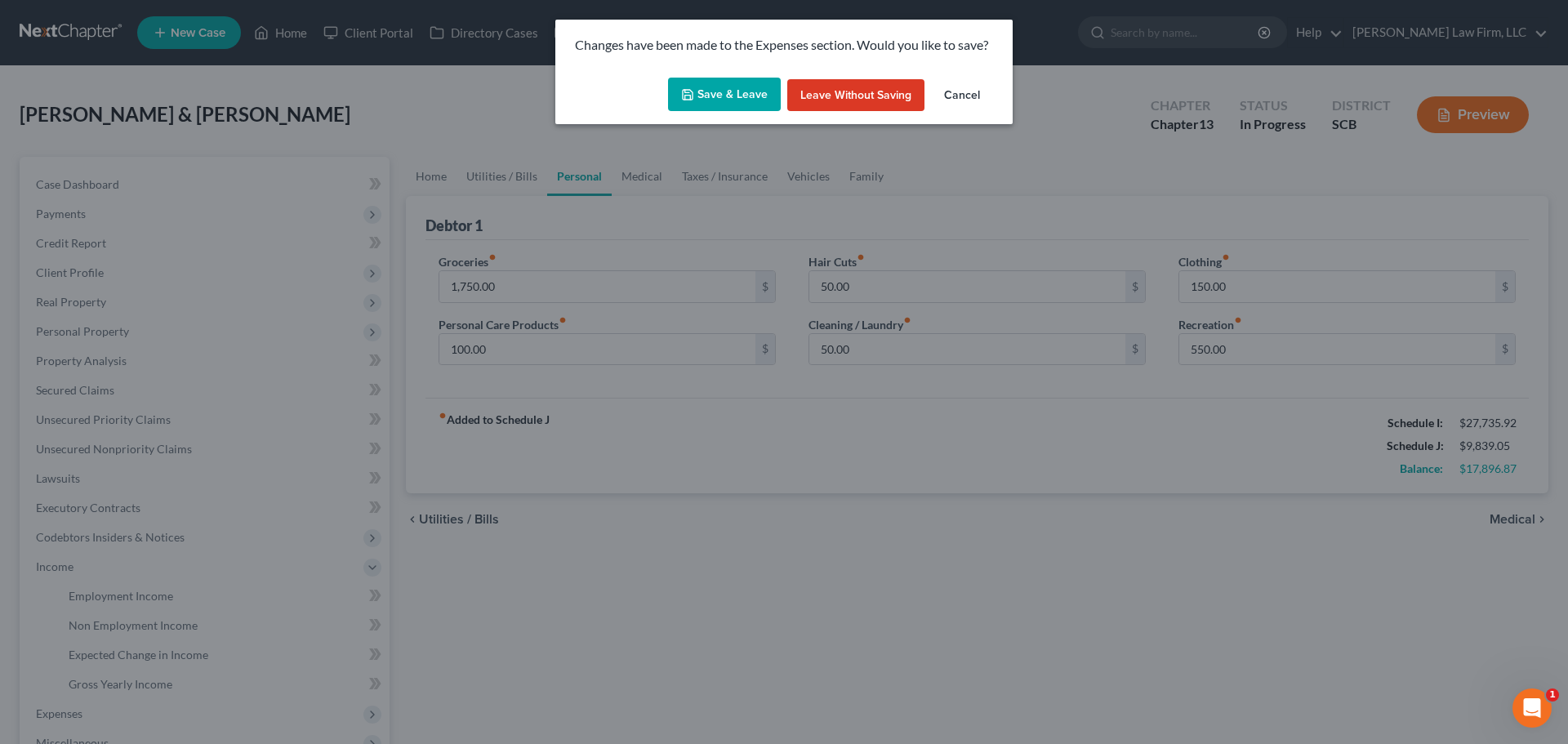
click at [747, 92] on button "Save & Leave" at bounding box center [724, 94] width 112 height 34
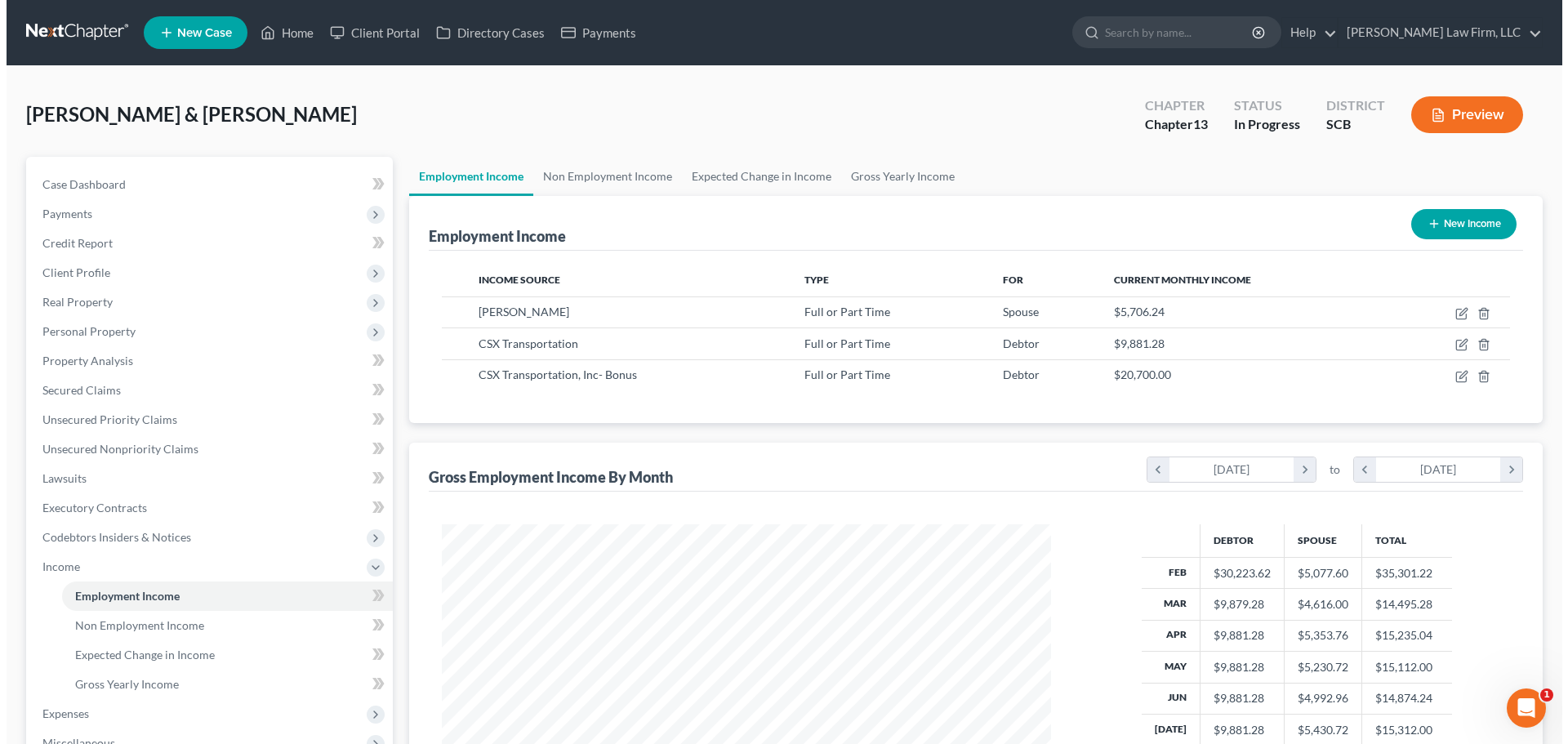
scroll to position [305, 642]
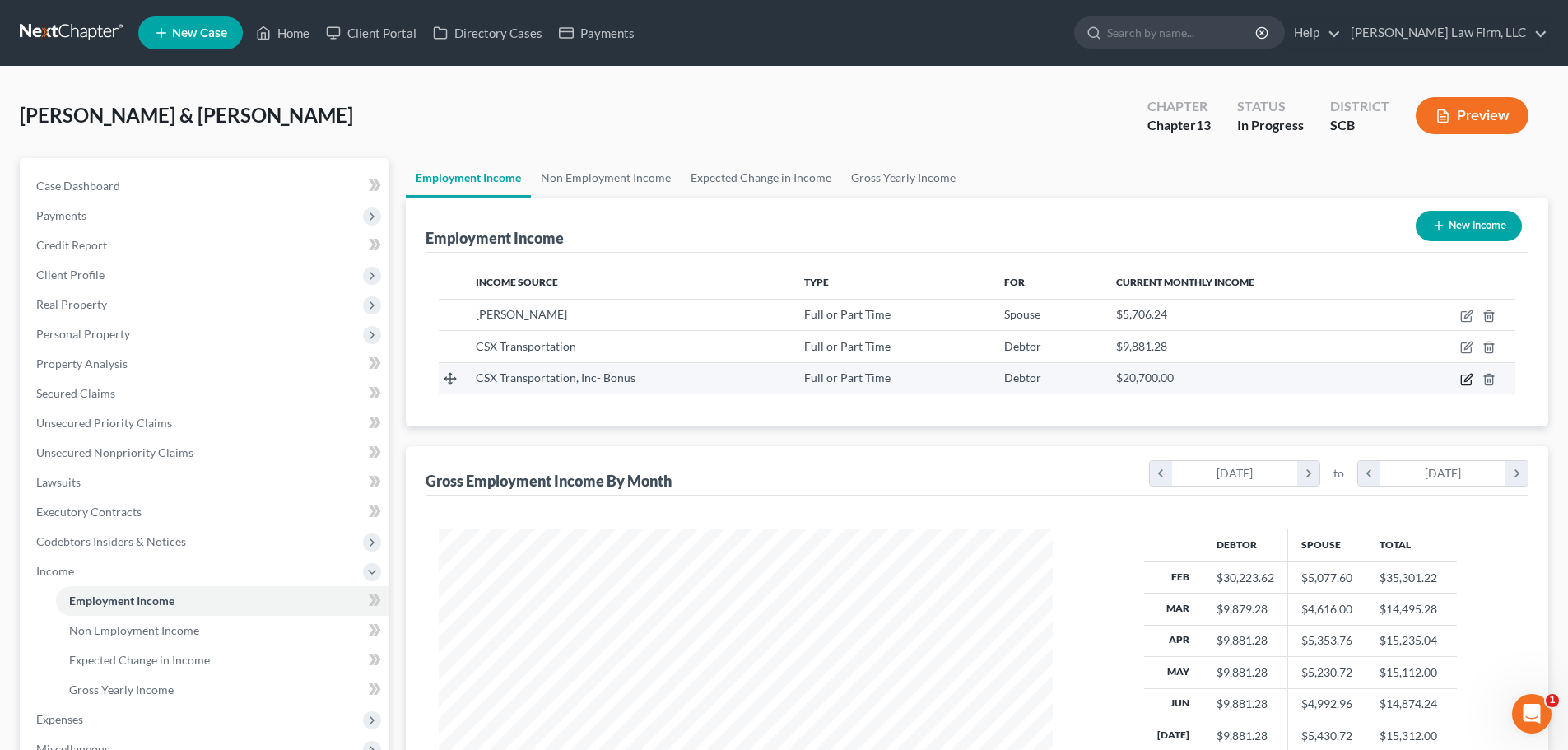
click at [1469, 380] on icon "button" at bounding box center [1468, 378] width 8 height 8
select select "0"
select select "9"
select select "0"
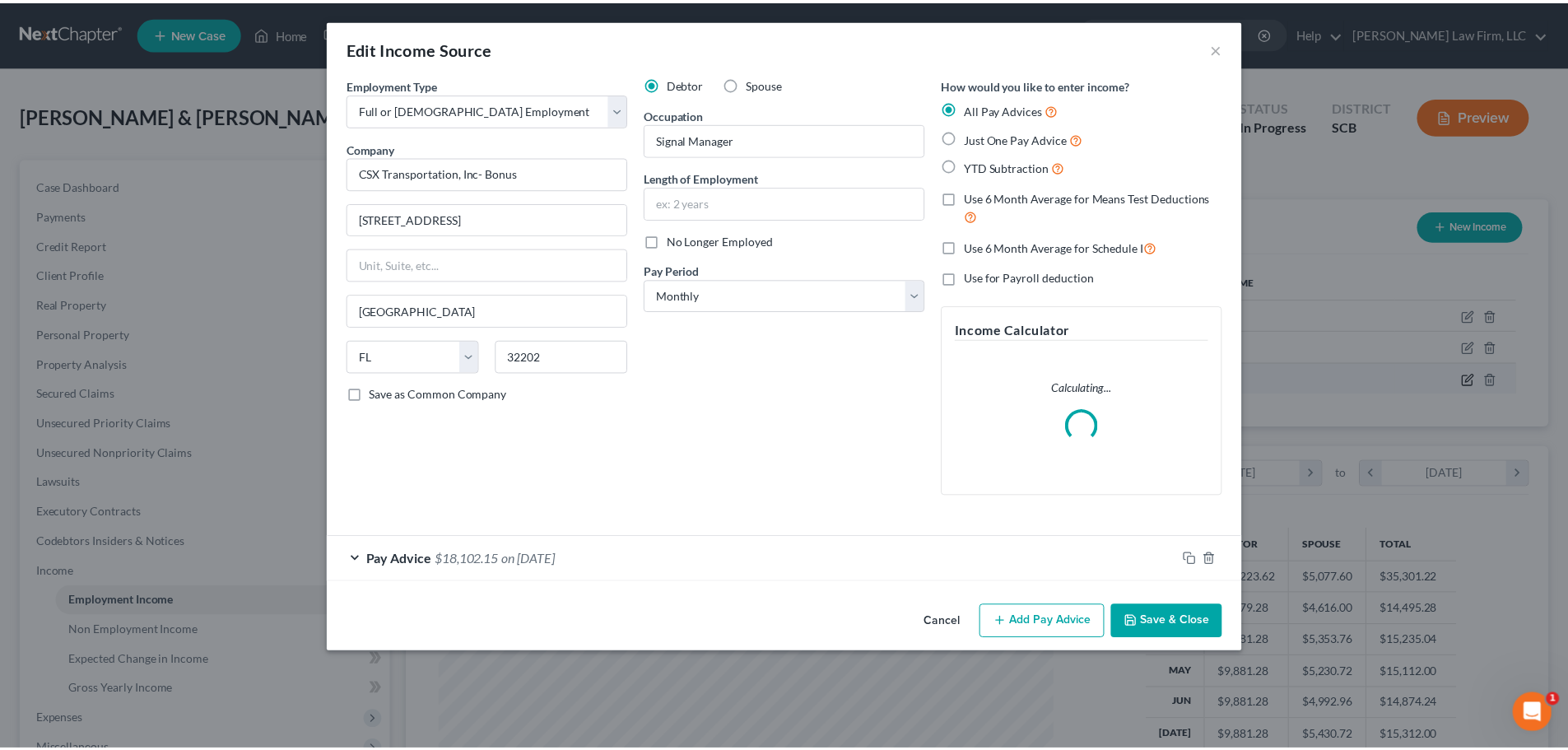
scroll to position [309, 653]
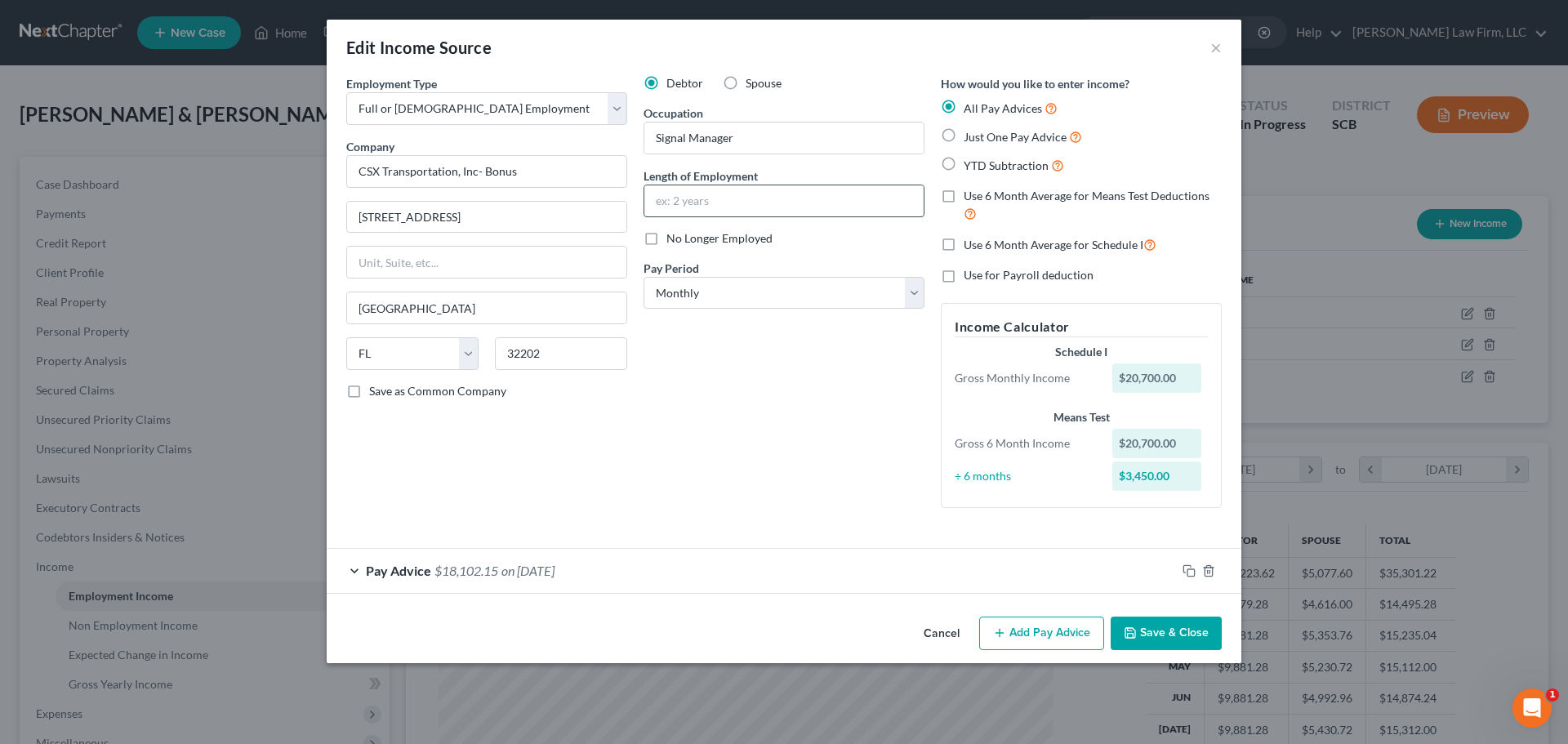
click at [770, 194] on input "text" at bounding box center [784, 200] width 280 height 31
click at [676, 399] on div "Debtor Spouse Occupation Signal Manager Length of Employment No Longer Employed…" at bounding box center [784, 298] width 298 height 446
click at [1209, 637] on button "Save & Close" at bounding box center [1167, 634] width 111 height 34
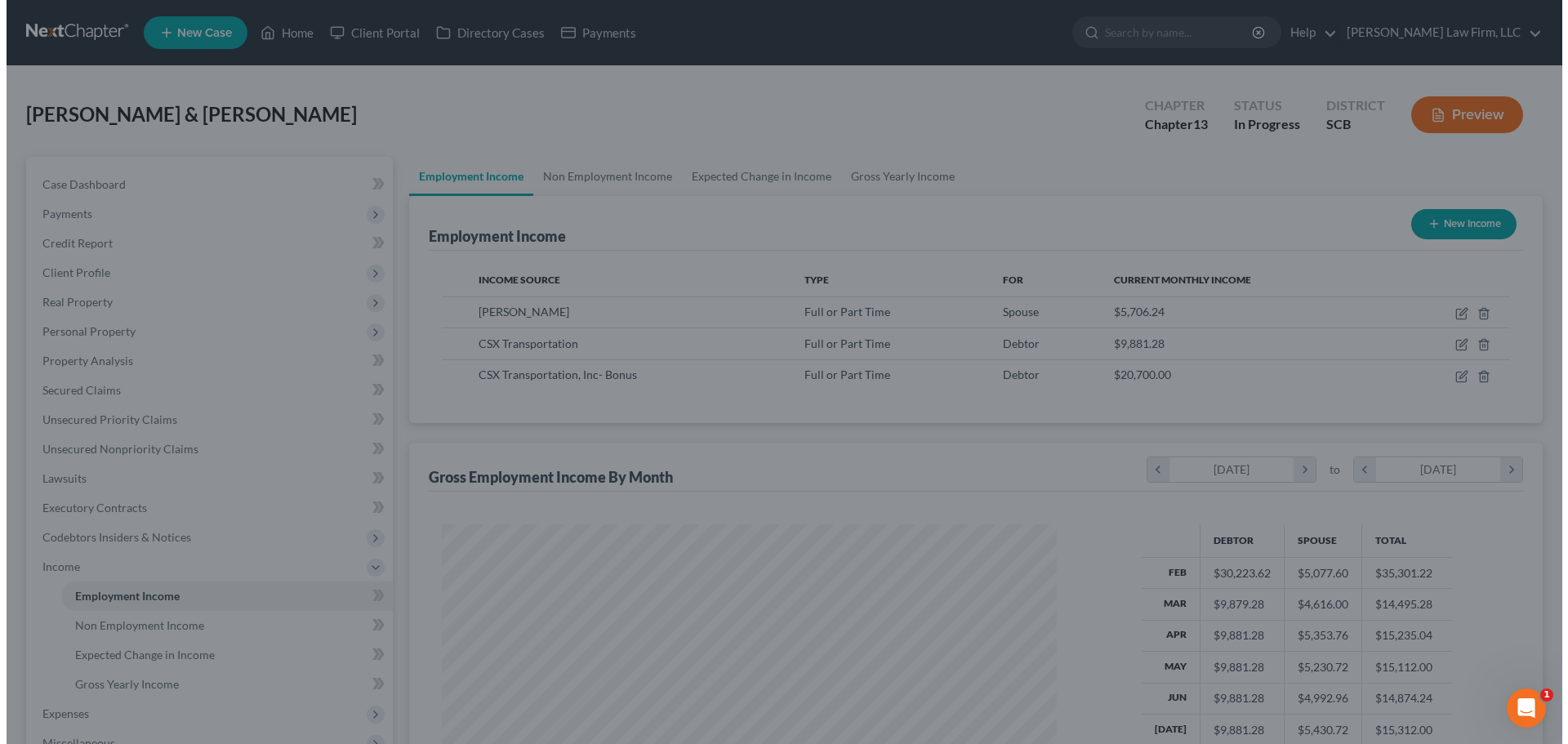
scroll to position [816126, 816148]
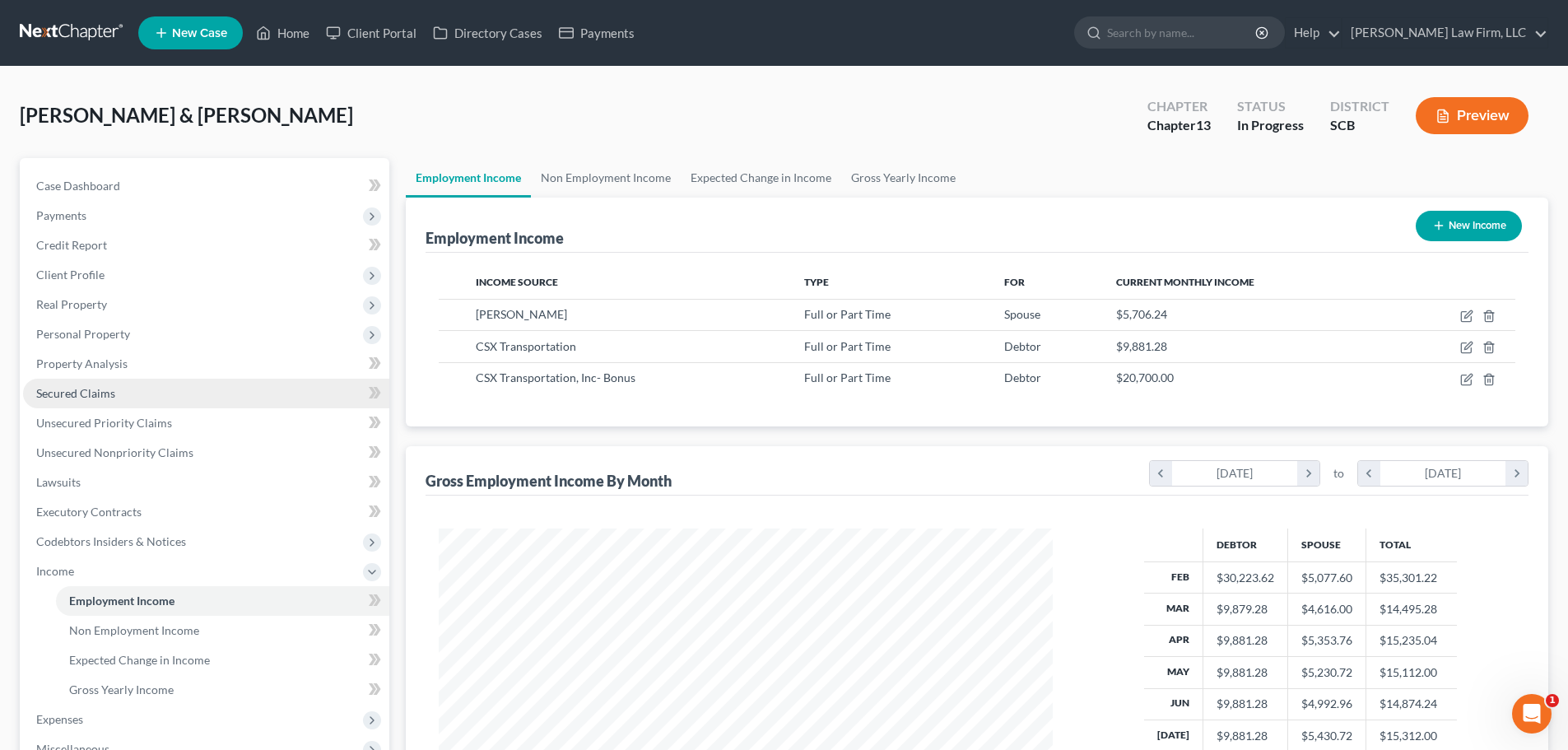
click at [117, 392] on link "Secured Claims" at bounding box center [206, 393] width 367 height 30
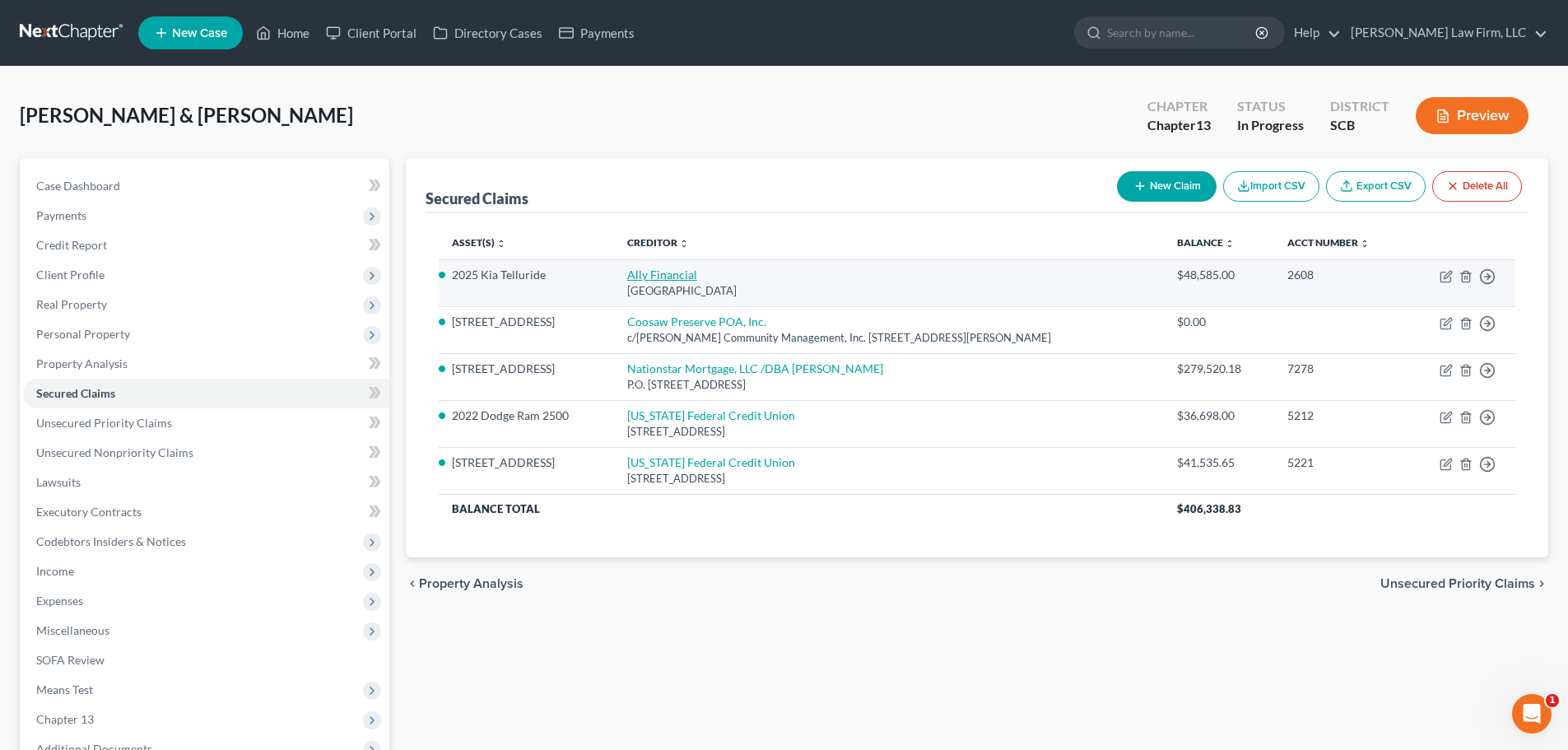
click at [676, 271] on link "Ally Financial" at bounding box center [663, 274] width 70 height 14
select select "24"
select select "0"
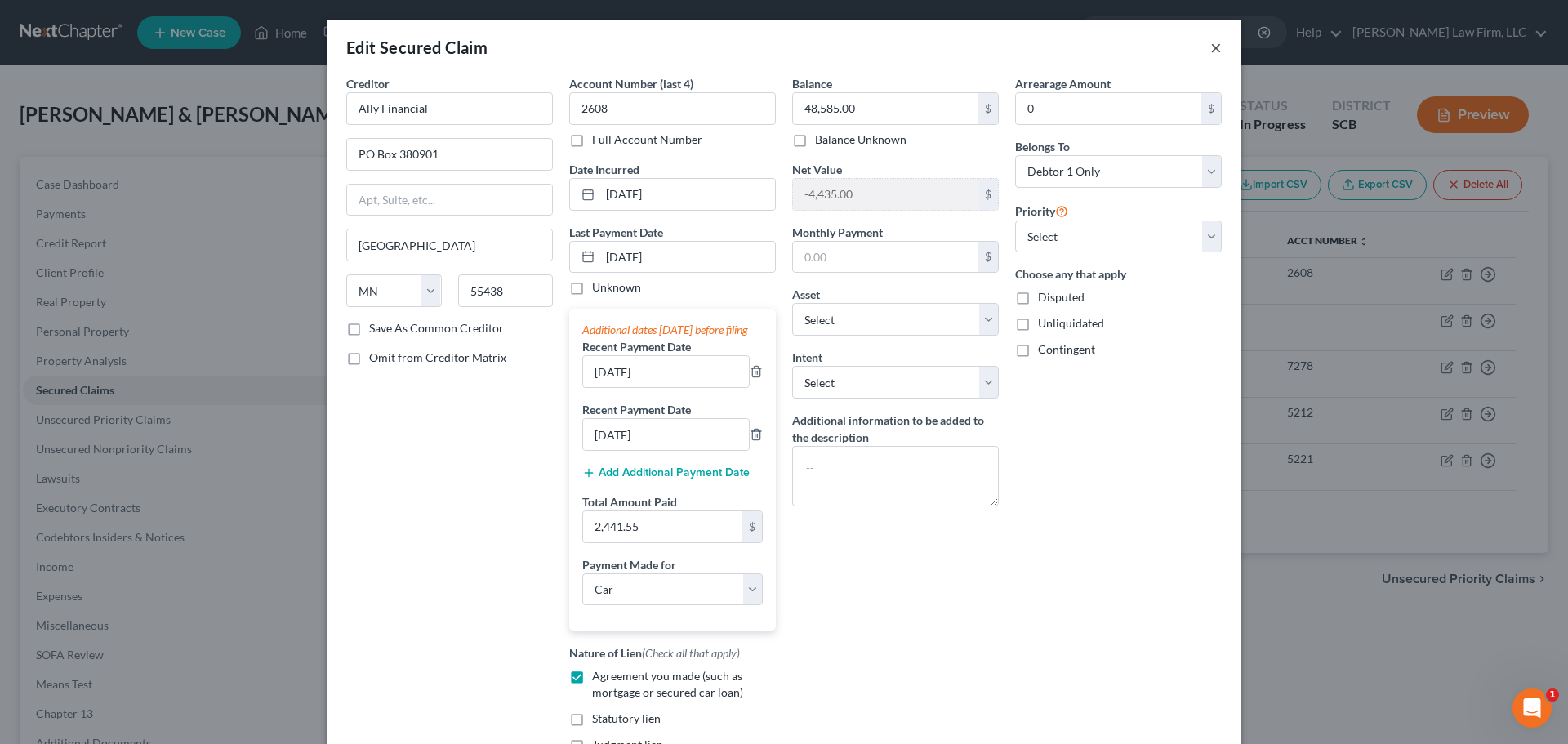
click at [1212, 41] on button "×" at bounding box center [1217, 47] width 11 height 20
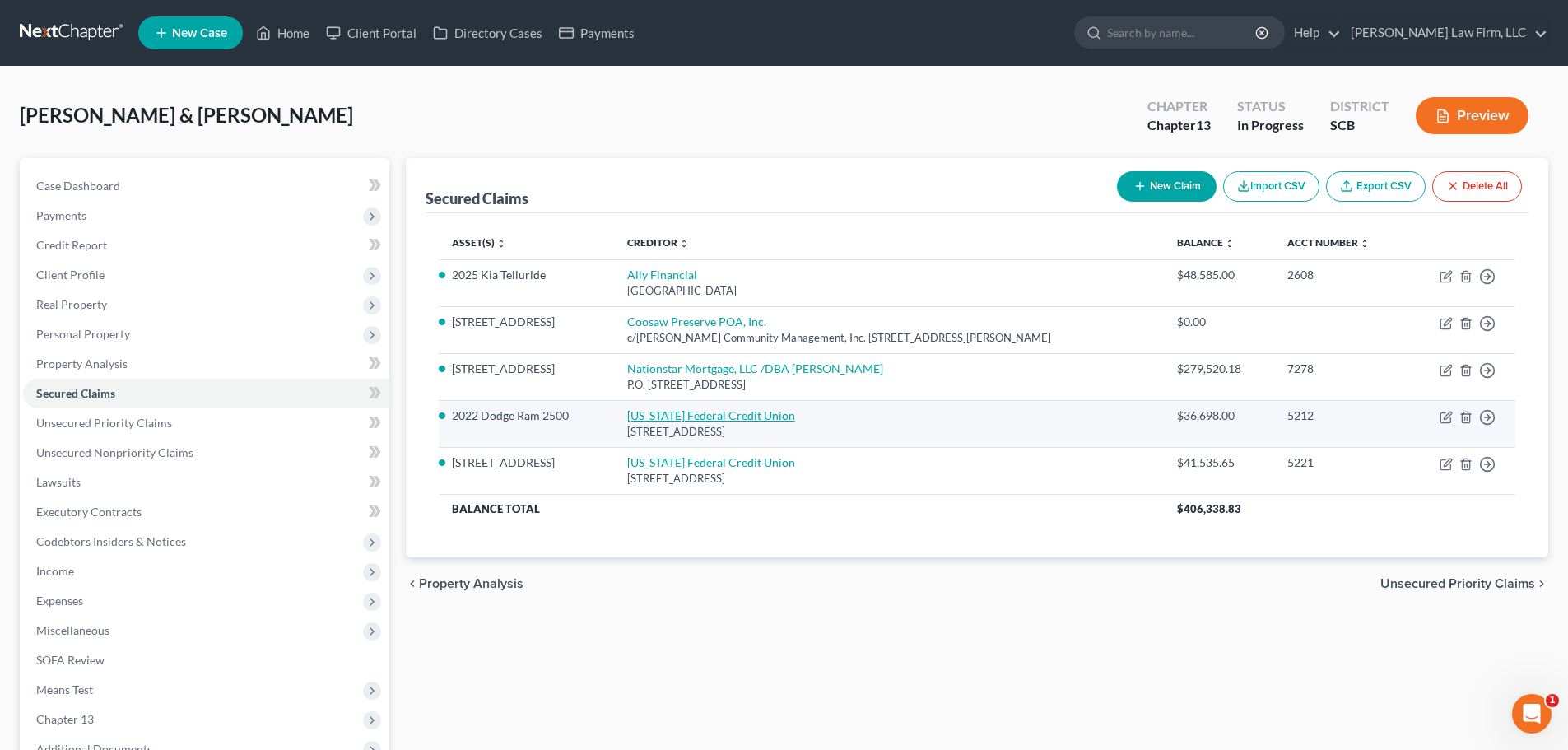
click at [685, 414] on link "South Carolina Federal Credit Union" at bounding box center [711, 415] width 168 height 14
select select "14"
select select "9"
select select "2"
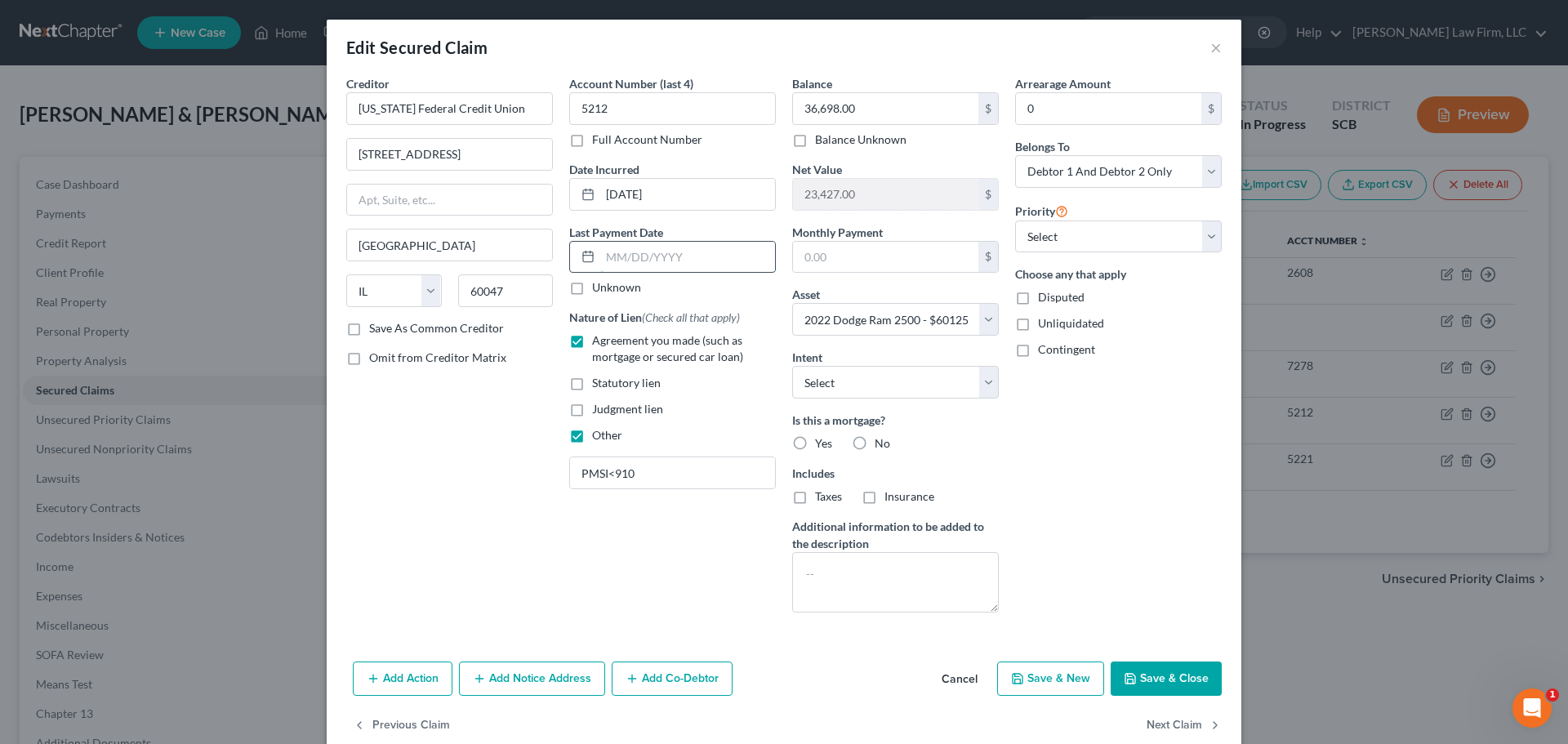
click at [689, 257] on input "text" at bounding box center [688, 257] width 175 height 31
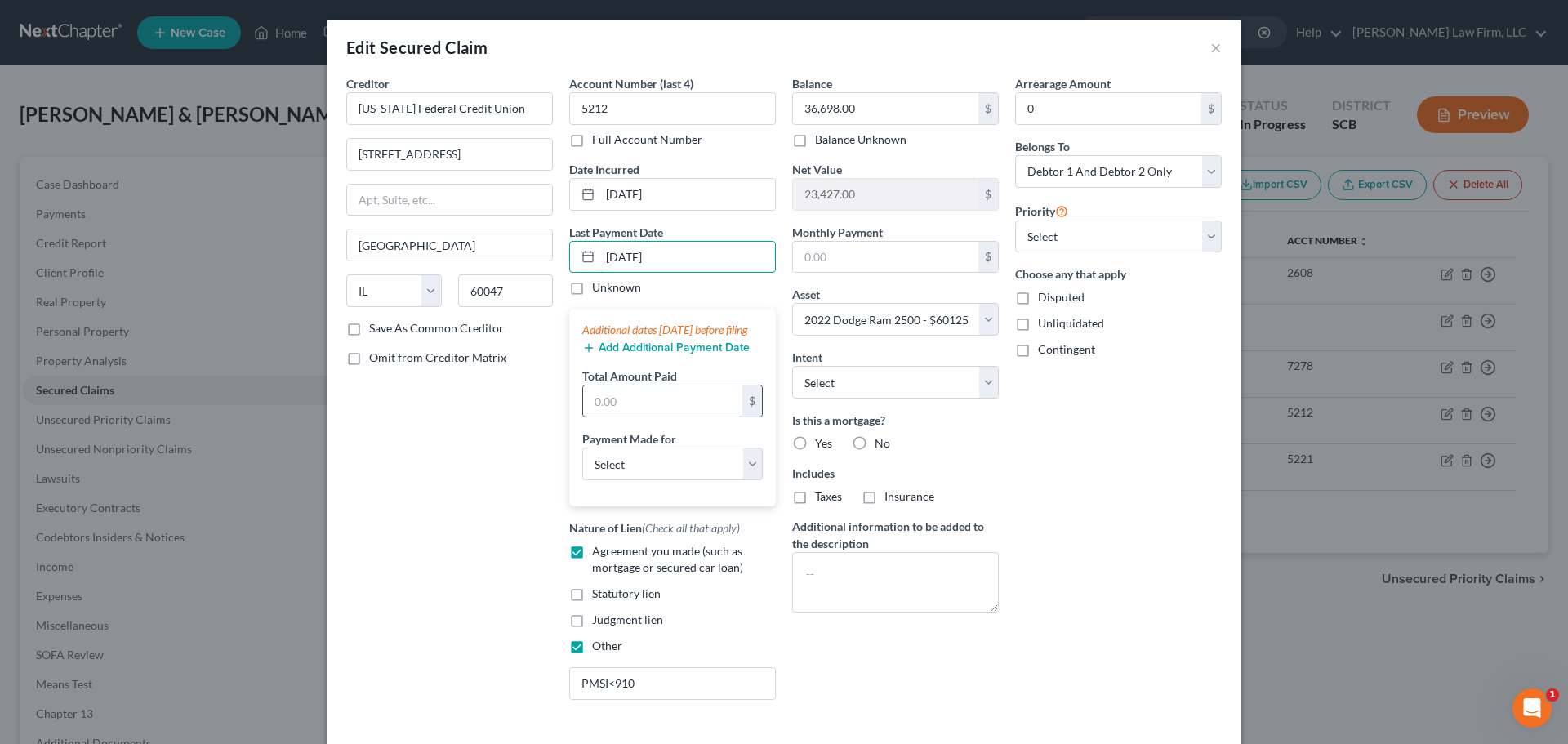
type input "8/6/25"
click at [719, 416] on input "text" at bounding box center [662, 400] width 160 height 31
type input "1,137.69"
click at [704, 471] on select "Select Car Credit Card Loan Repayment Mortgage Other Suppliers Or Vendors" at bounding box center [673, 464] width 180 height 33
select select "0"
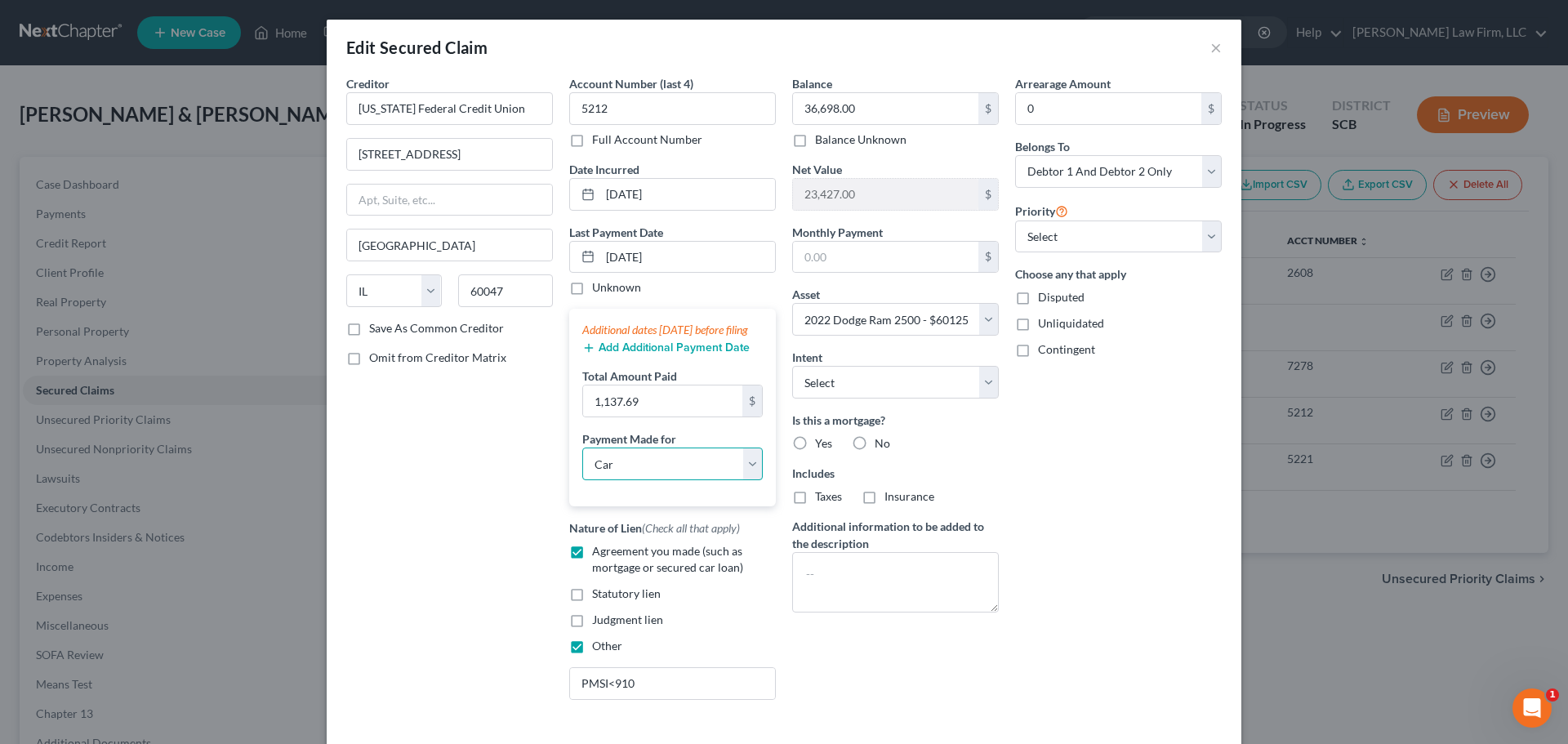
click at [583, 464] on select "Select Car Credit Card Loan Repayment Mortgage Other Suppliers Or Vendors" at bounding box center [673, 464] width 180 height 33
click at [1079, 595] on div "Arrearage Amount 0 $ Belongs To * Select Debtor 1 Only Debtor 2 Only Debtor 1 A…" at bounding box center [1118, 394] width 223 height 637
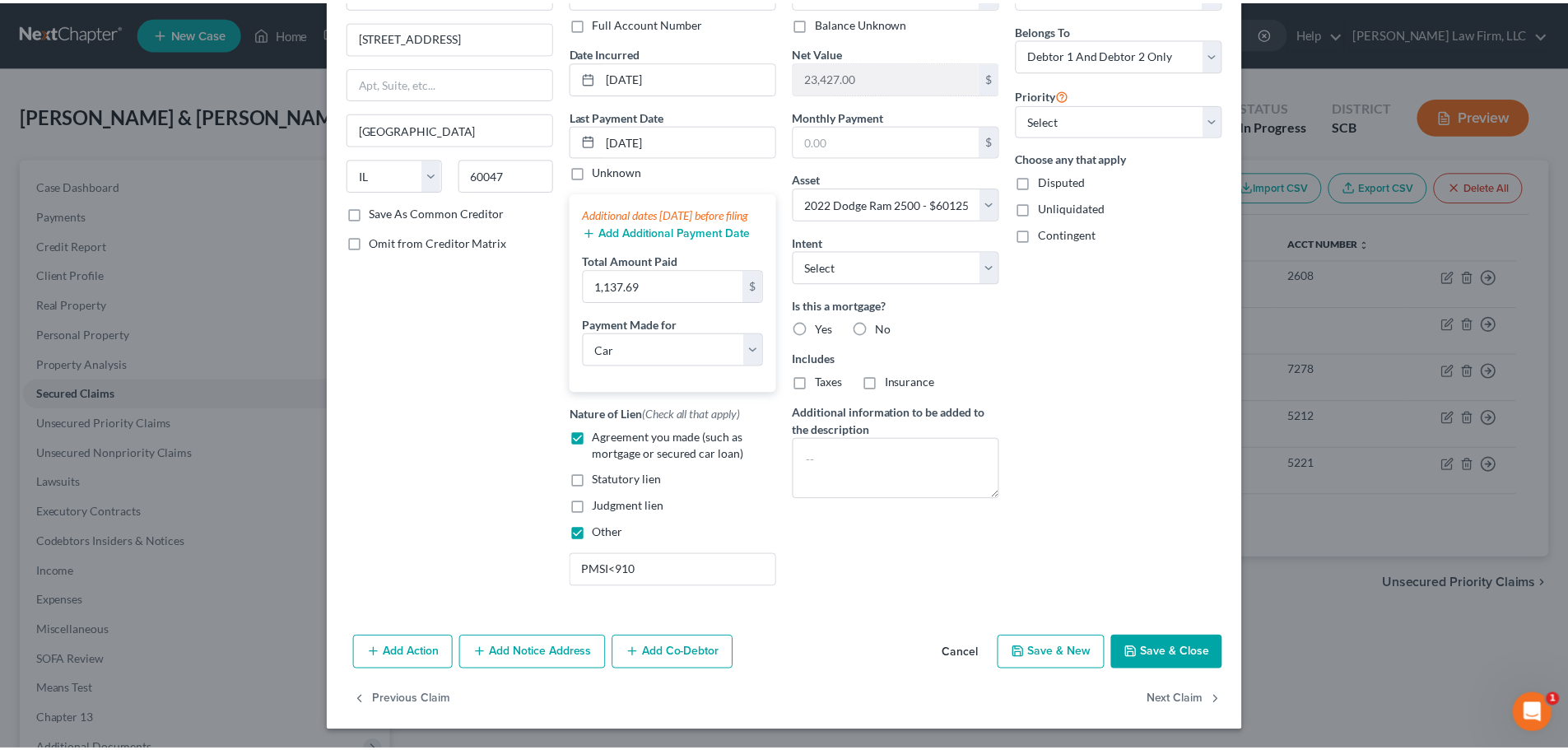
scroll to position [136, 0]
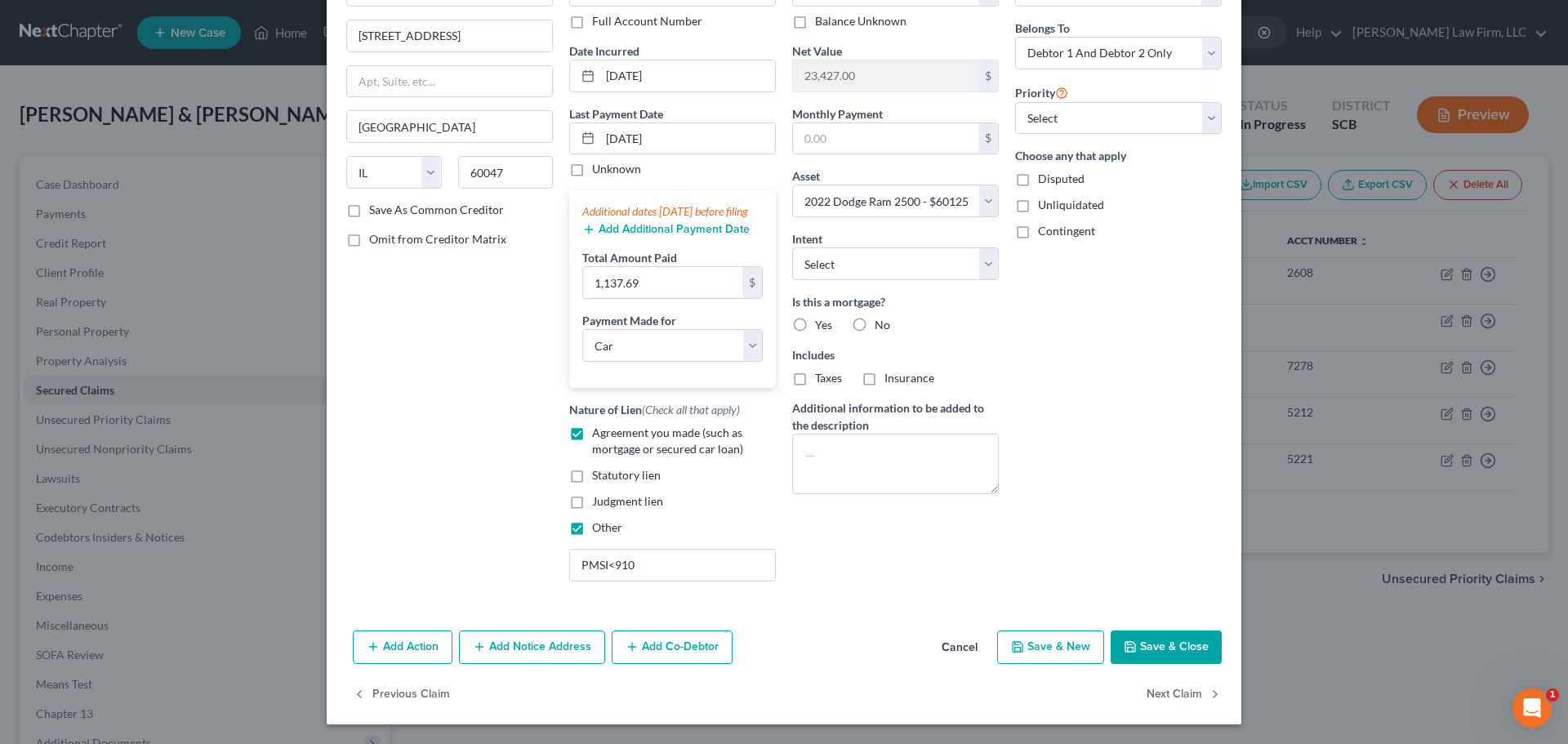
click at [1154, 642] on button "Save & Close" at bounding box center [1167, 648] width 111 height 34
select select
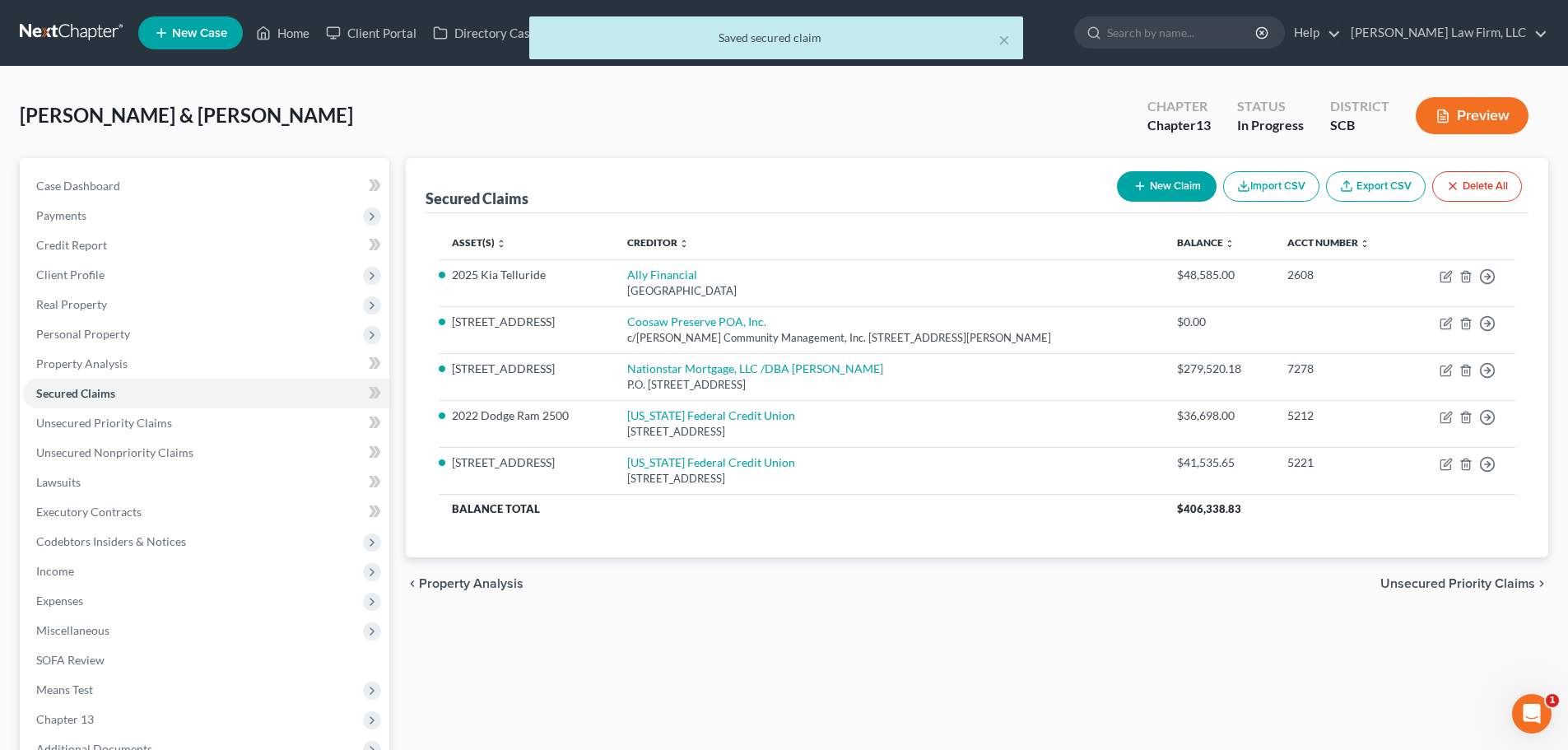
click at [843, 631] on div "Secured Claims New Claim Import CSV Export CSV Delete All Asset(s) expand_more …" at bounding box center [978, 529] width 1160 height 743
click at [66, 188] on span "Case Dashboard" at bounding box center [78, 186] width 84 height 14
select select "0"
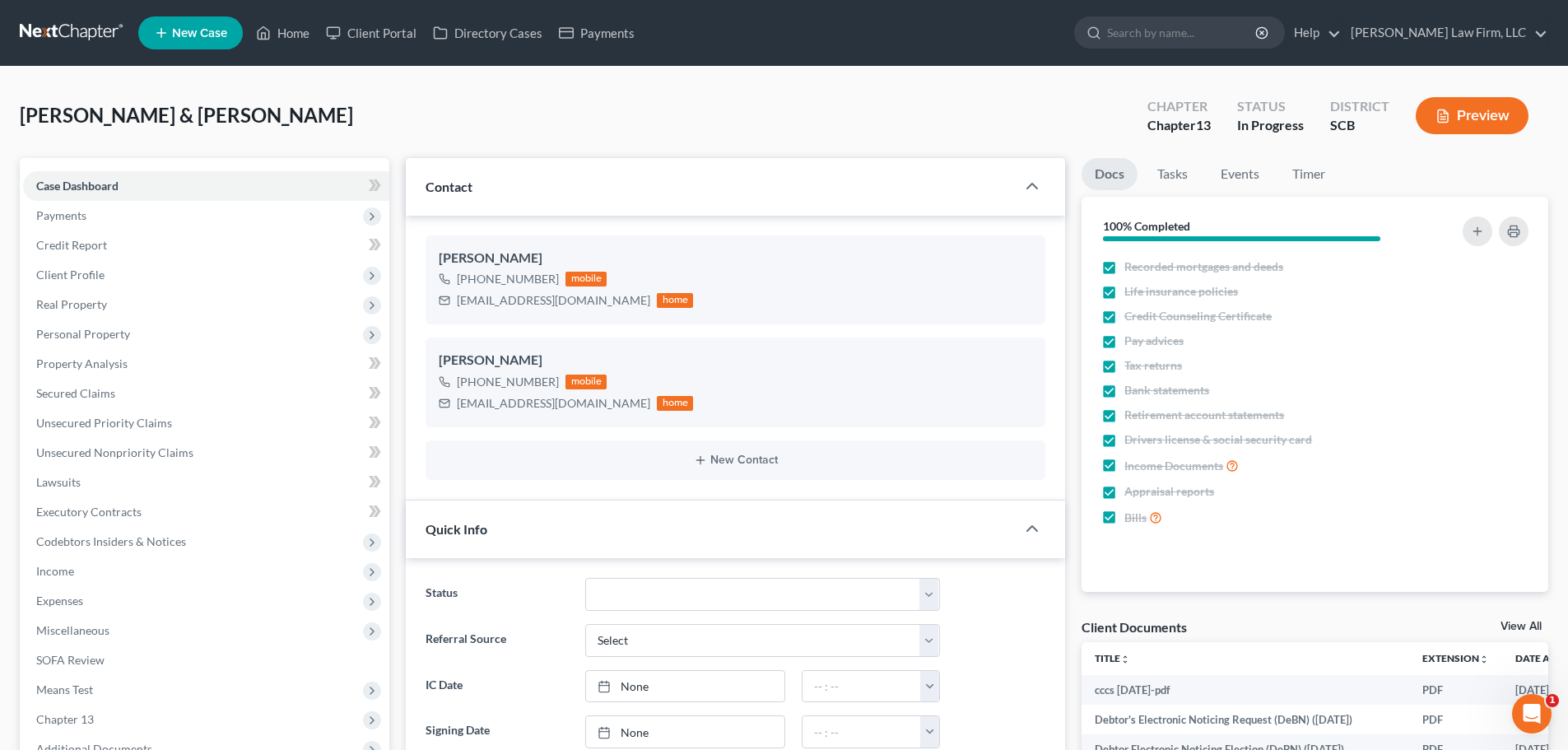
click at [88, 29] on link at bounding box center [72, 32] width 106 height 30
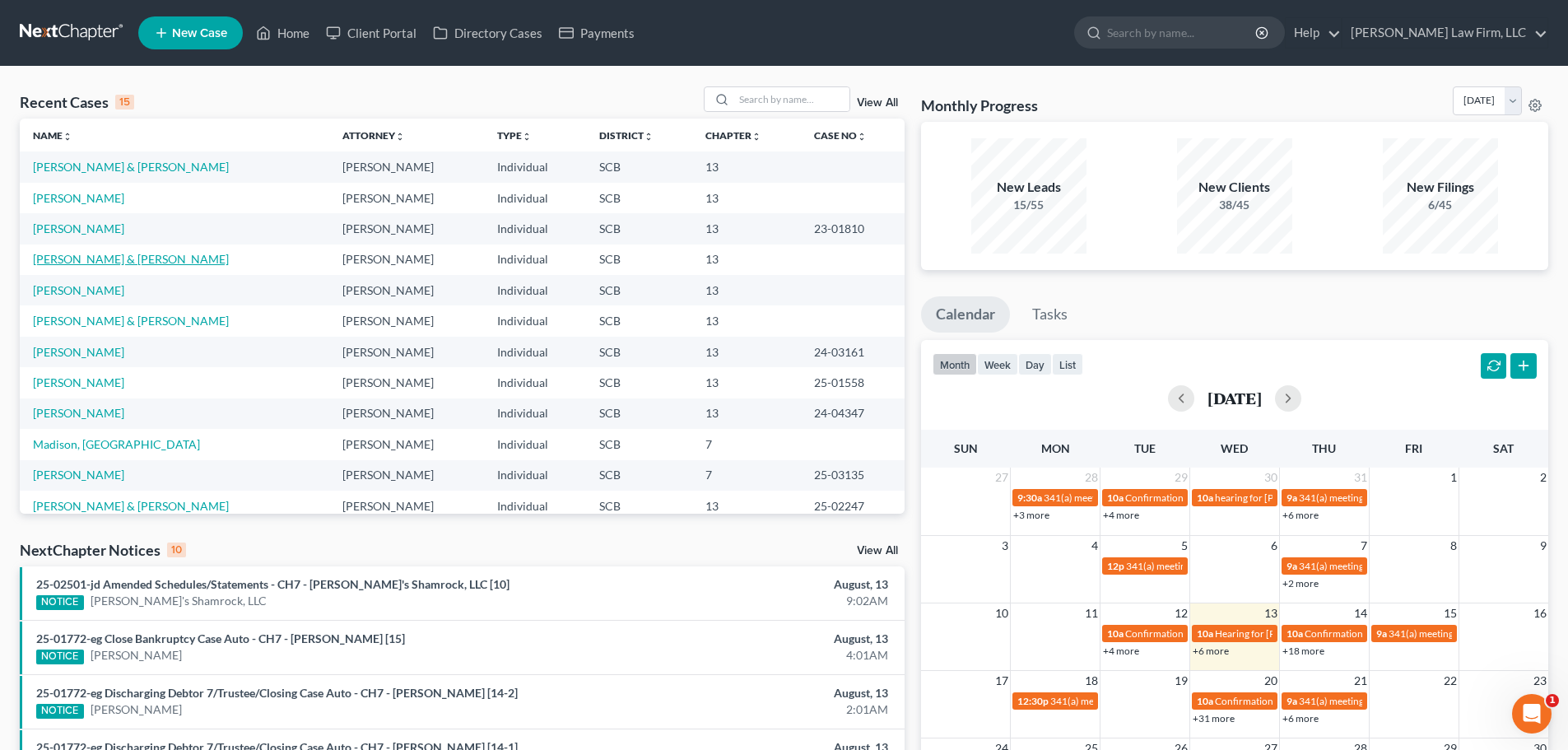
click at [91, 262] on link "[PERSON_NAME] & [PERSON_NAME]" at bounding box center [131, 259] width 196 height 14
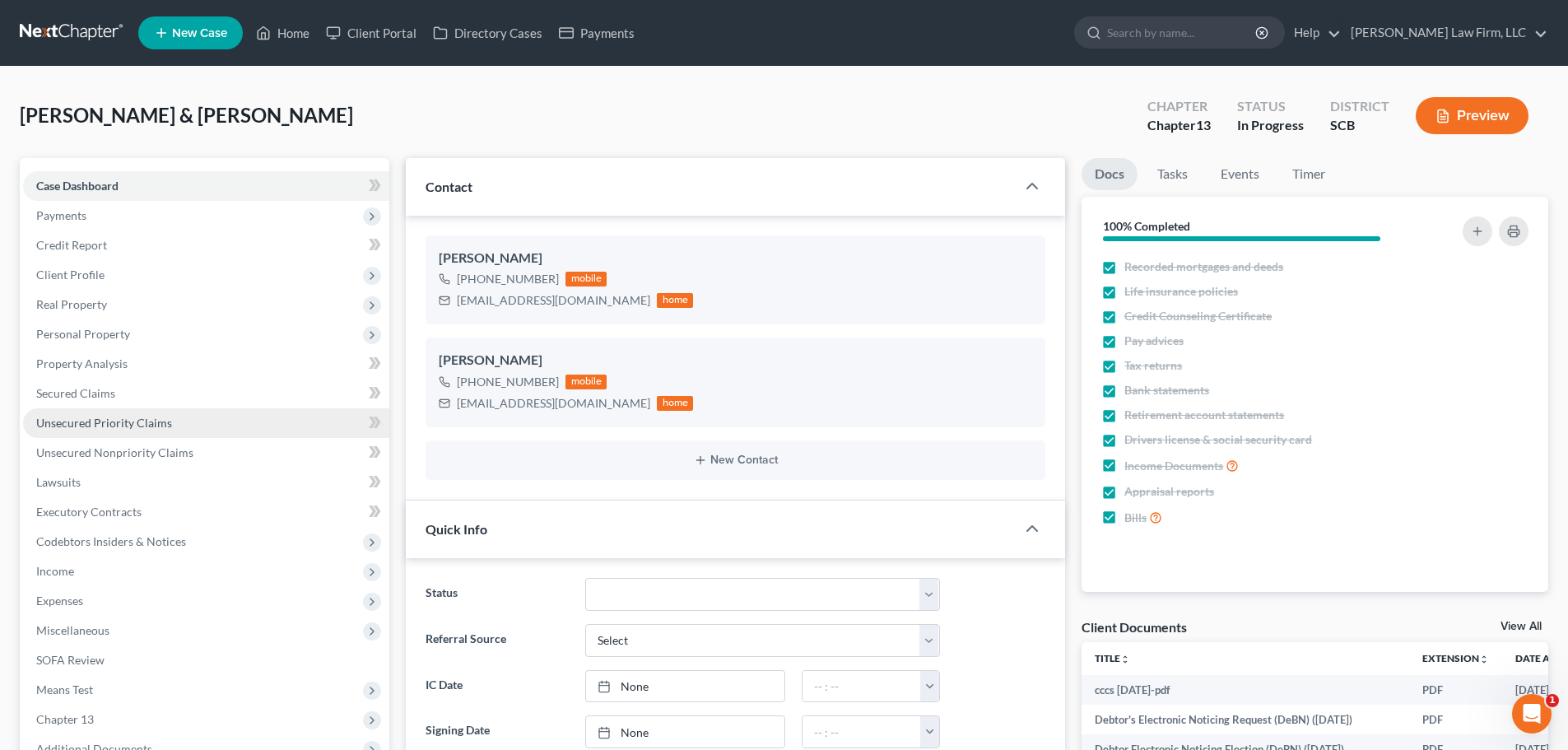
select select "0"
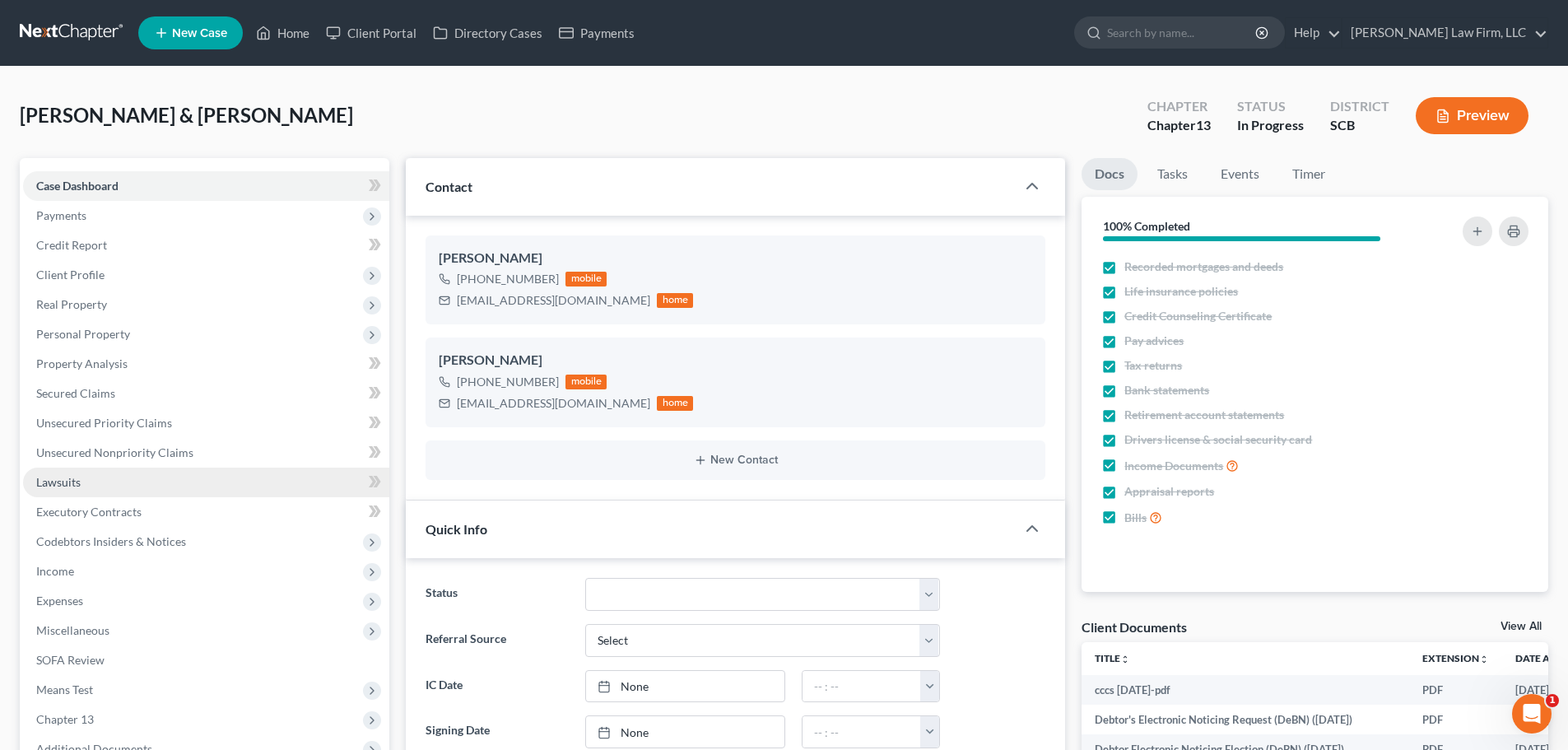
scroll to position [7, 0]
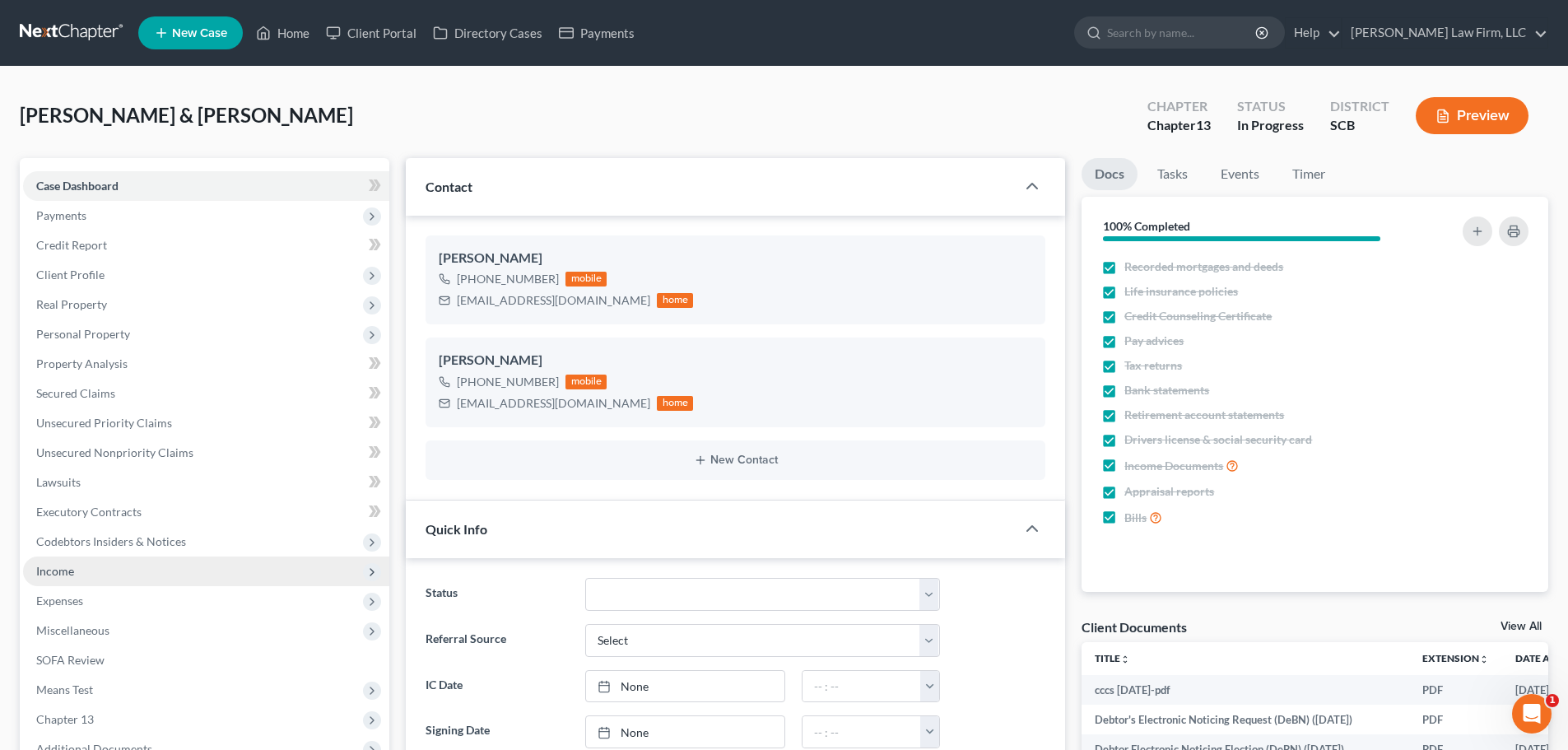
click at [64, 569] on span "Income" at bounding box center [55, 570] width 38 height 14
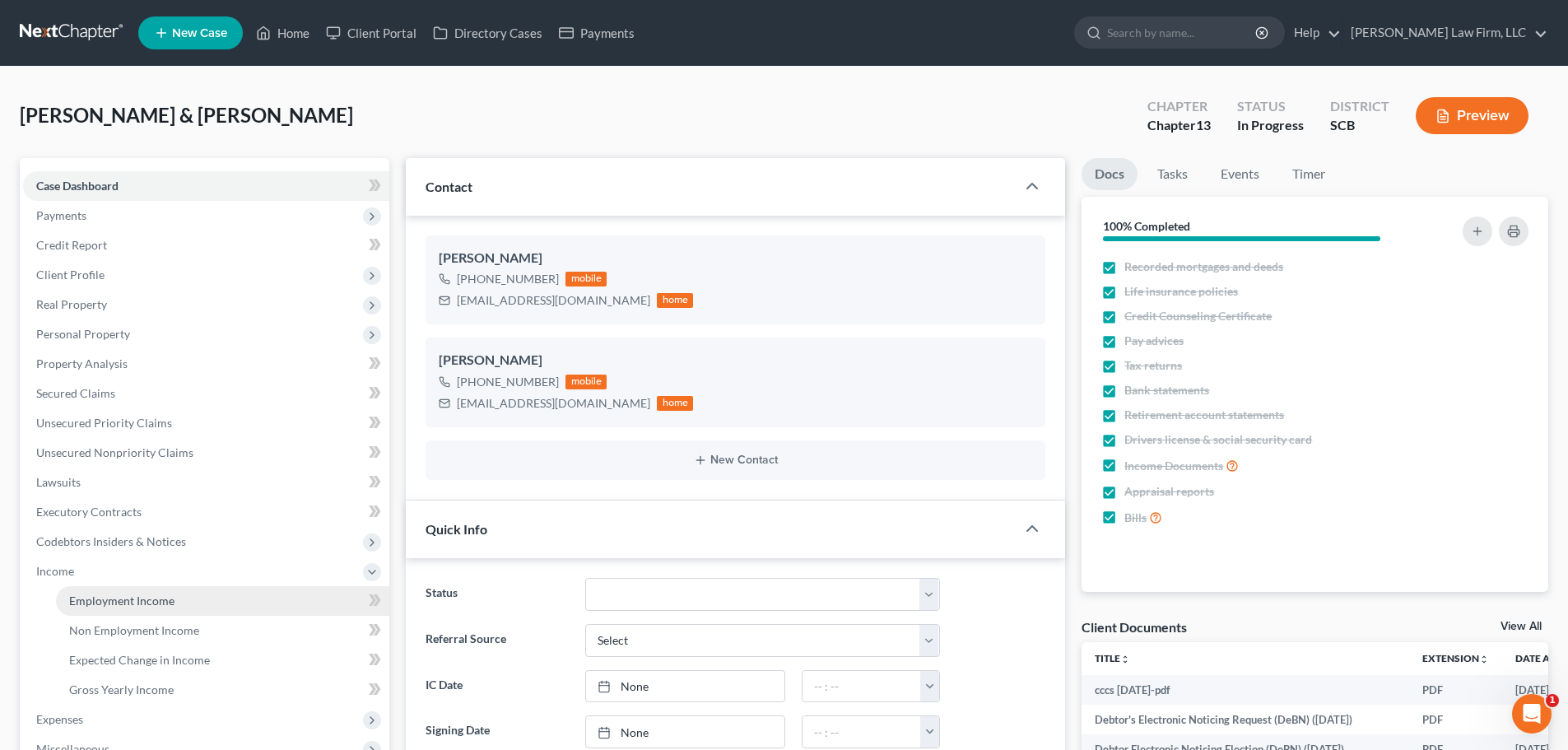
click at [75, 598] on span "Employment Income" at bounding box center [122, 600] width 106 height 14
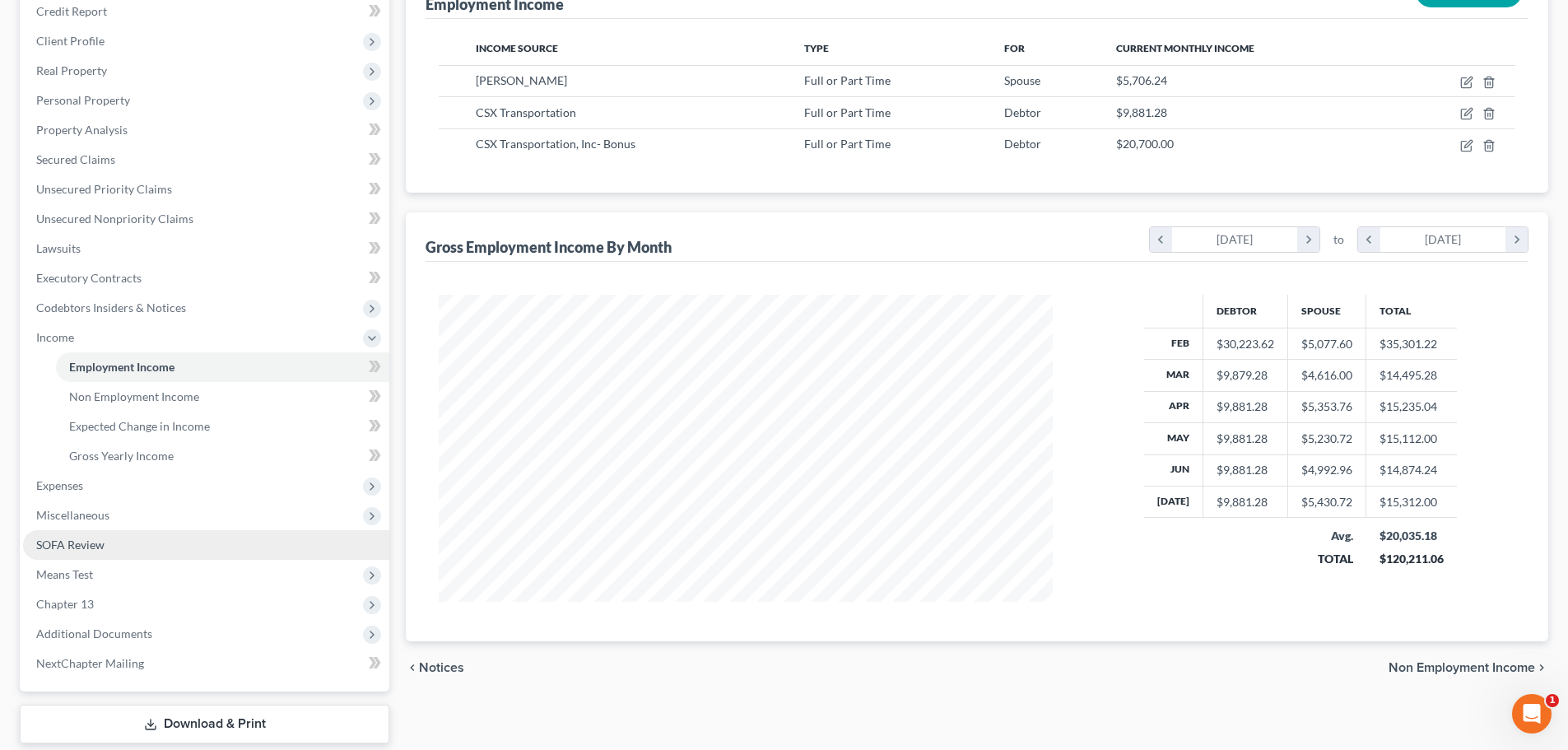
scroll to position [247, 0]
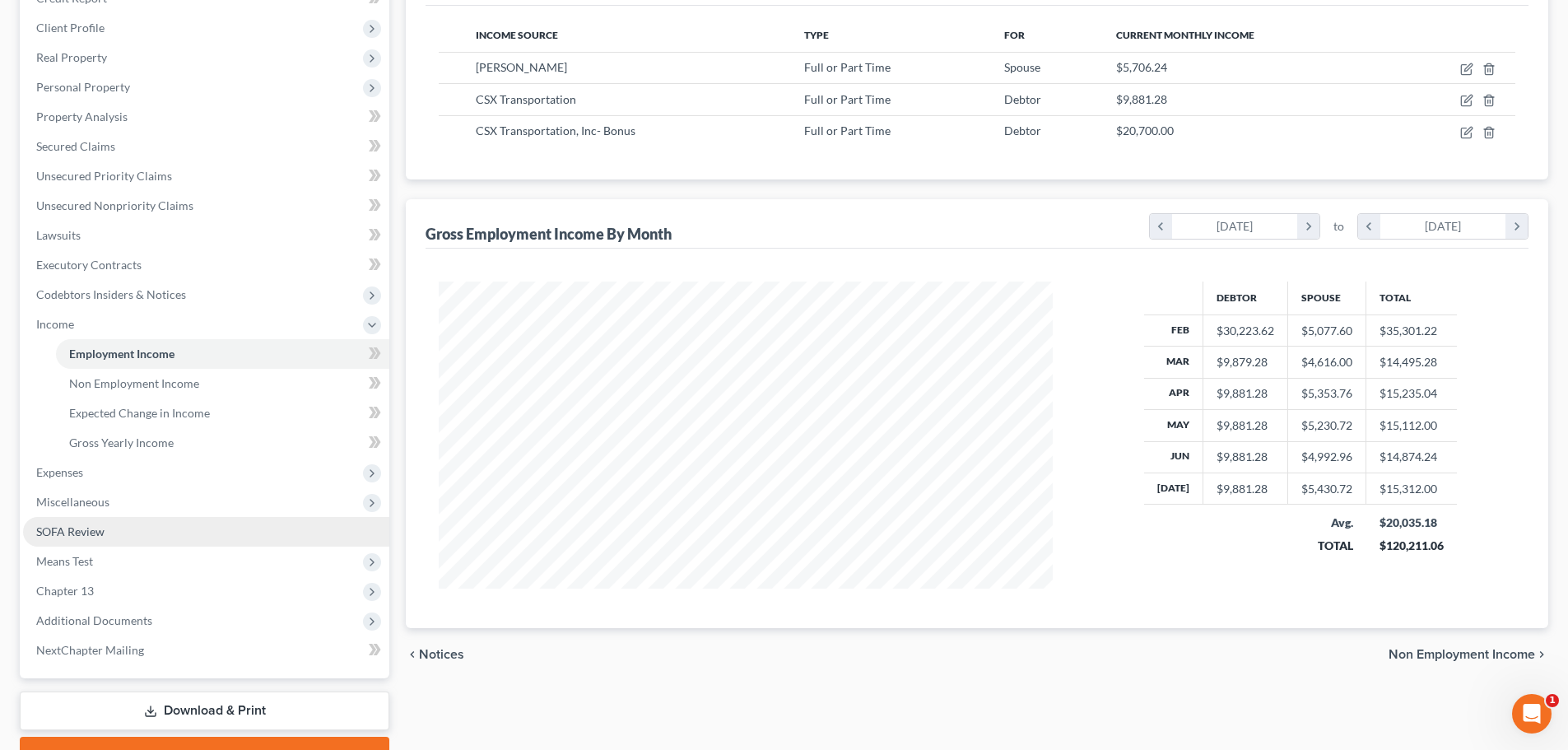
click at [93, 535] on span "SOFA Review" at bounding box center [70, 531] width 69 height 14
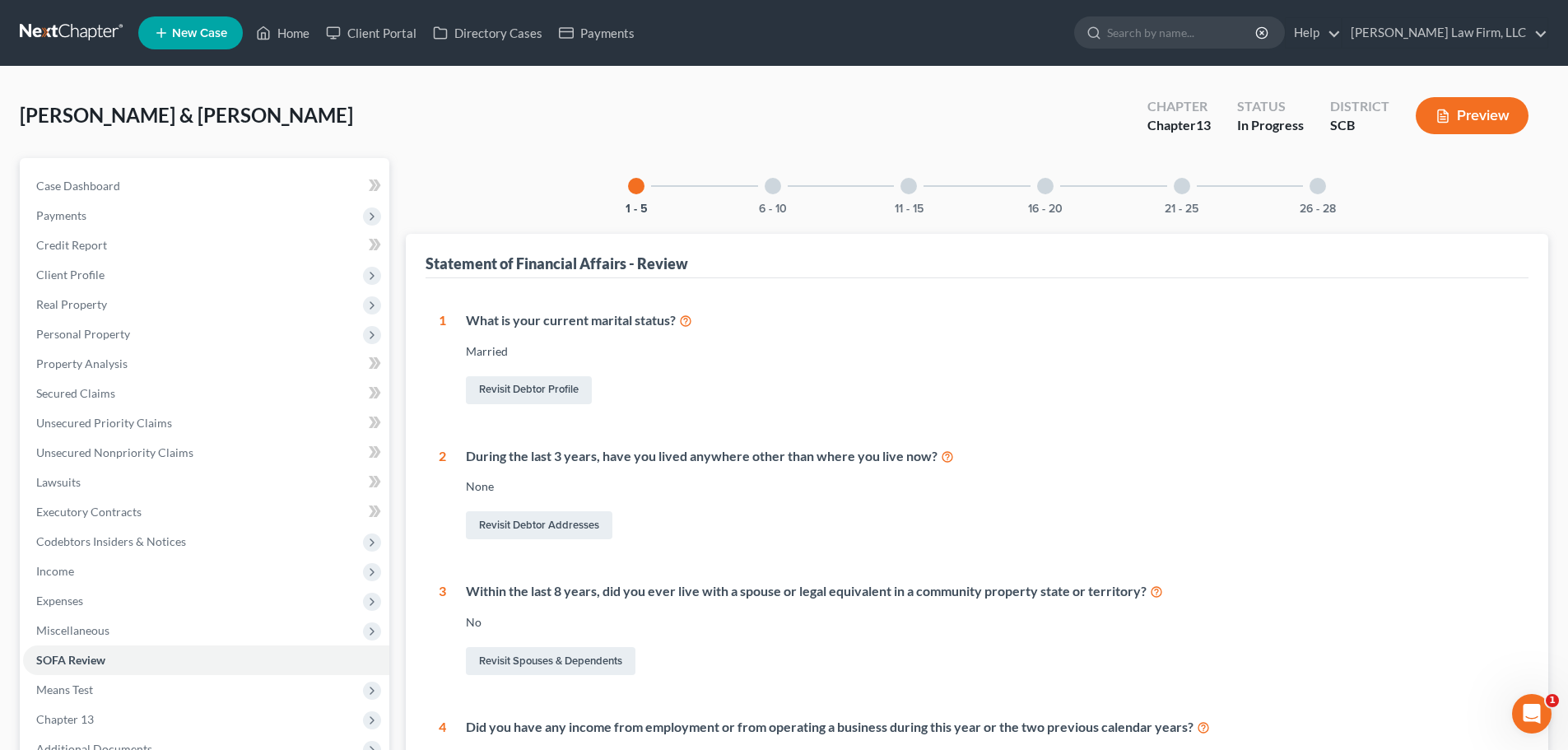
click at [1314, 189] on div at bounding box center [1318, 186] width 16 height 16
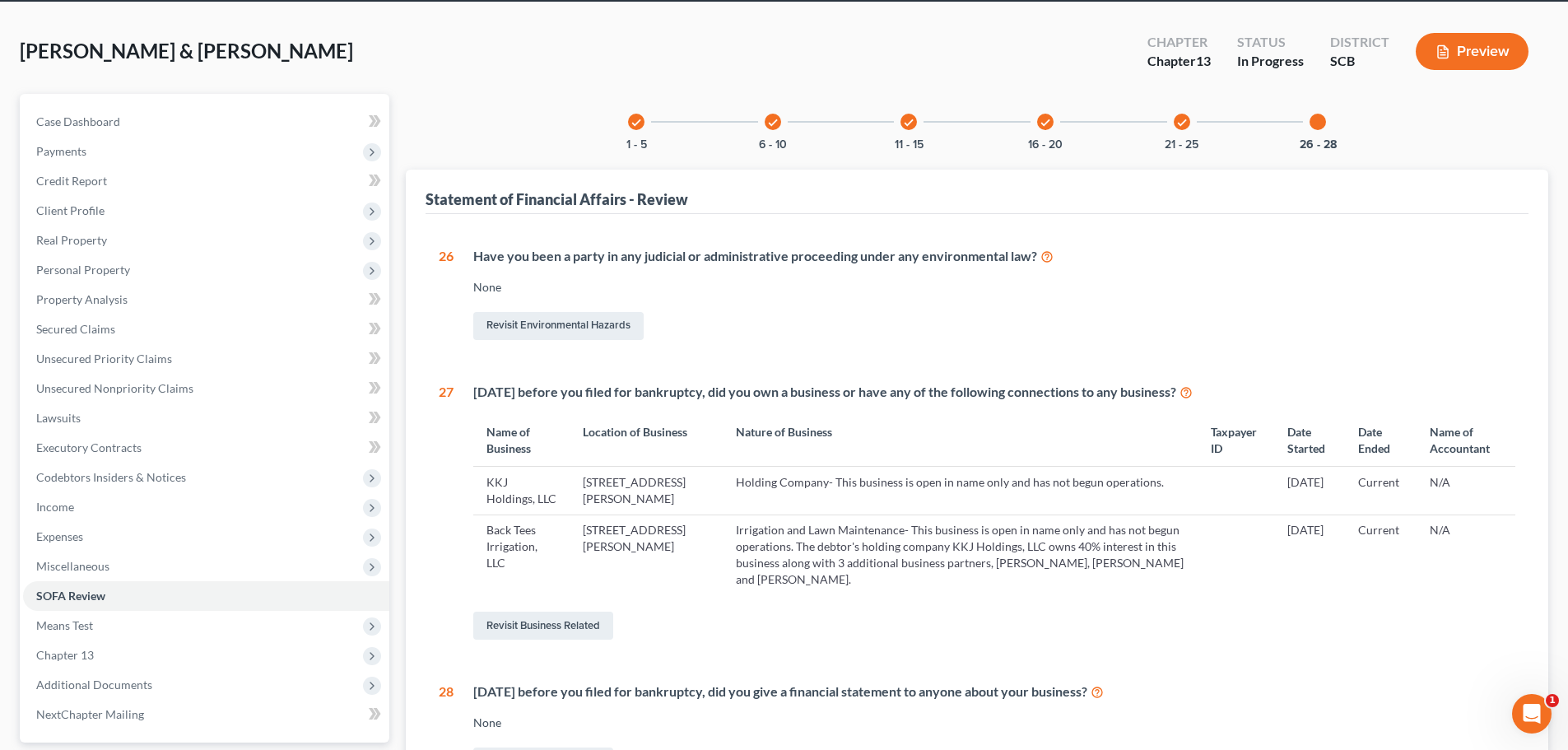
scroll to position [165, 0]
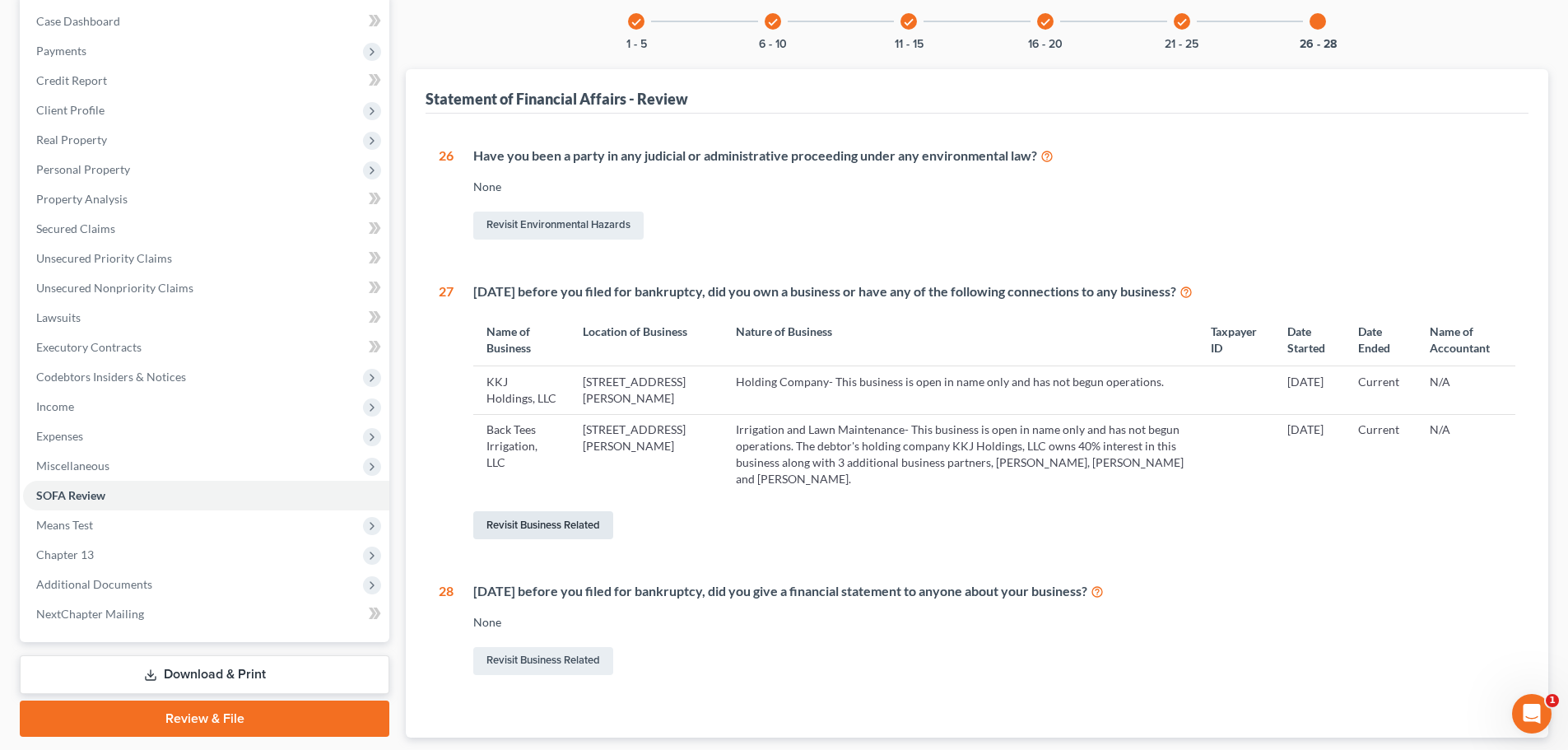
click at [568, 539] on link "Revisit Business Related" at bounding box center [543, 524] width 140 height 28
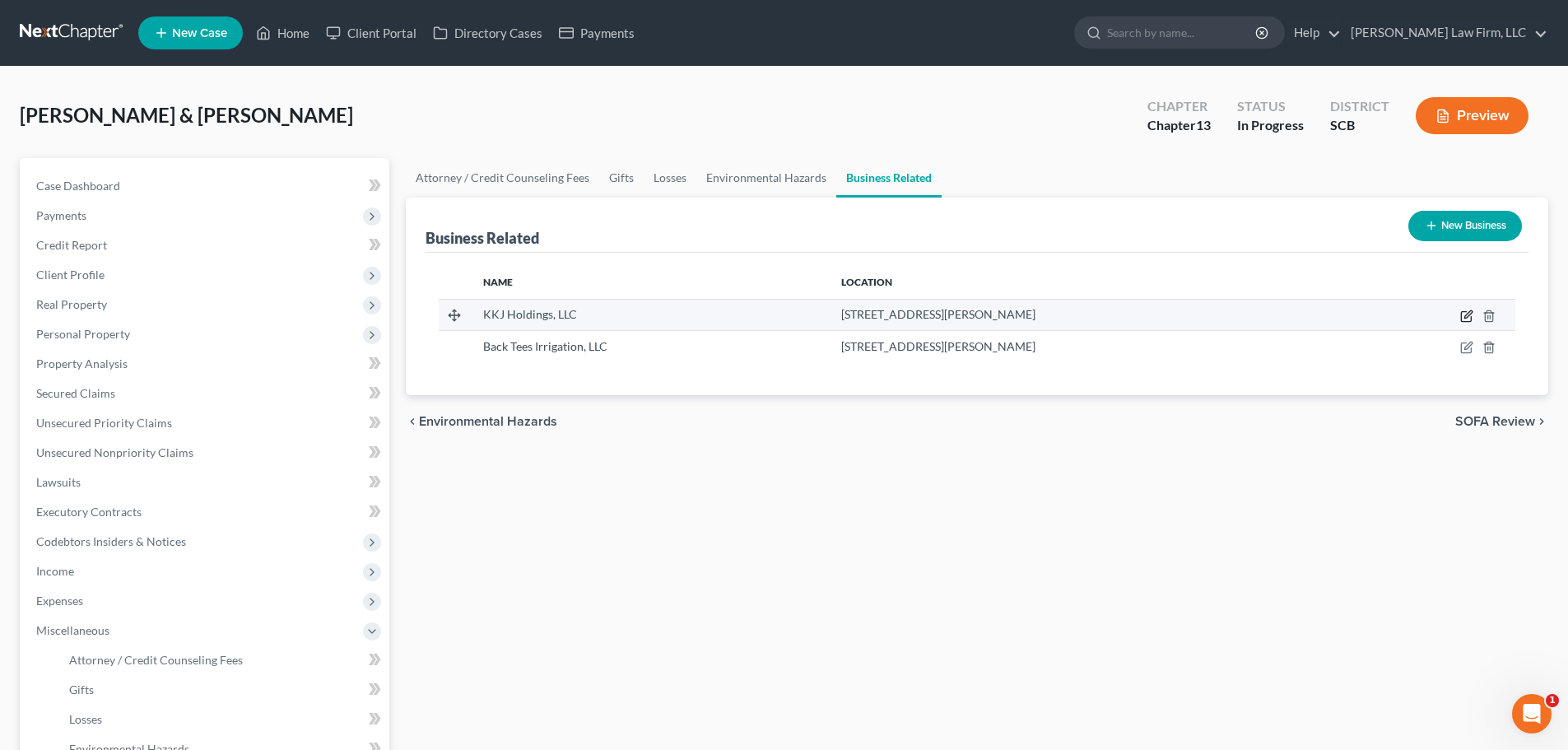
click at [1468, 315] on icon "button" at bounding box center [1467, 316] width 13 height 13
select select "member"
select select "42"
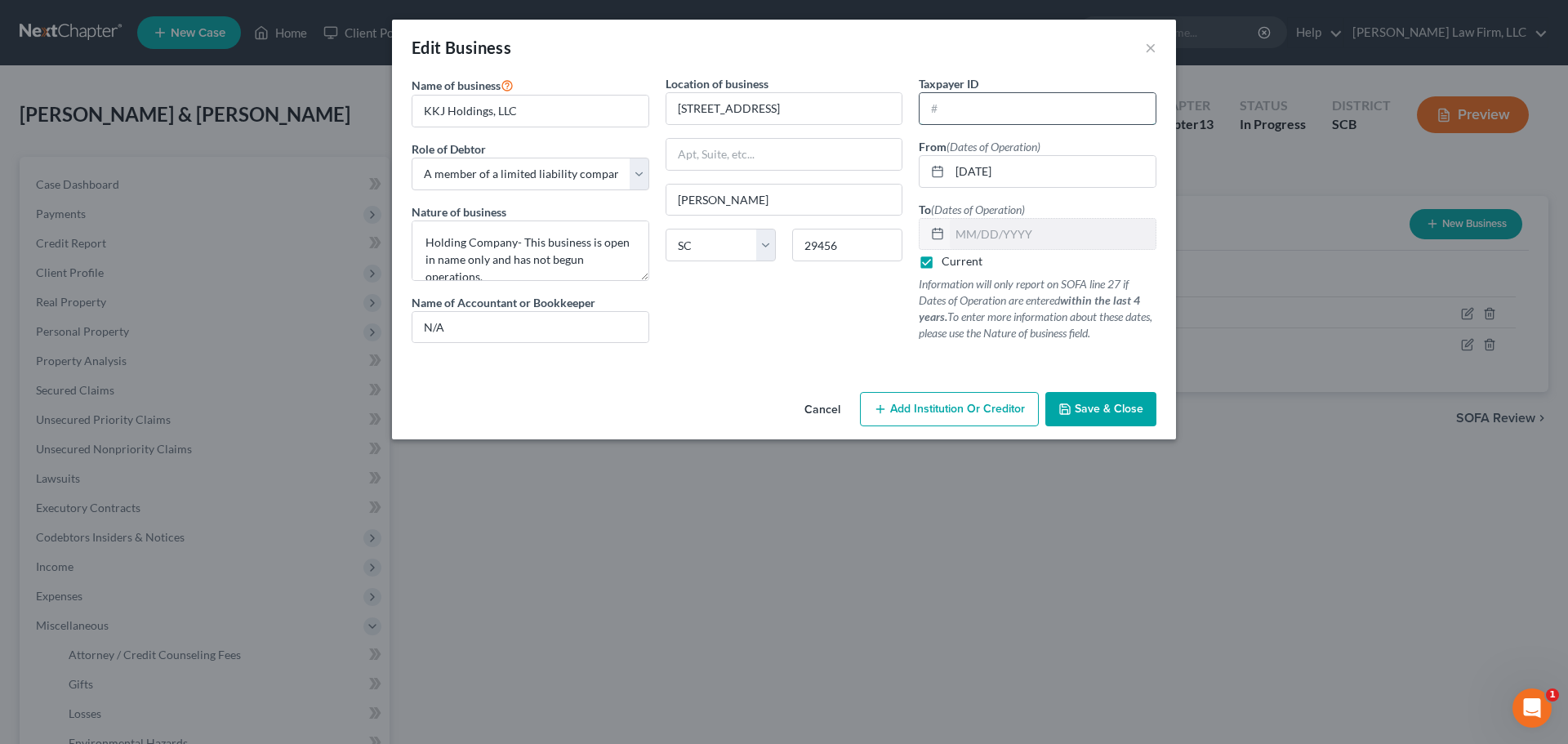
click at [997, 111] on input "text" at bounding box center [1038, 109] width 236 height 31
type input "[US_EMPLOYER_IDENTIFICATION_NUMBER]"
click at [1128, 406] on span "Save & Close" at bounding box center [1109, 408] width 69 height 14
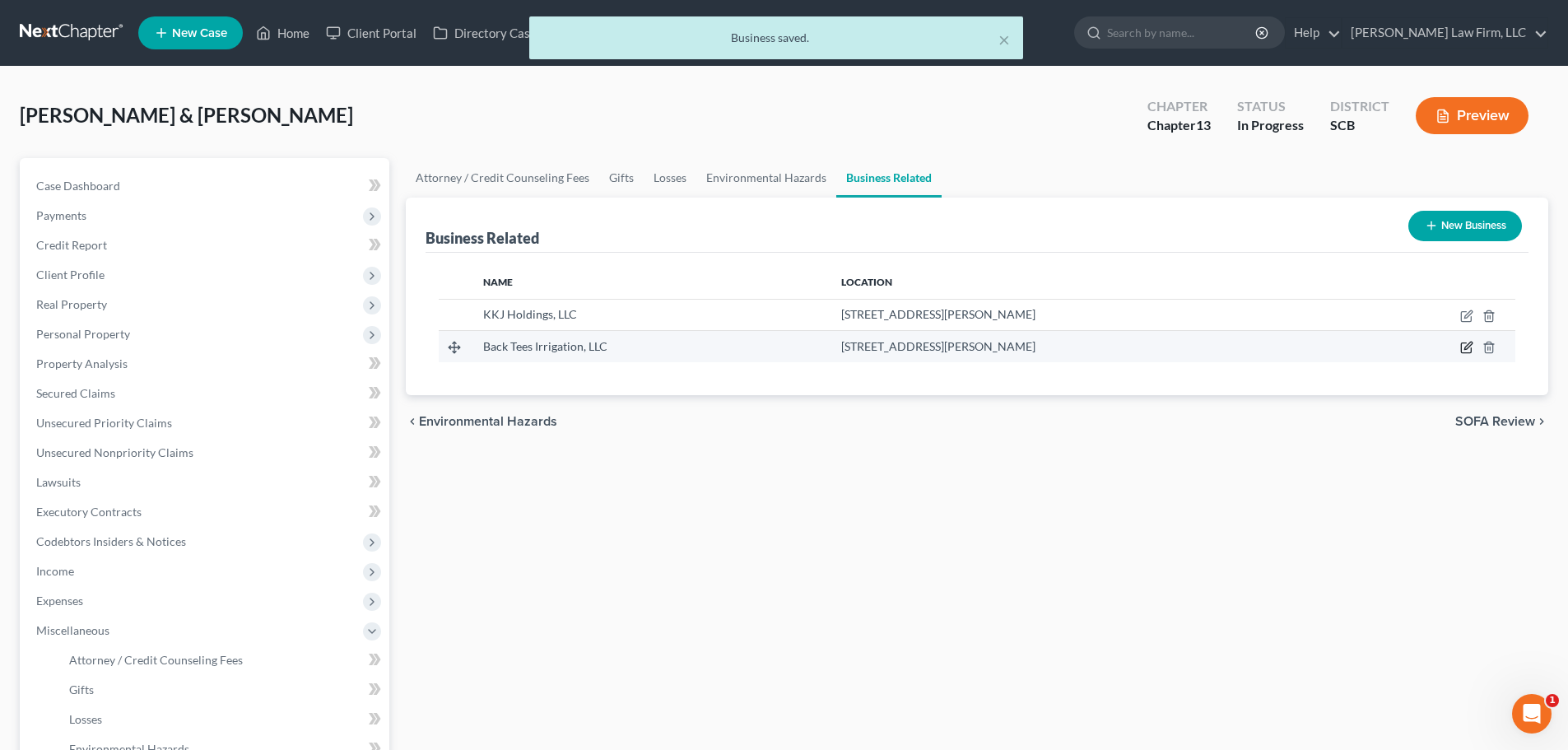
click at [1467, 345] on icon "button" at bounding box center [1467, 347] width 13 height 13
select select "member"
select select "42"
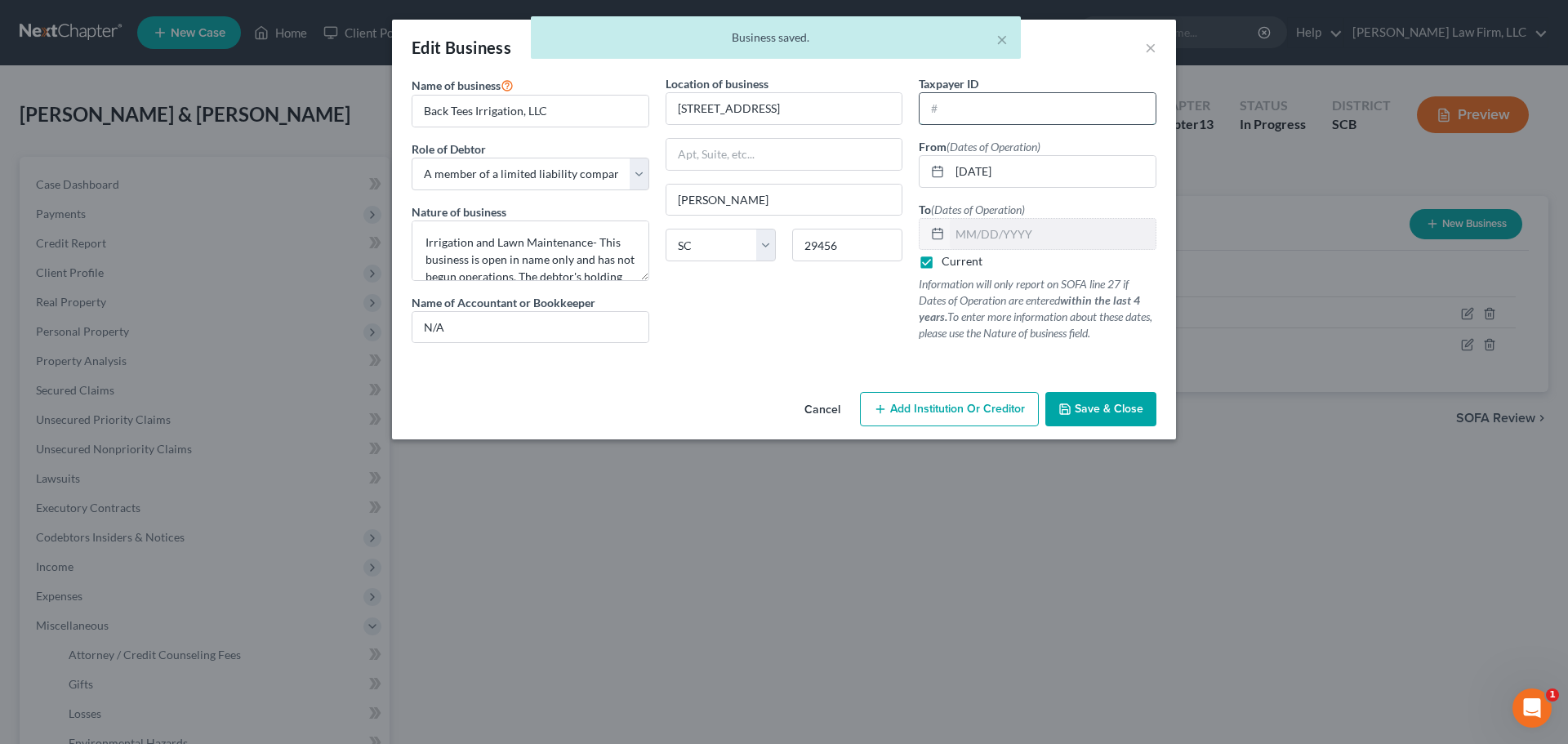
click at [980, 96] on input "text" at bounding box center [1038, 109] width 236 height 31
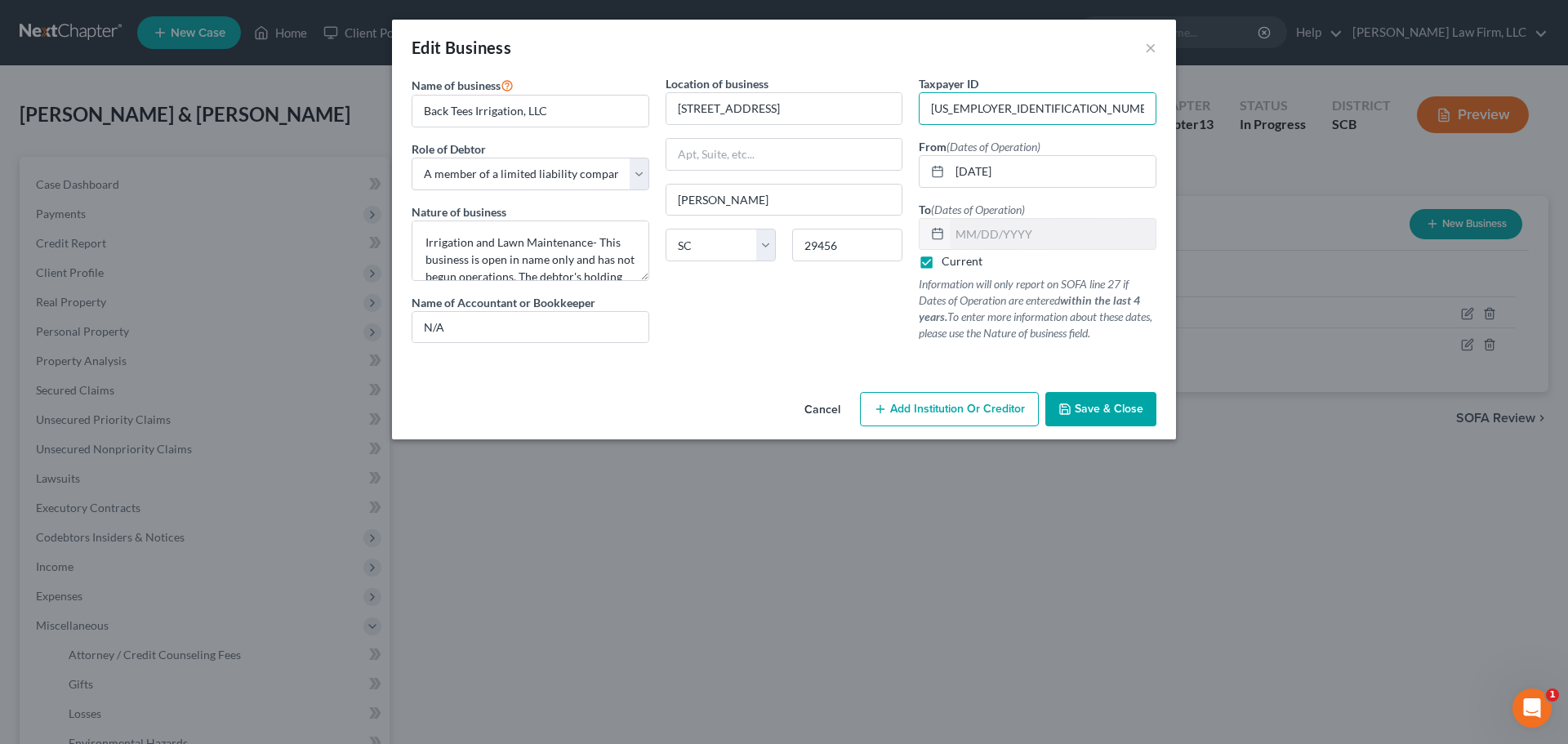
type input "[US_EMPLOYER_IDENTIFICATION_NUMBER]"
click at [1132, 412] on span "Save & Close" at bounding box center [1109, 408] width 69 height 14
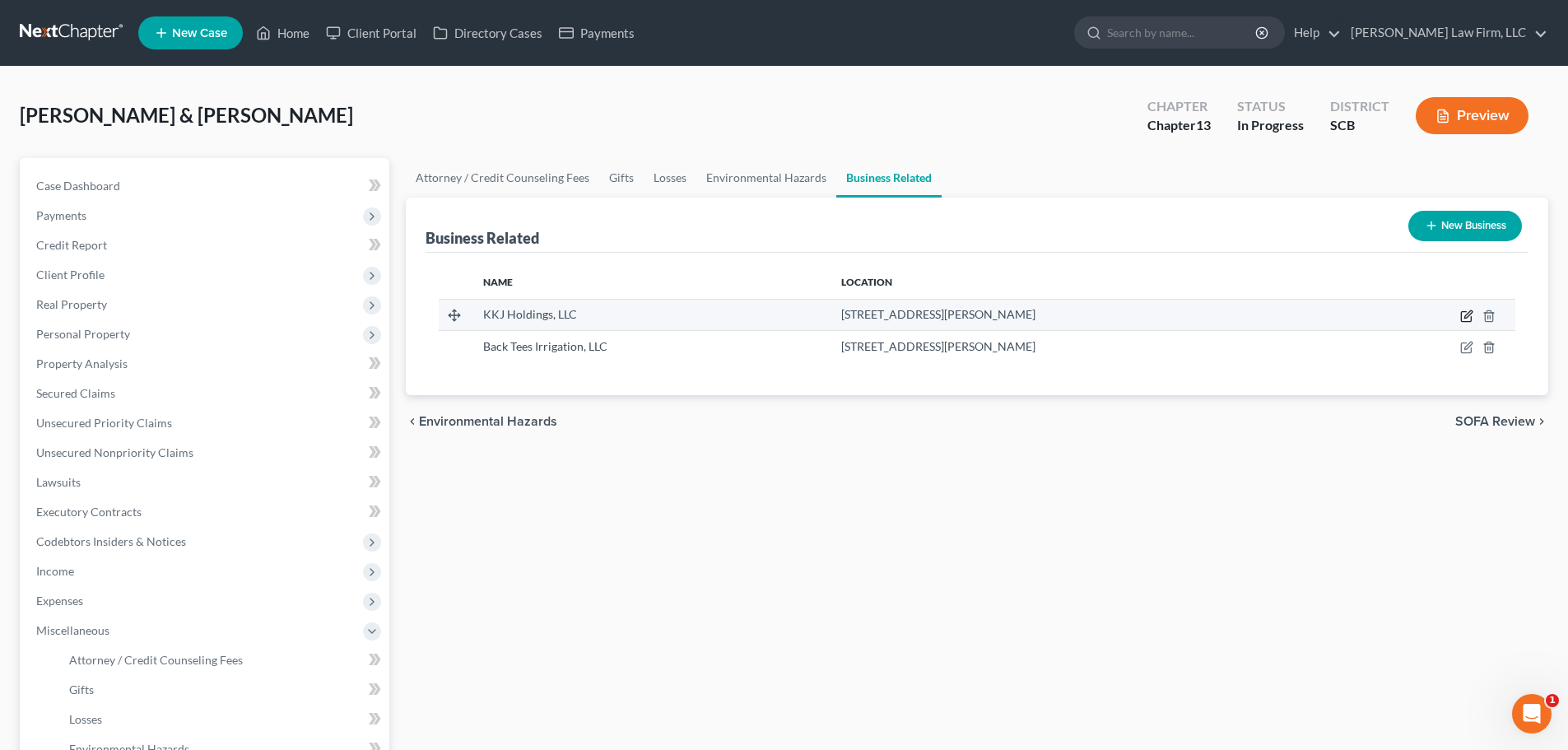
click at [1467, 316] on icon "button" at bounding box center [1467, 316] width 13 height 13
select select "member"
select select "42"
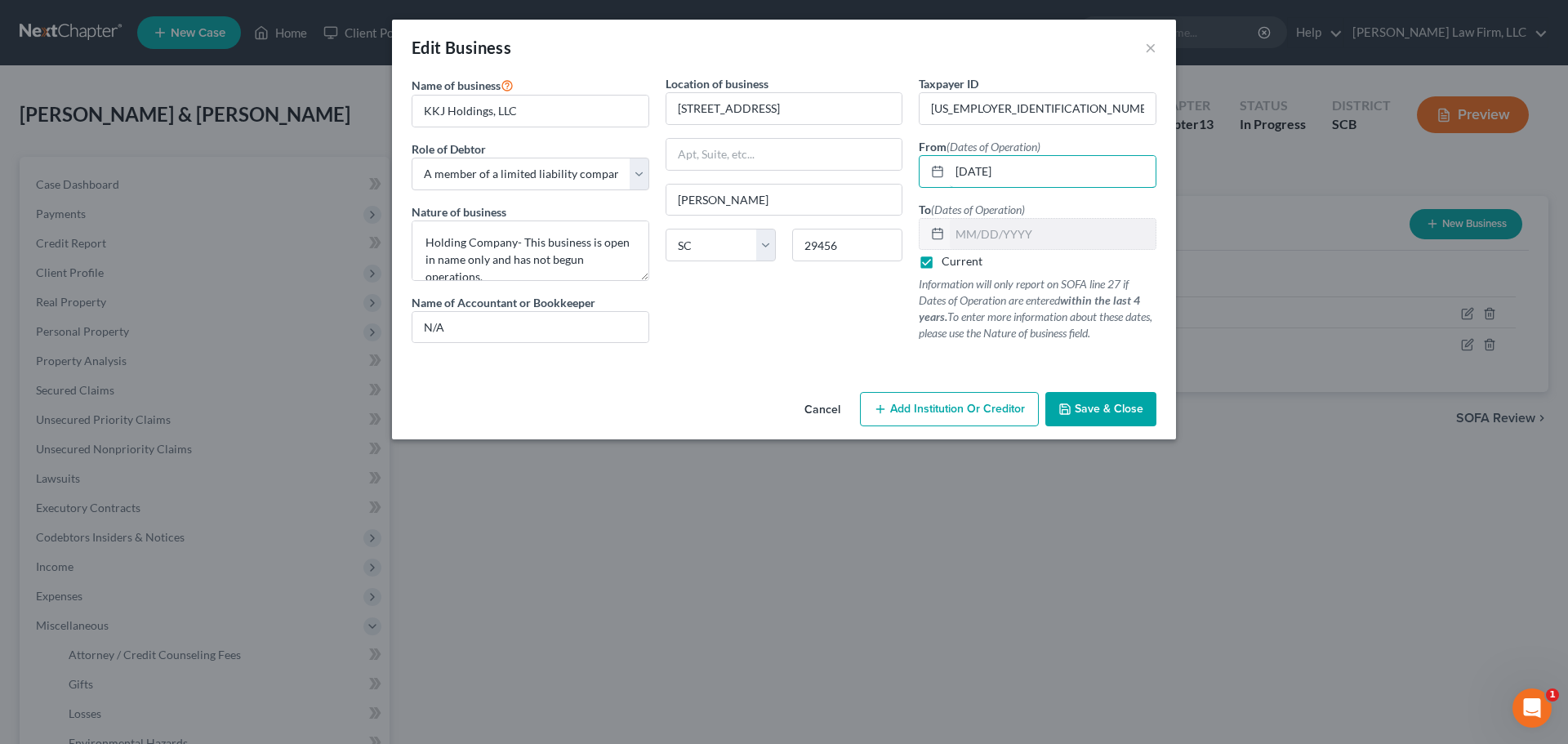
drag, startPoint x: 1042, startPoint y: 170, endPoint x: 911, endPoint y: 178, distance: 131.2
click at [919, 176] on div "[DATE]" at bounding box center [1038, 171] width 238 height 33
type input "[DATE]"
click at [1114, 405] on span "Save & Close" at bounding box center [1109, 408] width 69 height 14
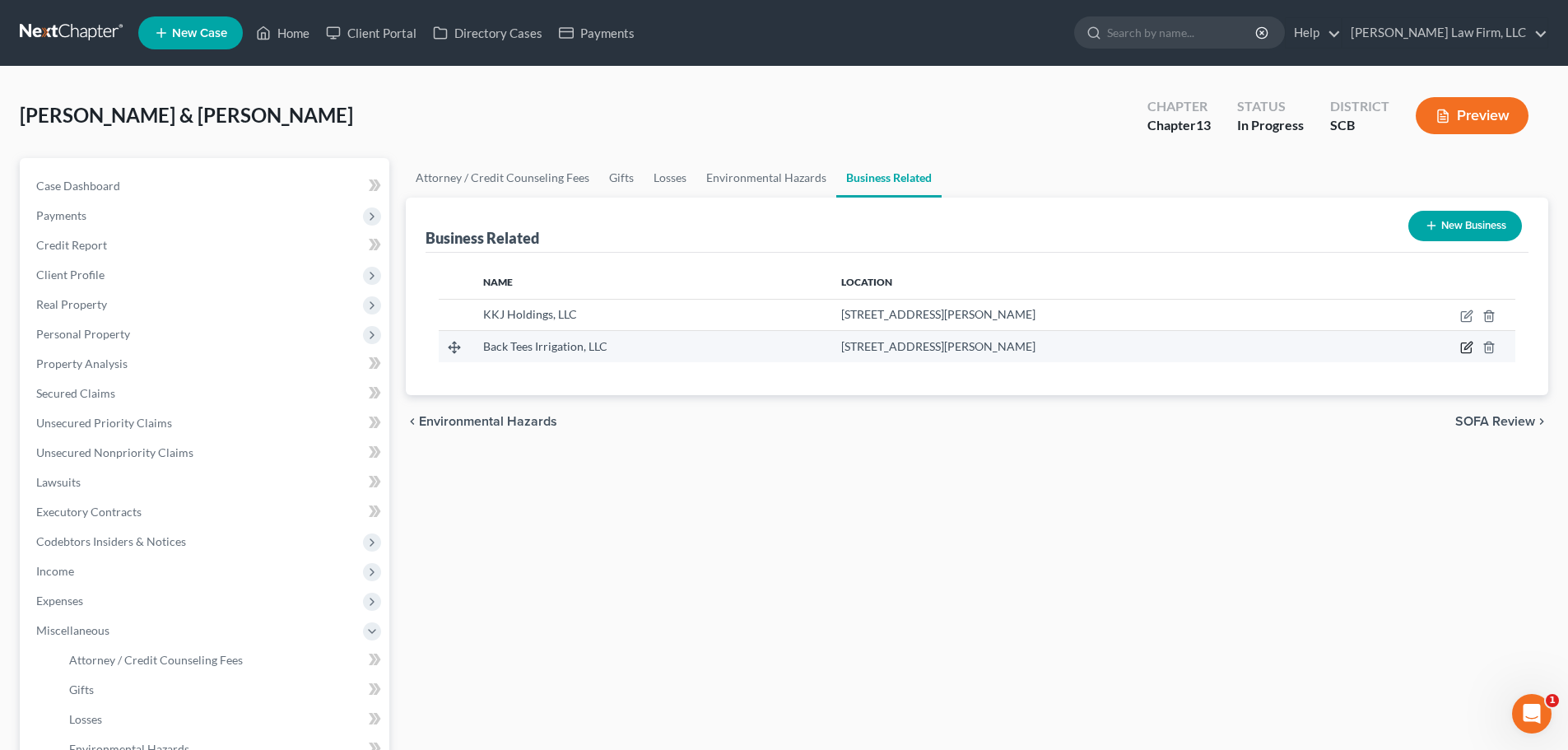
click at [1470, 347] on icon "button" at bounding box center [1468, 346] width 8 height 8
select select "member"
select select "42"
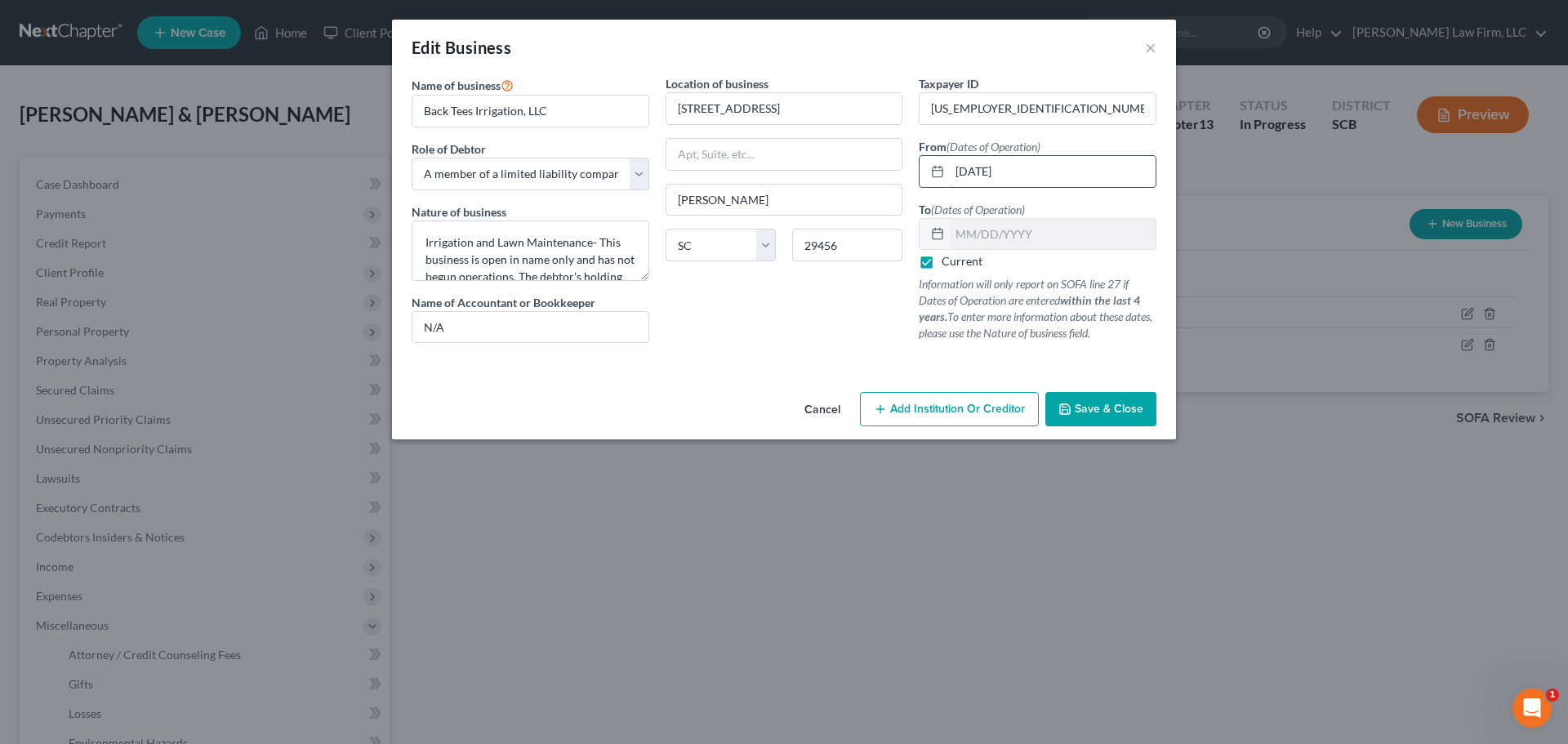
click at [980, 166] on input "[DATE]" at bounding box center [1053, 171] width 206 height 31
drag, startPoint x: 1052, startPoint y: 161, endPoint x: 799, endPoint y: 148, distance: 253.3
click at [836, 152] on div "Name of business * Back Tees Irrigation, LLC Role of Debtor * Select A member o…" at bounding box center [784, 222] width 761 height 294
type input "[DATE]"
click at [1105, 411] on span "Save & Close" at bounding box center [1109, 408] width 69 height 14
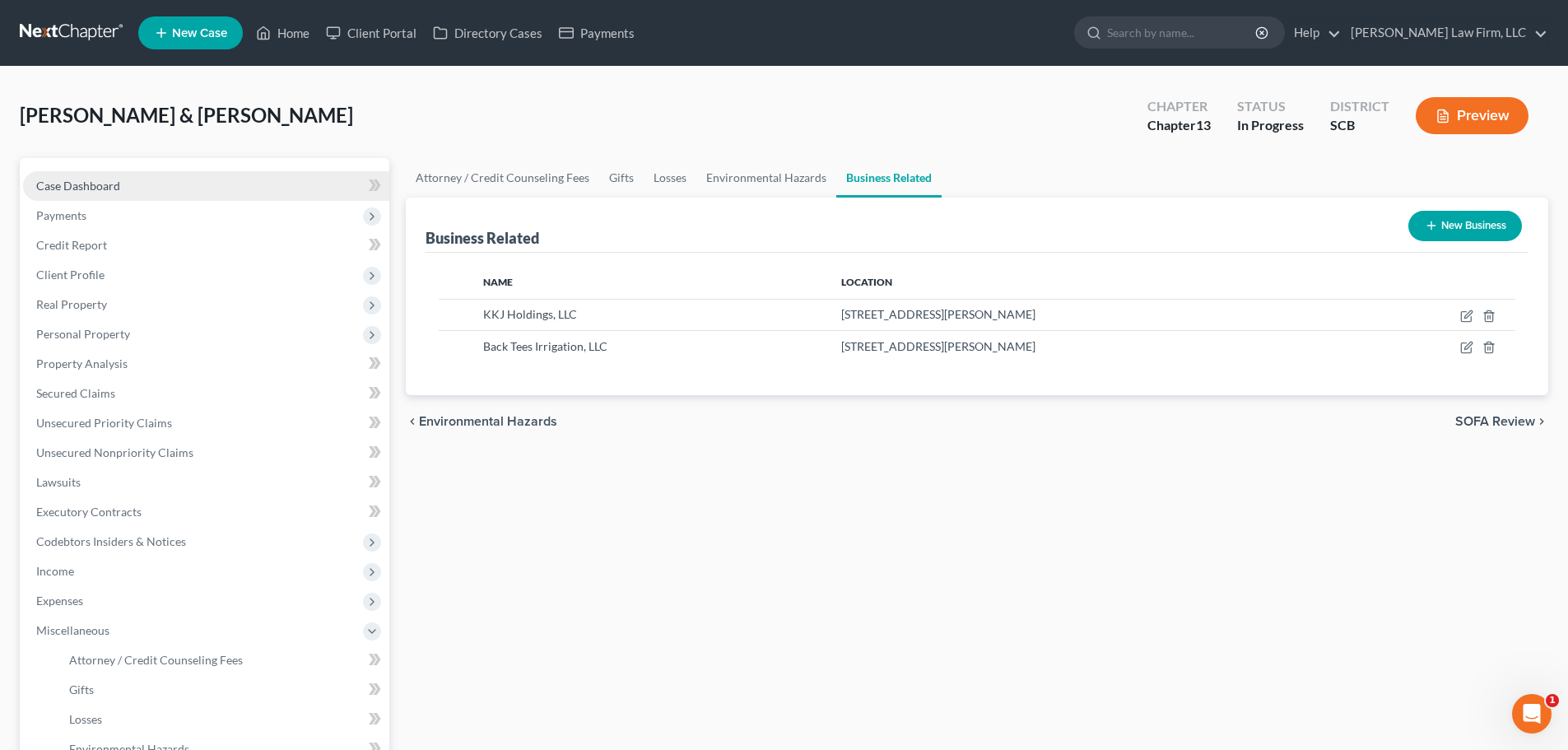
click at [84, 186] on span "Case Dashboard" at bounding box center [78, 186] width 84 height 14
select select "0"
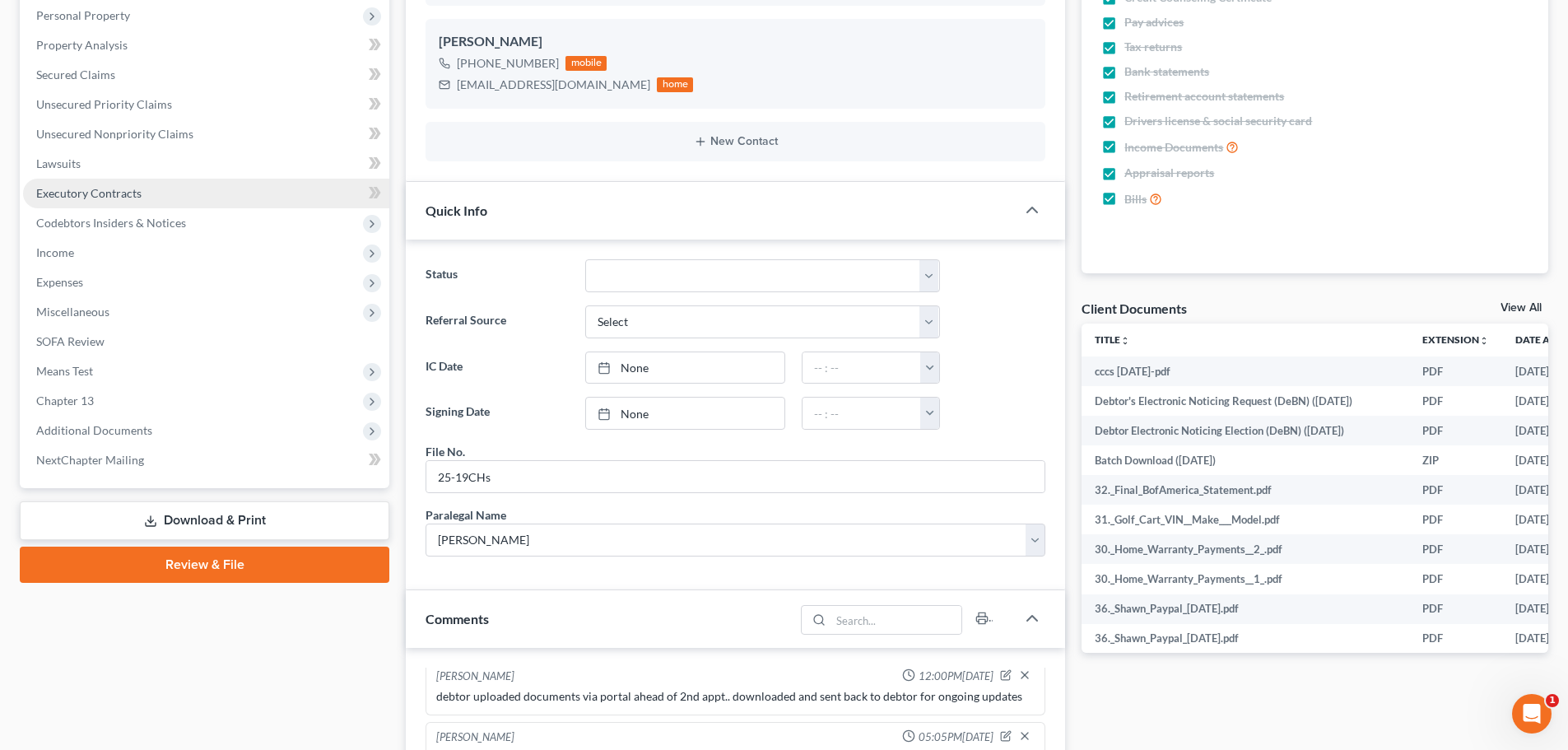
scroll to position [165, 0]
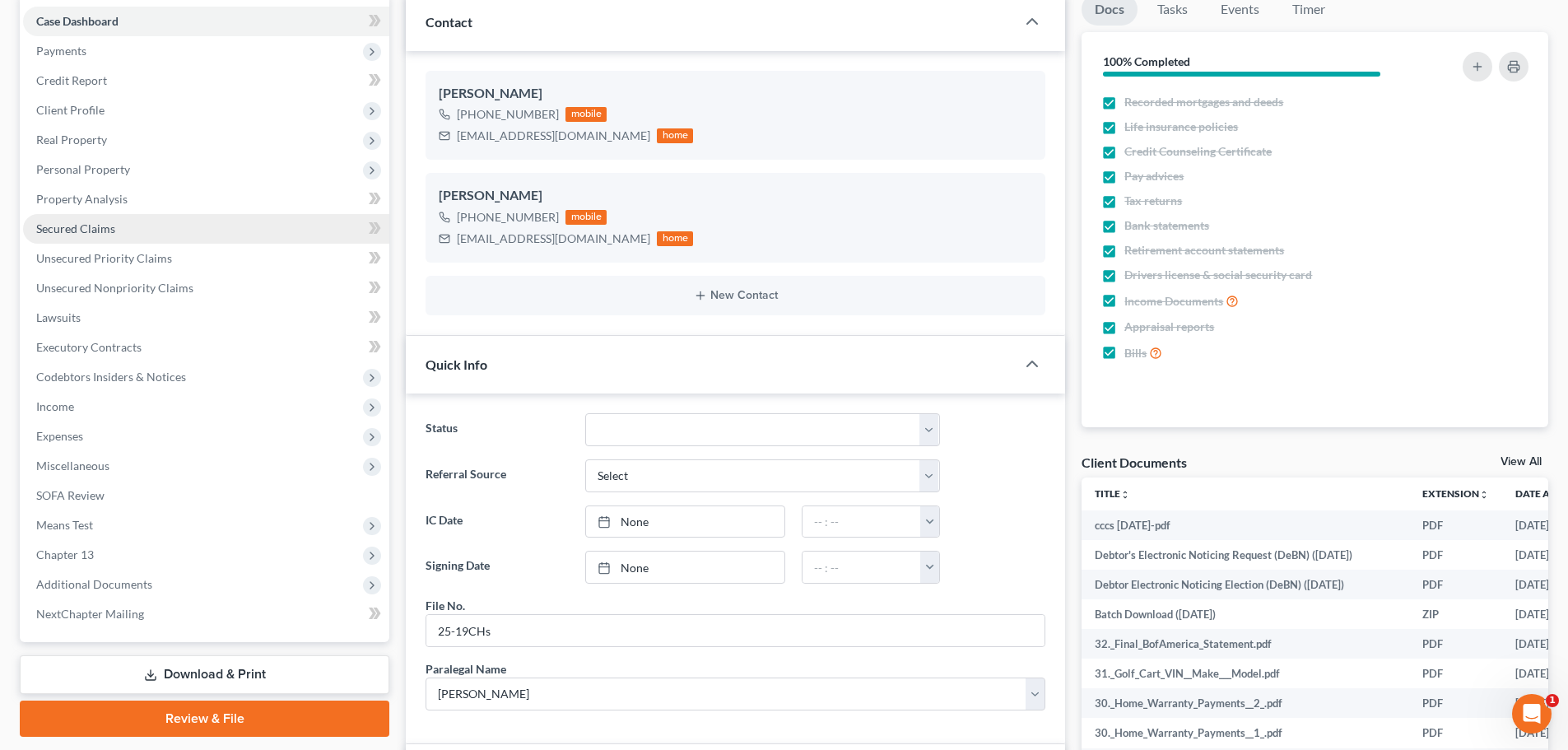
click at [75, 229] on span "Secured Claims" at bounding box center [75, 228] width 79 height 14
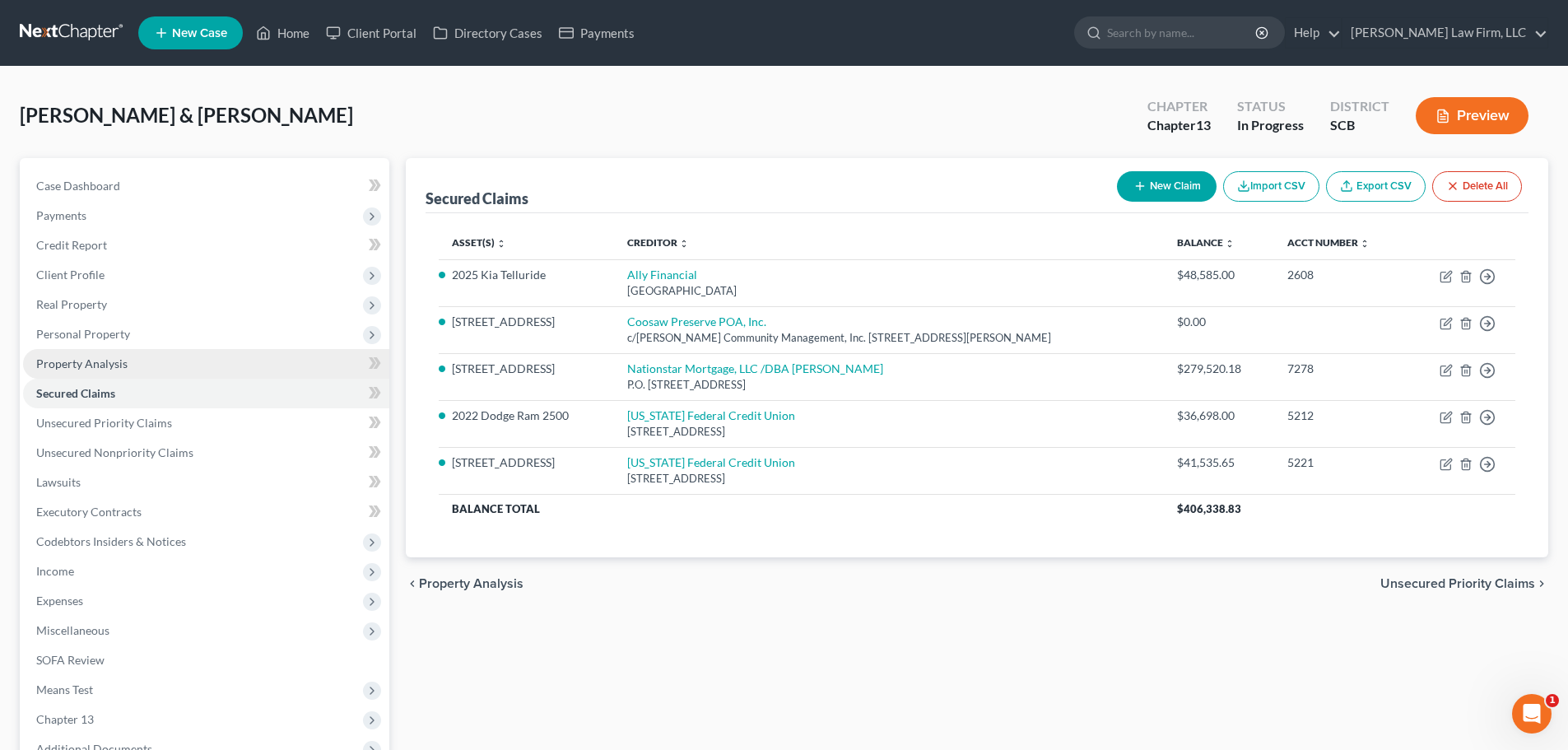
click at [97, 370] on link "Property Analysis" at bounding box center [206, 364] width 367 height 30
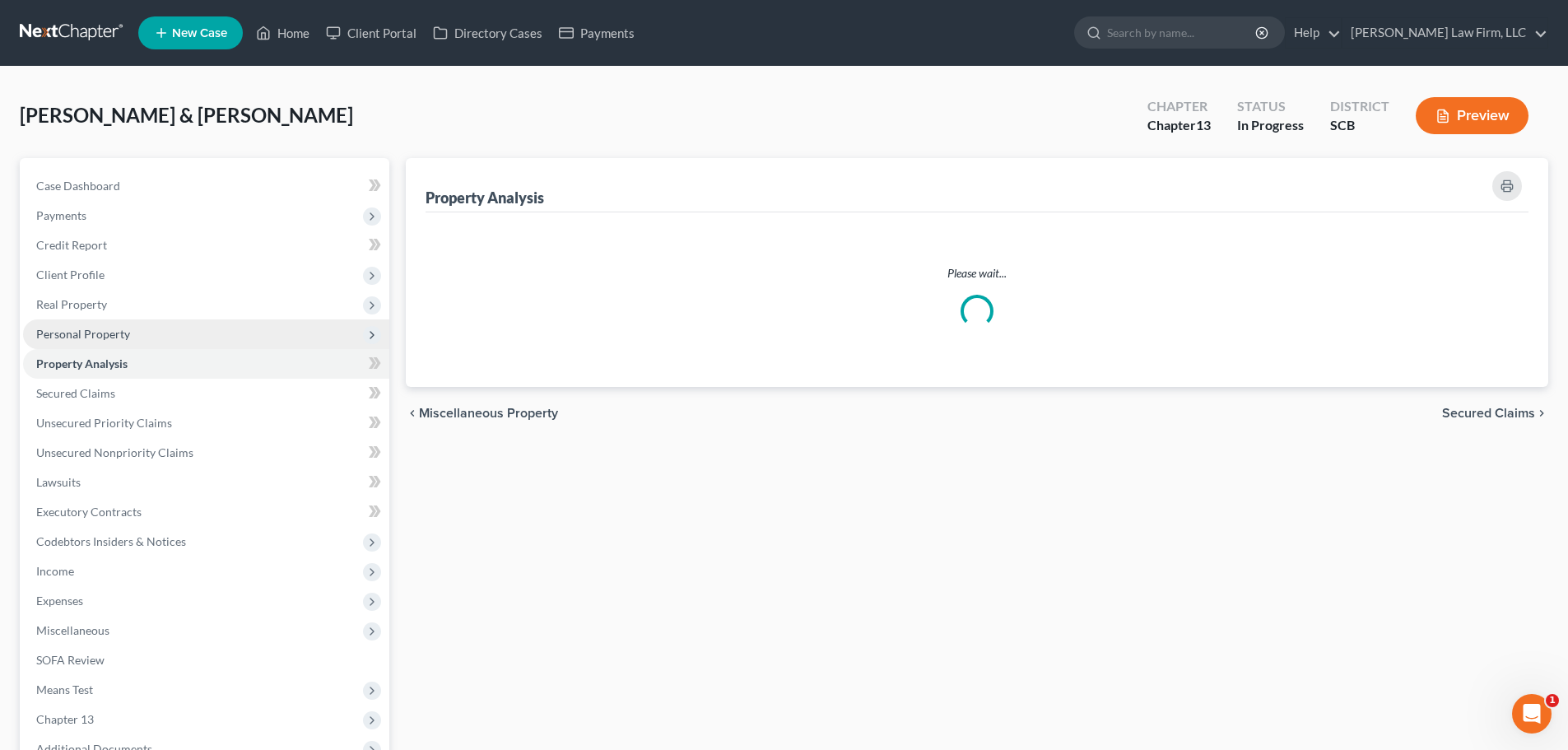
click at [93, 337] on span "Personal Property" at bounding box center [83, 333] width 94 height 14
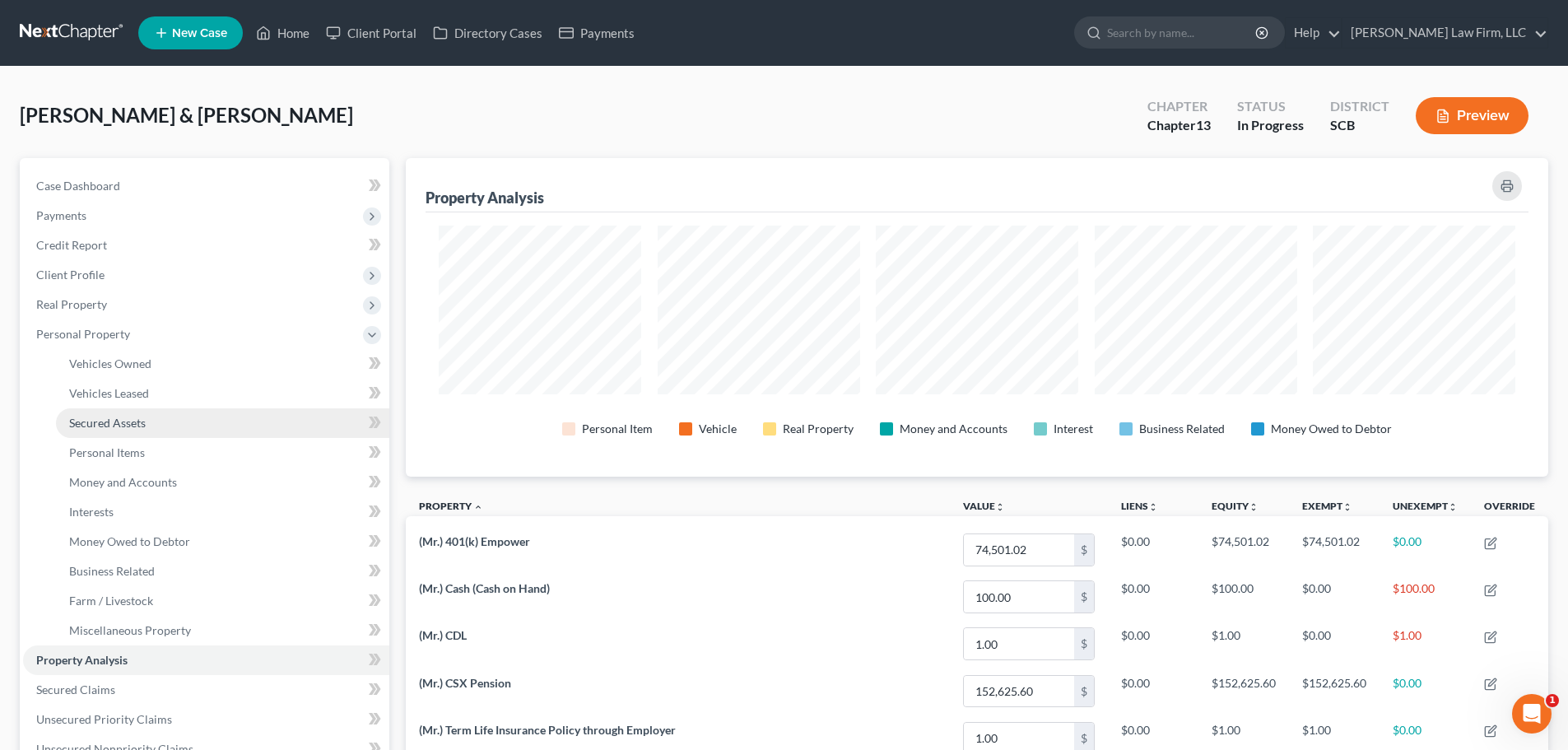
scroll to position [319, 1142]
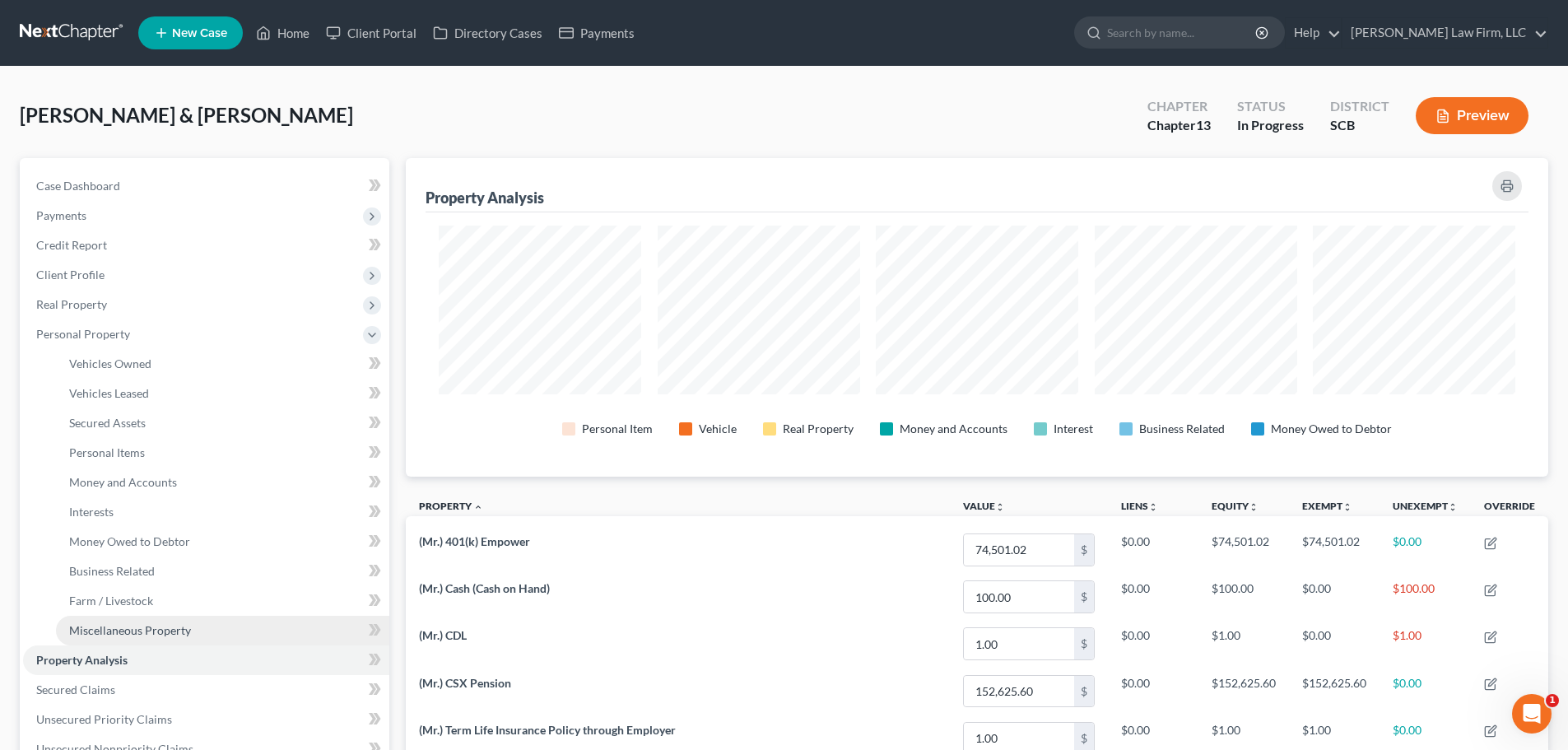
click at [109, 636] on span "Miscellaneous Property" at bounding box center [130, 630] width 122 height 14
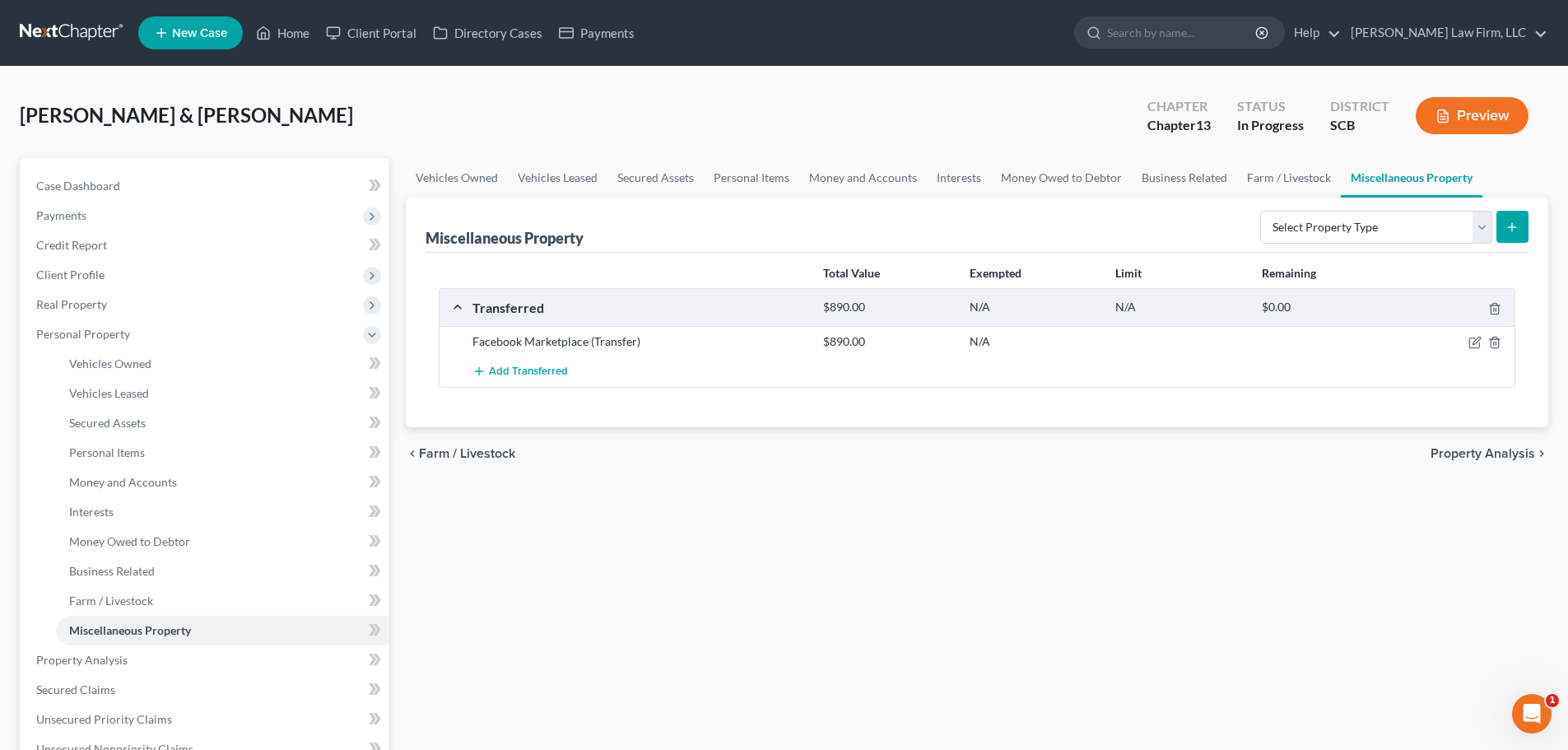
click at [50, 27] on link at bounding box center [72, 32] width 106 height 30
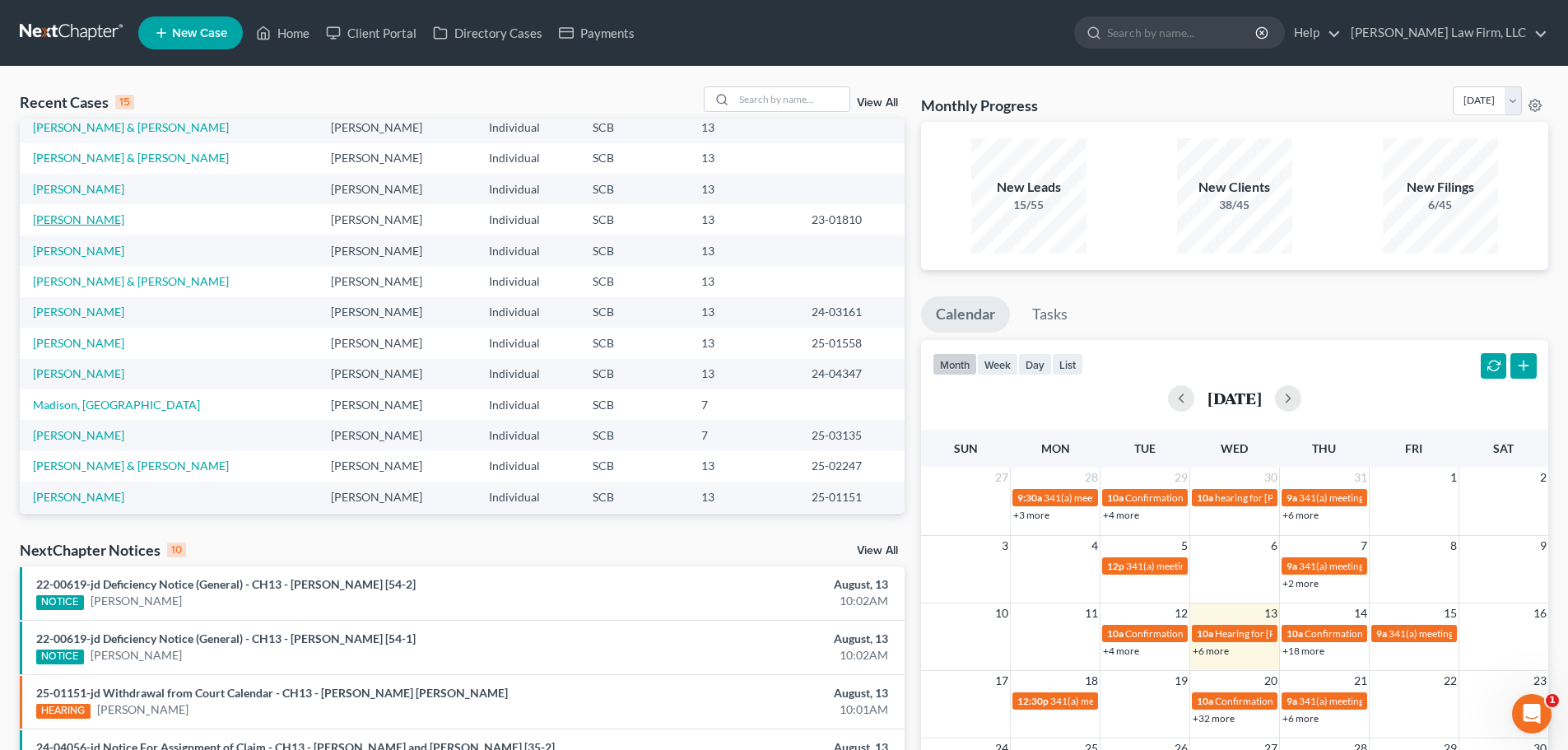
scroll to position [112, 0]
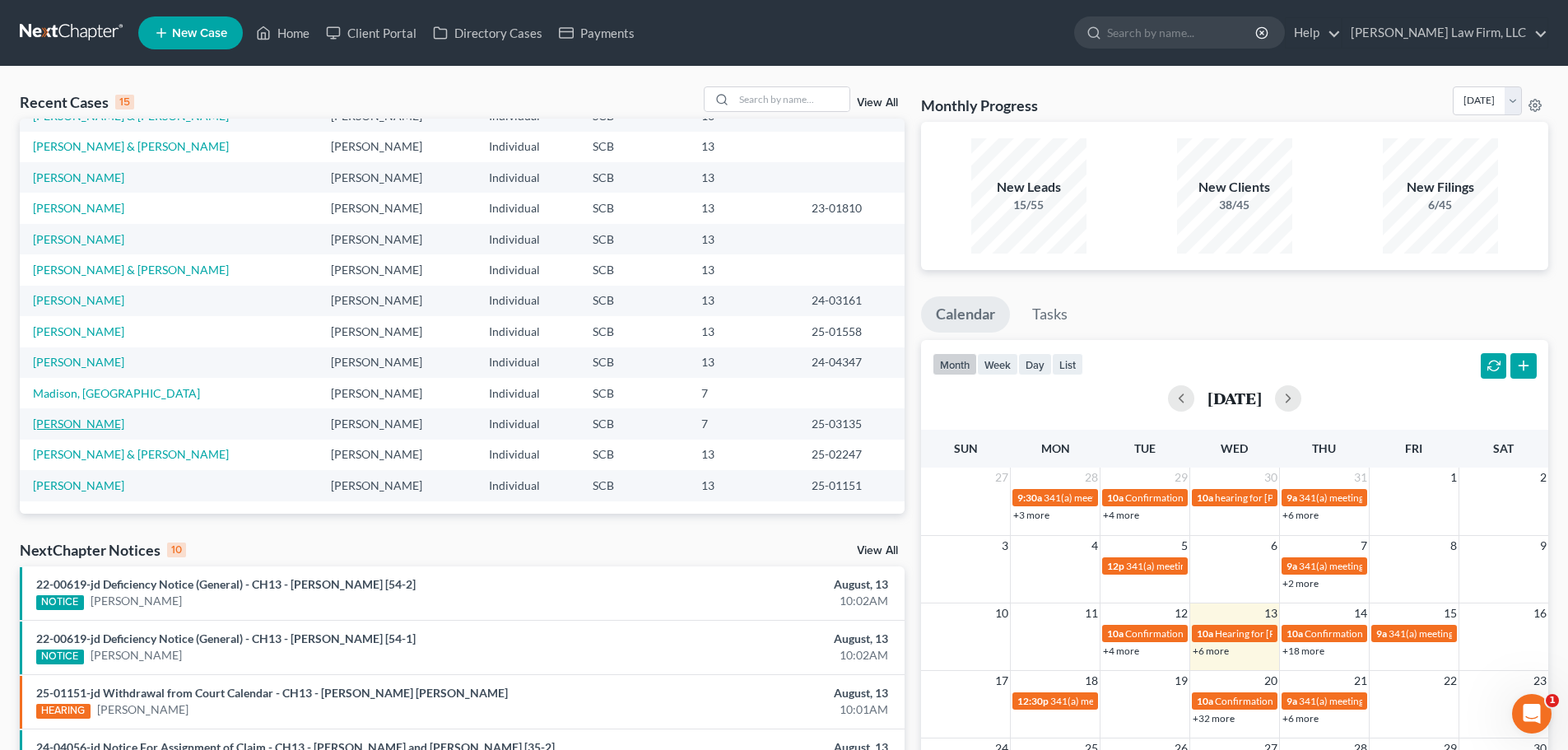
click at [81, 424] on link "[PERSON_NAME]" at bounding box center [79, 424] width 91 height 14
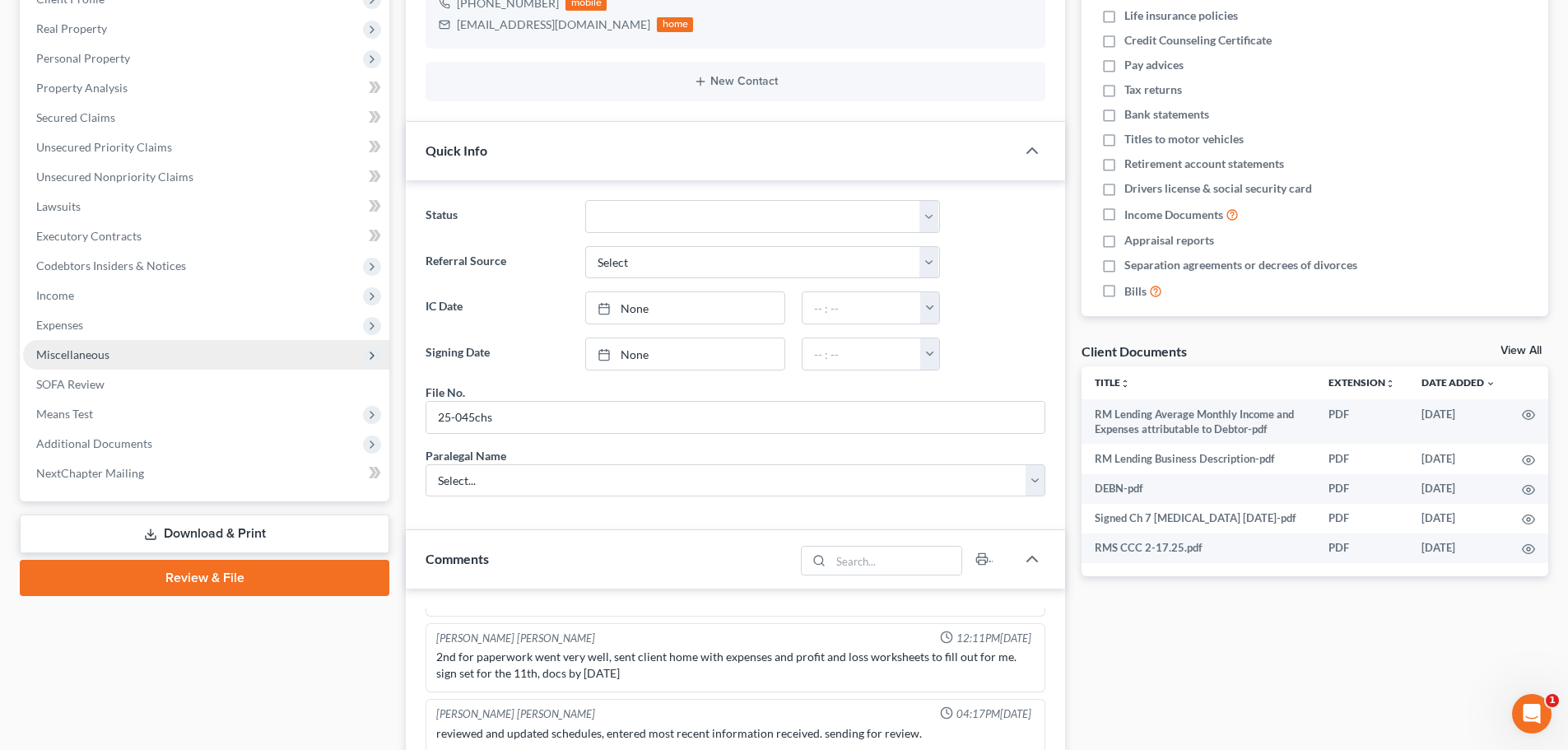
scroll to position [247, 0]
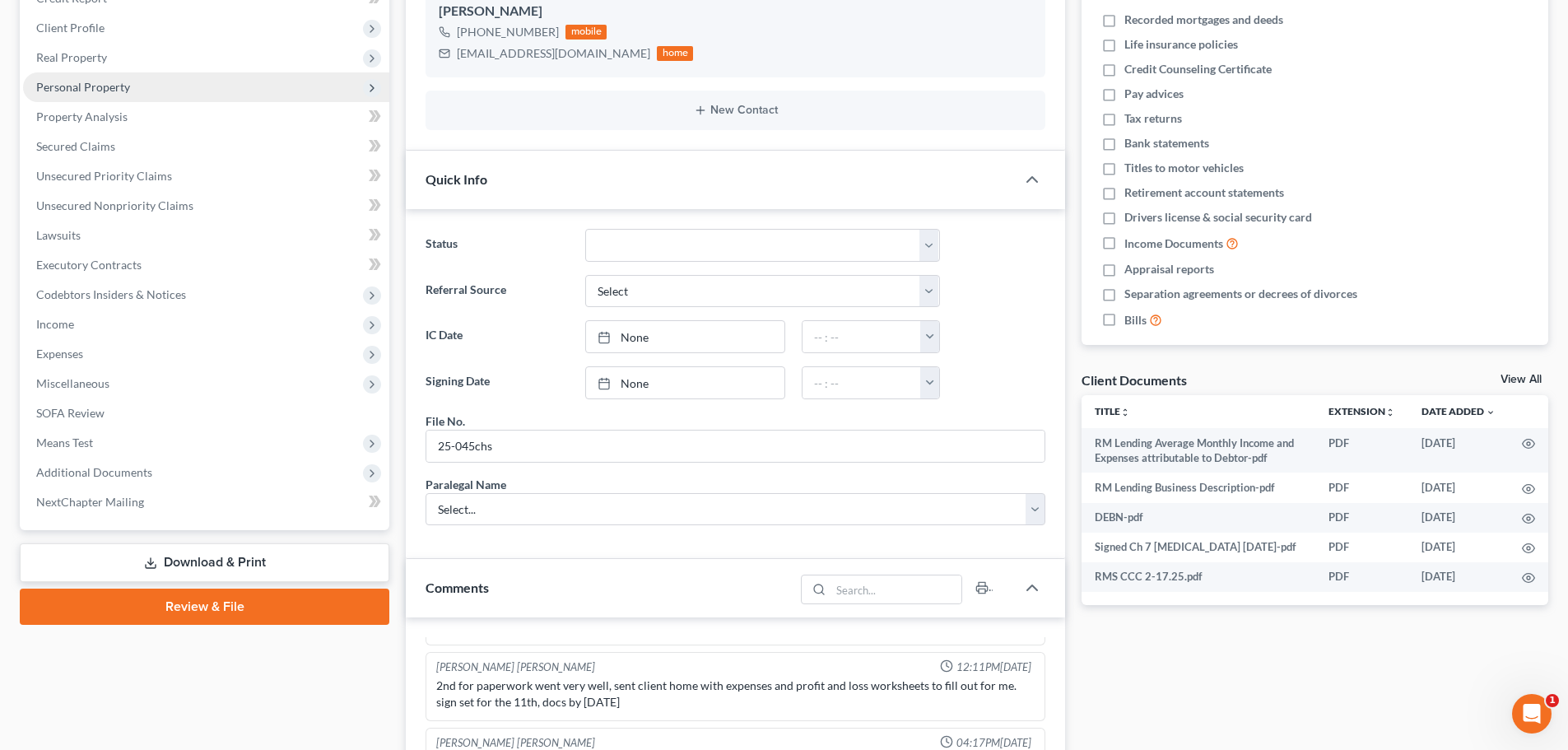
click at [100, 80] on span "Personal Property" at bounding box center [83, 87] width 94 height 14
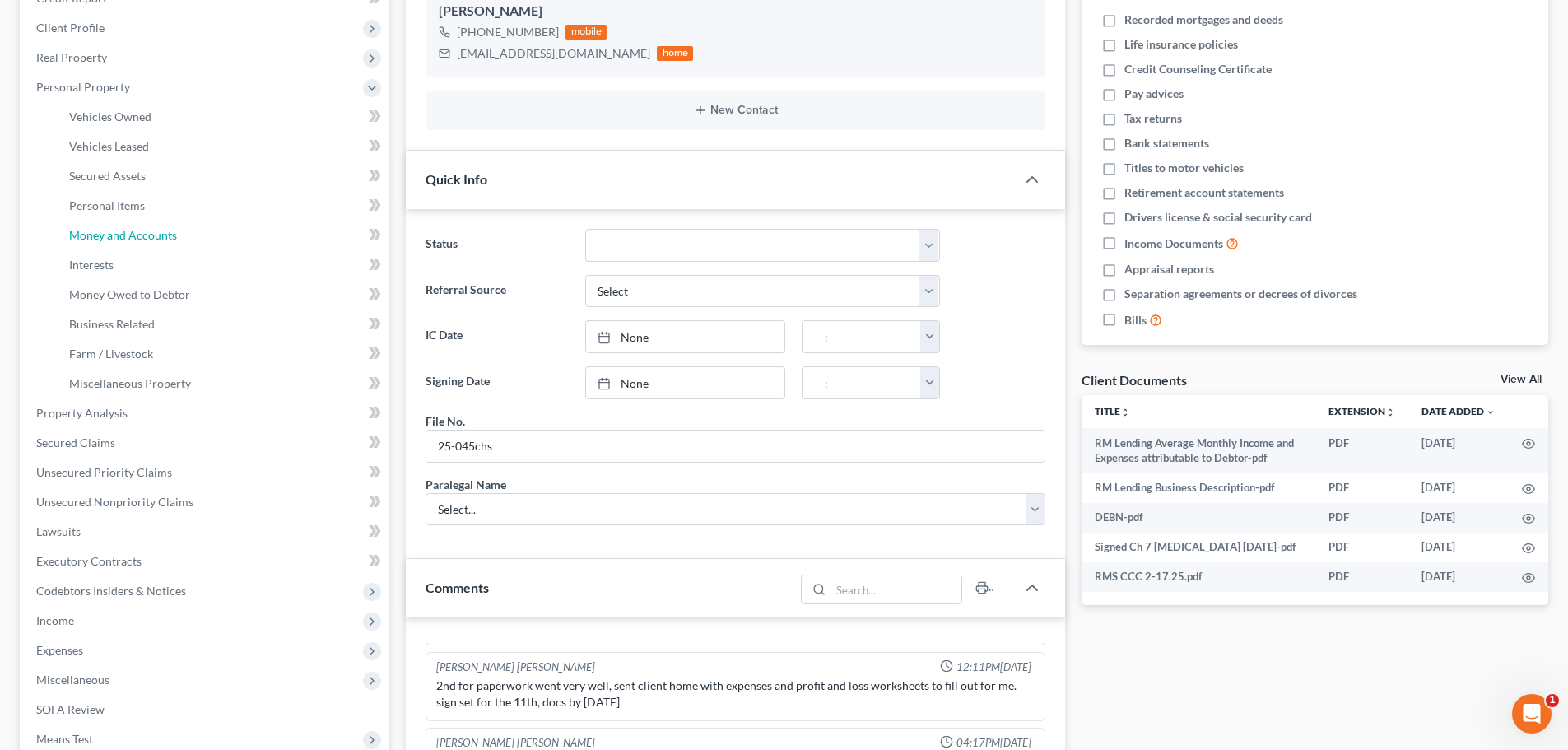
drag, startPoint x: 125, startPoint y: 234, endPoint x: 640, endPoint y: 424, distance: 548.9
click at [125, 234] on span "Money and Accounts" at bounding box center [123, 235] width 108 height 14
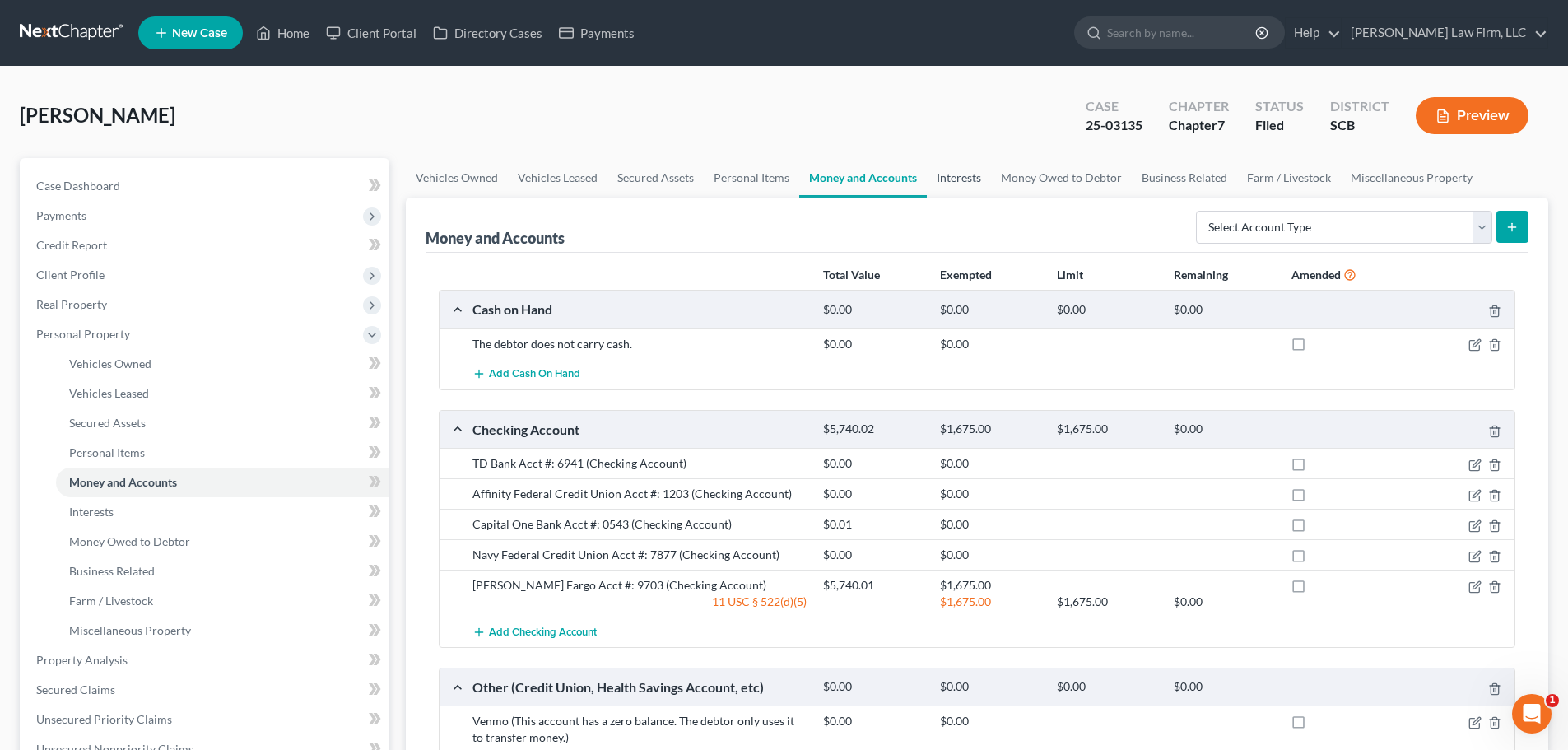
click at [927, 181] on link "Interests" at bounding box center [959, 178] width 64 height 40
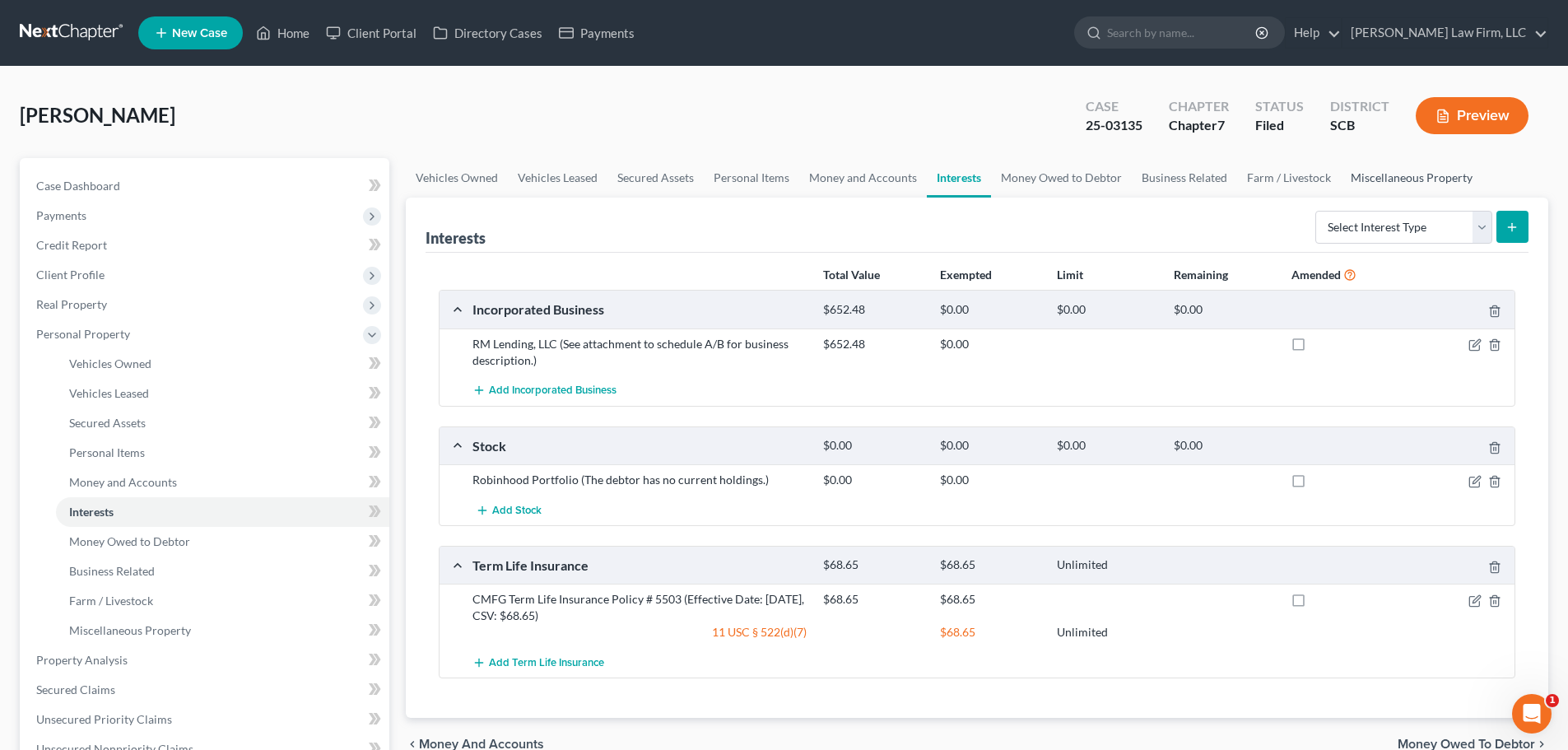
click at [1380, 171] on link "Miscellaneous Property" at bounding box center [1412, 178] width 142 height 40
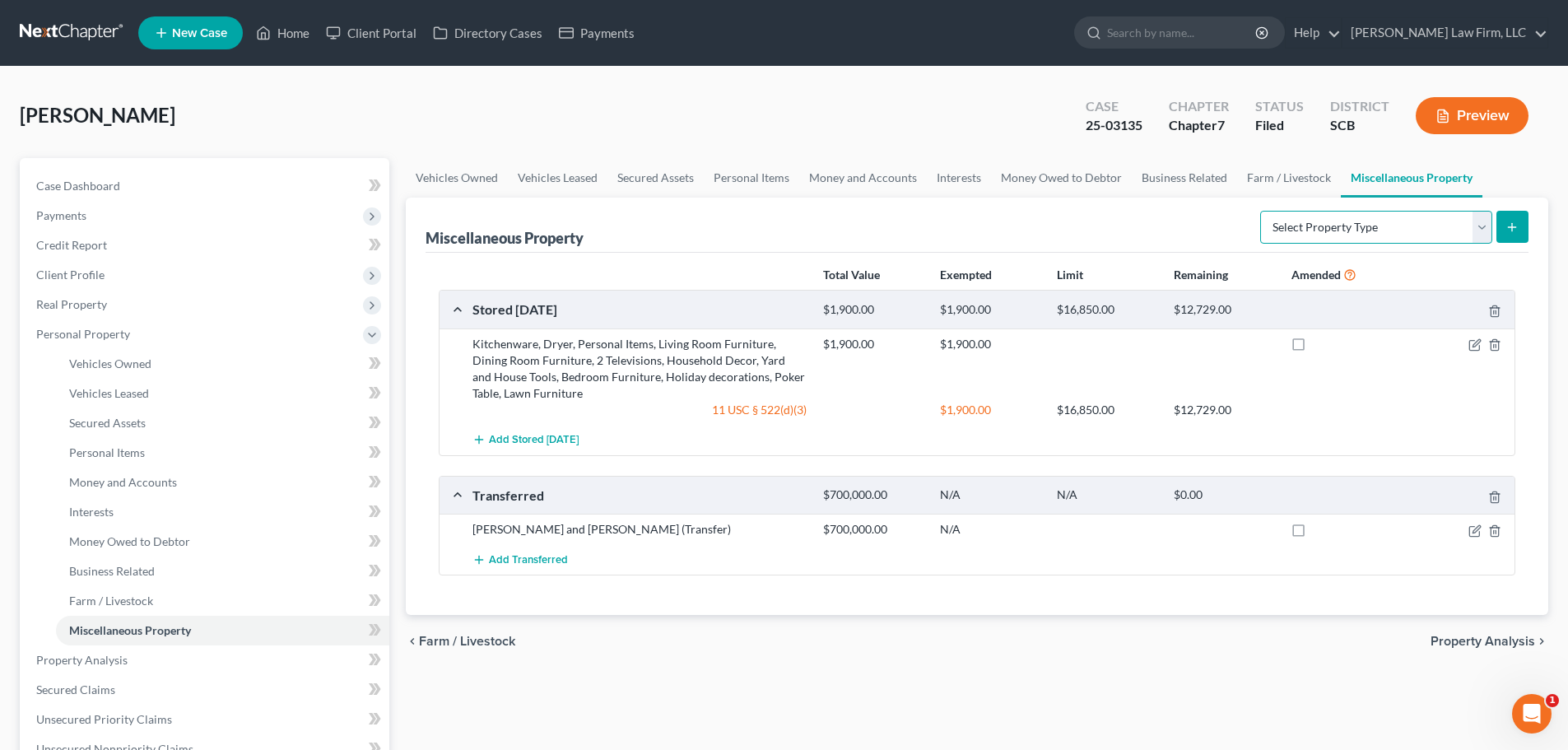
click at [1294, 227] on select "Select Property Type Assigned for Creditor Benefit [DATE] Holding for Another N…" at bounding box center [1377, 227] width 232 height 33
select select "transferred"
click at [1260, 210] on select "Select Property Type Assigned for Creditor Benefit [DATE] Holding for Another N…" at bounding box center [1377, 227] width 232 height 33
click at [66, 29] on link at bounding box center [72, 32] width 106 height 30
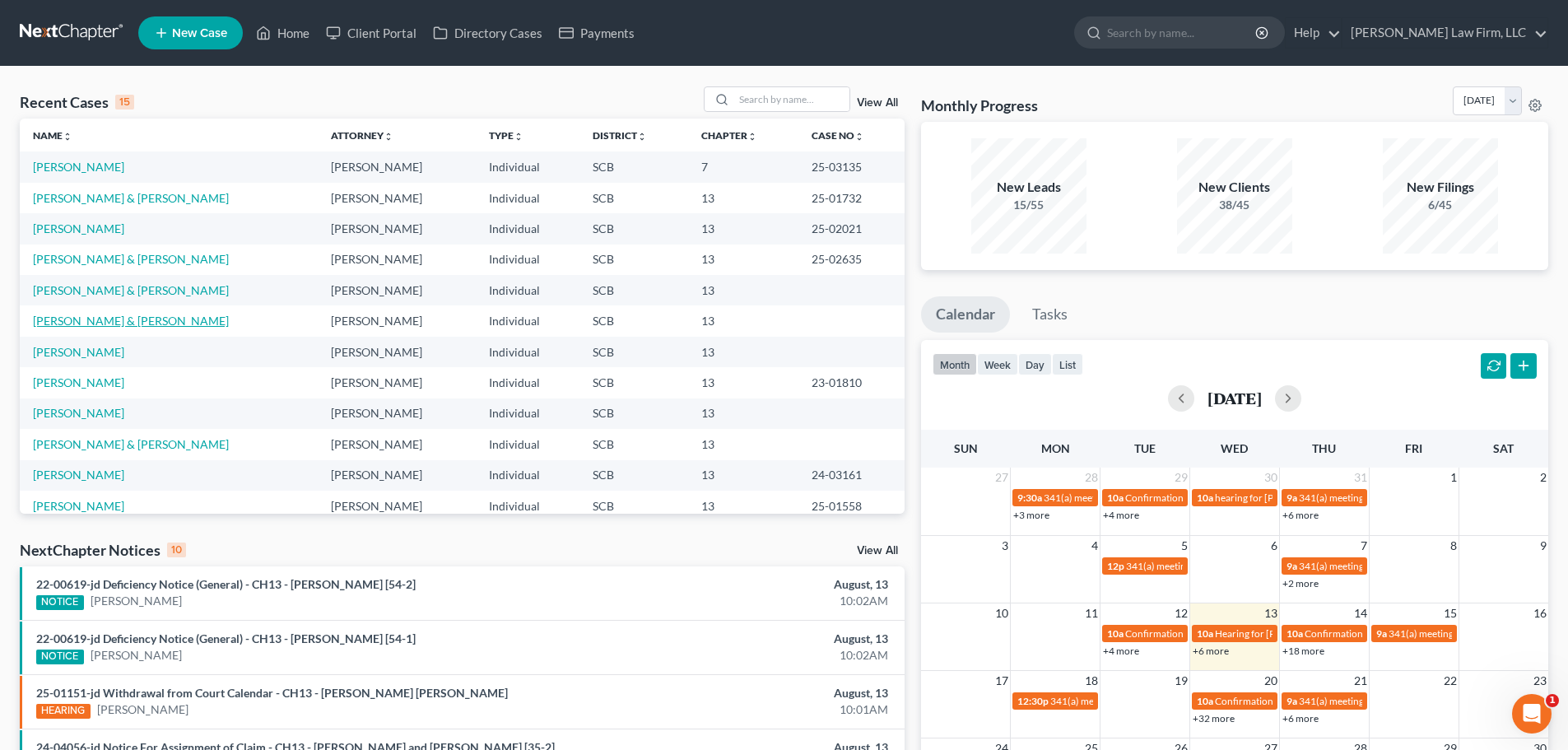
click at [87, 318] on link "[PERSON_NAME] & [PERSON_NAME]" at bounding box center [131, 320] width 196 height 14
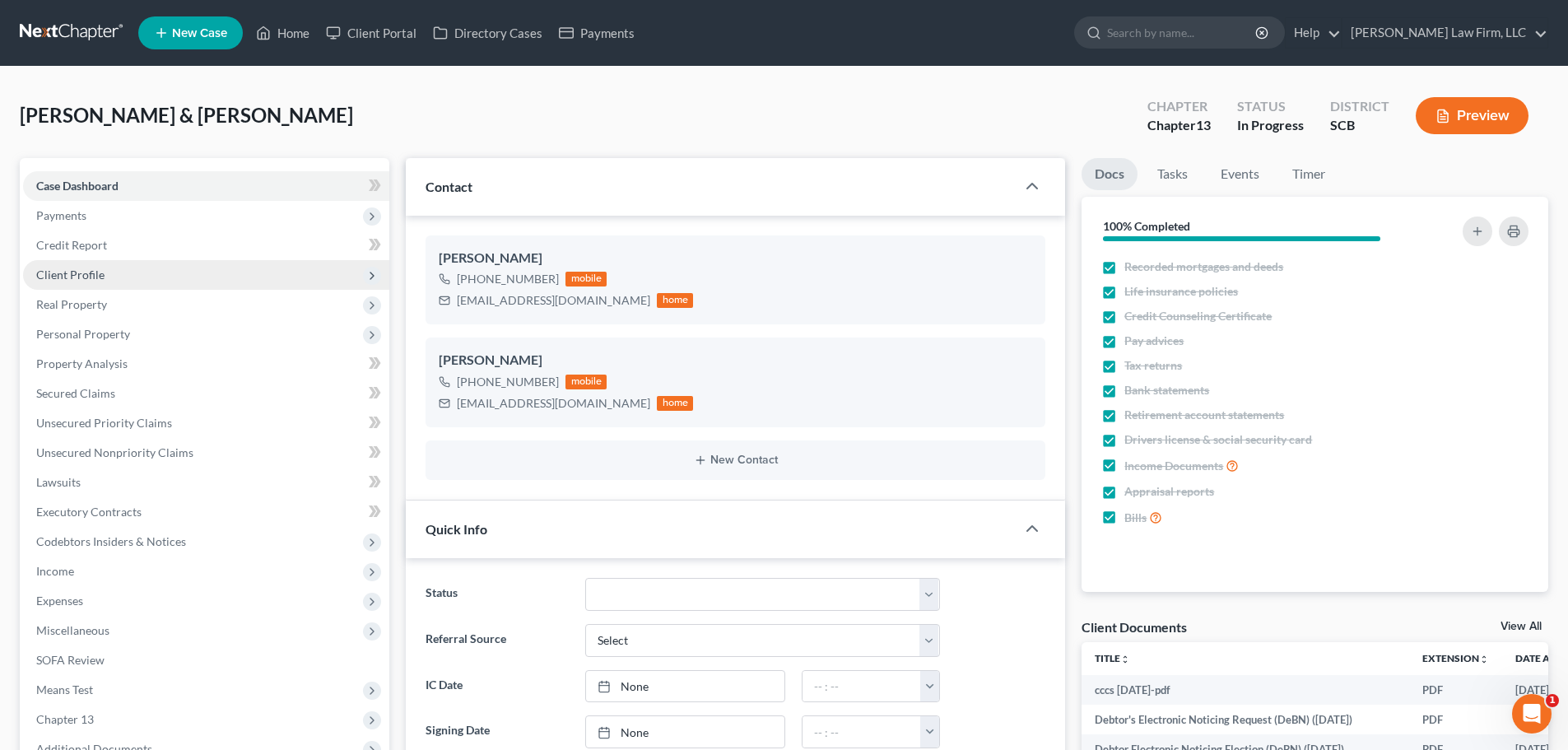
select select "0"
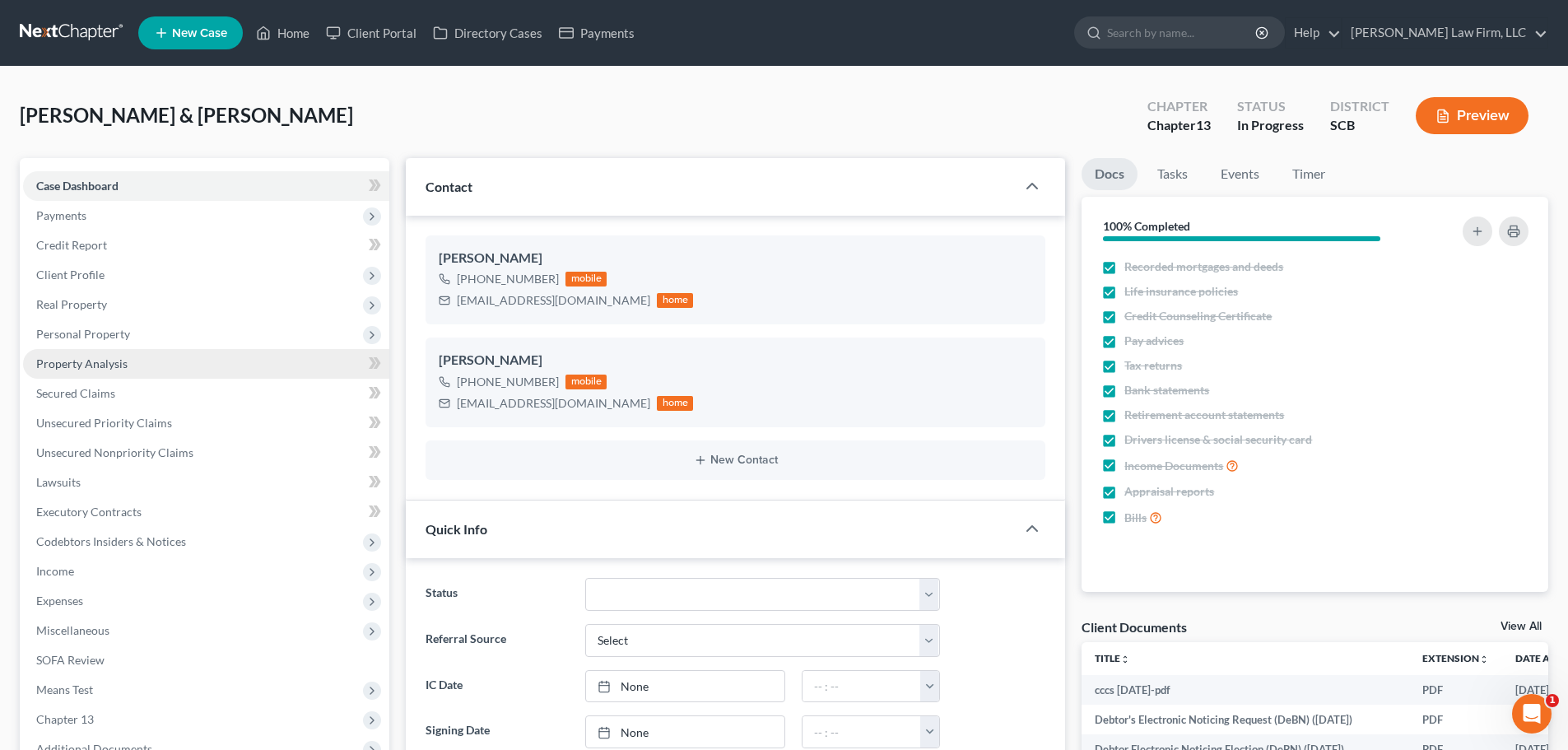
click at [83, 358] on span "Property Analysis" at bounding box center [82, 363] width 91 height 14
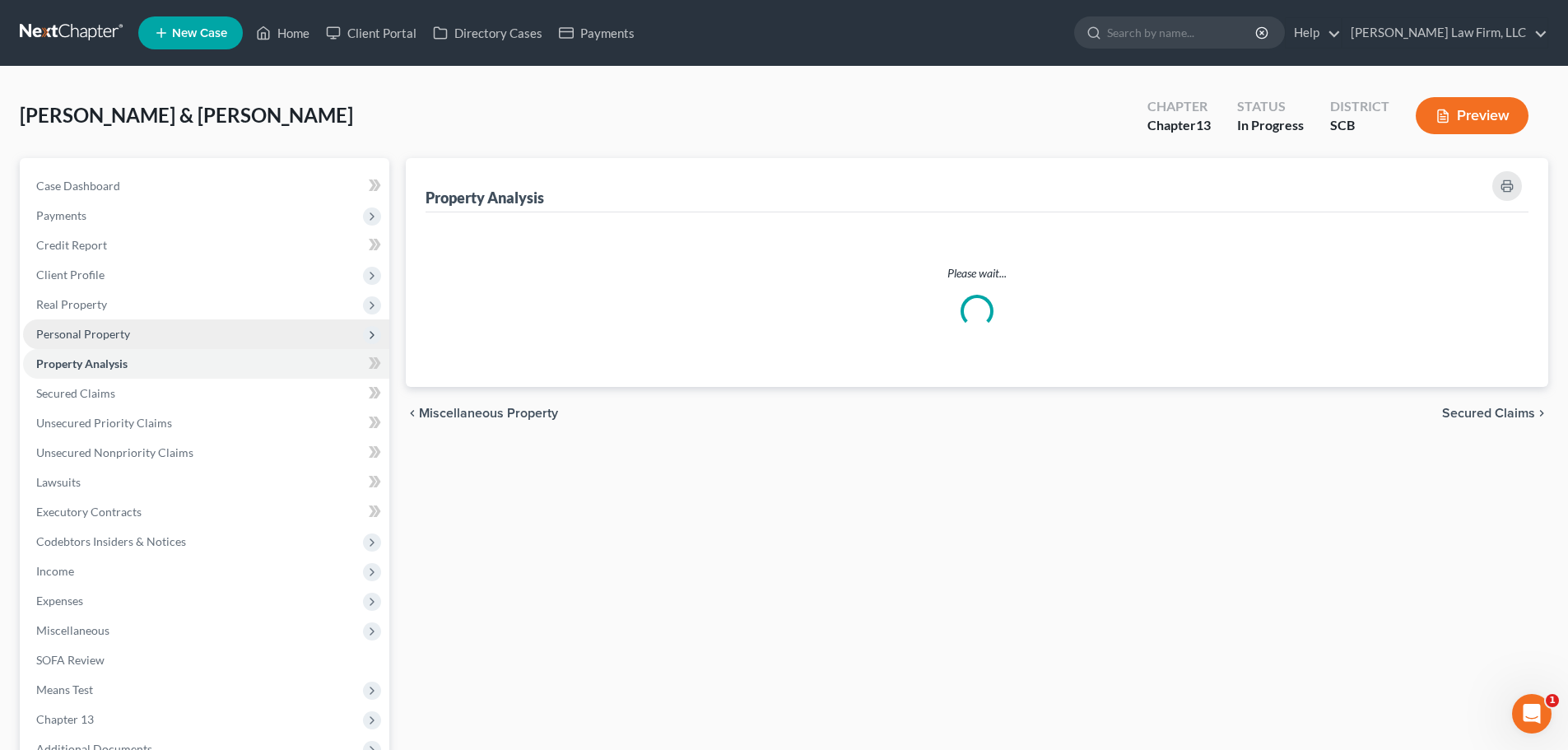
click at [84, 326] on span "Personal Property" at bounding box center [83, 333] width 94 height 14
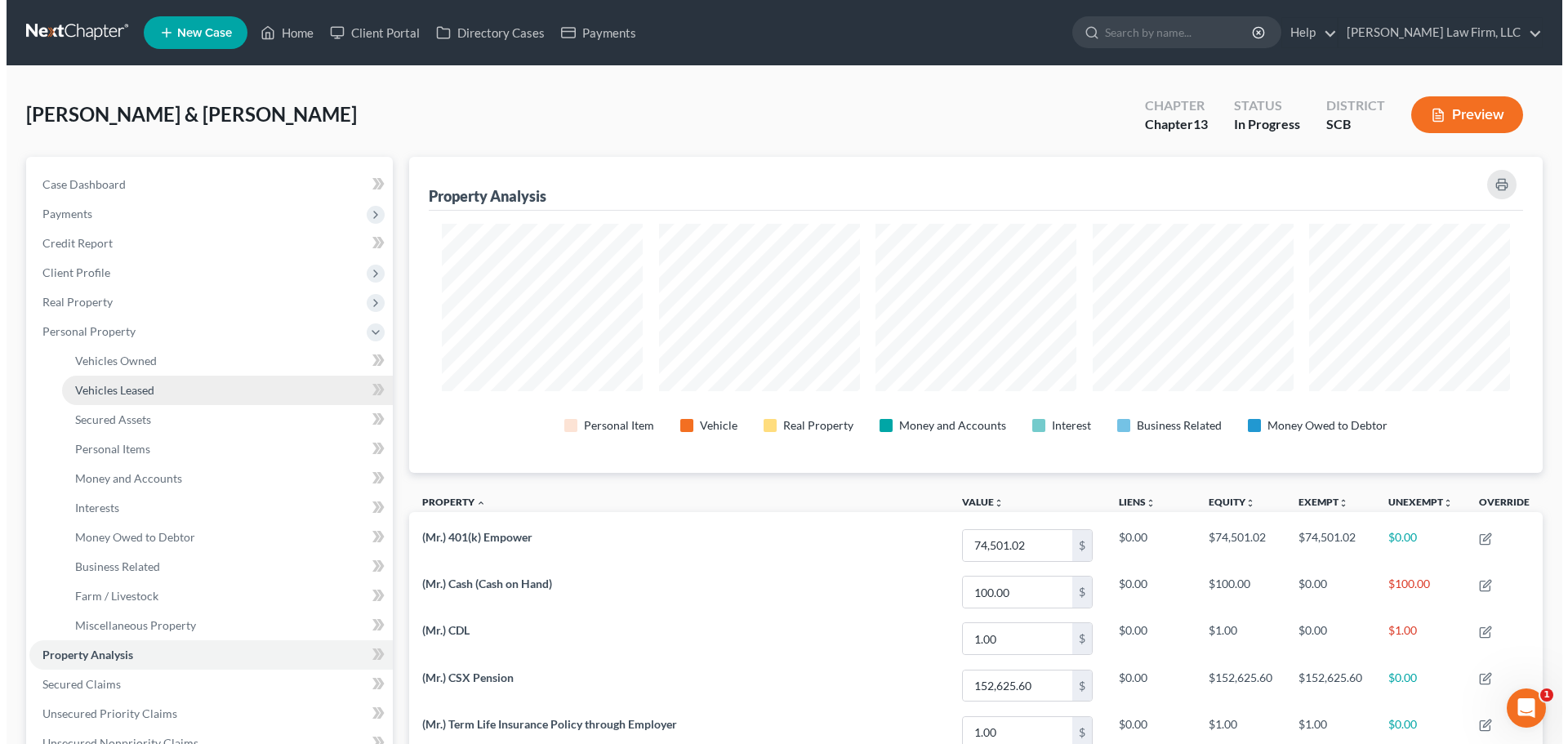
scroll to position [316, 1133]
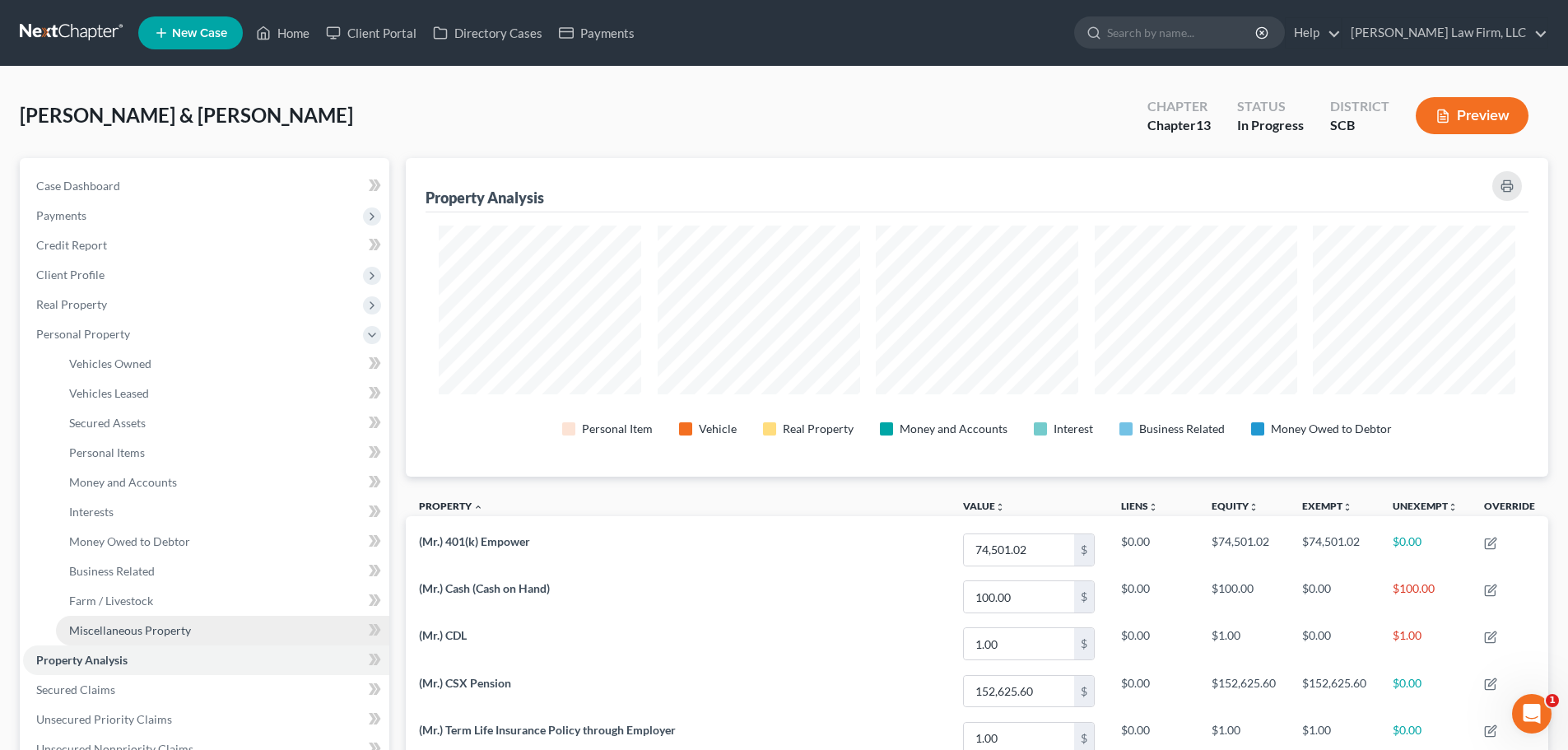
click at [125, 629] on span "Miscellaneous Property" at bounding box center [130, 630] width 122 height 14
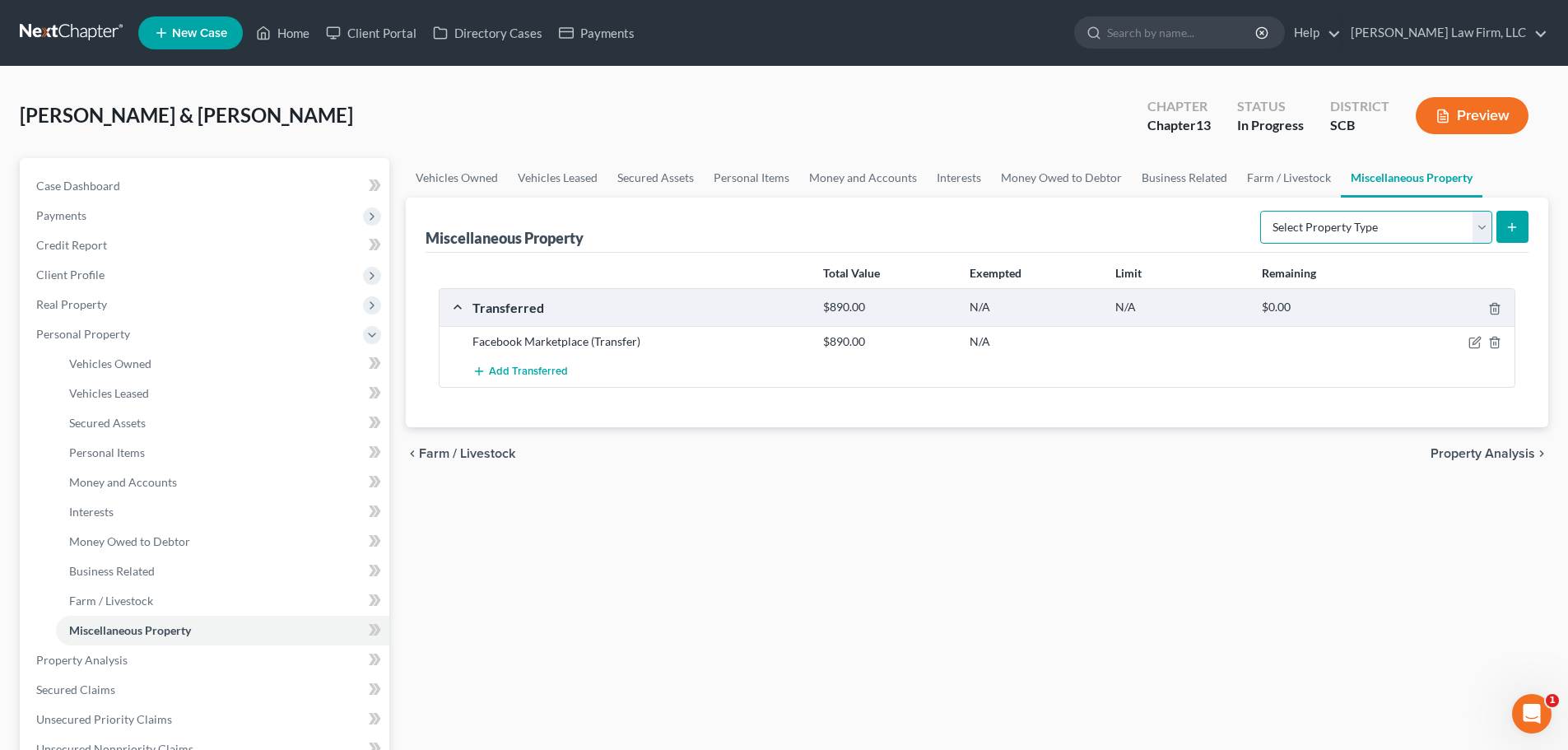
click at [1379, 228] on select "Select Property Type Assigned for Creditor Benefit [DATE] Holding for Another N…" at bounding box center [1377, 227] width 232 height 33
select select "transferred"
click at [1260, 210] on select "Select Property Type Assigned for Creditor Benefit [DATE] Holding for Another N…" at bounding box center [1377, 227] width 232 height 33
click at [1515, 223] on icon "submit" at bounding box center [1513, 227] width 13 height 13
select select "Ordinary (within 2 years)"
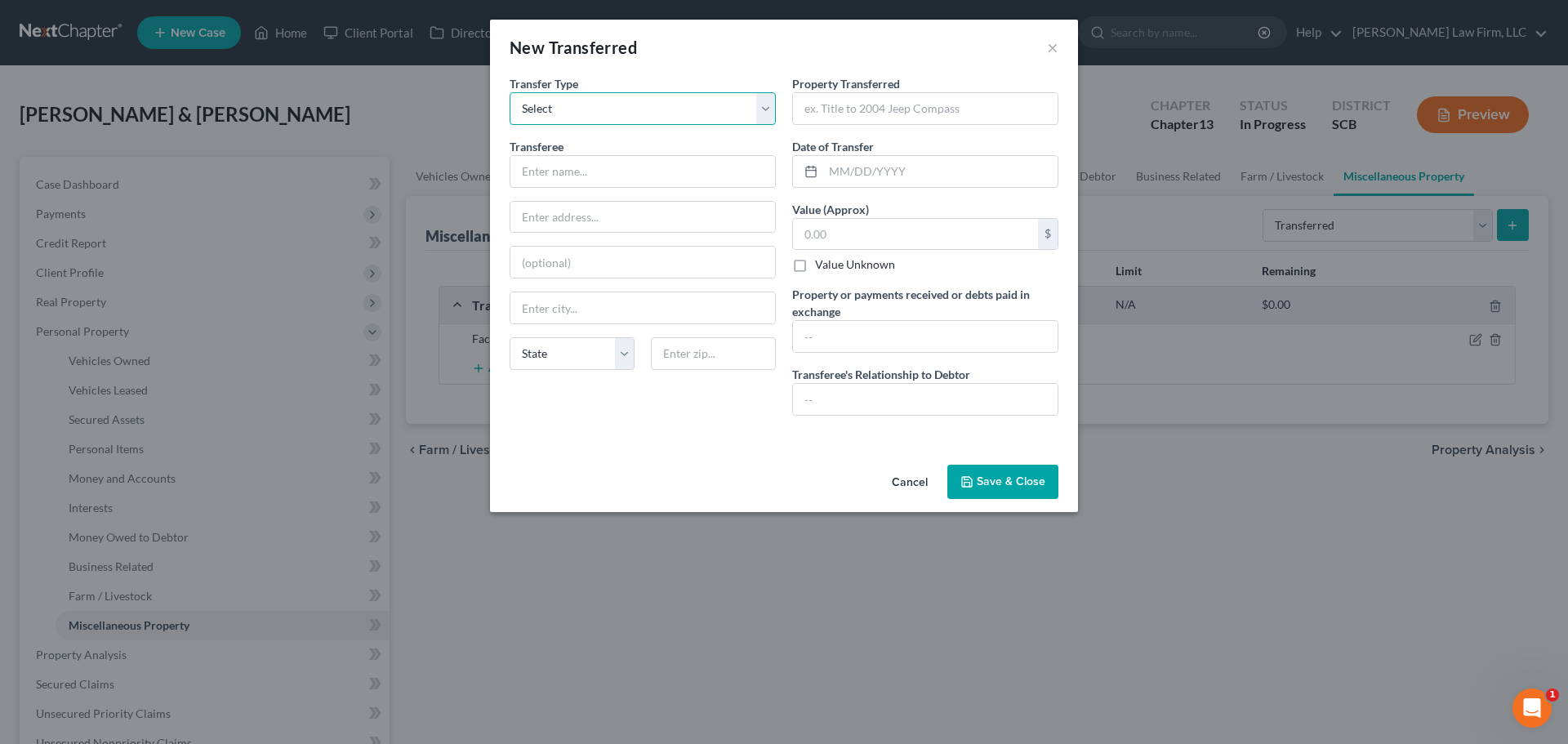
click at [680, 103] on select "Select Ordinary (within 2 years) Within 10 Years" at bounding box center [643, 109] width 266 height 33
click at [659, 173] on input "text" at bounding box center [642, 171] width 264 height 31
click at [667, 160] on input "text" at bounding box center [642, 171] width 264 height 31
type input "Carvendee"
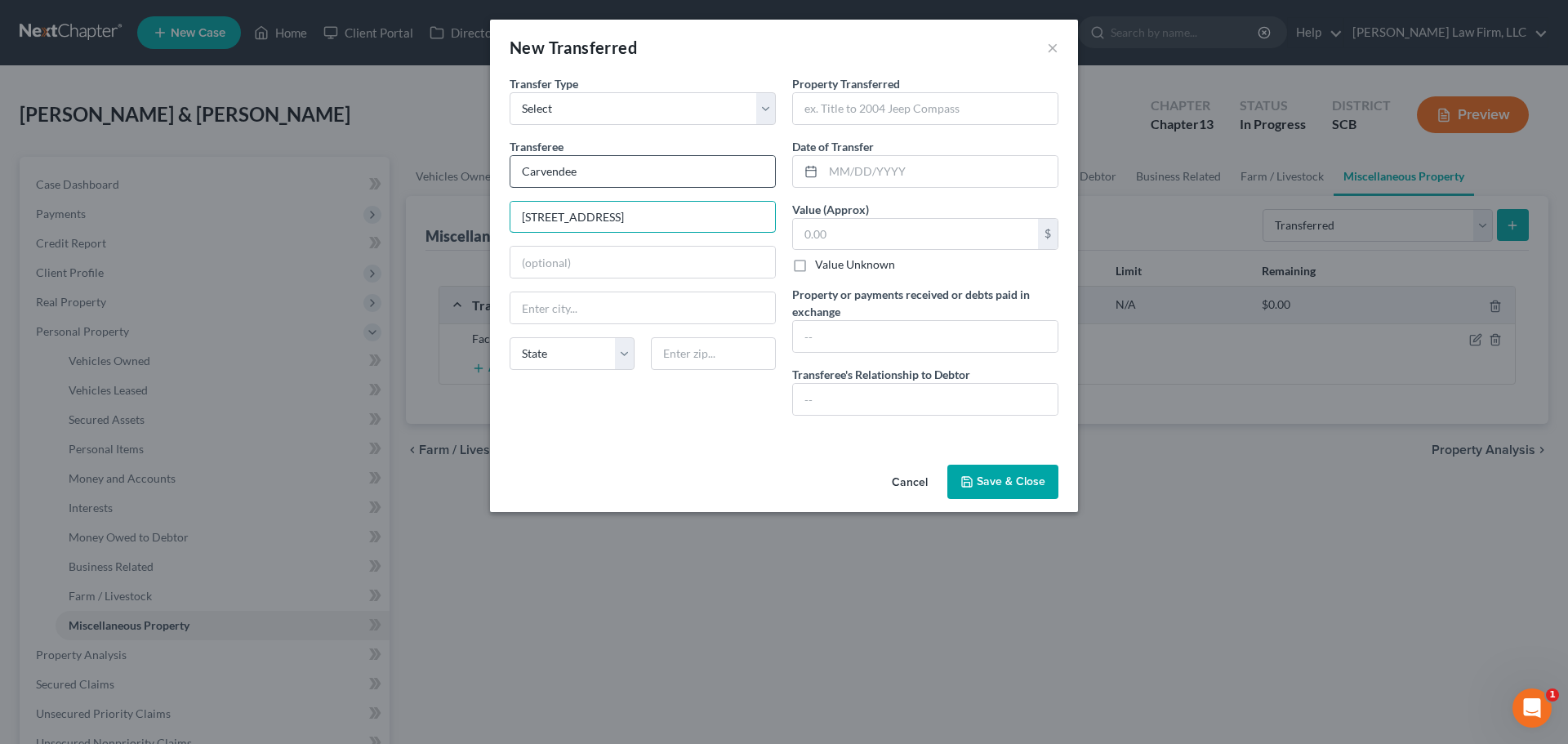
type input "7301 Rivers Ave."
type input "29406"
type input "Charleston"
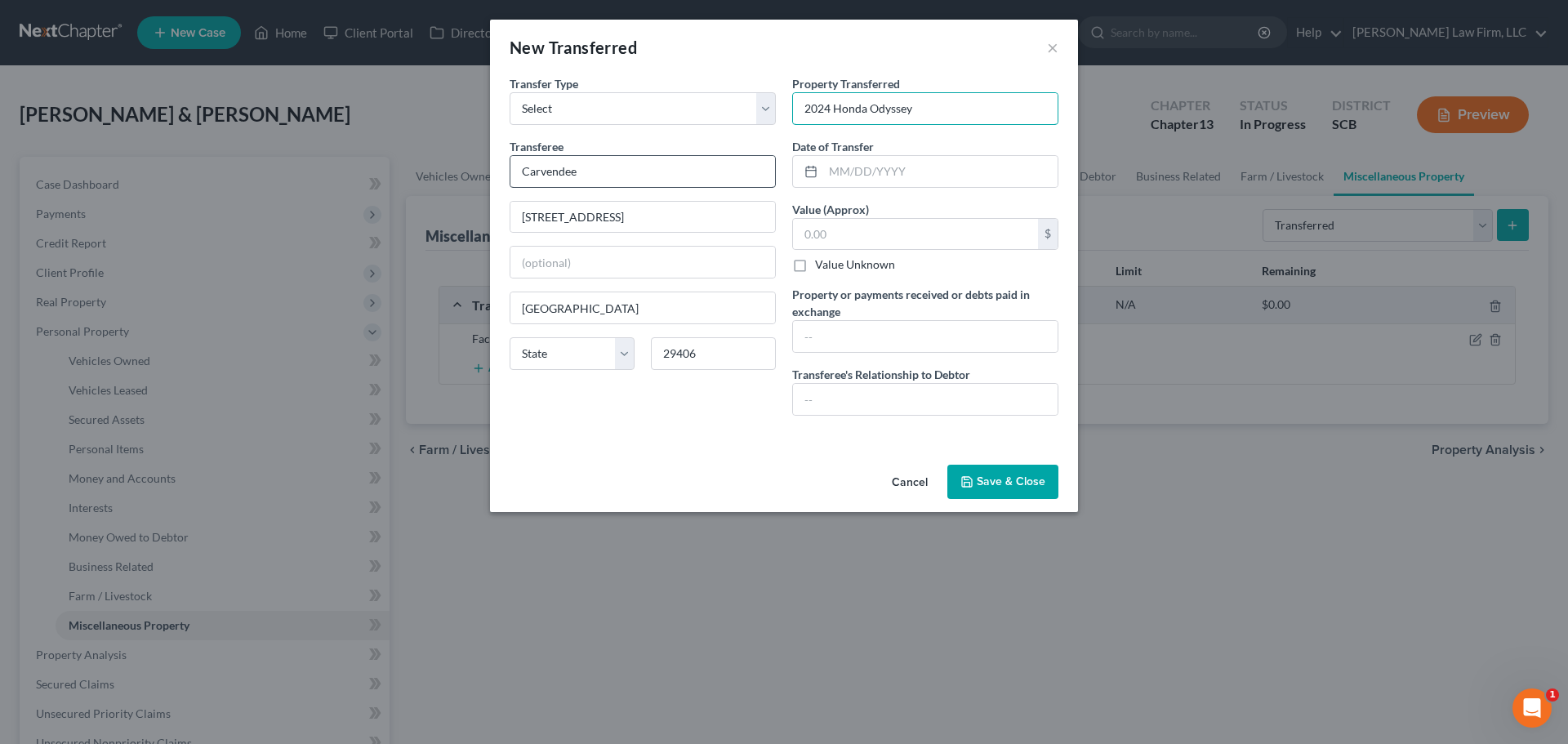
type input "2024 Honda Odyssey"
type input "09/20/2023"
type input "38,000"
click at [883, 334] on input "text" at bounding box center [926, 336] width 264 height 31
click at [851, 338] on input "text" at bounding box center [926, 336] width 264 height 31
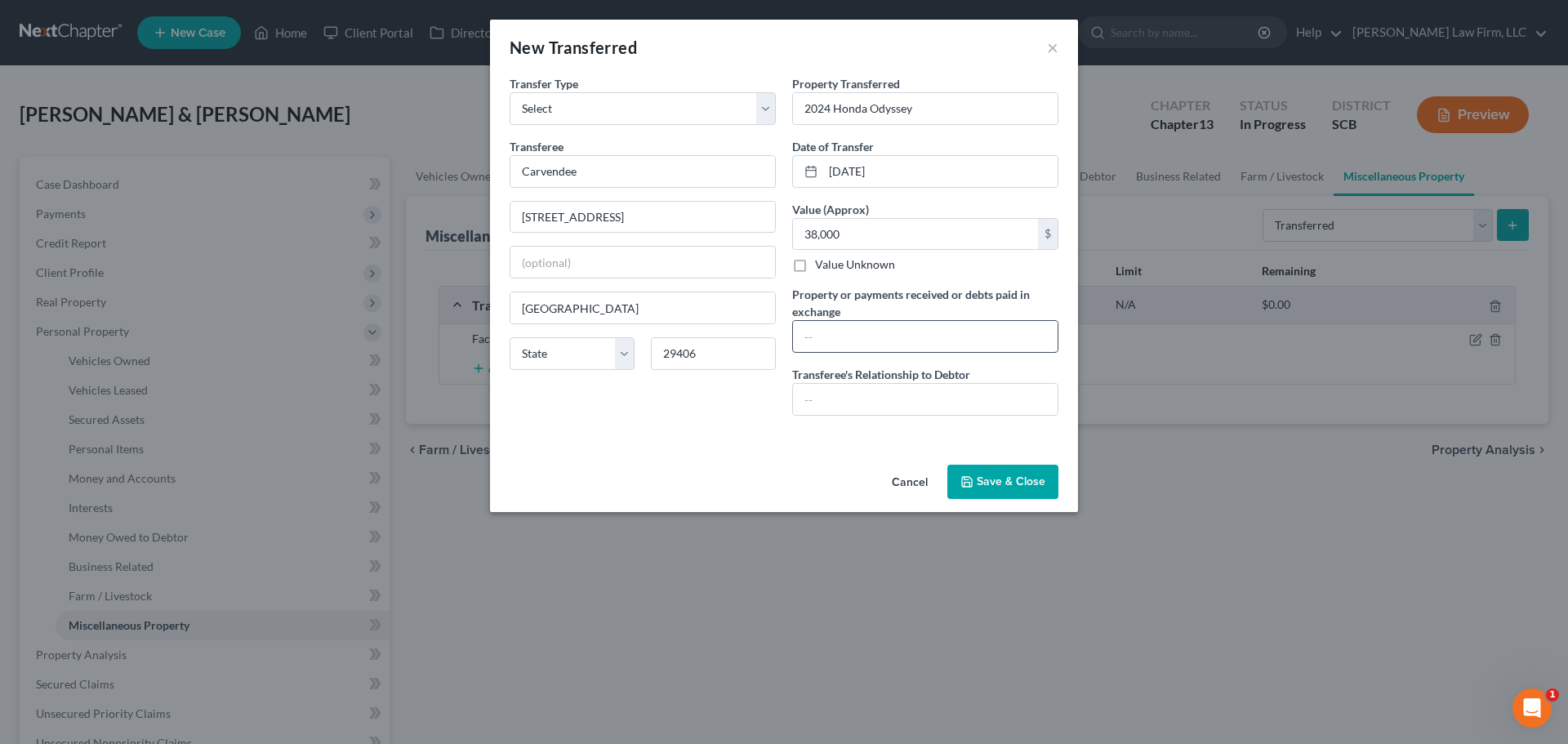
paste input "The debtors received $38,000.00 in proceeds from the sale of this vehicle. They…"
type input "The debtors received $38,000.00 in proceeds from the sale of this vehicle. They…"
click at [951, 401] on input "text" at bounding box center [926, 398] width 264 height 31
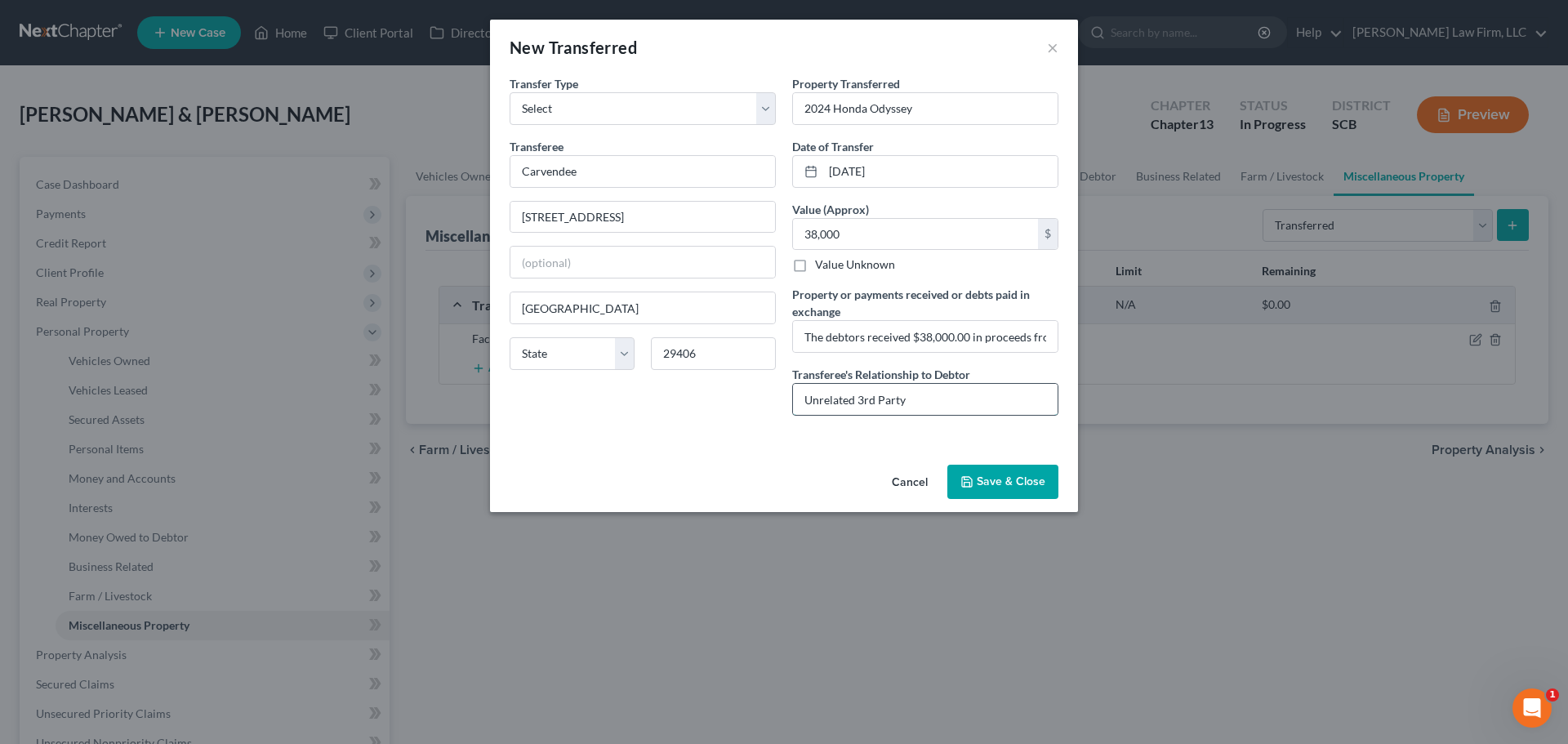
type input "Unrelated 3rd Party"
click at [1021, 485] on button "Save & Close" at bounding box center [1003, 482] width 111 height 34
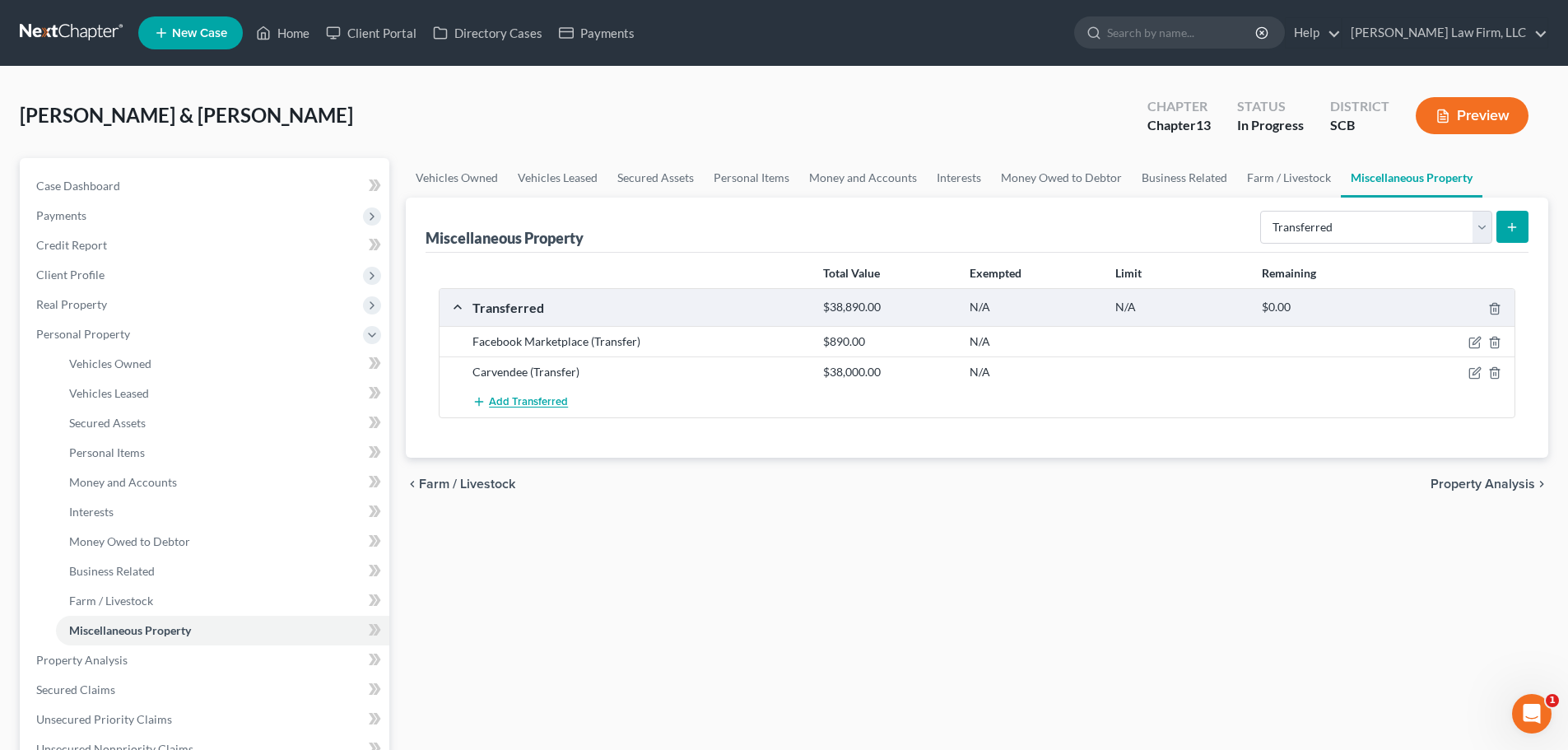
click at [557, 404] on span "Add Transferred" at bounding box center [528, 403] width 79 height 13
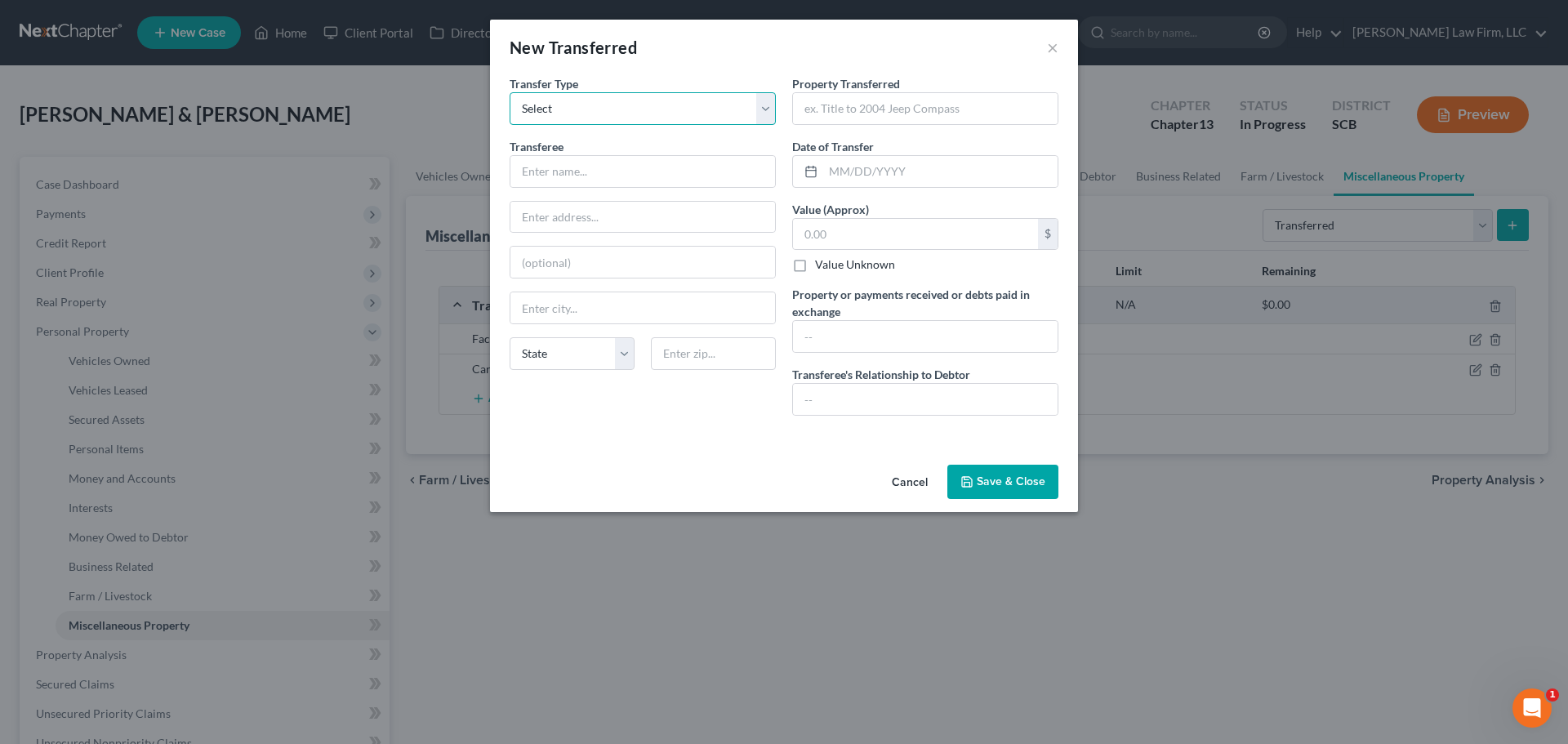
click at [624, 111] on select "Select Ordinary (within 2 years) Within 10 Years" at bounding box center [643, 109] width 266 height 33
select select "Ordinary (within 2 years)"
click at [510, 93] on select "Select Ordinary (within 2 years) Within 10 Years" at bounding box center [643, 109] width 266 height 33
click at [618, 169] on input "text" at bounding box center [642, 171] width 264 height 31
type input "2"
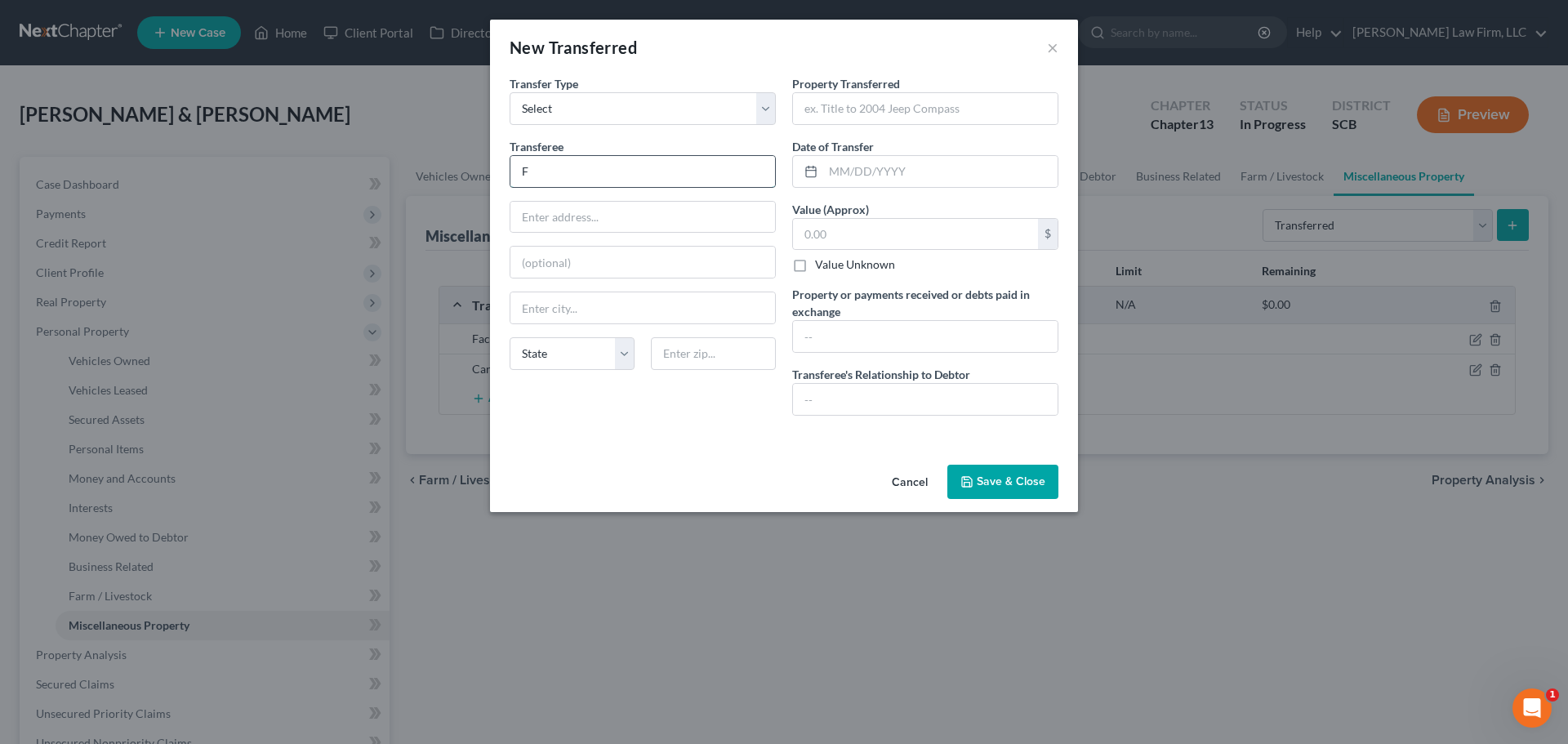
type input "Facebook Marketplace"
type input "2016 Buick Enclave"
click at [663, 166] on input "Facebook Marketplace" at bounding box center [642, 171] width 264 height 31
click at [646, 214] on input "text" at bounding box center [642, 217] width 264 height 31
click at [853, 165] on input "text" at bounding box center [941, 171] width 234 height 31
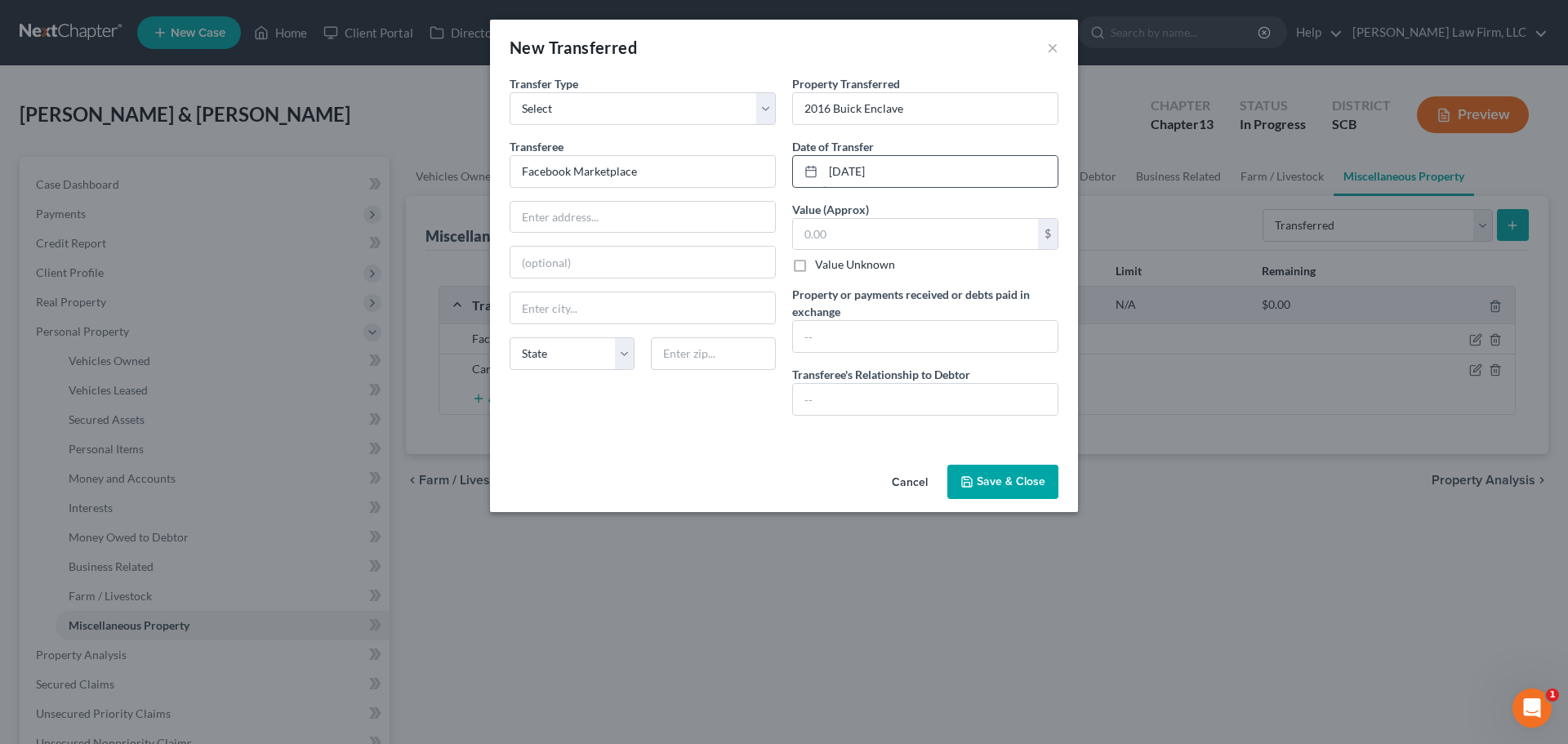
type input "09/23/2024"
type input "8,500"
click at [884, 336] on input "text" at bounding box center [926, 336] width 264 height 31
paste input "The debtors received $8,500.00 in proceeds from the sale of this vehicle. They …"
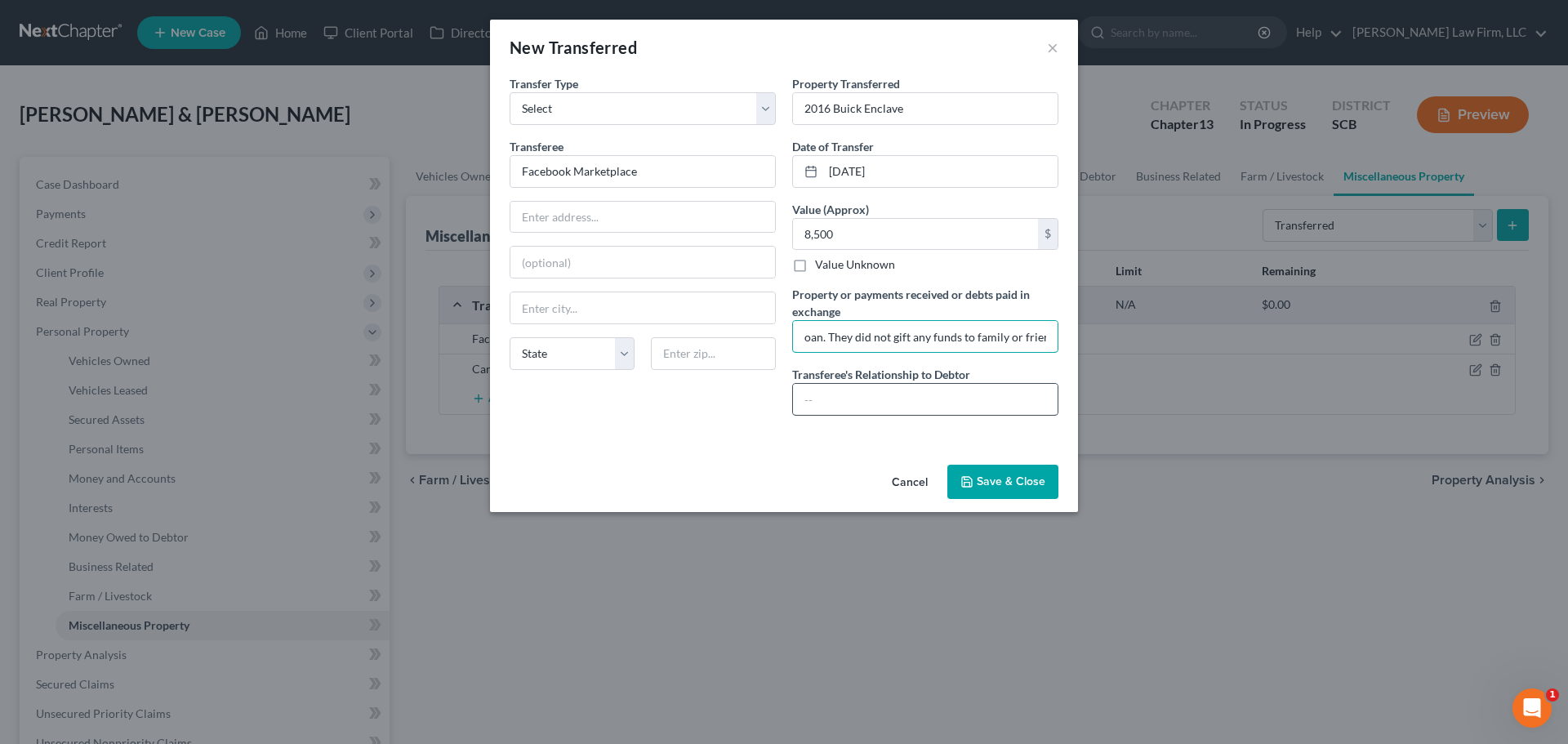
type input "The debtors received $8,500.00 in proceeds from the sale of this vehicle. They …"
click at [882, 391] on input "text" at bounding box center [926, 398] width 264 height 31
type input "Unrelated 3rd Party"
click at [1009, 480] on button "Save & Close" at bounding box center [1003, 482] width 111 height 34
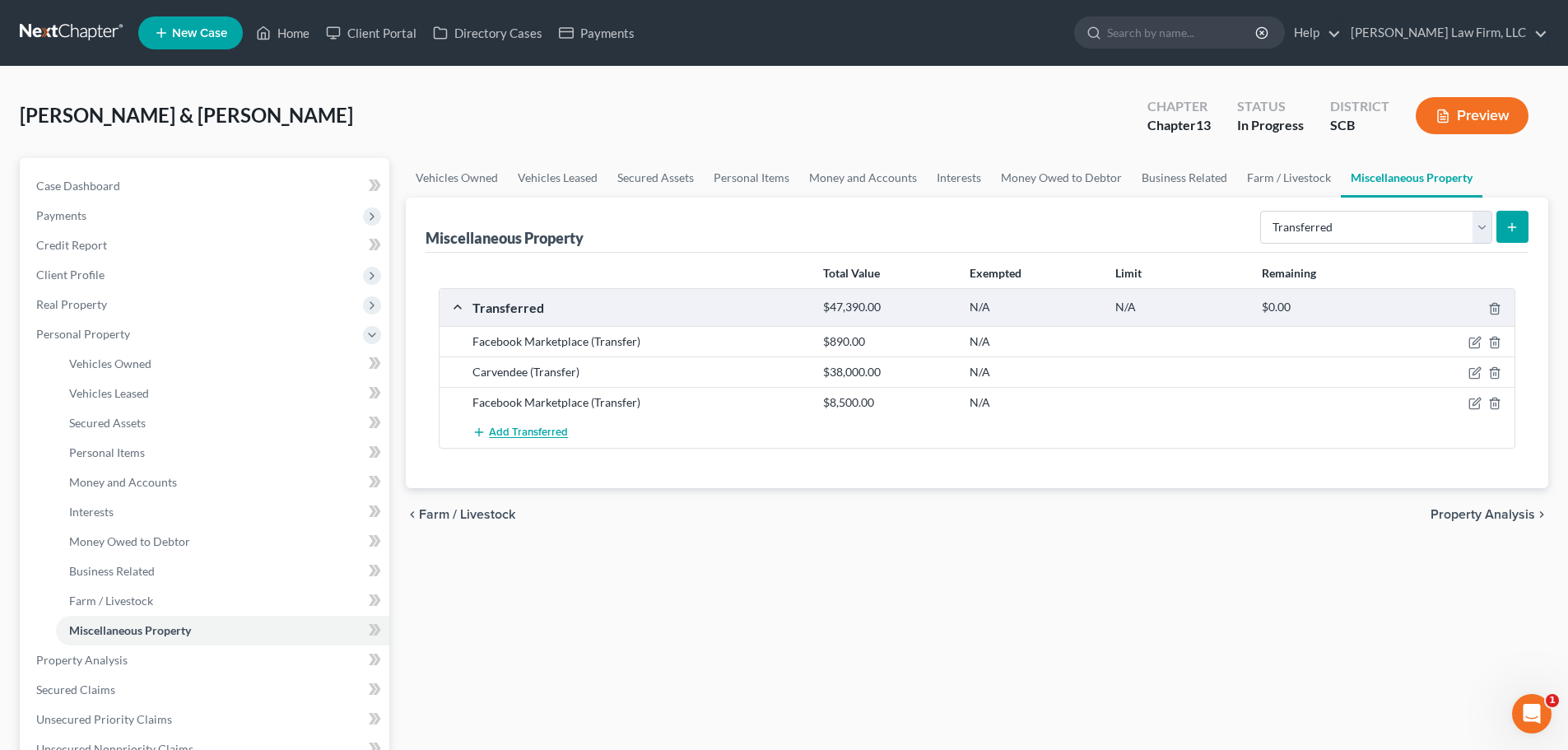
click at [531, 435] on span "Add Transferred" at bounding box center [528, 433] width 79 height 13
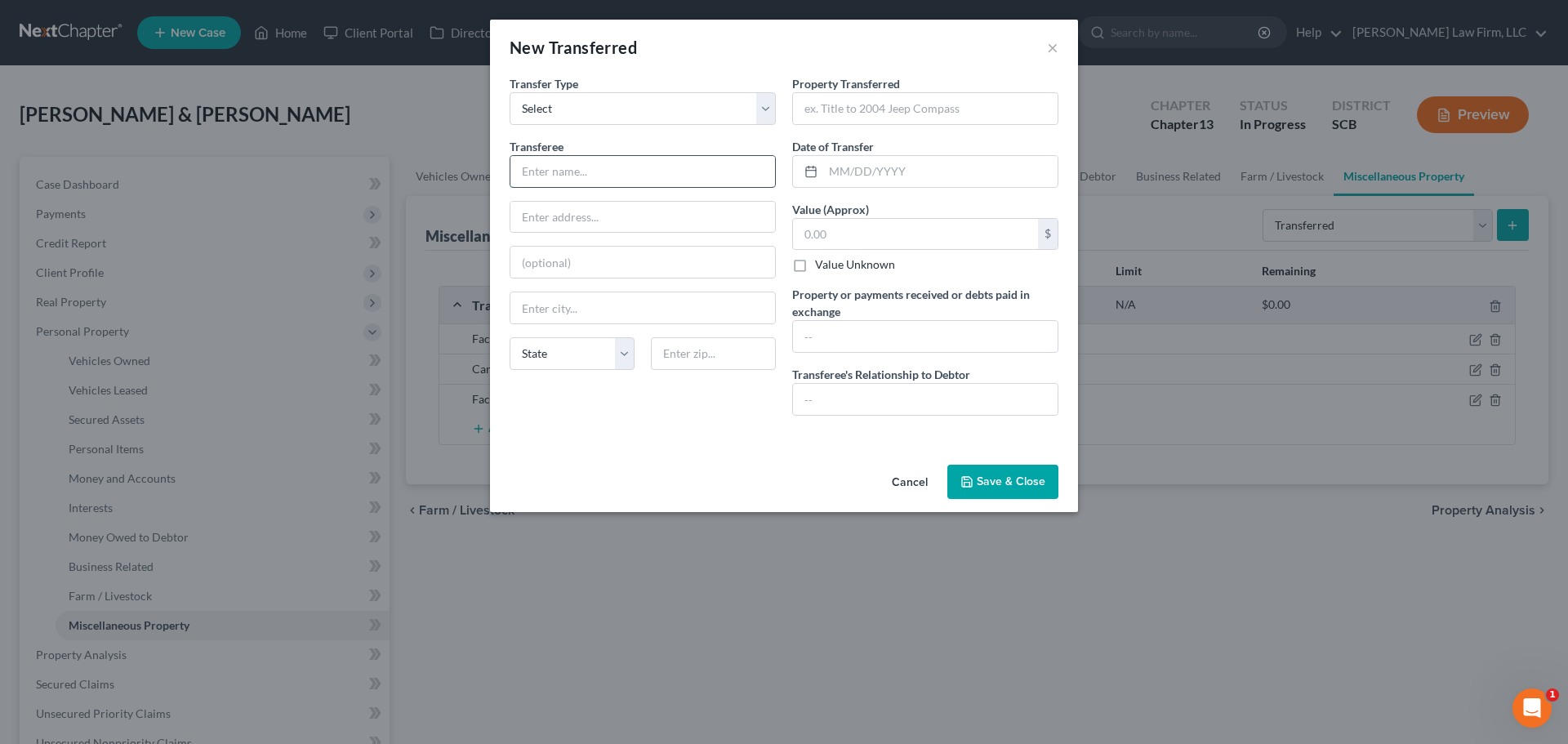
click at [612, 167] on input "text" at bounding box center [642, 171] width 264 height 31
click at [847, 123] on input "text" at bounding box center [926, 109] width 264 height 31
click at [616, 167] on input "text" at bounding box center [642, 171] width 264 height 31
click at [873, 98] on input "text" at bounding box center [926, 109] width 264 height 31
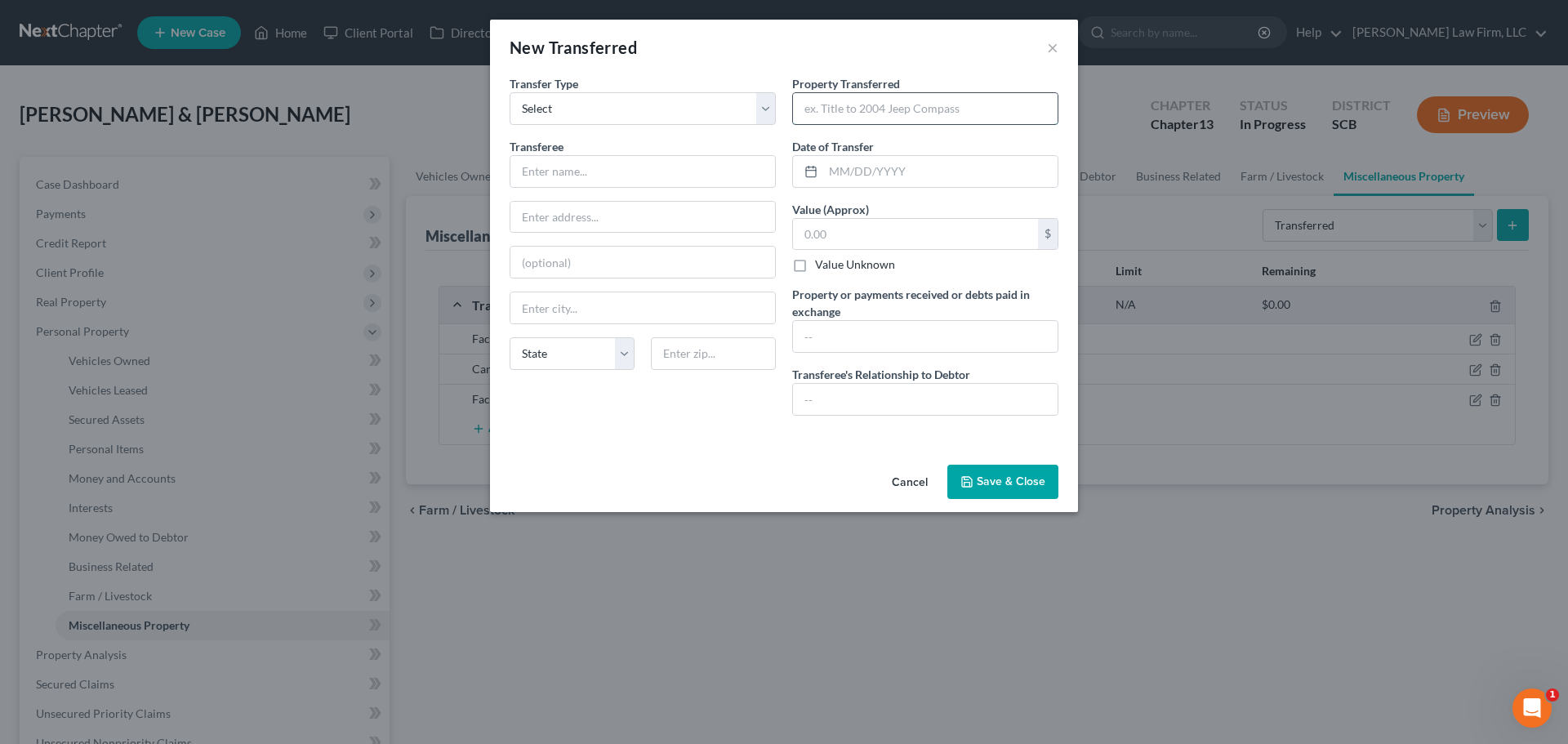
click at [828, 112] on input "text" at bounding box center [926, 109] width 264 height 31
type input "xxx diesel truck"
type input "08/31/2024"
type input "17,000"
click at [878, 331] on input "text" at bounding box center [926, 336] width 264 height 31
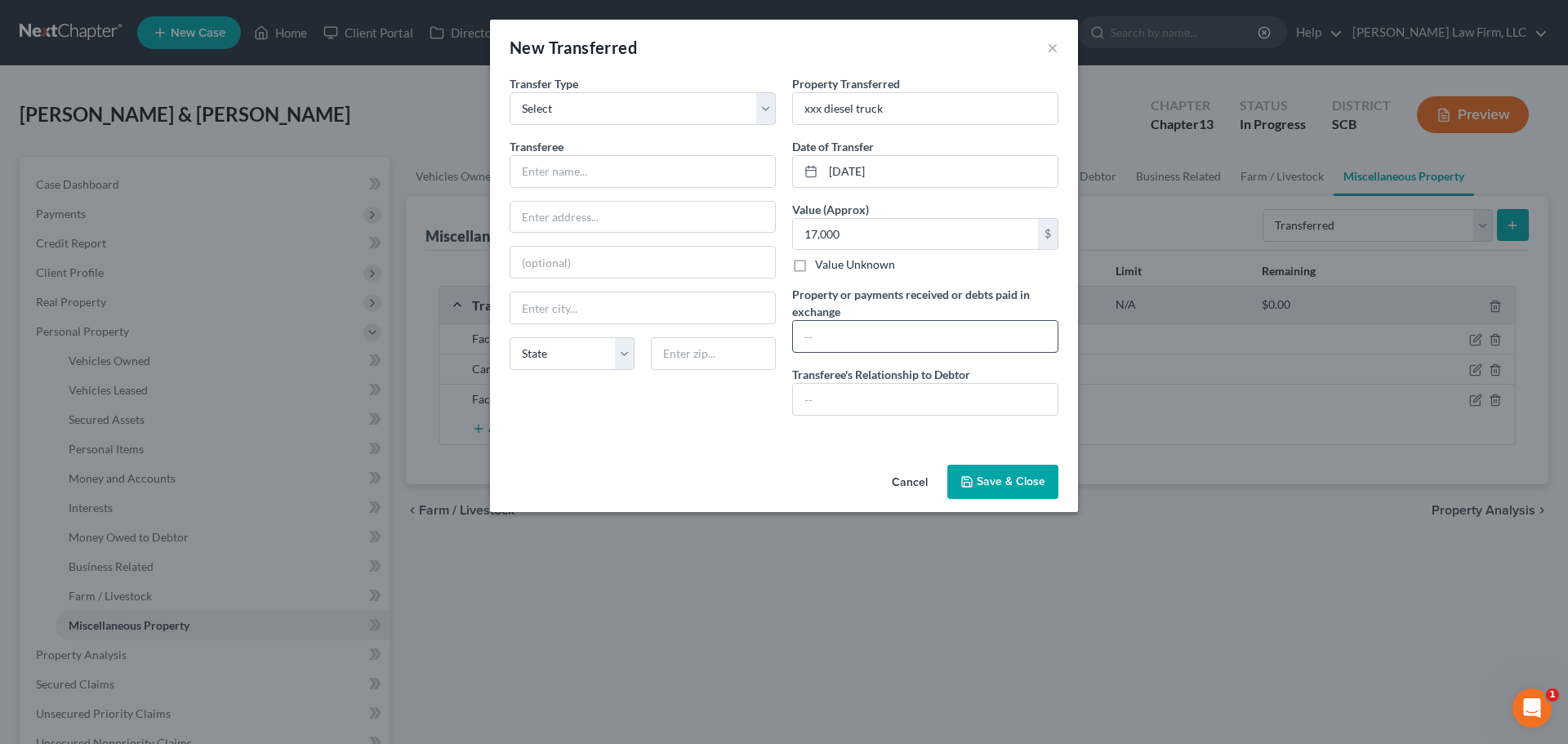
paste input "The debtors received $17,000.00 in proceeds from the sale of this vehicle. They…"
type input "The debtors received $17,000.00 in proceeds from the sale of this vehicle. They…"
click at [894, 379] on label "Transferee's Relationship to Debtor" at bounding box center [881, 374] width 179 height 17
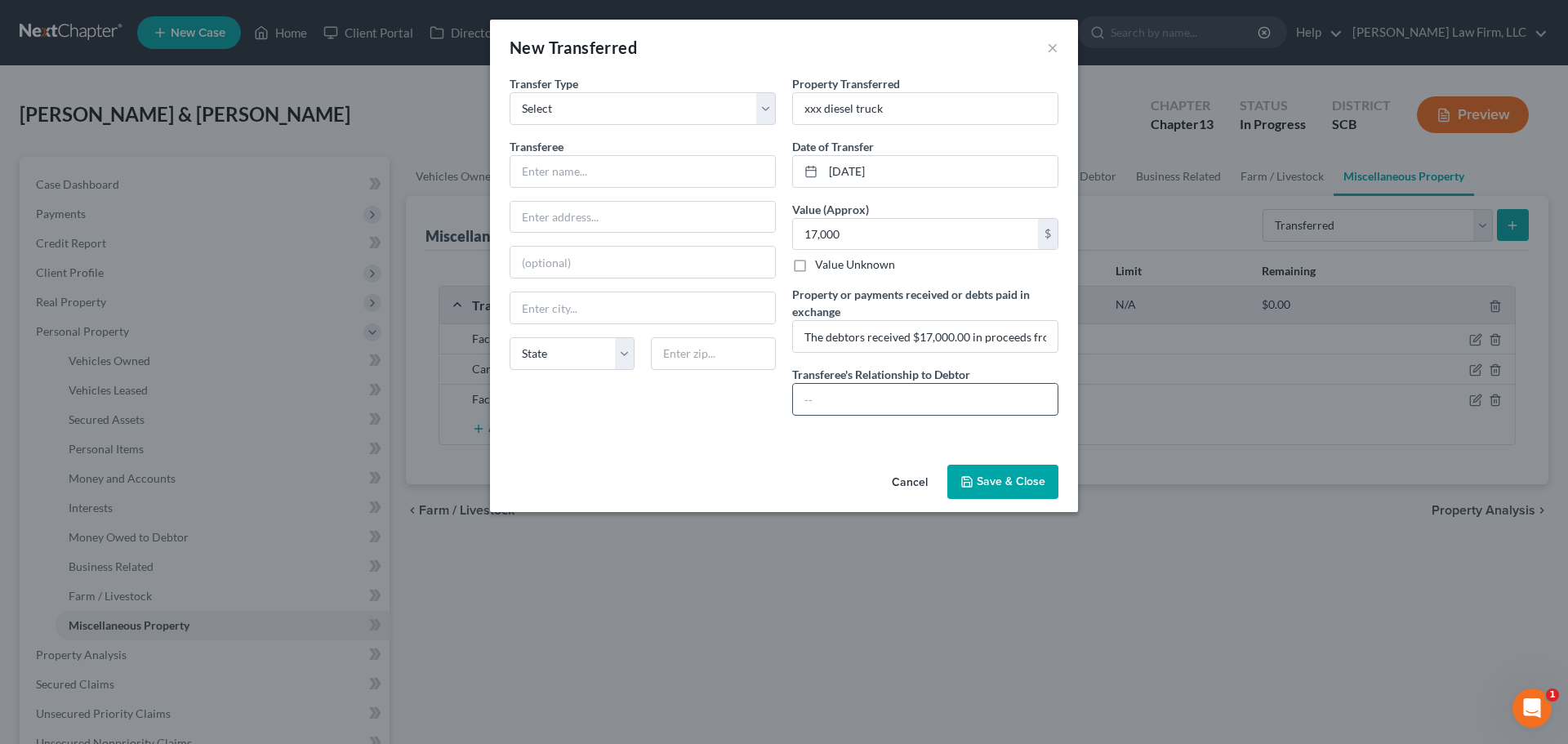
click at [893, 396] on input "text" at bounding box center [926, 398] width 264 height 31
click at [812, 400] on input "Unlrelated 3rd Party" at bounding box center [926, 398] width 264 height 31
click at [819, 401] on input "Unlrelated 3rd Party" at bounding box center [926, 398] width 264 height 31
click at [969, 401] on input "Unrelated 3rd Party" at bounding box center [926, 398] width 264 height 31
type input "Unrelated 3rd Party"
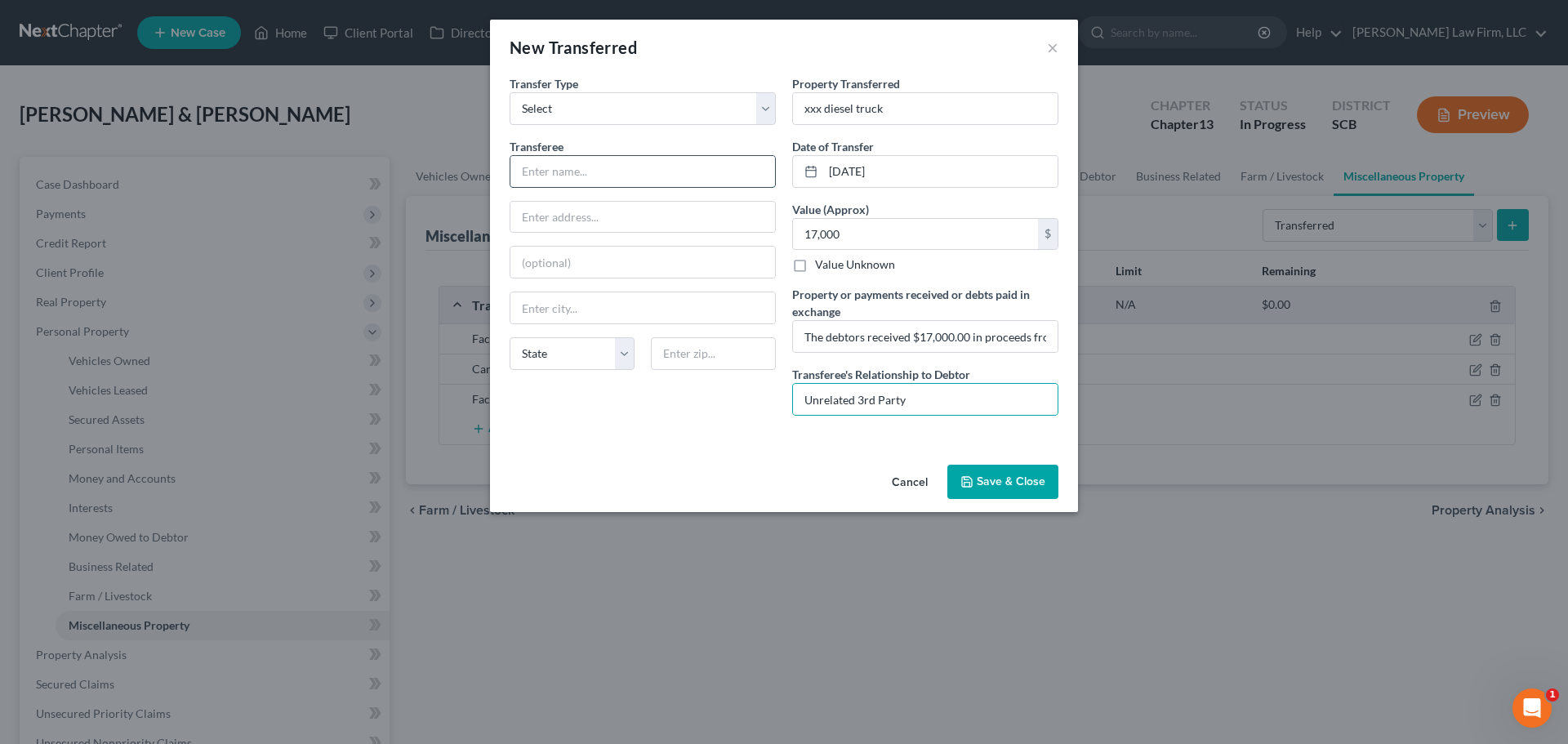
click at [614, 160] on input "text" at bounding box center [642, 171] width 264 height 31
click at [618, 178] on input "Dealer" at bounding box center [642, 171] width 264 height 31
type input "dealership"
click at [1023, 479] on button "Save & Close" at bounding box center [1003, 482] width 111 height 34
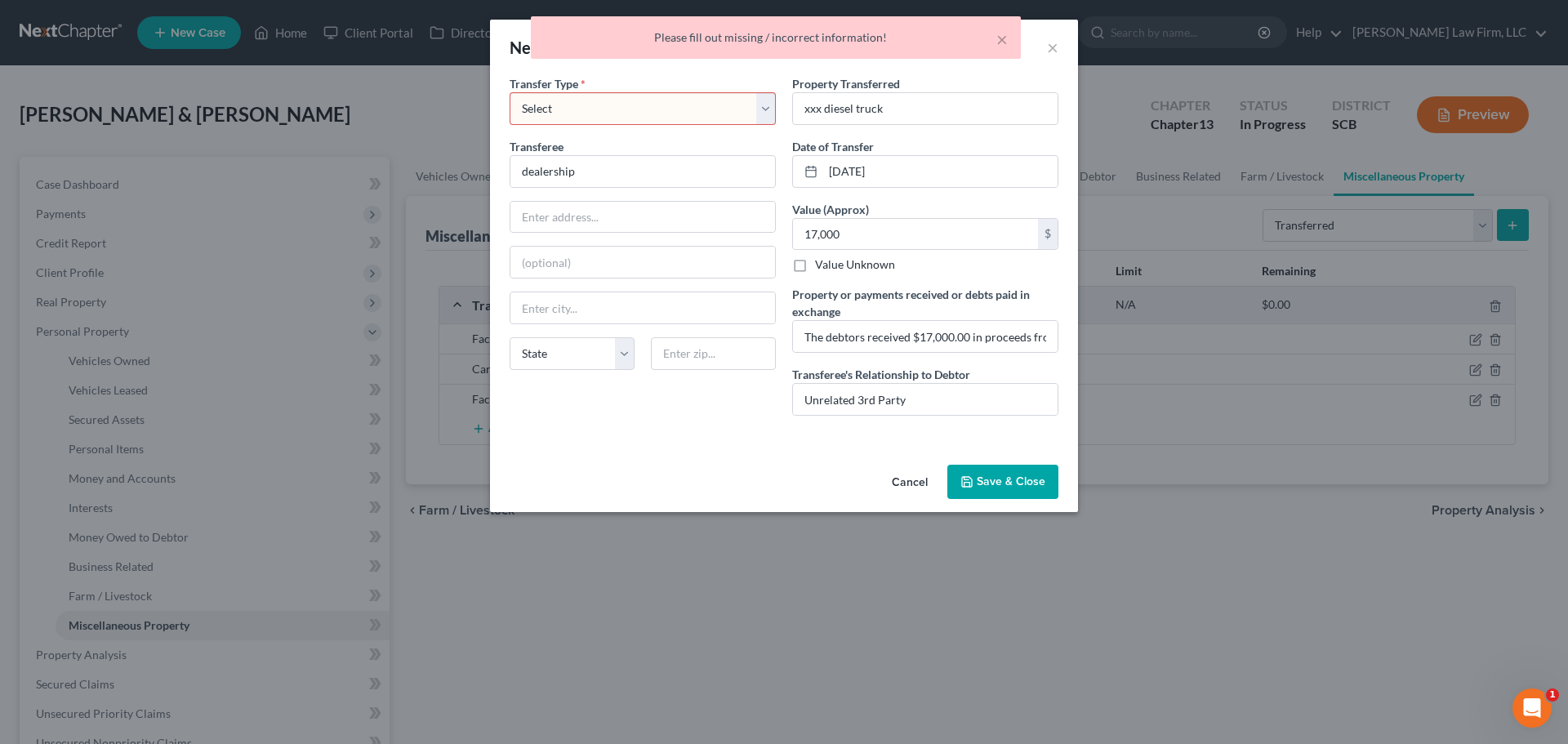
click at [607, 99] on select "Select Ordinary (within 2 years) Within 10 Years" at bounding box center [643, 109] width 266 height 33
select select "Ordinary (within 2 years)"
click at [510, 93] on select "Select Ordinary (within 2 years) Within 10 Years" at bounding box center [643, 109] width 266 height 33
click at [1008, 480] on button "Save & Close" at bounding box center [1003, 482] width 111 height 34
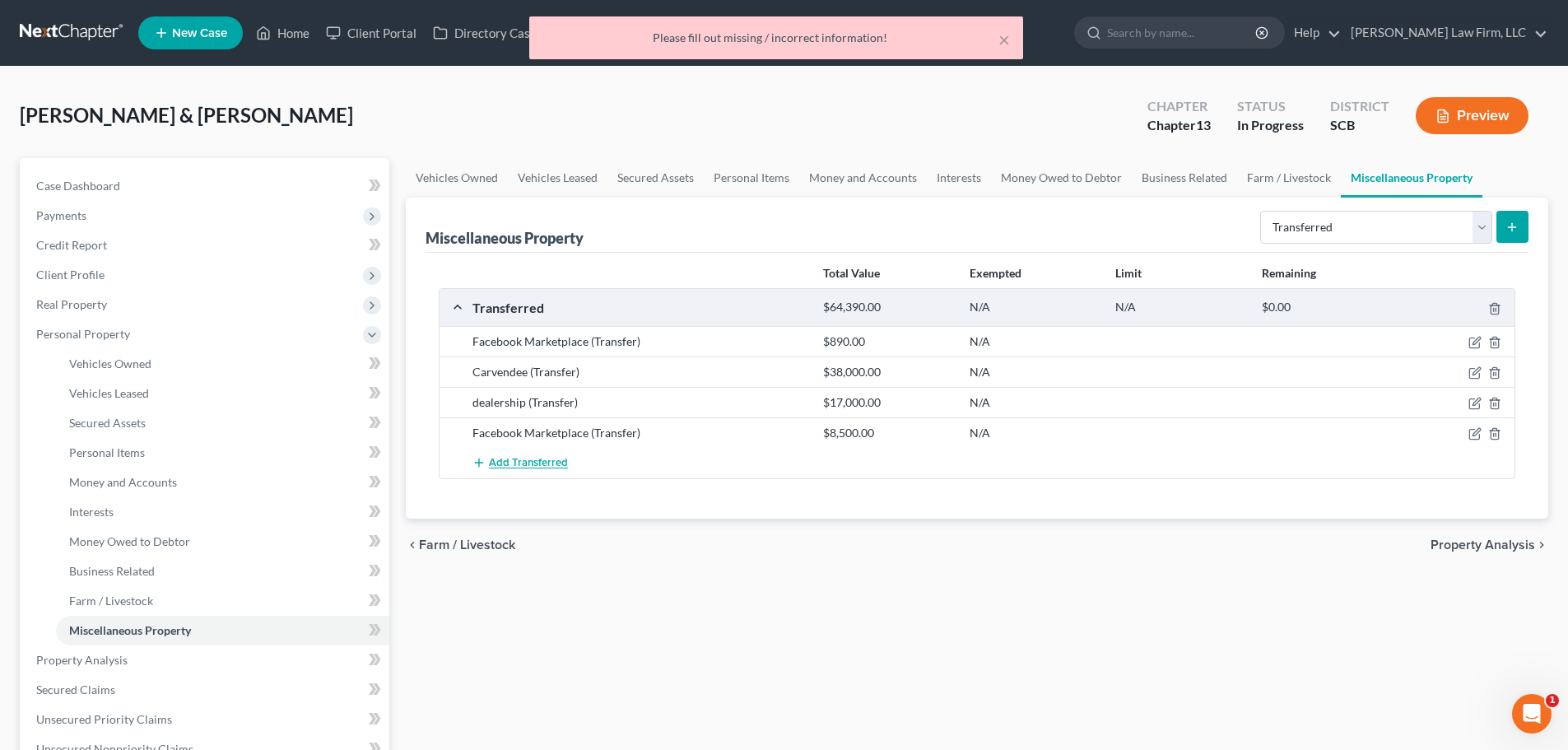
click at [557, 465] on span "Add Transferred" at bounding box center [528, 464] width 79 height 13
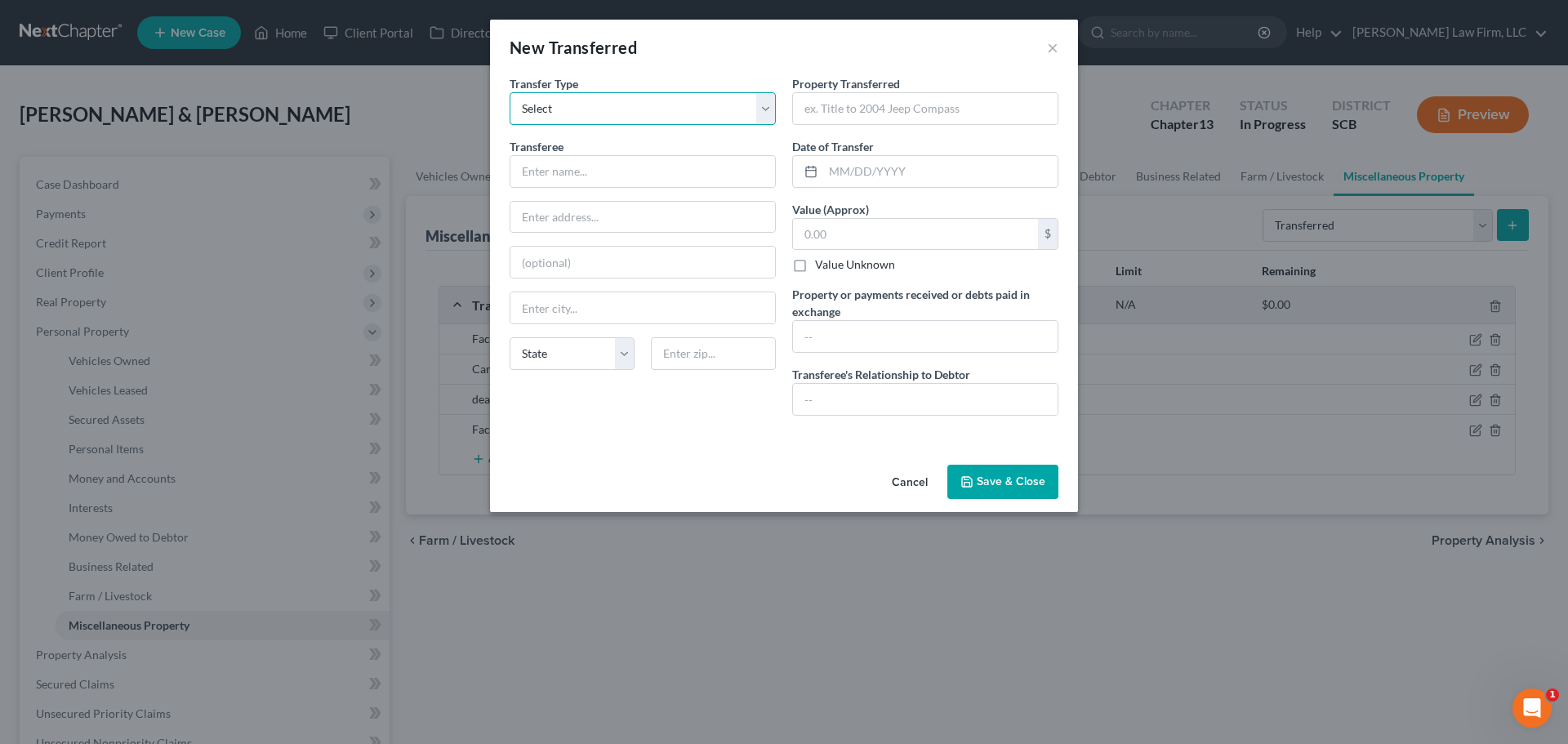
click at [605, 105] on select "Select Ordinary (within 2 years) Within 10 Years" at bounding box center [643, 109] width 266 height 33
select select "Ordinary (within 2 years)"
click at [510, 93] on select "Select Ordinary (within 2 years) Within 10 Years" at bounding box center [643, 109] width 266 height 33
click at [600, 177] on input "text" at bounding box center [642, 171] width 264 height 31
click at [1053, 42] on button "×" at bounding box center [1053, 47] width 11 height 20
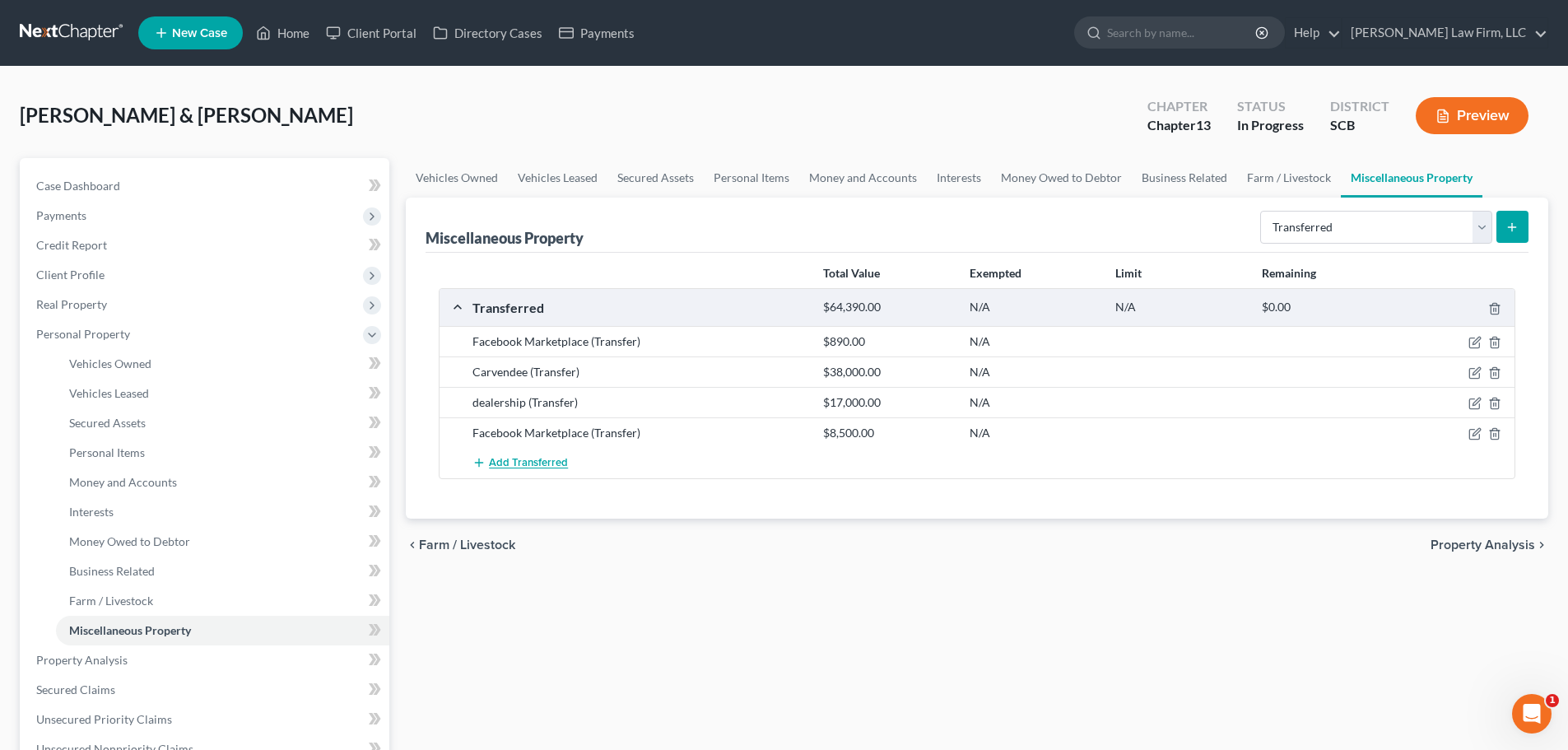
click at [549, 460] on span "Add Transferred" at bounding box center [528, 464] width 79 height 13
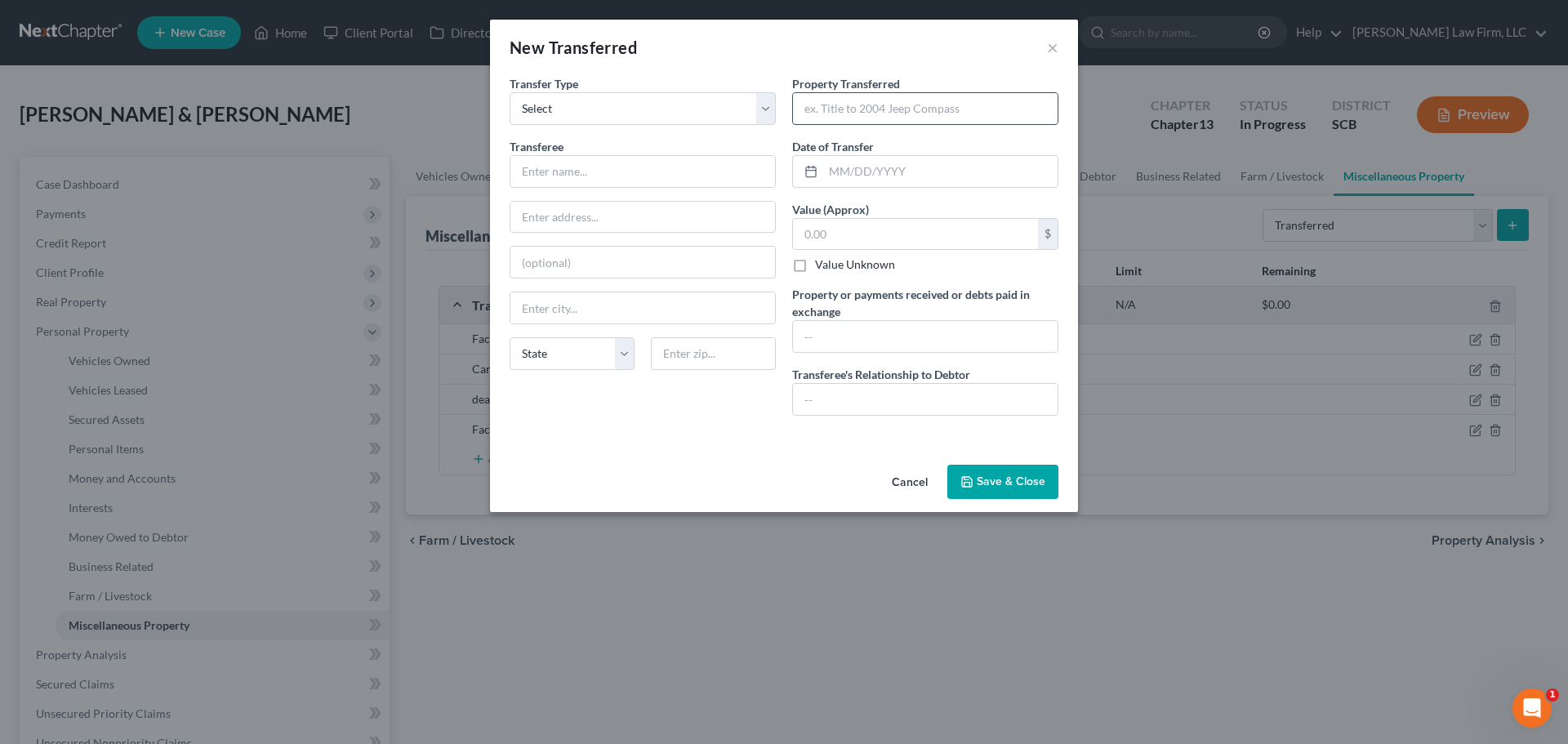
click at [889, 106] on input "text" at bounding box center [926, 109] width 264 height 31
type input "2025 GMC Sierra"
type input "05/08/2025"
click at [939, 236] on input "text" at bounding box center [915, 234] width 245 height 31
type input "57,612"
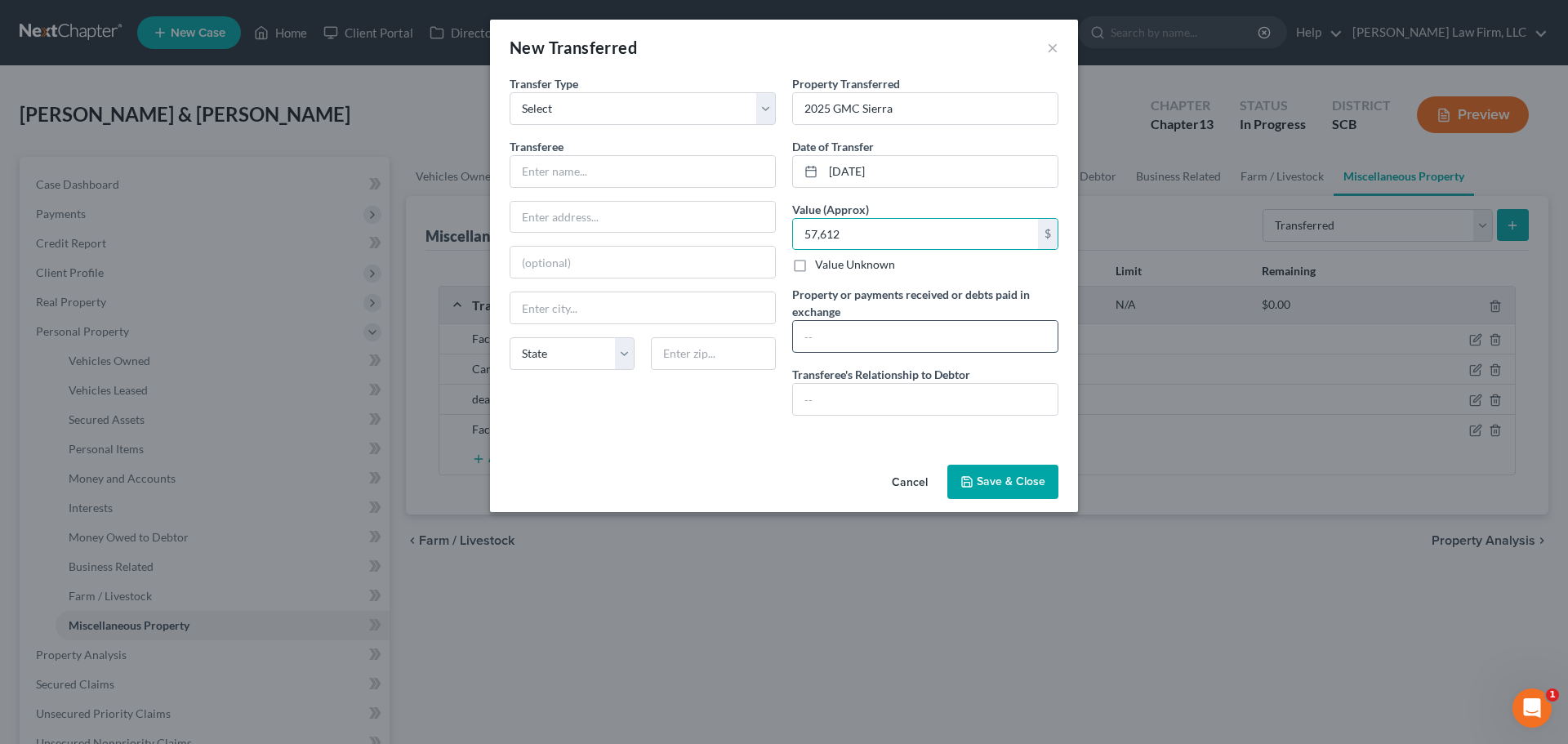
click at [884, 337] on input "text" at bounding box center [926, 336] width 264 height 31
click at [839, 330] on input "text" at bounding box center [926, 336] width 264 height 31
paste input "The debtors received $57,612.00 in proceeds from the sale of this vehicle. They…"
type input "The debtors received $57,612.00 in proceeds from the sale of this vehicle. They…"
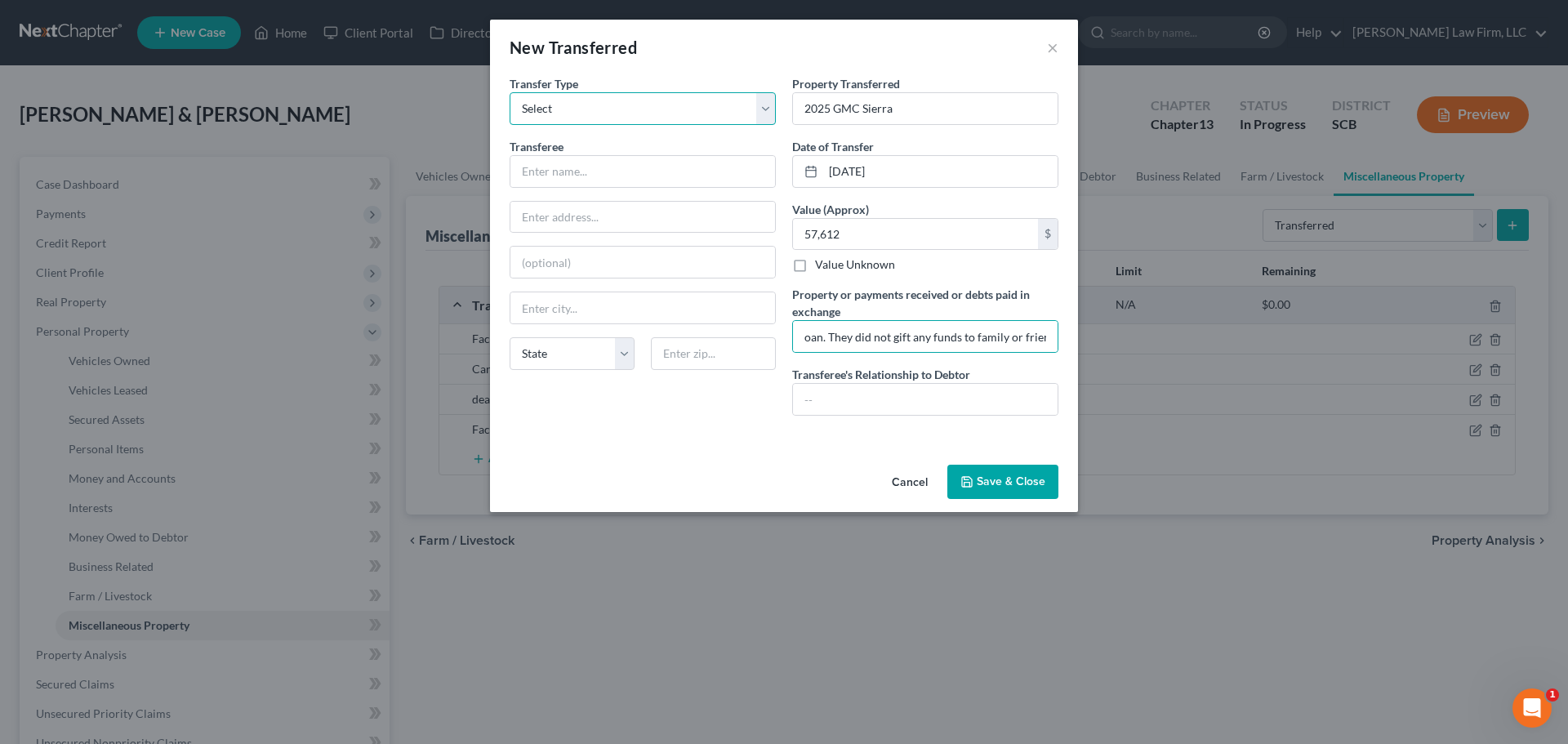
click at [633, 115] on select "Select Ordinary (within 2 years) Within 10 Years" at bounding box center [643, 109] width 266 height 33
select select "Ordinary (within 2 years)"
click at [510, 93] on select "Select Ordinary (within 2 years) Within 10 Years" at bounding box center [643, 109] width 266 height 33
click at [631, 183] on input "text" at bounding box center [642, 171] width 264 height 31
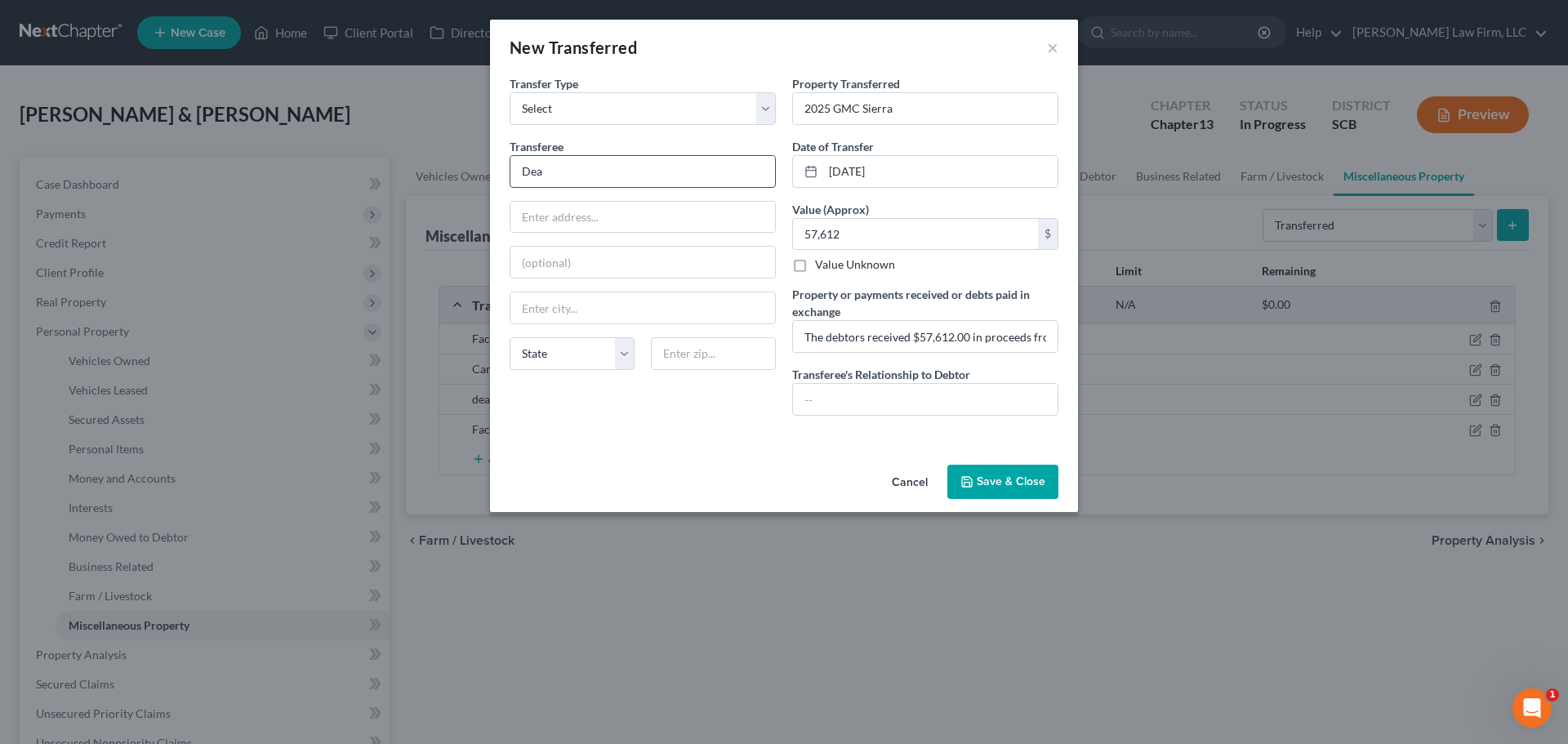
type input "dealership"
click at [930, 410] on input "text" at bounding box center [926, 398] width 264 height 31
type input "Unrelated 3rd Party"
click at [987, 474] on button "Save & Close" at bounding box center [1003, 482] width 111 height 34
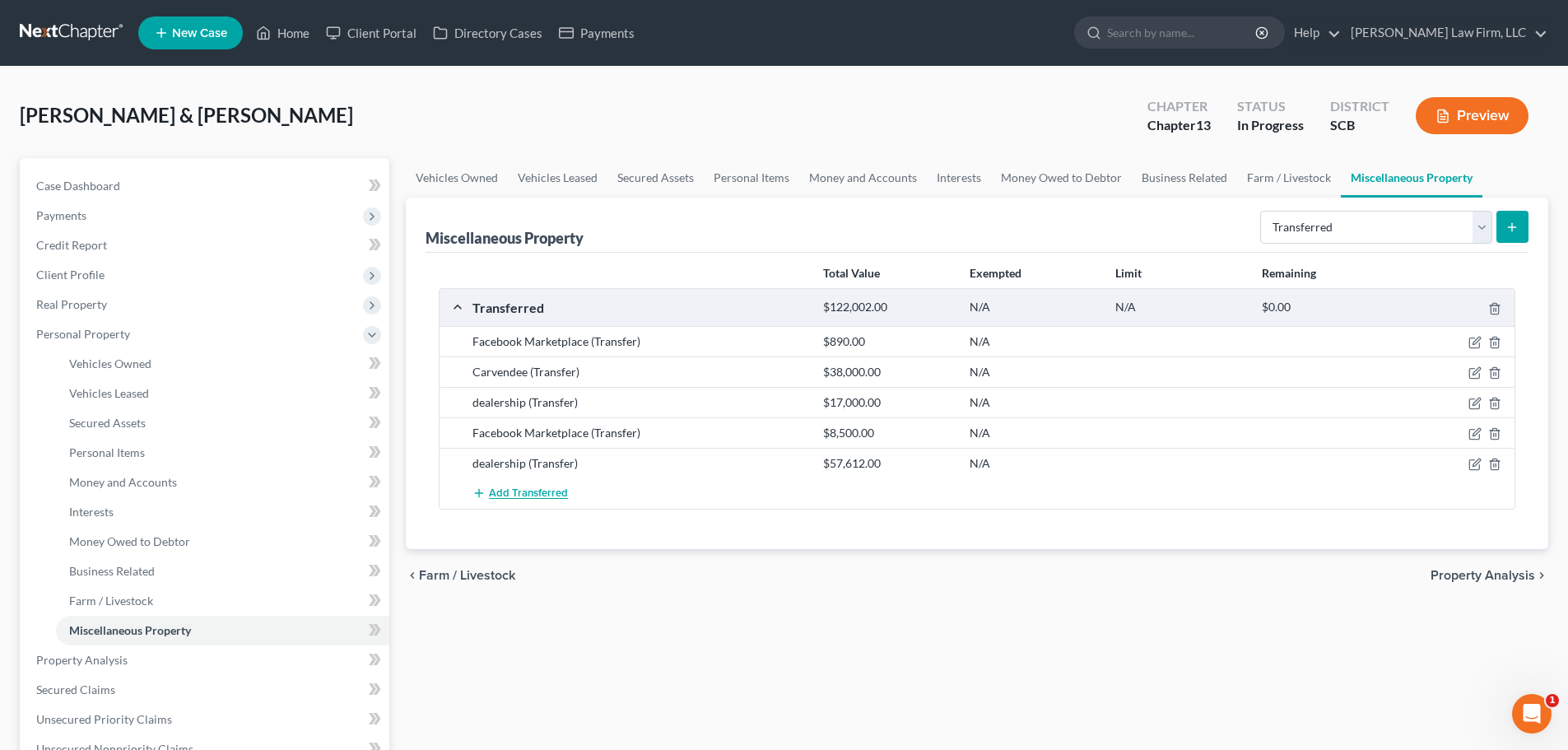
click at [527, 487] on span "Add Transferred" at bounding box center [528, 494] width 79 height 13
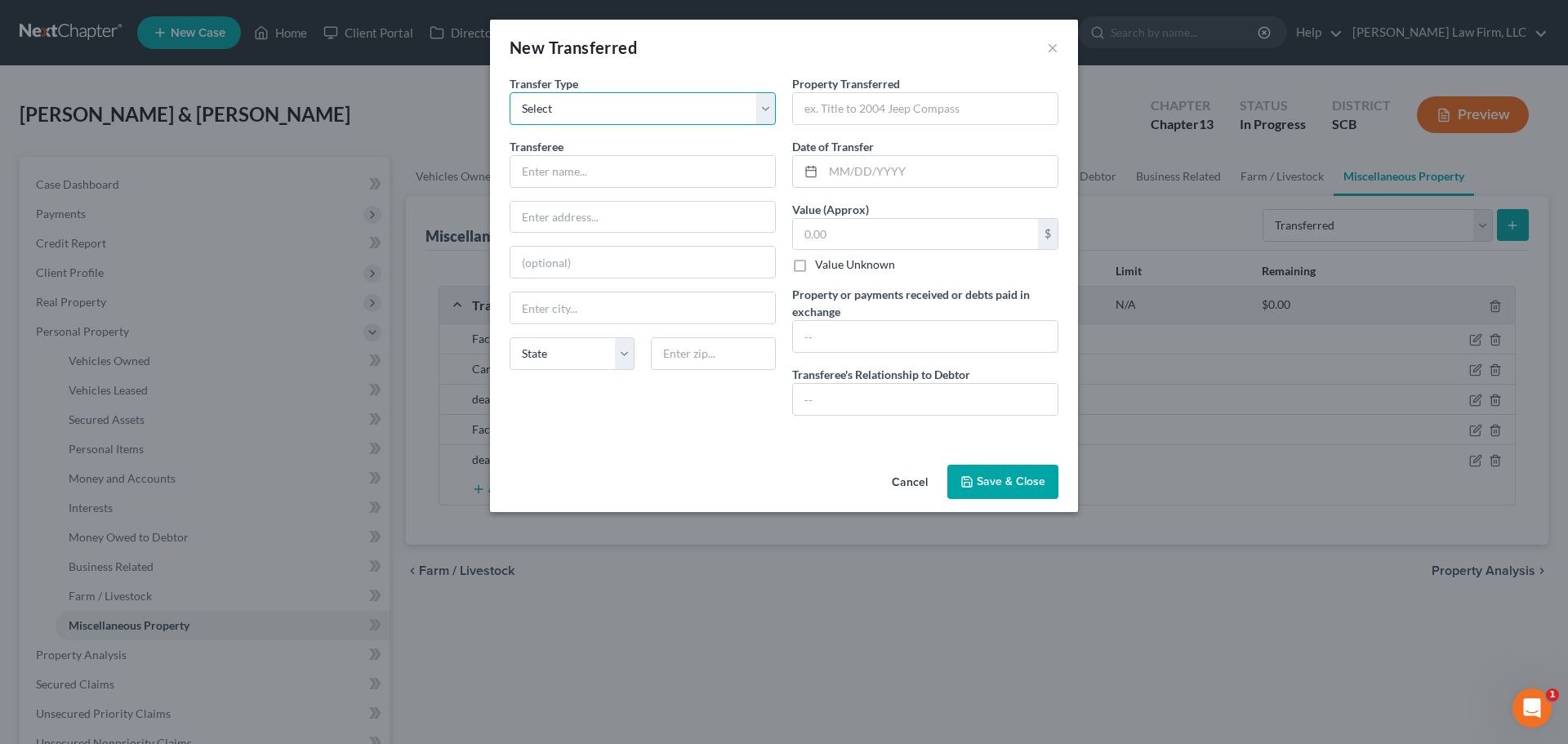
click at [590, 97] on select "Select Ordinary (within 2 years) Within 10 Years" at bounding box center [643, 109] width 266 height 33
select select "Ordinary (within 2 years)"
click at [510, 93] on select "Select Ordinary (within 2 years) Within 10 Years" at bounding box center [643, 109] width 266 height 33
click at [596, 167] on input "text" at bounding box center [642, 171] width 264 height 31
type input "dealership"
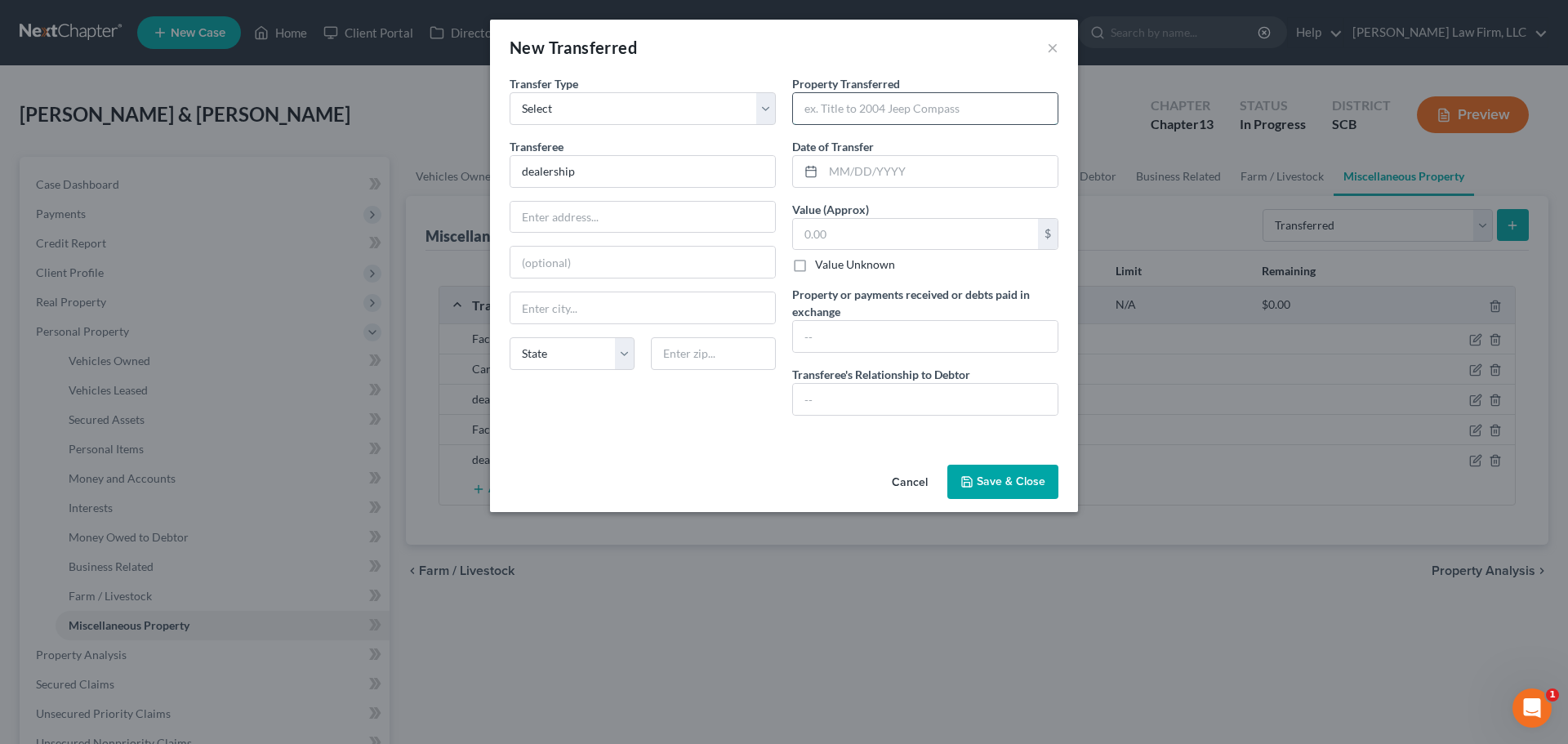
click at [837, 102] on input "text" at bounding box center [926, 109] width 264 height 31
type input "C"
type input "xxxx Chevrolet Tahoe"
type input "09/19/2023"
type input "1"
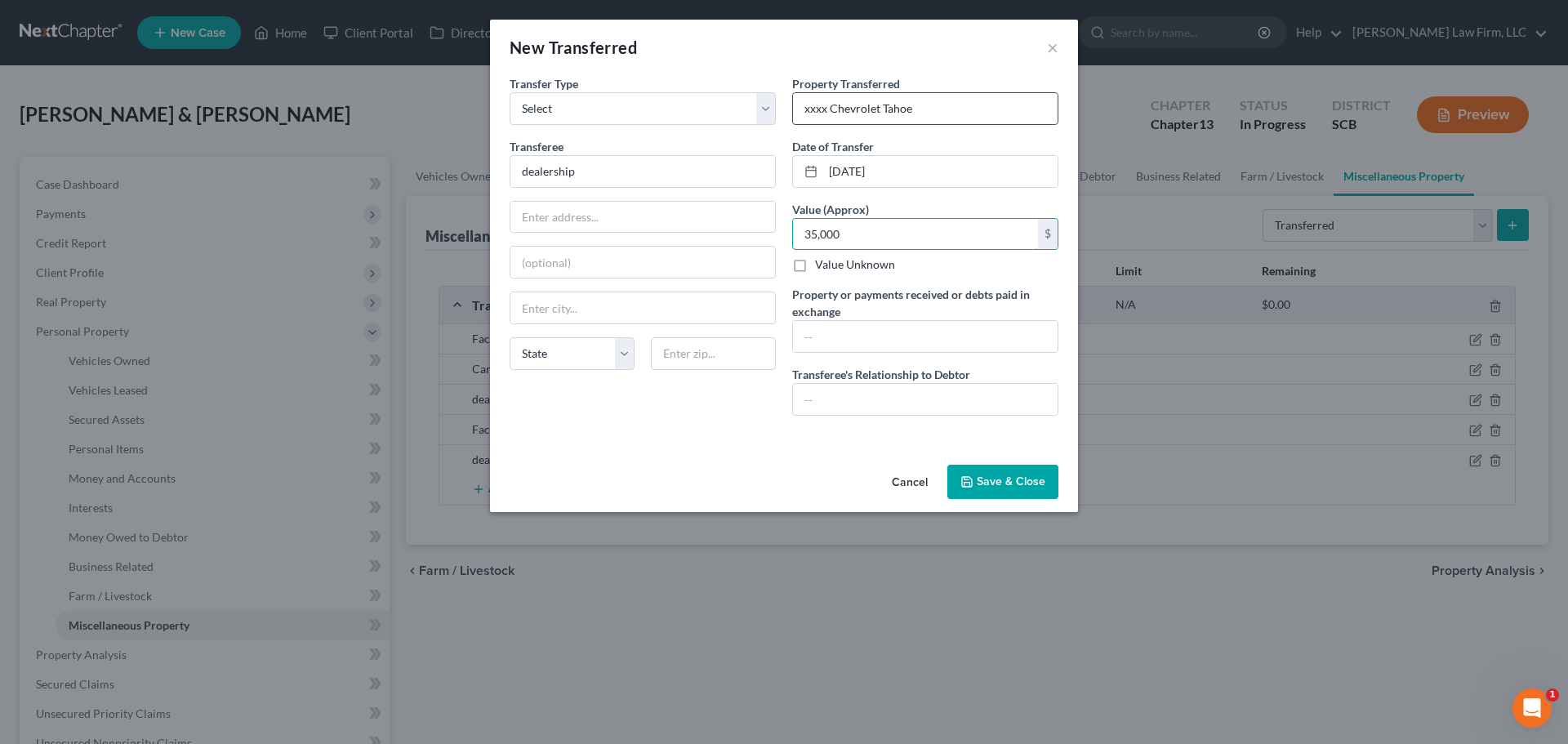
type input "35,000"
click at [866, 334] on input "text" at bounding box center [926, 336] width 264 height 31
paste input "The debtors received $35,000.00 in proceeds from the sale of this vehicle. They…"
type input "The debtors received $35,000.00 in proceeds from the sale of this vehicle. They…"
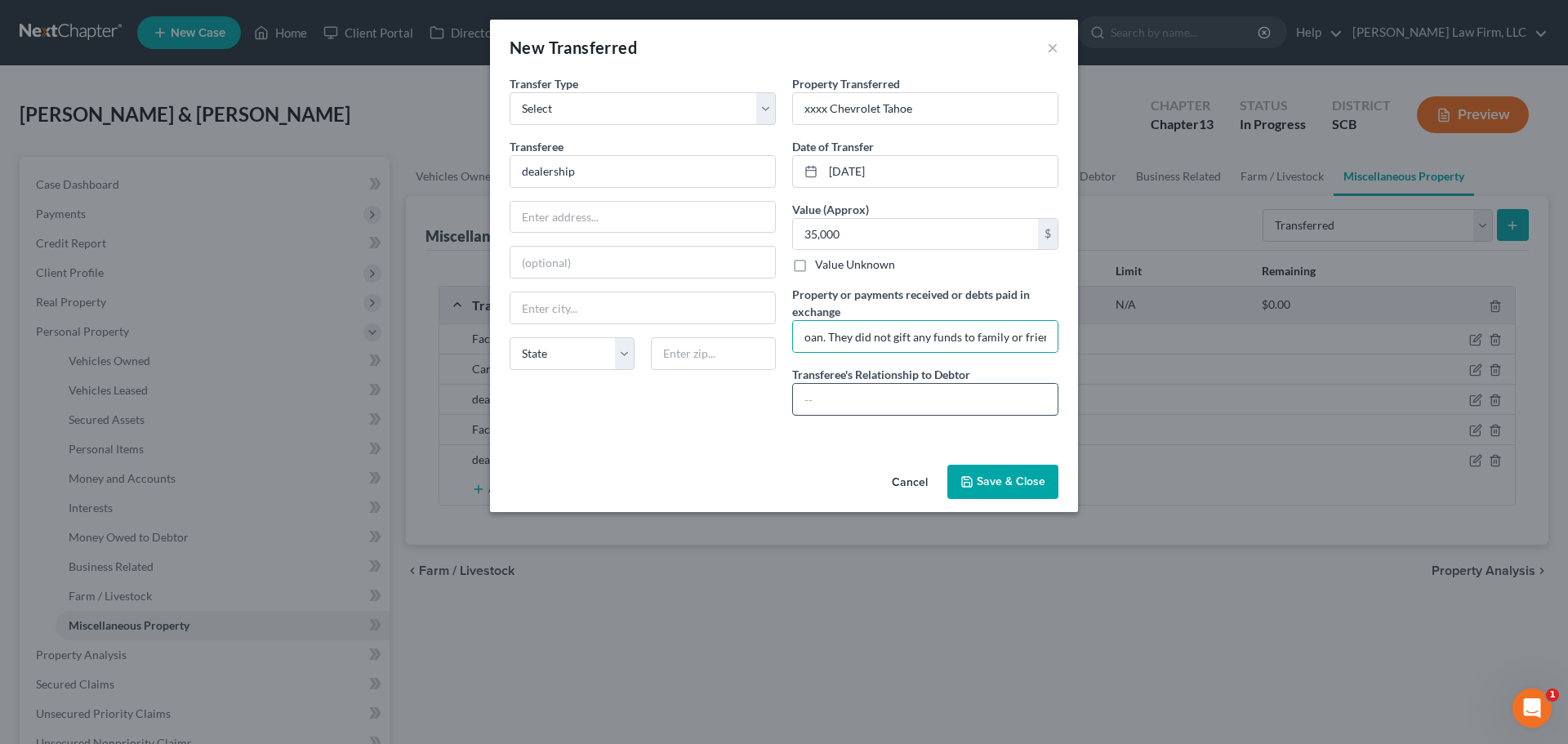
click at [884, 390] on input "text" at bounding box center [926, 398] width 264 height 31
type input "Unrelated 3rd Party"
click at [987, 474] on button "Save & Close" at bounding box center [1003, 482] width 111 height 34
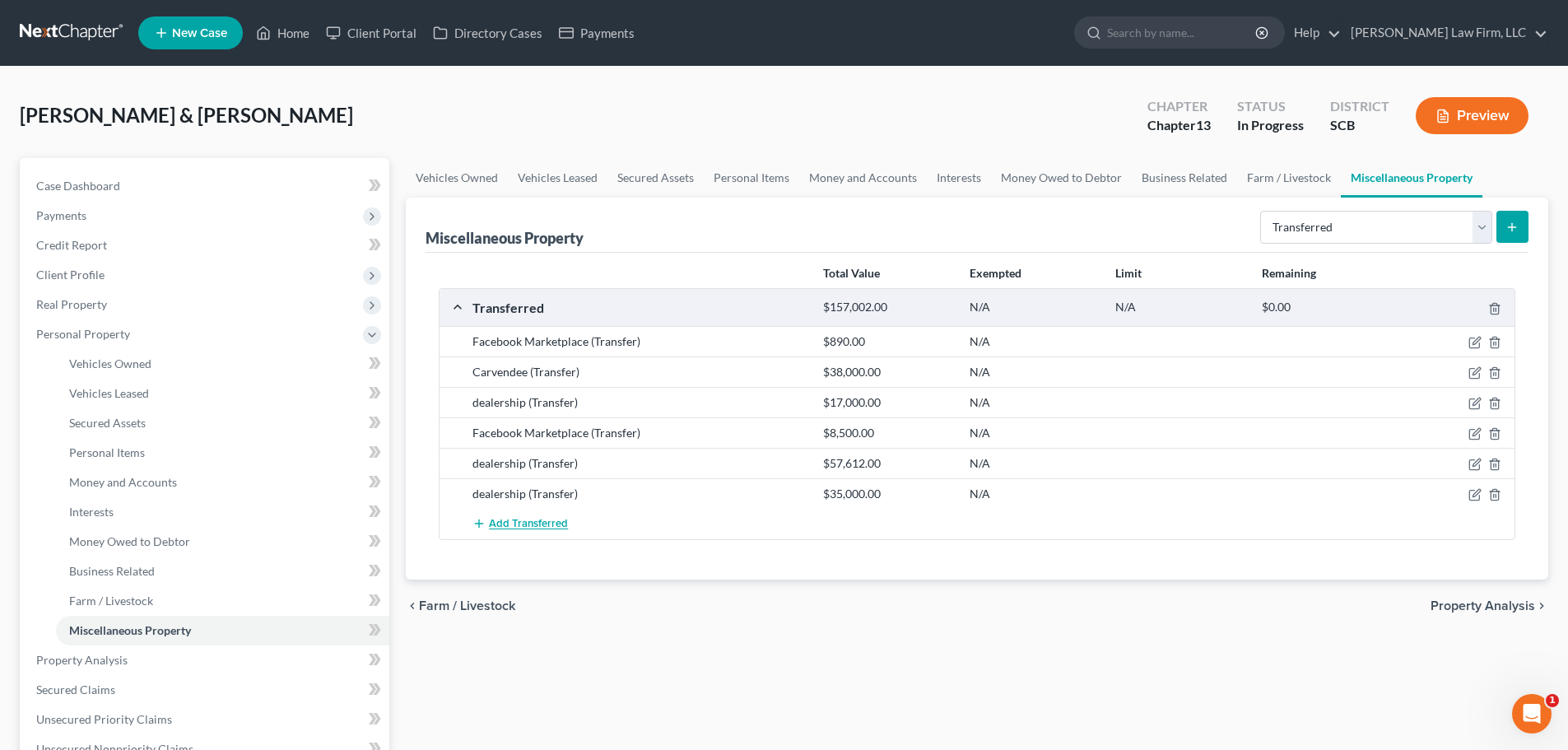
click at [543, 520] on span "Add Transferred" at bounding box center [528, 524] width 79 height 13
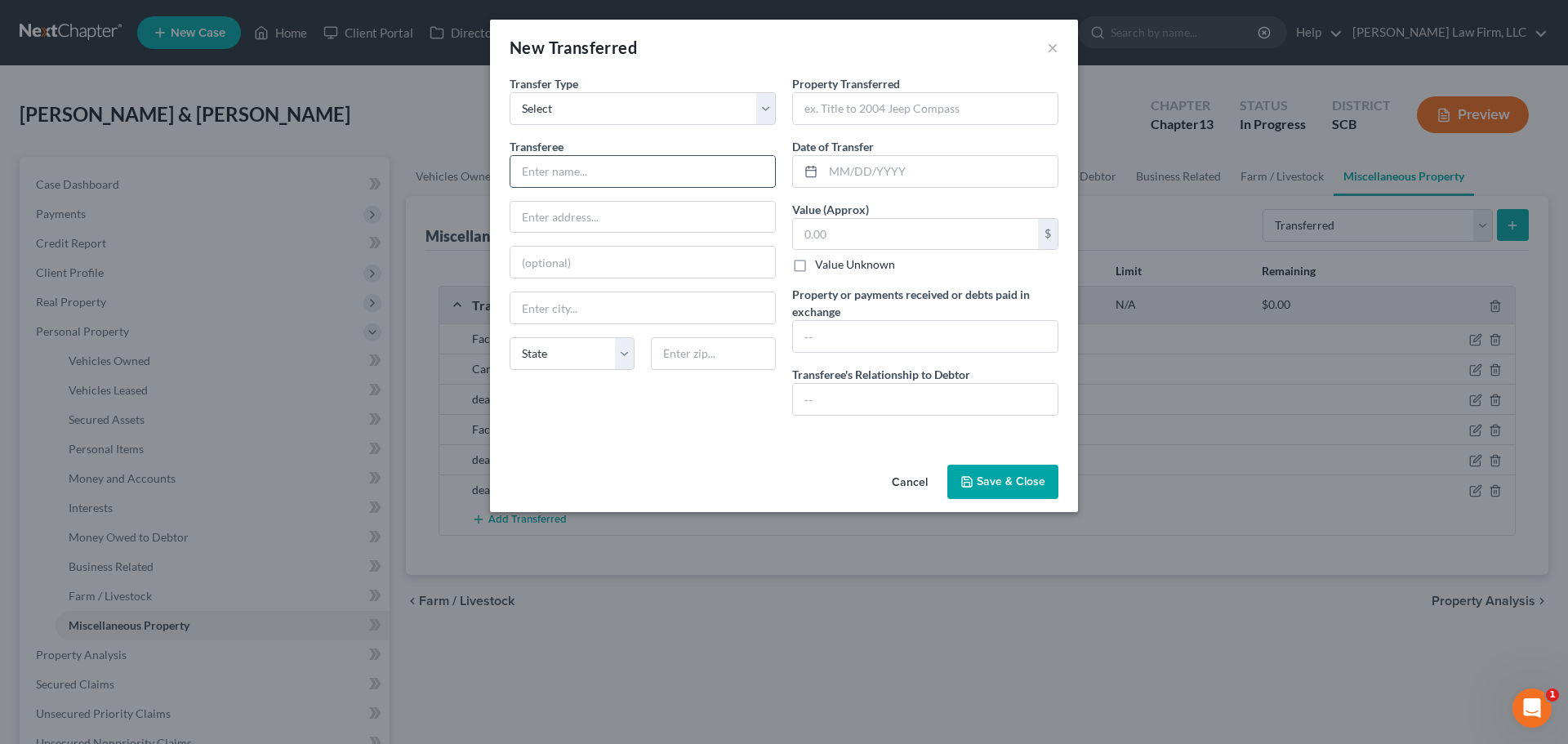
click at [594, 169] on input "text" at bounding box center [642, 171] width 264 height 31
click at [631, 165] on input "2021" at bounding box center [642, 171] width 264 height 31
type input "2"
type input "dealership"
click at [869, 109] on input "text" at bounding box center [926, 109] width 264 height 31
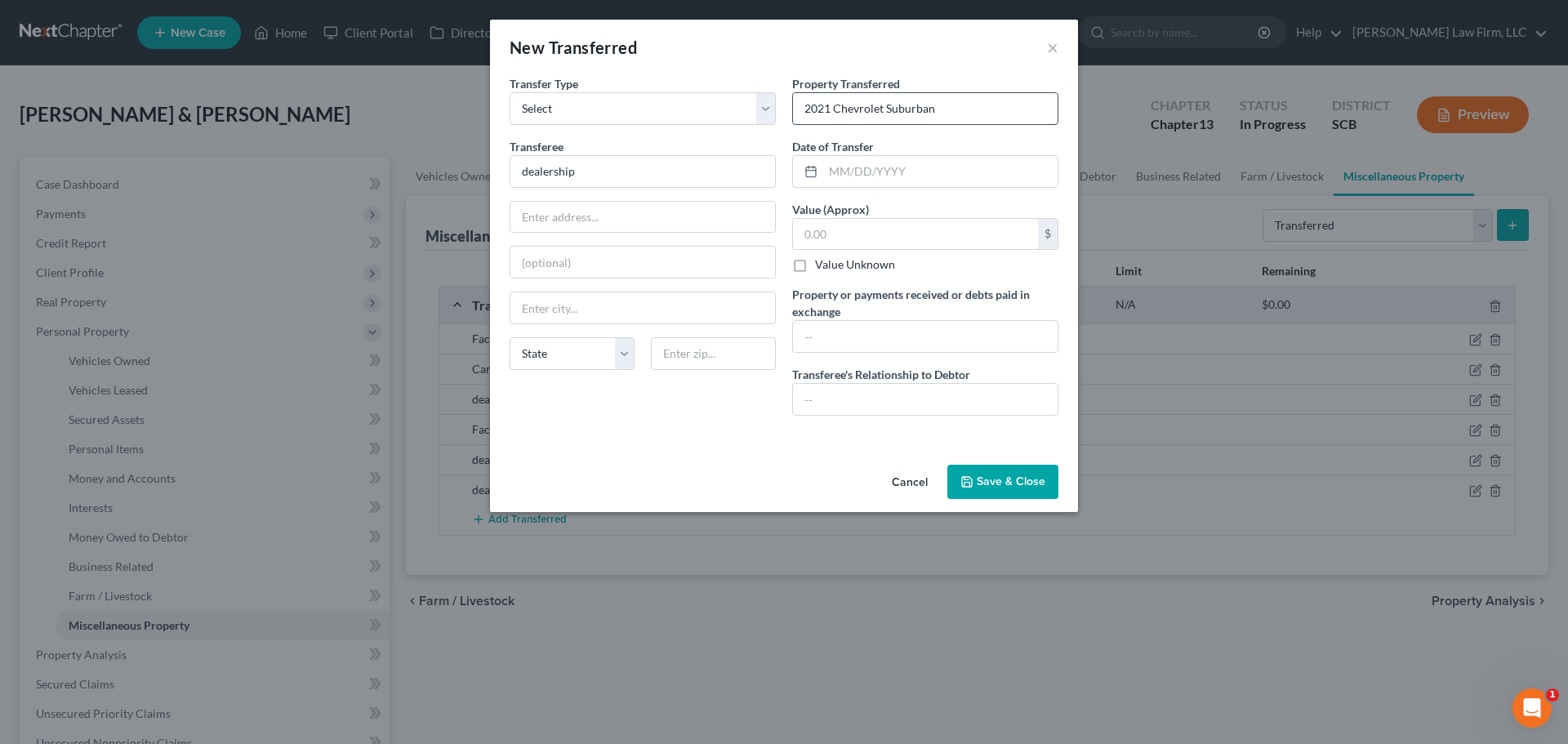
type input "2021 Chevrolet Suburban"
type input "03/31/2025"
type input "37,500"
click at [860, 343] on input "text" at bounding box center [926, 336] width 264 height 31
paste input "The debtors received $37,500.00 in proceeds from the sale of this vehicle. They…"
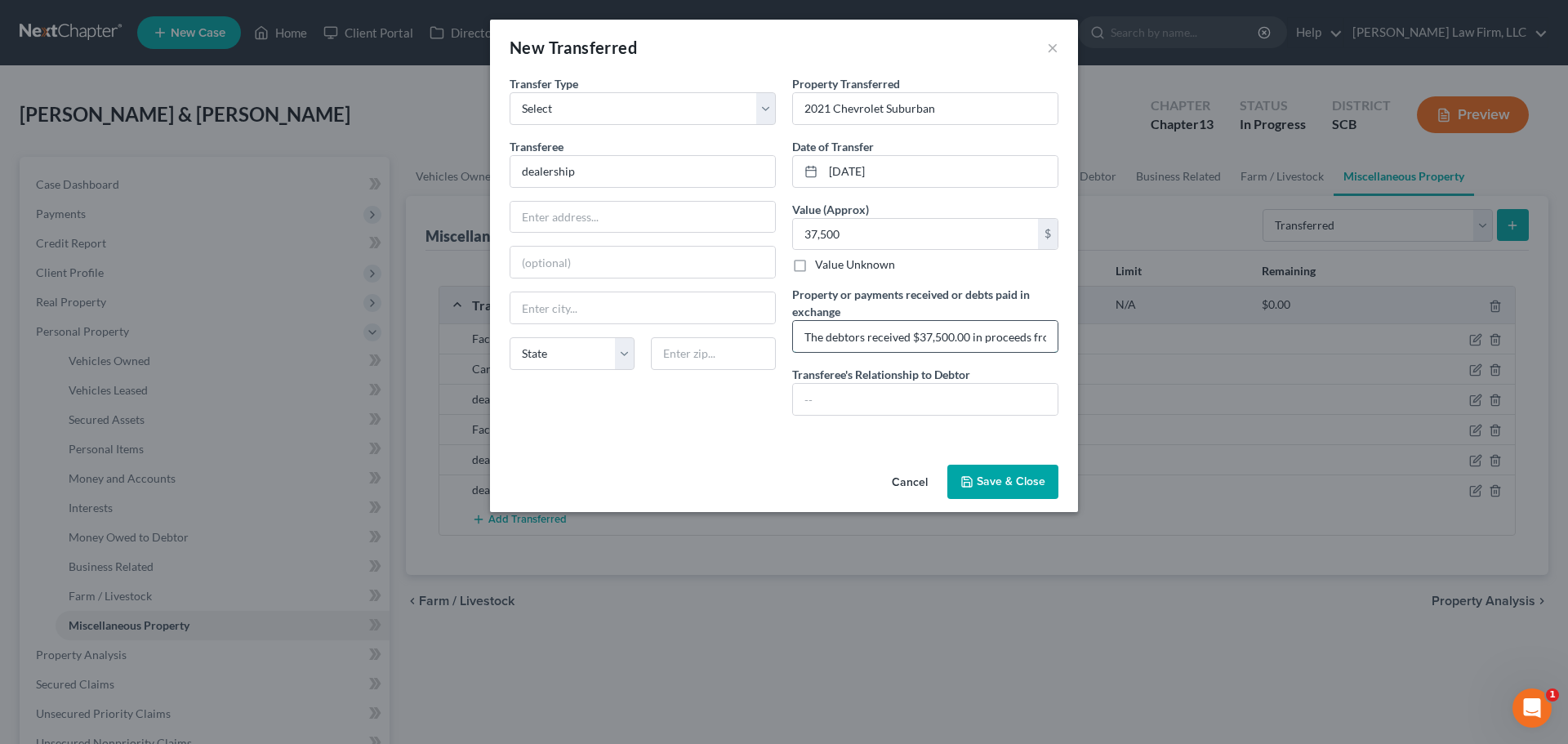
scroll to position [0, 658]
type input "The debtors received $37,500.00 in proceeds from the sale of this vehicle. They…"
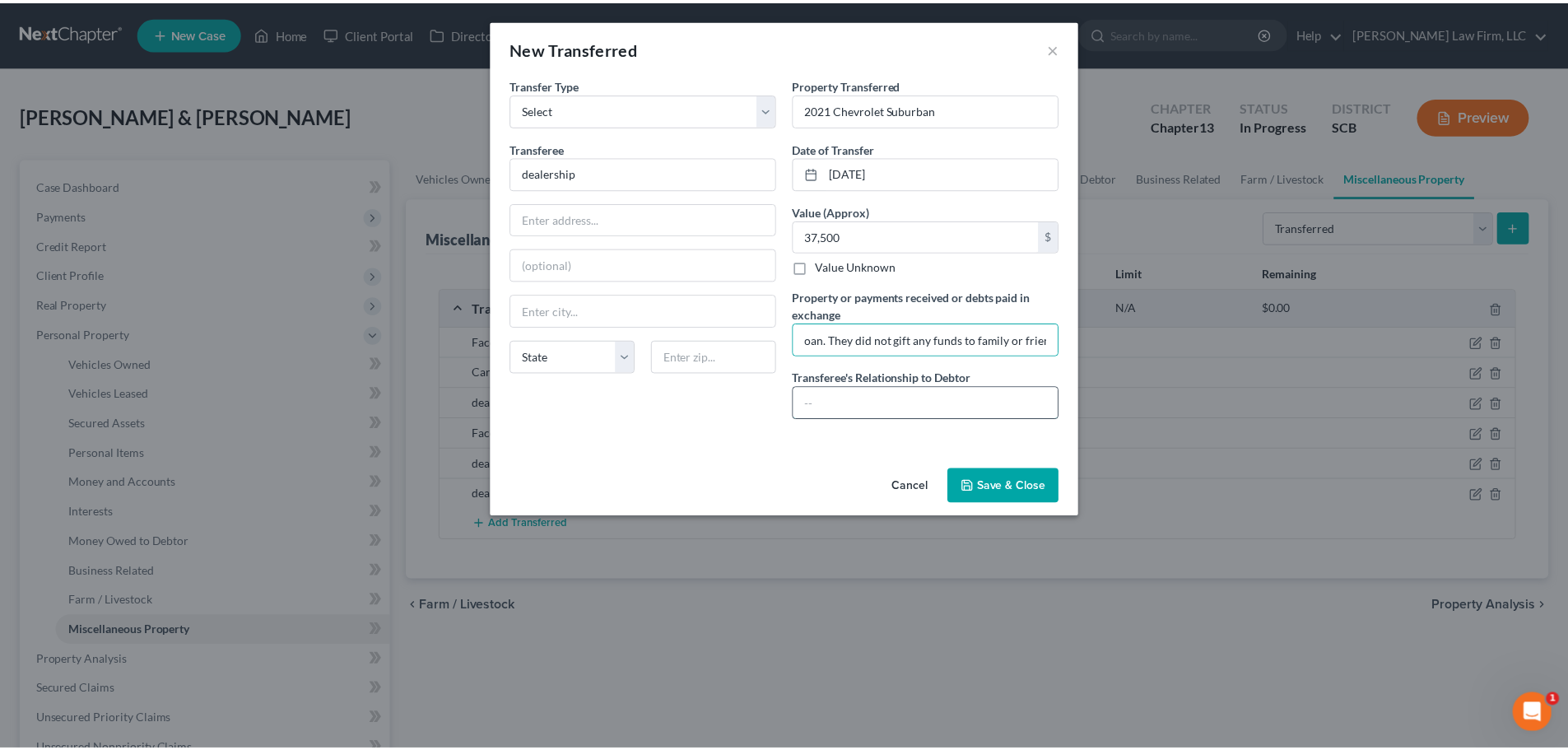
scroll to position [0, 0]
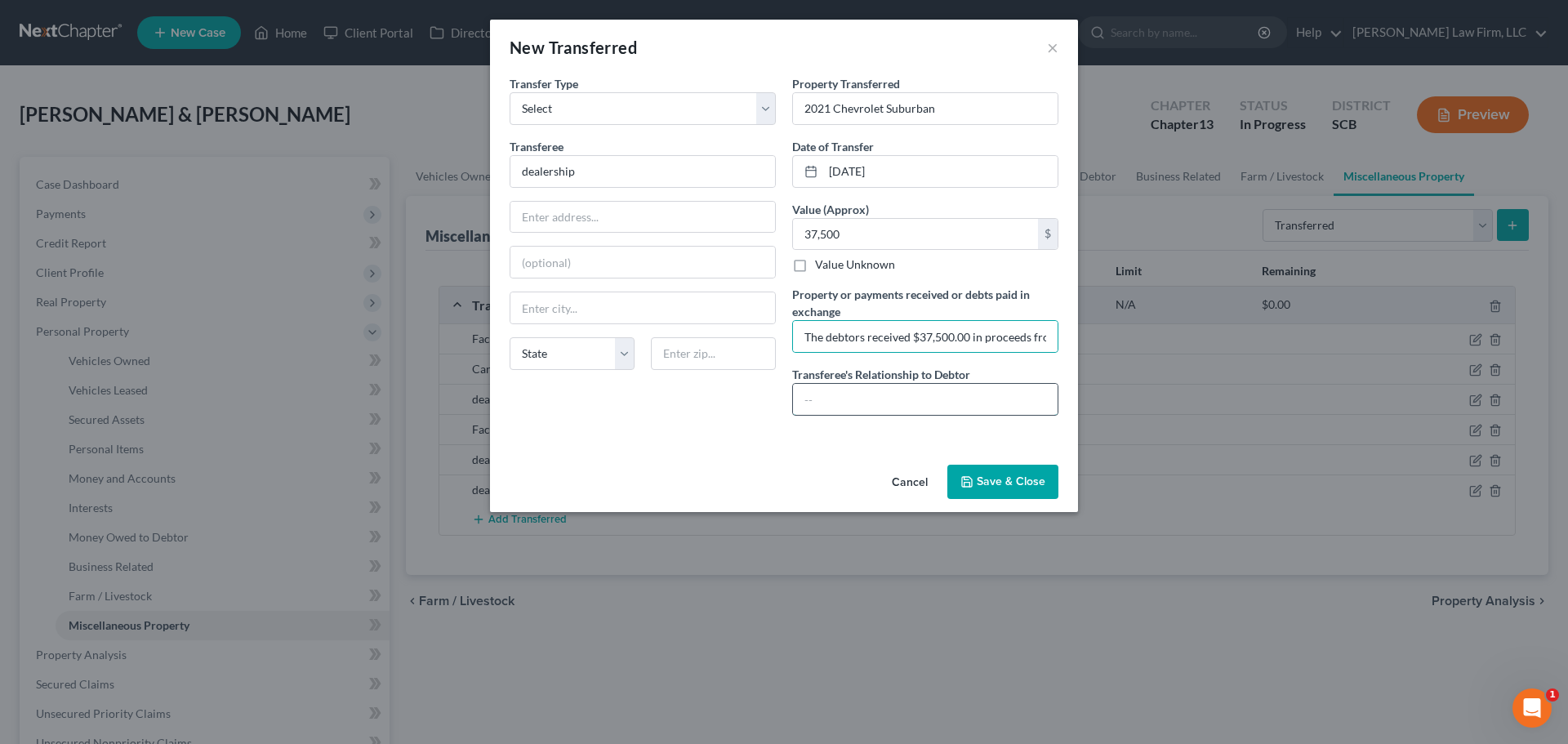
click at [882, 412] on input "text" at bounding box center [926, 398] width 264 height 31
type input "Unrelated 3rd Party"
click at [1023, 474] on button "Save & Close" at bounding box center [1003, 482] width 111 height 34
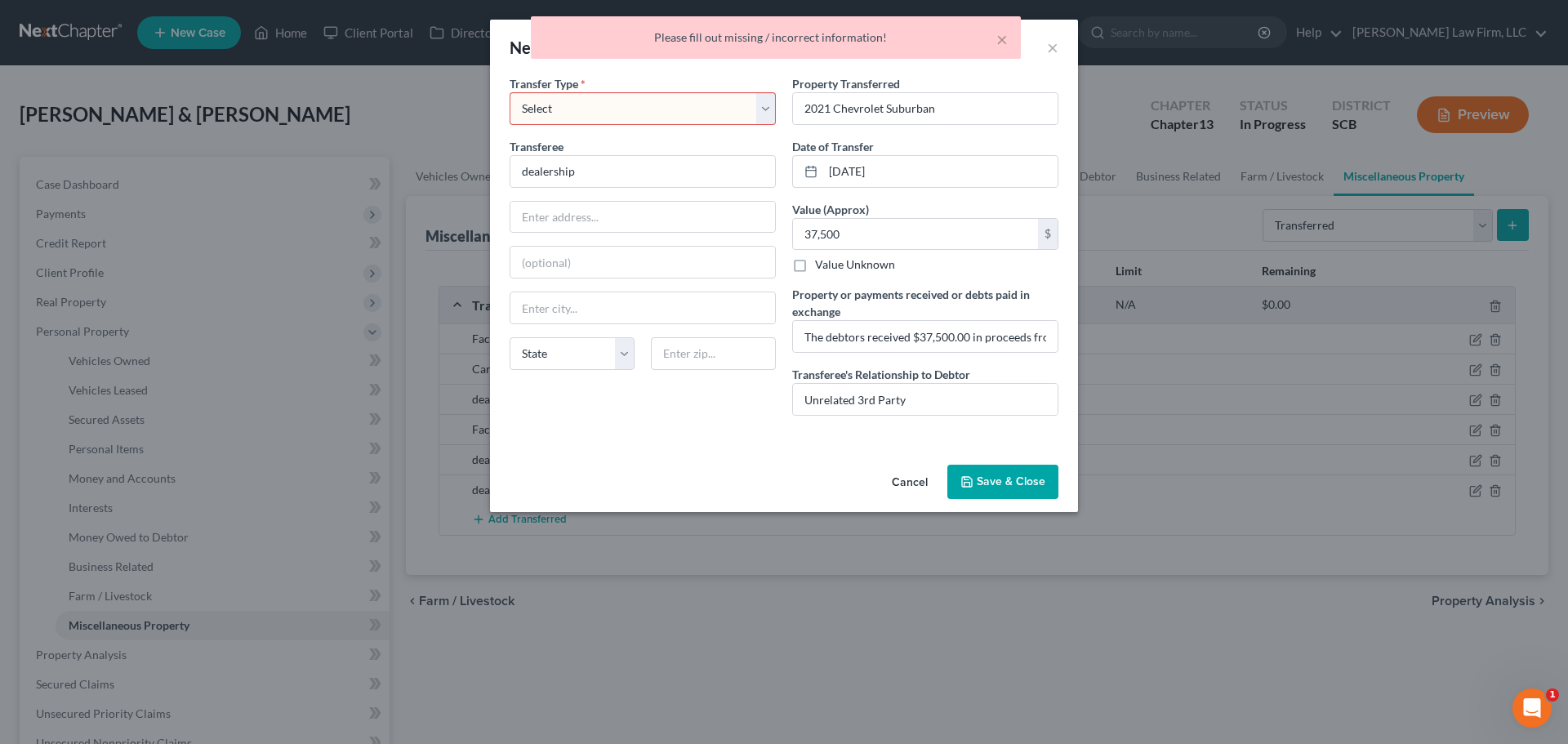
click at [651, 120] on select "Select Ordinary (within 2 years) Within 10 Years" at bounding box center [643, 109] width 266 height 33
select select "Ordinary (within 2 years)"
click at [510, 93] on select "Select Ordinary (within 2 years) Within 10 Years" at bounding box center [643, 109] width 266 height 33
click at [984, 482] on button "Save & Close" at bounding box center [1003, 482] width 111 height 34
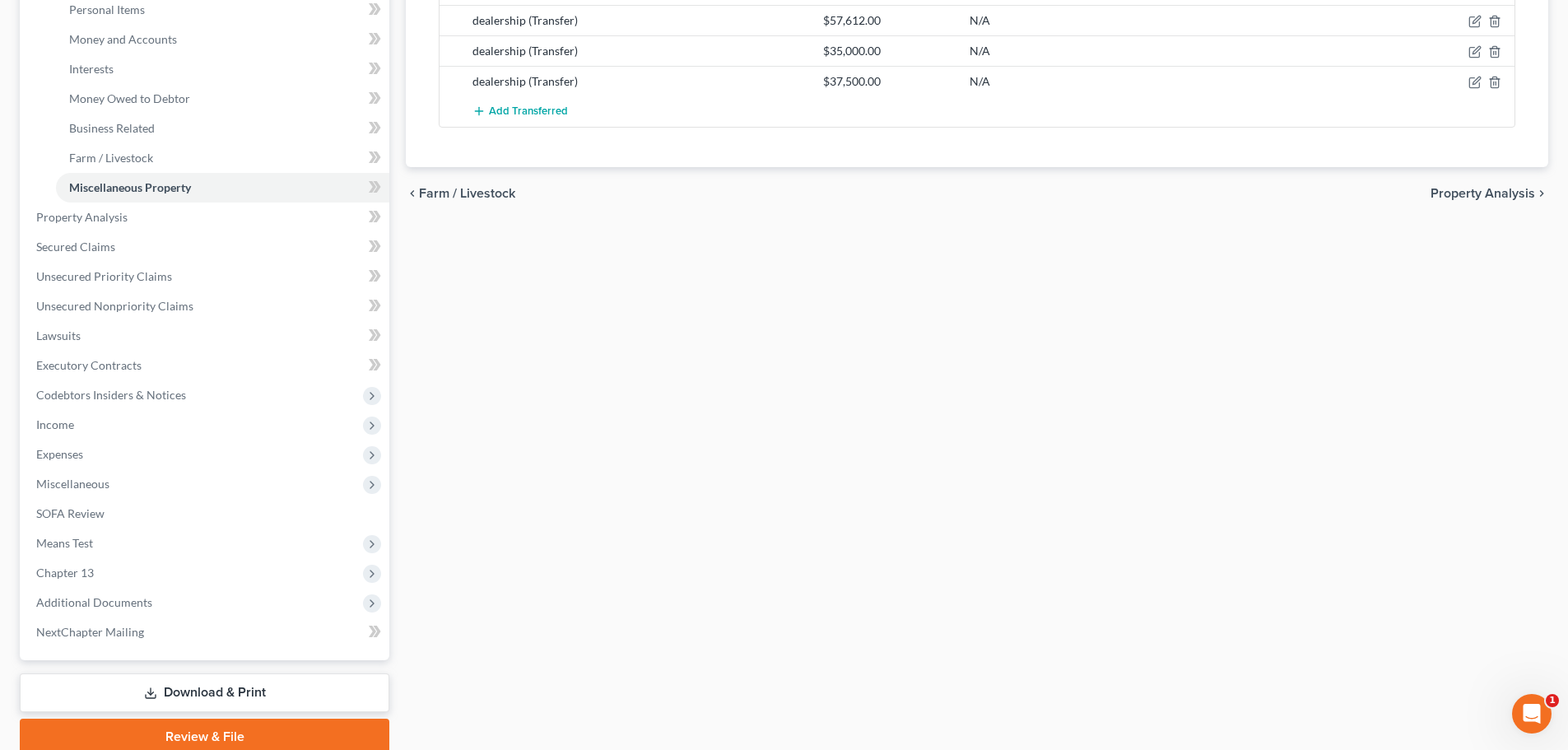
scroll to position [510, 0]
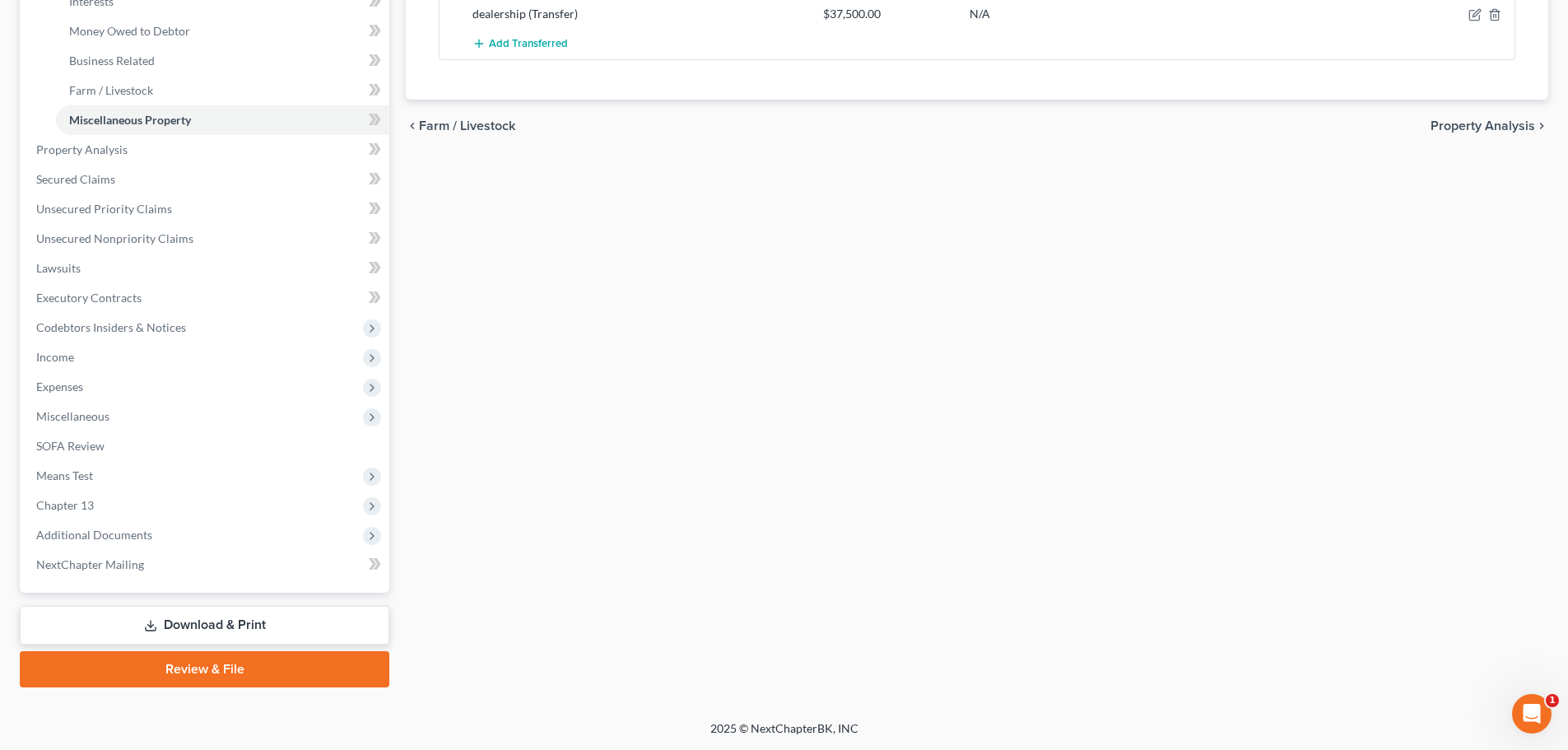
click at [208, 630] on link "Download & Print" at bounding box center [205, 624] width 369 height 39
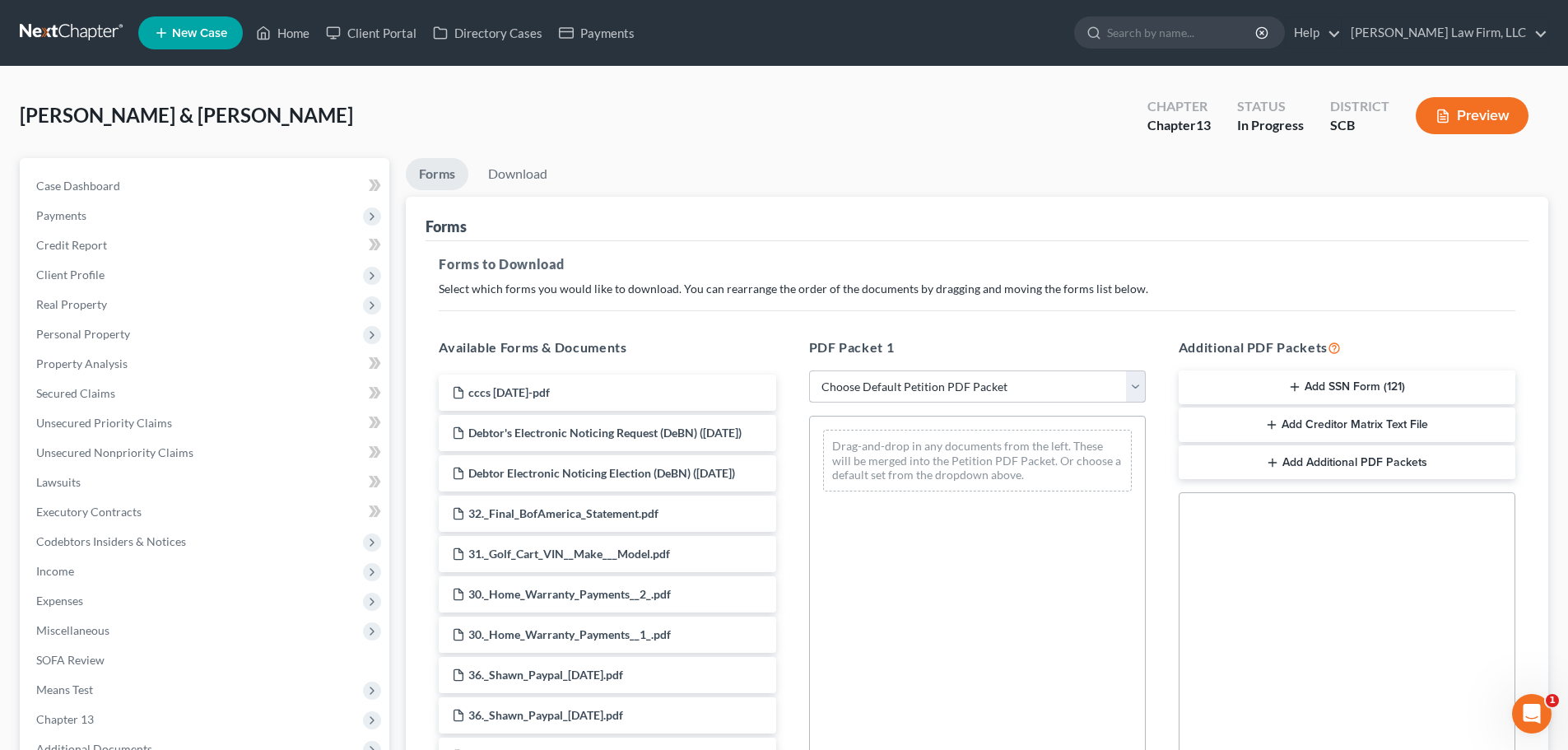
click at [1038, 398] on select "Choose Default Petition PDF Packet Complete Bankruptcy Petition (all forms and …" at bounding box center [978, 386] width 337 height 33
select select "0"
click at [809, 370] on select "Choose Default Petition PDF Packet Complete Bankruptcy Petition (all forms and …" at bounding box center [978, 386] width 337 height 33
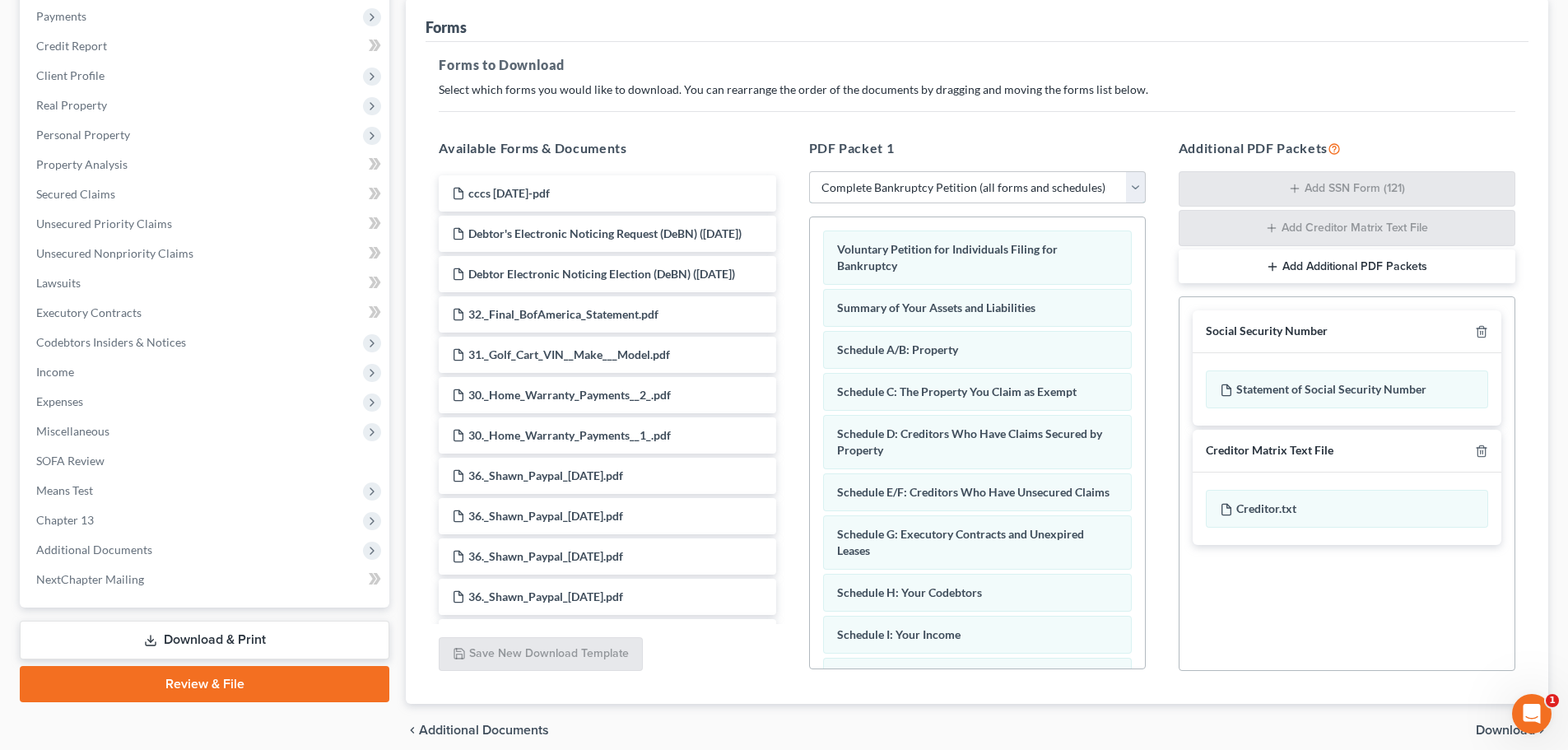
scroll to position [247, 0]
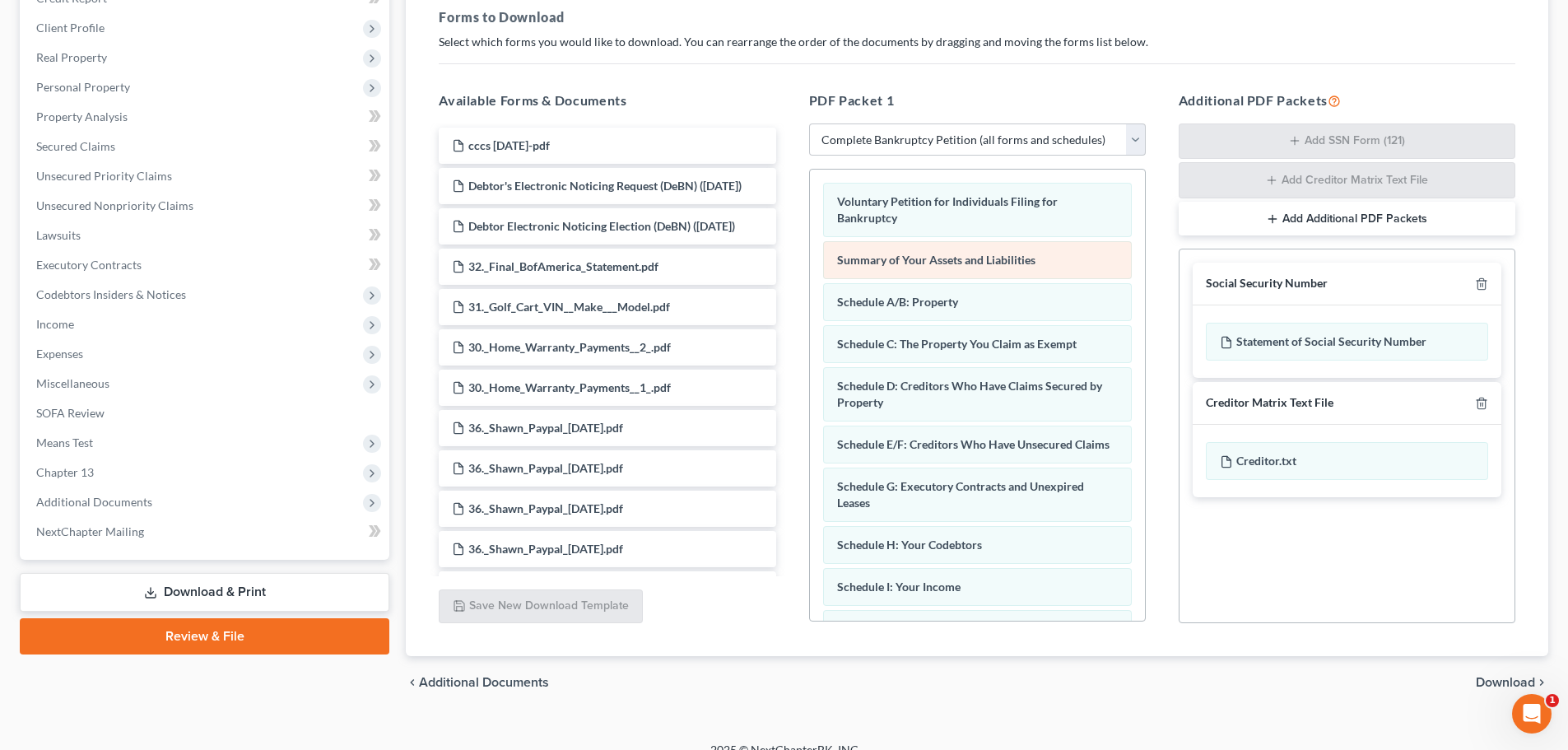
click at [810, 255] on div "Voluntary Petition for Individuals Filing for Bankruptcy Summary of Your Assets…" at bounding box center [978, 641] width 335 height 942
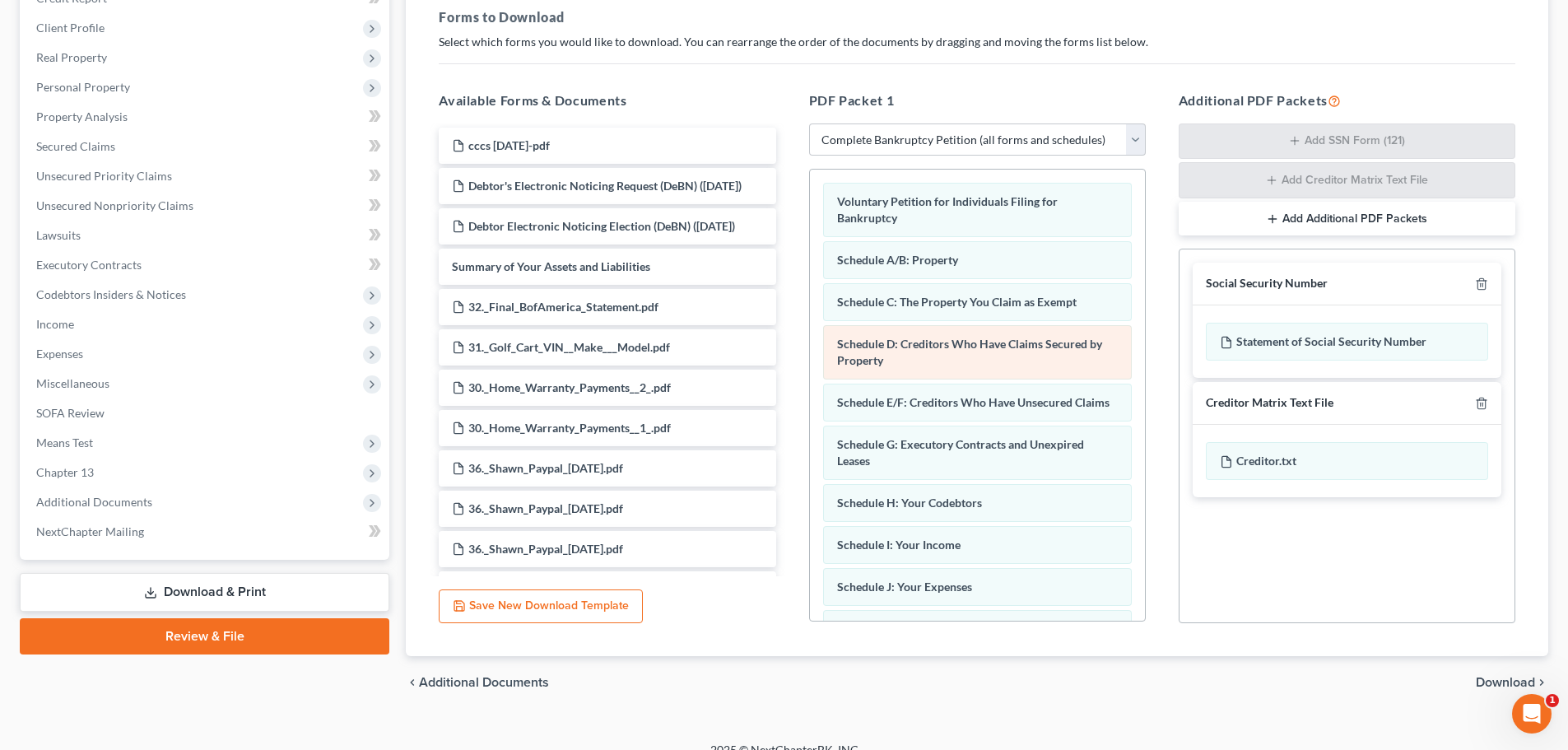
scroll to position [465, 0]
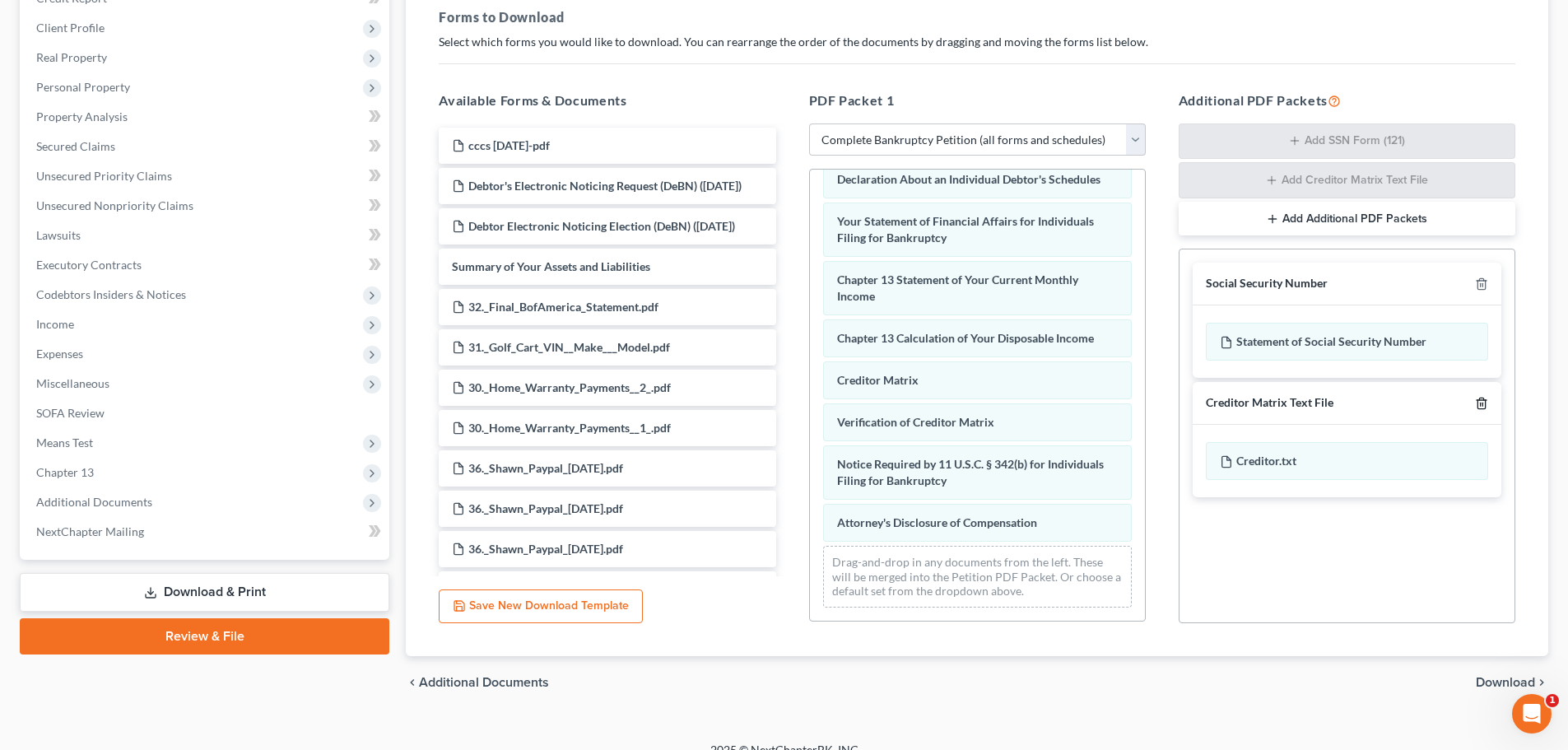
click at [1481, 404] on line "button" at bounding box center [1481, 404] width 0 height 3
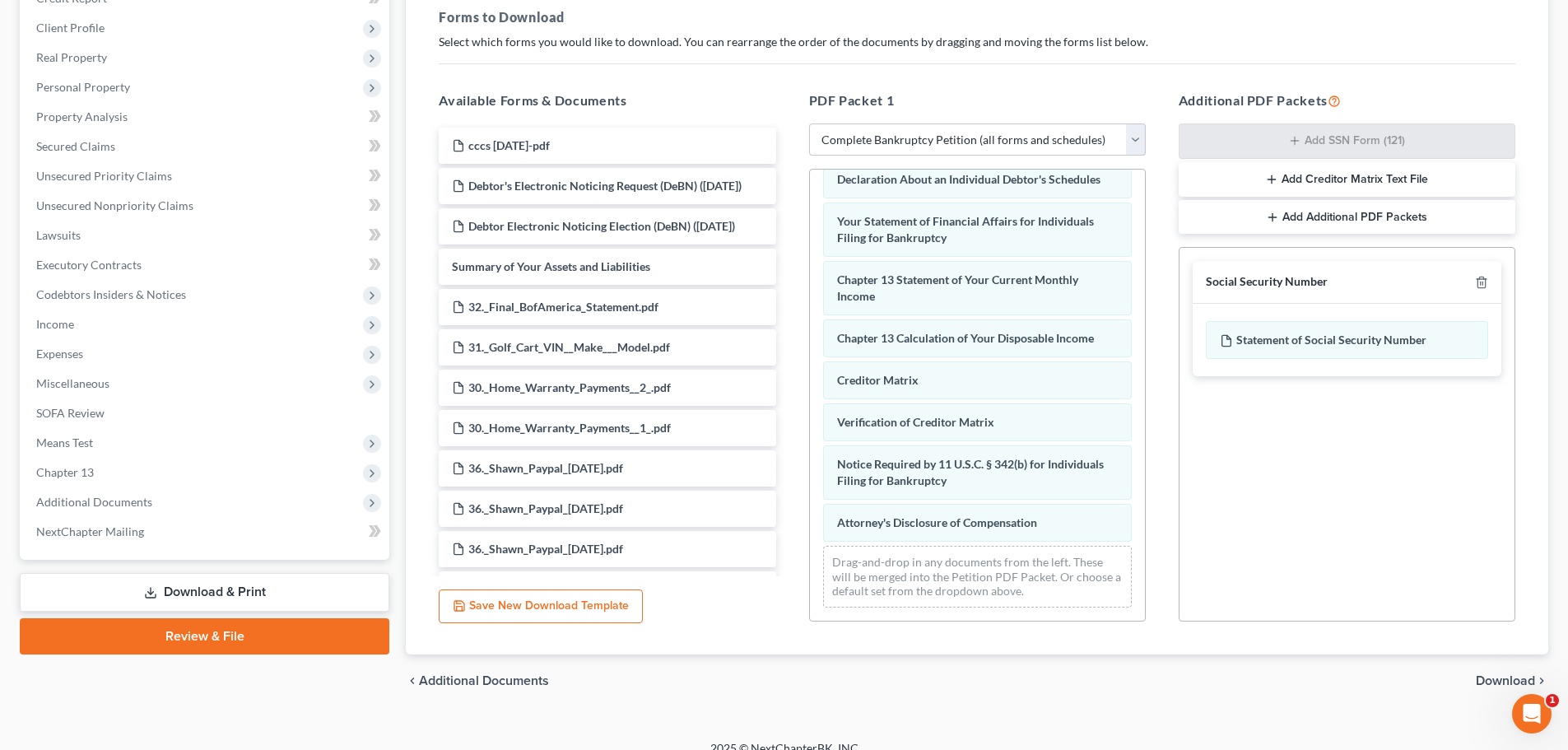
click at [1494, 676] on span "Download" at bounding box center [1505, 681] width 59 height 13
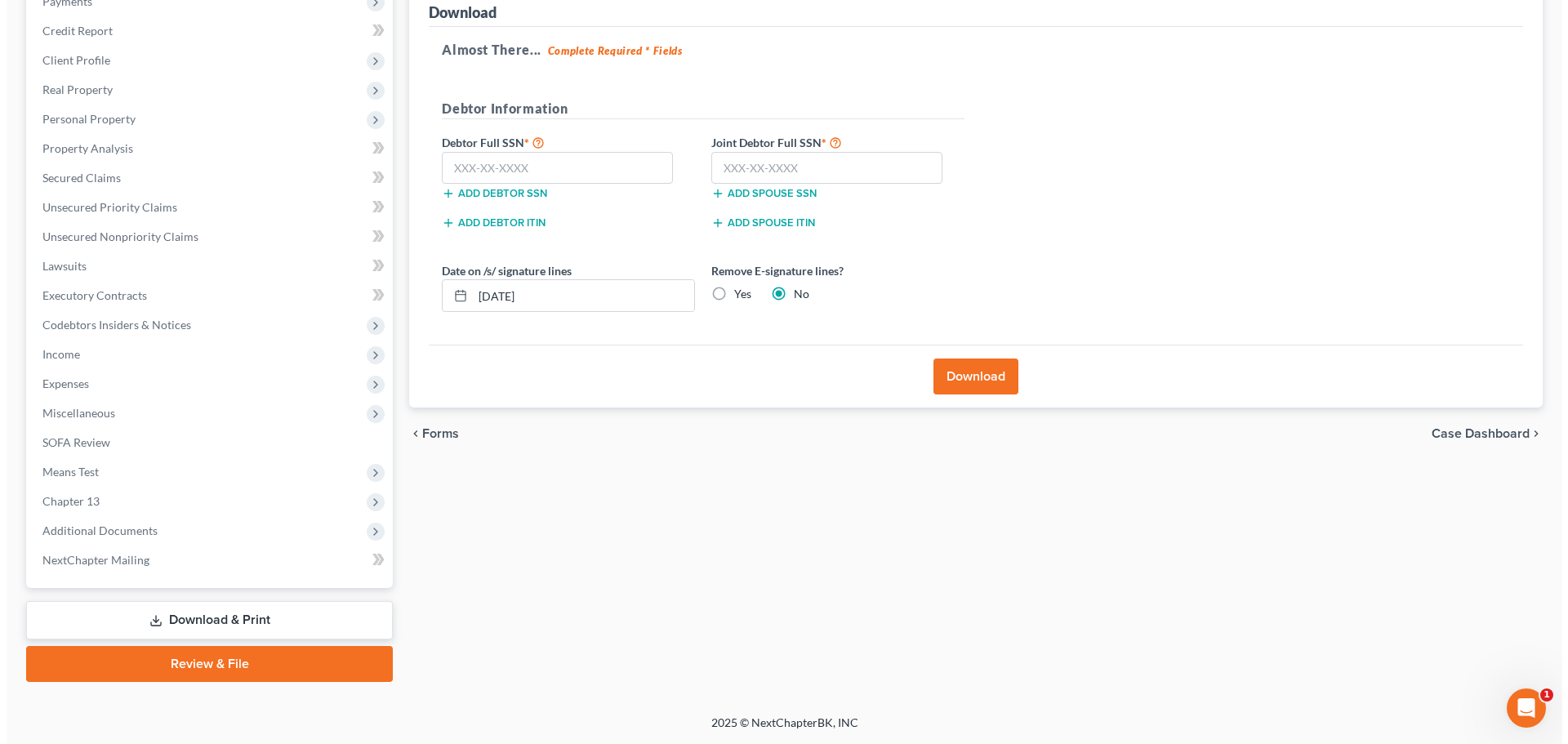
scroll to position [212, 0]
click at [553, 168] on input "text" at bounding box center [551, 168] width 231 height 33
type input "253-53-1593"
click at [821, 172] on input "text" at bounding box center [820, 168] width 231 height 33
type input "329-82-6448"
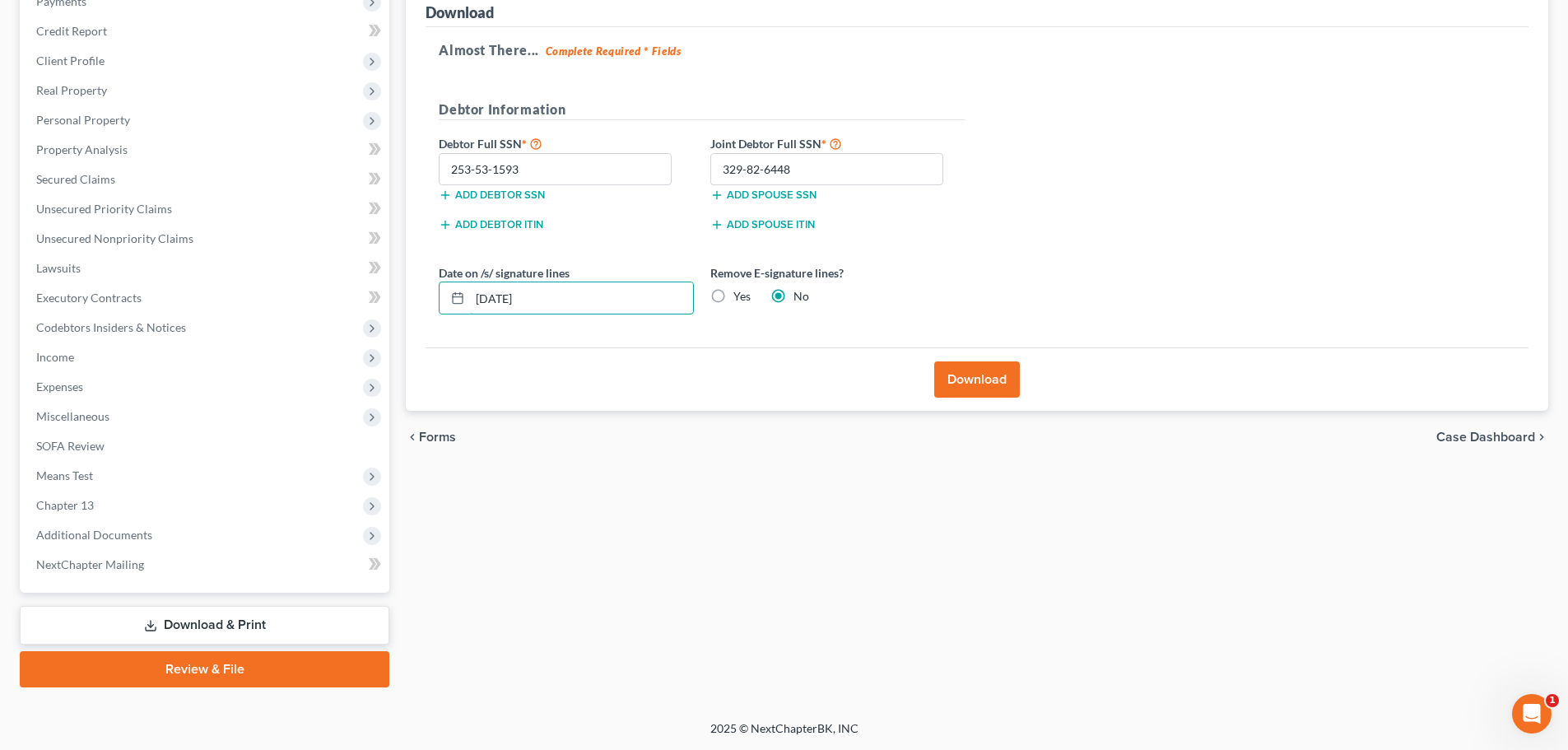
drag, startPoint x: 643, startPoint y: 292, endPoint x: 407, endPoint y: 308, distance: 236.5
click at [423, 308] on div "Download Almost There... Complete Required * Fields Debtor Information Debtor F…" at bounding box center [977, 197] width 1142 height 429
click at [733, 300] on label "Yes" at bounding box center [742, 296] width 17 height 16
click at [740, 299] on input "Yes" at bounding box center [744, 293] width 10 height 10
radio input "true"
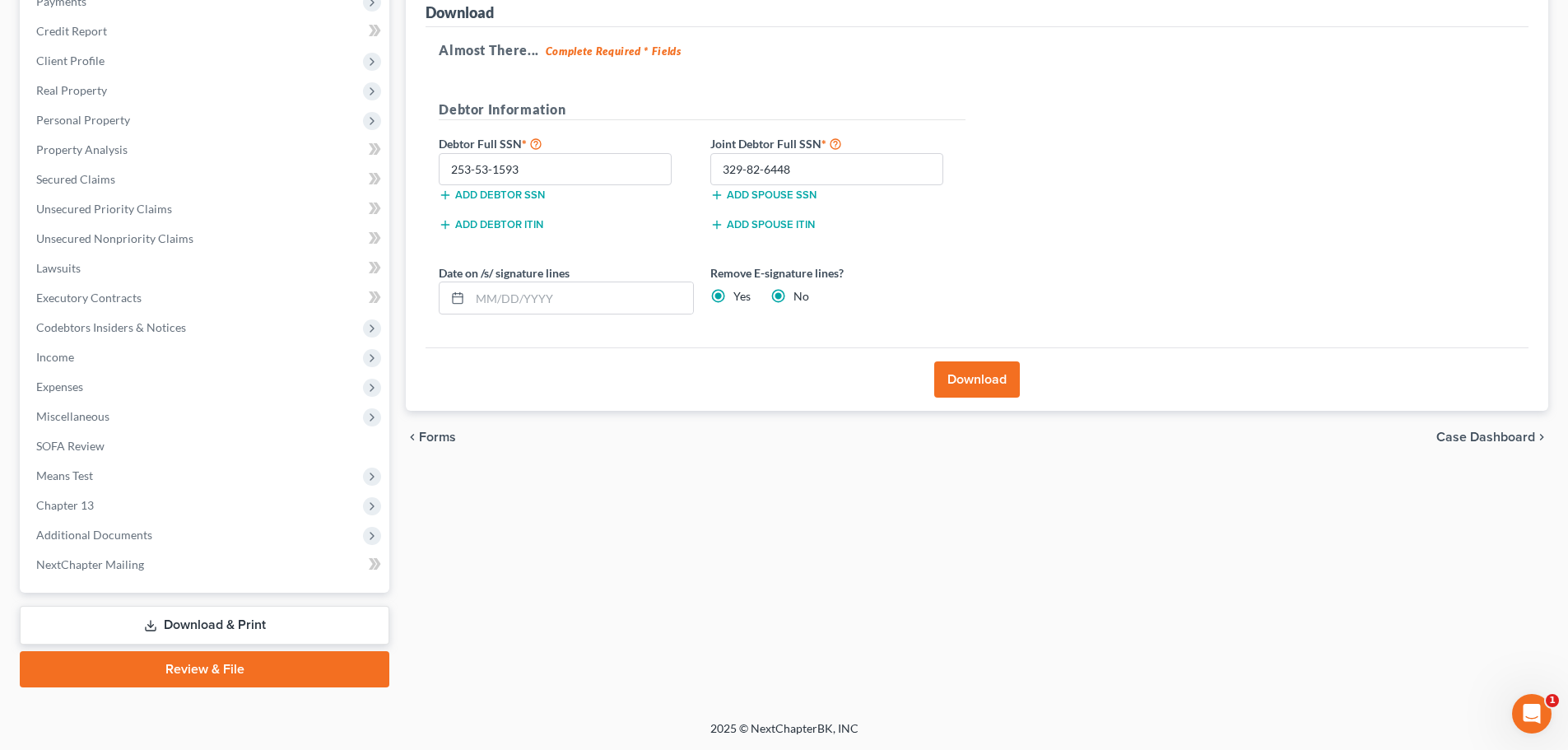
radio input "false"
click at [958, 372] on button "Download" at bounding box center [977, 380] width 86 height 36
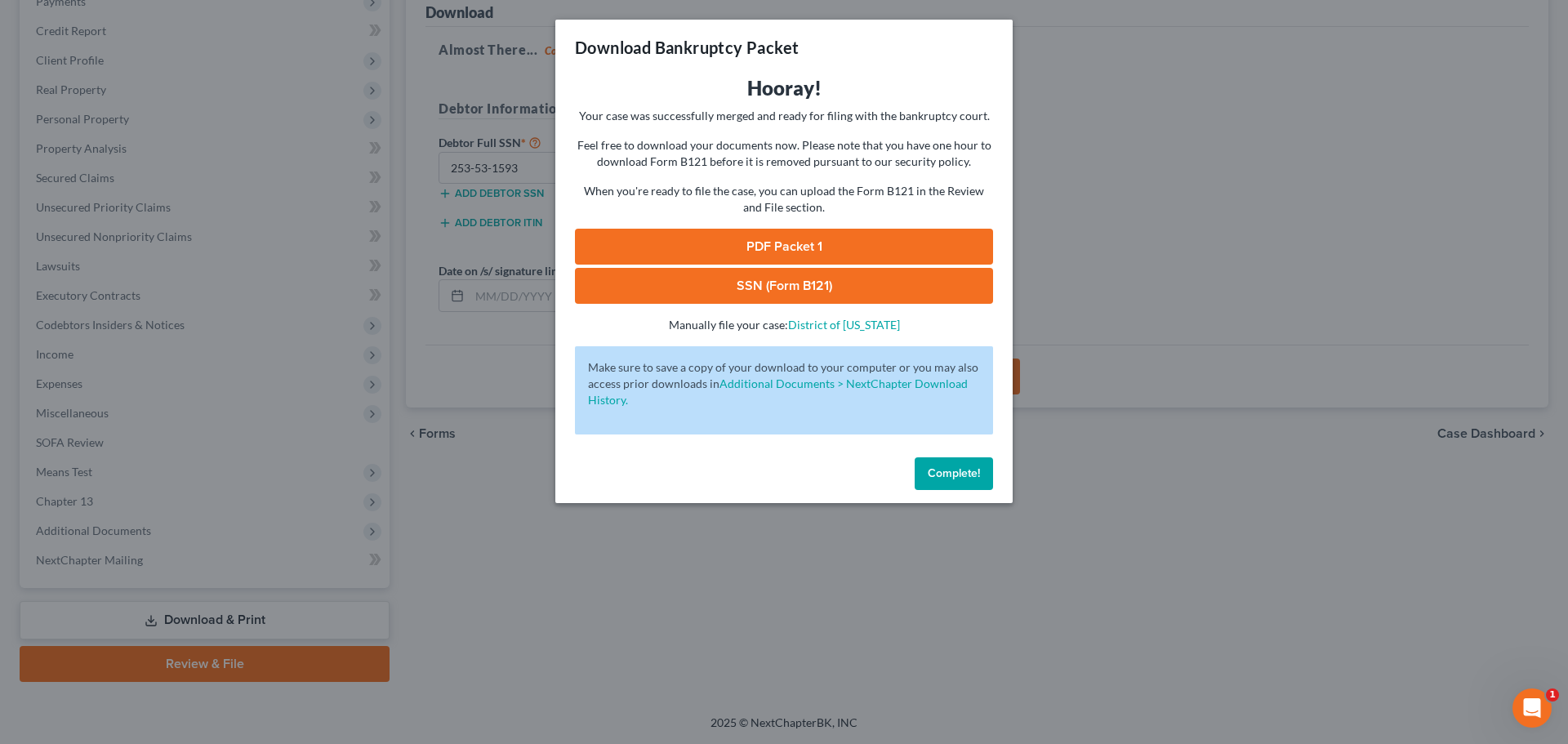
click at [801, 238] on link "PDF Packet 1" at bounding box center [784, 246] width 418 height 36
click at [797, 290] on link "SSN (Form B121)" at bounding box center [784, 286] width 418 height 36
drag, startPoint x: 957, startPoint y: 482, endPoint x: 949, endPoint y: 478, distance: 8.9
click at [957, 481] on button "Complete!" at bounding box center [953, 473] width 78 height 33
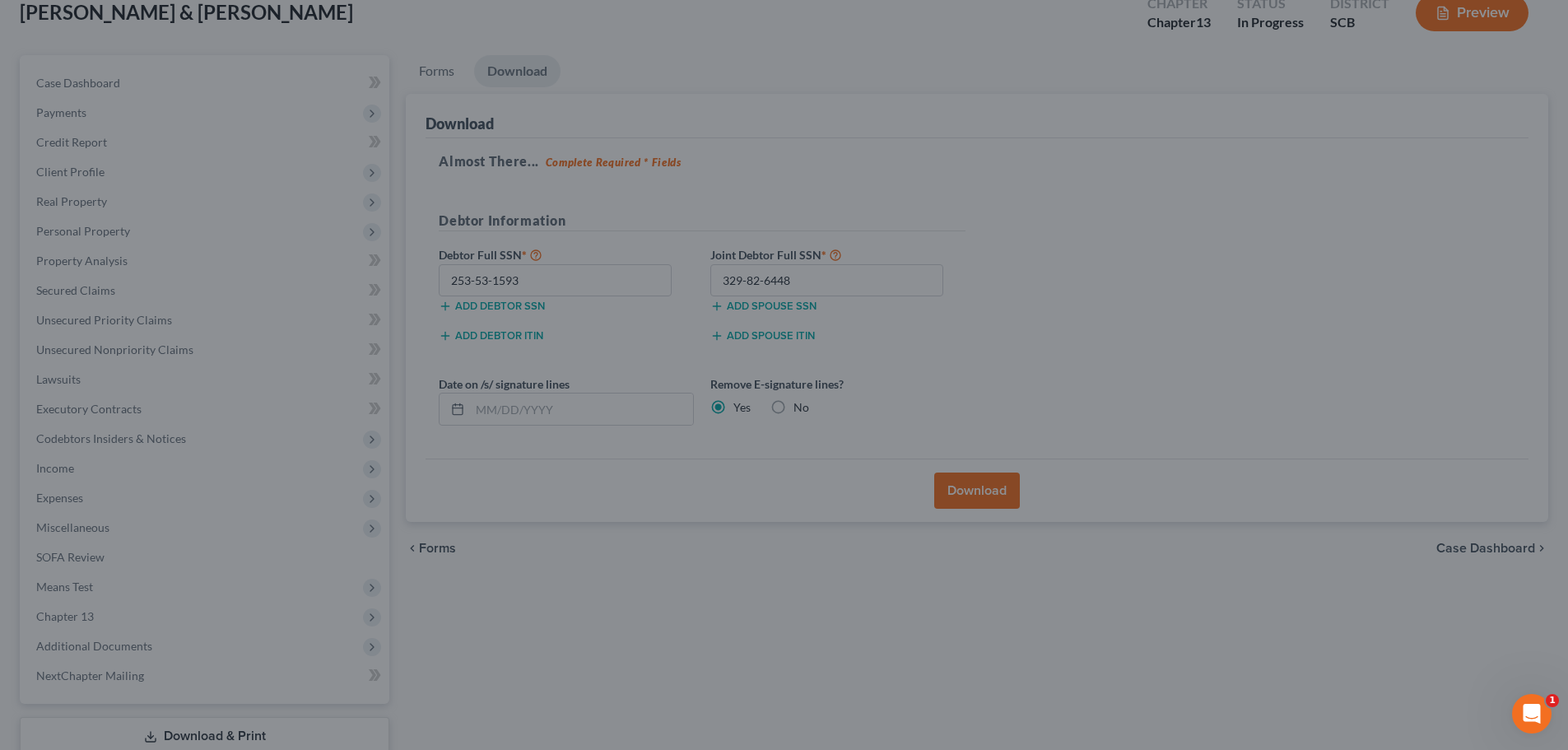
scroll to position [0, 0]
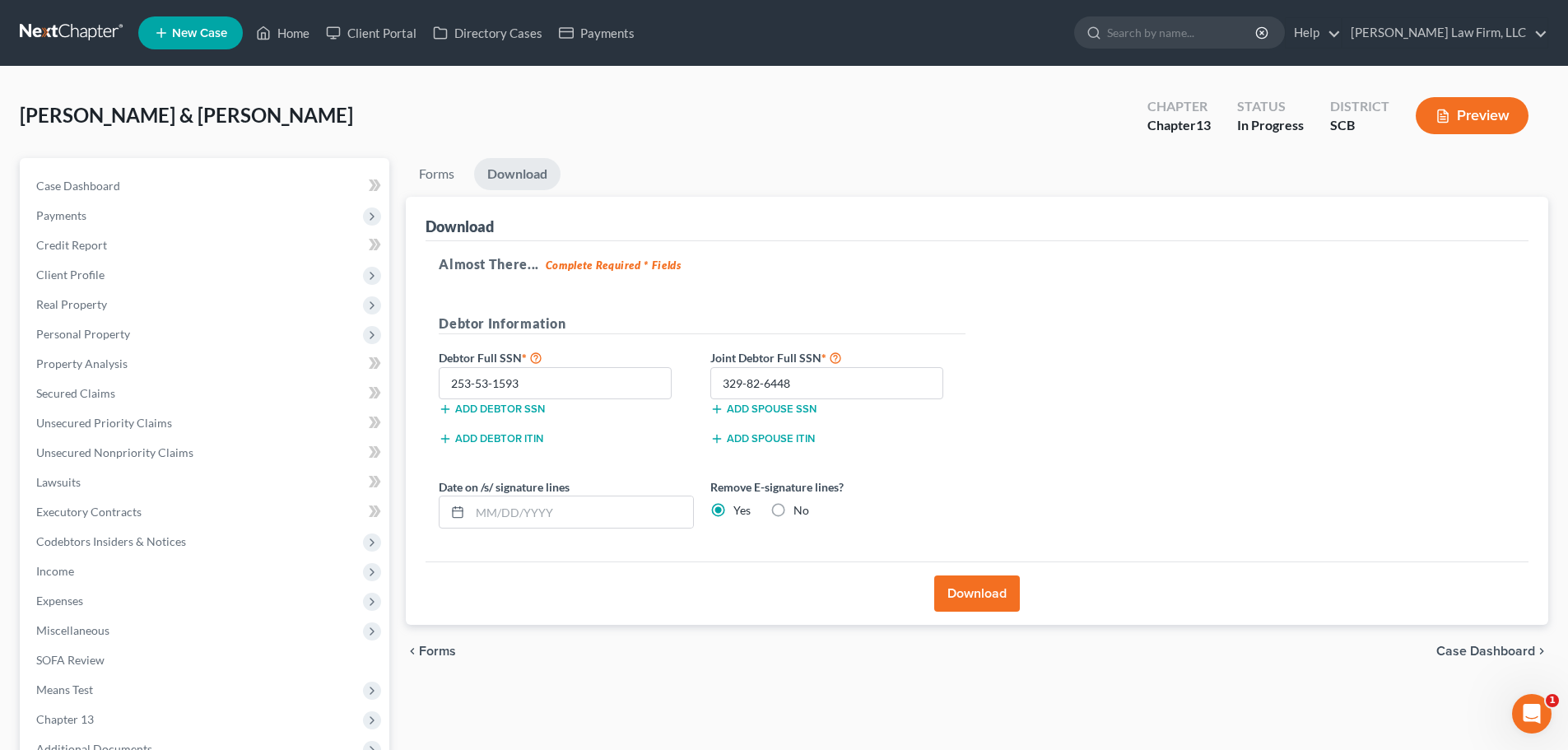
click at [64, 30] on link at bounding box center [72, 32] width 106 height 30
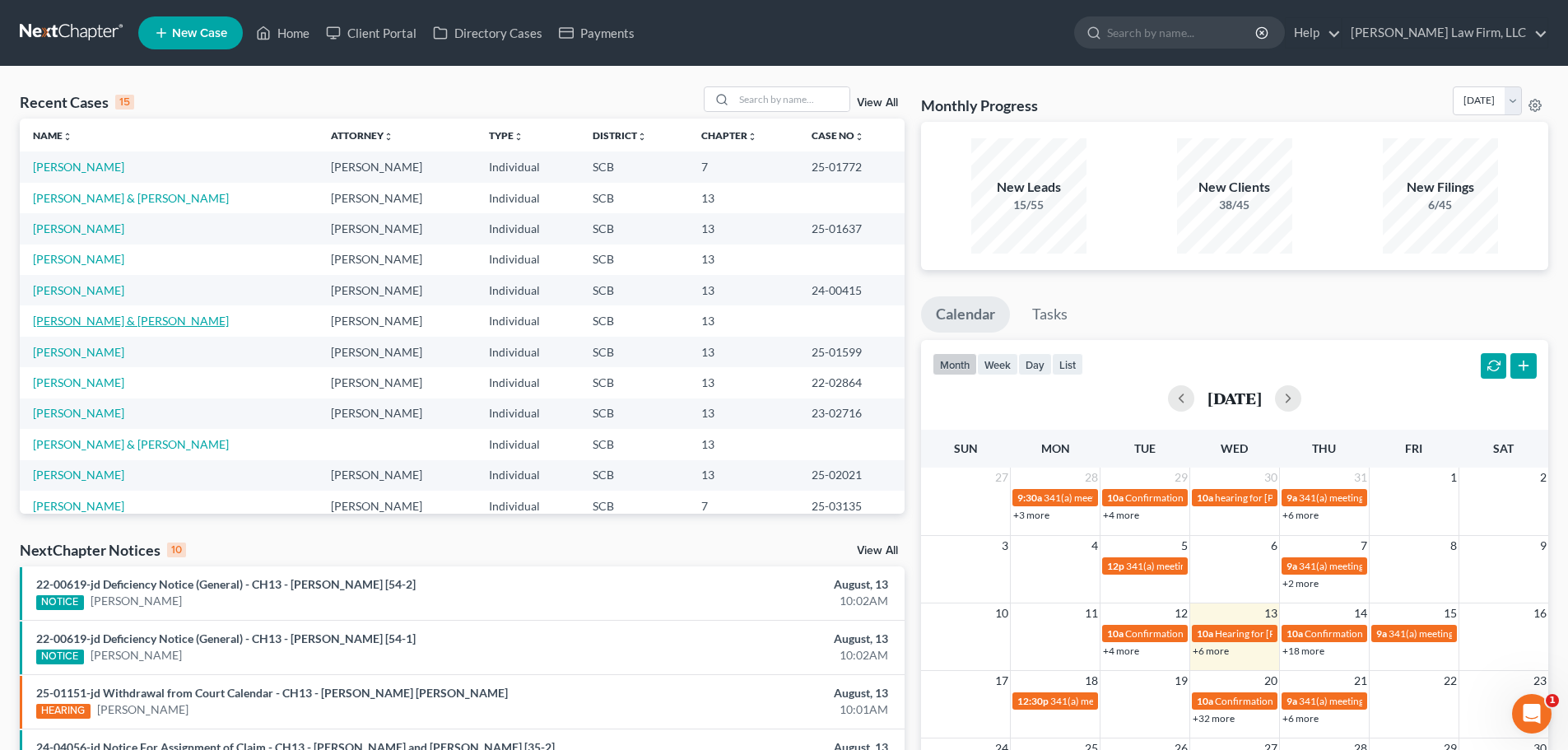
click at [90, 317] on link "[PERSON_NAME] & [PERSON_NAME]" at bounding box center [131, 320] width 196 height 14
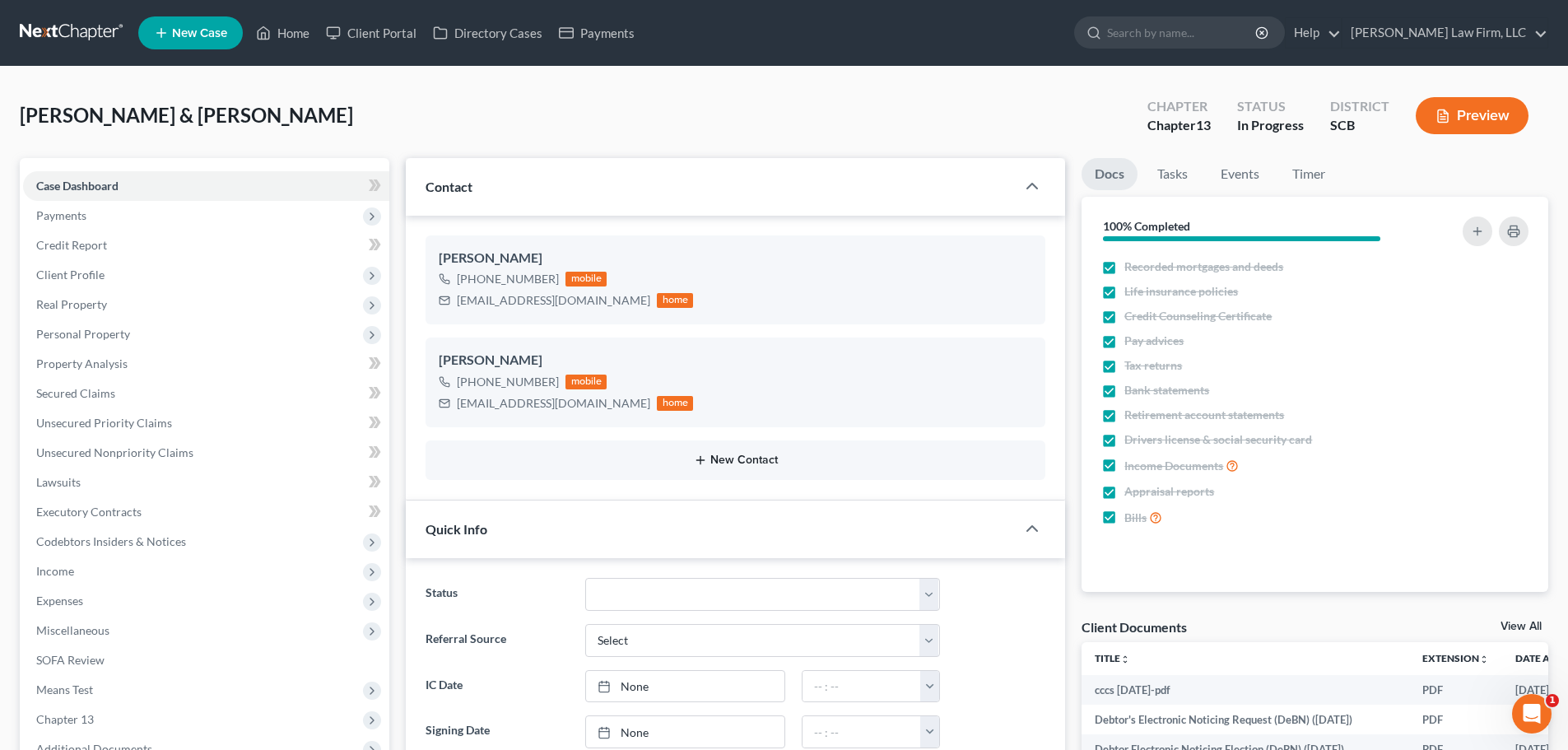
select select "0"
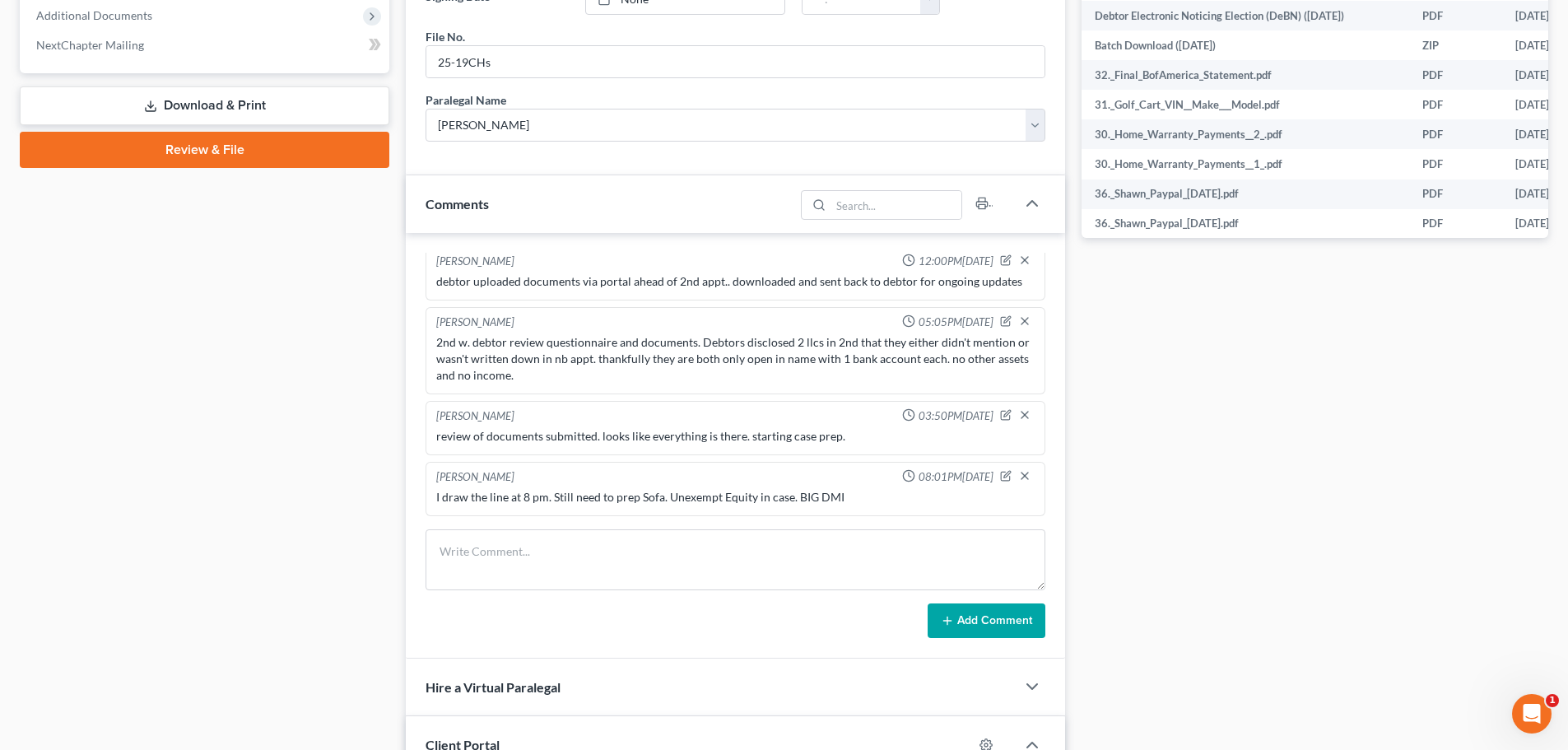
scroll to position [980, 0]
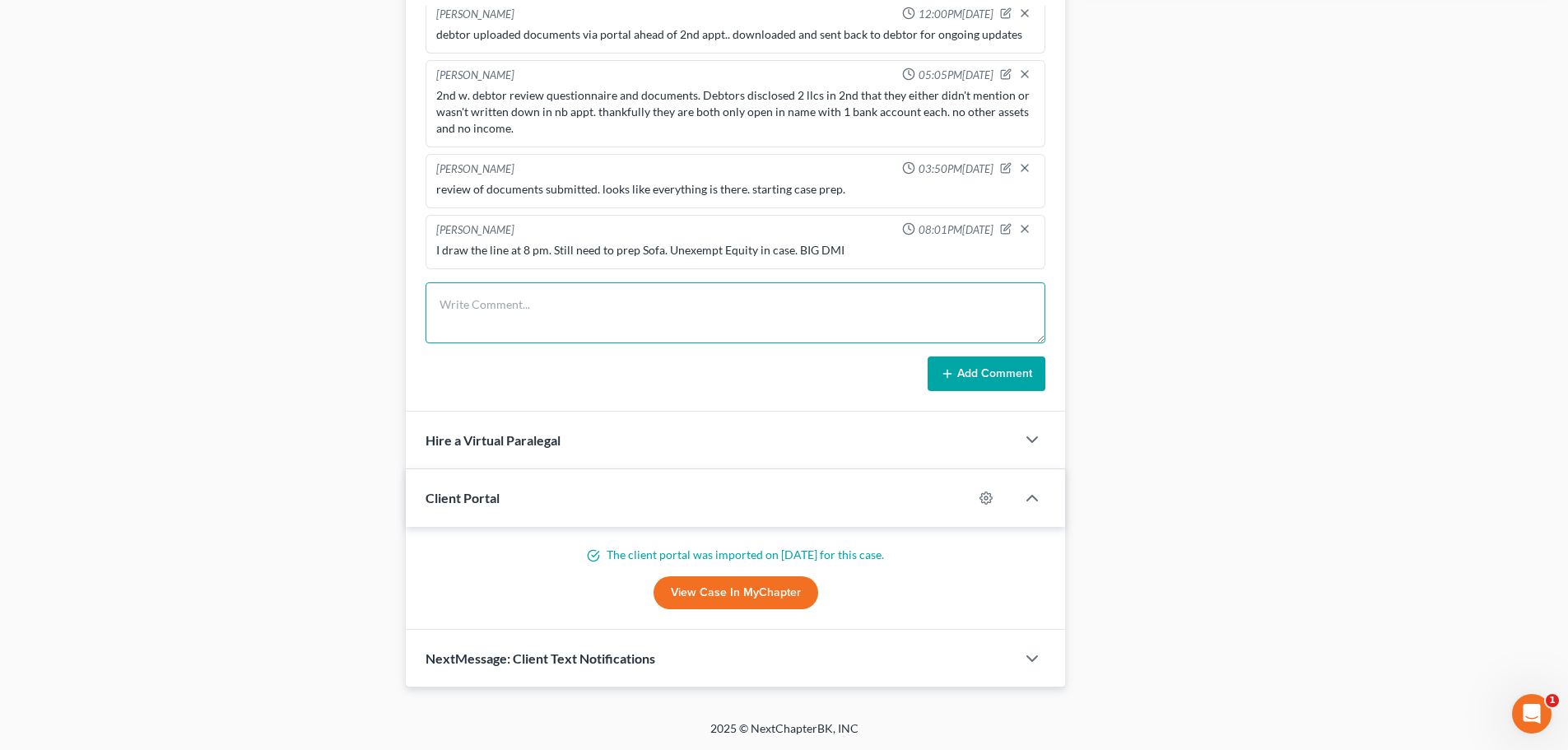
click at [566, 308] on textarea at bounding box center [735, 313] width 620 height 61
type textarea "email to debtors they're working on additional information for multiple vehicle…"
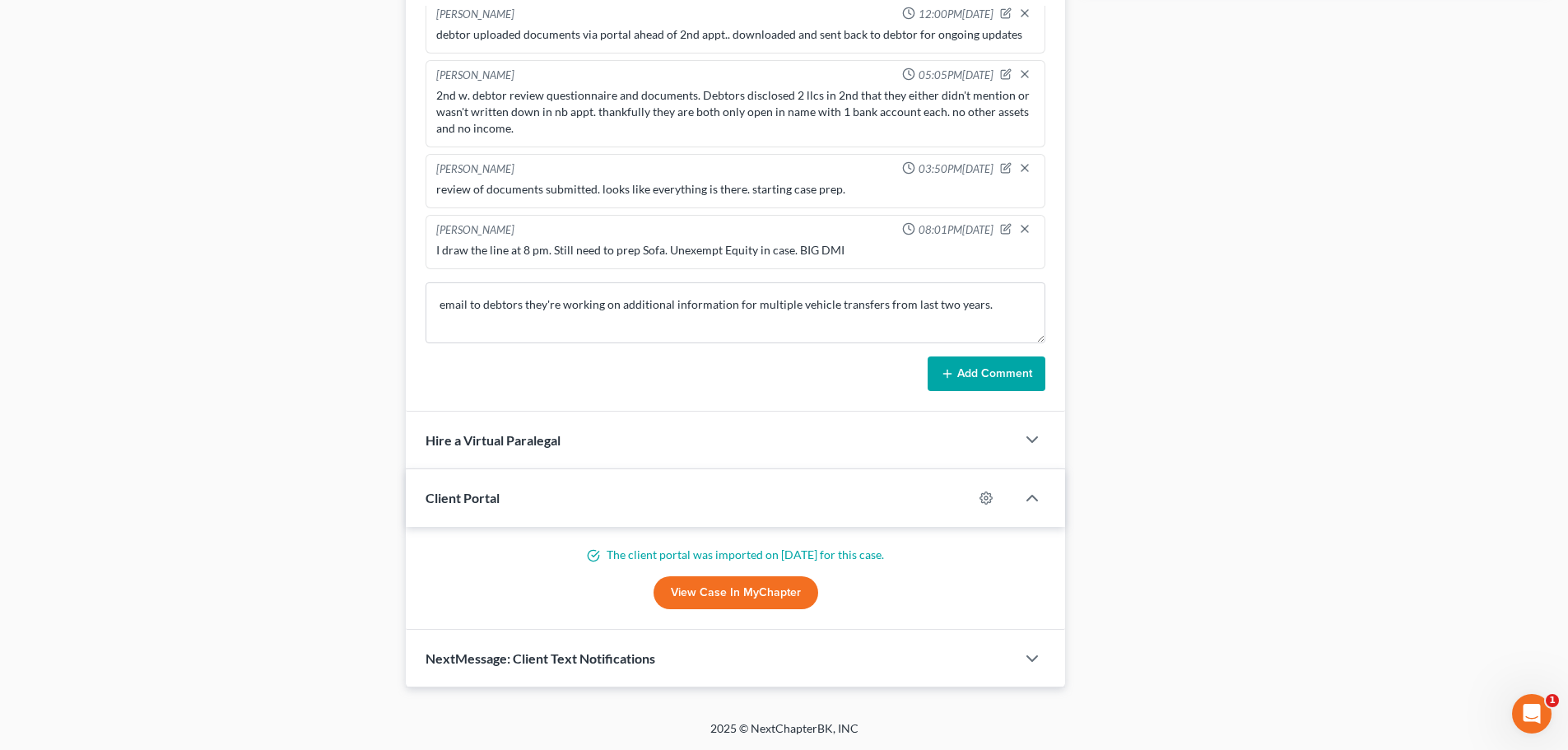
click at [979, 372] on button "Add Comment" at bounding box center [987, 373] width 118 height 34
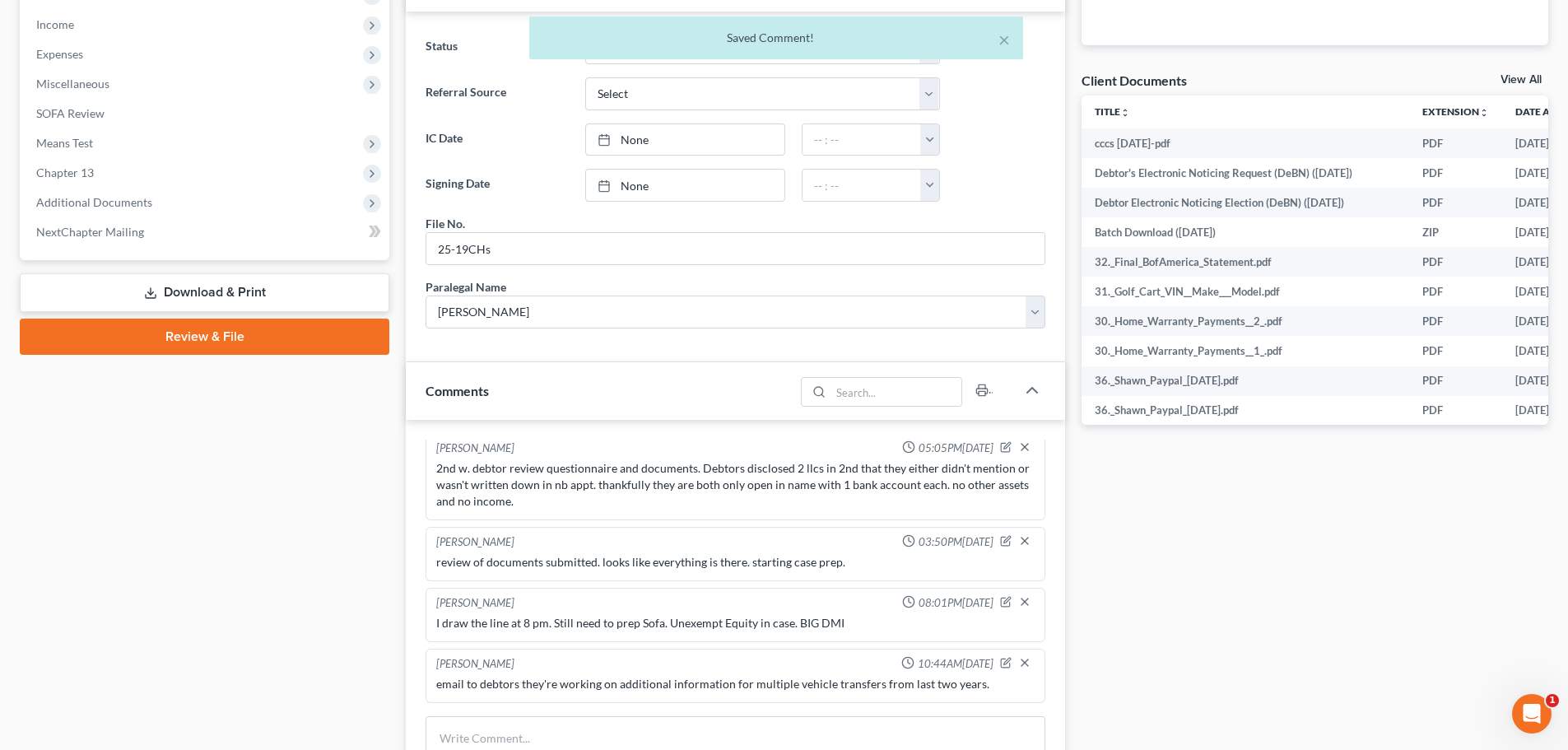
scroll to position [75, 0]
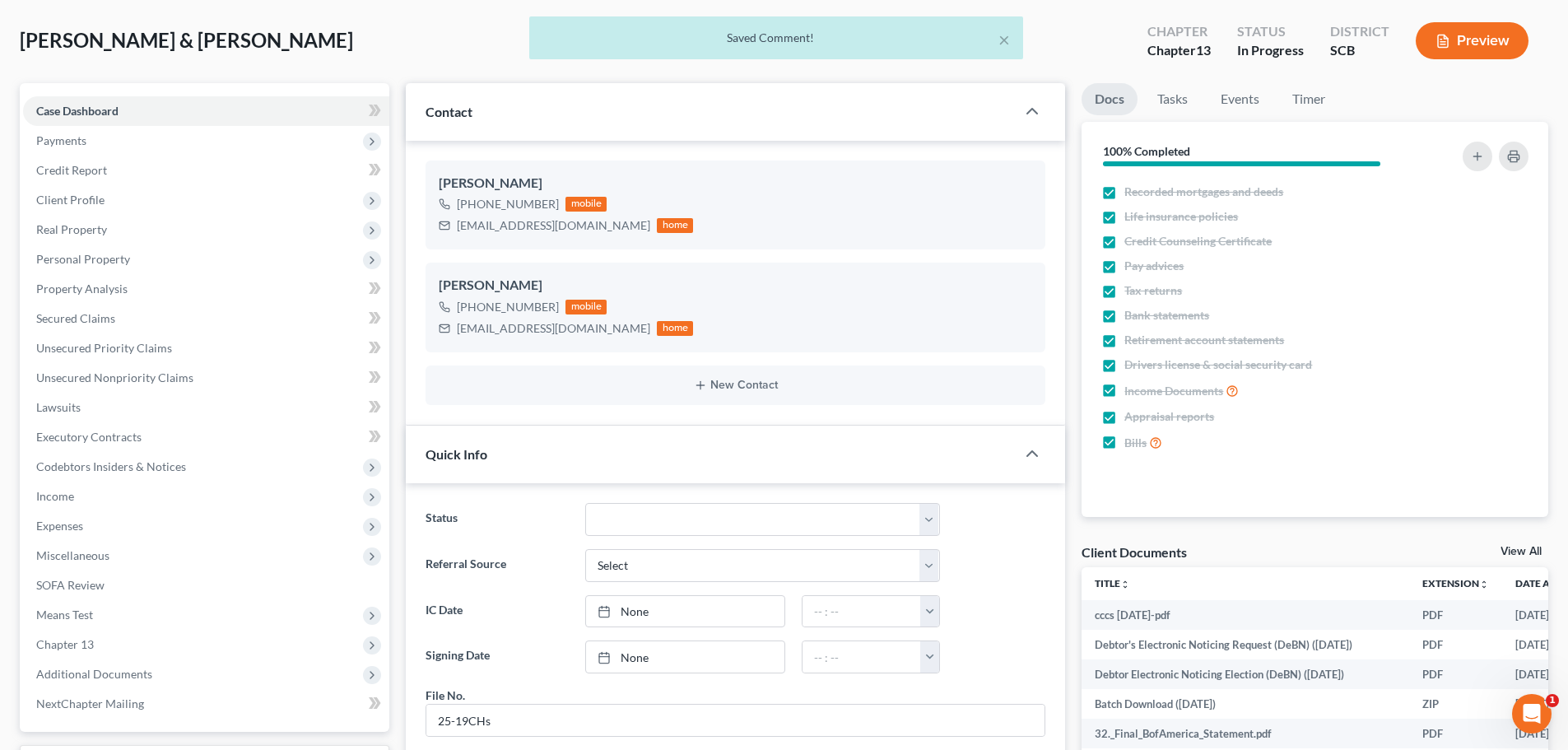
click at [1010, 40] on div "× Saved Comment!" at bounding box center [776, 37] width 494 height 43
click at [1005, 38] on button "×" at bounding box center [1004, 39] width 11 height 20
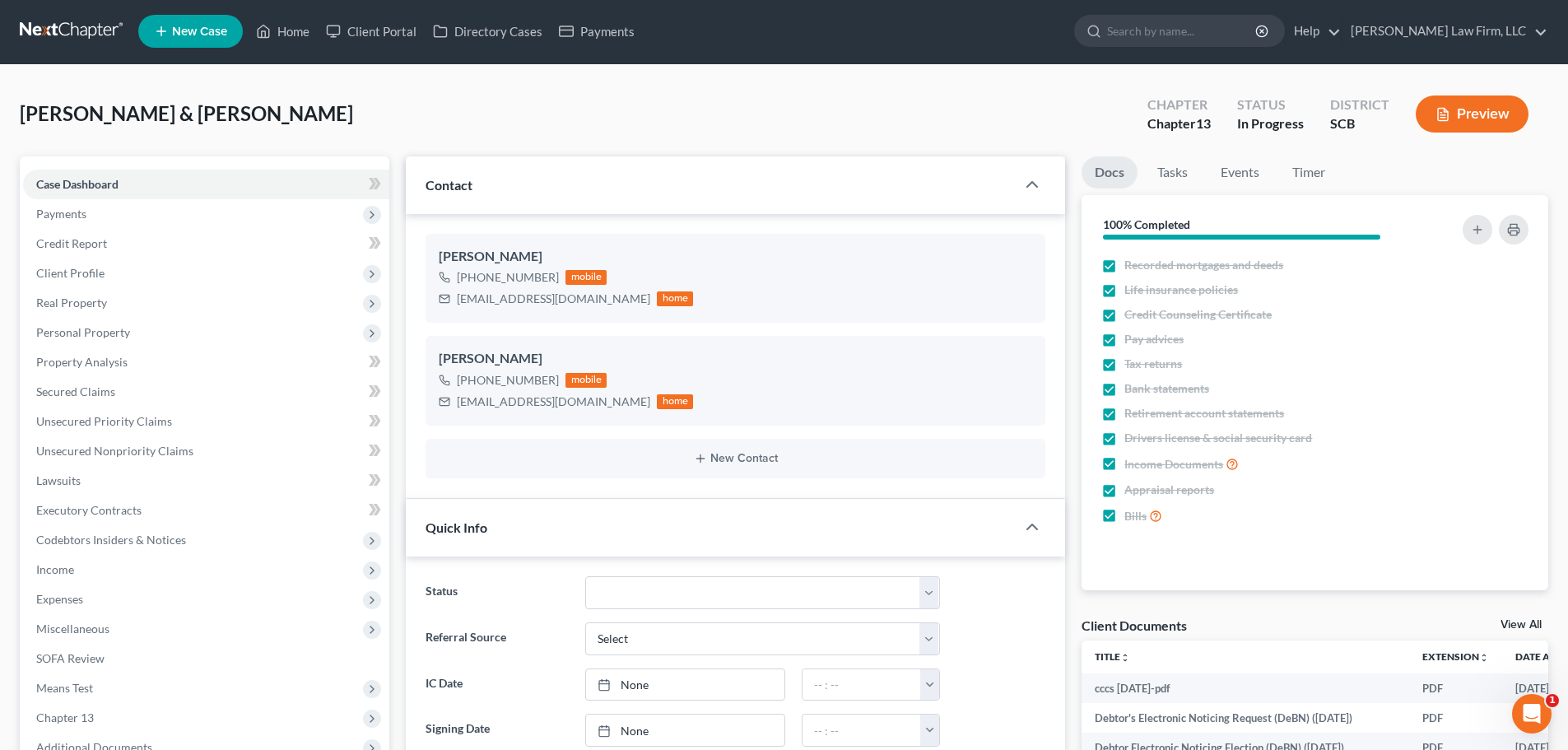
scroll to position [0, 0]
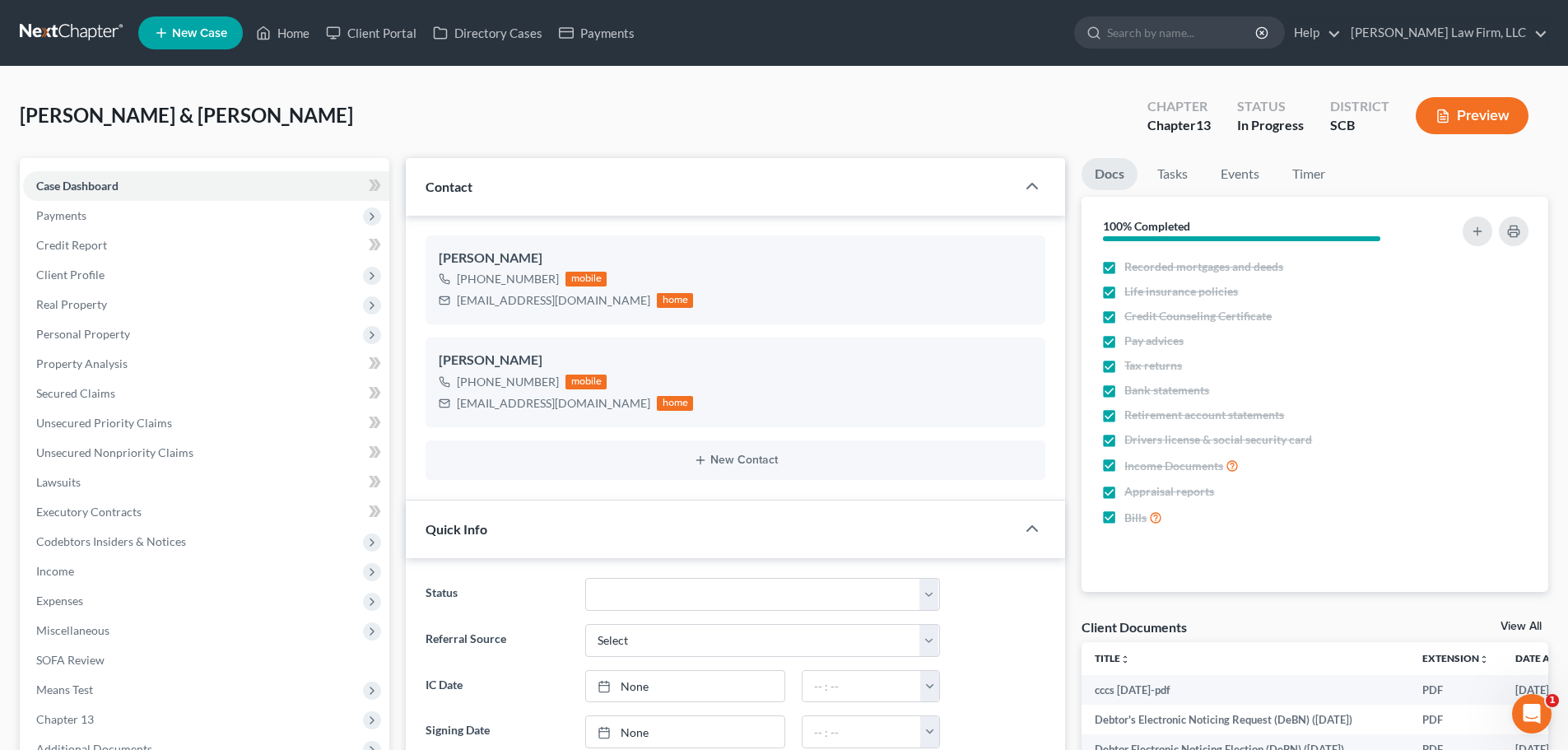
click at [76, 35] on link at bounding box center [72, 32] width 106 height 30
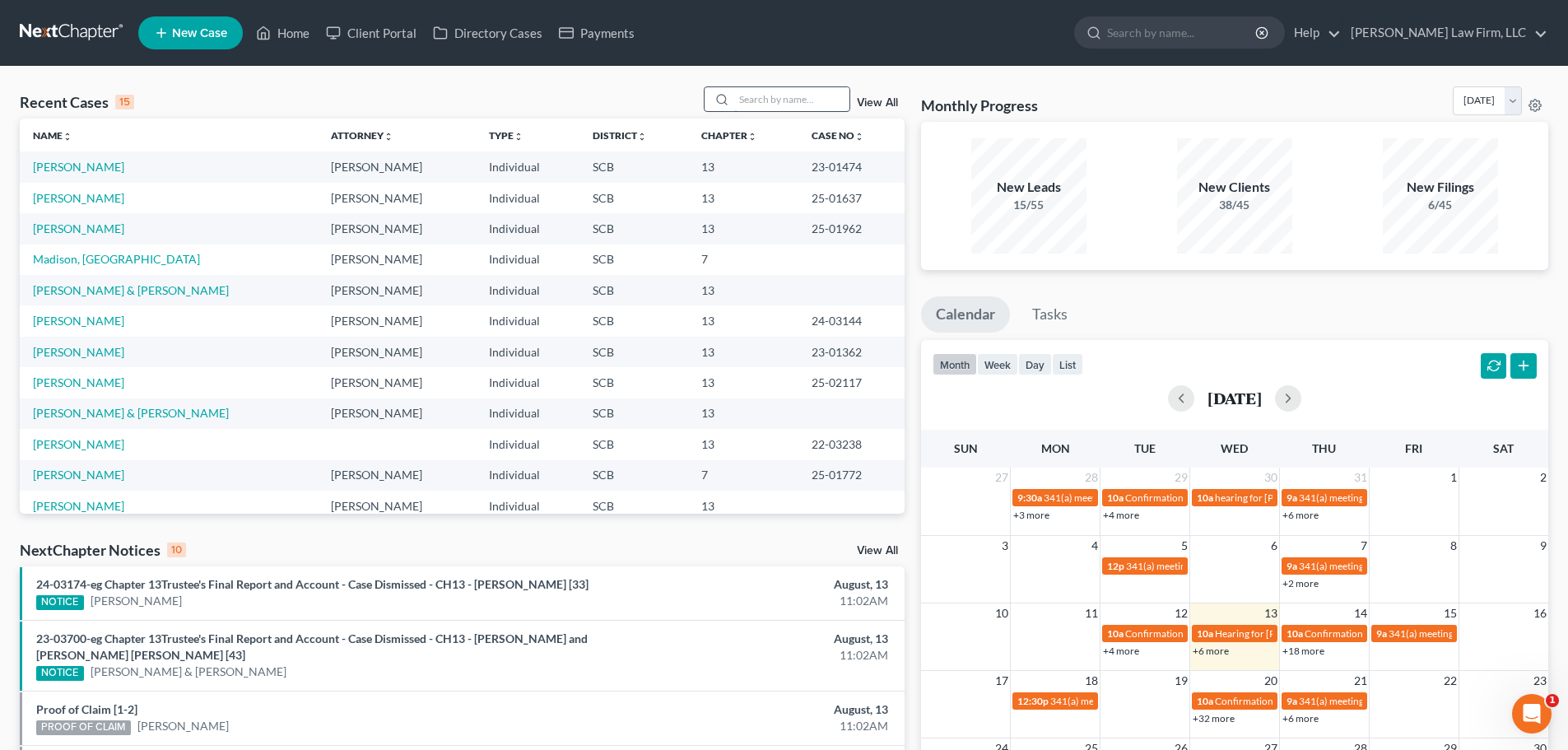
click at [818, 95] on input "search" at bounding box center [791, 99] width 115 height 24
type input "price"
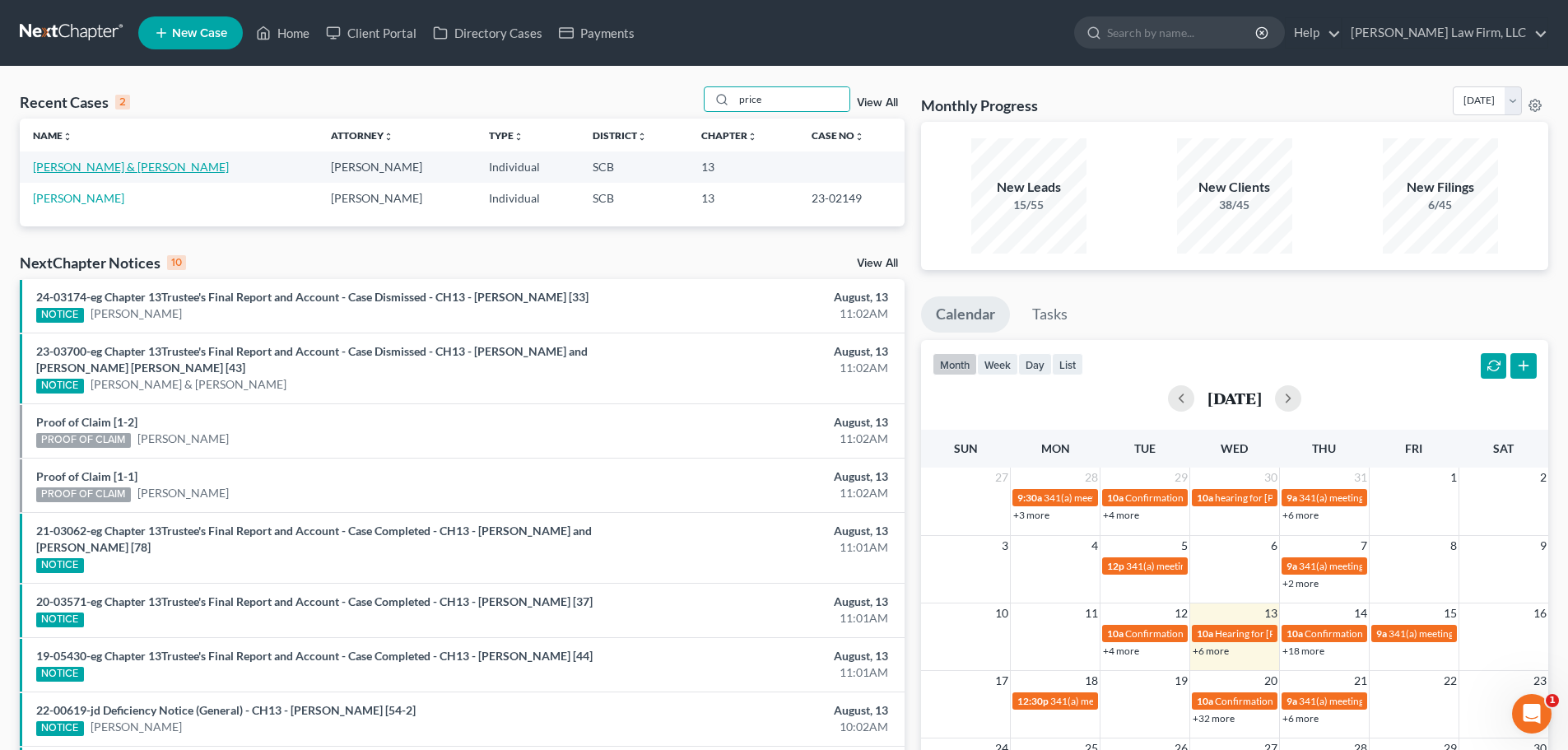
click at [82, 168] on link "[PERSON_NAME] & [PERSON_NAME]" at bounding box center [131, 167] width 196 height 14
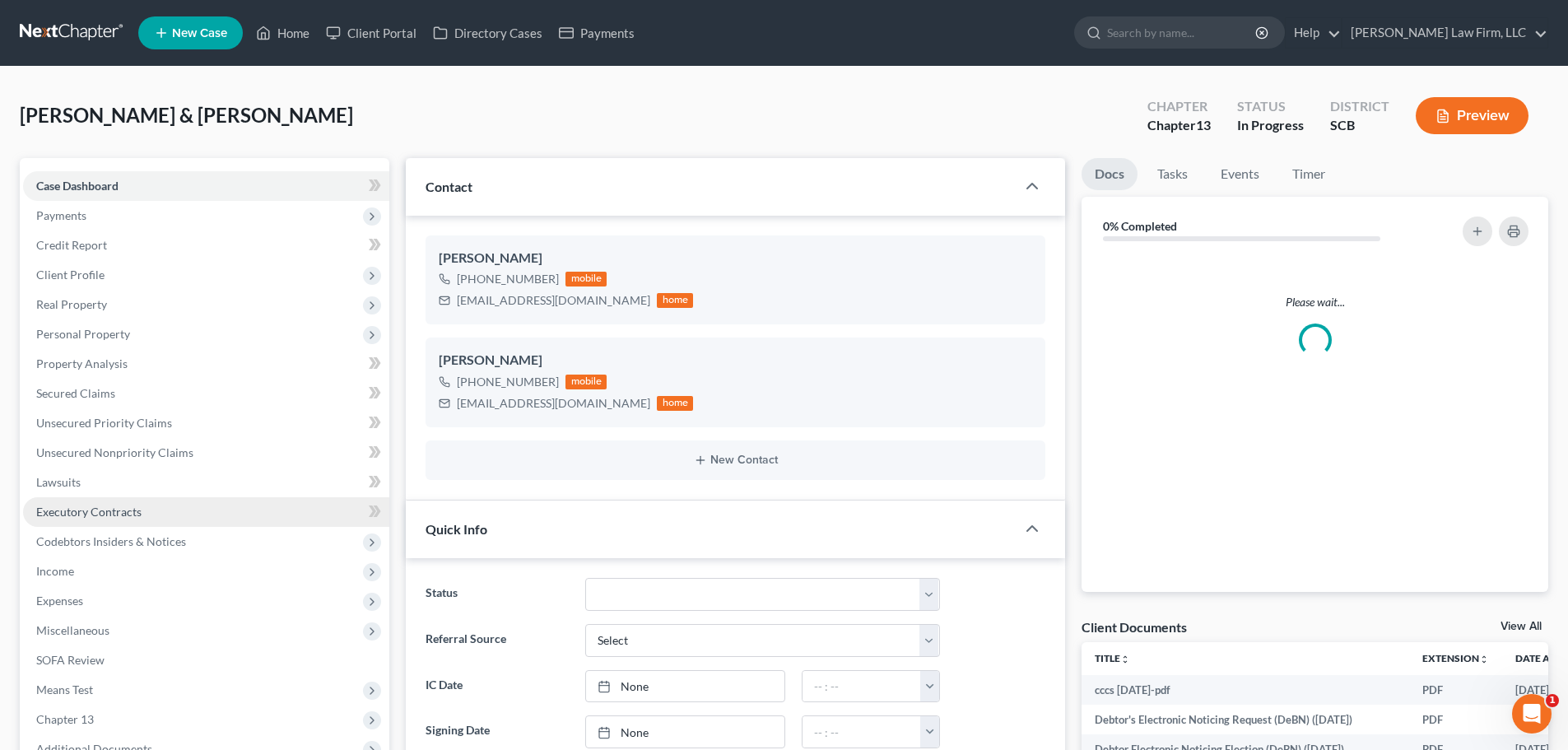
select select "0"
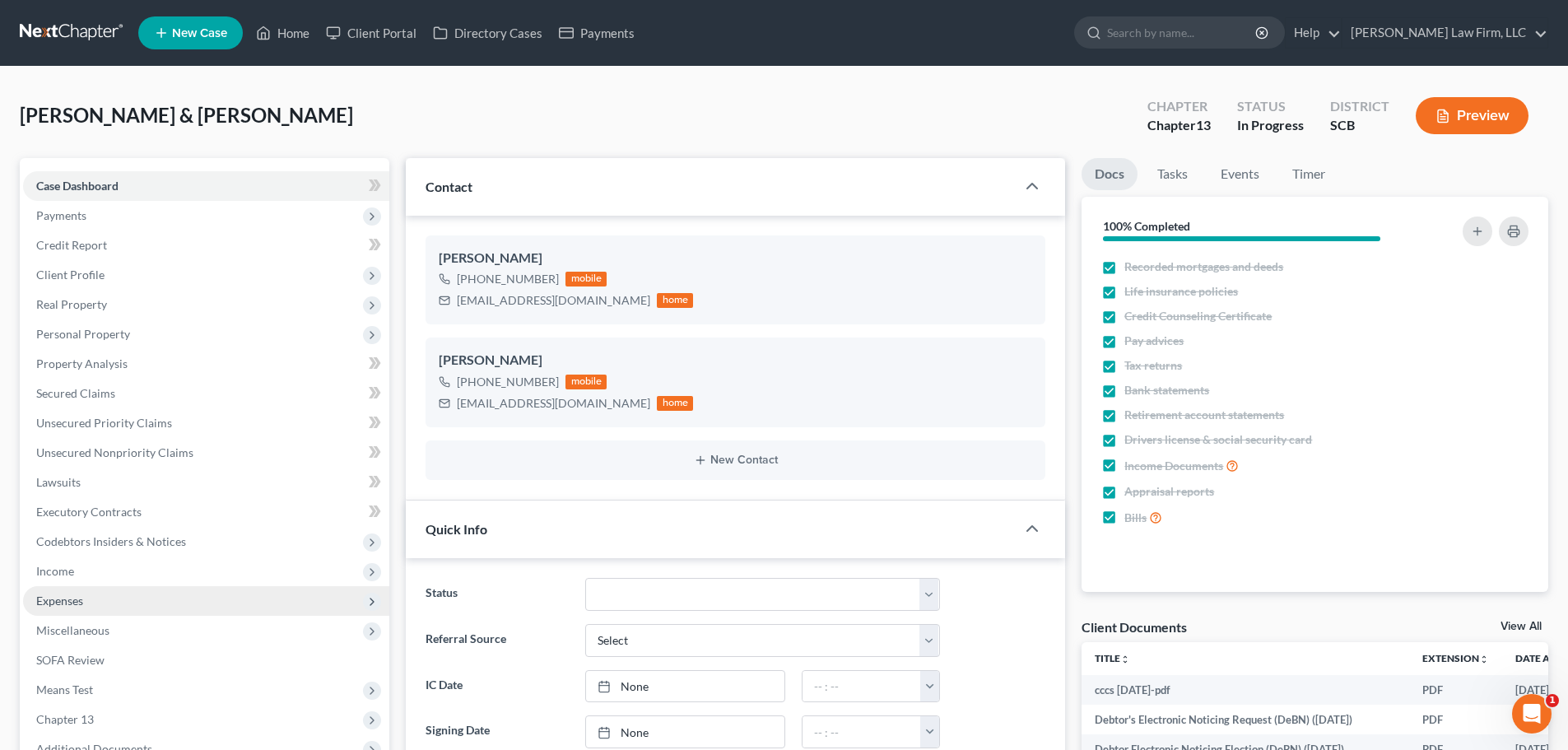
scroll to position [68, 0]
click at [89, 655] on span "SOFA Review" at bounding box center [70, 660] width 69 height 14
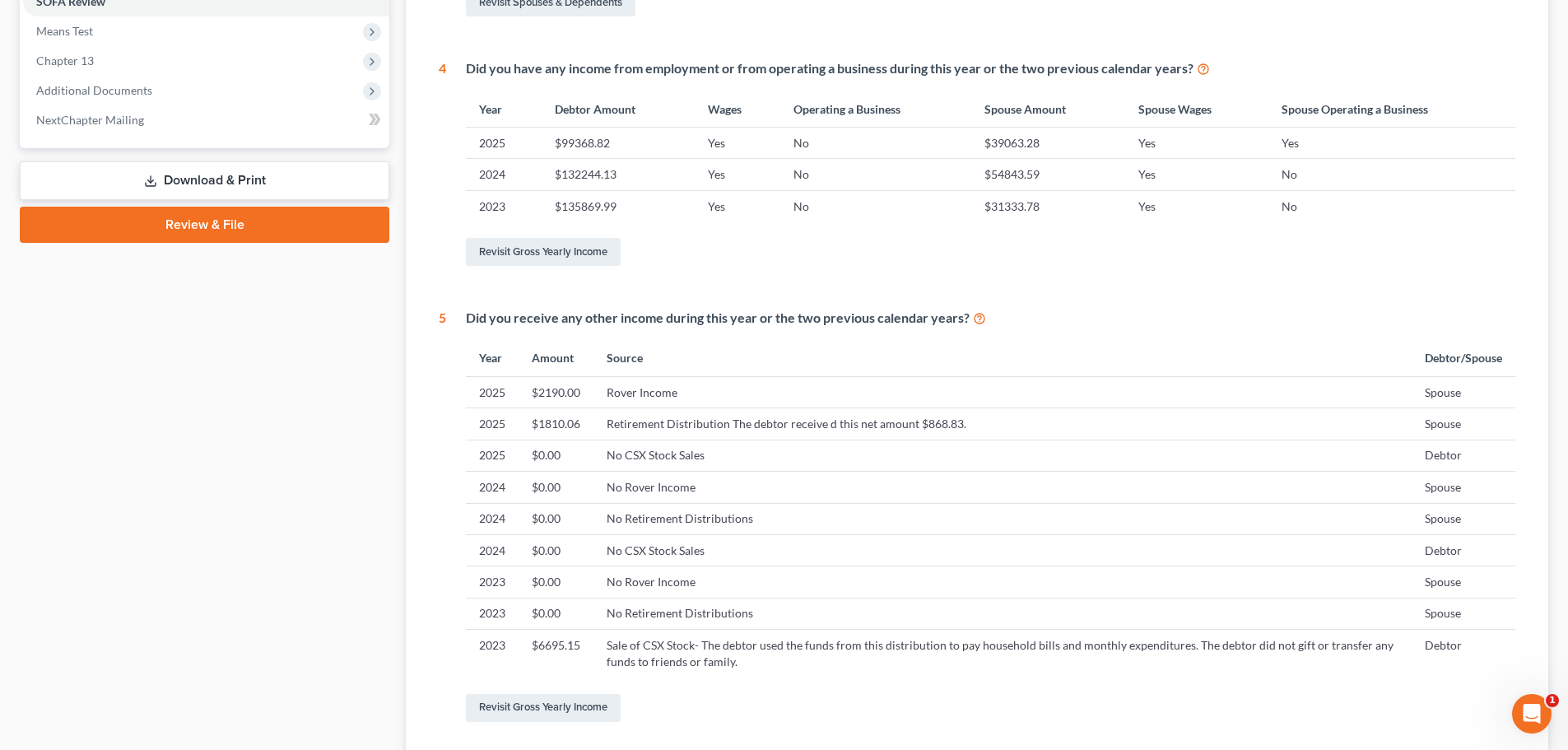
scroll to position [808, 0]
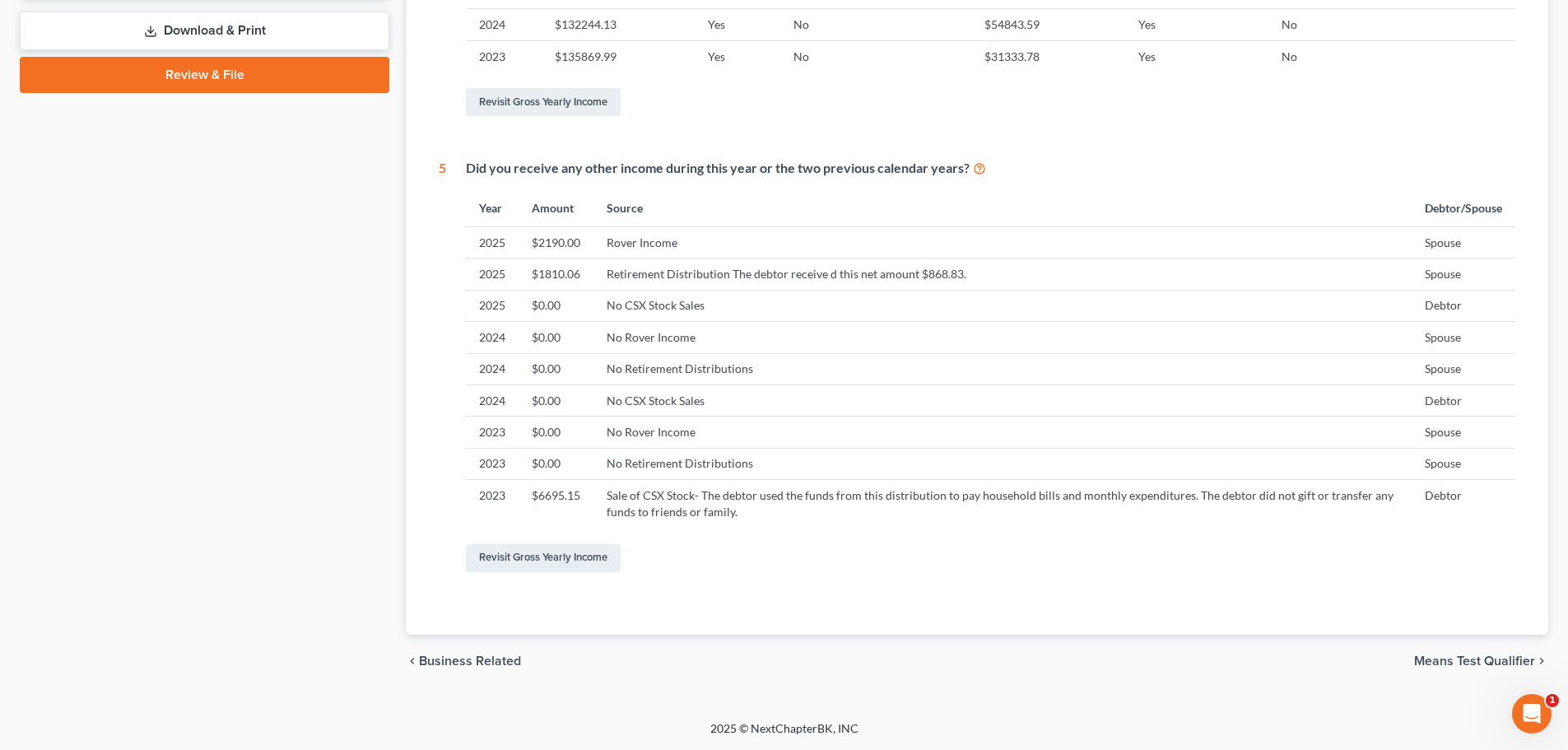
click at [1485, 654] on span "Means Test Qualifier" at bounding box center [1475, 661] width 121 height 13
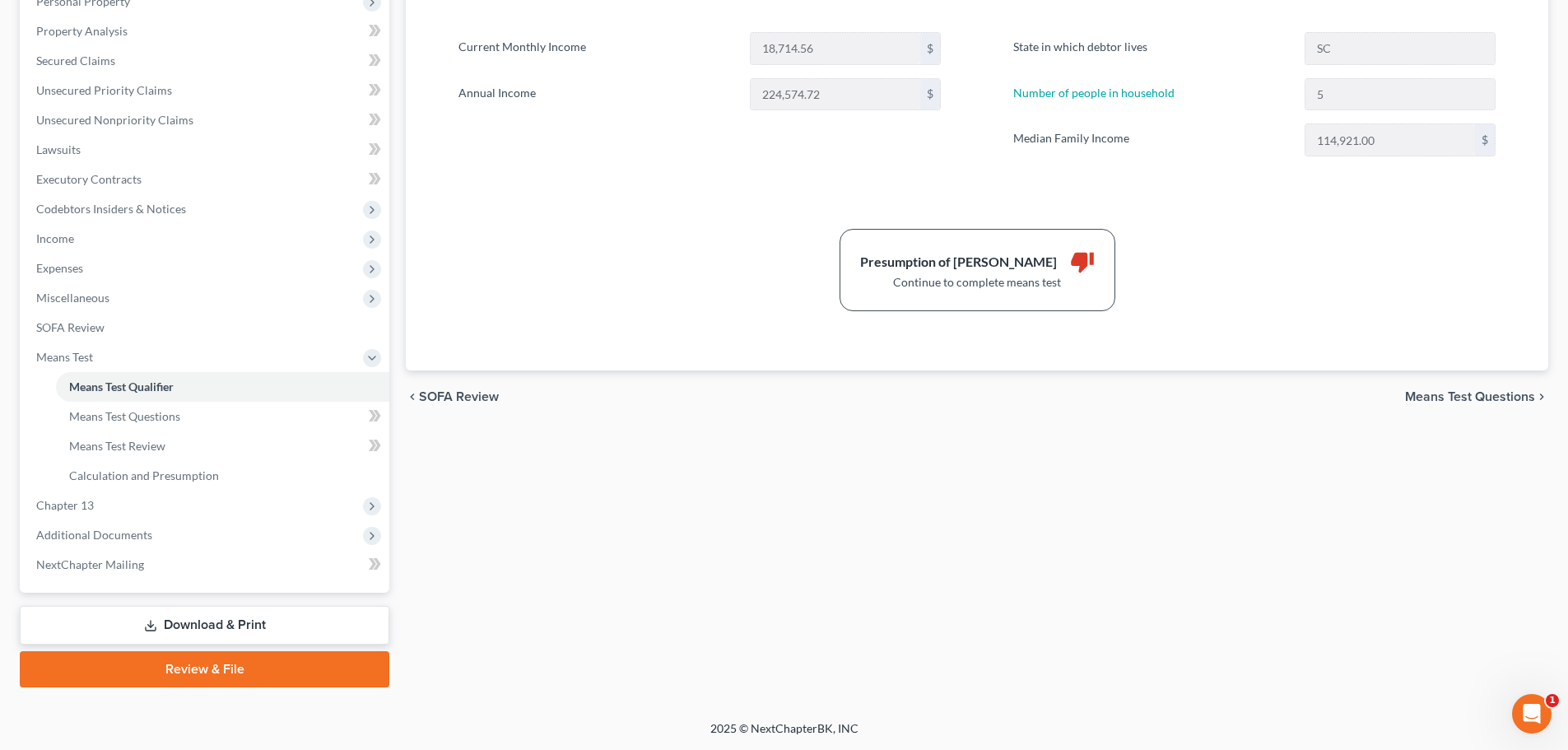
click at [469, 394] on span "SOFA Review" at bounding box center [459, 397] width 80 height 13
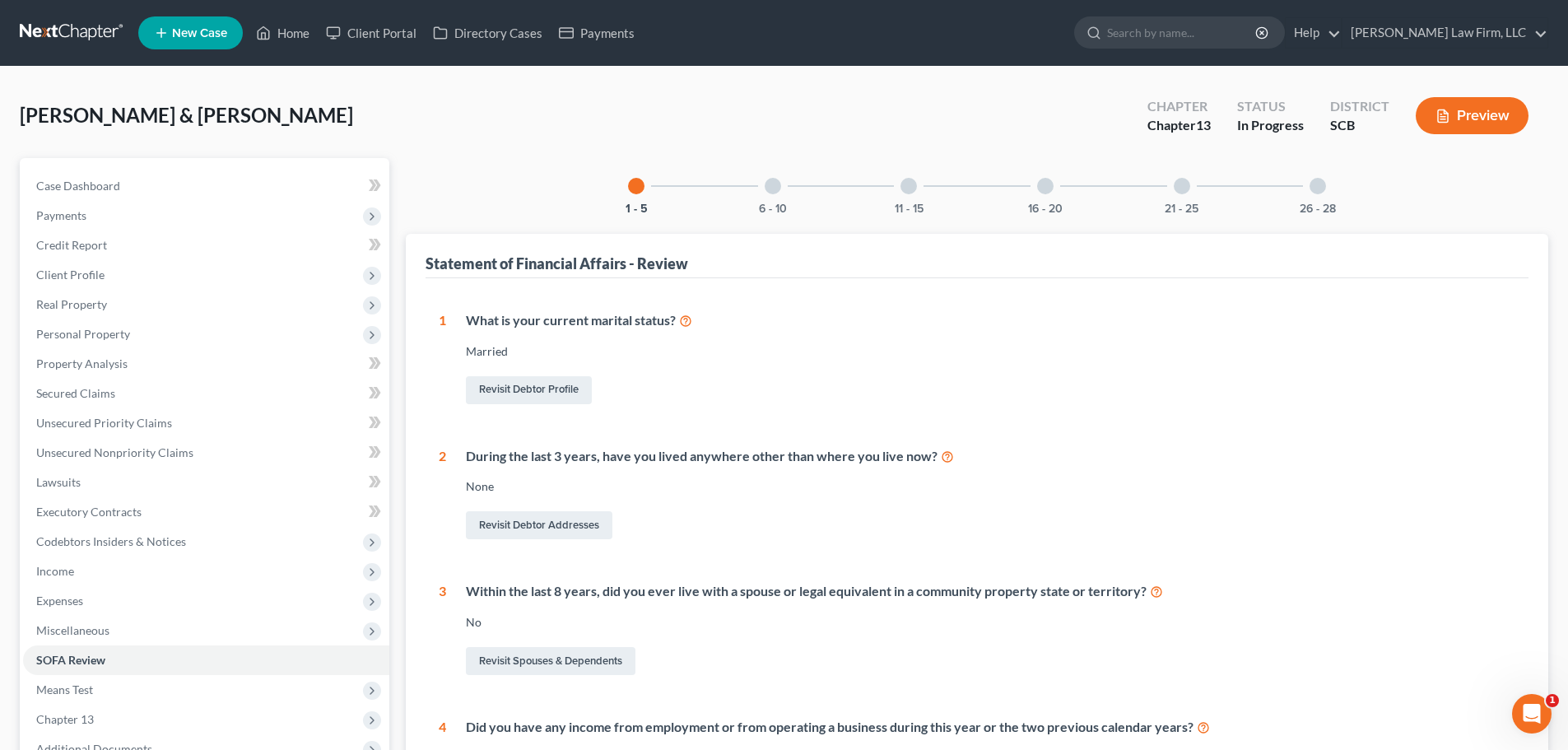
click at [768, 182] on div at bounding box center [772, 186] width 16 height 16
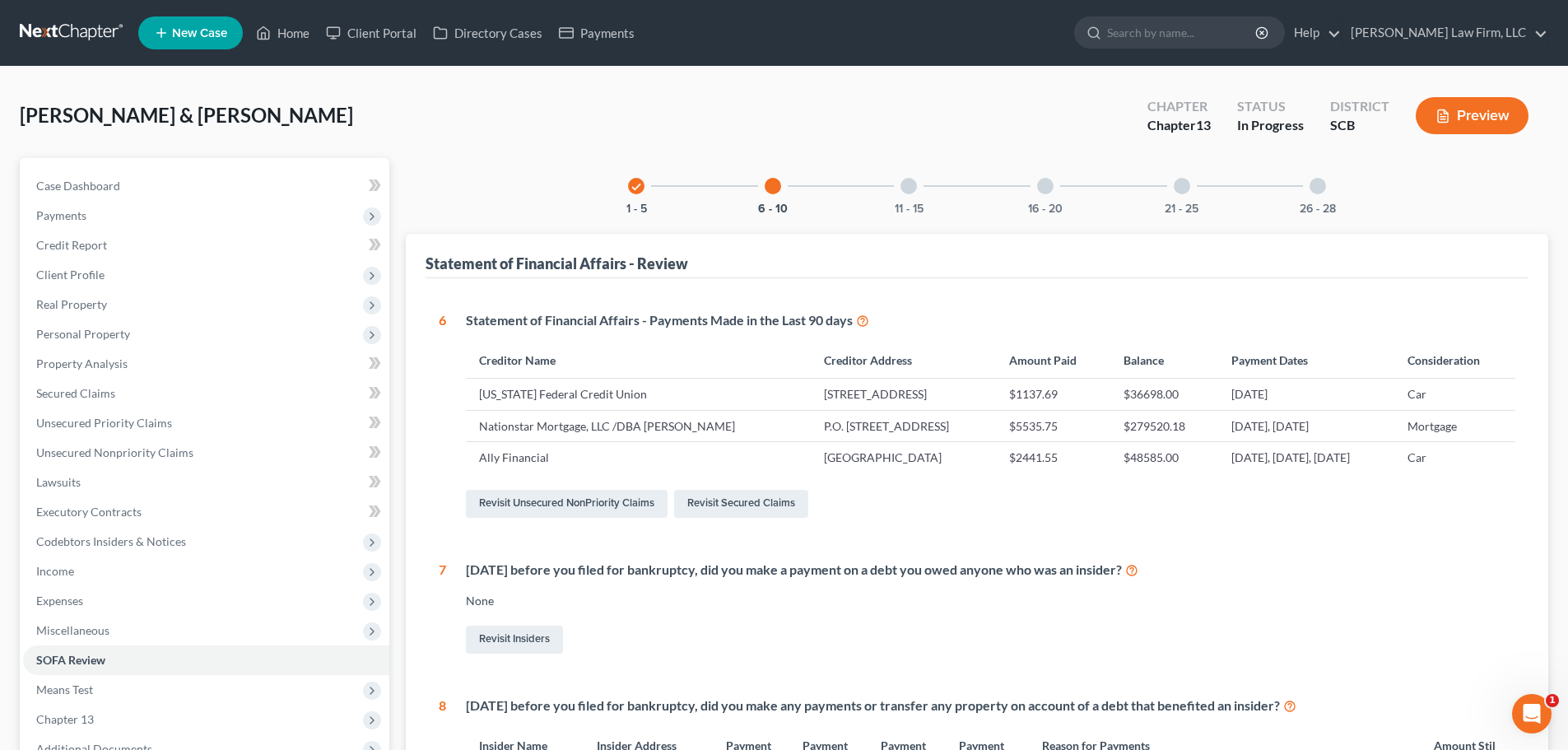
click at [915, 186] on div at bounding box center [908, 186] width 16 height 16
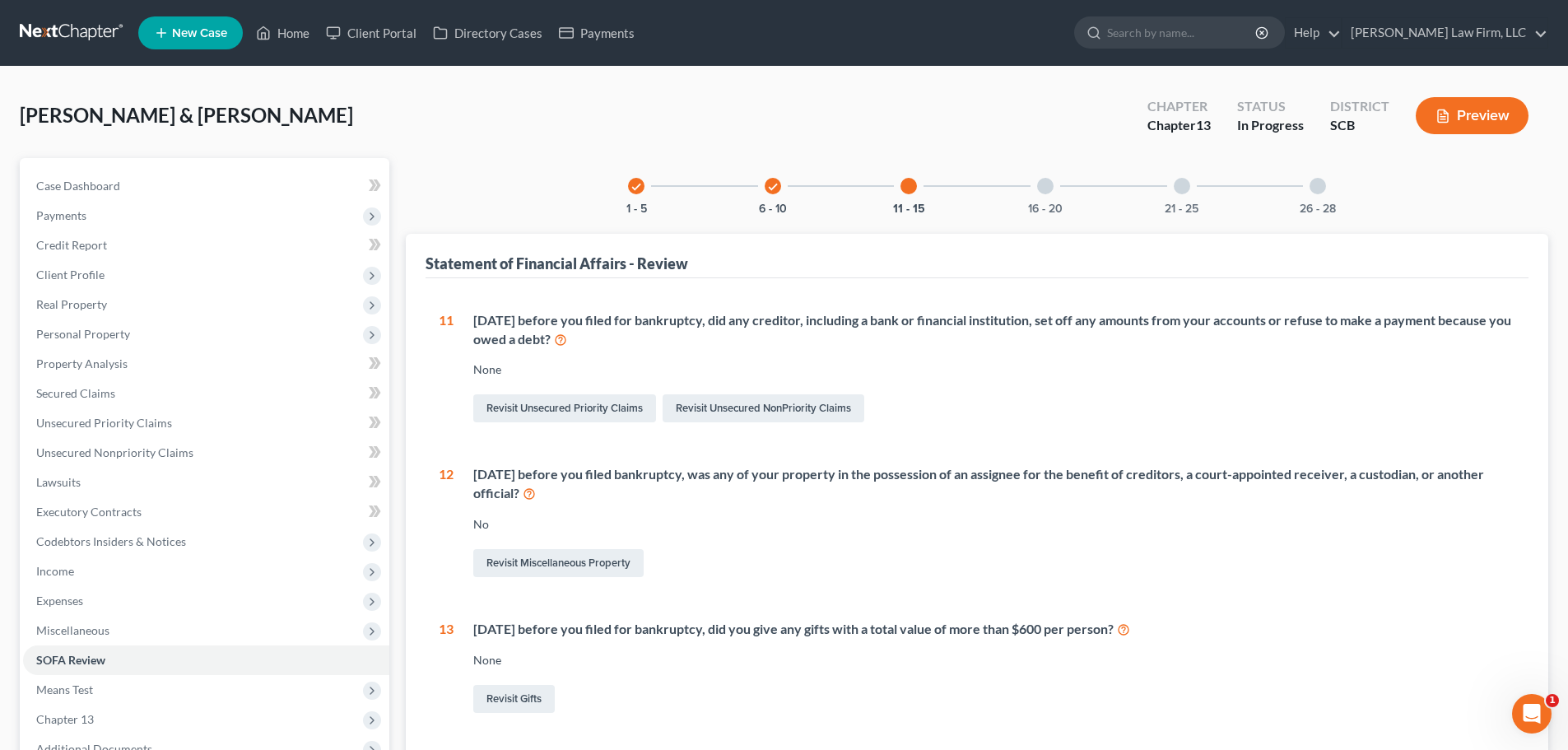
click at [1049, 190] on div at bounding box center [1045, 186] width 16 height 16
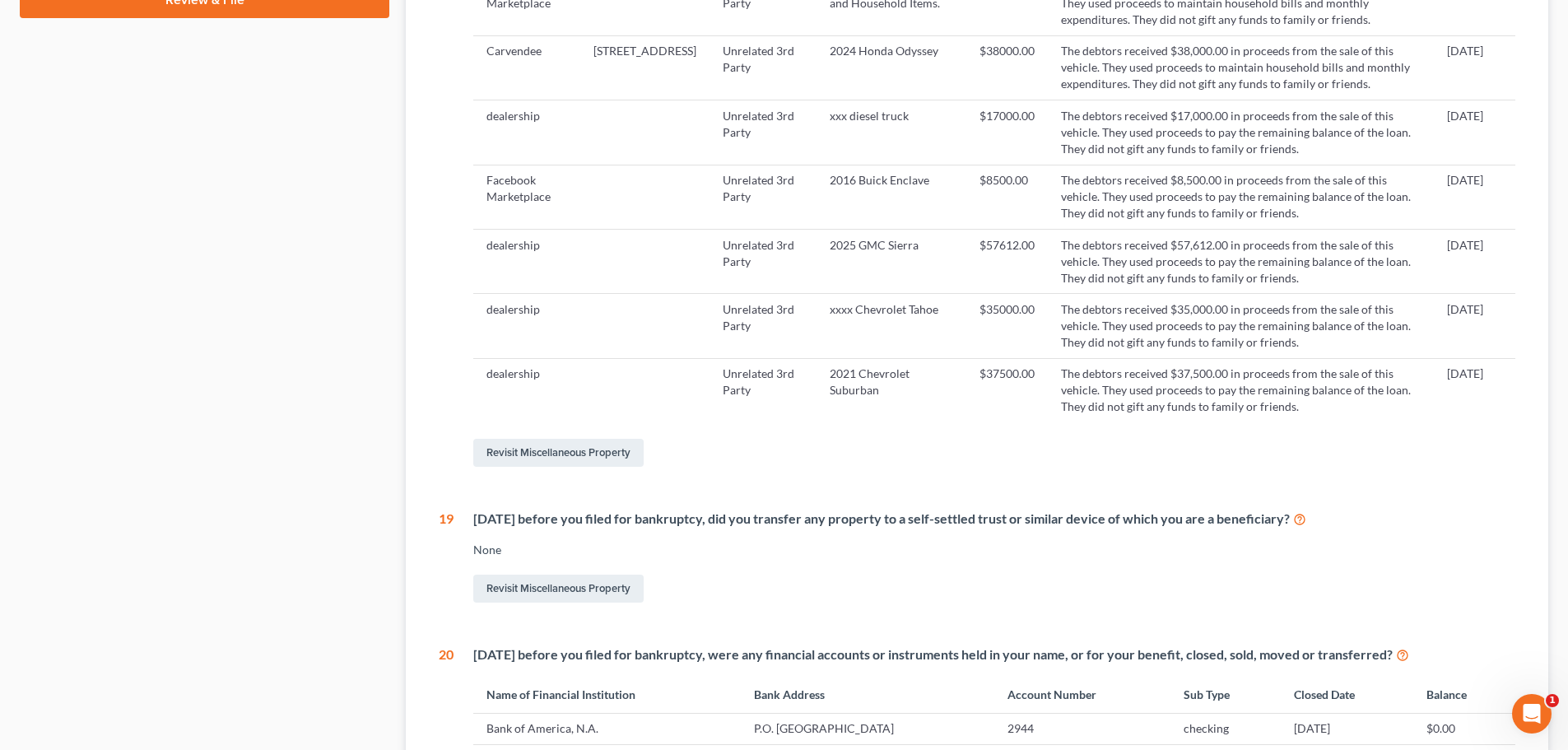
scroll to position [988, 0]
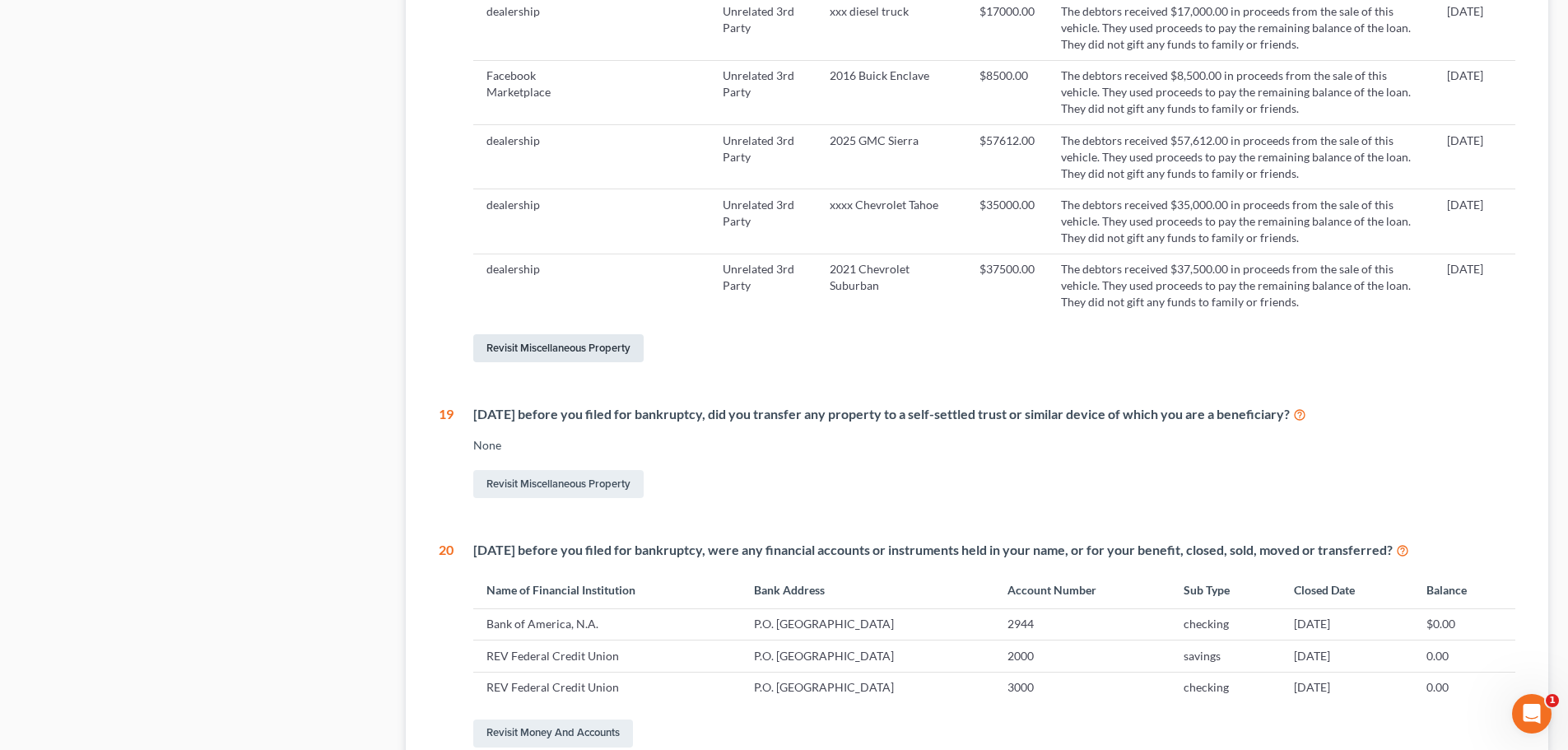
click at [597, 353] on link "Revisit Miscellaneous Property" at bounding box center [558, 347] width 170 height 28
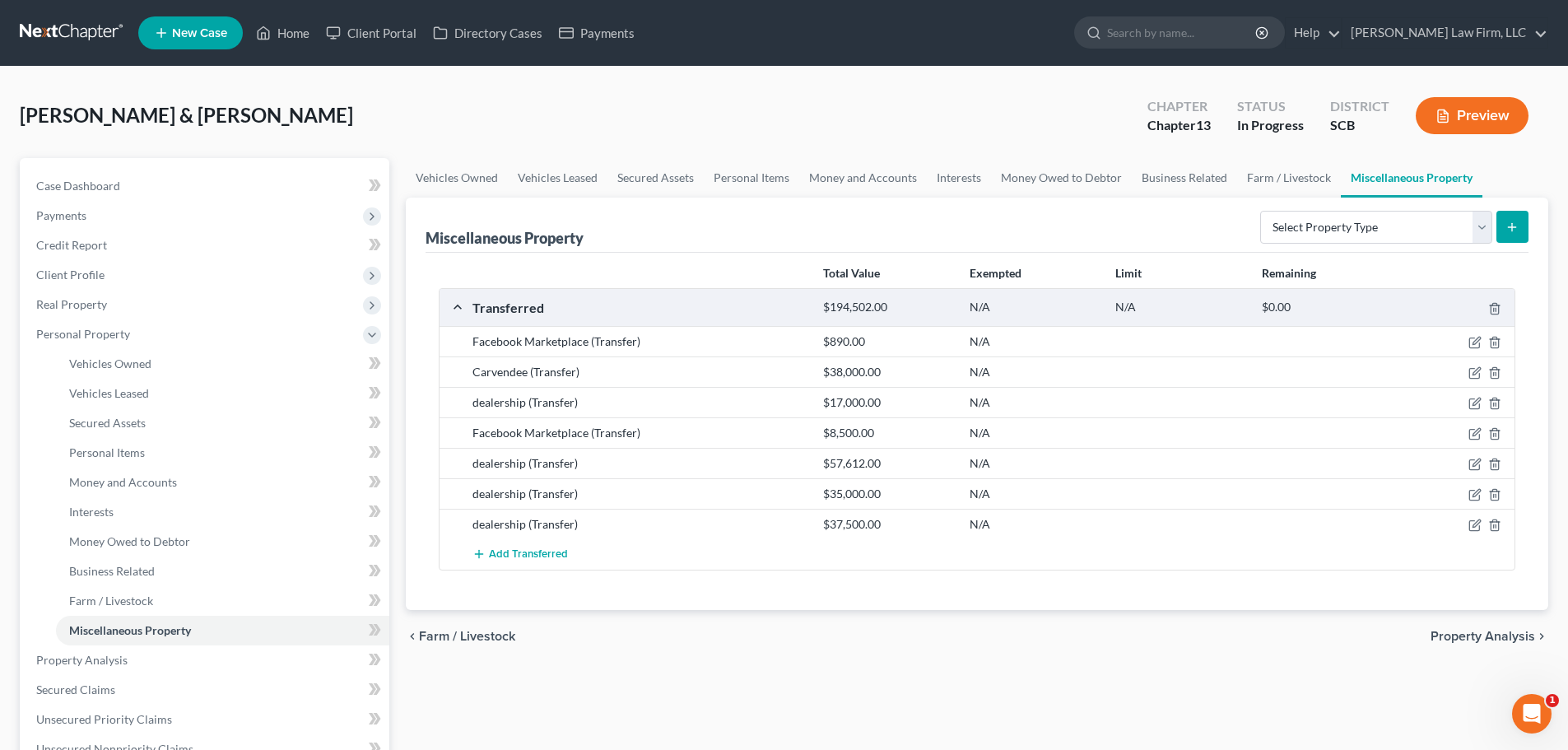
click at [740, 375] on div "Carvendee (Transfer)" at bounding box center [640, 371] width 350 height 16
click at [1473, 403] on icon "button" at bounding box center [1476, 404] width 13 height 13
select select "Ordinary (within 2 years)"
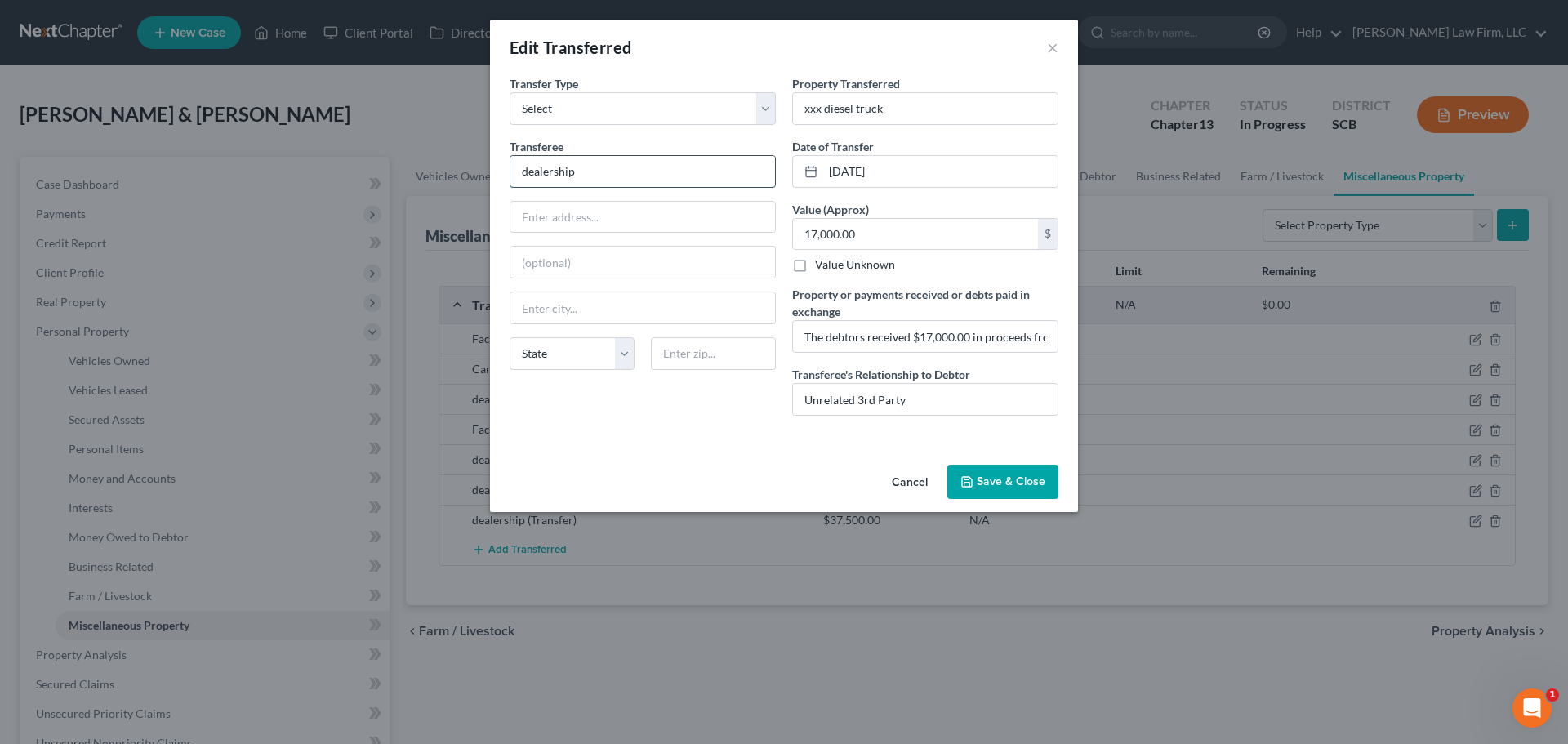
click at [609, 177] on input "dealership" at bounding box center [642, 171] width 264 height 31
click at [609, 176] on input "dealership" at bounding box center [642, 171] width 264 height 31
drag, startPoint x: 905, startPoint y: 109, endPoint x: 714, endPoint y: 139, distance: 193.3
click at [714, 139] on div "Transfer Type * Select Ordinary (within 2 years) Within 10 Years Transferee * d…" at bounding box center [784, 252] width 565 height 353
type input "2006 Dodge Ram 2500"
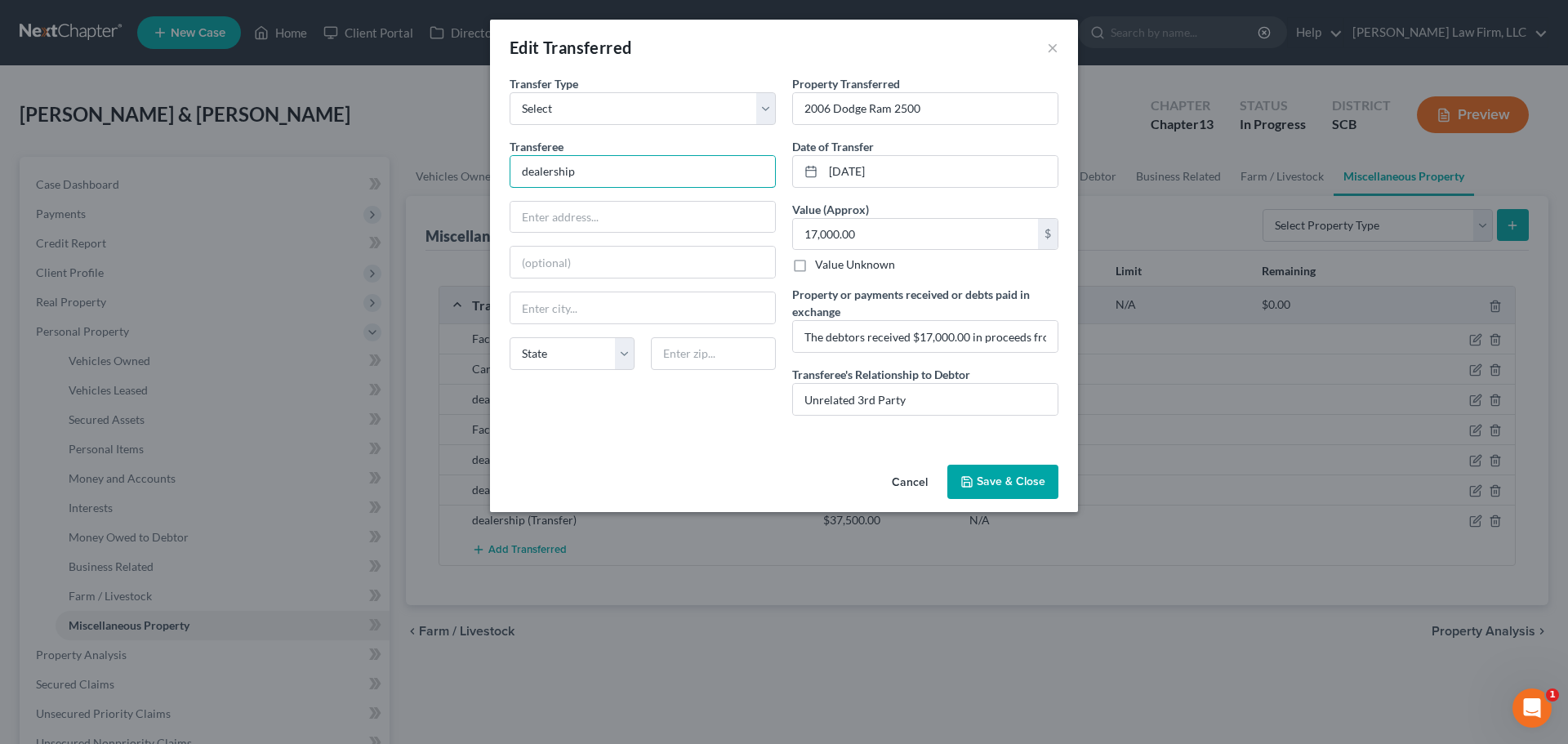
drag, startPoint x: 585, startPoint y: 172, endPoint x: 416, endPoint y: 188, distance: 169.8
click at [419, 189] on div "Edit Transferred × An exemption set must first be selected from the Filing Info…" at bounding box center [784, 372] width 1568 height 744
type input "McElveen Buick GMC"
type input "117 Farmington Rd."
type input "29486"
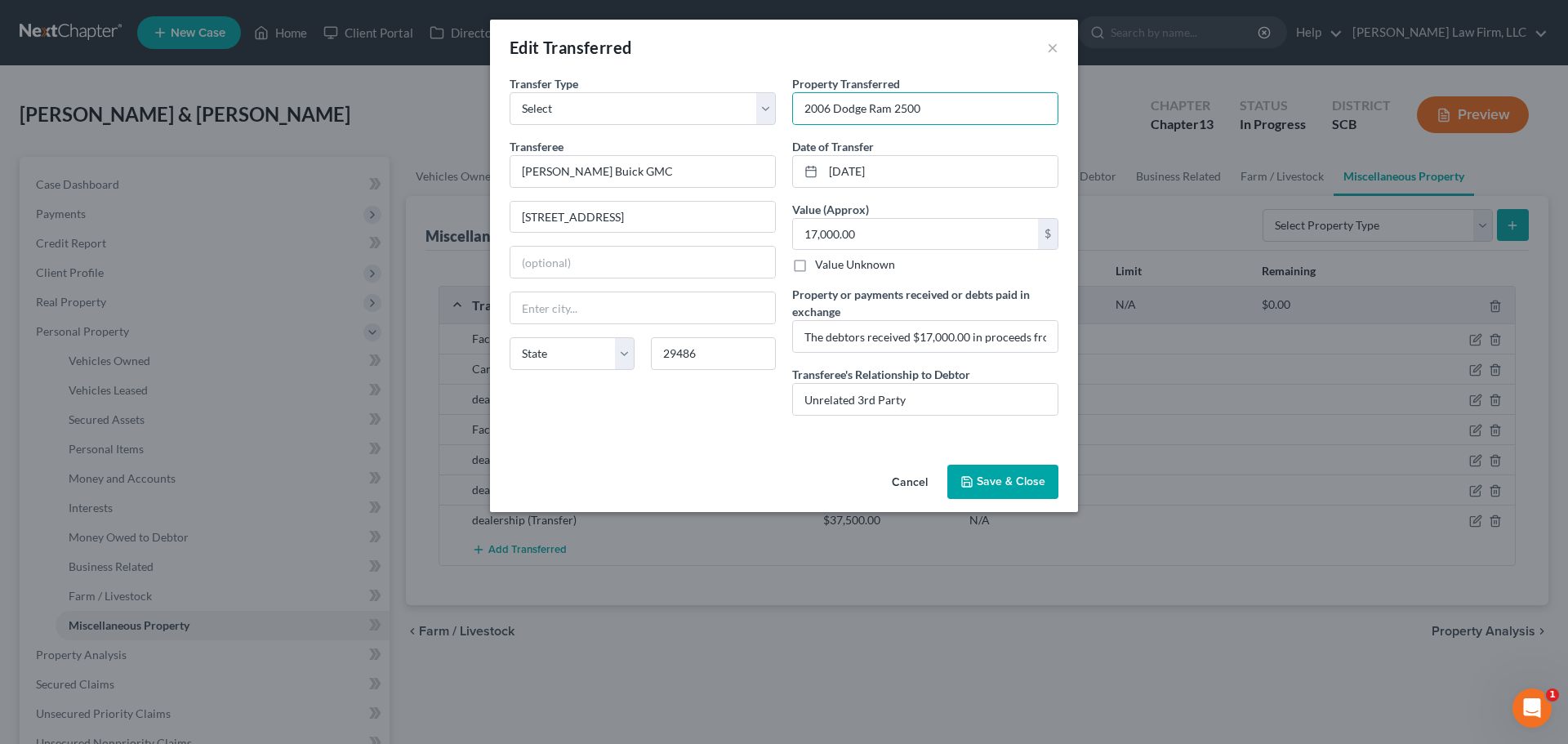
click at [967, 483] on icon "button" at bounding box center [967, 482] width 13 height 13
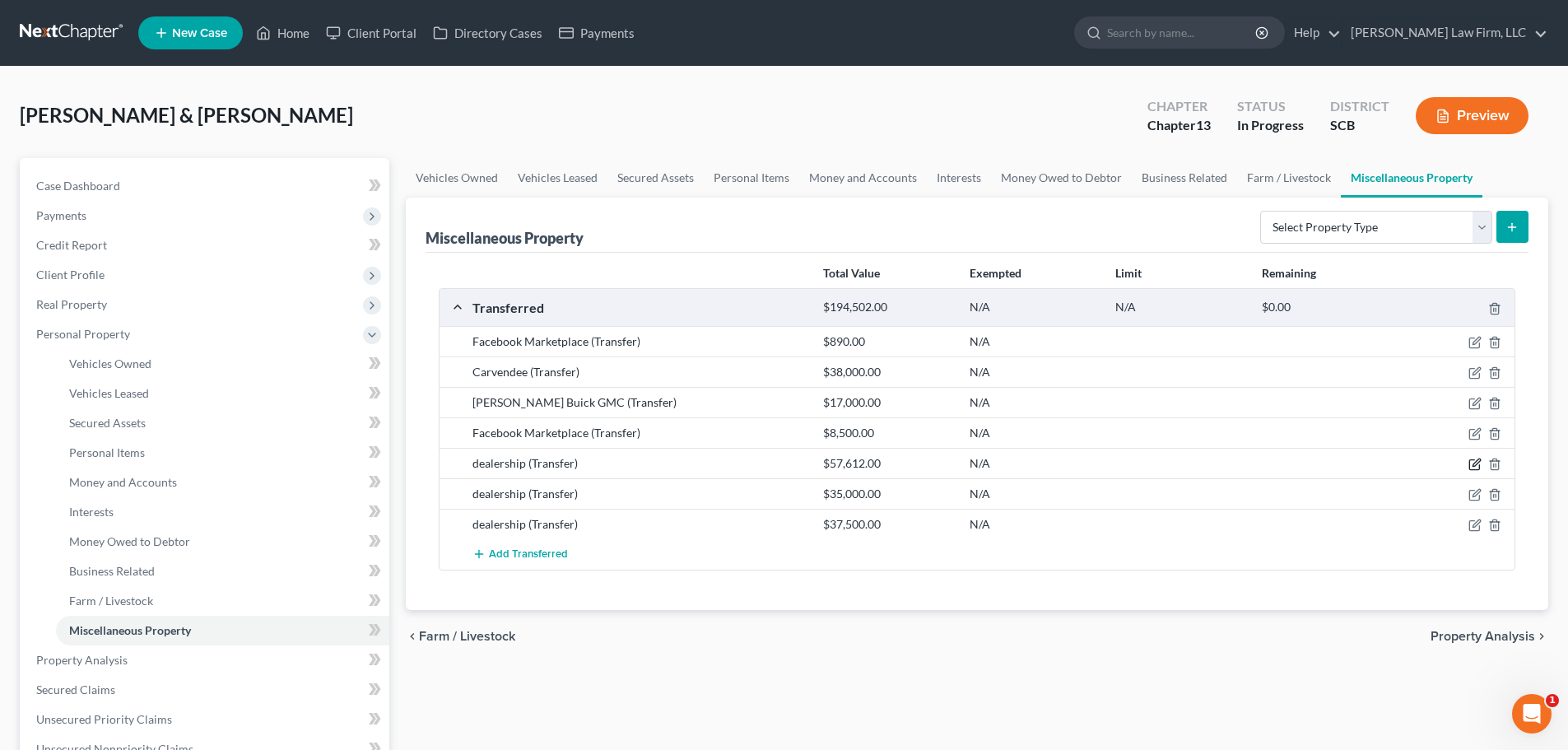
click at [1476, 461] on icon "button" at bounding box center [1476, 464] width 13 height 13
select select "Ordinary (within 2 years)"
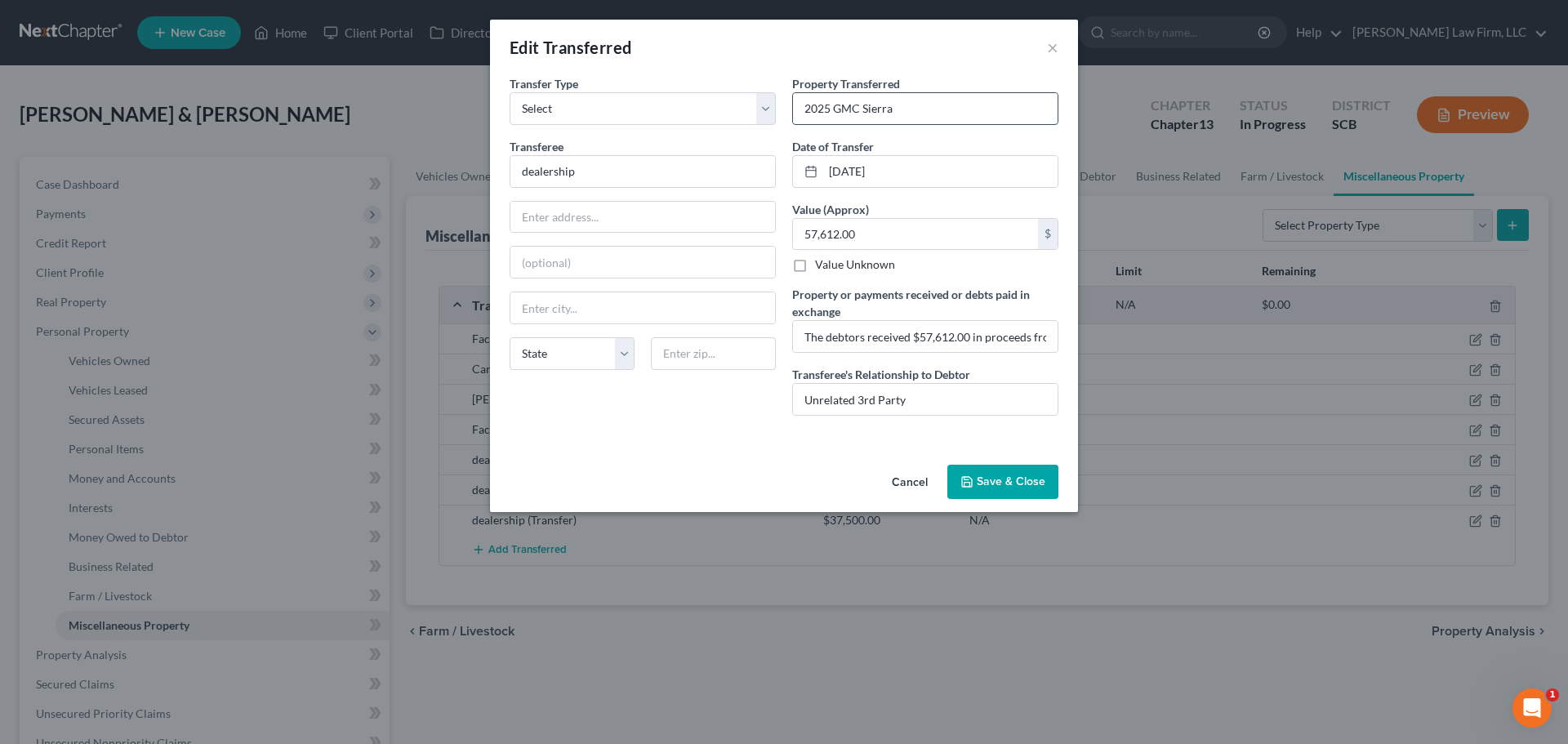
click at [820, 104] on input "2025 GMC Sierra" at bounding box center [926, 109] width 264 height 31
type input "2024 GMC Sierra"
click at [580, 173] on input "dealership" at bounding box center [642, 171] width 264 height 31
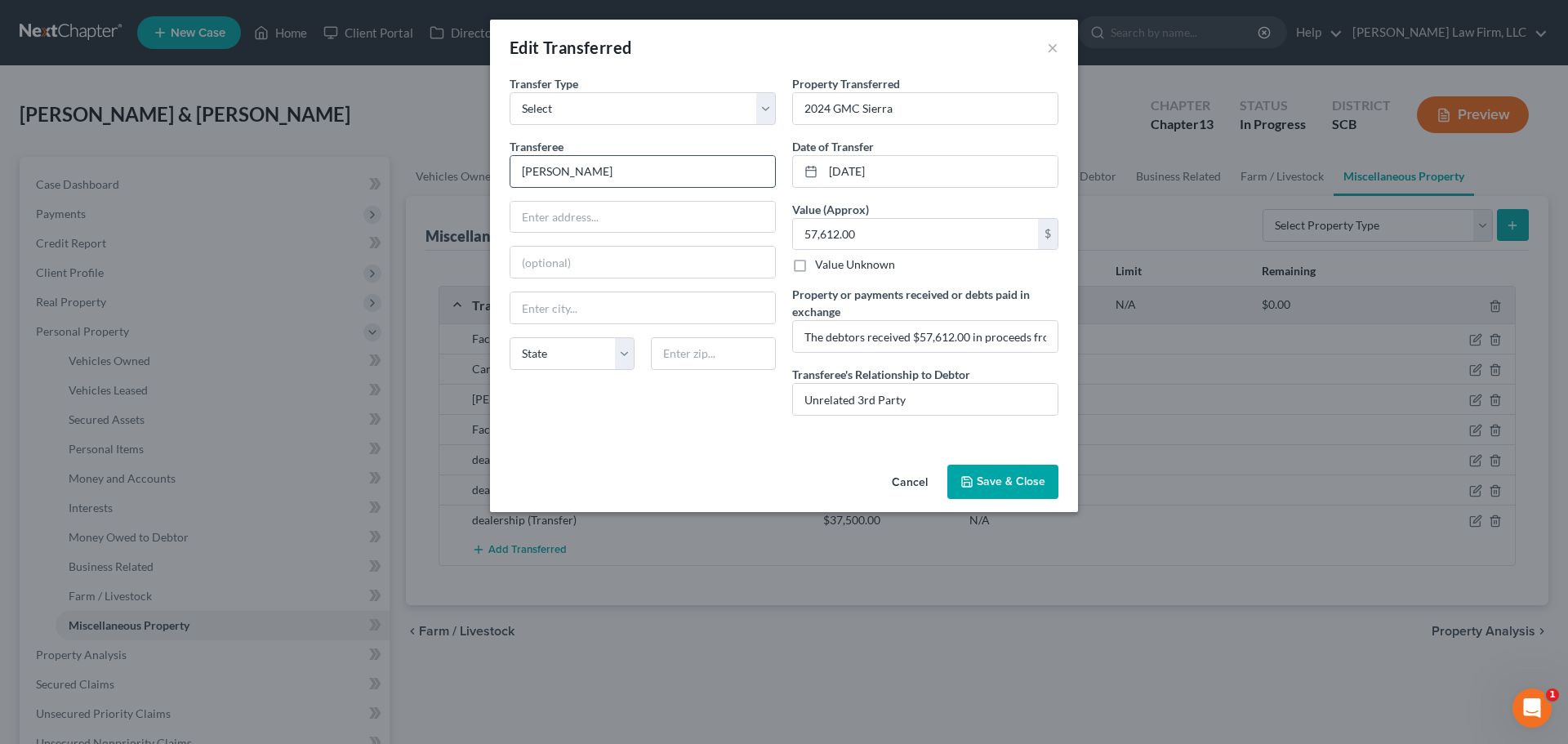
type input "Keffer"
type input "8214 E Independence Blvd."
type input "28227"
type input "Charlotte"
click at [1001, 482] on button "Save & Close" at bounding box center [1003, 482] width 111 height 34
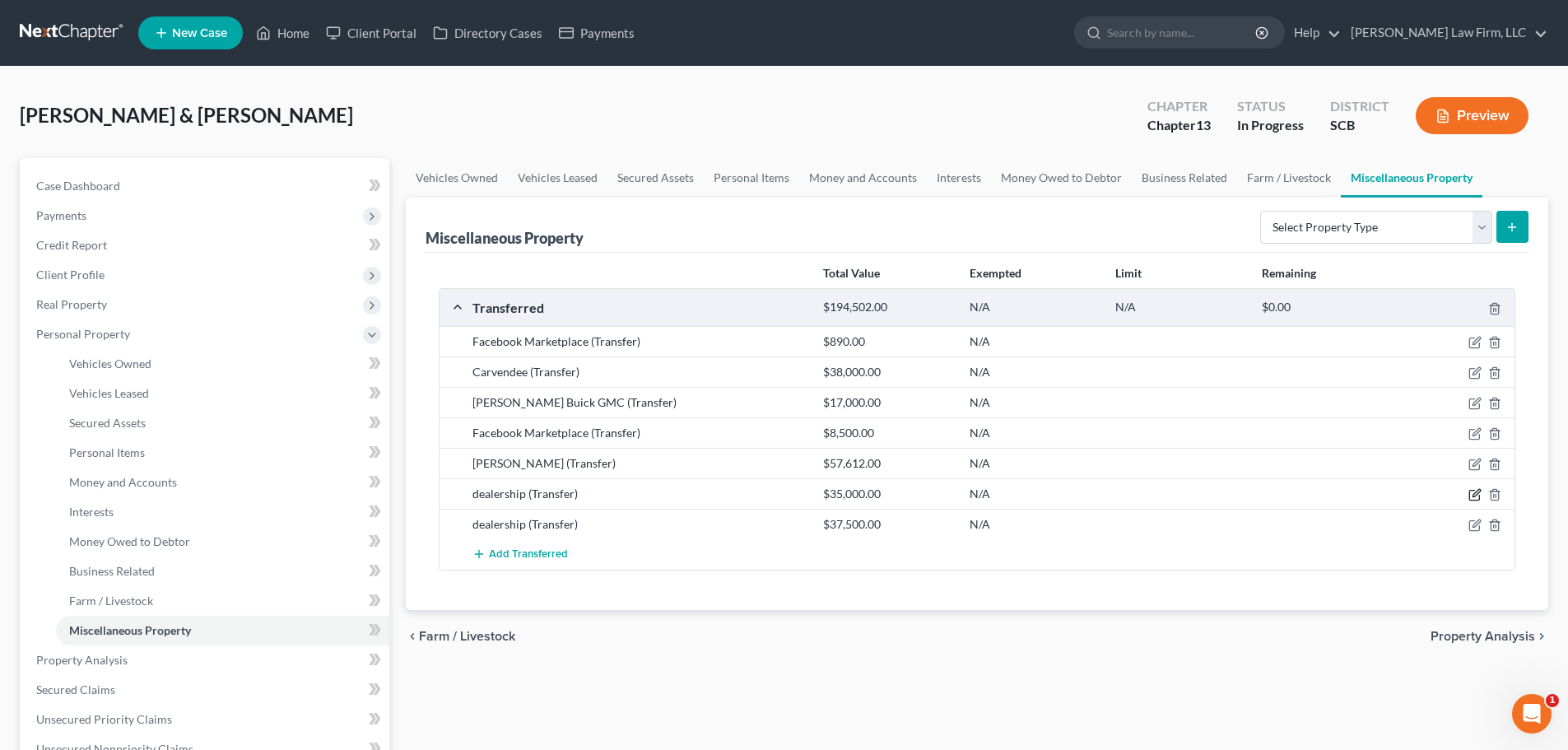
click at [1470, 491] on icon "button" at bounding box center [1475, 495] width 10 height 10
select select "Ordinary (within 2 years)"
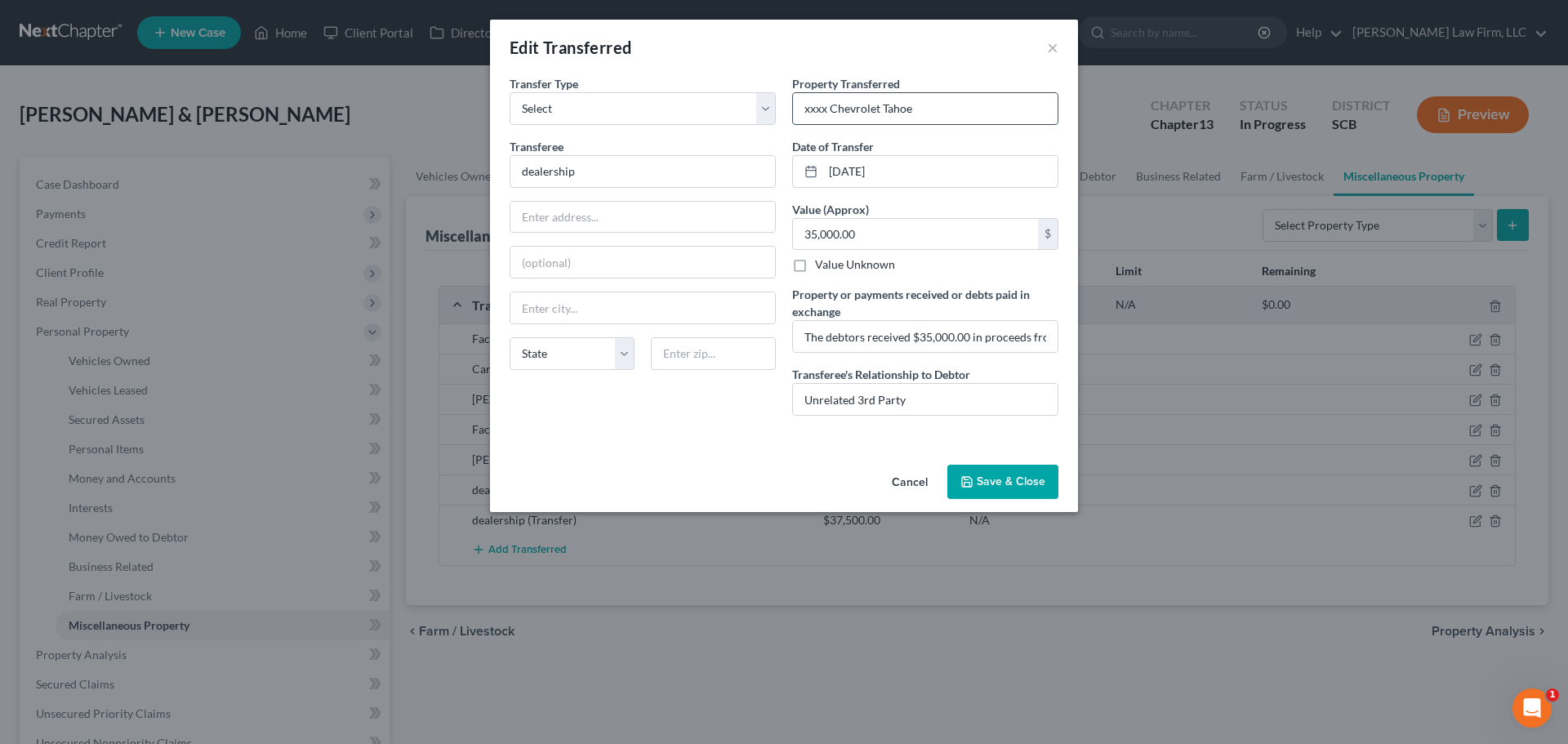
click at [818, 108] on input "xxxx Chevrolet Tahoe" at bounding box center [926, 109] width 264 height 31
type input "2018 Chevrolet Tahoe"
click at [581, 172] on input "dealership" at bounding box center [642, 171] width 264 height 31
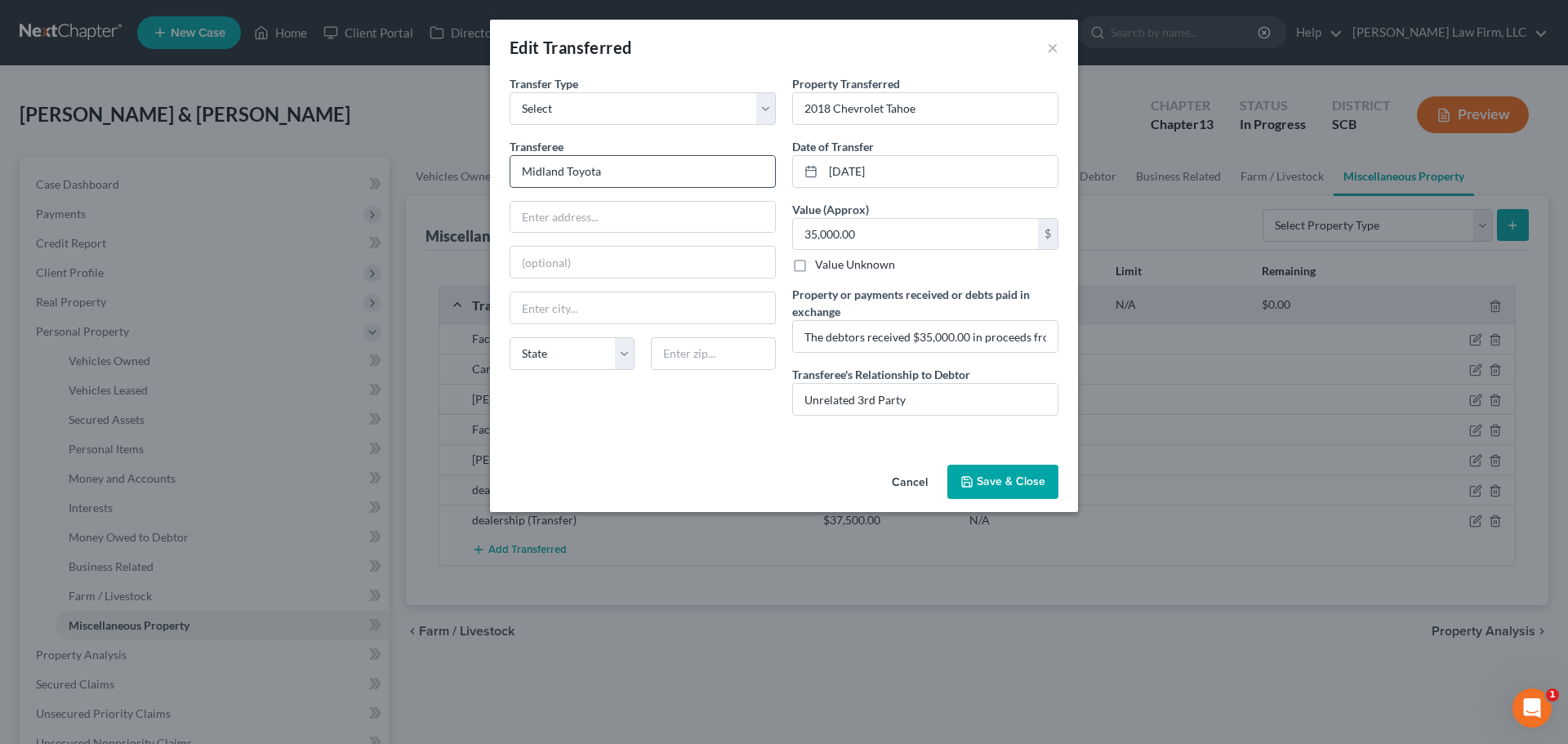
type input "Midland Toyota"
type input "240 Killian Commons Parkway"
type input "29203"
type input "Columbia"
click at [978, 482] on button "Save & Close" at bounding box center [1003, 482] width 111 height 34
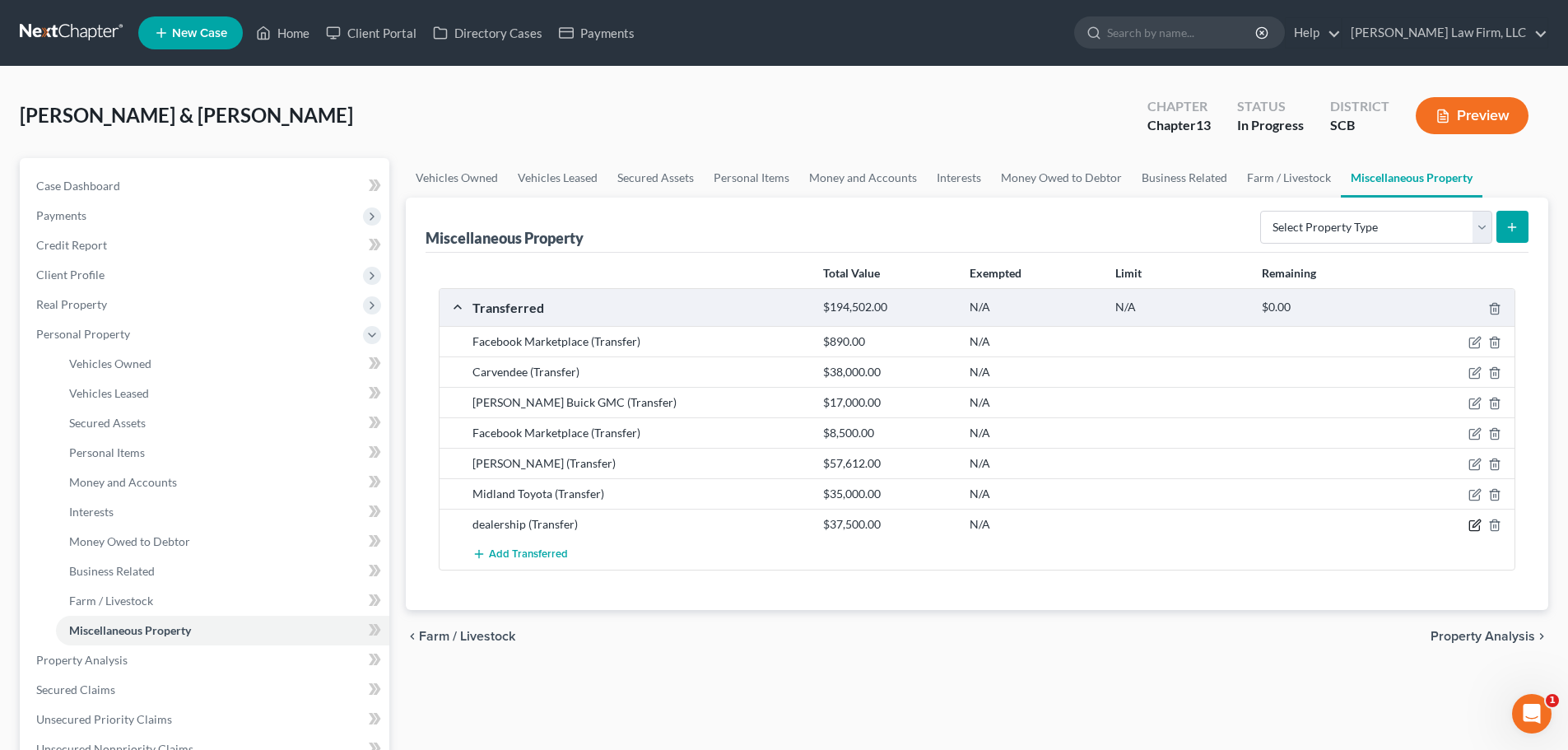
click at [1470, 525] on icon "button" at bounding box center [1476, 525] width 13 height 13
select select "Ordinary (within 2 years)"
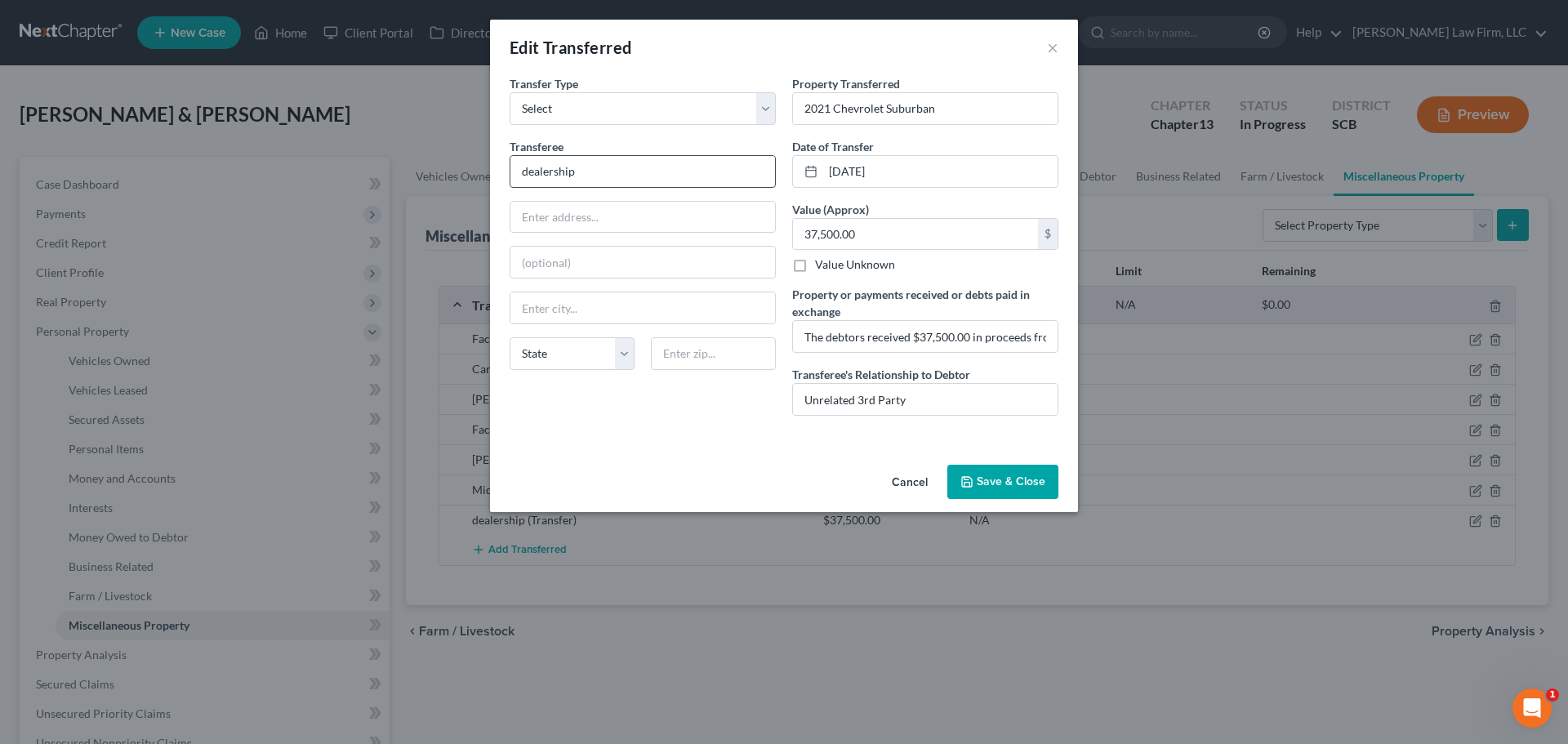
click at [563, 176] on input "dealership" at bounding box center [642, 171] width 264 height 31
type input "Kia Country of Charleston"
type input "2361 Savannah Hwy"
type input "29414"
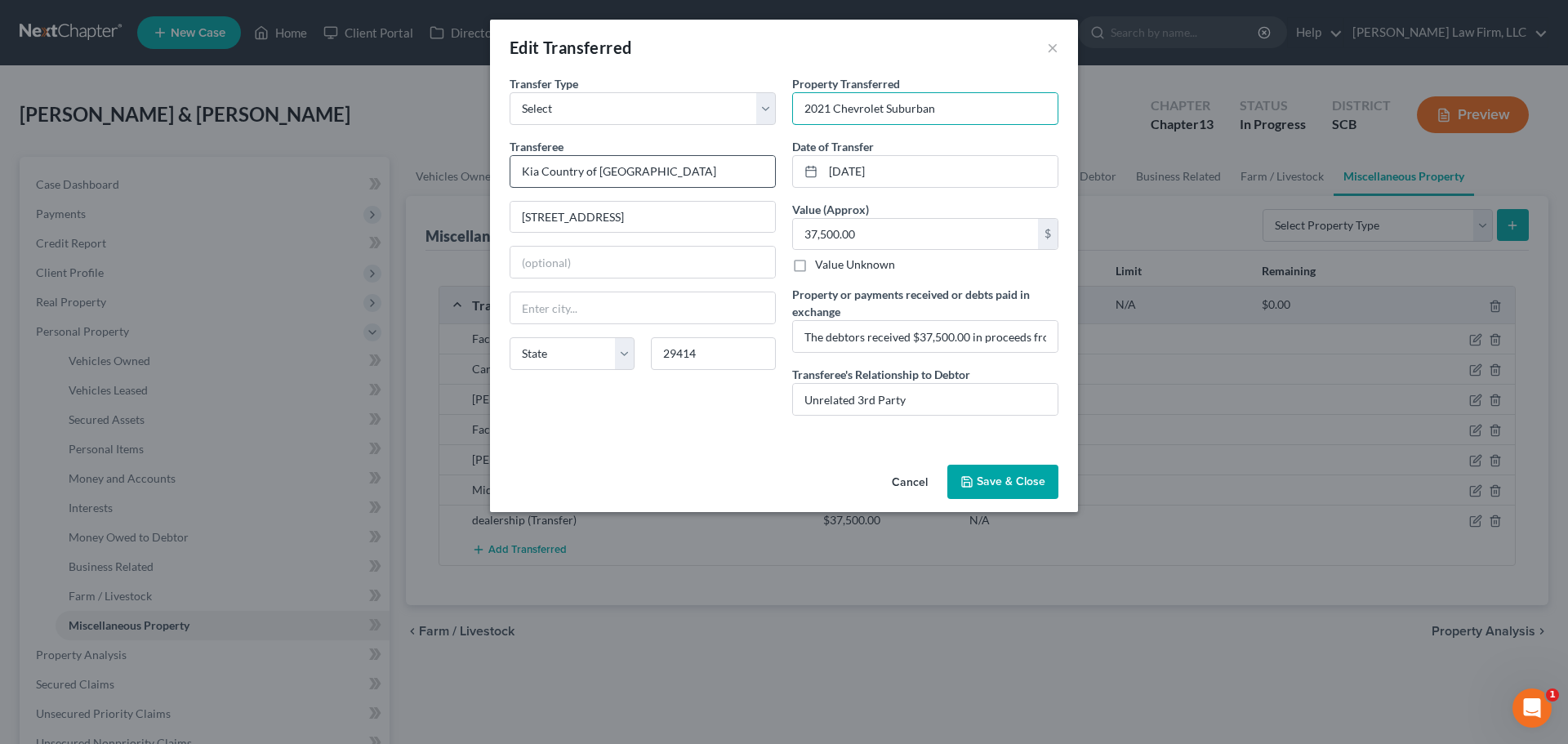
type input "Charleston"
click at [1008, 486] on button "Save & Close" at bounding box center [1003, 482] width 111 height 34
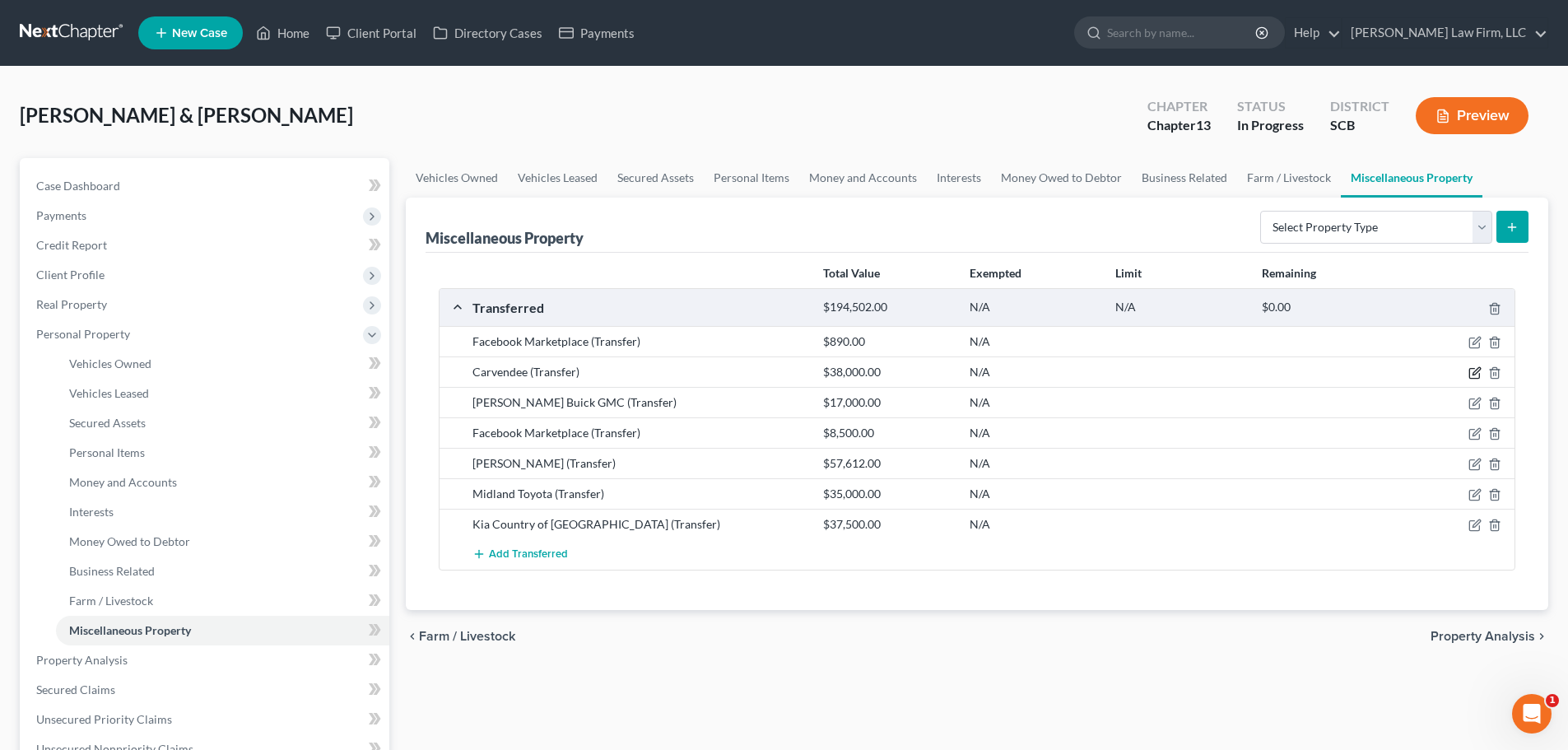
click at [1476, 373] on icon "button" at bounding box center [1476, 373] width 13 height 13
select select "Ordinary (within 2 years)"
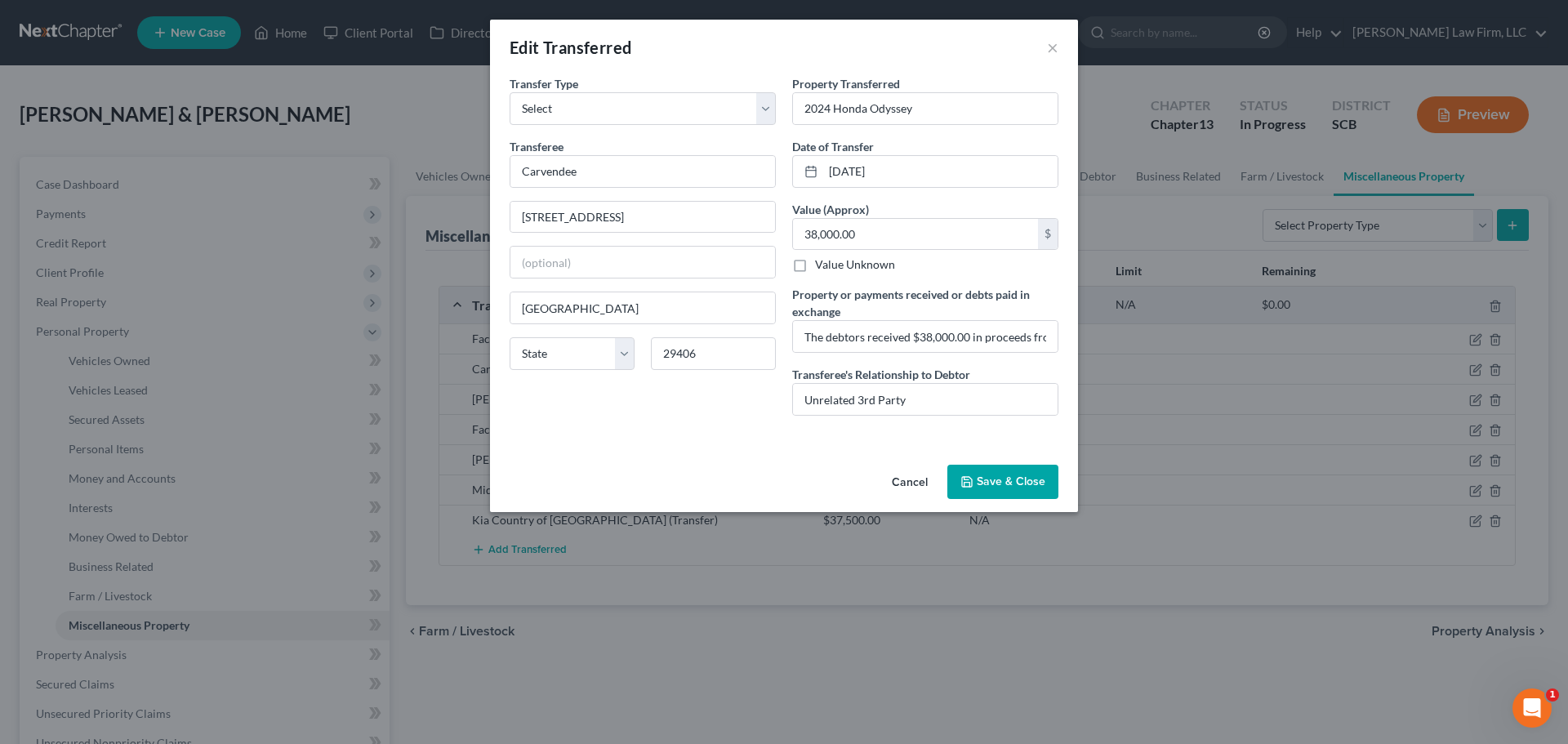
click at [1018, 488] on button "Save & Close" at bounding box center [1003, 482] width 111 height 34
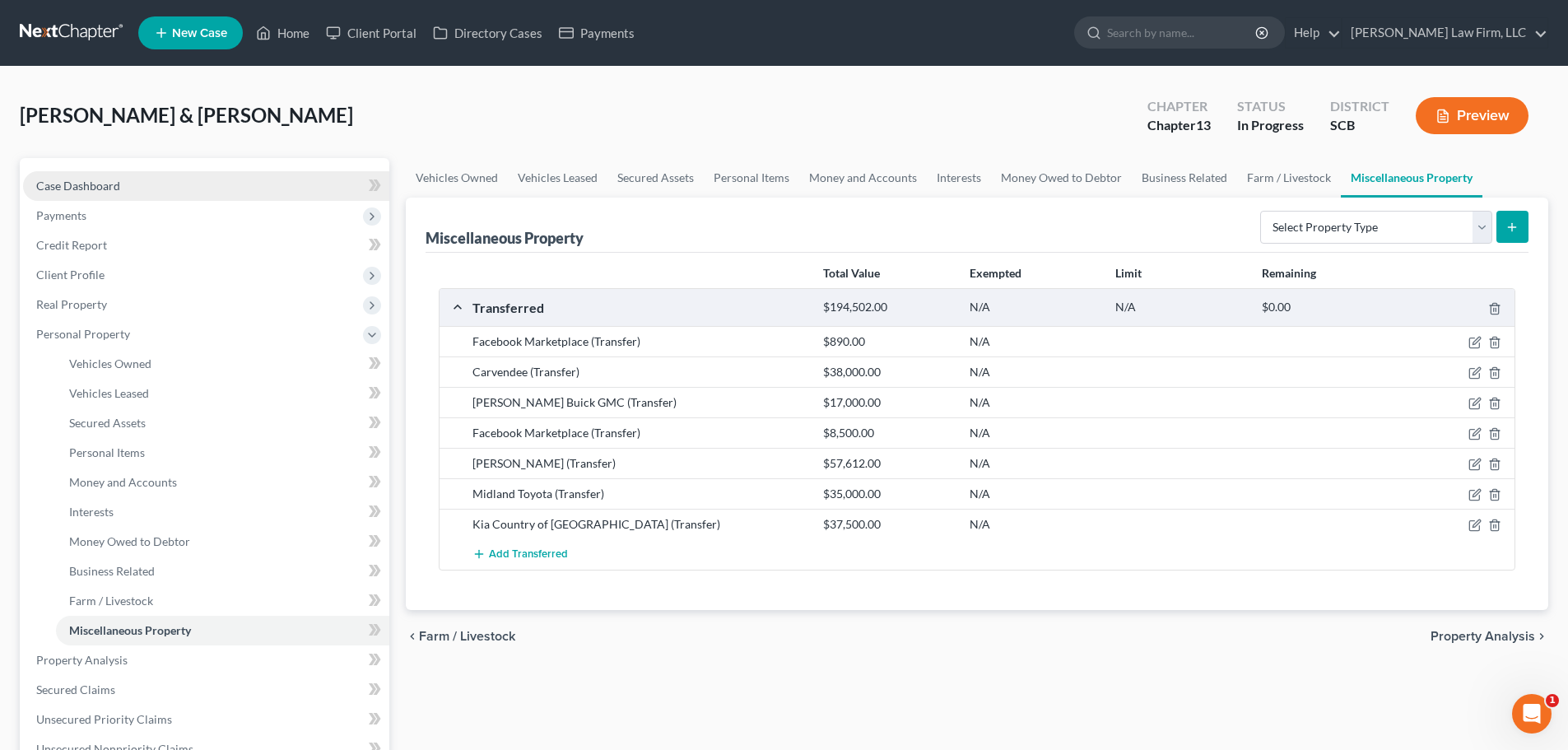
click at [81, 189] on span "Case Dashboard" at bounding box center [78, 186] width 84 height 14
select select "0"
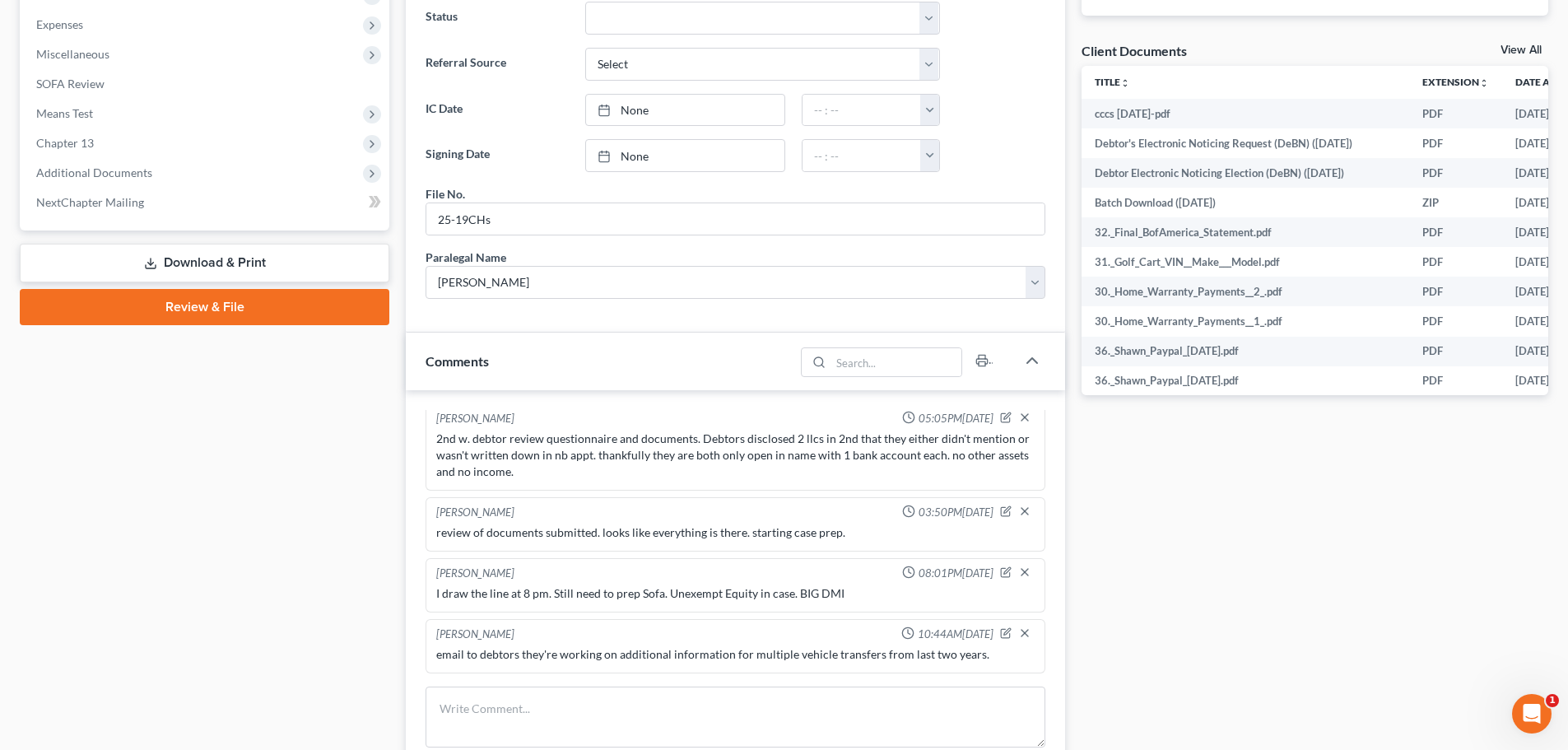
scroll to position [411, 0]
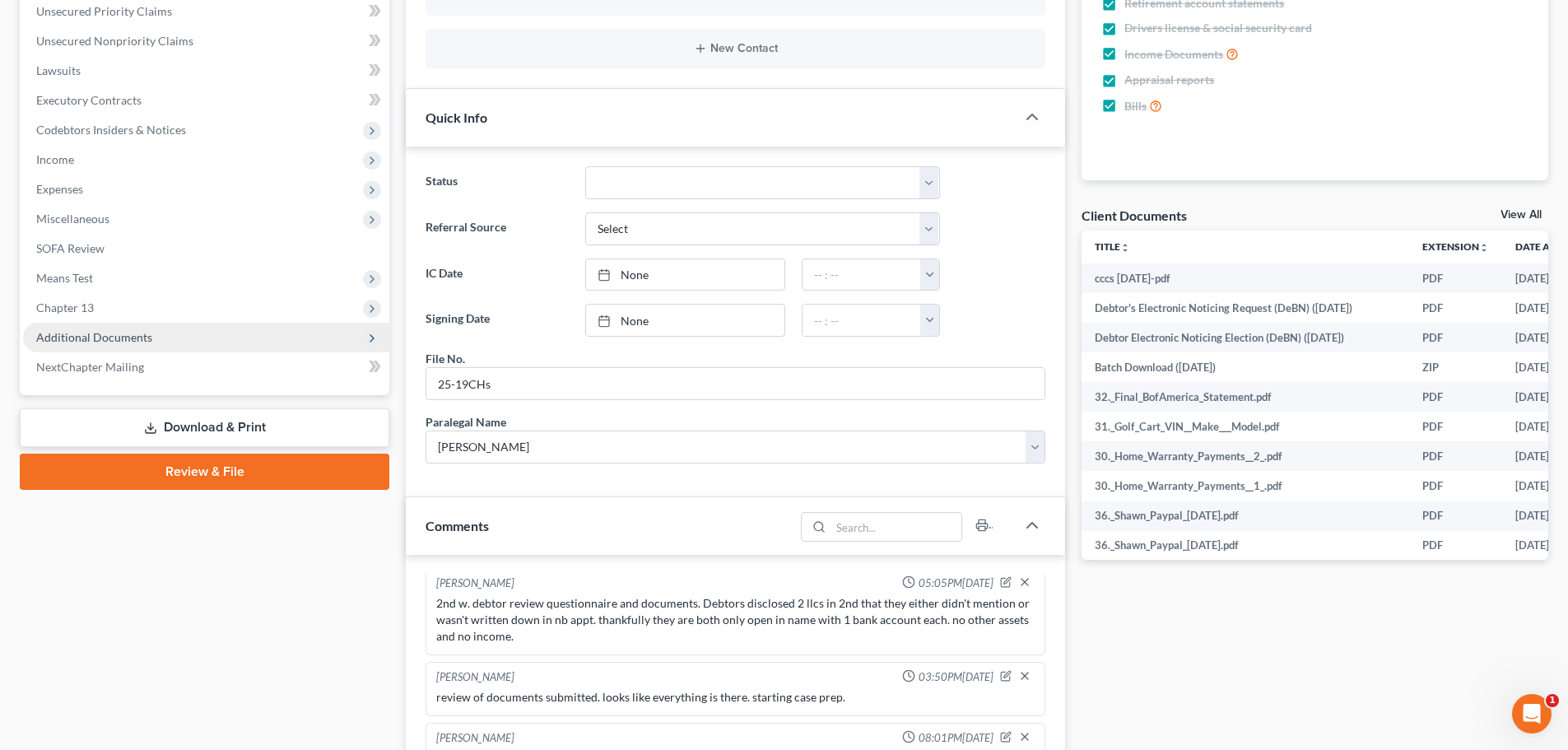
click at [109, 340] on span "Additional Documents" at bounding box center [94, 337] width 116 height 14
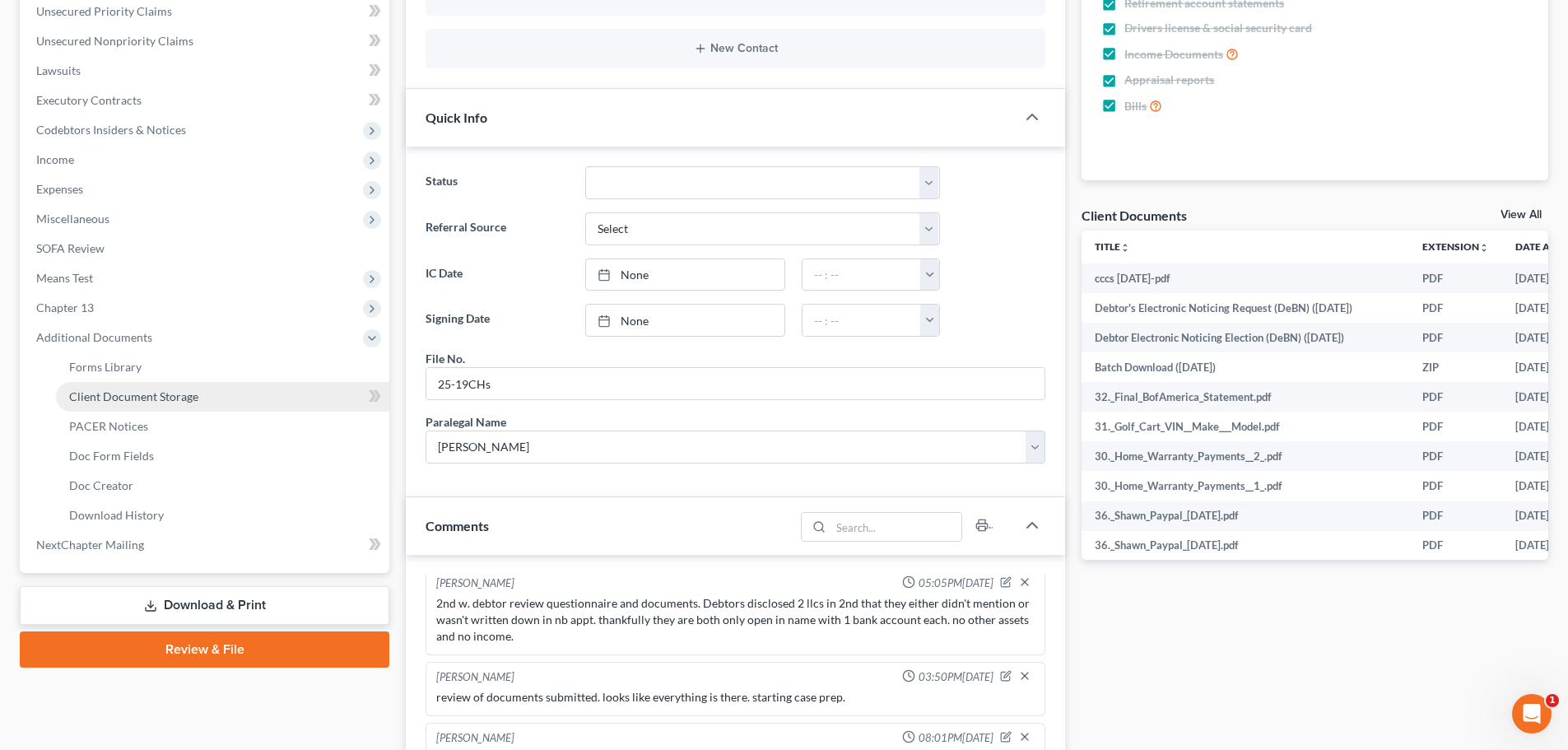
click at [129, 399] on span "Client Document Storage" at bounding box center [134, 396] width 129 height 14
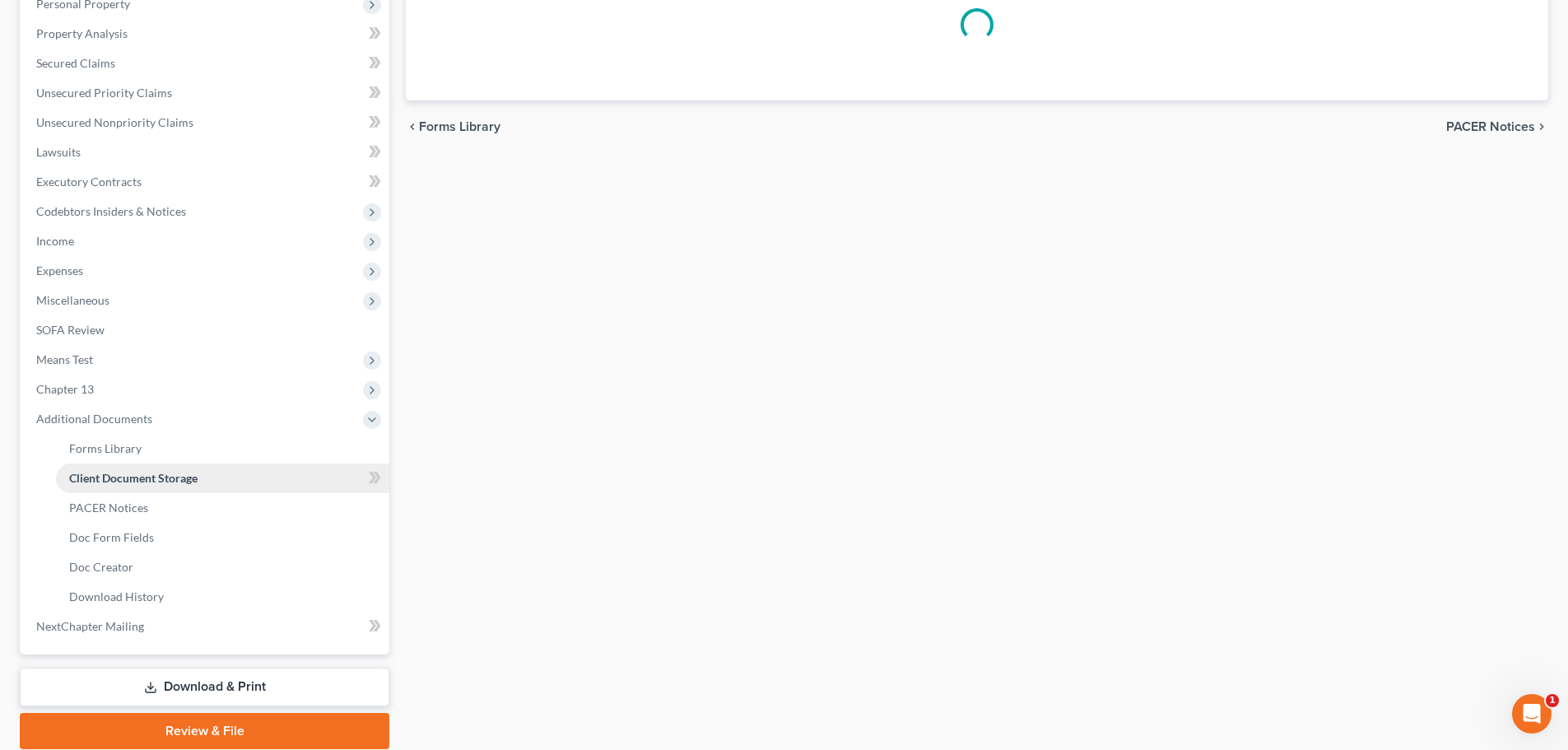
scroll to position [5, 0]
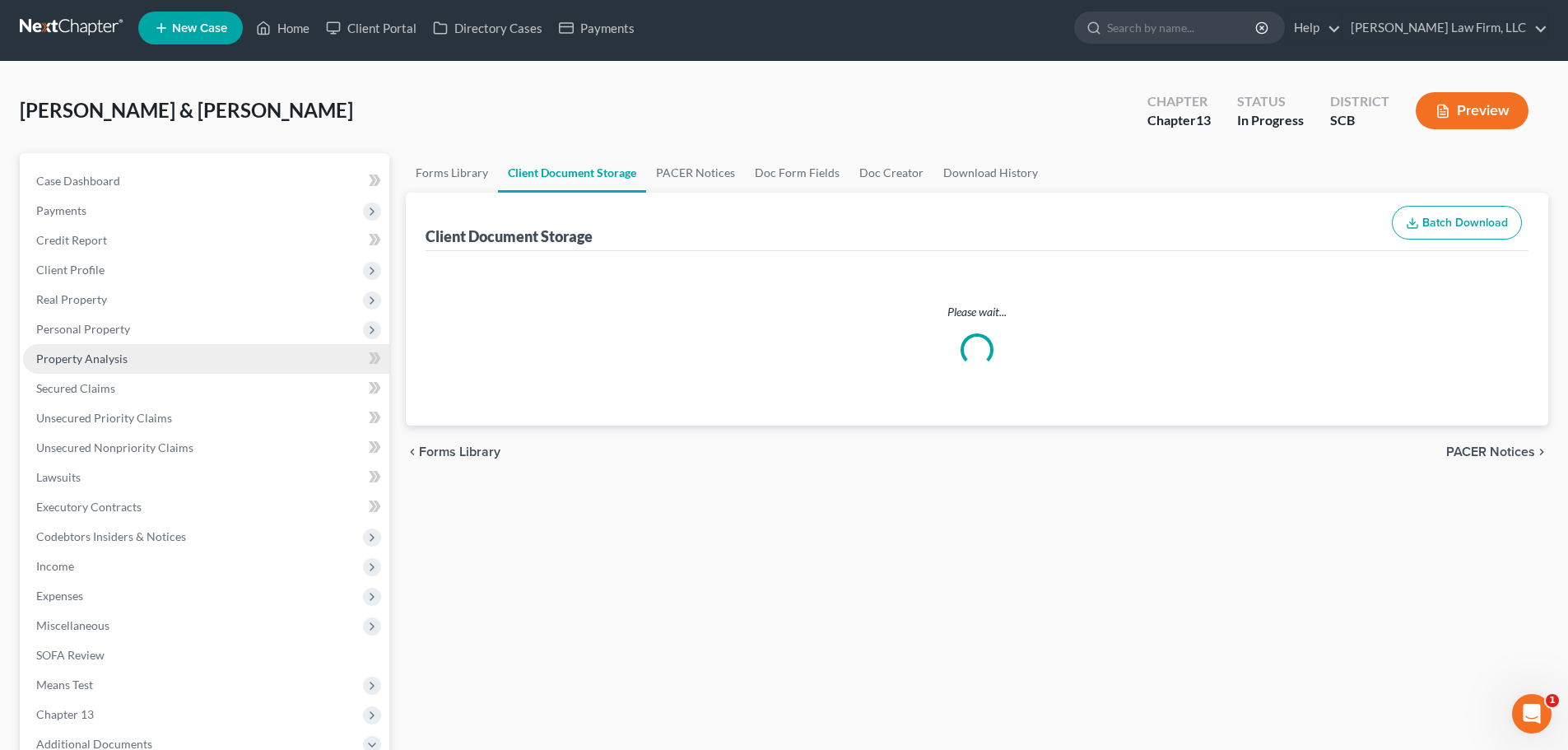
select select "6"
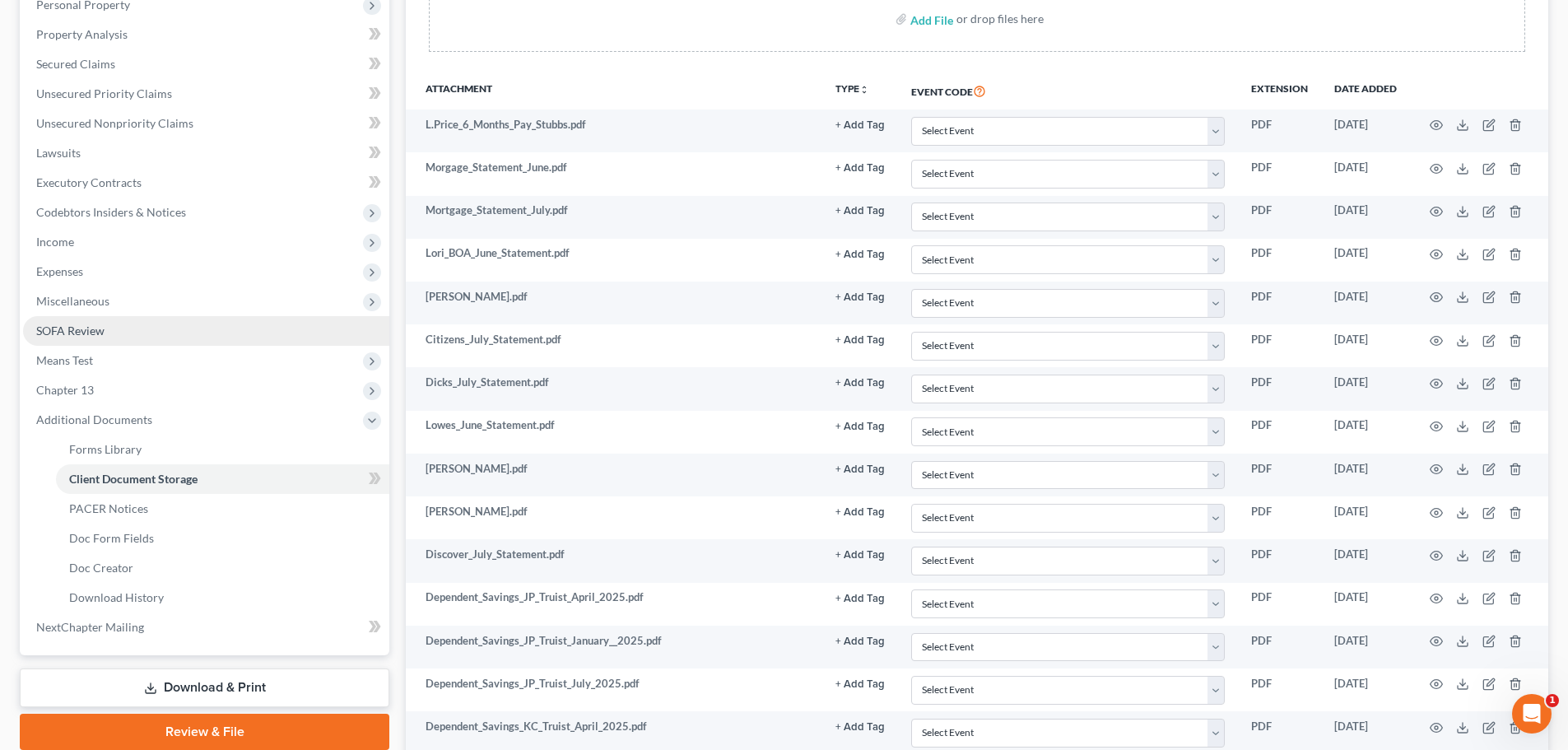
click at [112, 327] on link "SOFA Review" at bounding box center [206, 330] width 367 height 30
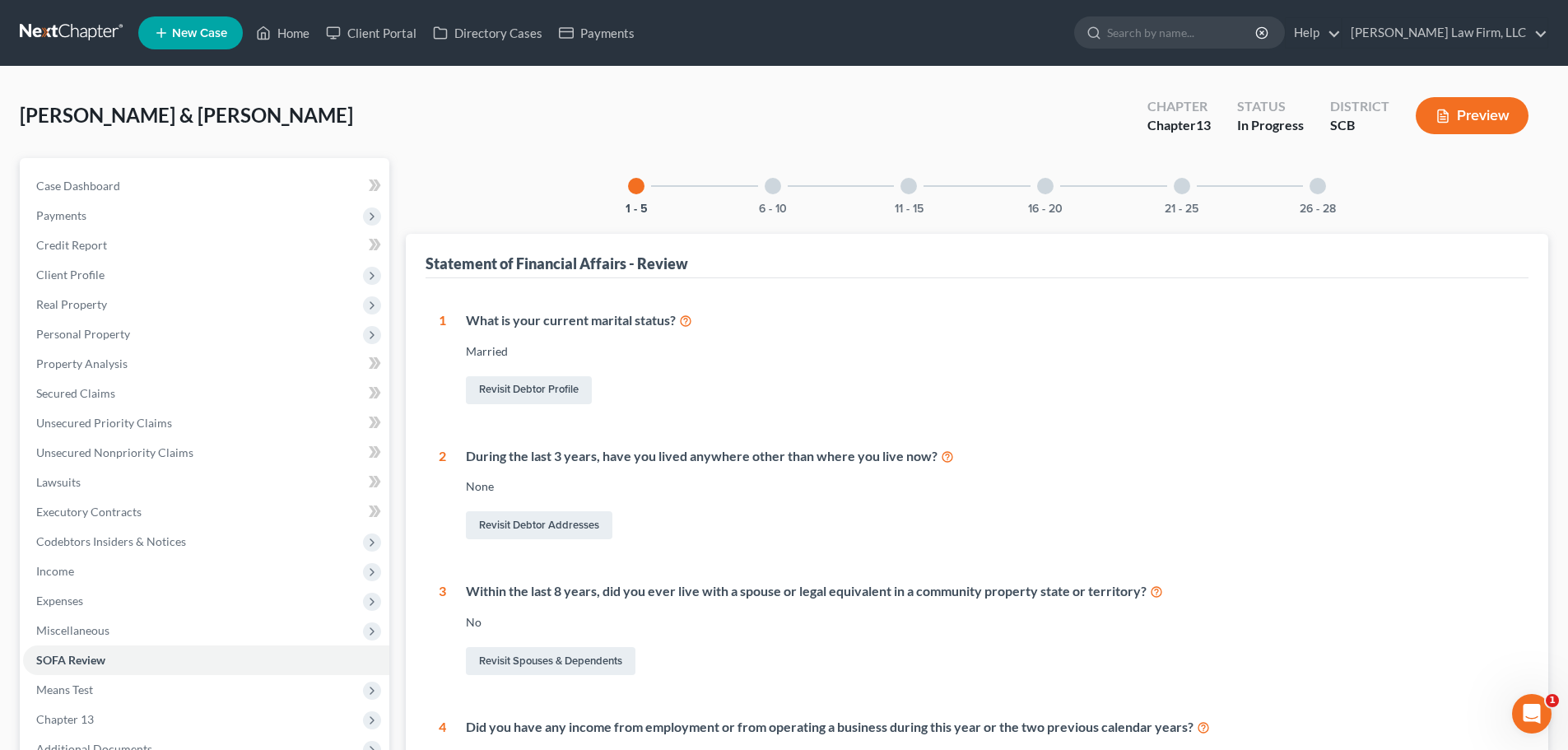
click at [1305, 187] on div "26 - 28" at bounding box center [1318, 186] width 56 height 56
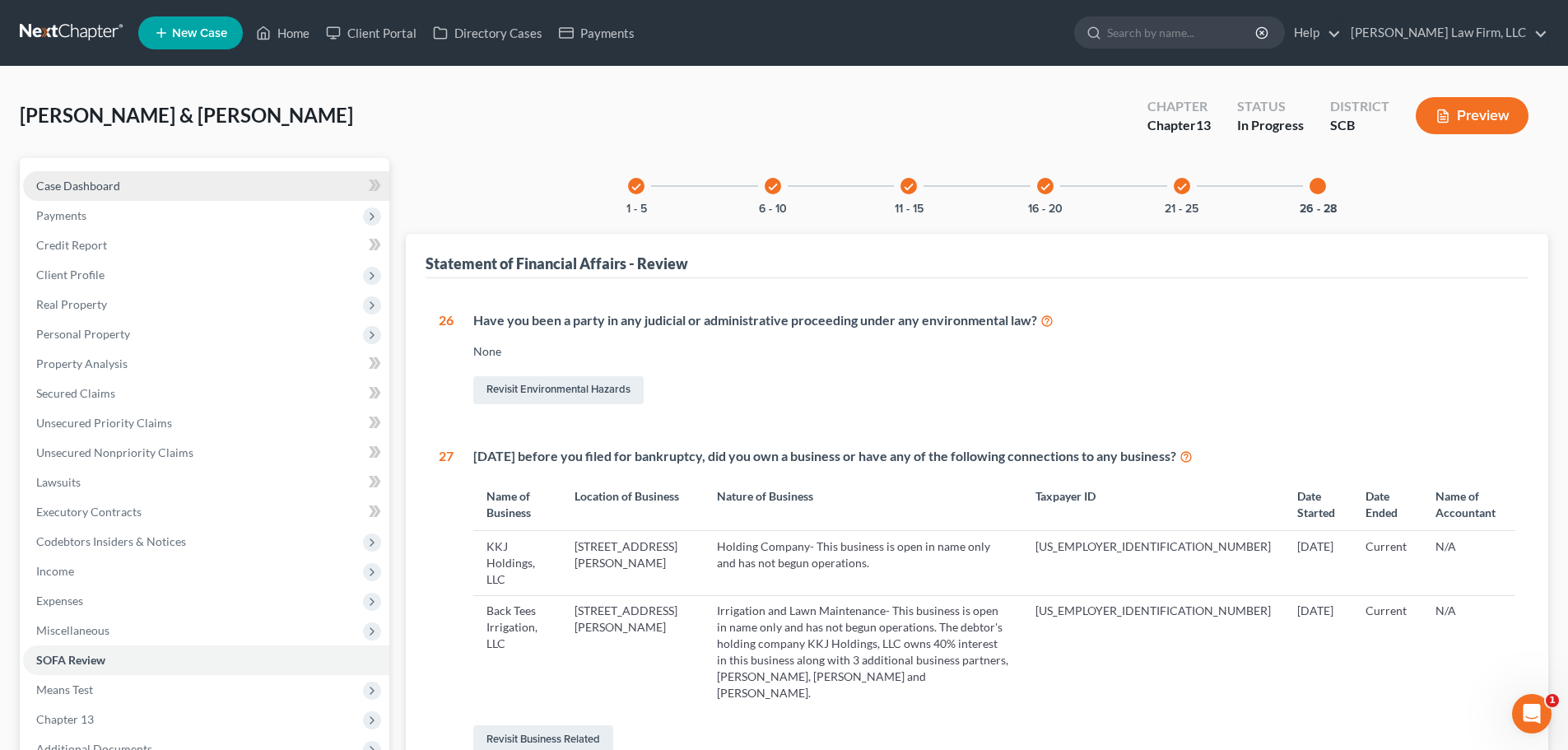
click at [83, 185] on span "Case Dashboard" at bounding box center [78, 186] width 84 height 14
select select "0"
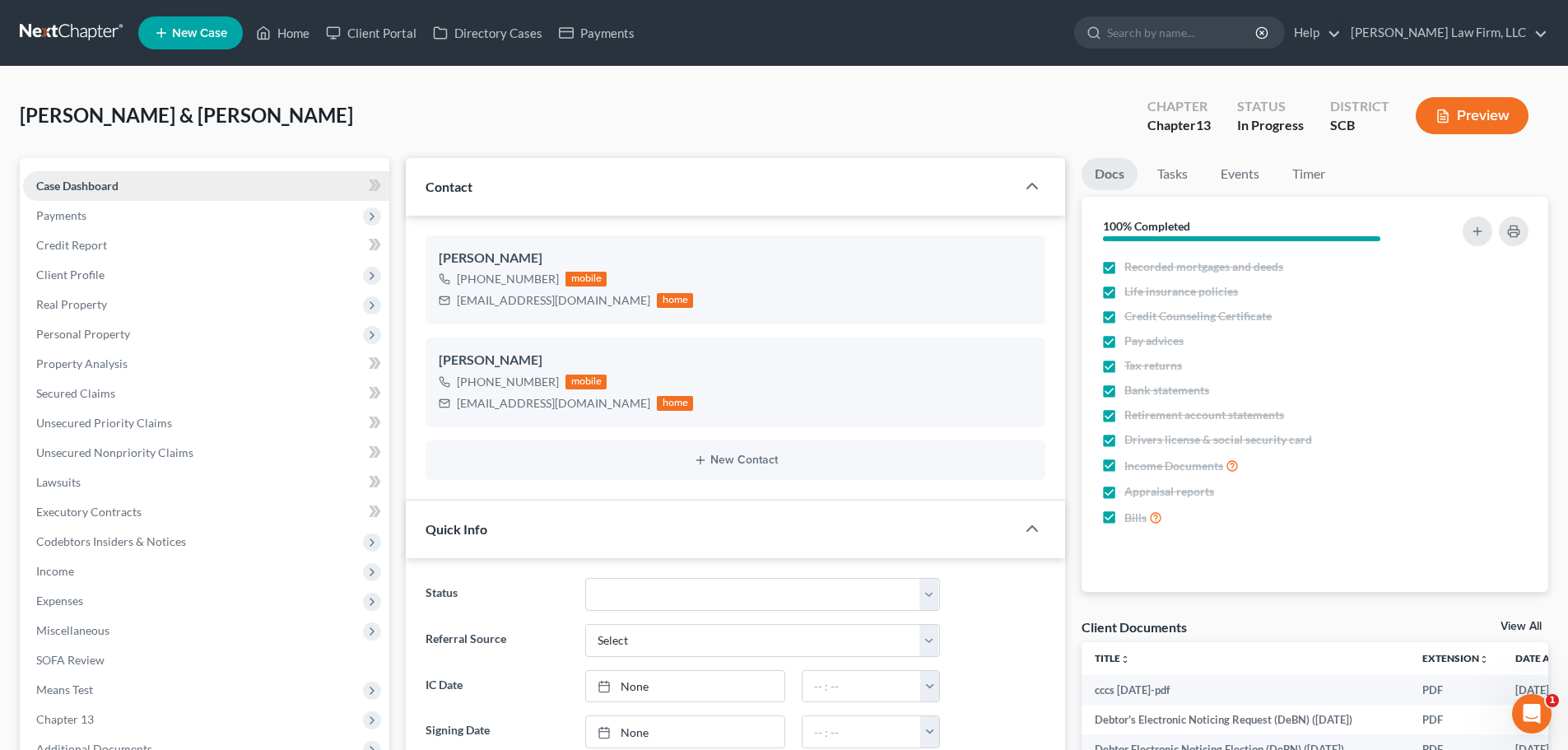
scroll to position [68, 0]
click at [92, 34] on link at bounding box center [72, 32] width 106 height 30
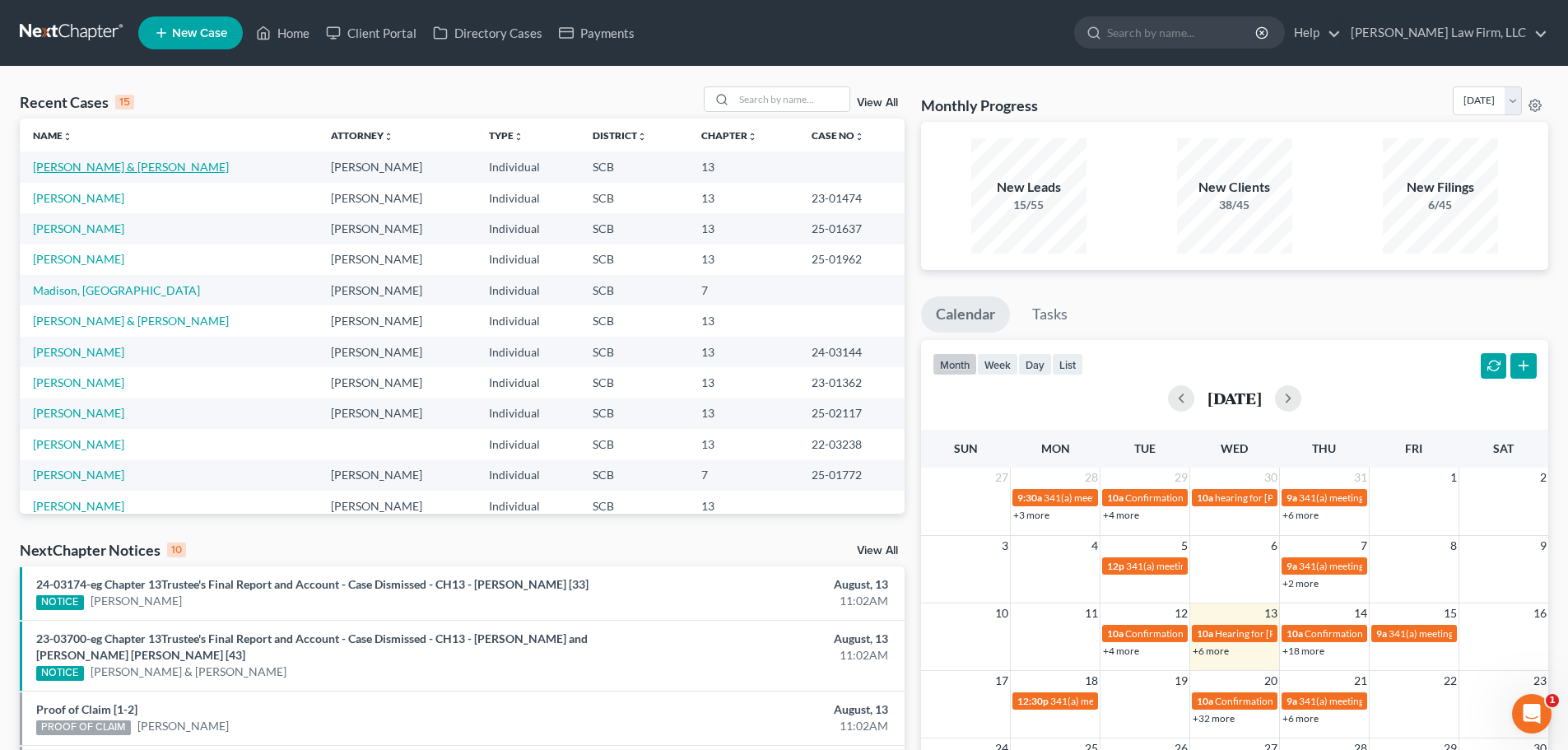
click at [52, 168] on link "[PERSON_NAME] & [PERSON_NAME]" at bounding box center [131, 167] width 196 height 14
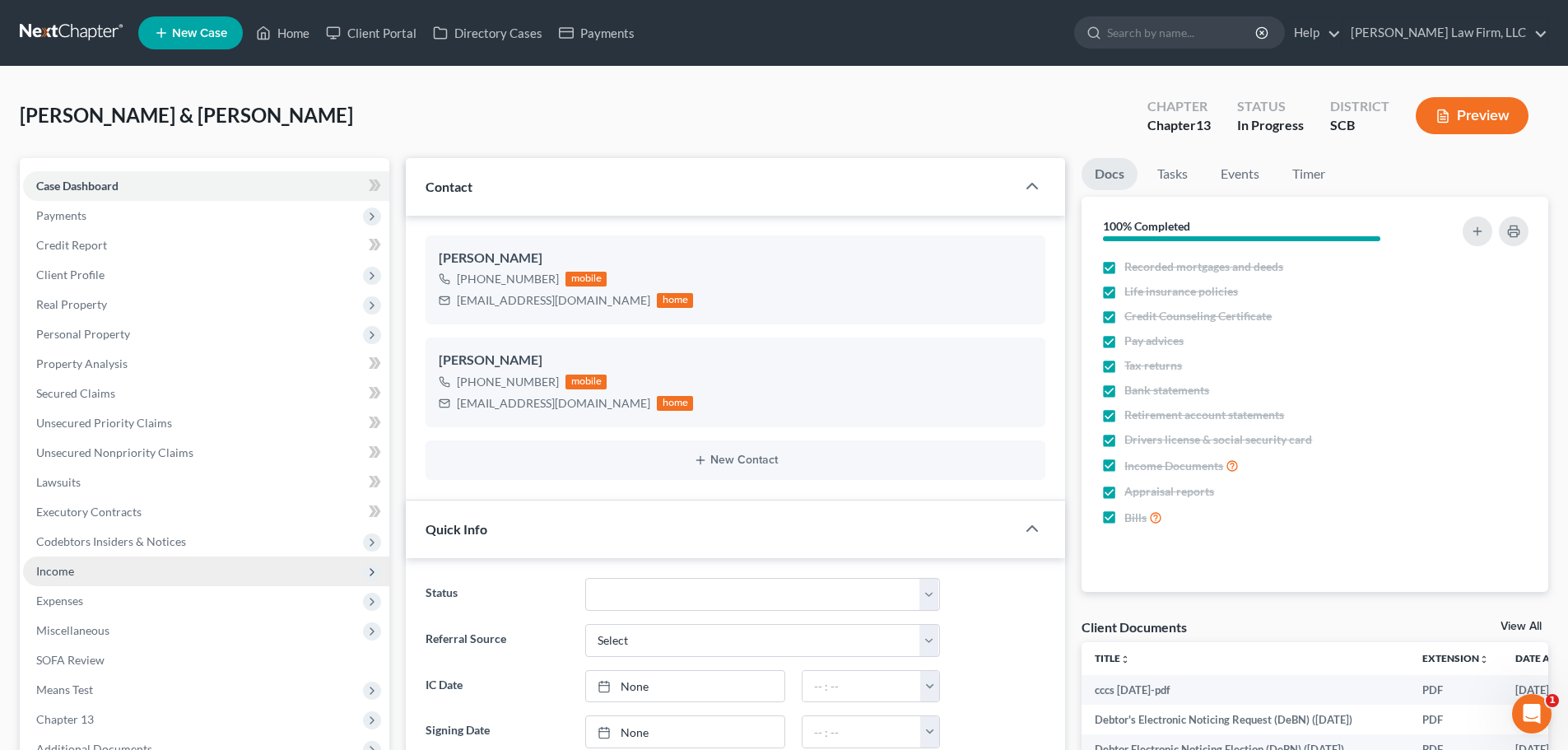
select select "0"
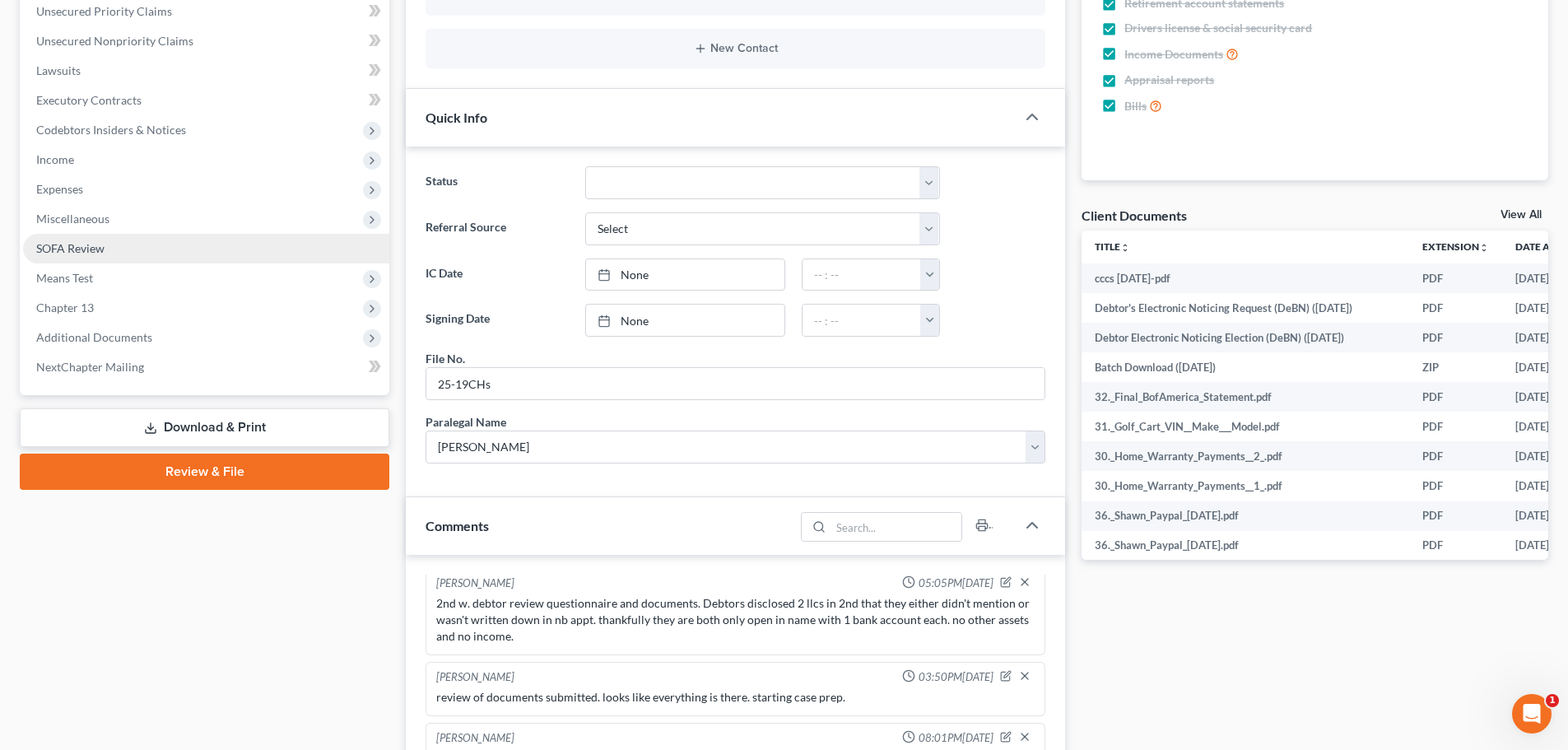
click at [103, 247] on span "SOFA Review" at bounding box center [70, 247] width 69 height 14
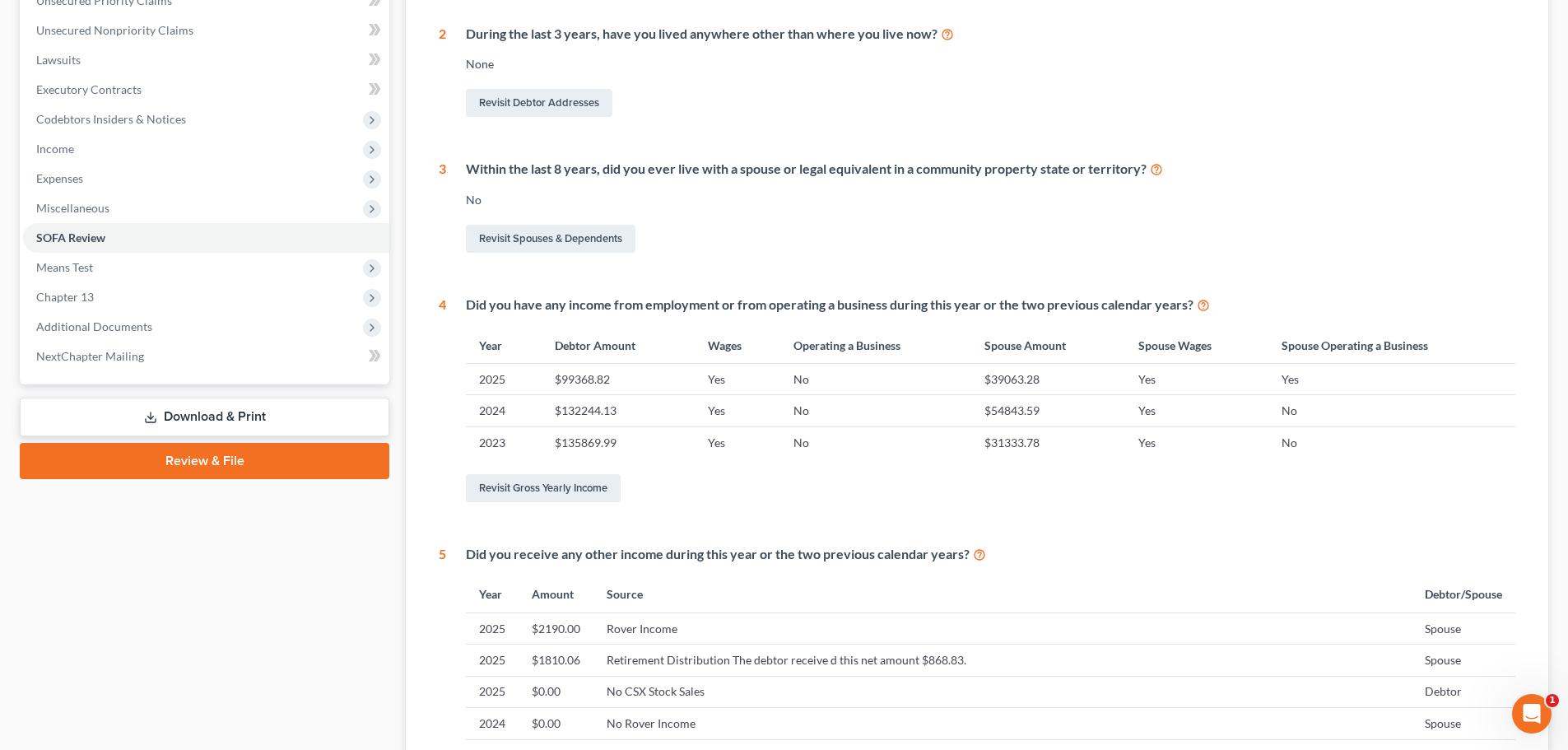
scroll to position [808, 0]
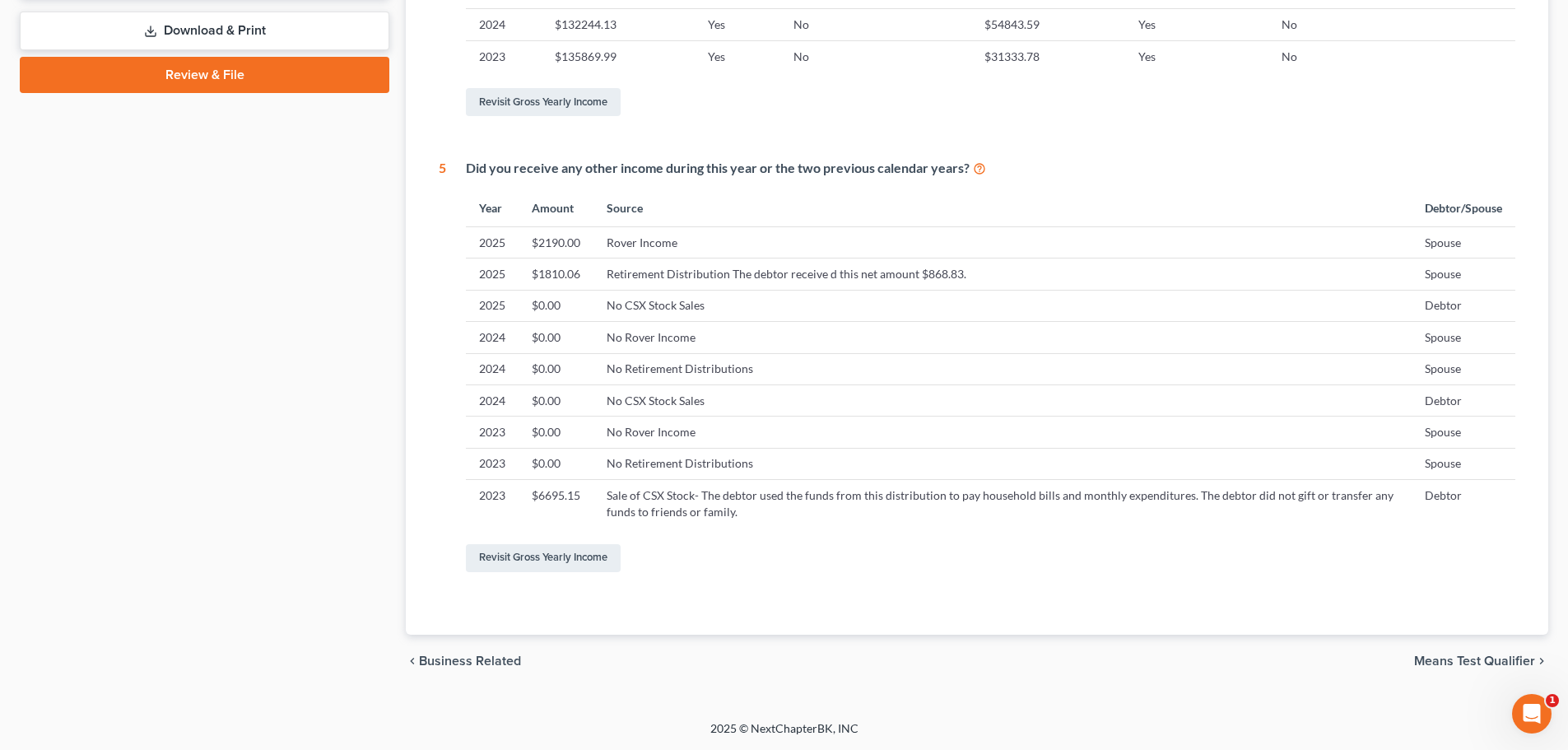
click at [231, 24] on link "Download & Print" at bounding box center [205, 30] width 369 height 39
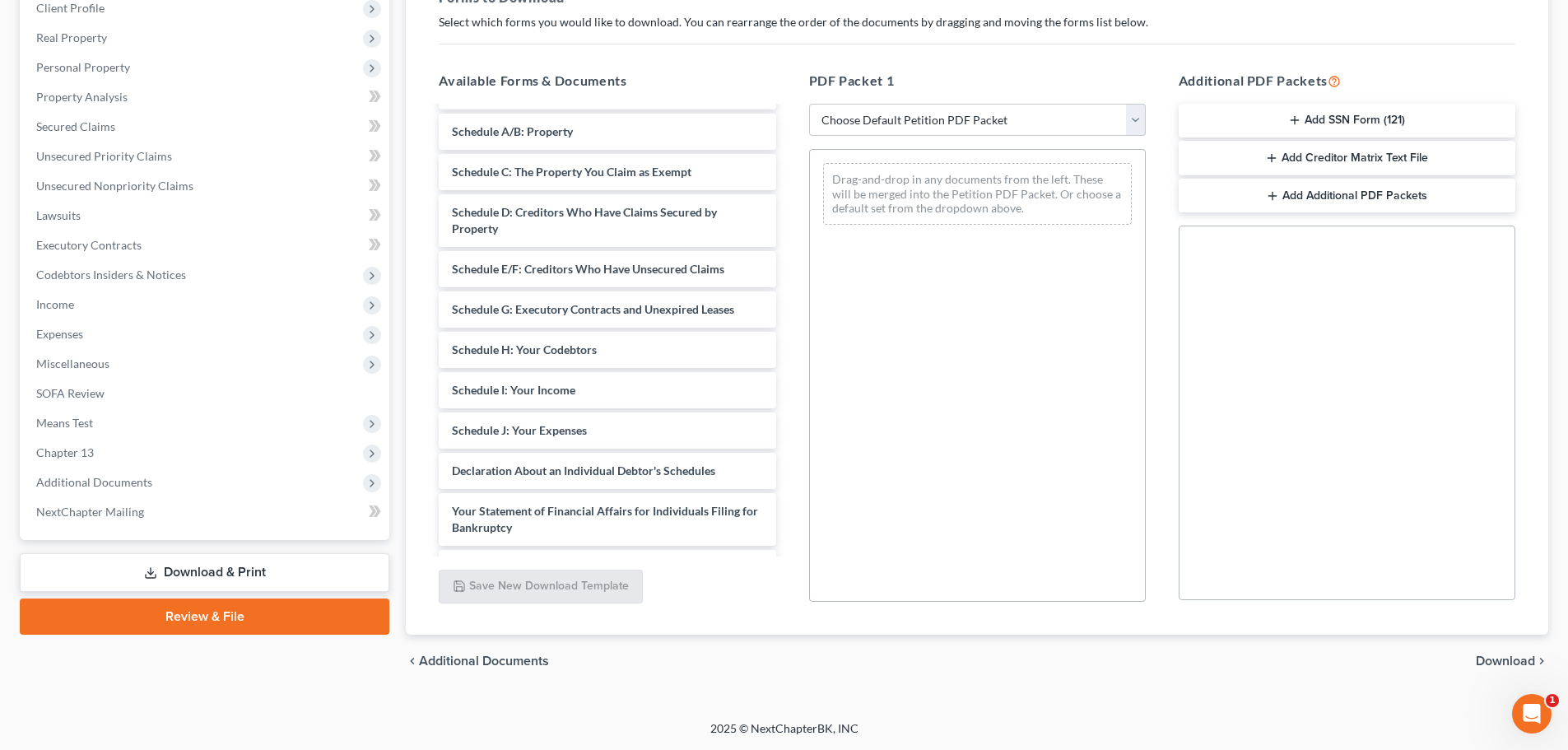
scroll to position [7313, 0]
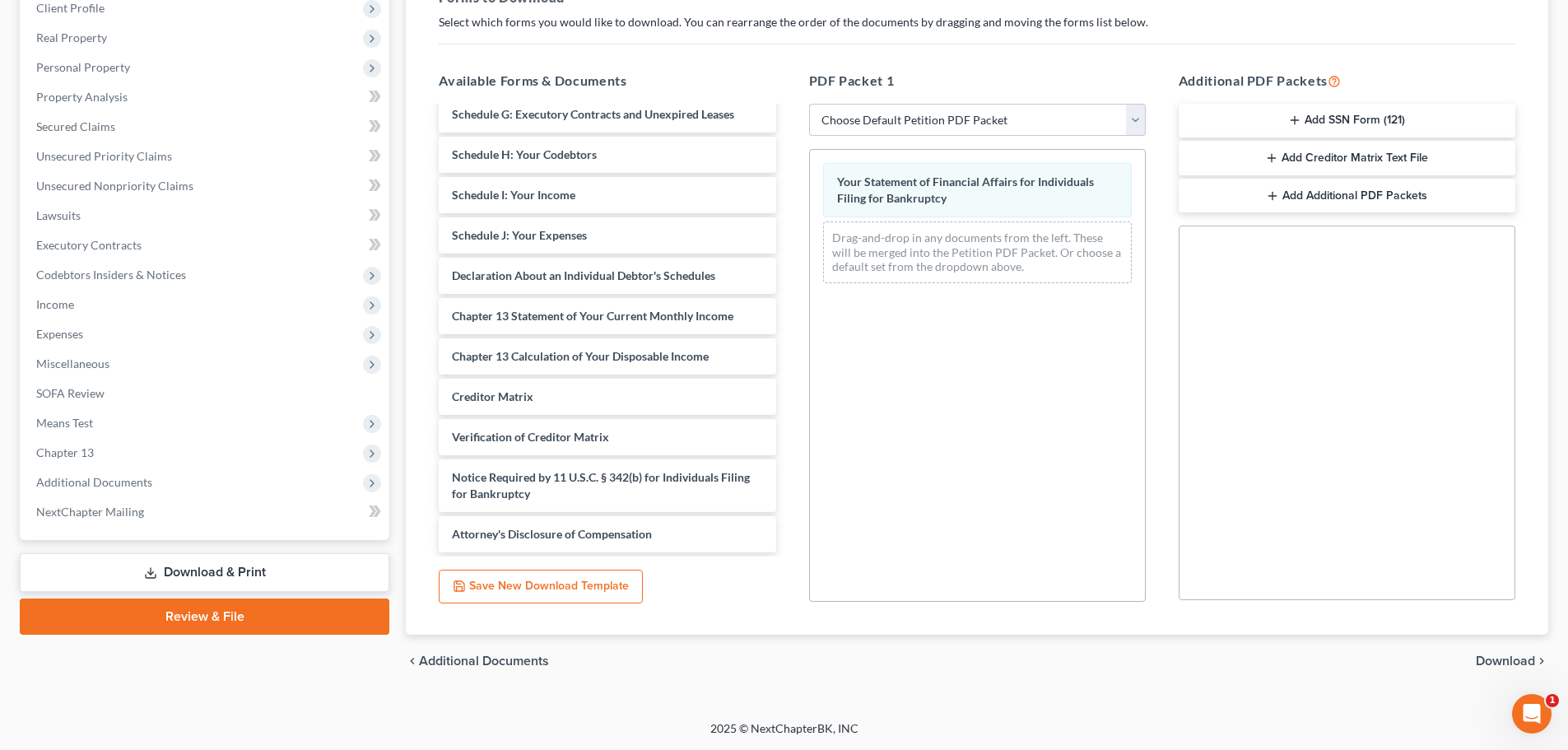
click at [1496, 661] on span "Download" at bounding box center [1505, 661] width 59 height 13
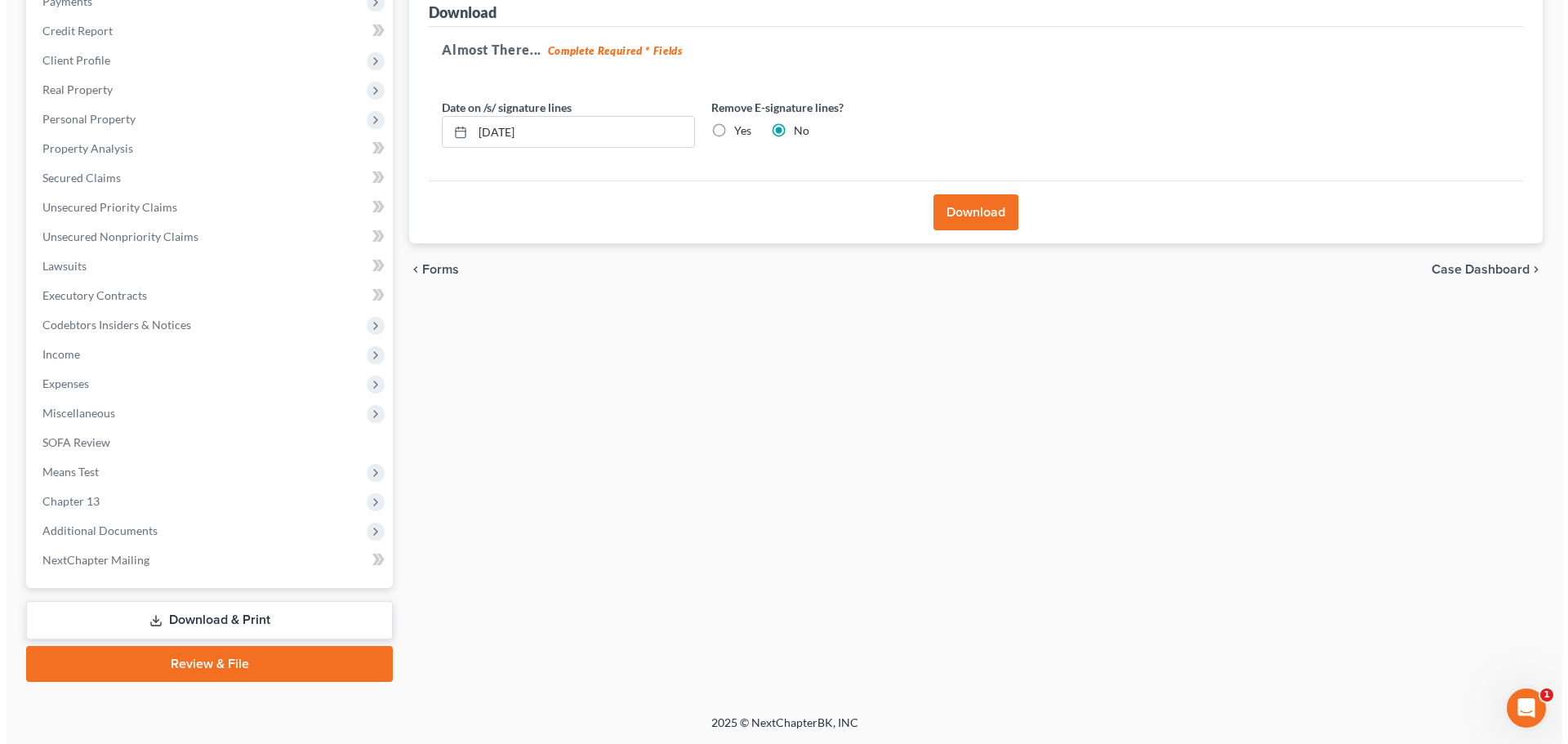
scroll to position [212, 0]
click at [630, 136] on input "08/13/2025" at bounding box center [577, 132] width 221 height 31
click at [626, 136] on input "08/13/2025" at bounding box center [577, 132] width 221 height 31
type input "0"
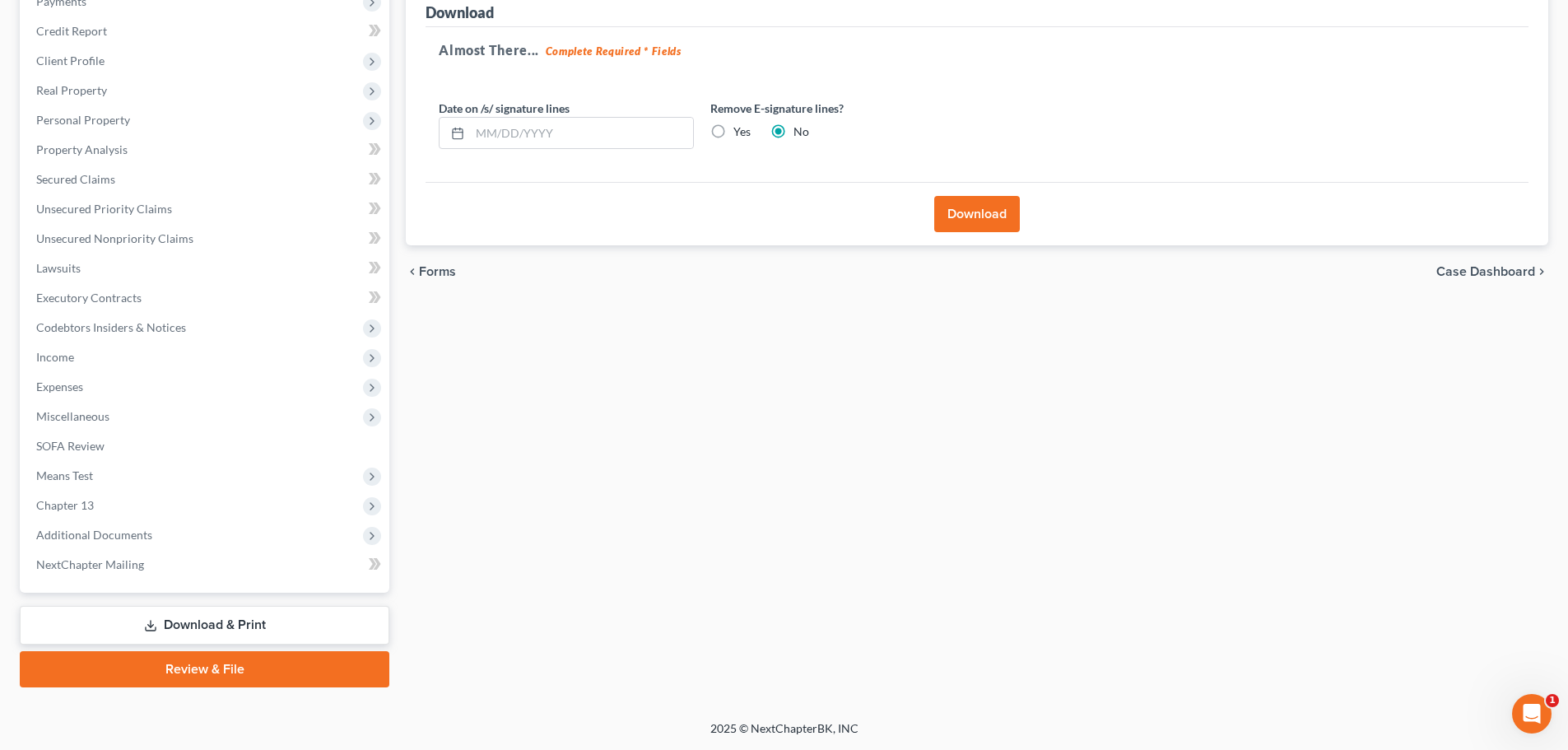
drag, startPoint x: 720, startPoint y: 133, endPoint x: 790, endPoint y: 180, distance: 84.3
click at [733, 132] on label "Yes" at bounding box center [742, 131] width 17 height 16
click at [740, 132] on input "Yes" at bounding box center [744, 128] width 10 height 10
radio input "true"
radio input "false"
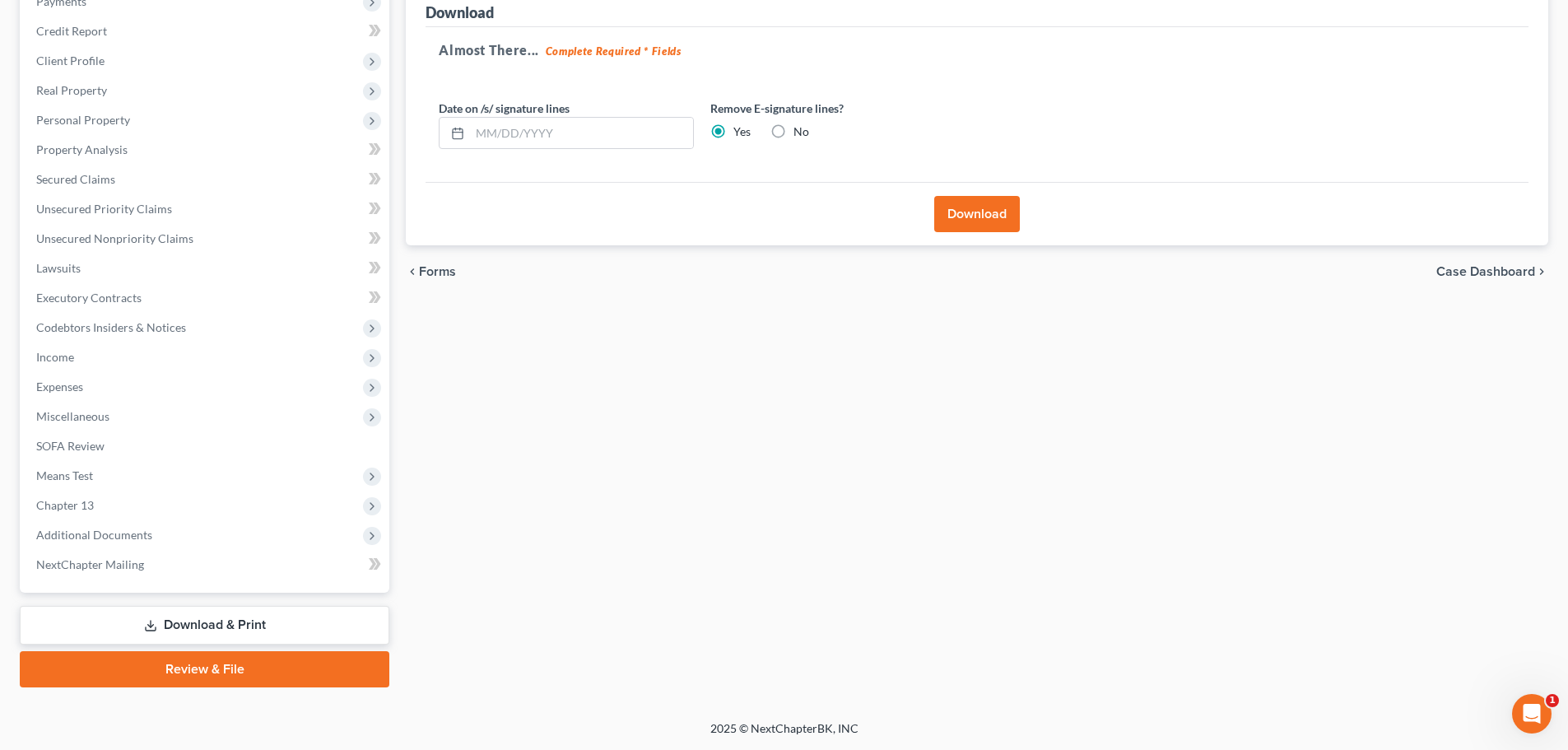
click at [997, 222] on button "Download" at bounding box center [977, 214] width 86 height 36
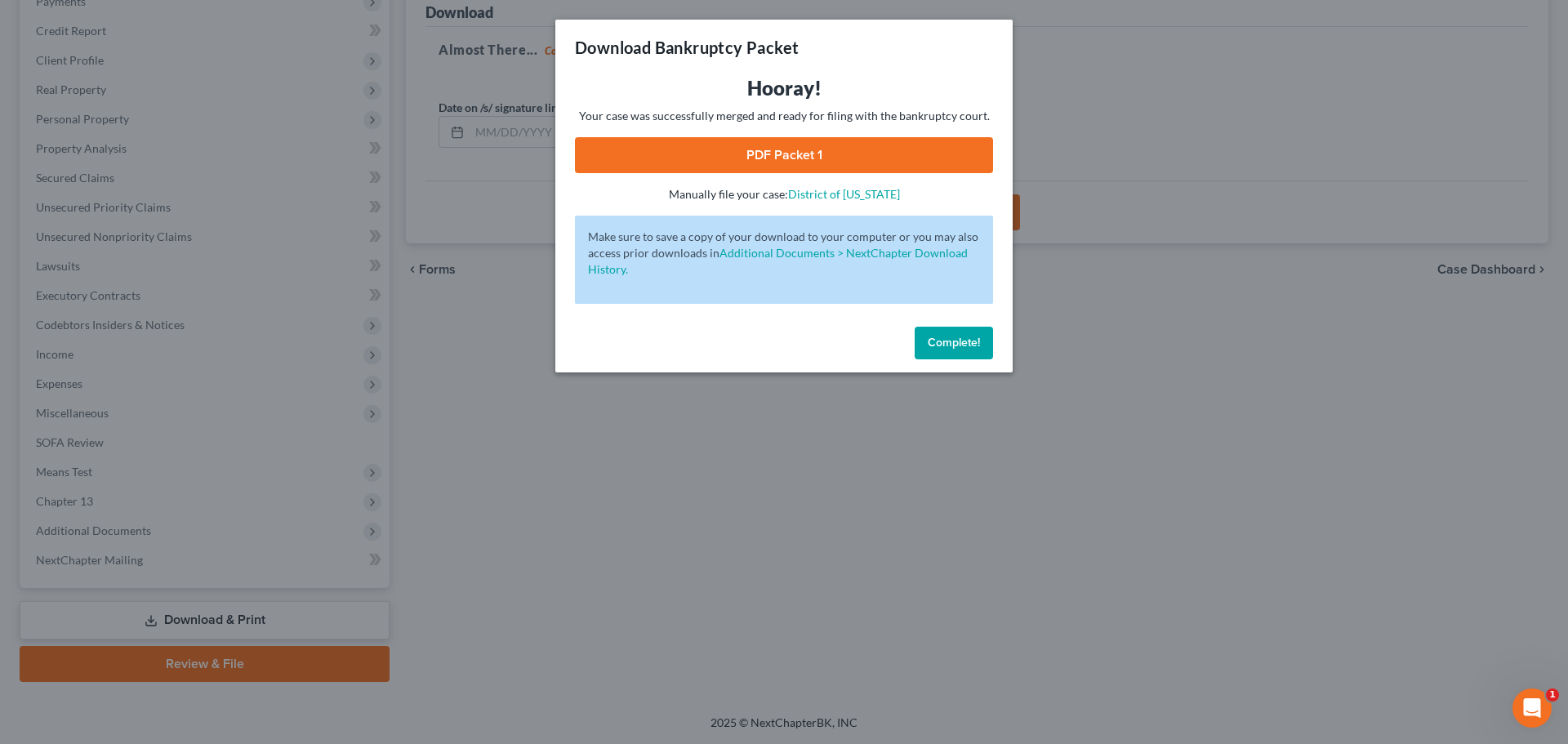
click at [896, 166] on link "PDF Packet 1" at bounding box center [784, 155] width 418 height 36
click at [959, 340] on span "Complete!" at bounding box center [953, 342] width 52 height 14
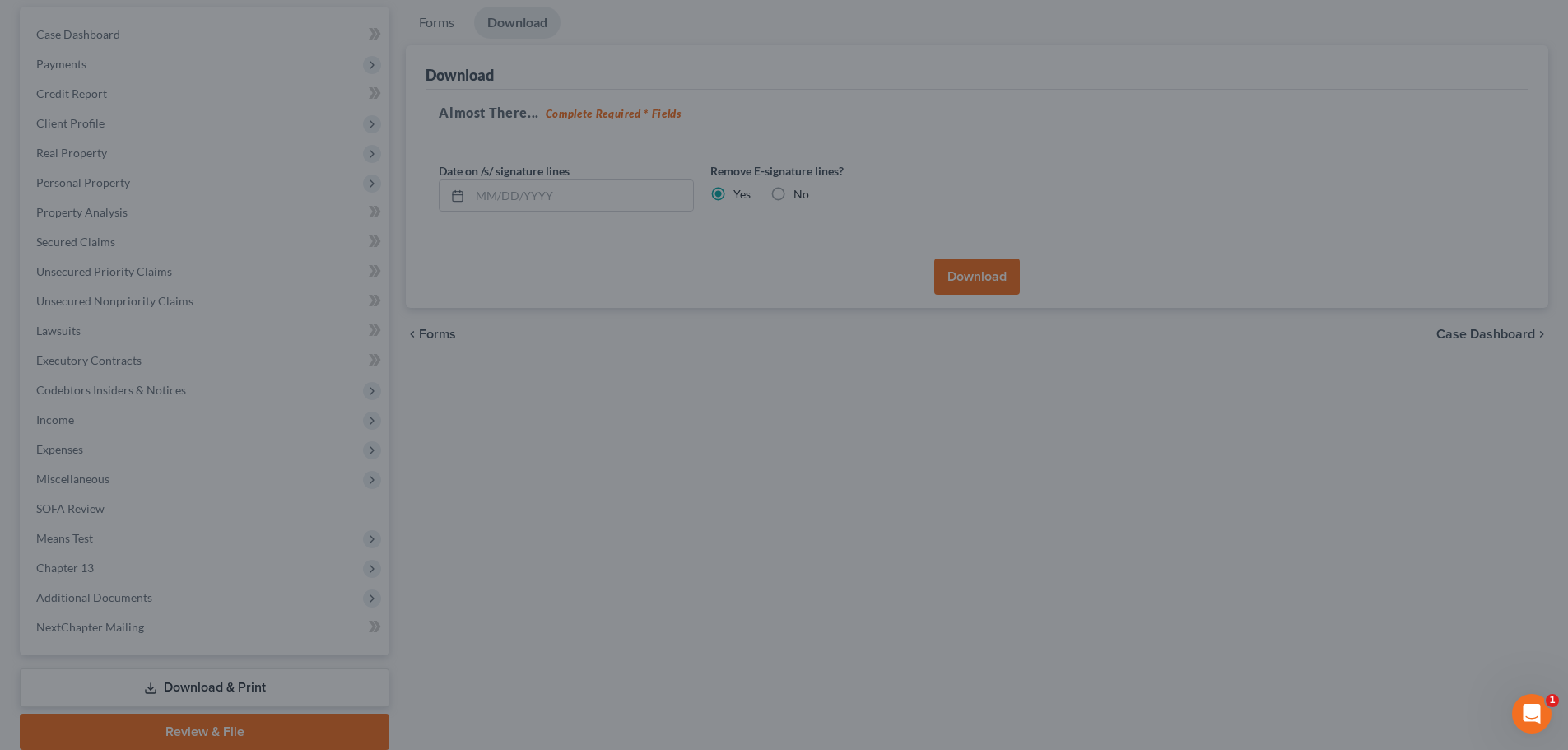
scroll to position [0, 0]
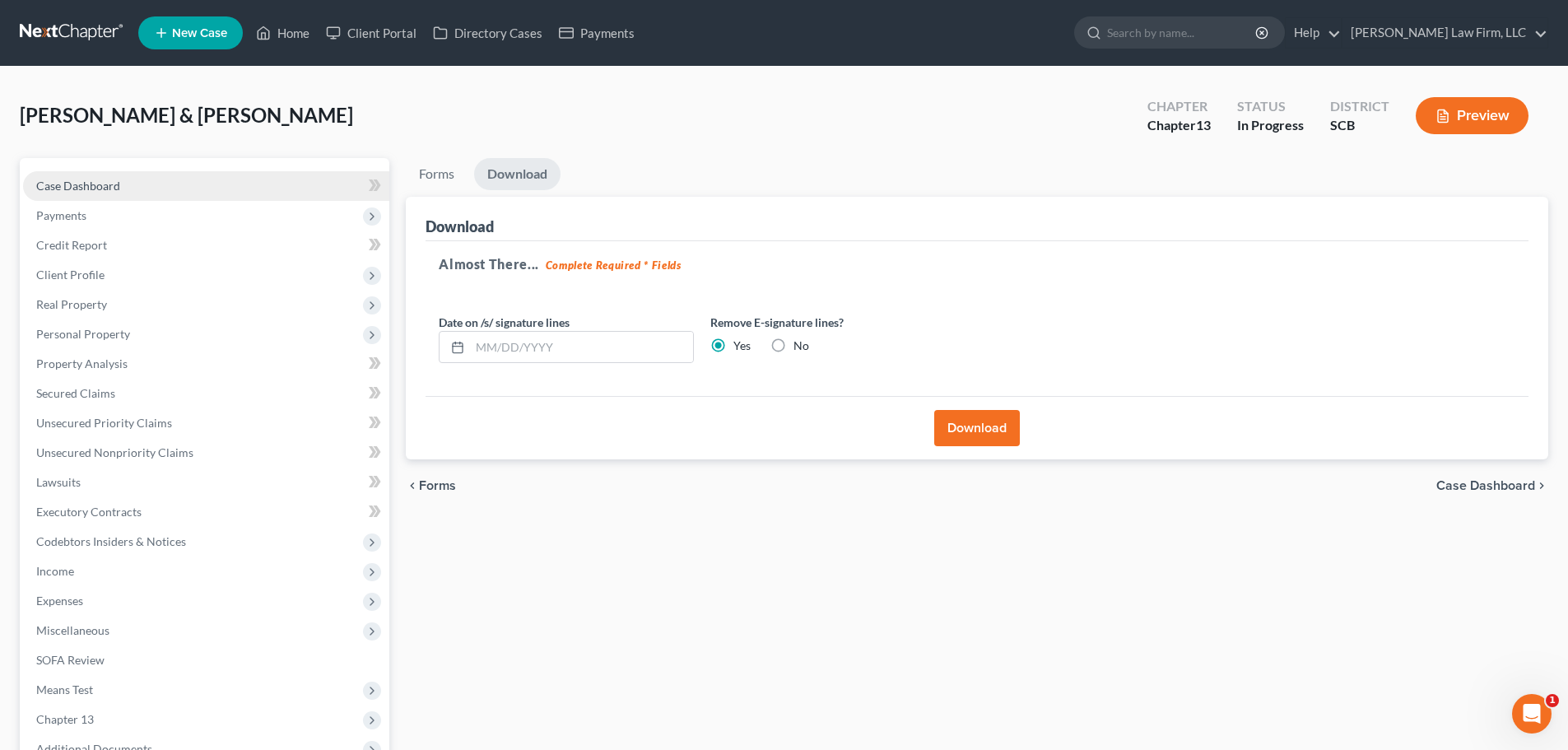
click at [100, 180] on span "Case Dashboard" at bounding box center [78, 186] width 84 height 14
select select "3"
select select "0"
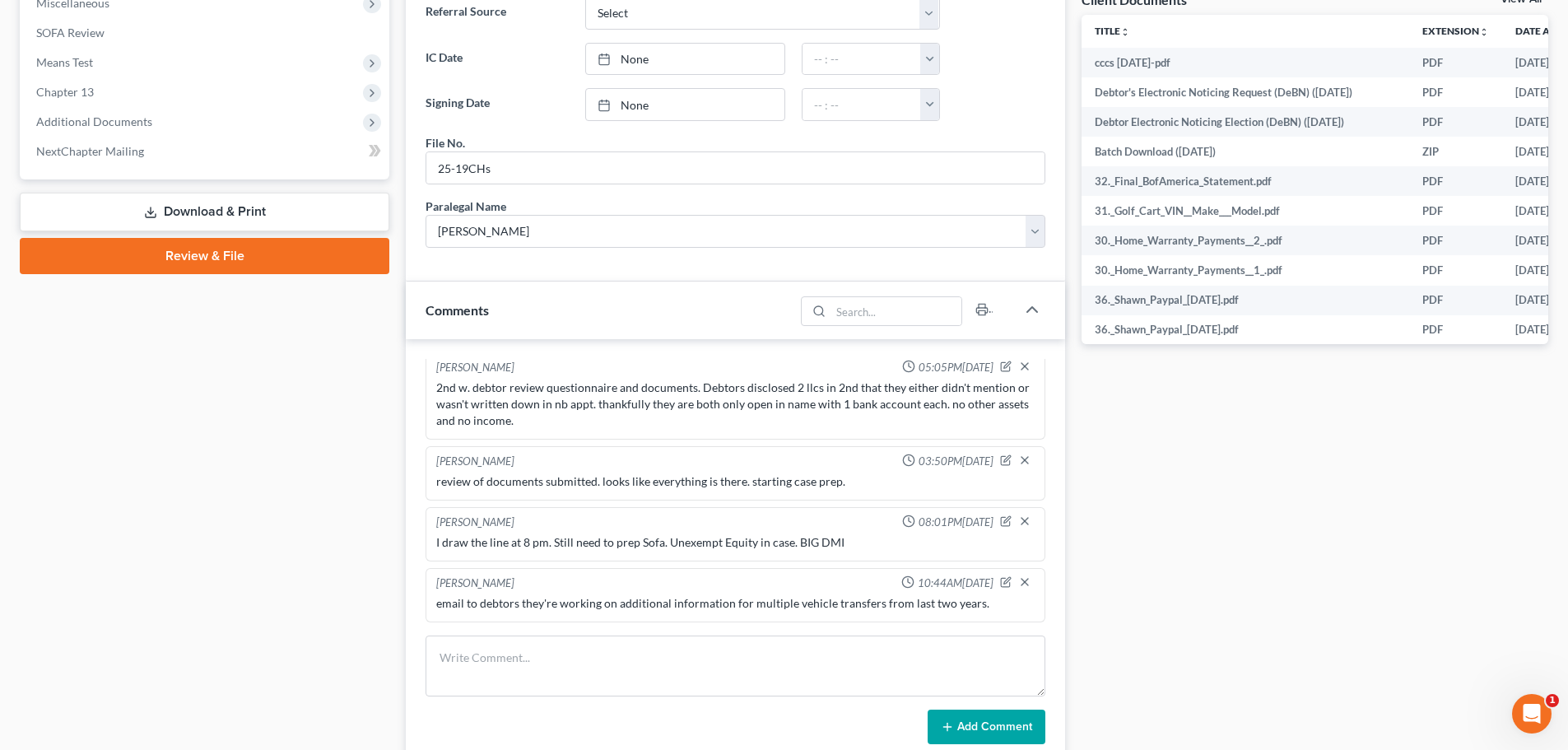
scroll to position [980, 0]
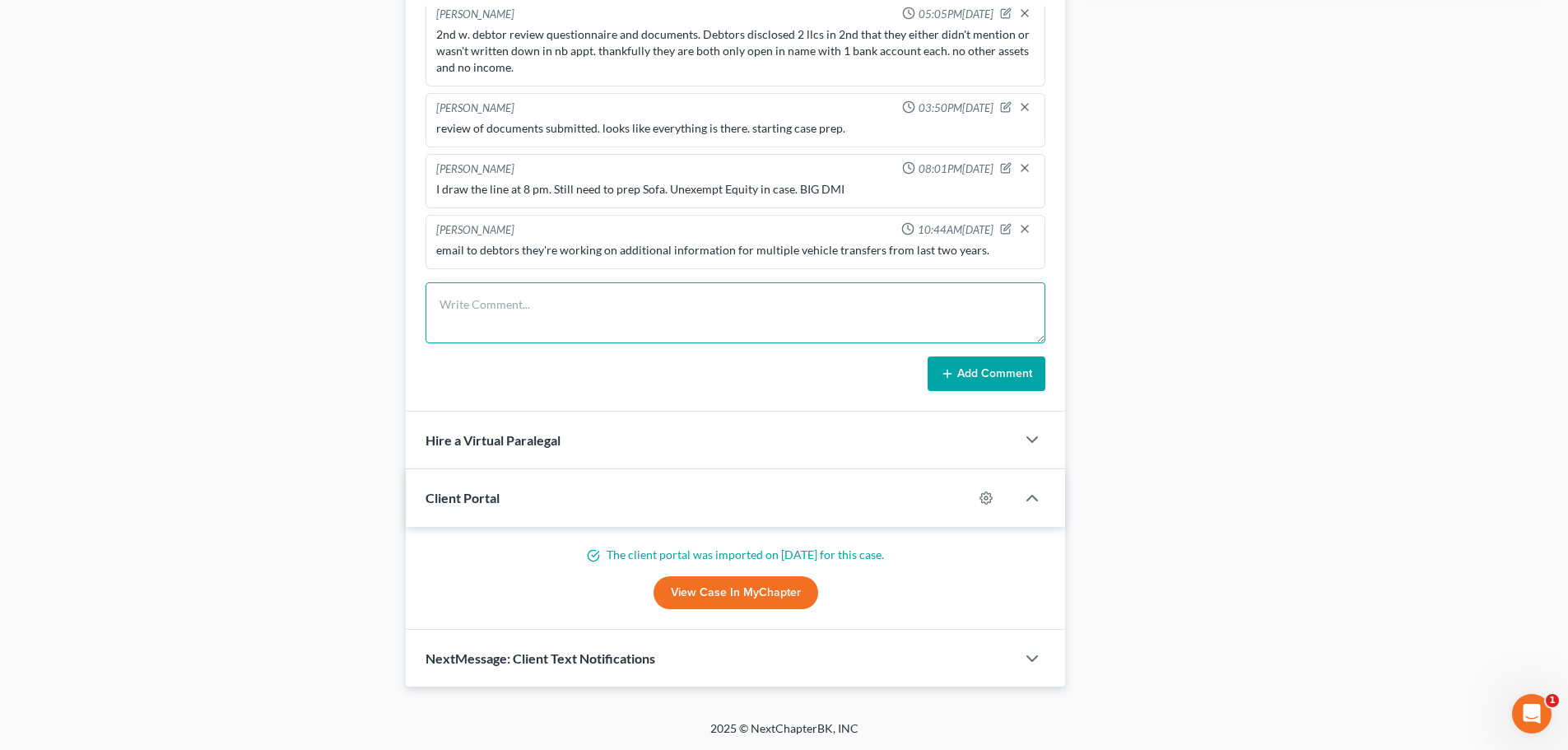
click at [674, 320] on textarea at bounding box center [735, 313] width 620 height 61
type textarea "updated vehicle transfers"
click at [1023, 362] on button "Add Comment" at bounding box center [987, 373] width 118 height 34
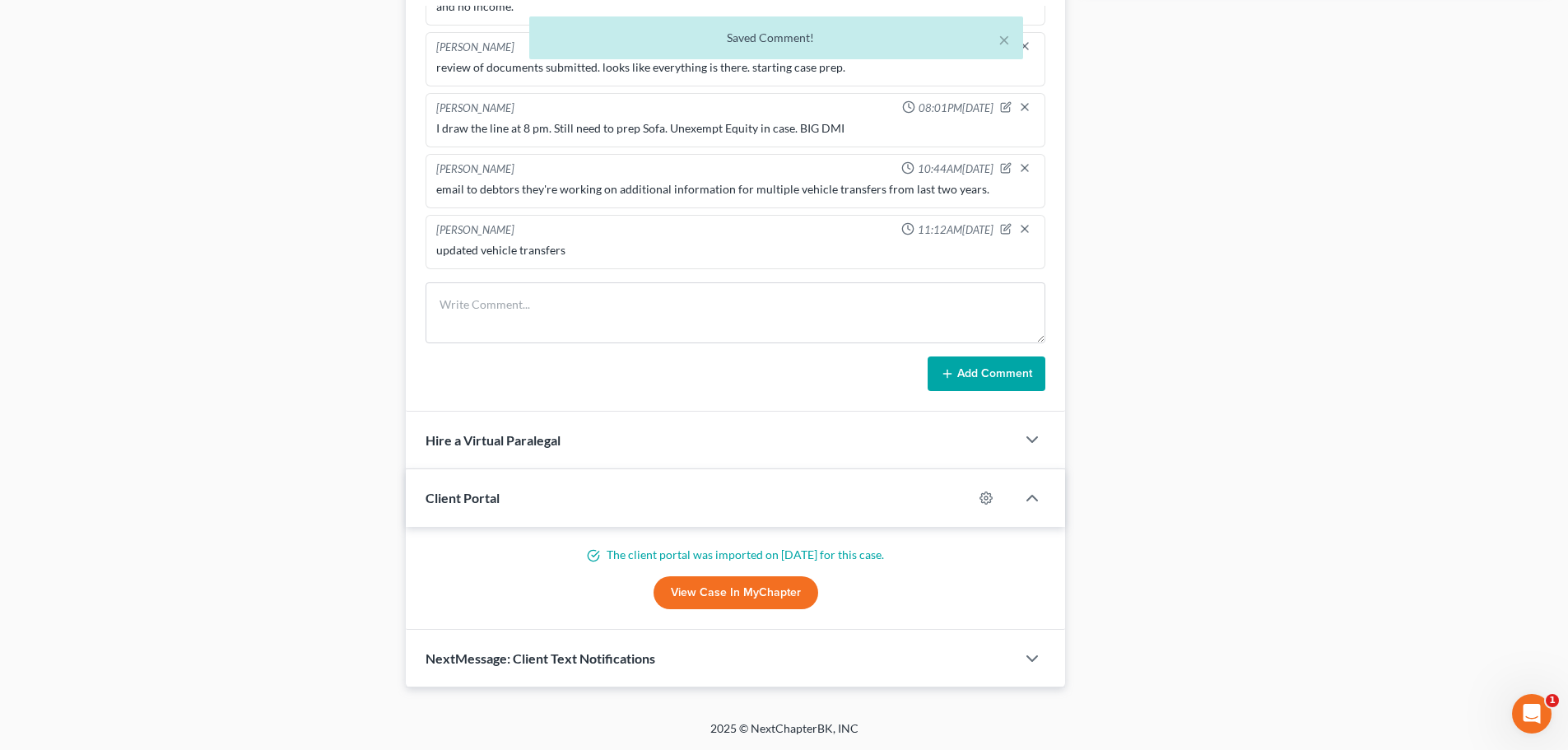
scroll to position [0, 0]
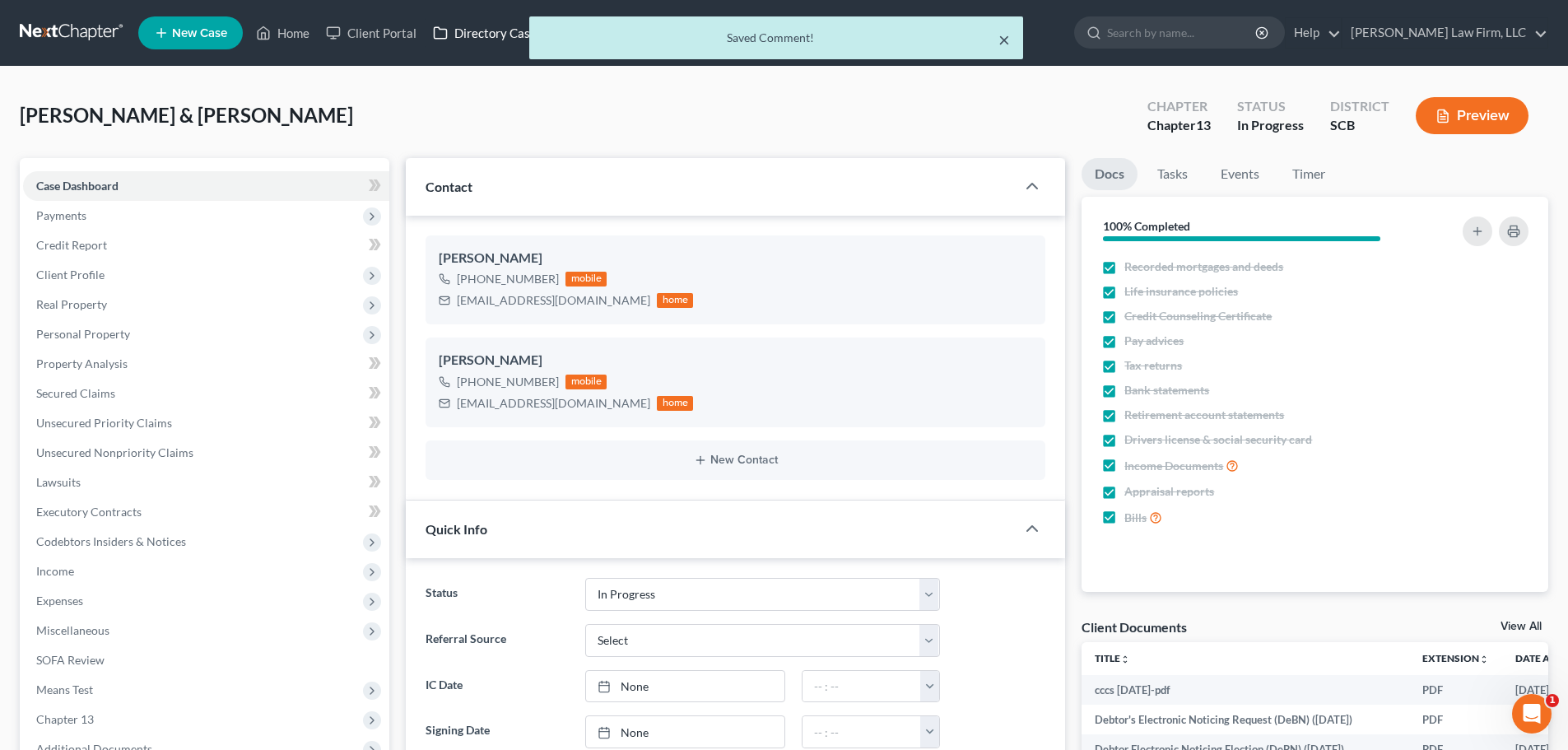
drag, startPoint x: 1002, startPoint y: 43, endPoint x: 427, endPoint y: 23, distance: 575.3
click at [1001, 43] on button "×" at bounding box center [1004, 39] width 11 height 20
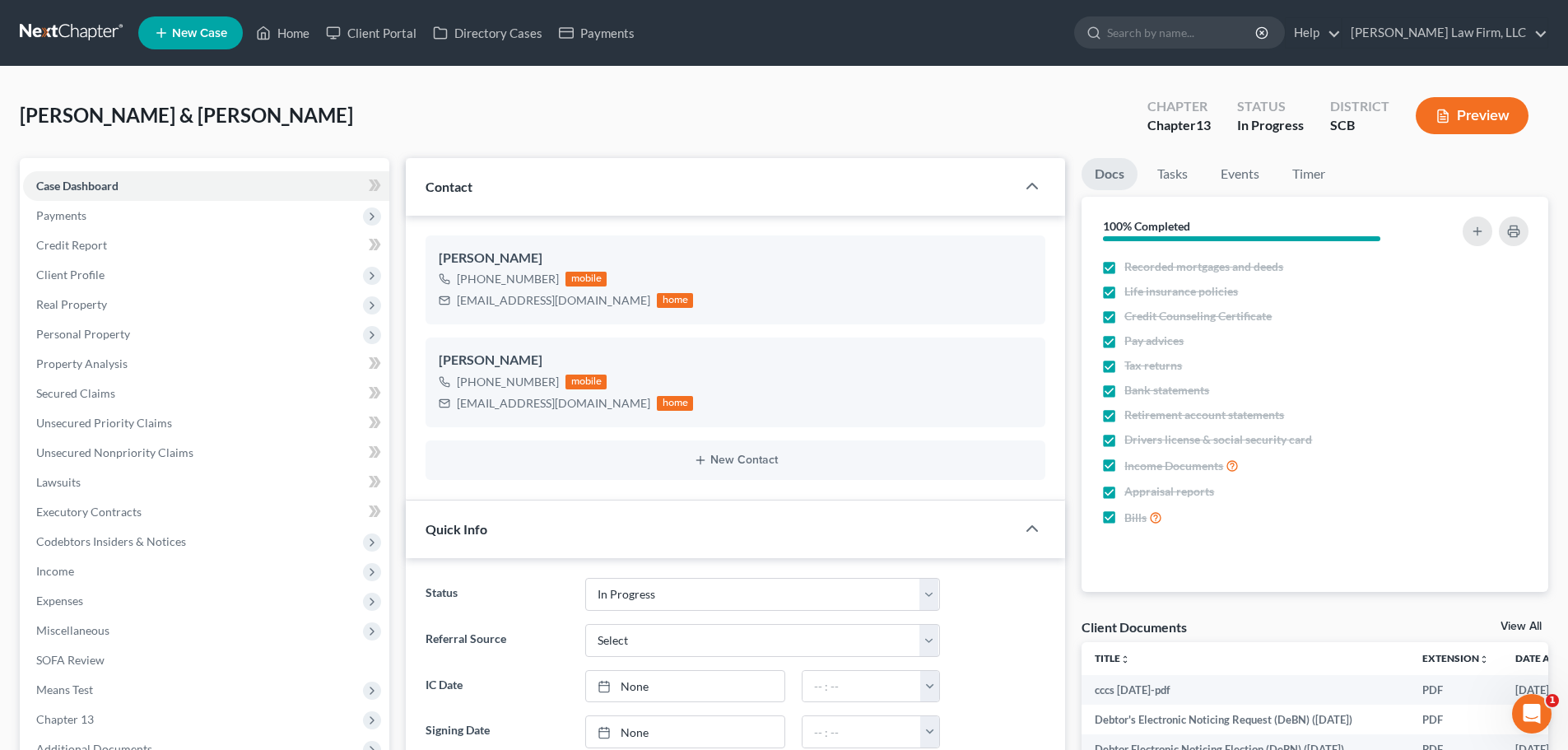
click at [77, 29] on link at bounding box center [72, 32] width 106 height 30
